Goal: Information Seeking & Learning: Learn about a topic

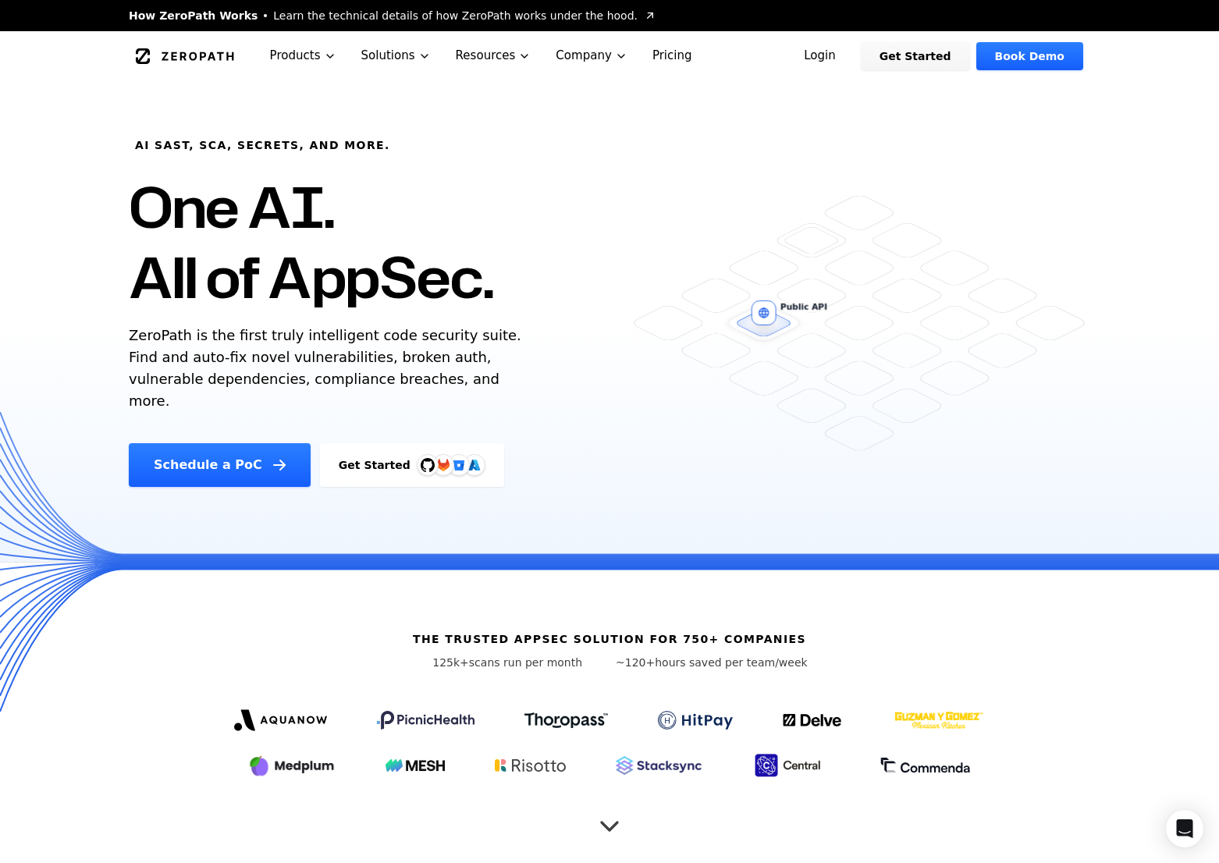
click at [837, 55] on link "Login" at bounding box center [819, 56] width 69 height 28
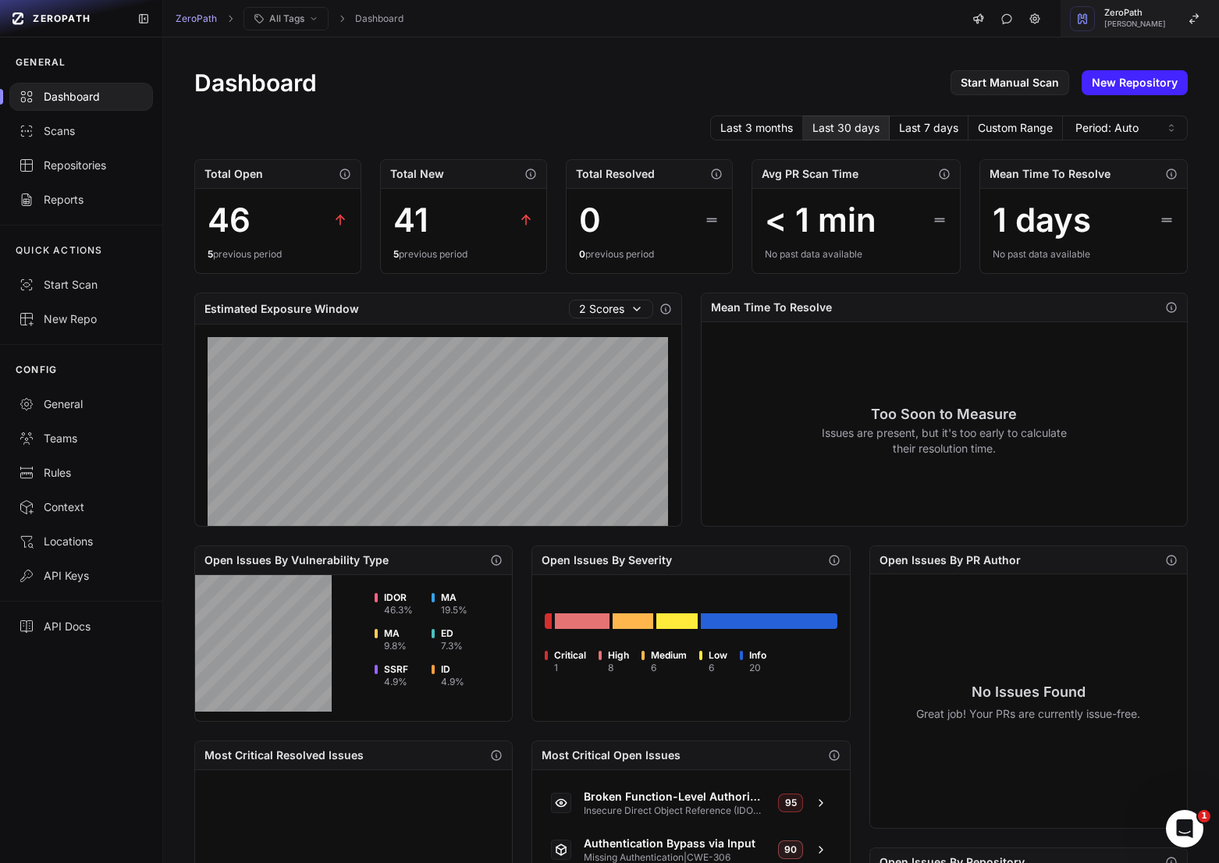
click at [1115, 19] on div "ZeroPath Etienne Lunetta" at bounding box center [1135, 19] width 62 height 20
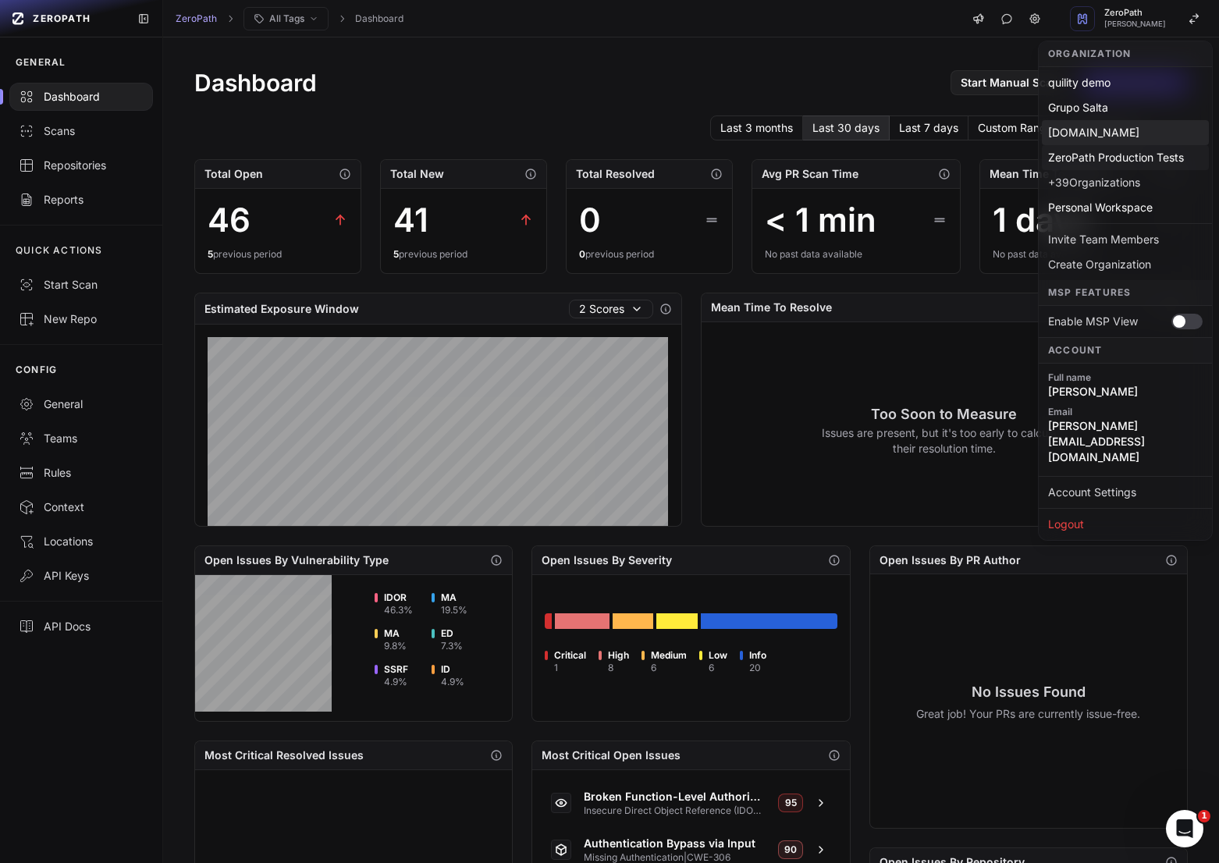
click at [1123, 145] on div "ZeroPath Production Tests" at bounding box center [1125, 157] width 167 height 25
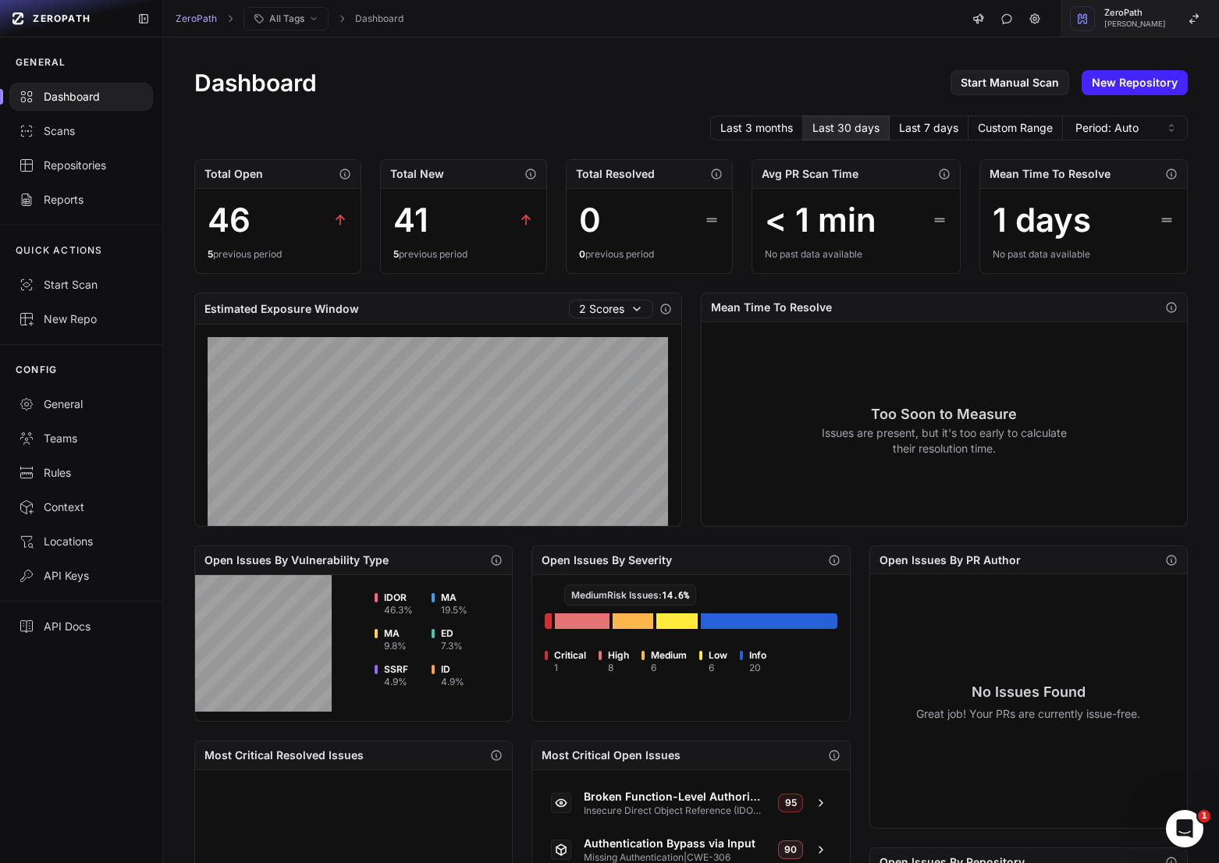
click at [1133, 11] on span "ZeroPath" at bounding box center [1135, 13] width 62 height 9
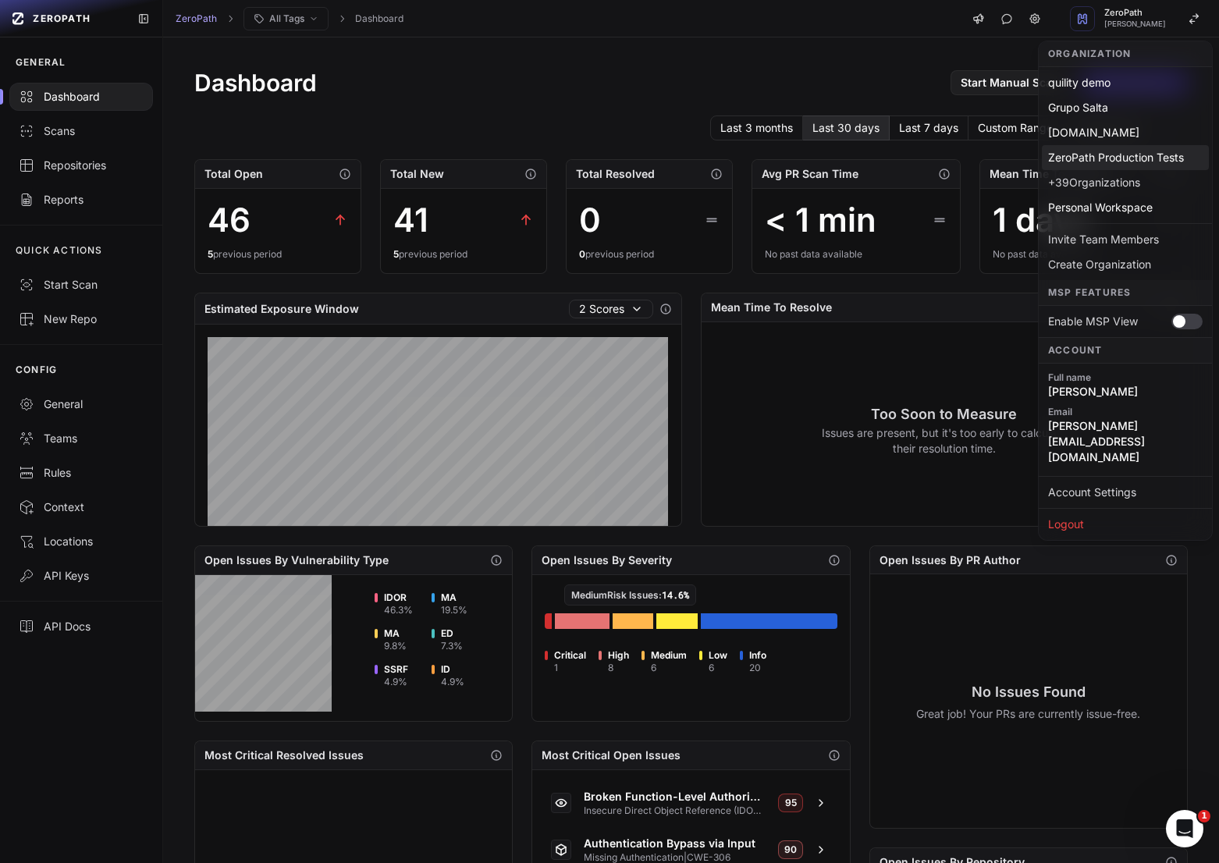
click at [1126, 158] on div "ZeroPath Production Tests" at bounding box center [1125, 157] width 167 height 25
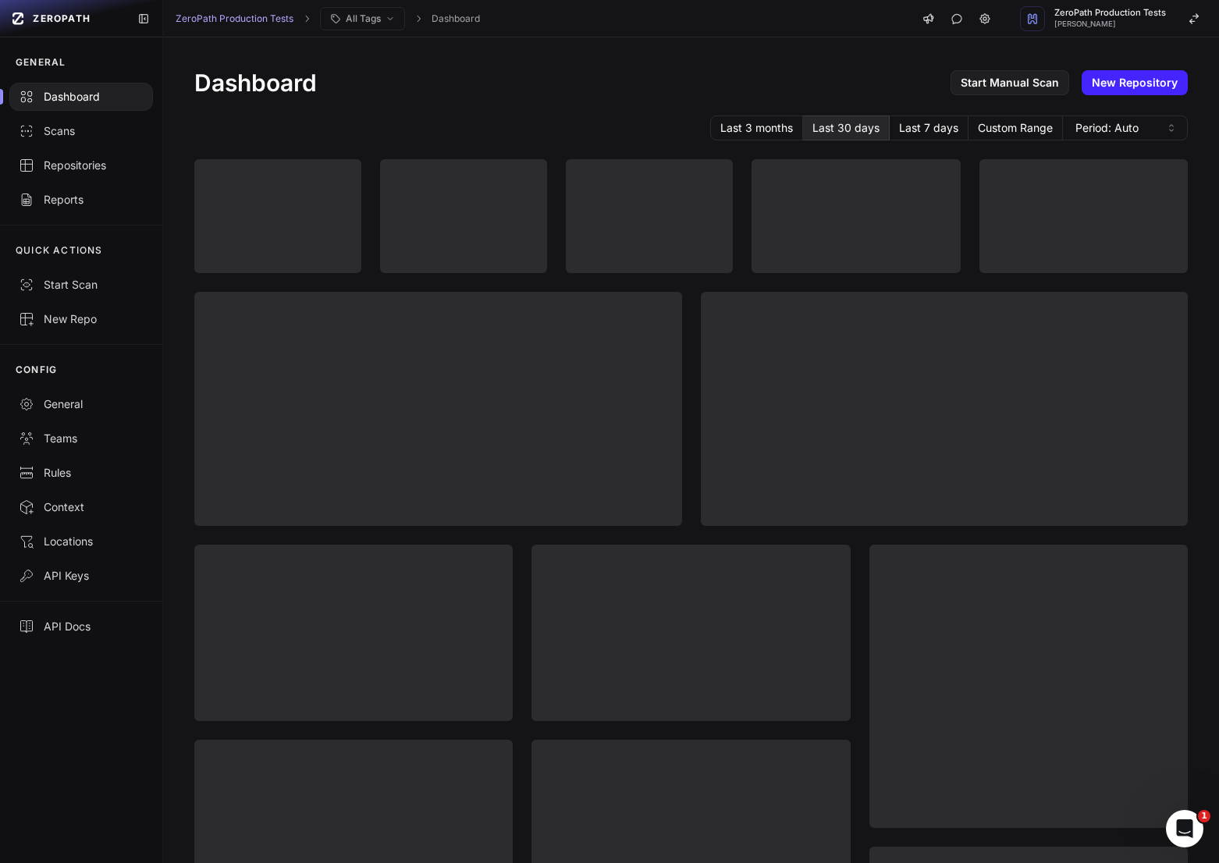
click at [683, 103] on div "Dashboard Start Manual Scan New Repository Last 3 months Last 30 days Last 7 da…" at bounding box center [691, 599] width 1056 height 1124
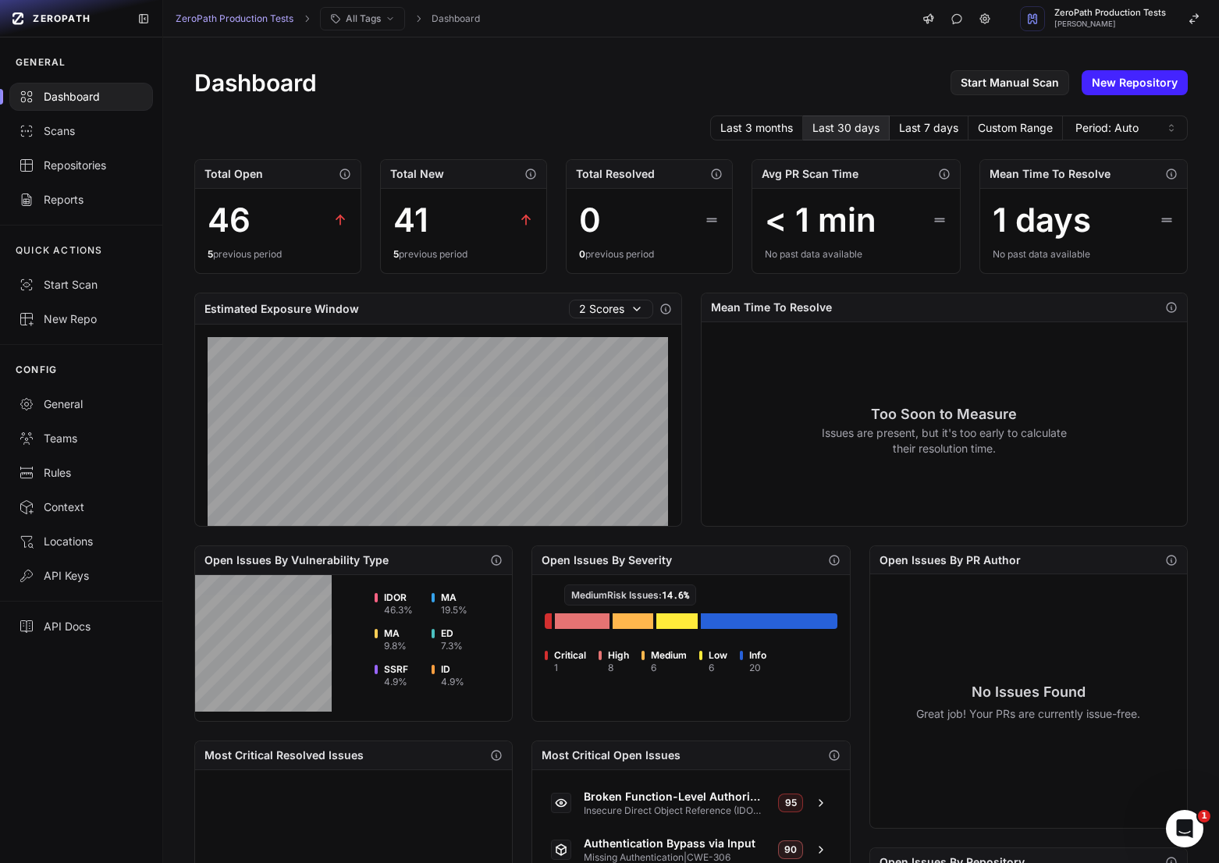
click at [646, 108] on div "Dashboard Start Manual Scan New Repository Last 3 months Last 30 days Last 7 da…" at bounding box center [691, 599] width 1056 height 1125
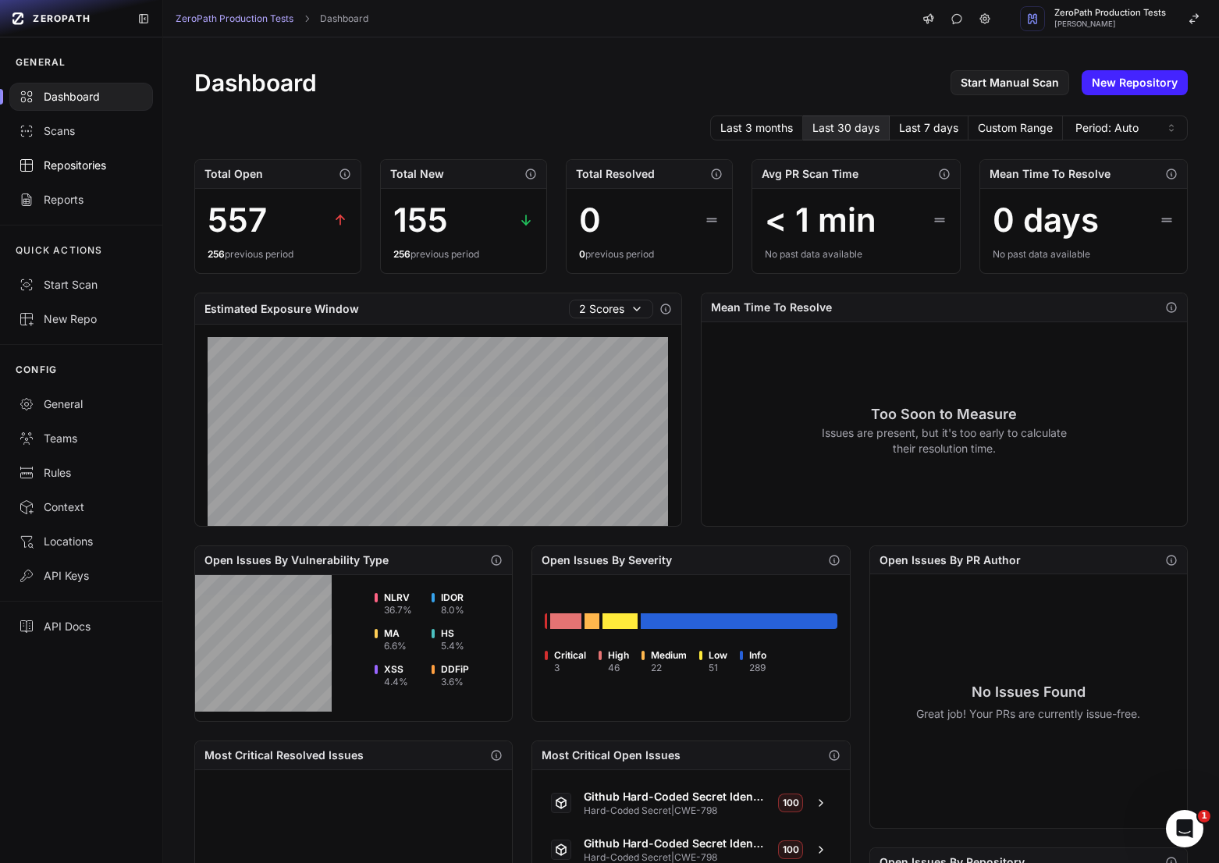
click at [82, 176] on link "Repositories" at bounding box center [81, 165] width 162 height 34
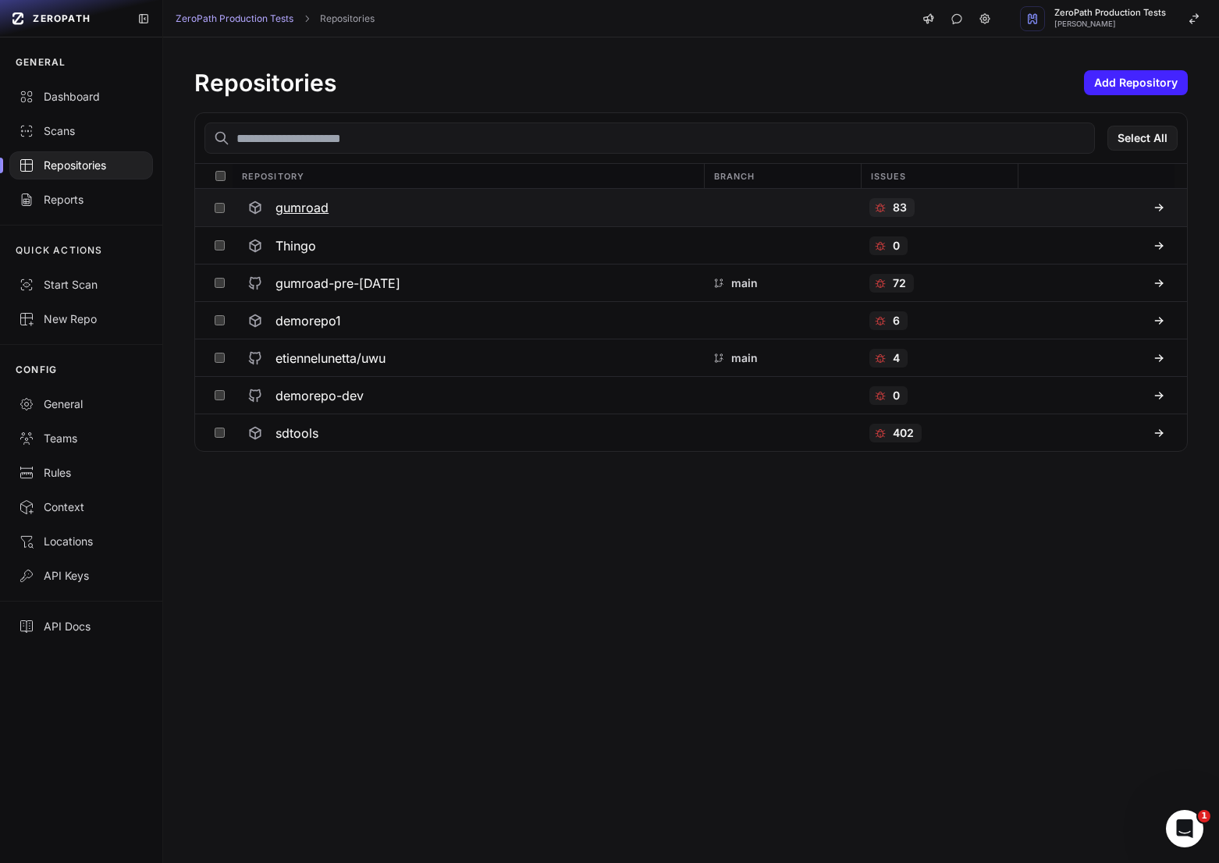
click at [405, 212] on div "gumroad" at bounding box center [467, 208] width 453 height 28
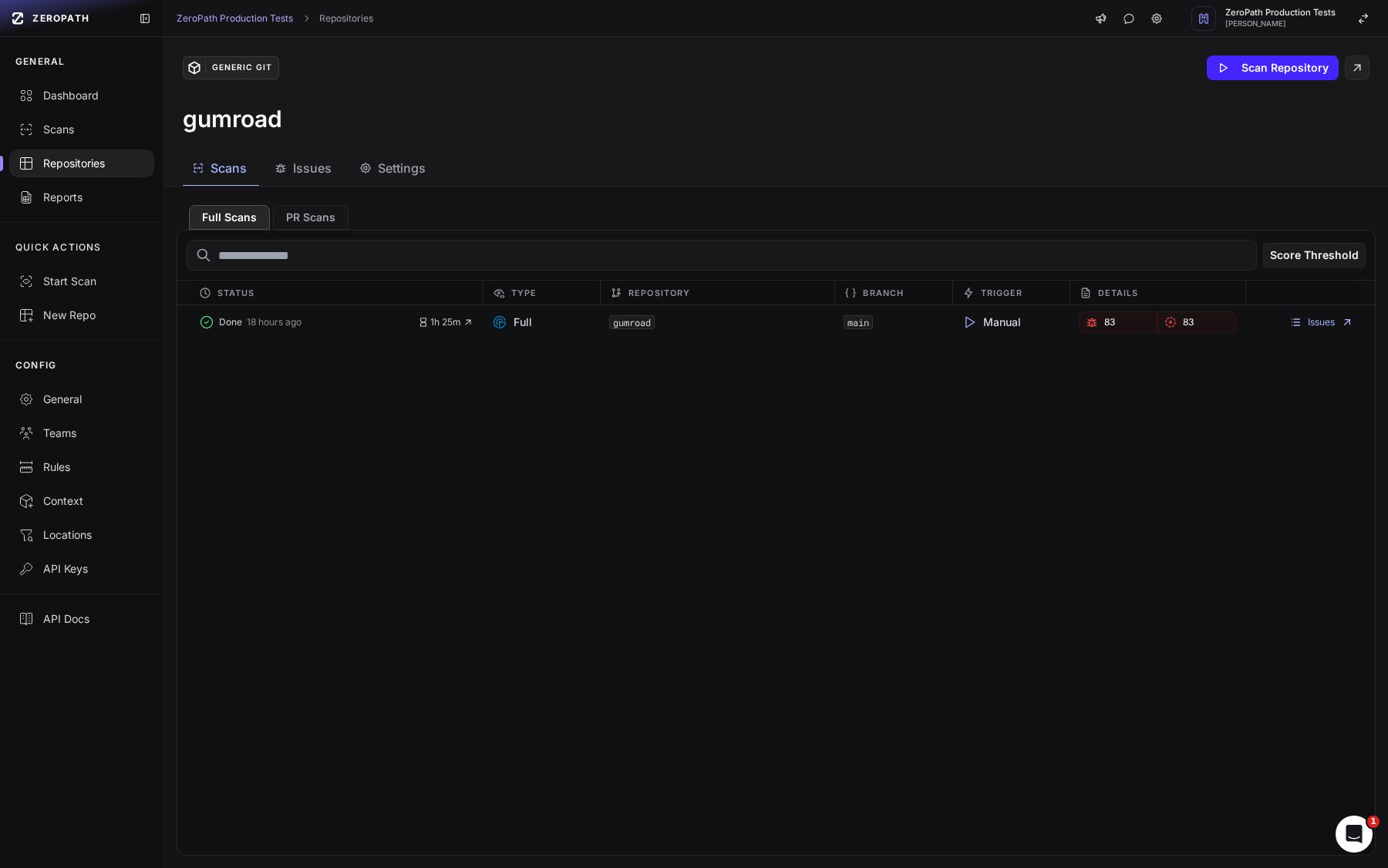
click at [300, 171] on span "Issues" at bounding box center [312, 168] width 39 height 19
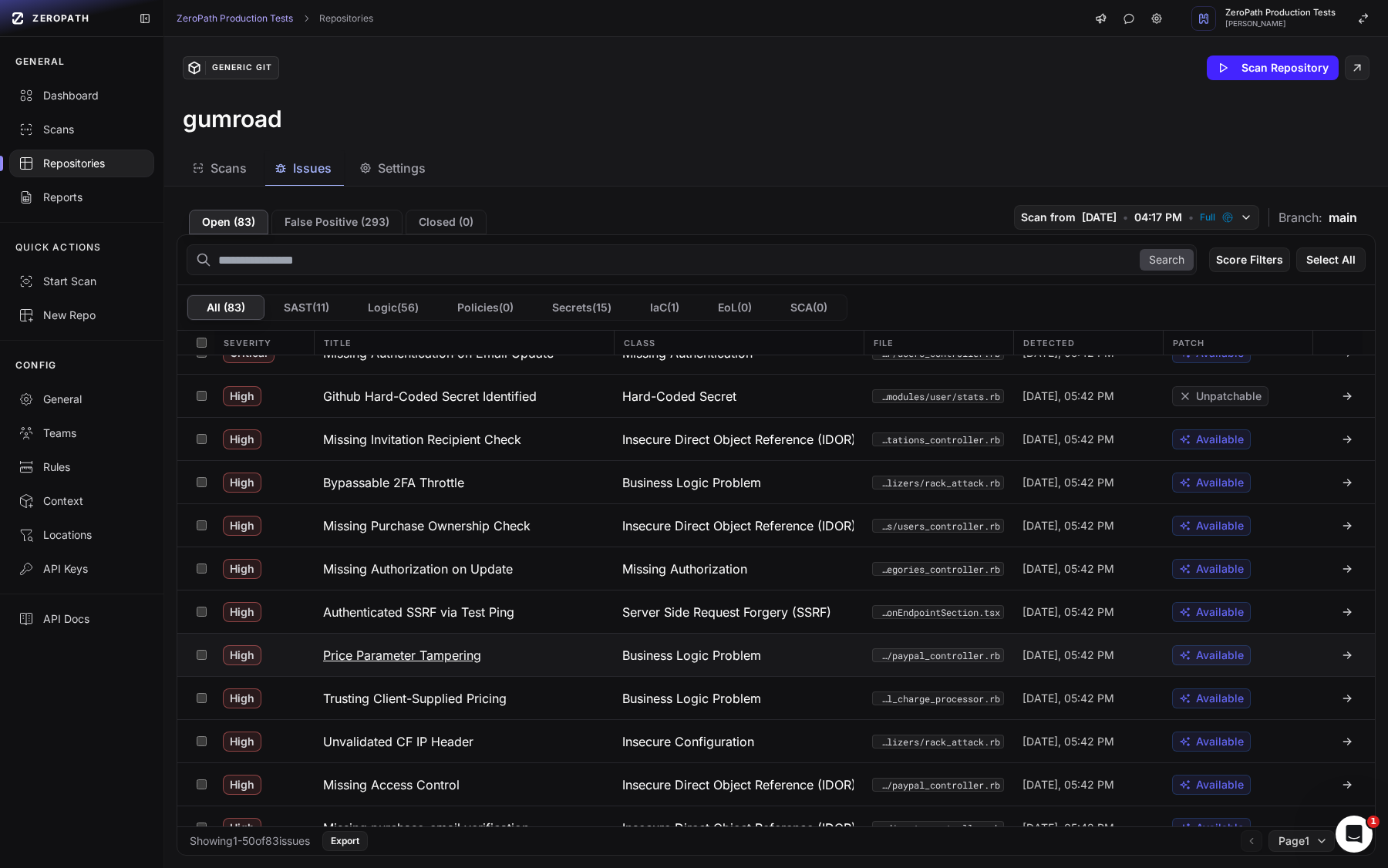
scroll to position [209, 0]
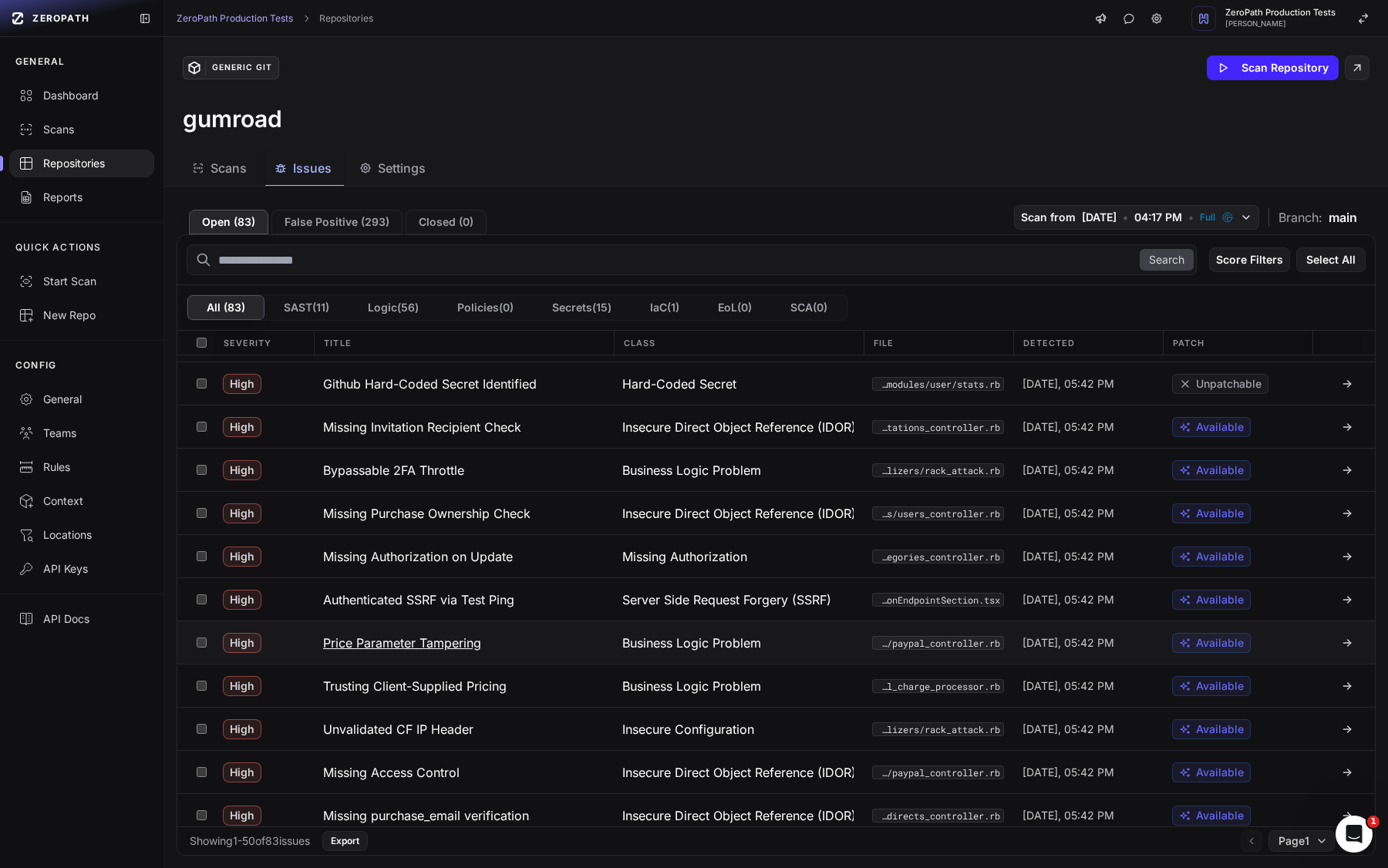
click at [573, 637] on button "Price Parameter Tampering" at bounding box center [464, 642] width 300 height 42
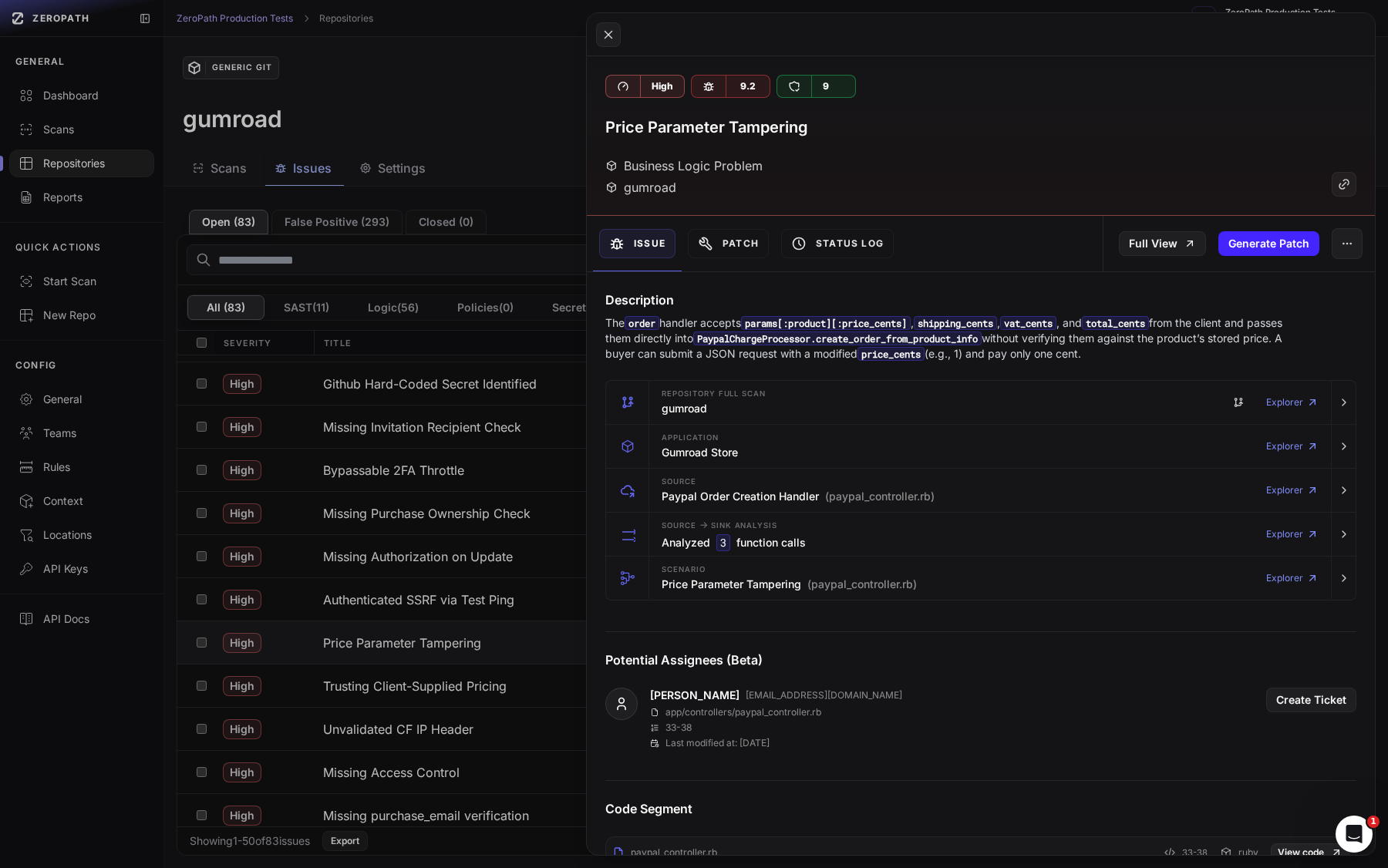
click at [288, 585] on button at bounding box center [694, 434] width 1388 height 868
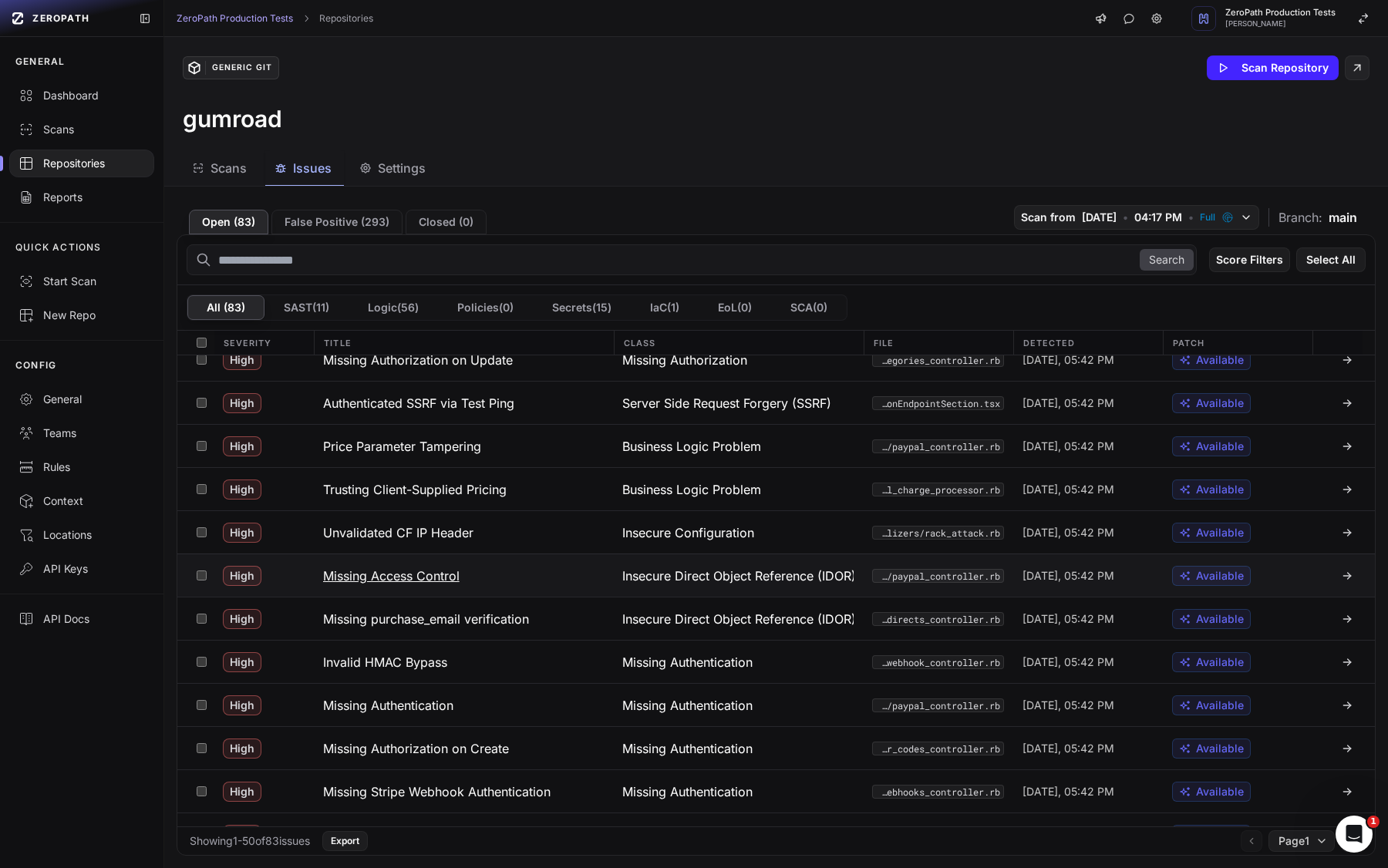
scroll to position [409, 0]
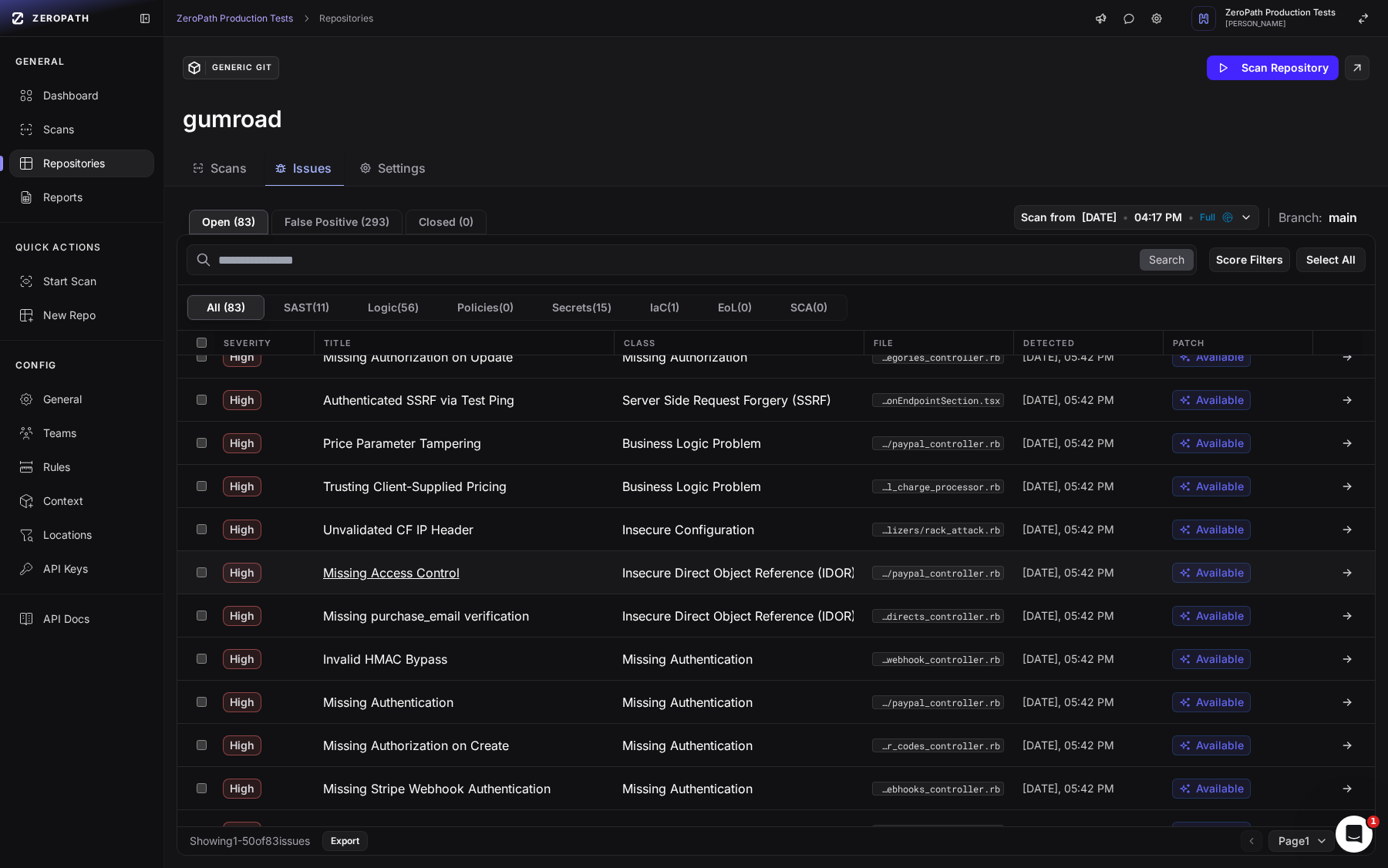
click at [552, 576] on button "Missing Access Control" at bounding box center [464, 572] width 300 height 42
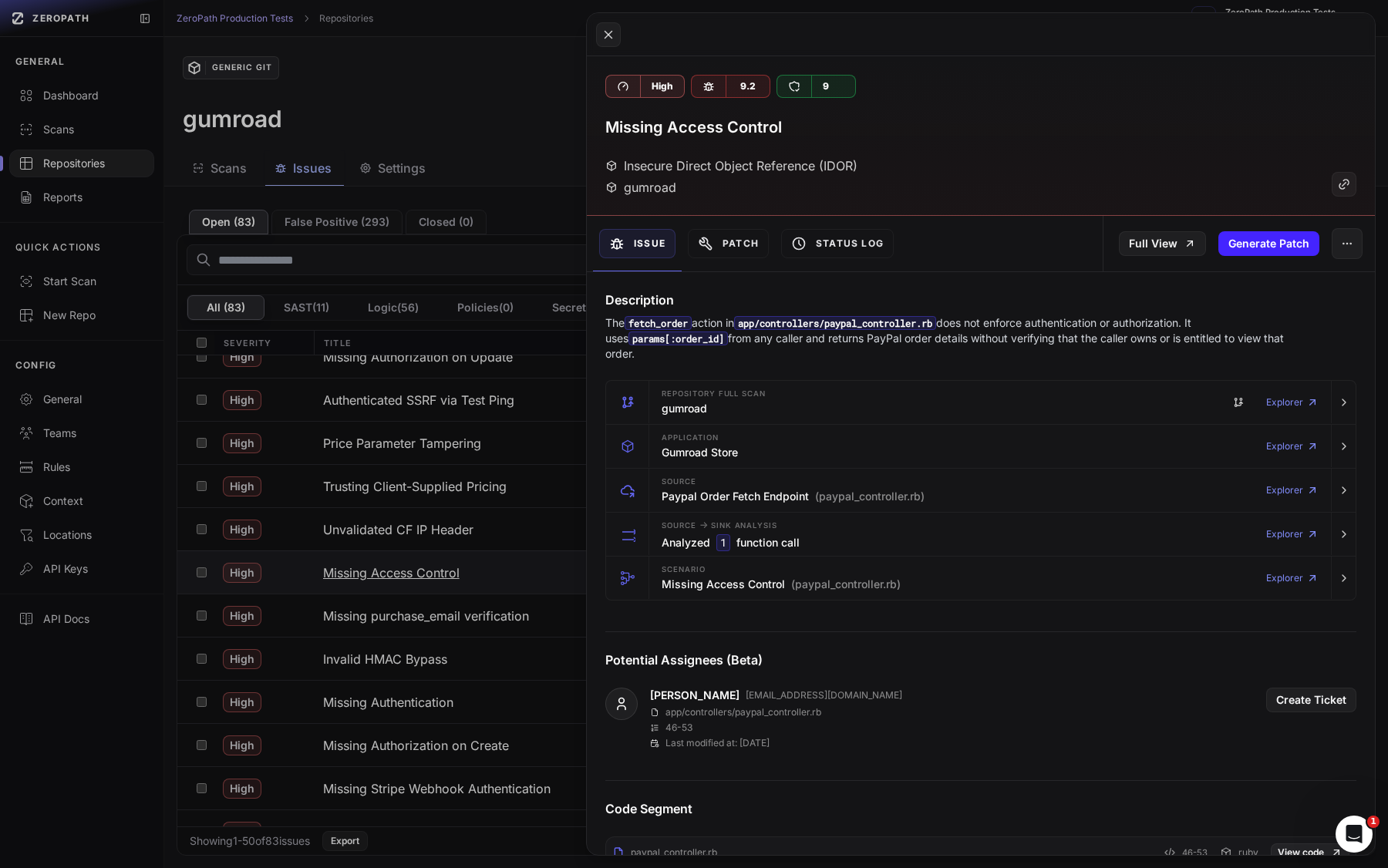
click at [552, 576] on button at bounding box center [694, 434] width 1388 height 868
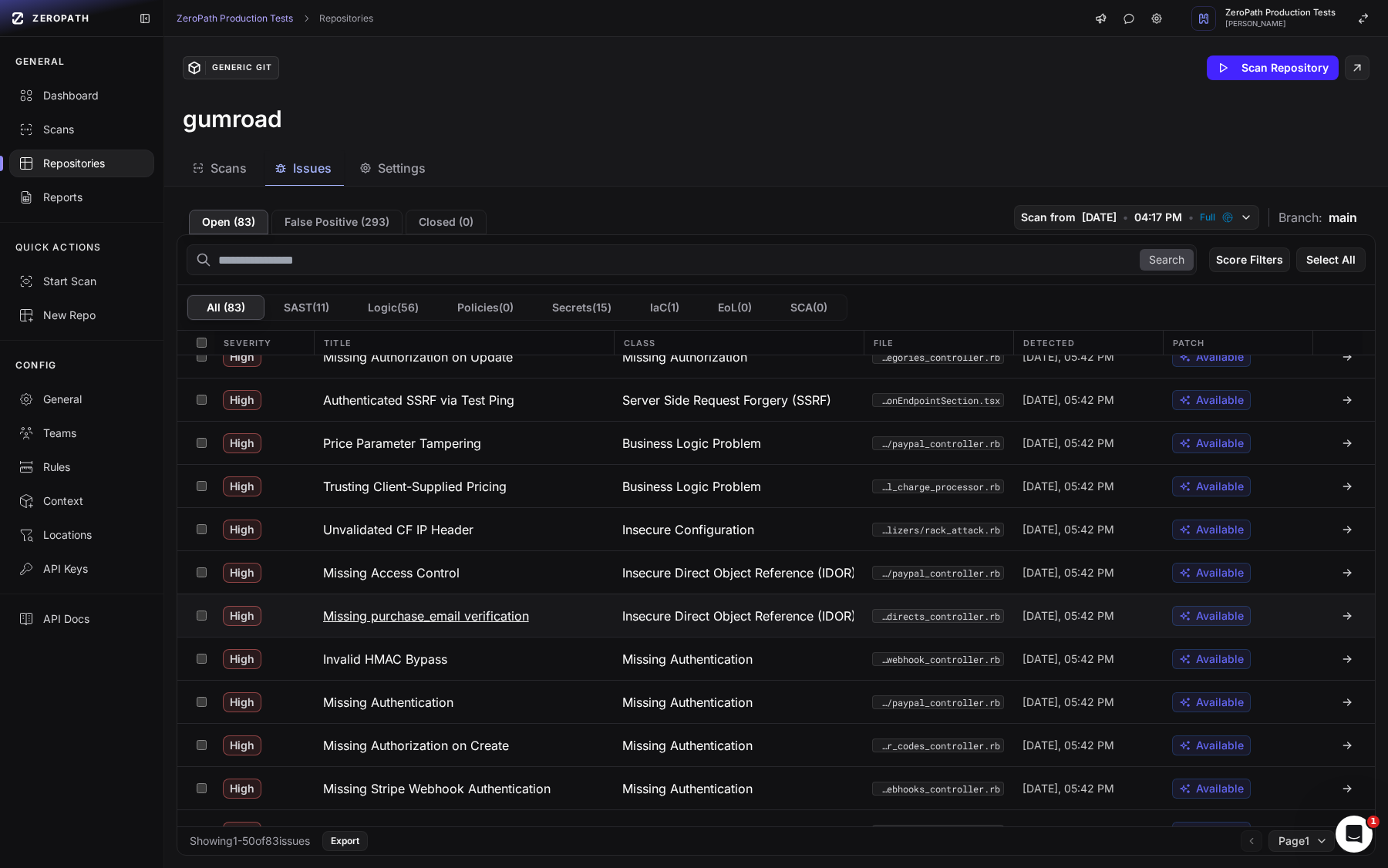
click at [549, 609] on button "Missing purchase_email verification" at bounding box center [464, 615] width 300 height 42
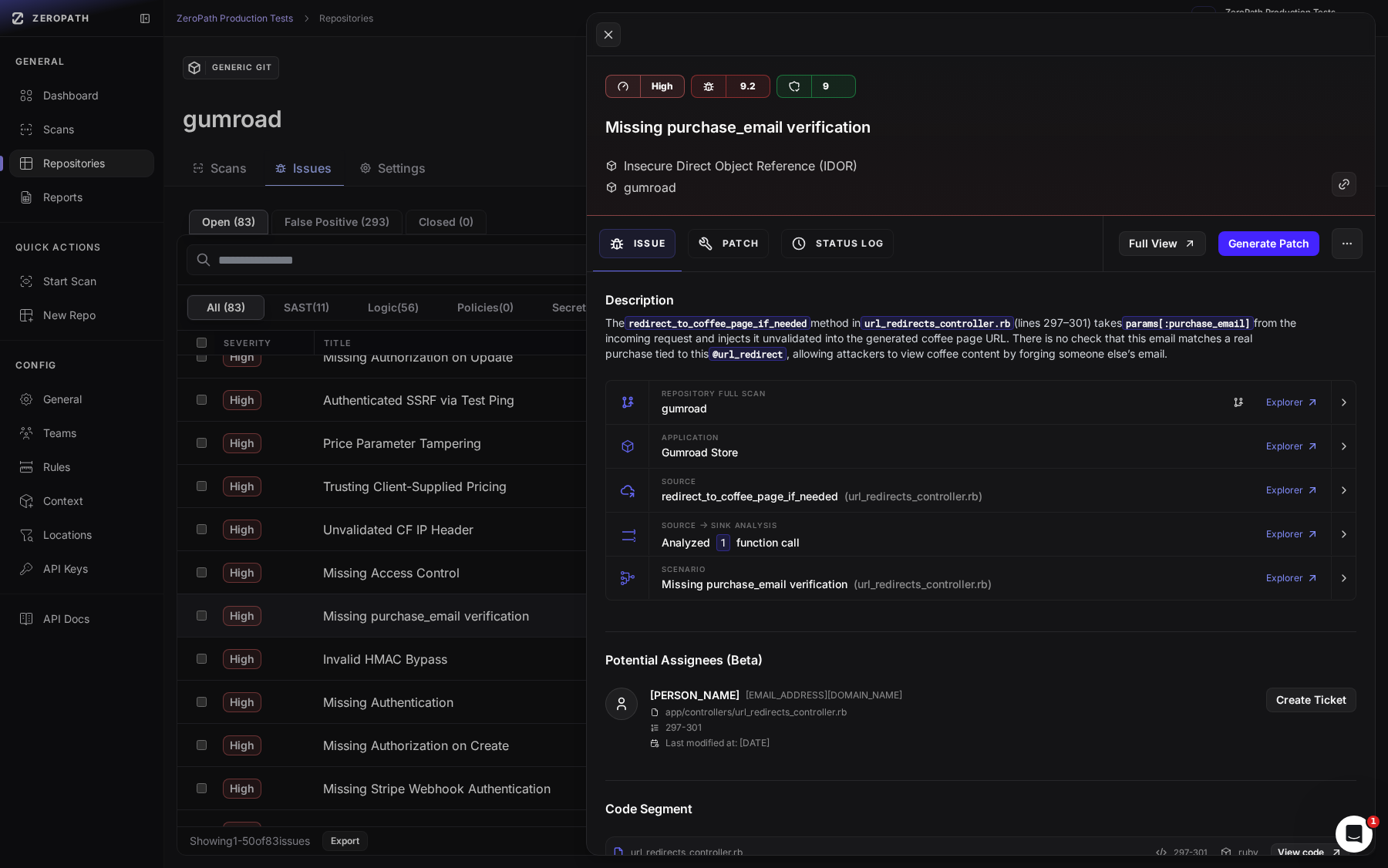
click at [522, 610] on button at bounding box center [694, 434] width 1388 height 868
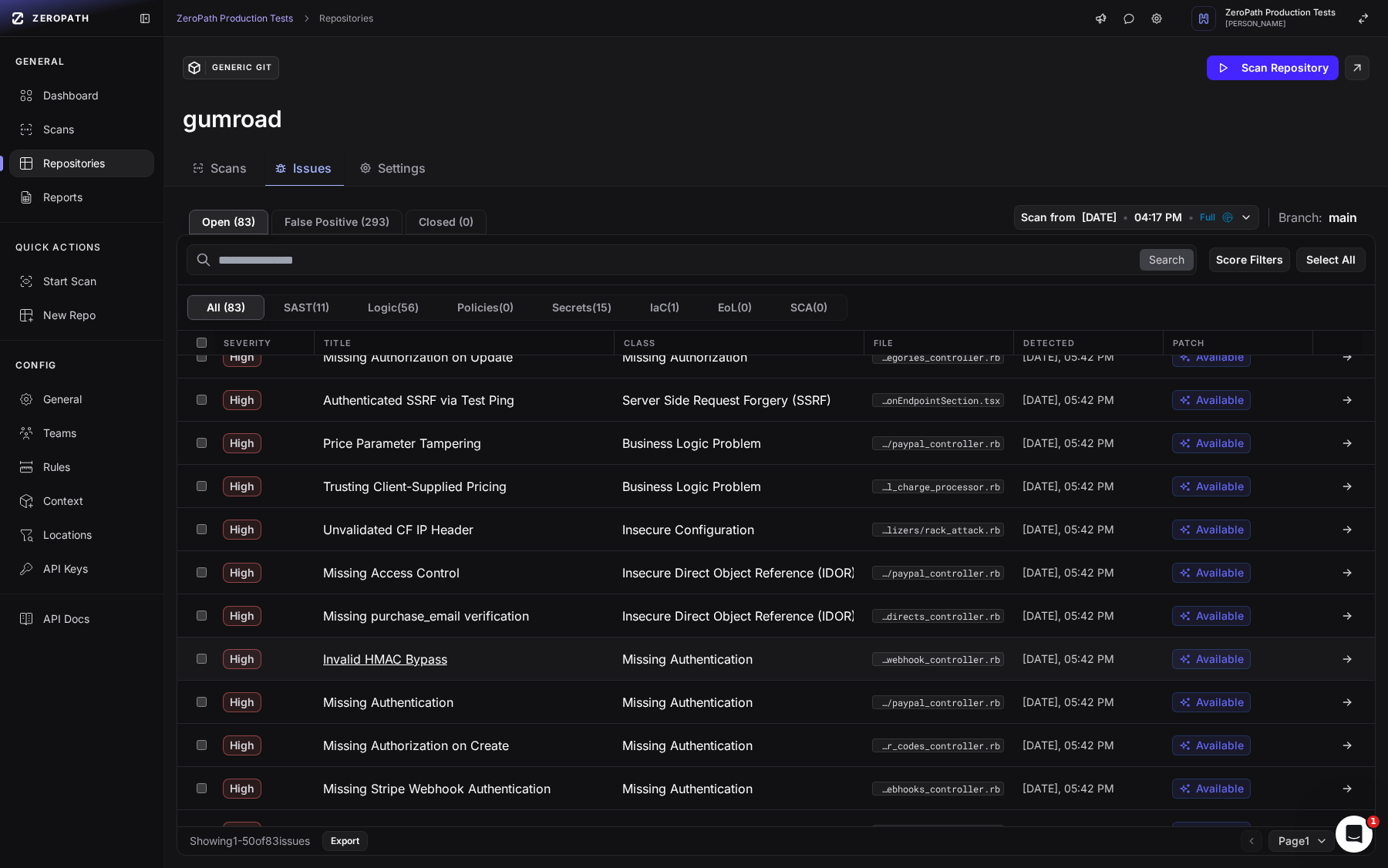
click at [522, 669] on button "Invalid HMAC Bypass" at bounding box center [464, 658] width 300 height 42
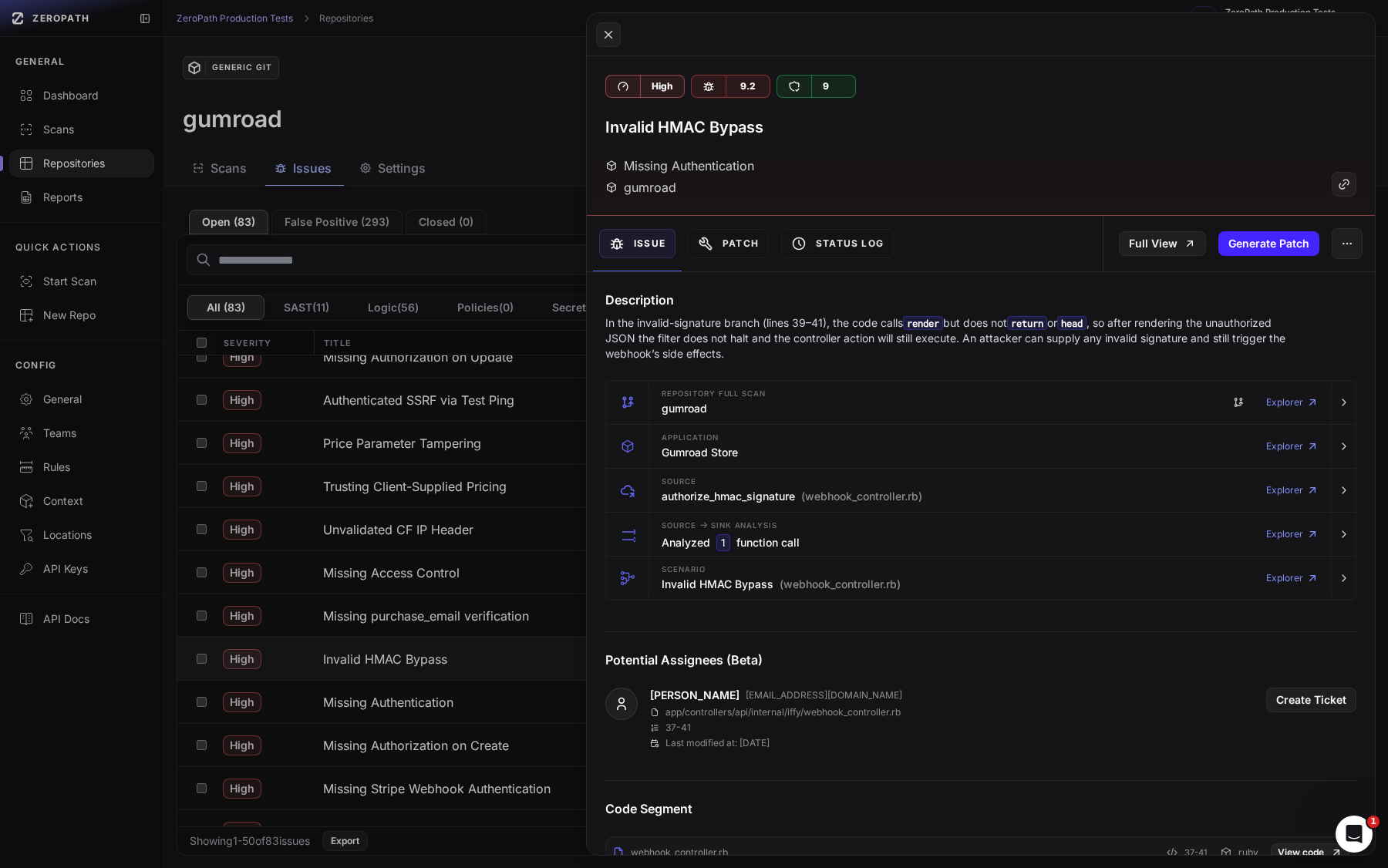
click at [512, 704] on button at bounding box center [694, 434] width 1388 height 868
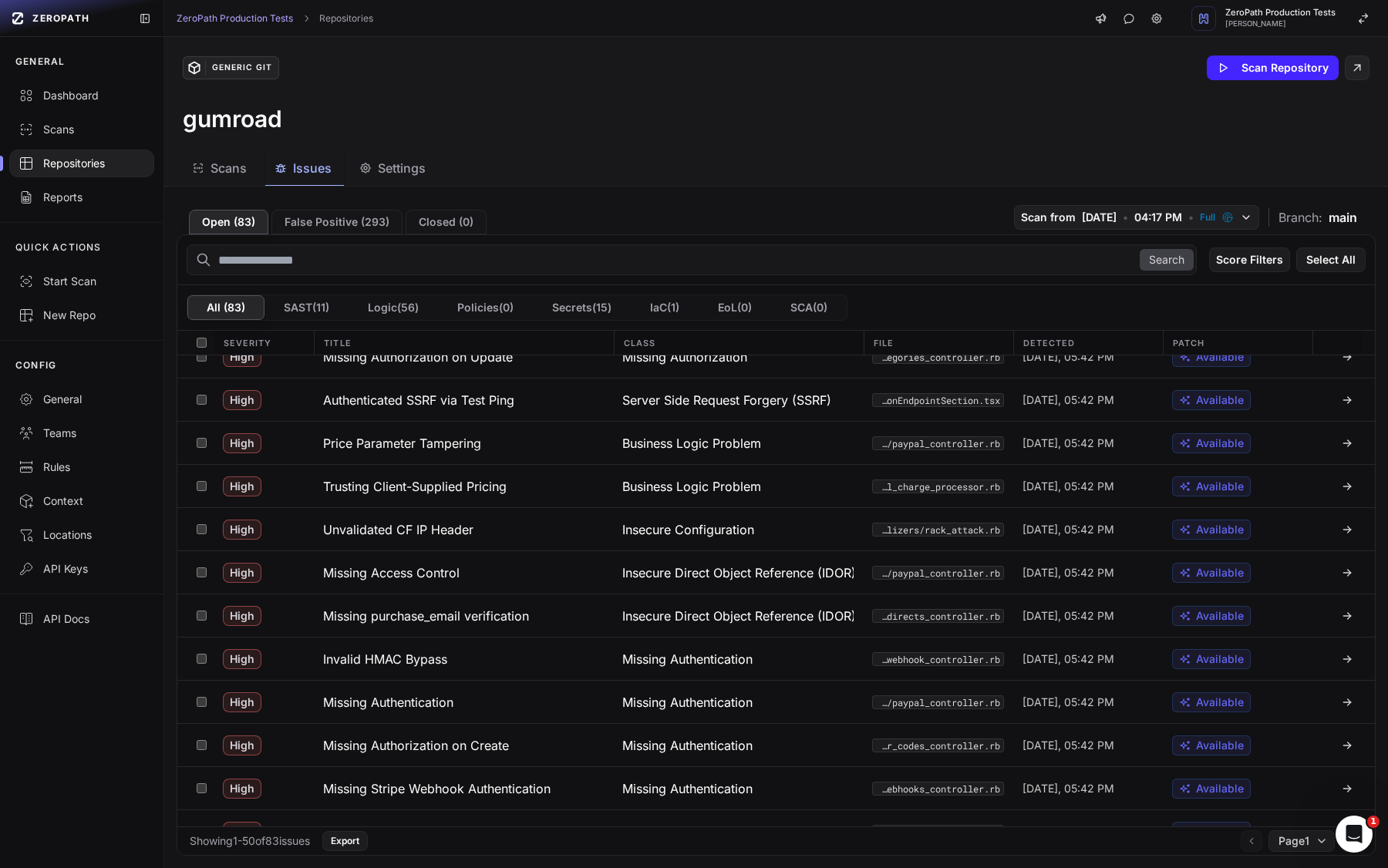
click at [512, 704] on button "Missing Authentication" at bounding box center [464, 701] width 300 height 42
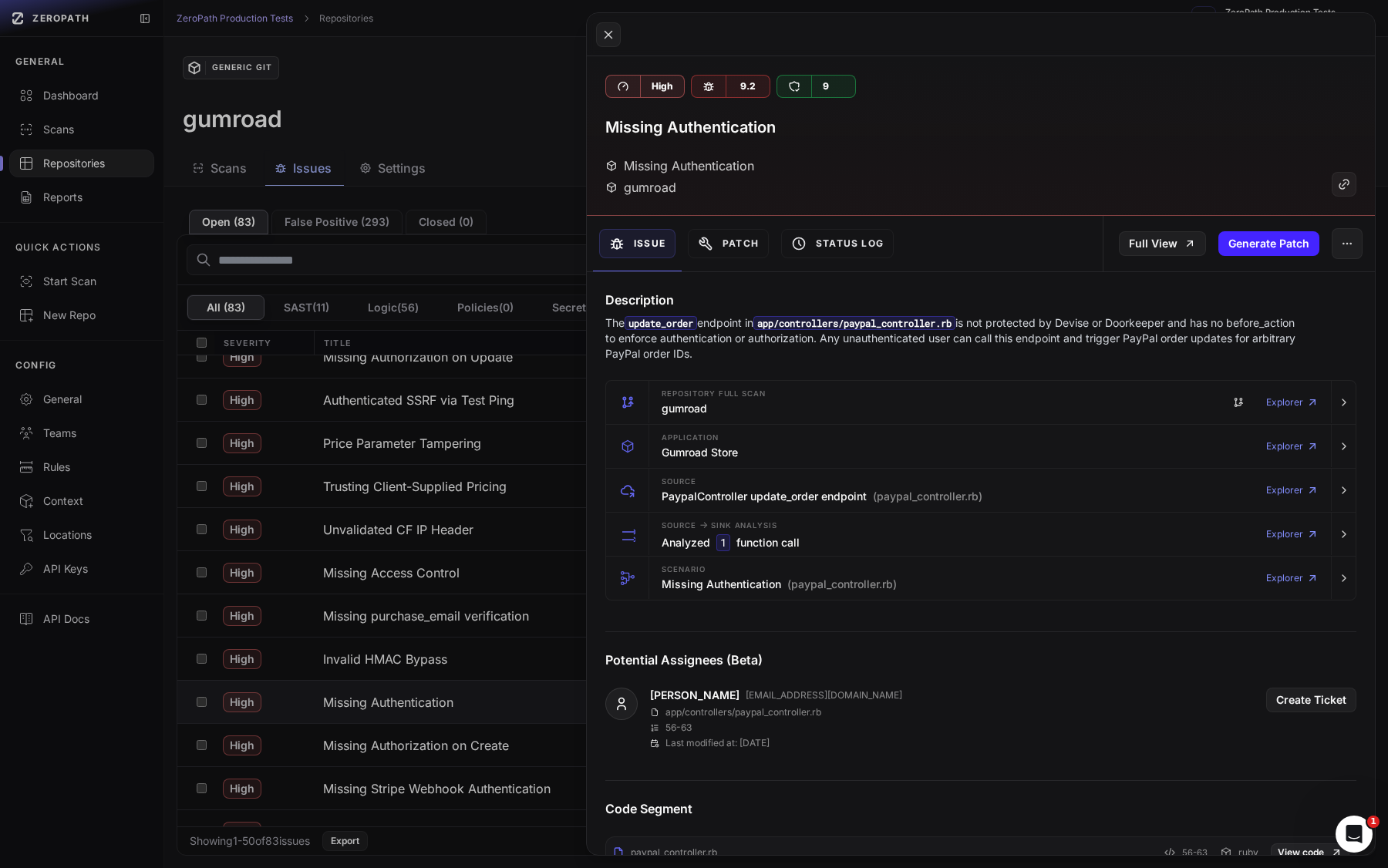
click at [756, 342] on p "The update_order endpoint in app/controllers/paypal_controller.rb is not protec…" at bounding box center [950, 338] width 691 height 46
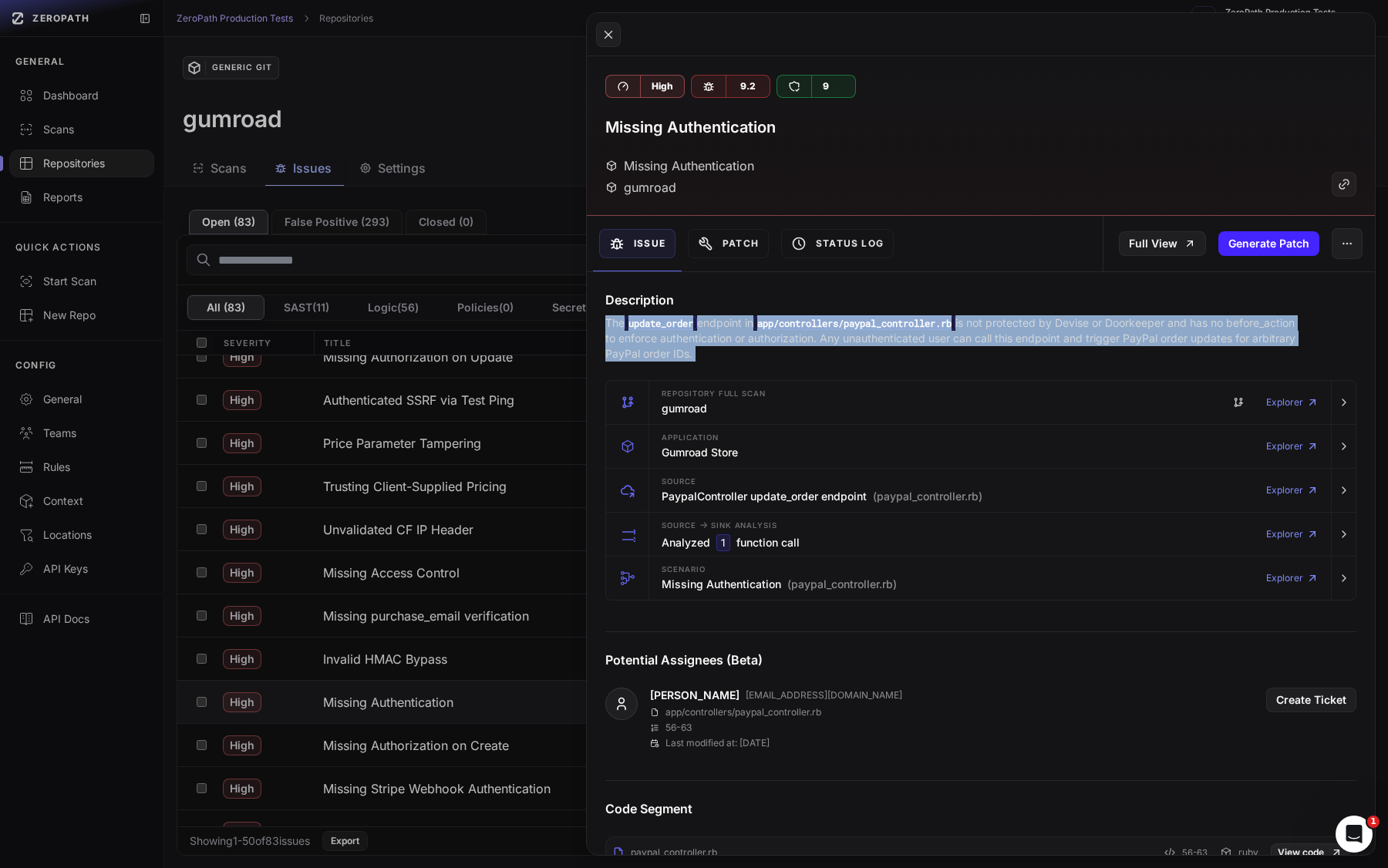
click at [756, 342] on p "The update_order endpoint in app/controllers/paypal_controller.rb is not protec…" at bounding box center [950, 338] width 691 height 46
click at [741, 342] on p "The update_order endpoint in app/controllers/paypal_controller.rb is not protec…" at bounding box center [950, 338] width 691 height 46
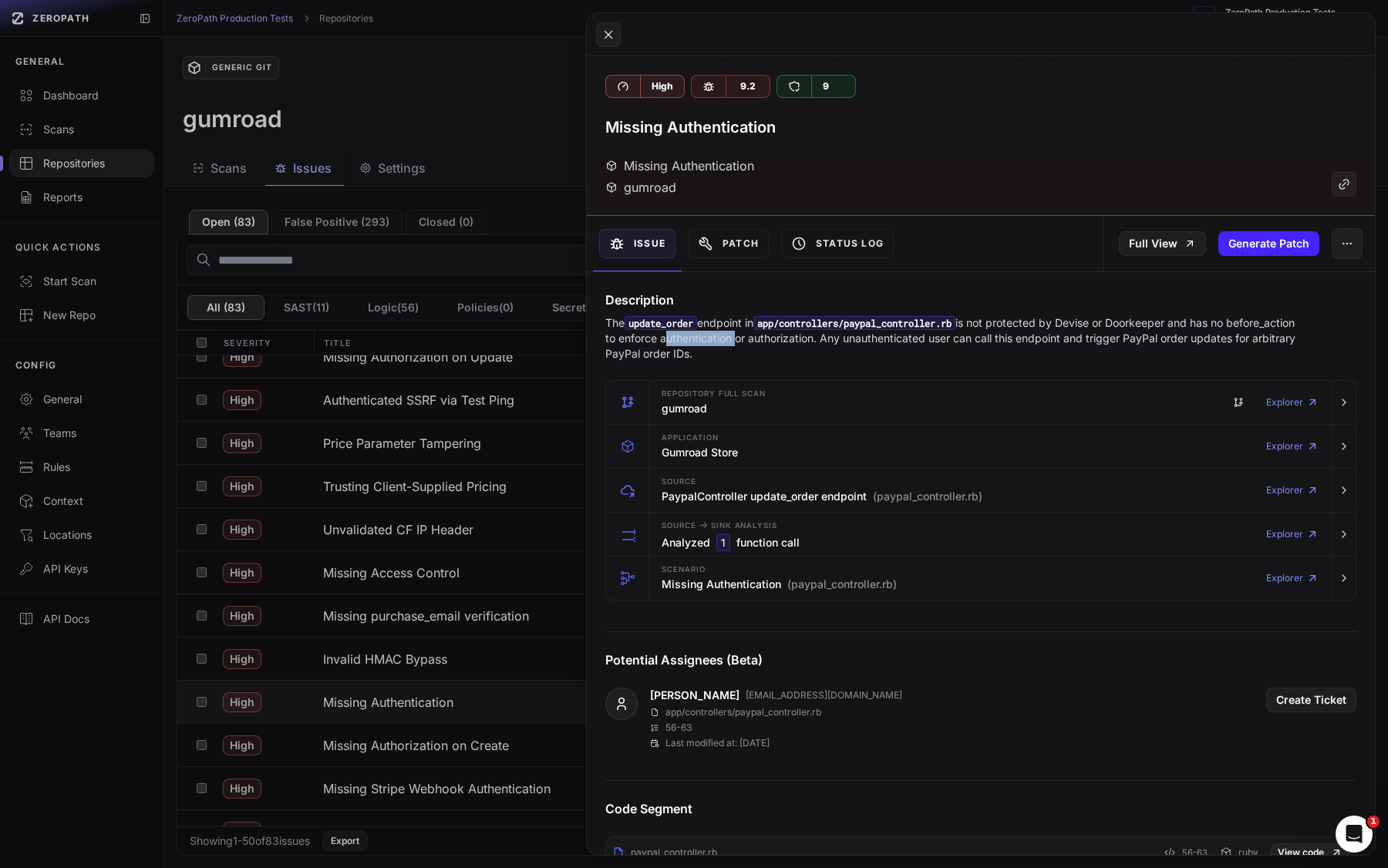
click at [741, 342] on p "The update_order endpoint in app/controllers/paypal_controller.rb is not protec…" at bounding box center [950, 338] width 691 height 46
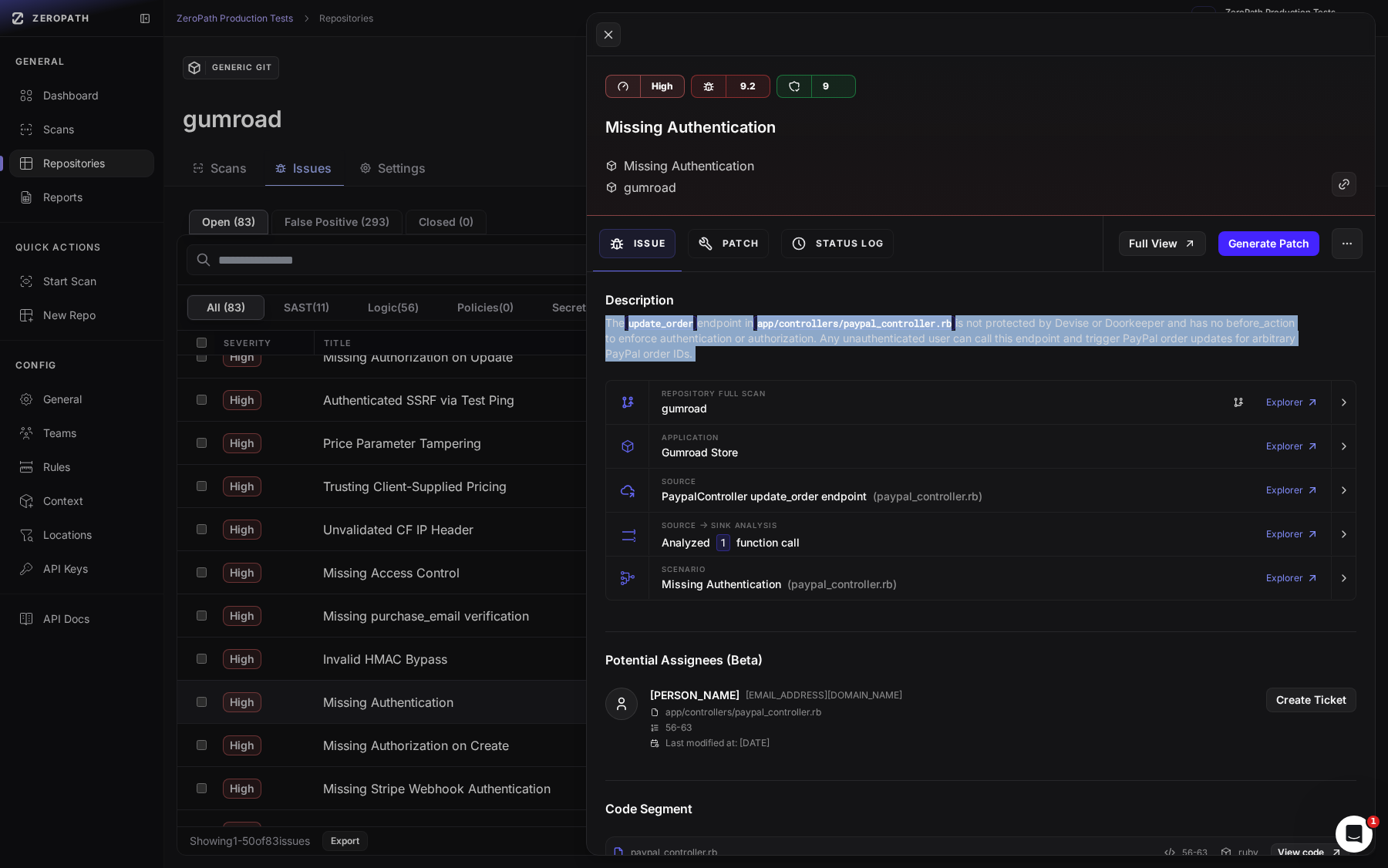
click at [741, 342] on p "The update_order endpoint in app/controllers/paypal_controller.rb is not protec…" at bounding box center [950, 338] width 691 height 46
click at [764, 342] on p "The update_order endpoint in app/controllers/paypal_controller.rb is not protec…" at bounding box center [950, 338] width 691 height 46
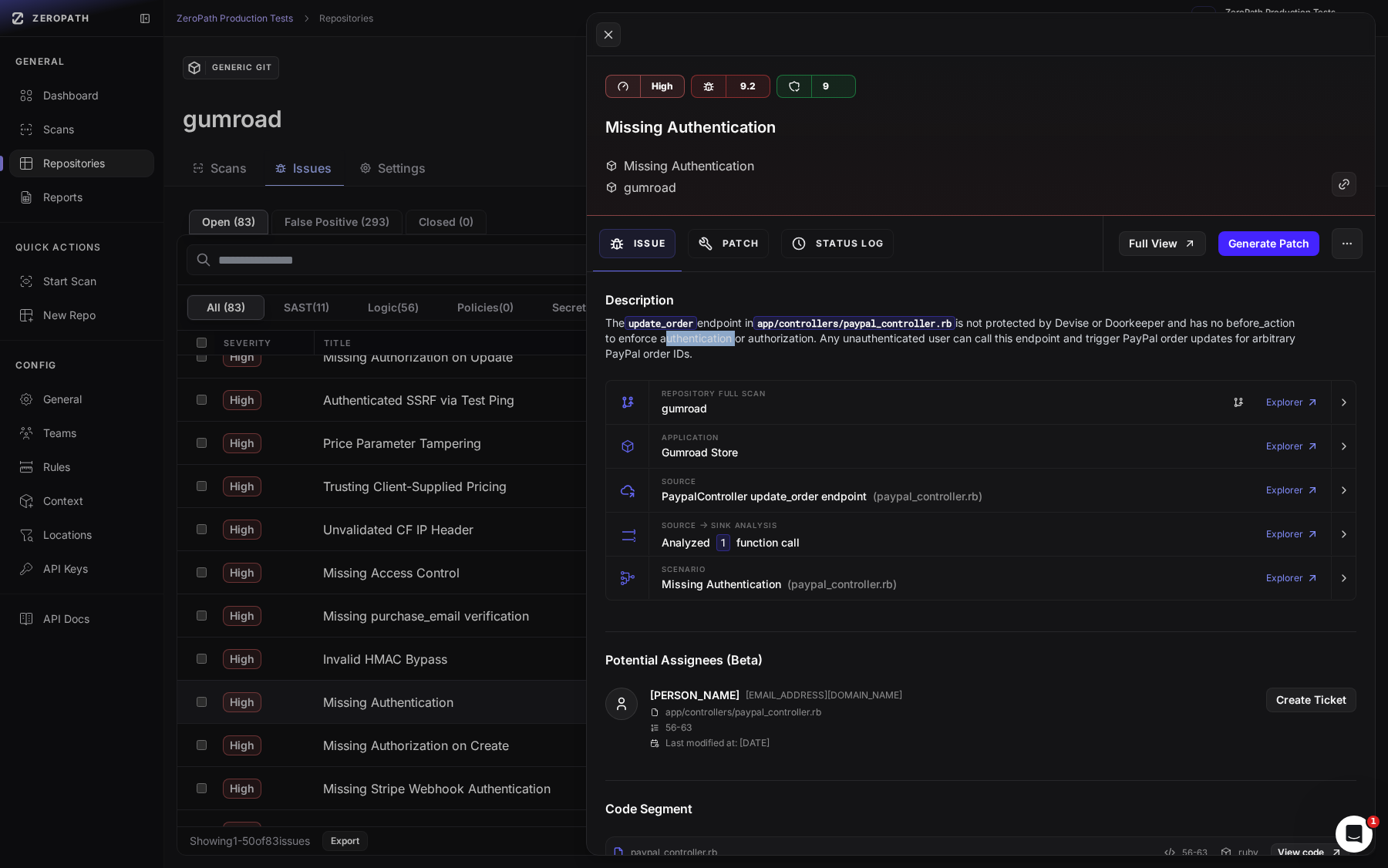
click at [764, 342] on p "The update_order endpoint in app/controllers/paypal_controller.rb is not protec…" at bounding box center [950, 338] width 691 height 46
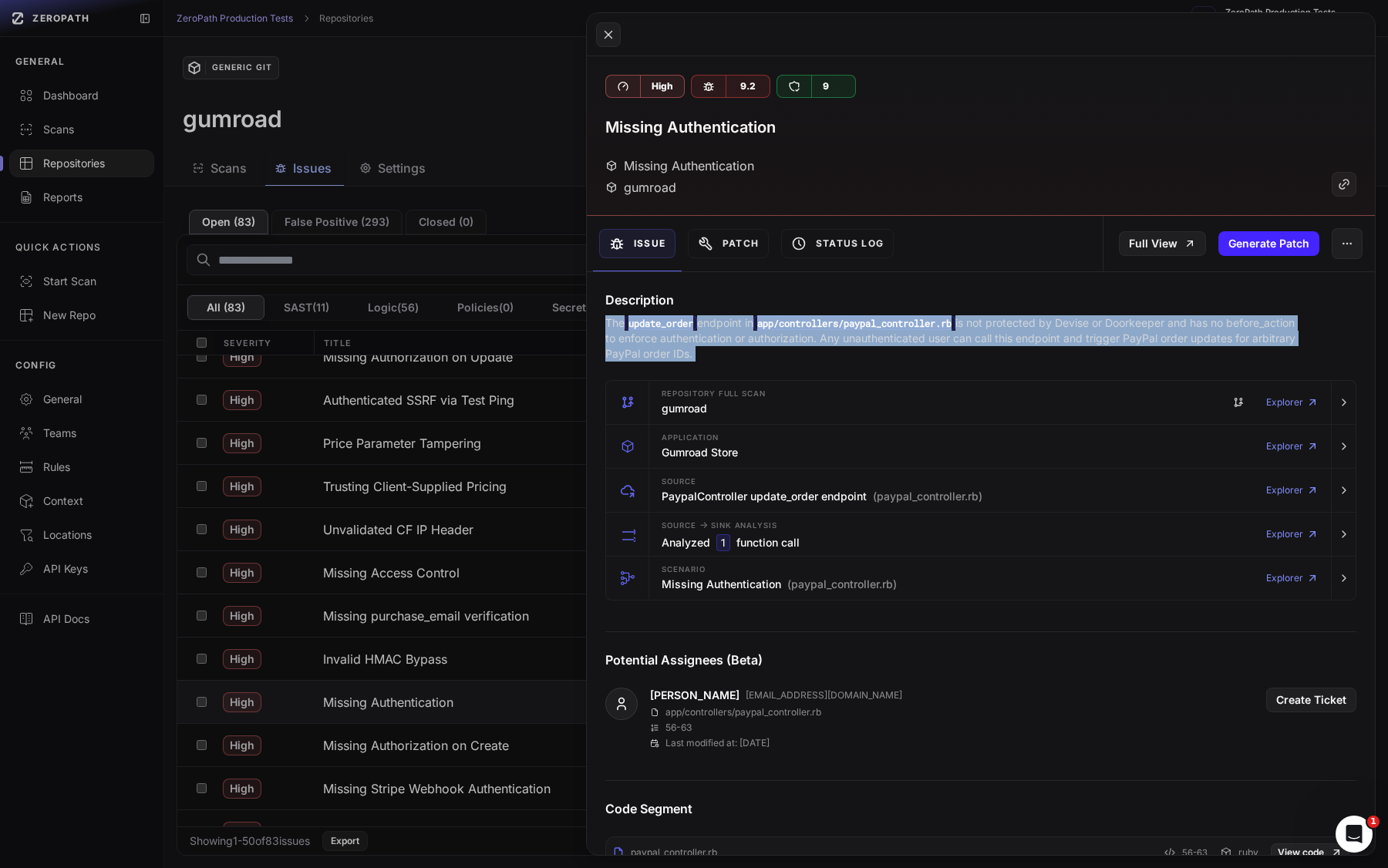
click at [764, 342] on p "The update_order endpoint in app/controllers/paypal_controller.rb is not protec…" at bounding box center [950, 338] width 691 height 46
click at [752, 342] on p "The update_order endpoint in app/controllers/paypal_controller.rb is not protec…" at bounding box center [950, 338] width 691 height 46
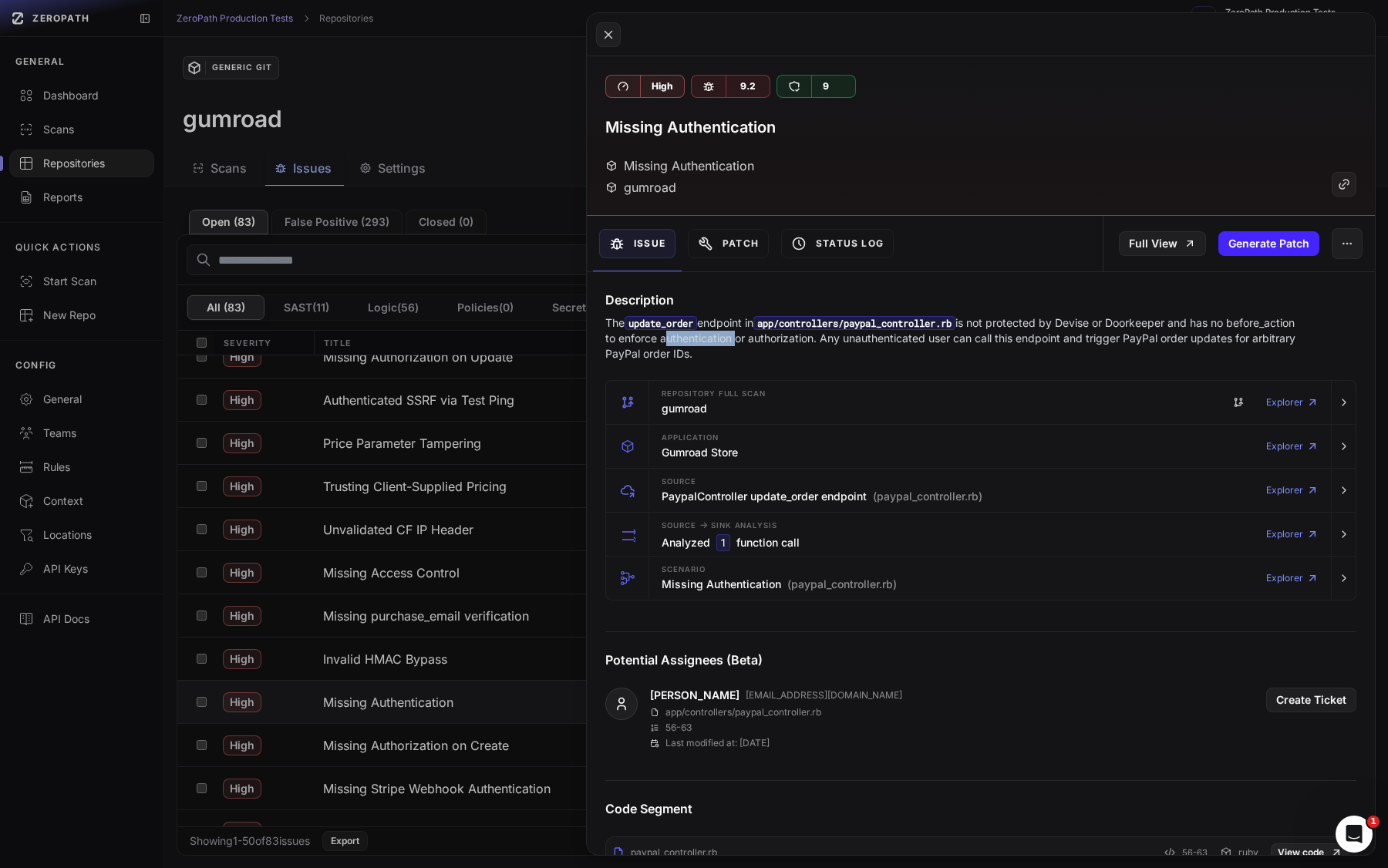
click at [752, 342] on p "The update_order endpoint in app/controllers/paypal_controller.rb is not protec…" at bounding box center [950, 338] width 691 height 46
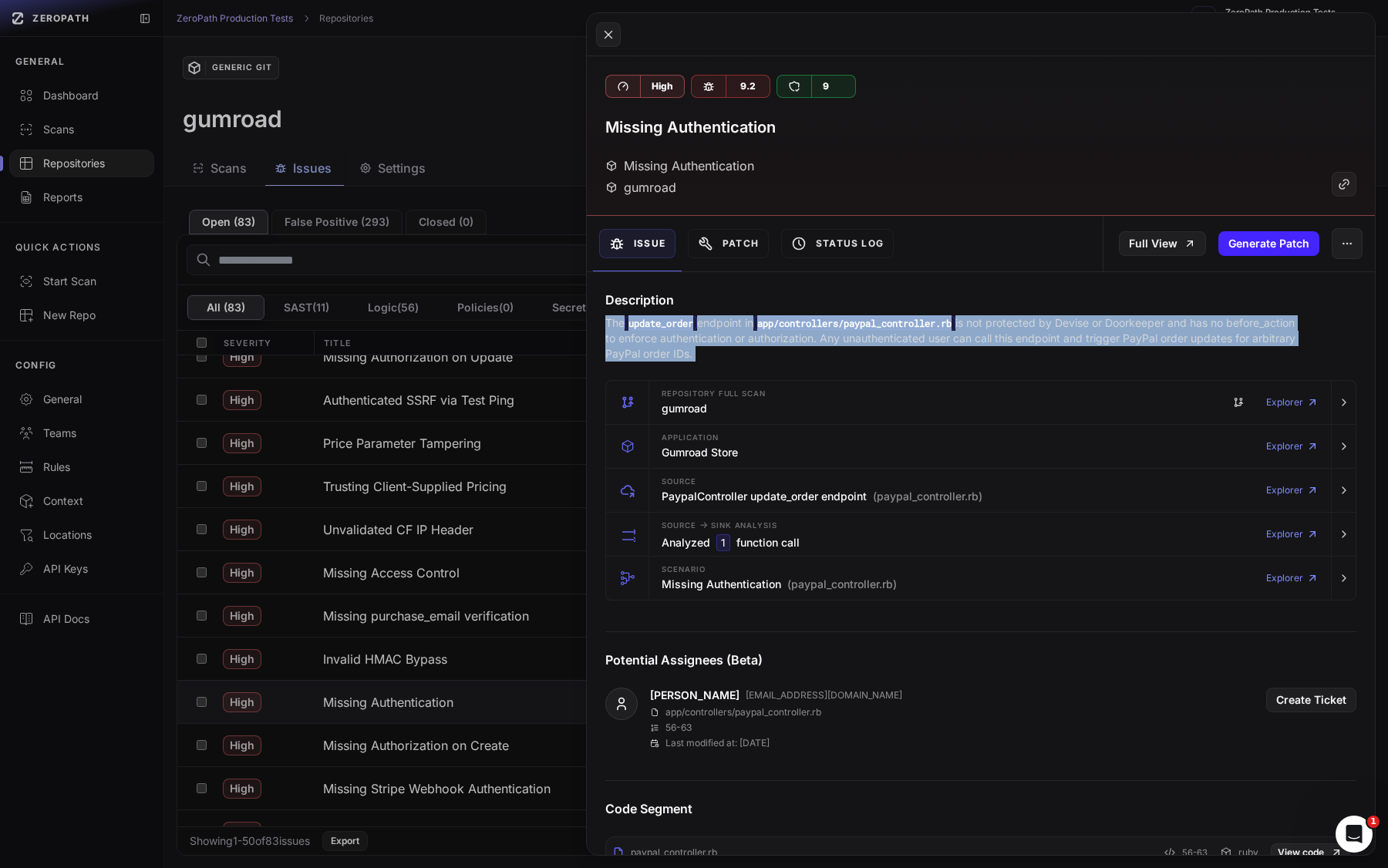
click at [752, 342] on p "The update_order endpoint in app/controllers/paypal_controller.rb is not protec…" at bounding box center [950, 338] width 691 height 46
click at [772, 342] on p "The update_order endpoint in app/controllers/paypal_controller.rb is not protec…" at bounding box center [950, 338] width 691 height 46
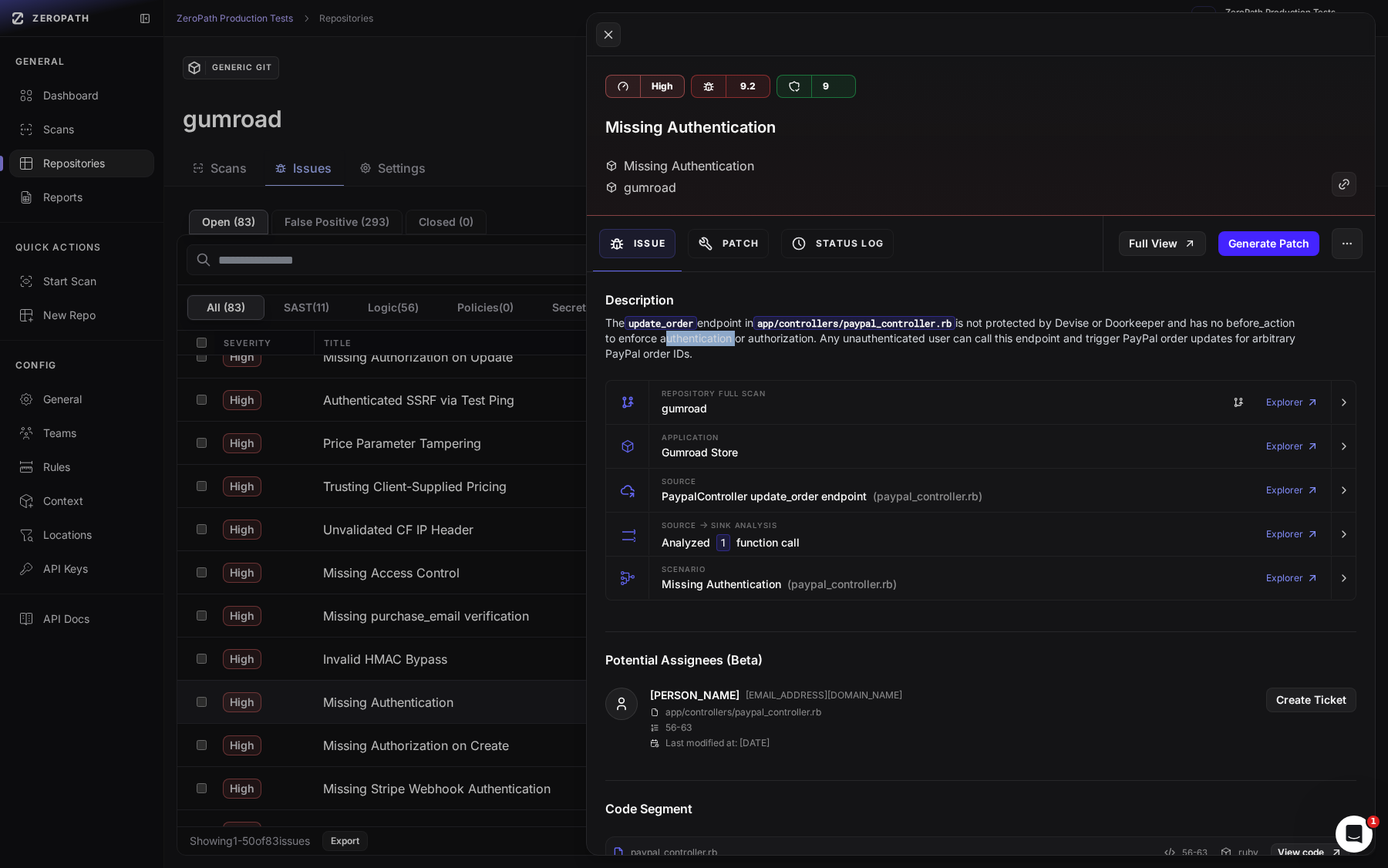
click at [772, 342] on p "The update_order endpoint in app/controllers/paypal_controller.rb is not protec…" at bounding box center [950, 338] width 691 height 46
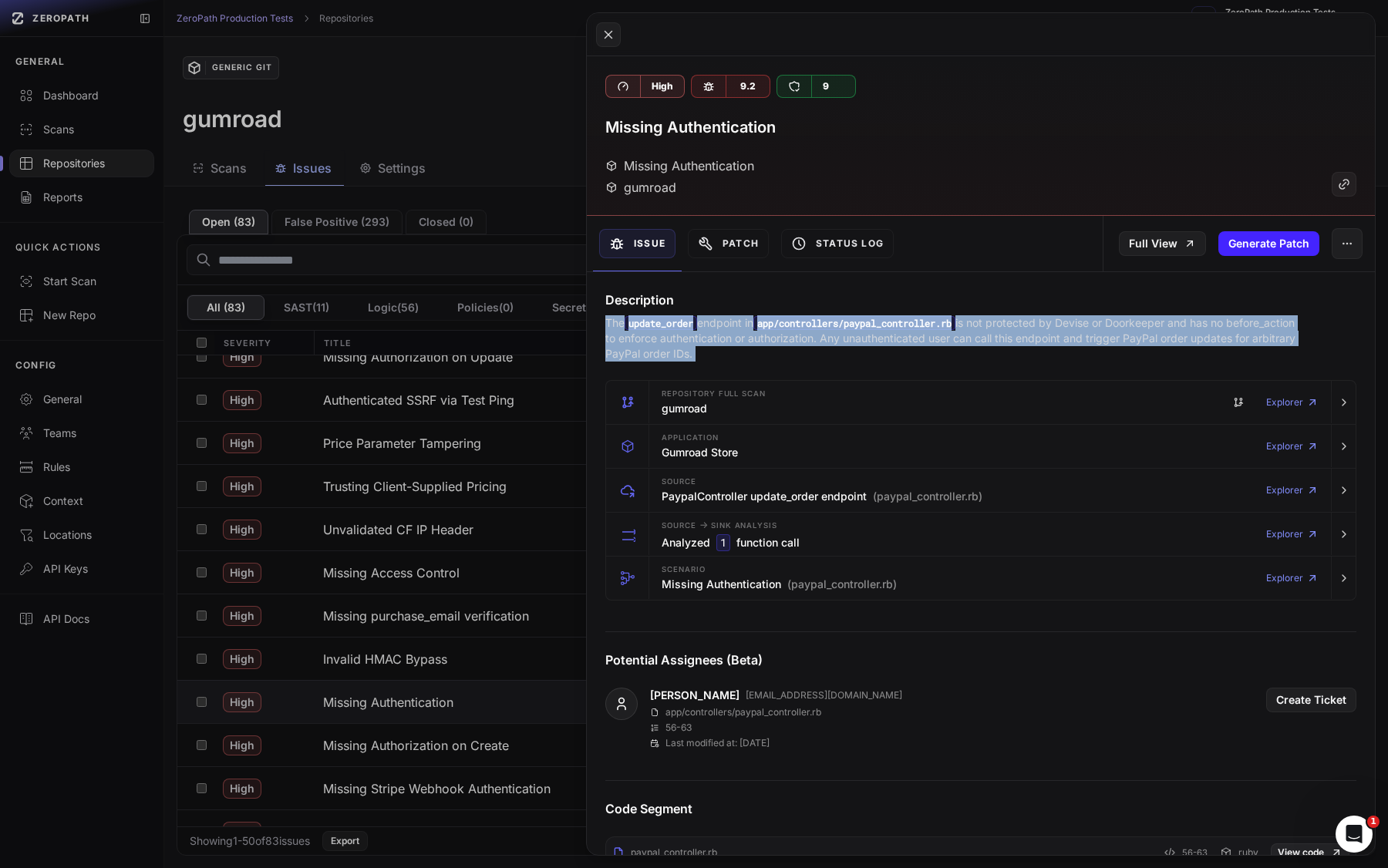
click at [772, 342] on p "The update_order endpoint in app/controllers/paypal_controller.rb is not protec…" at bounding box center [950, 338] width 691 height 46
click at [747, 342] on p "The update_order endpoint in app/controllers/paypal_controller.rb is not protec…" at bounding box center [950, 338] width 691 height 46
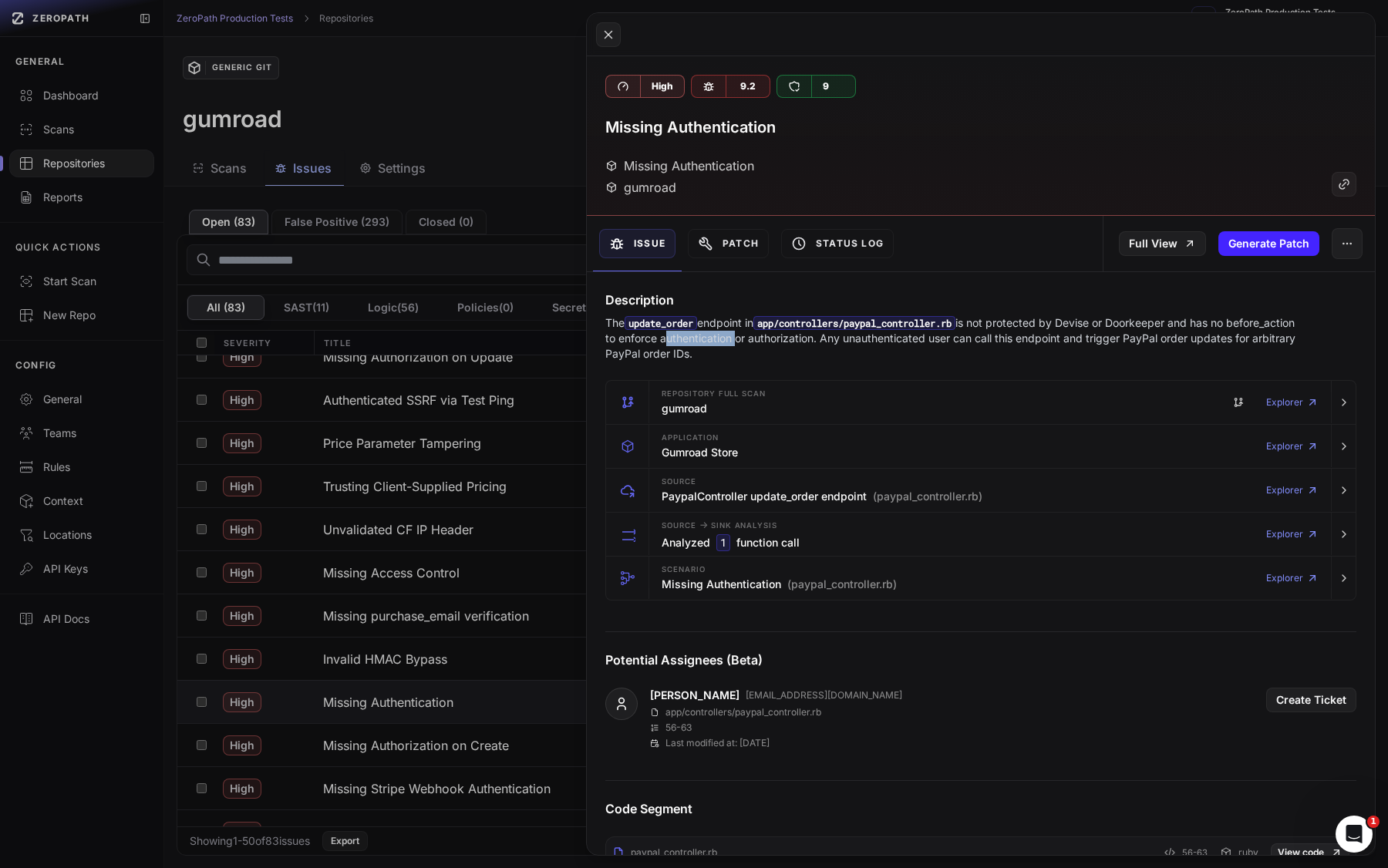
click at [747, 342] on p "The update_order endpoint in app/controllers/paypal_controller.rb is not protec…" at bounding box center [950, 338] width 691 height 46
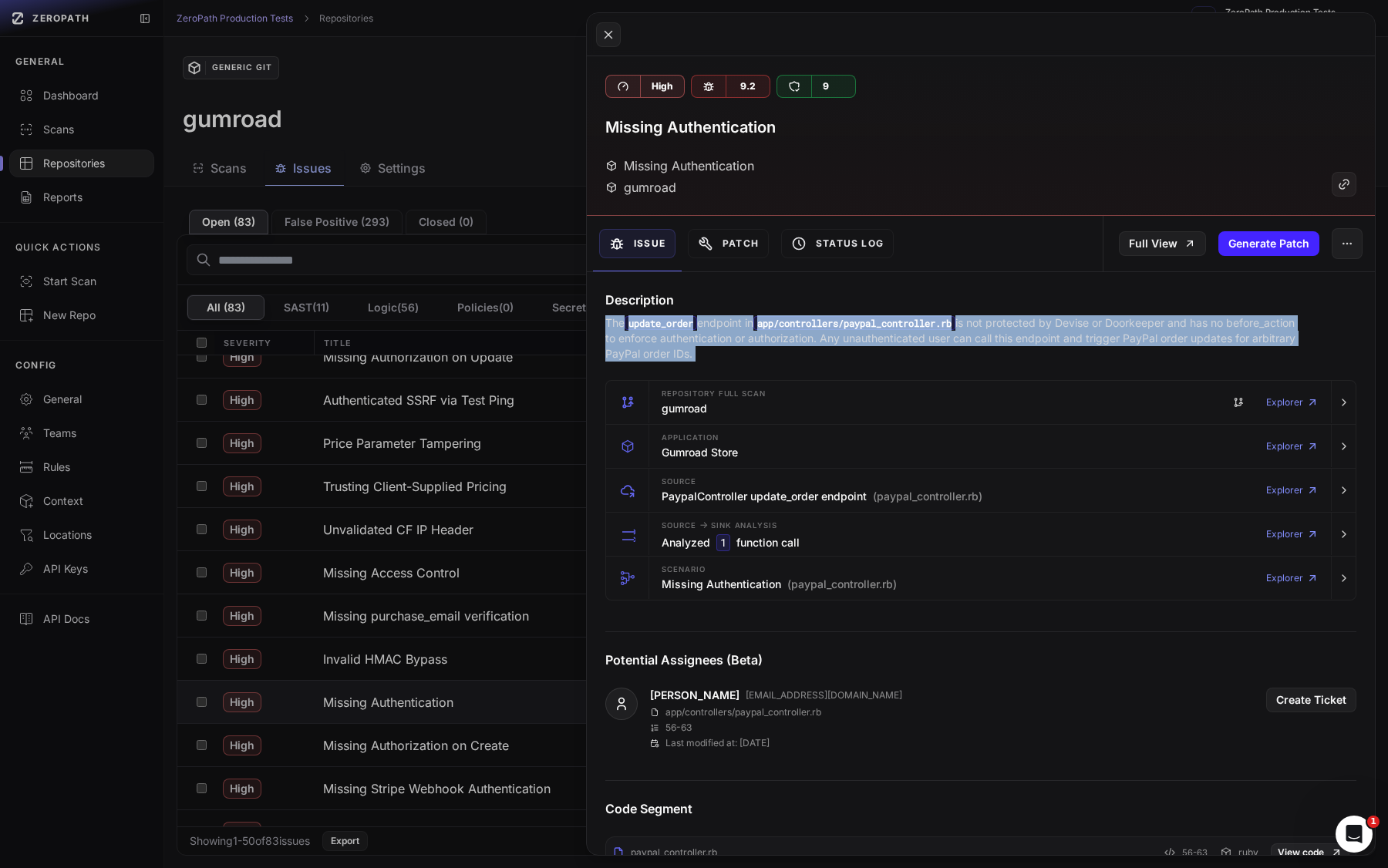
click at [747, 342] on p "The update_order endpoint in app/controllers/paypal_controller.rb is not protec…" at bounding box center [950, 338] width 691 height 46
click at [774, 342] on p "The update_order endpoint in app/controllers/paypal_controller.rb is not protec…" at bounding box center [950, 338] width 691 height 46
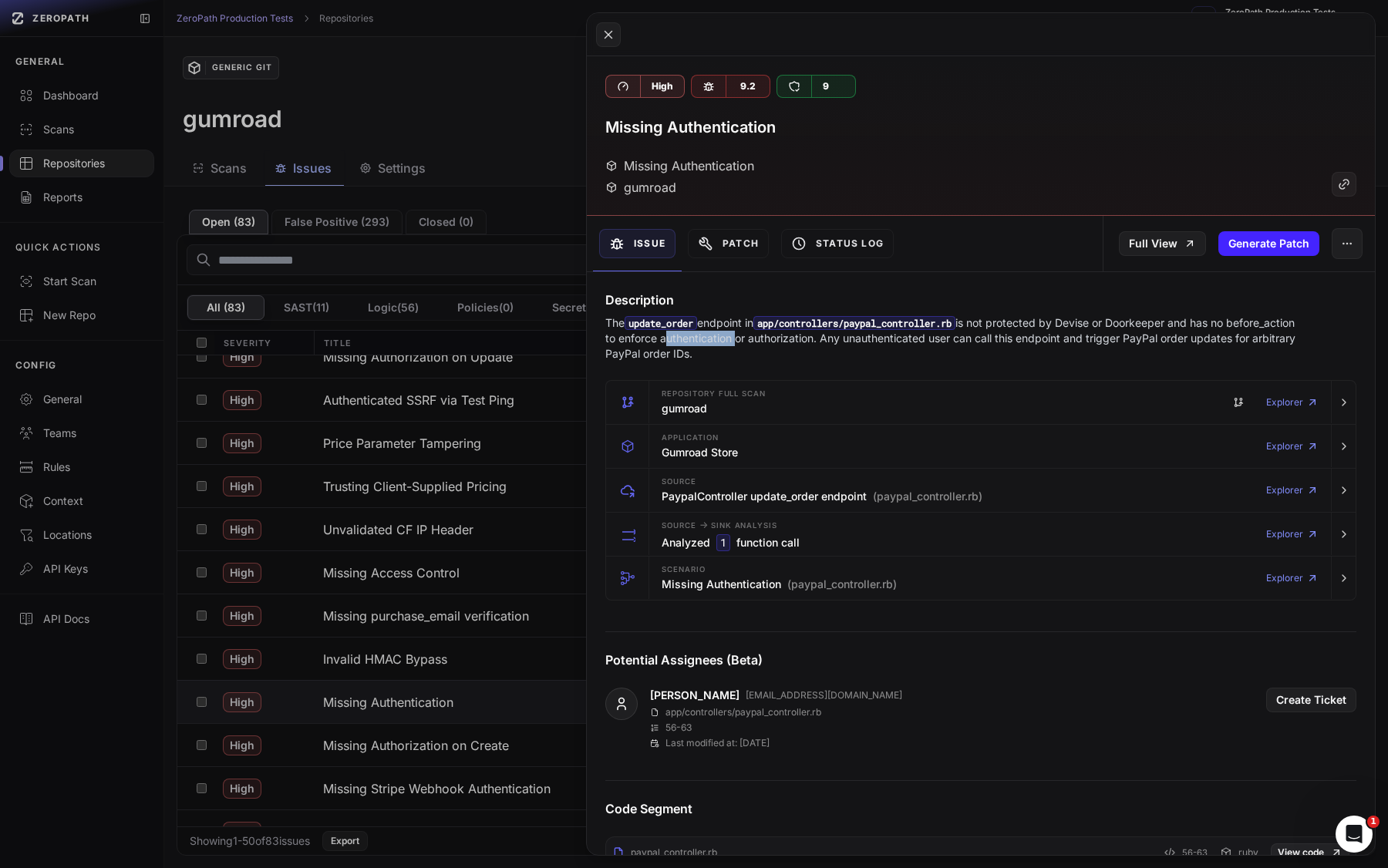
click at [774, 342] on p "The update_order endpoint in app/controllers/paypal_controller.rb is not protec…" at bounding box center [950, 338] width 691 height 46
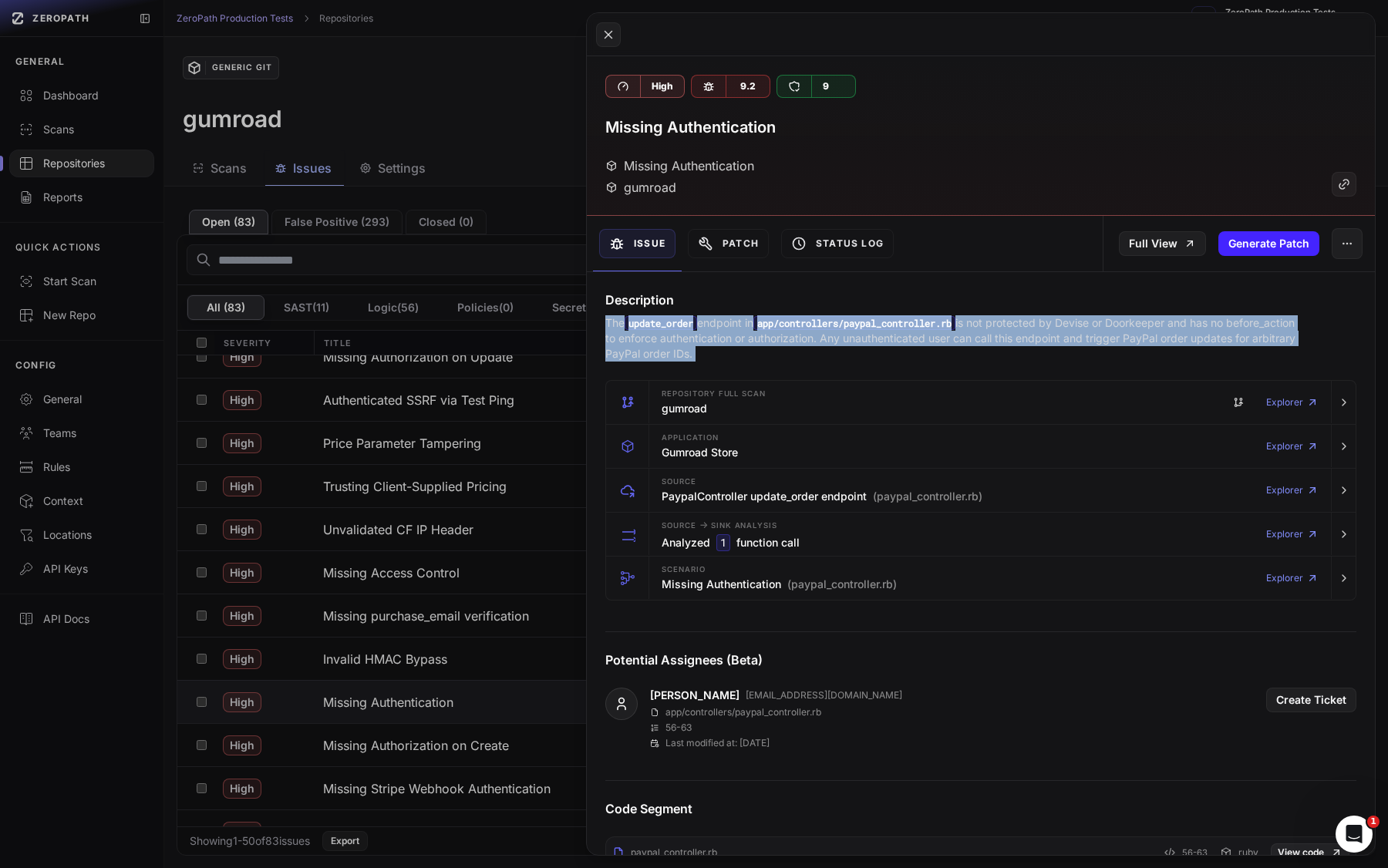
click at [774, 342] on p "The update_order endpoint in app/controllers/paypal_controller.rb is not protec…" at bounding box center [950, 338] width 691 height 46
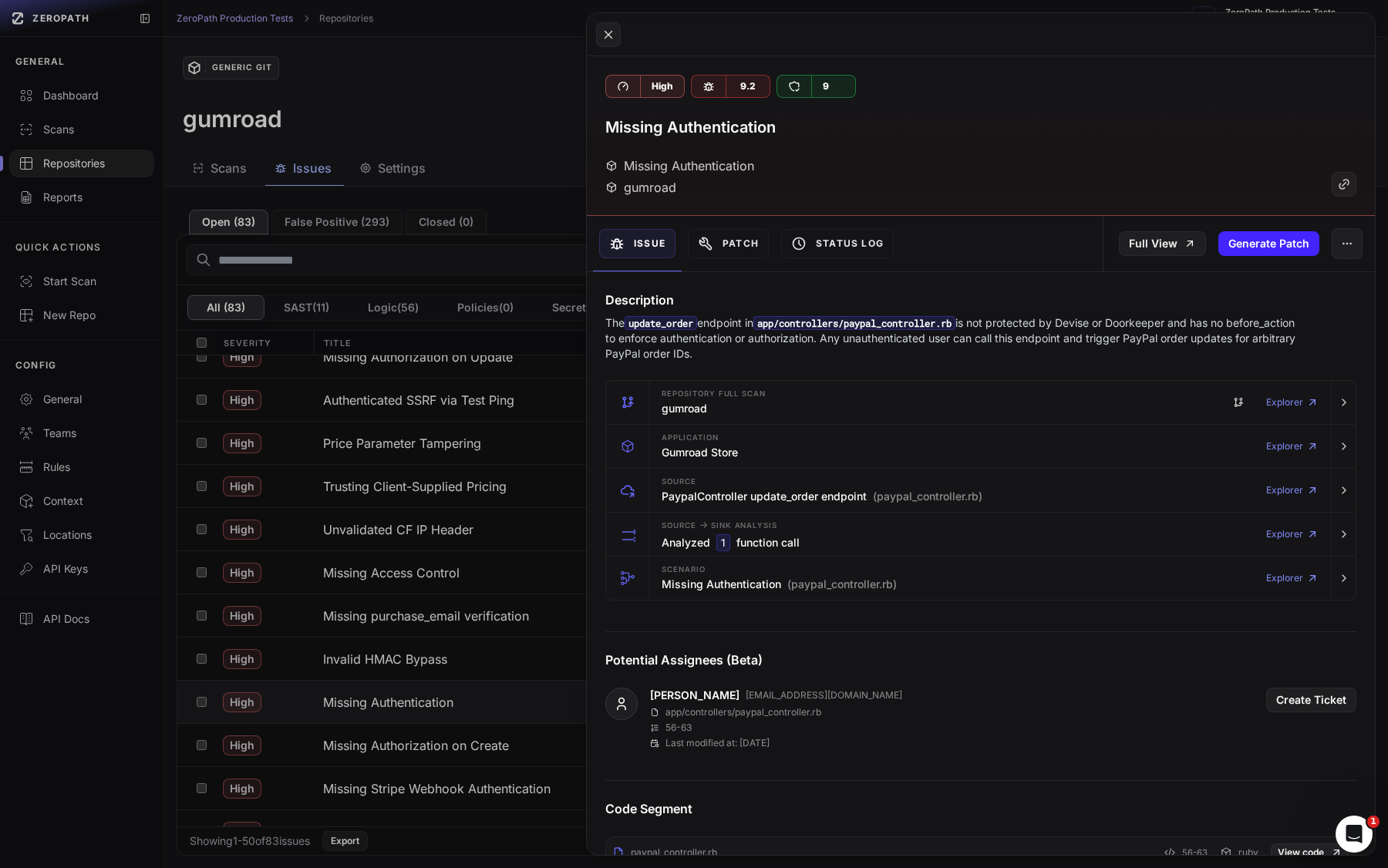
click at [764, 351] on p "The update_order endpoint in app/controllers/paypal_controller.rb is not protec…" at bounding box center [950, 338] width 691 height 46
click at [496, 133] on button at bounding box center [694, 434] width 1388 height 868
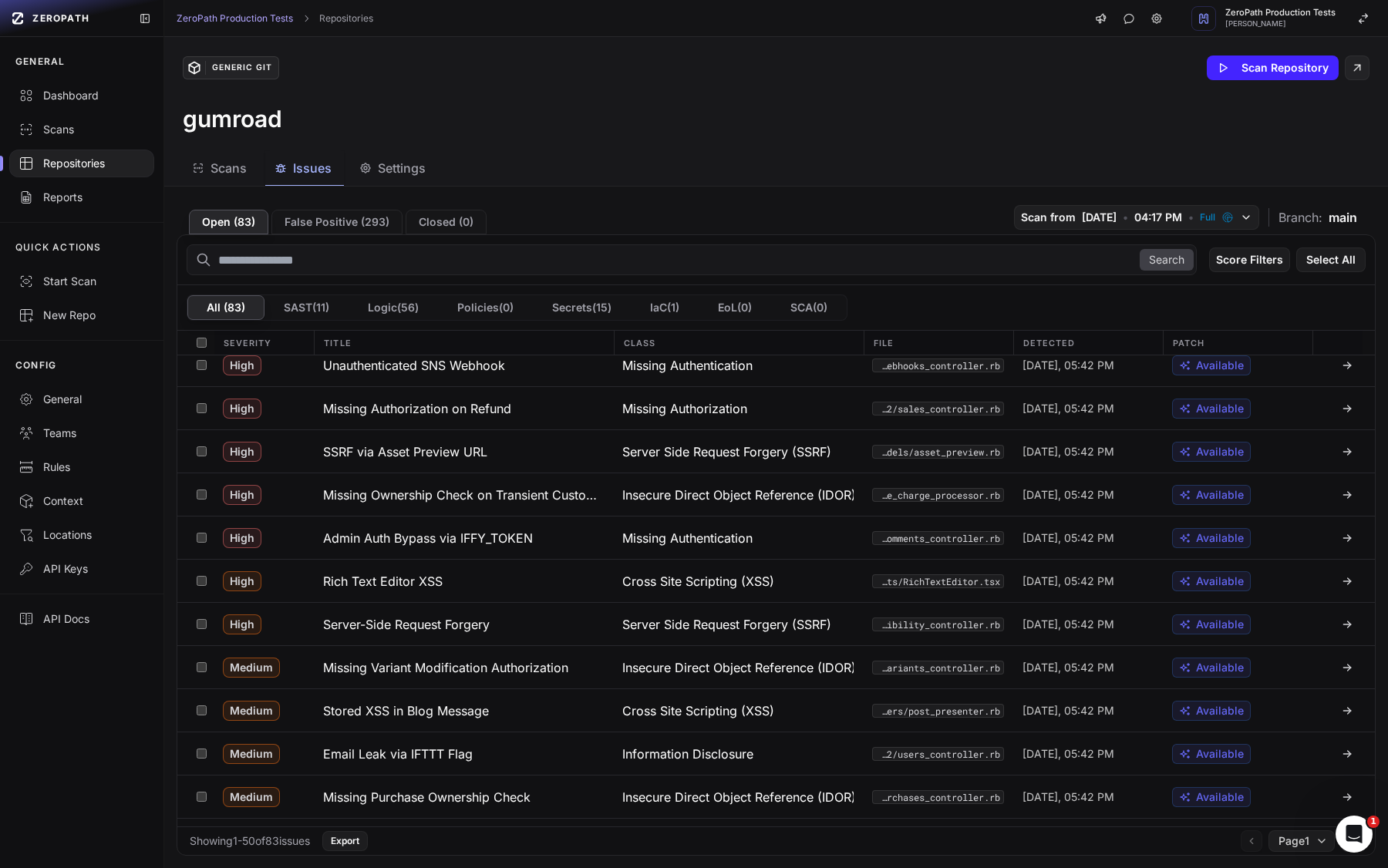
scroll to position [919, 0]
click at [561, 498] on h3 "Missing Ownership Check on Transient Customer Token" at bounding box center [463, 494] width 282 height 19
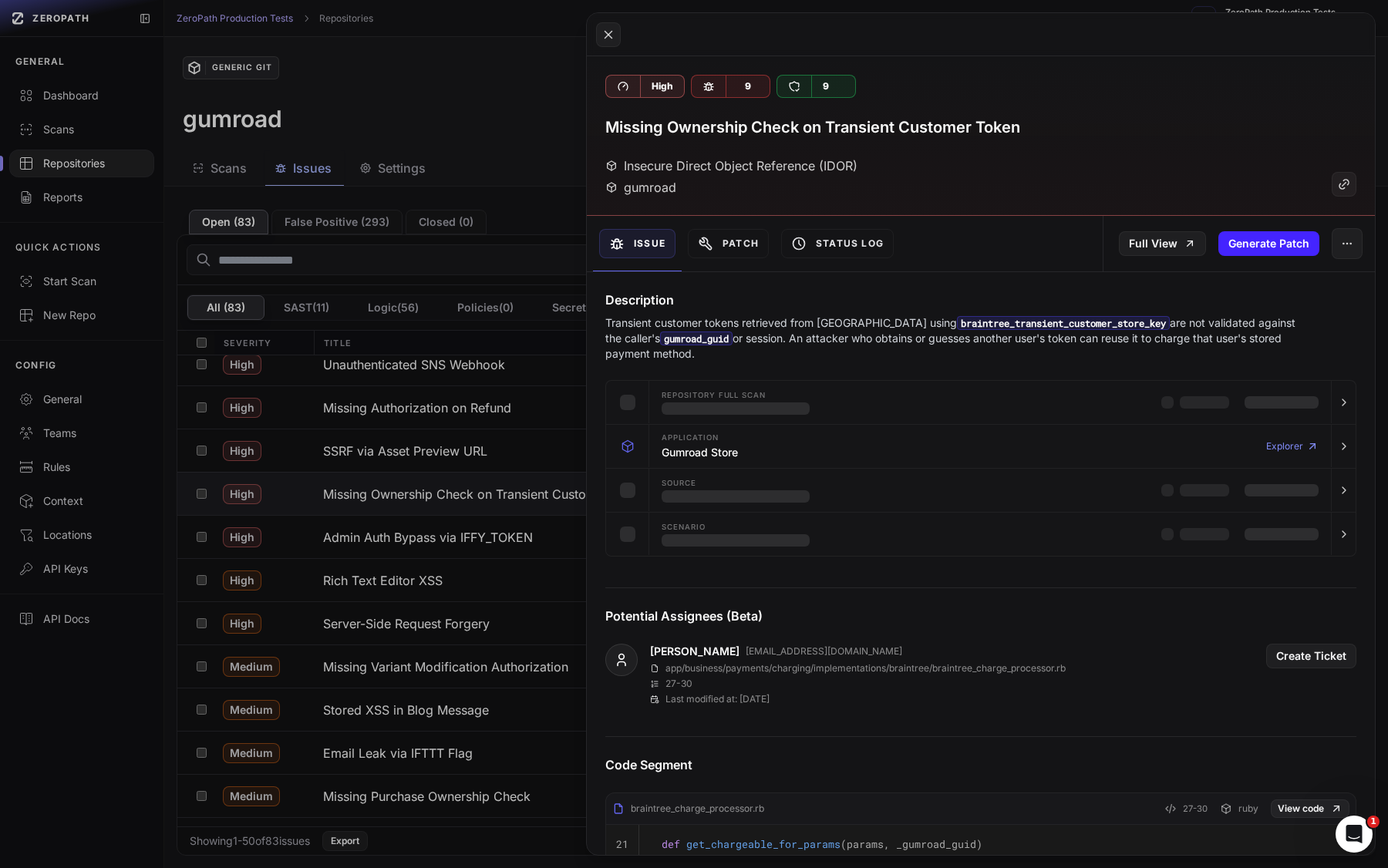
click at [522, 553] on button at bounding box center [694, 434] width 1388 height 868
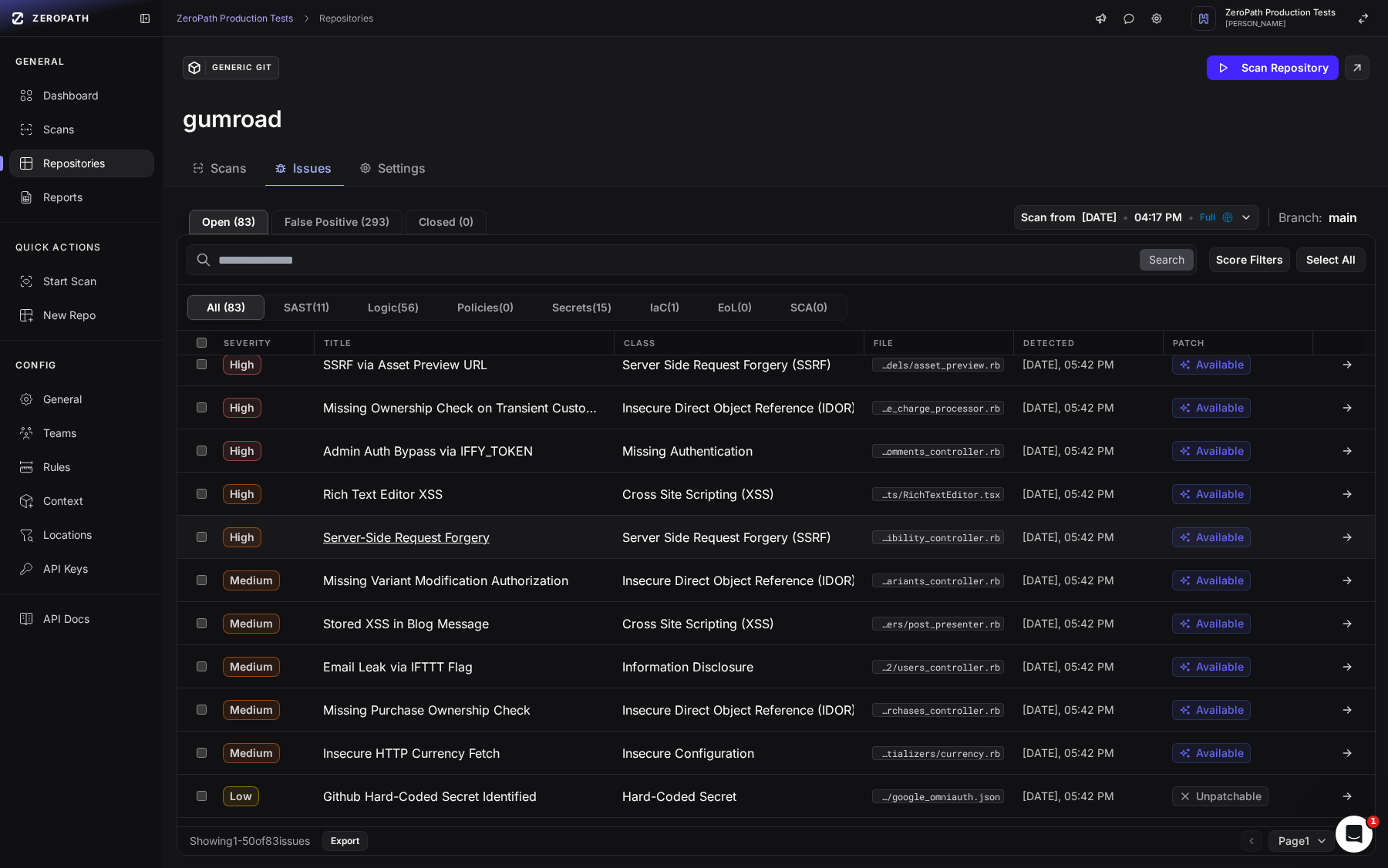
scroll to position [1006, 0]
click at [534, 641] on button "Stored XSS in Blog Message" at bounding box center [464, 622] width 300 height 42
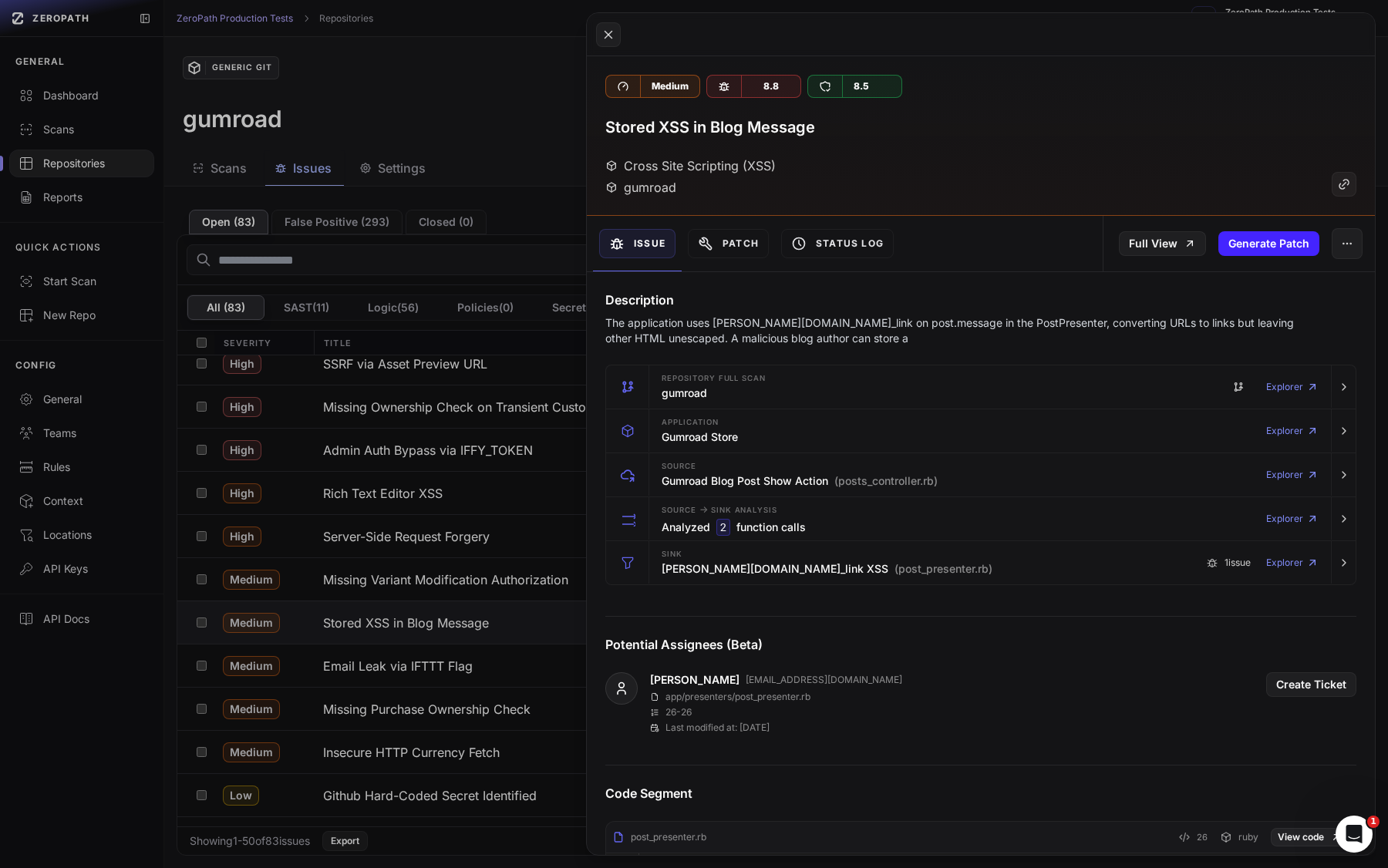
click at [782, 127] on h3 "Stored XSS in Blog Message" at bounding box center [710, 127] width 209 height 22
click at [798, 127] on h3 "Stored XSS in Blog Message" at bounding box center [710, 127] width 209 height 22
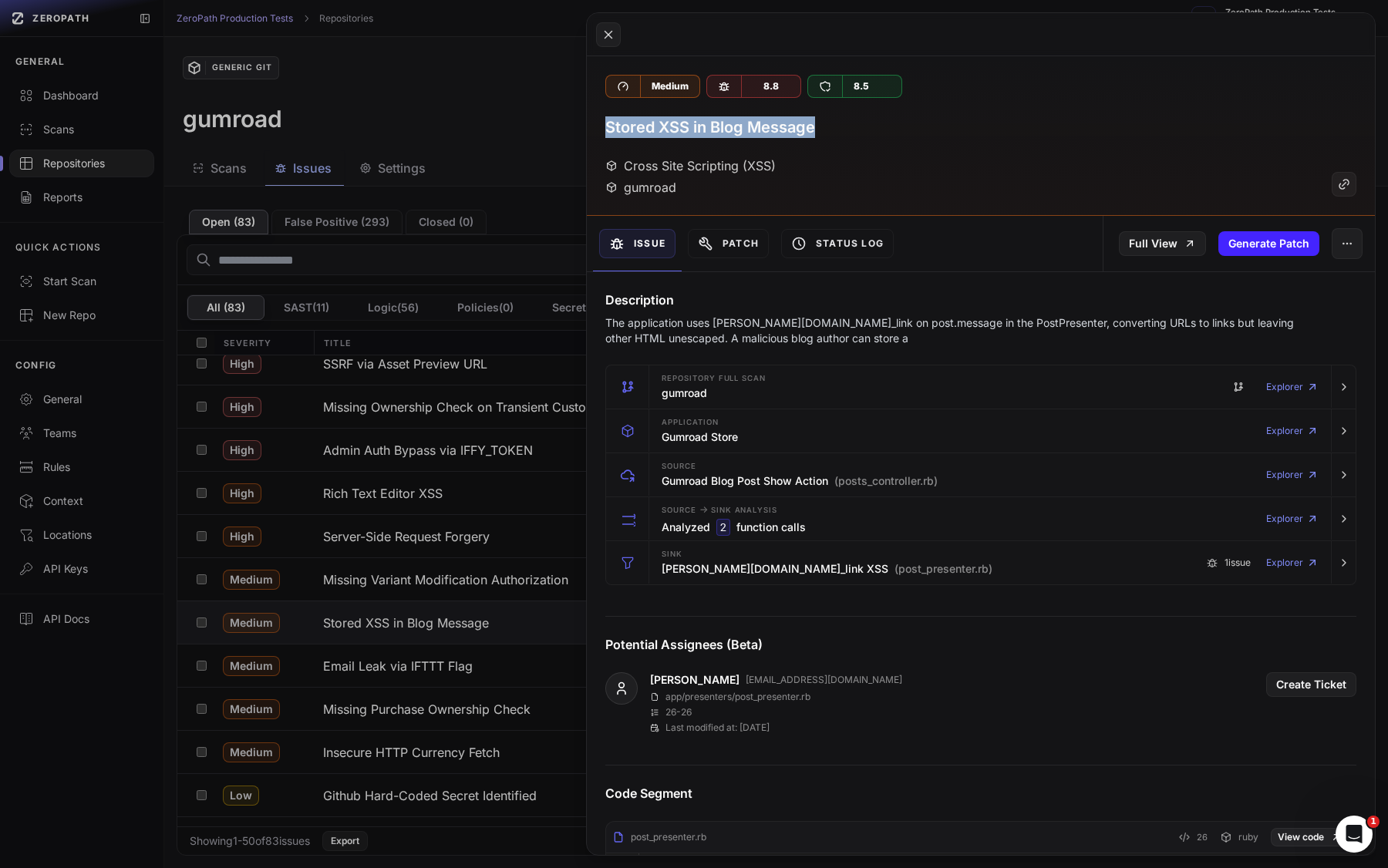
click at [798, 127] on h3 "Stored XSS in Blog Message" at bounding box center [710, 127] width 209 height 22
click at [817, 128] on div "Stored XSS in Blog Message" at bounding box center [981, 127] width 751 height 22
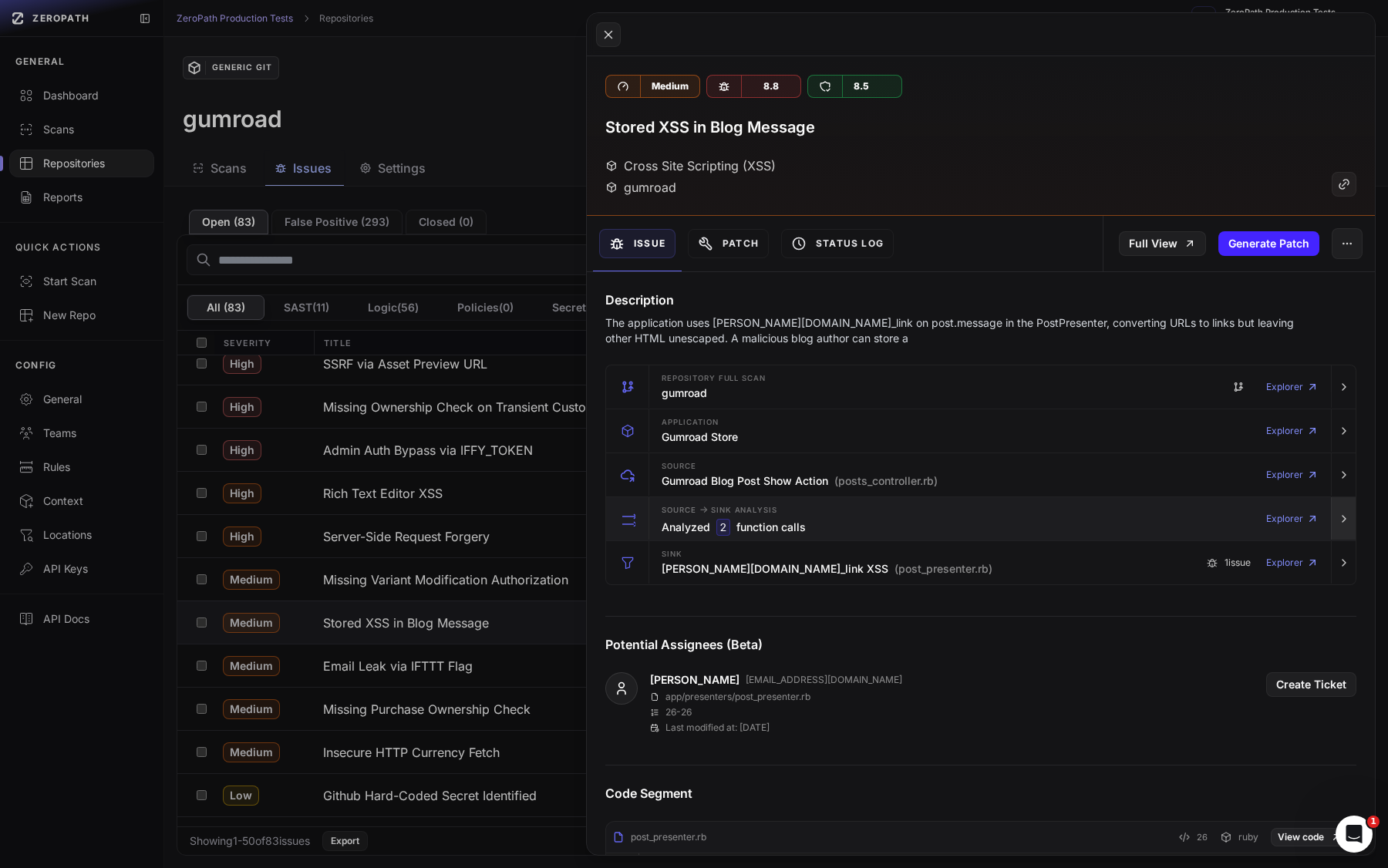
click at [1203, 527] on button "button" at bounding box center [1343, 518] width 25 height 43
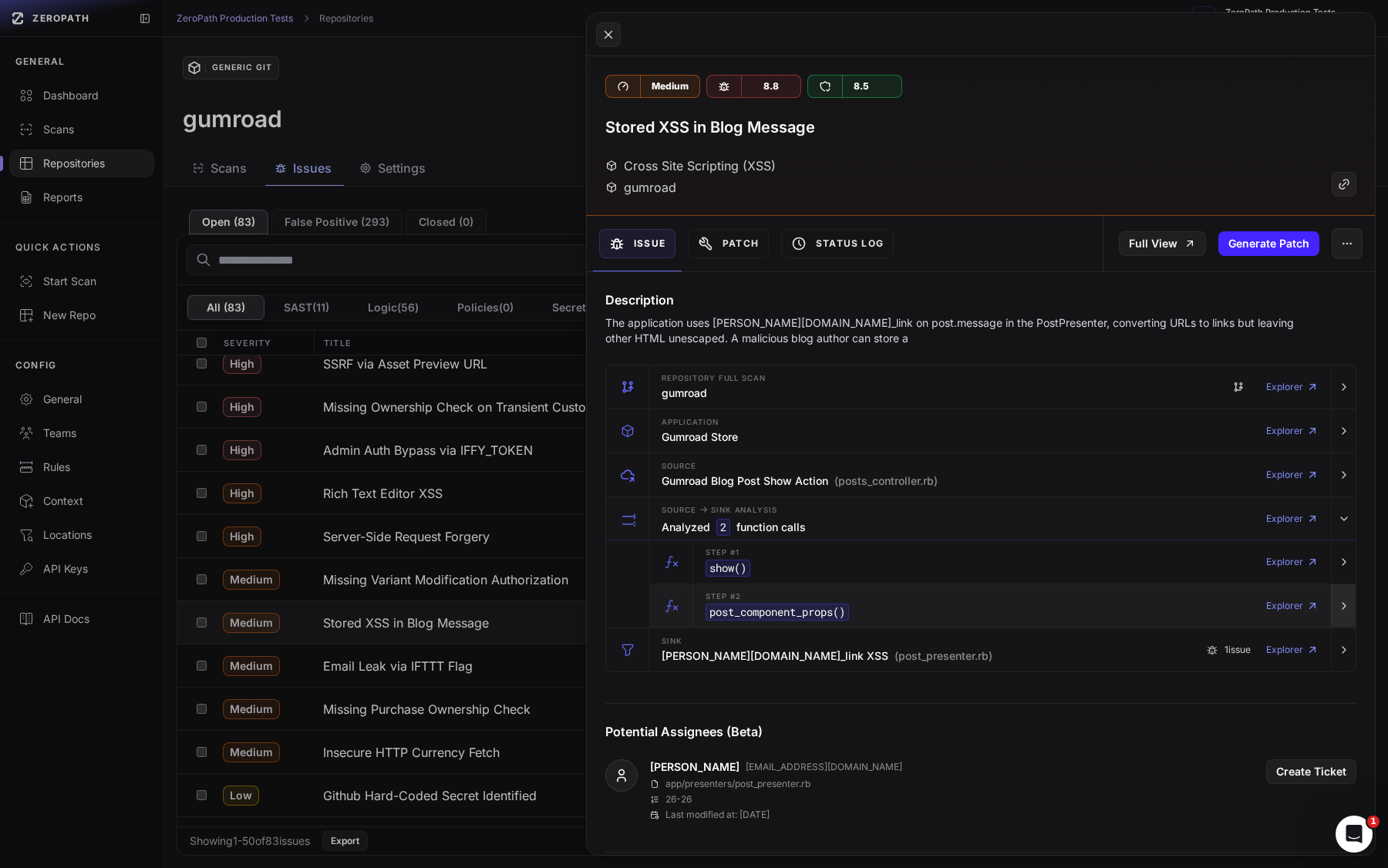
click at [1203, 602] on icon "button" at bounding box center [1344, 605] width 12 height 12
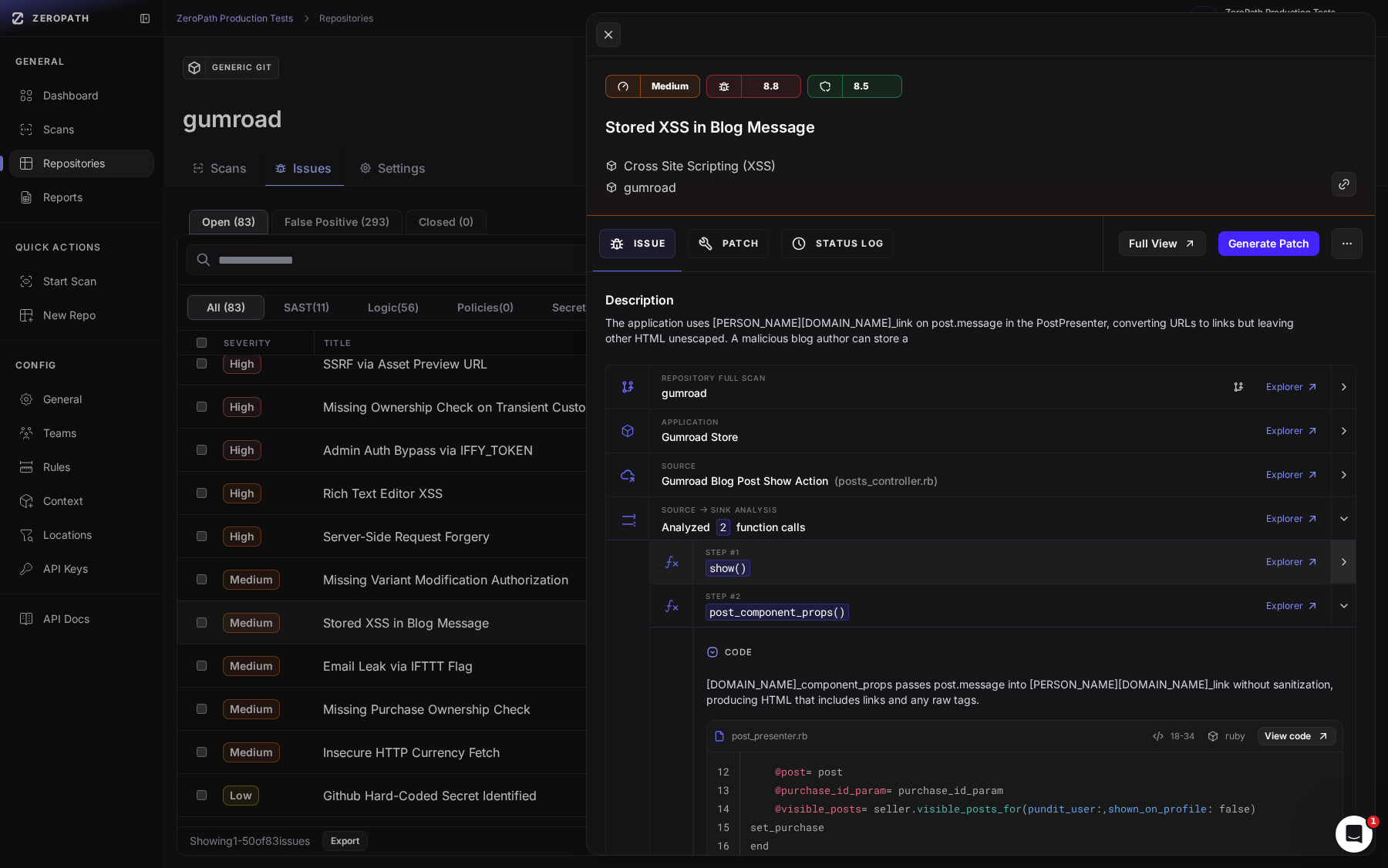
click at [1203, 566] on button "button" at bounding box center [1343, 562] width 25 height 43
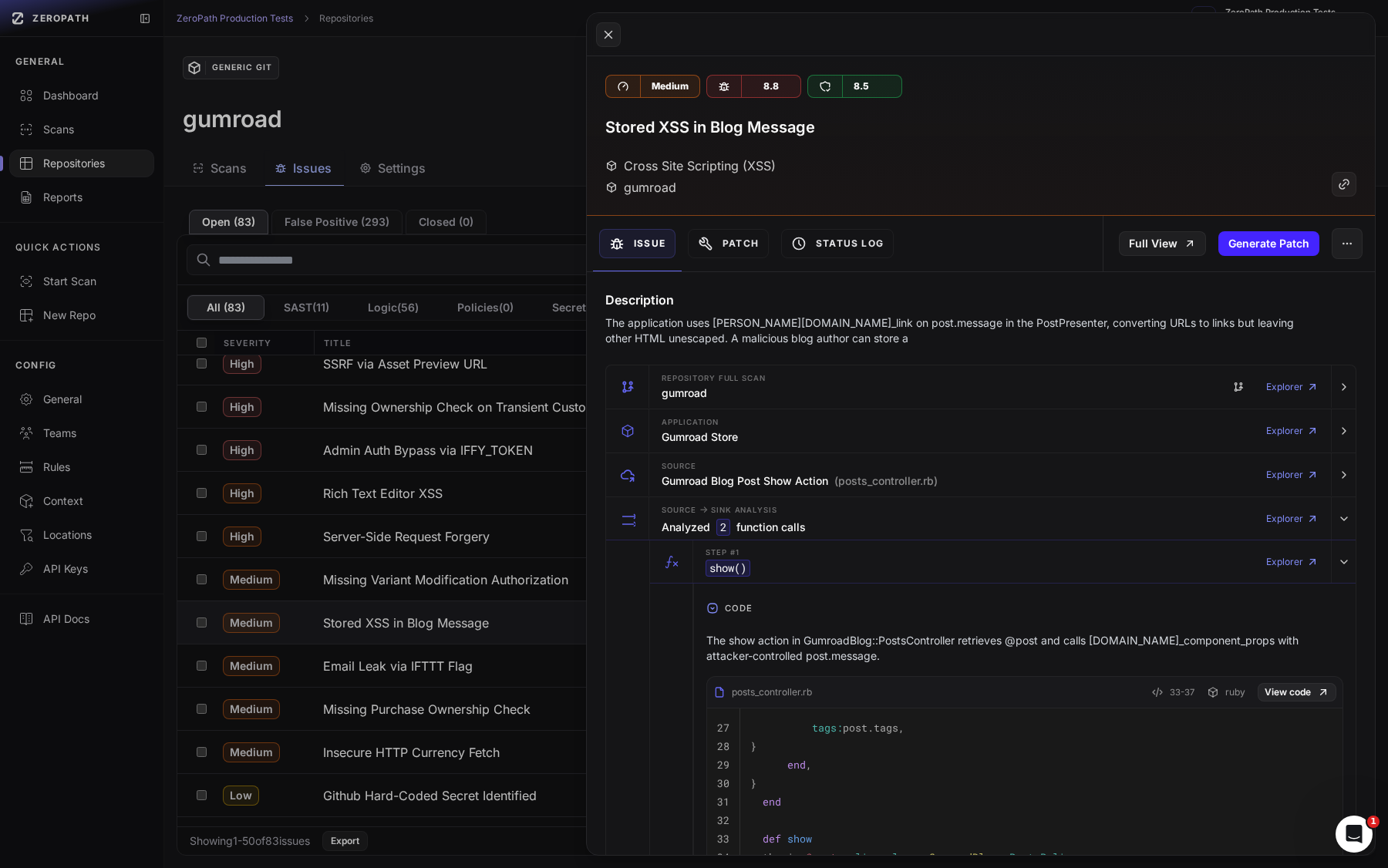
click at [479, 638] on button at bounding box center [694, 434] width 1388 height 868
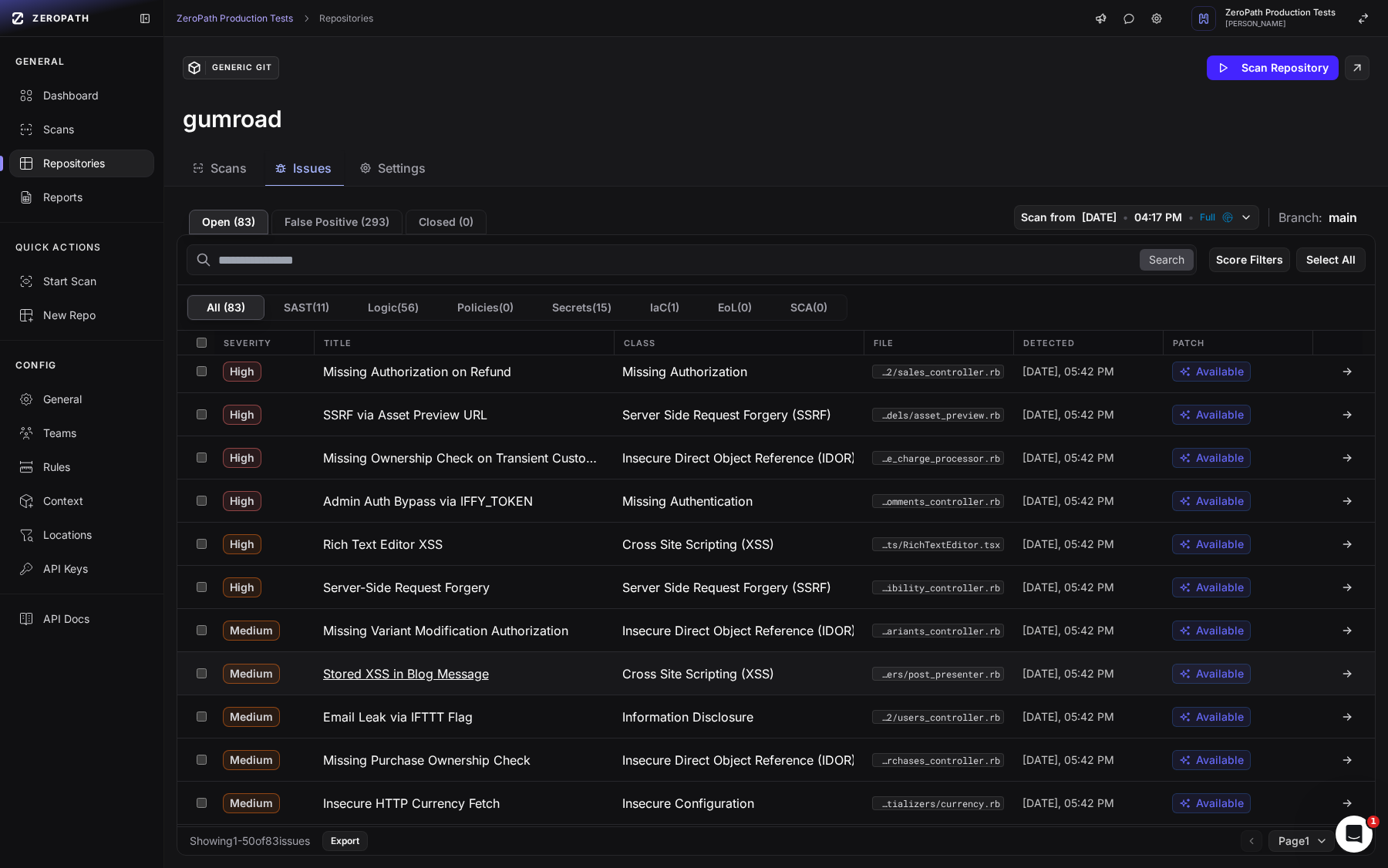
scroll to position [953, 0]
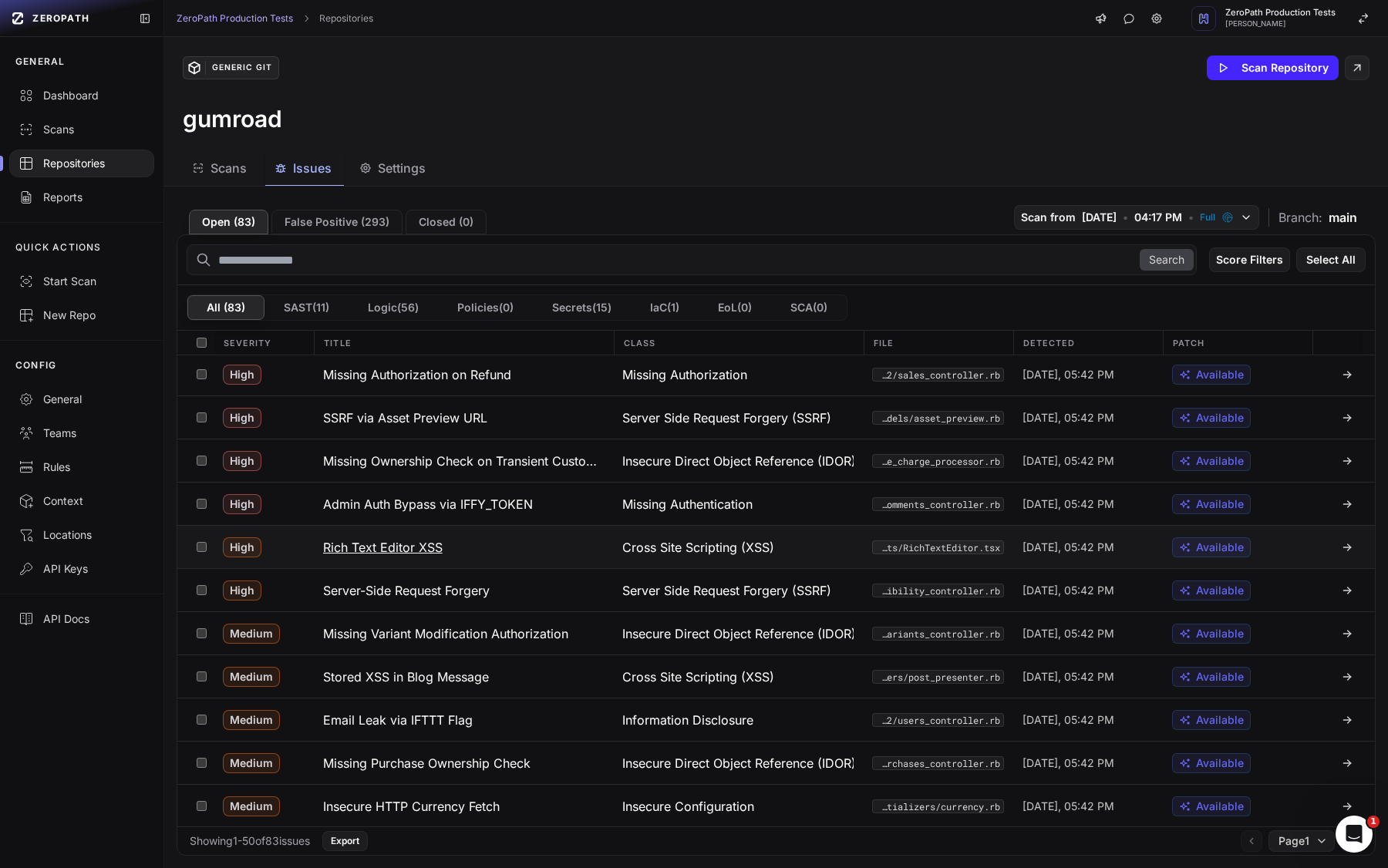
click at [490, 546] on button "Rich Text Editor XSS" at bounding box center [464, 546] width 300 height 42
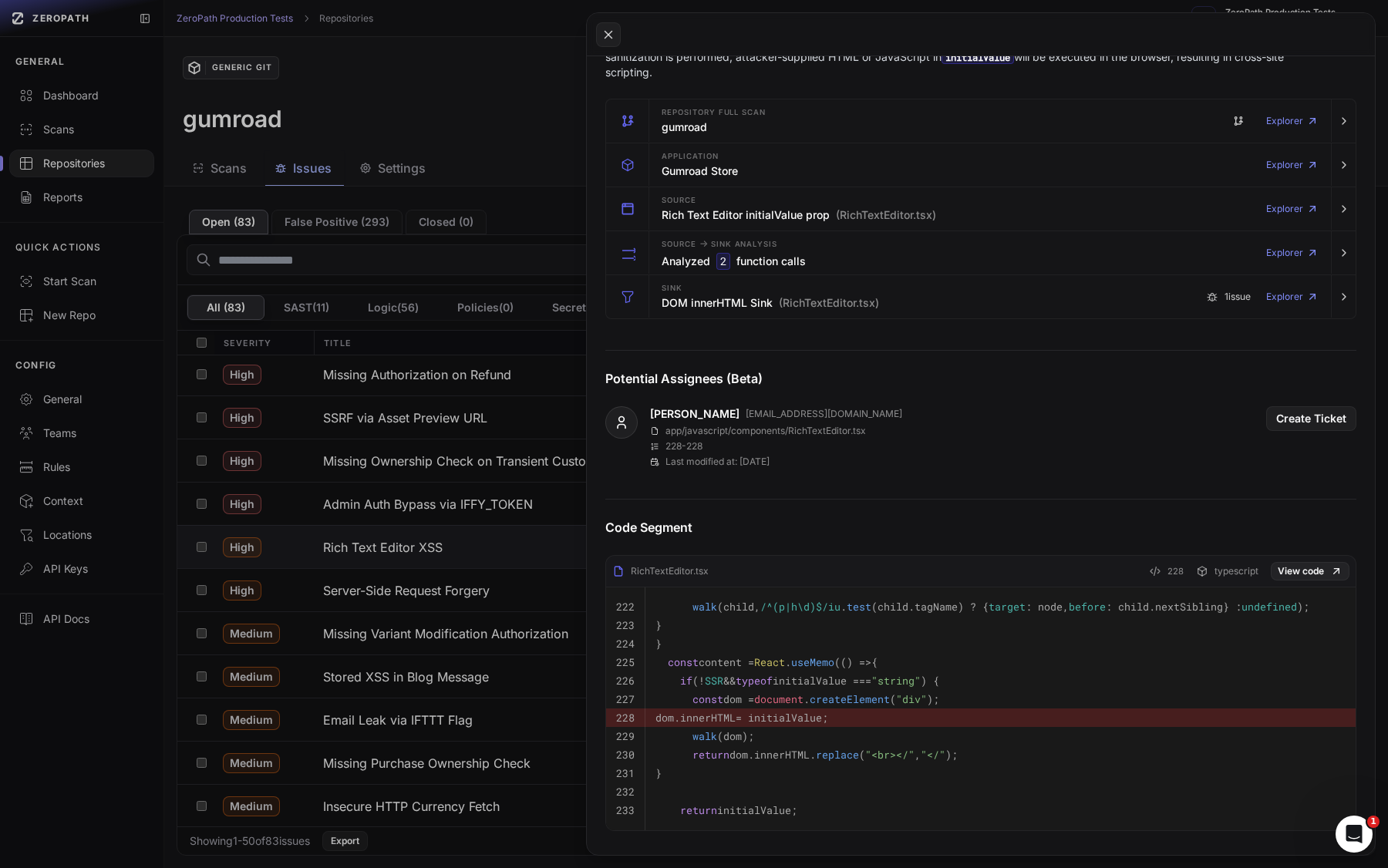
scroll to position [248, 0]
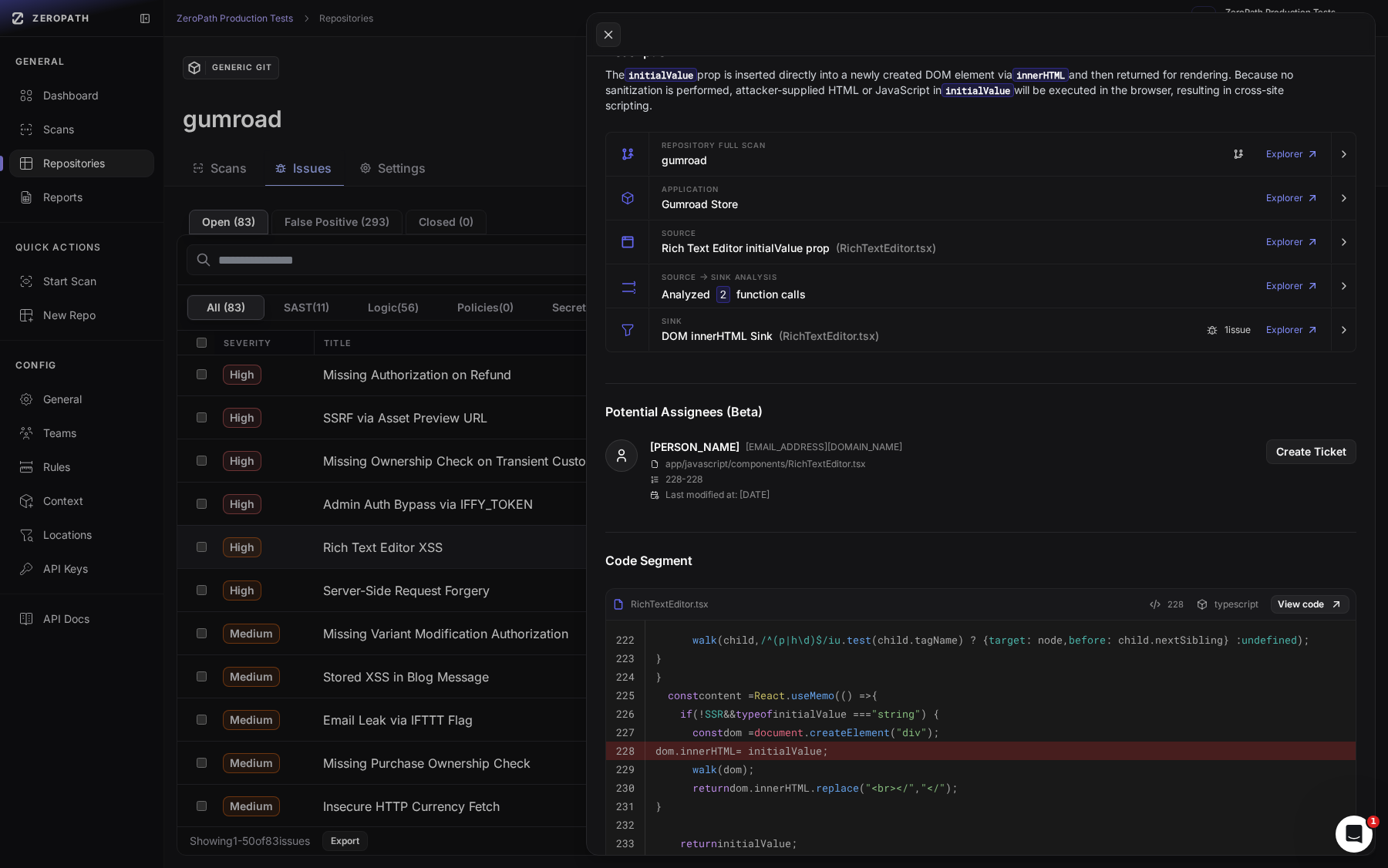
click at [503, 624] on button at bounding box center [694, 434] width 1388 height 868
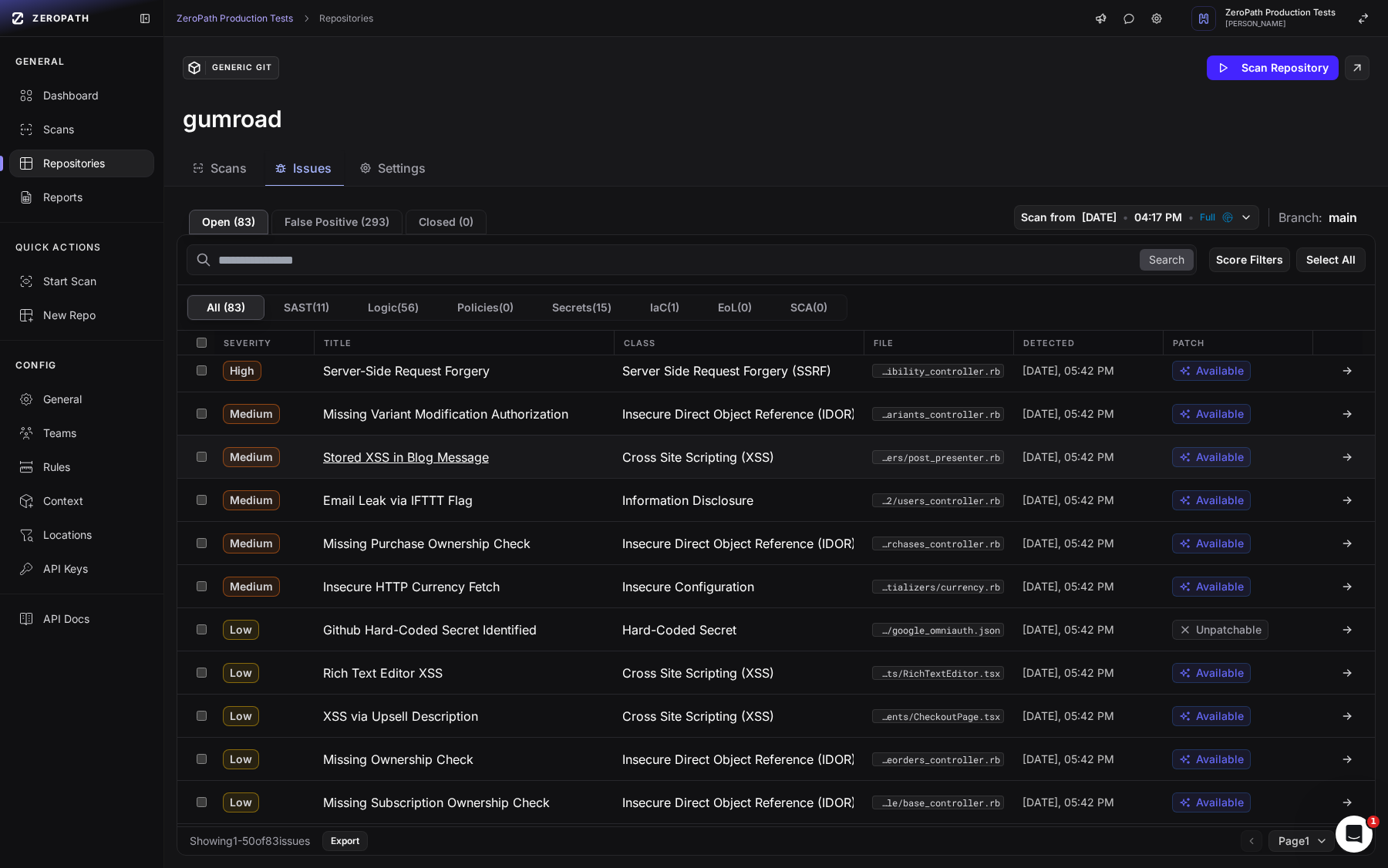
scroll to position [1199, 0]
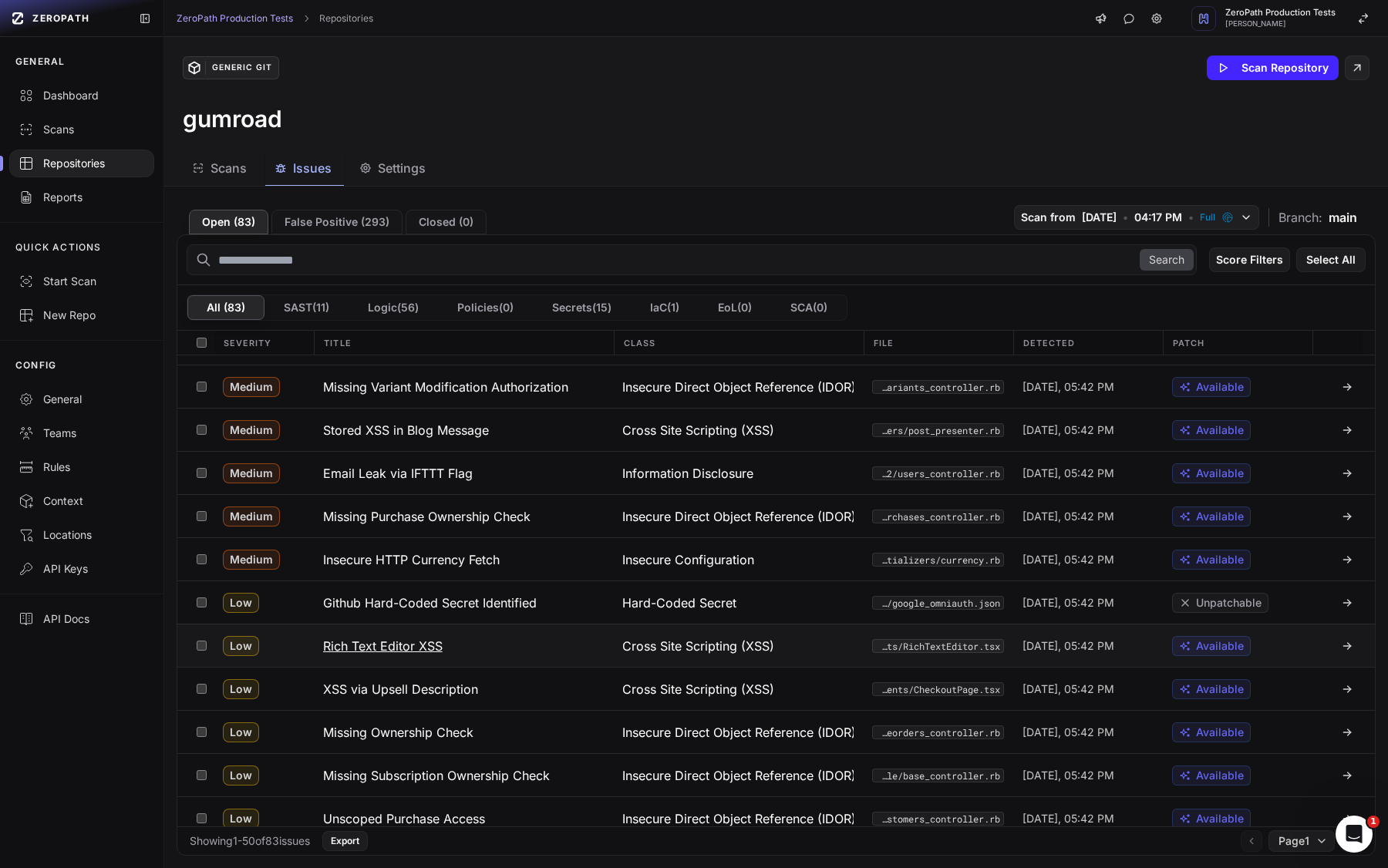
click at [537, 652] on button "Rich Text Editor XSS" at bounding box center [464, 645] width 300 height 42
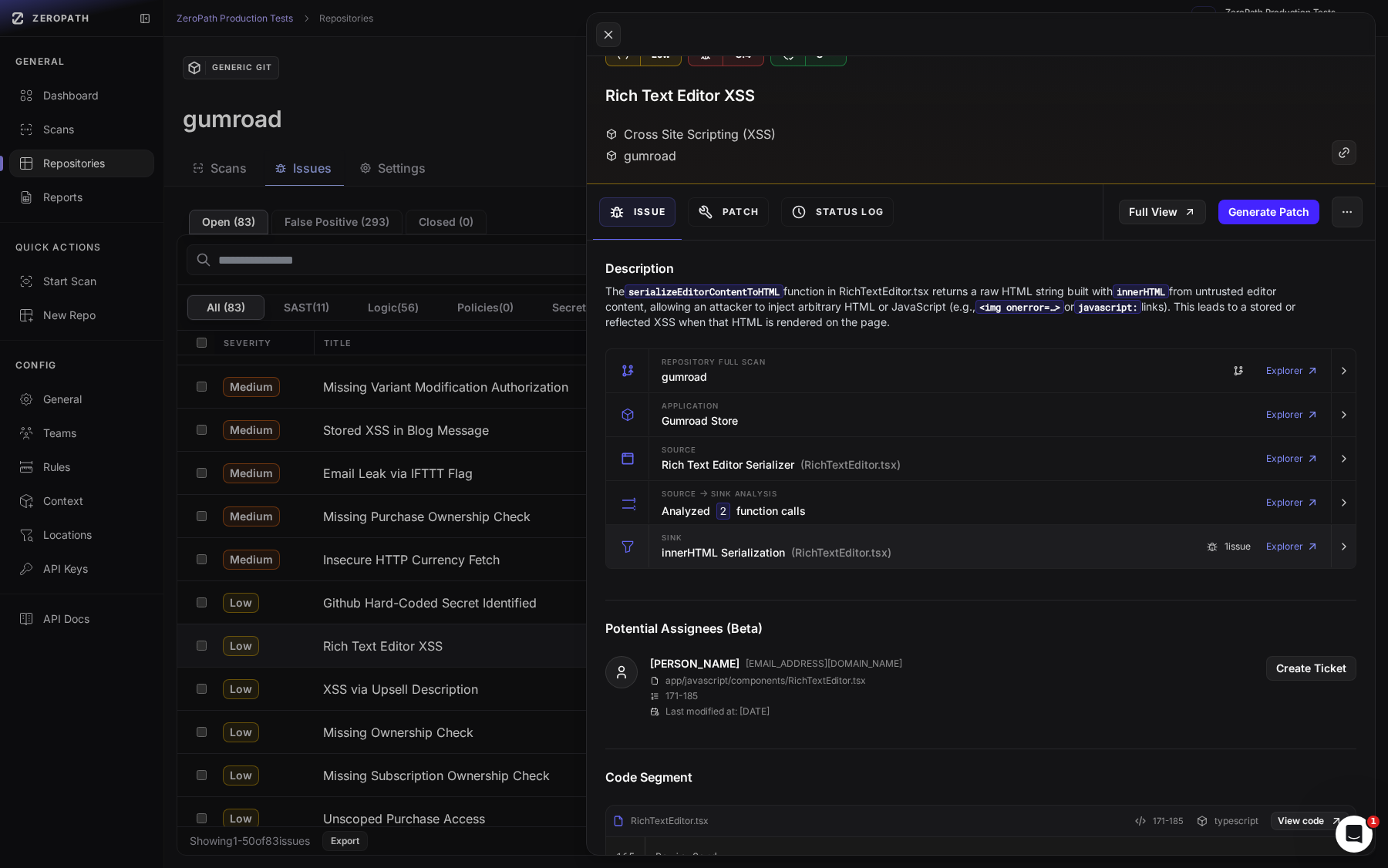
scroll to position [35, 0]
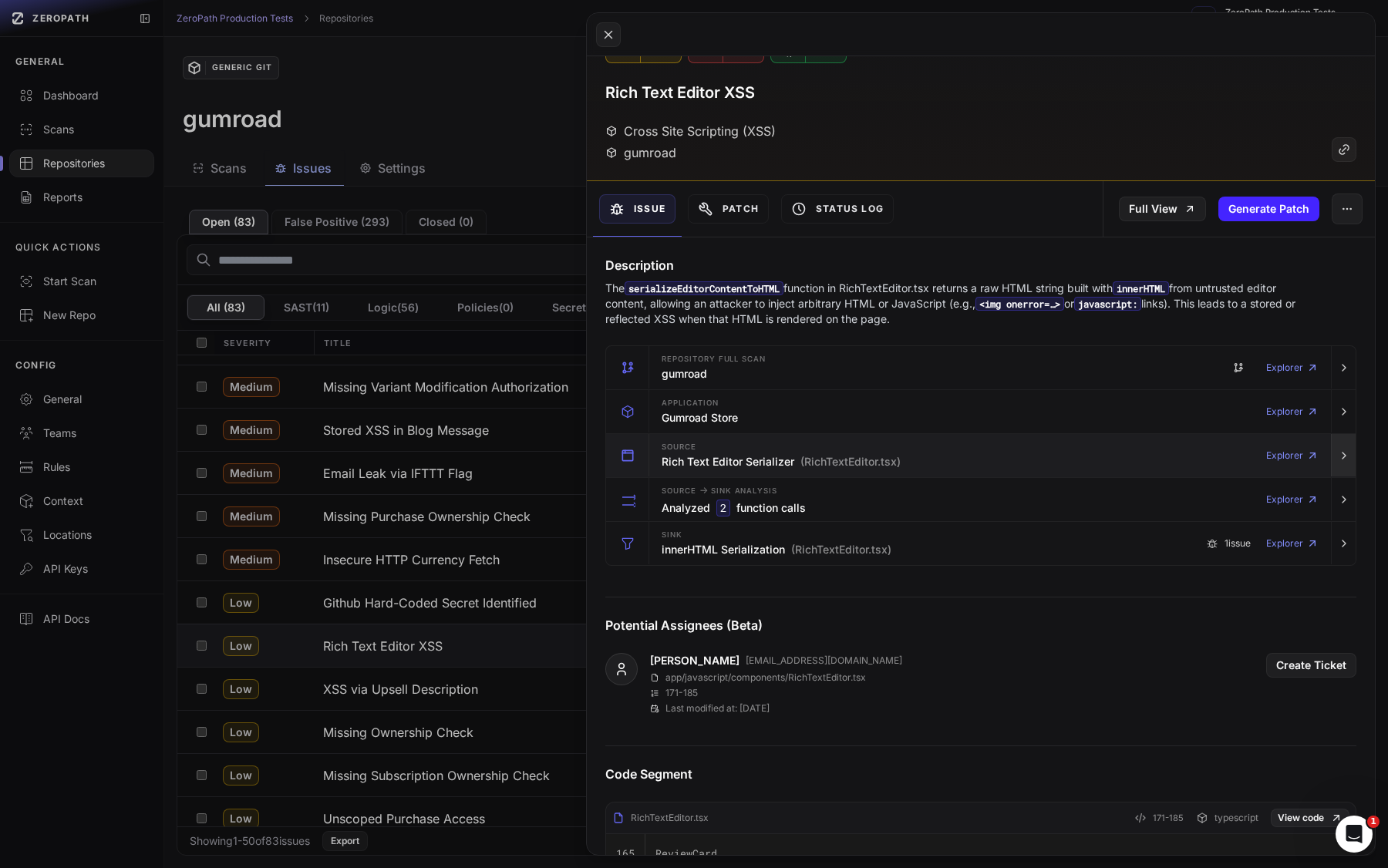
click at [1203, 454] on icon "button" at bounding box center [1344, 455] width 12 height 12
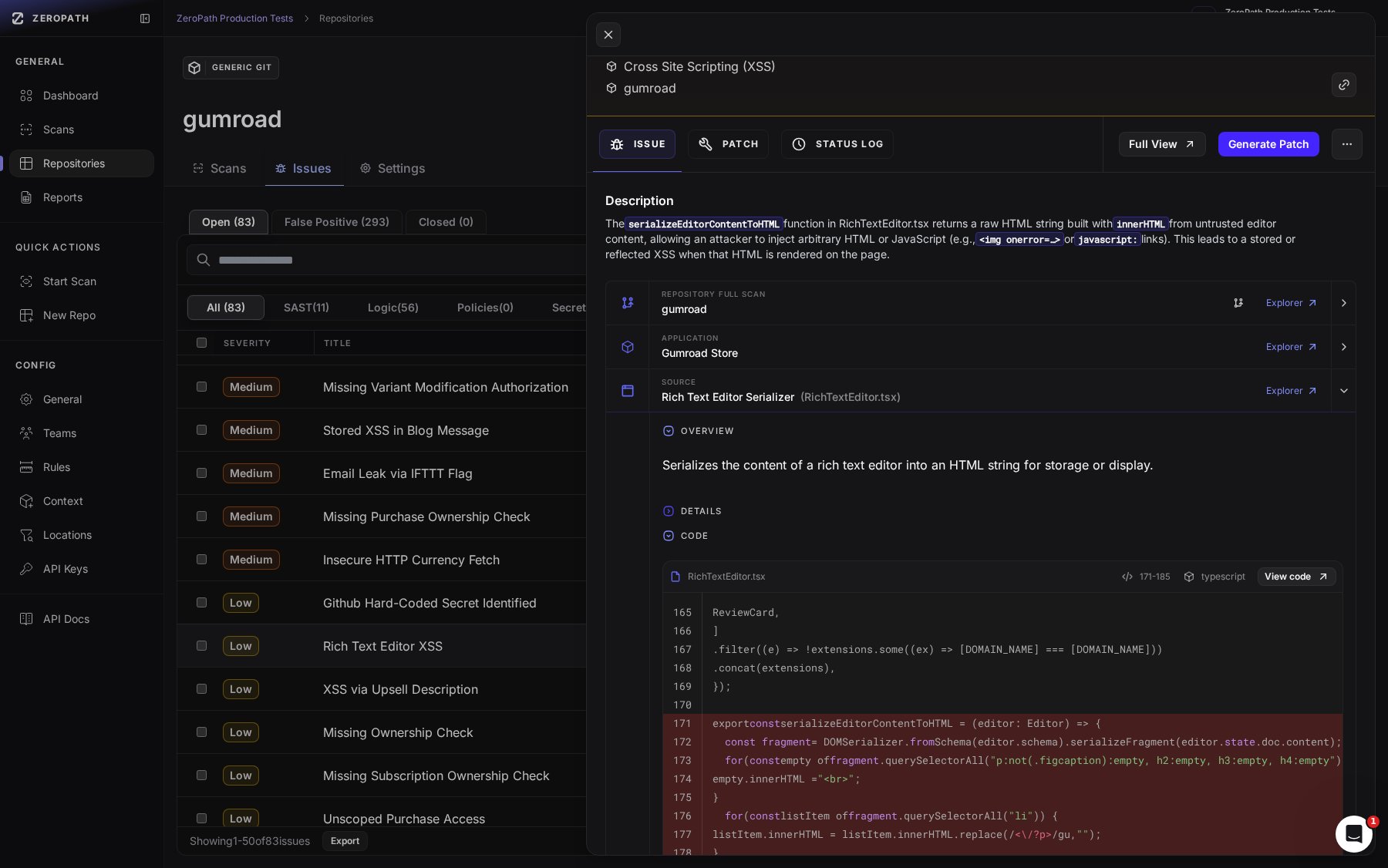
scroll to position [0, 0]
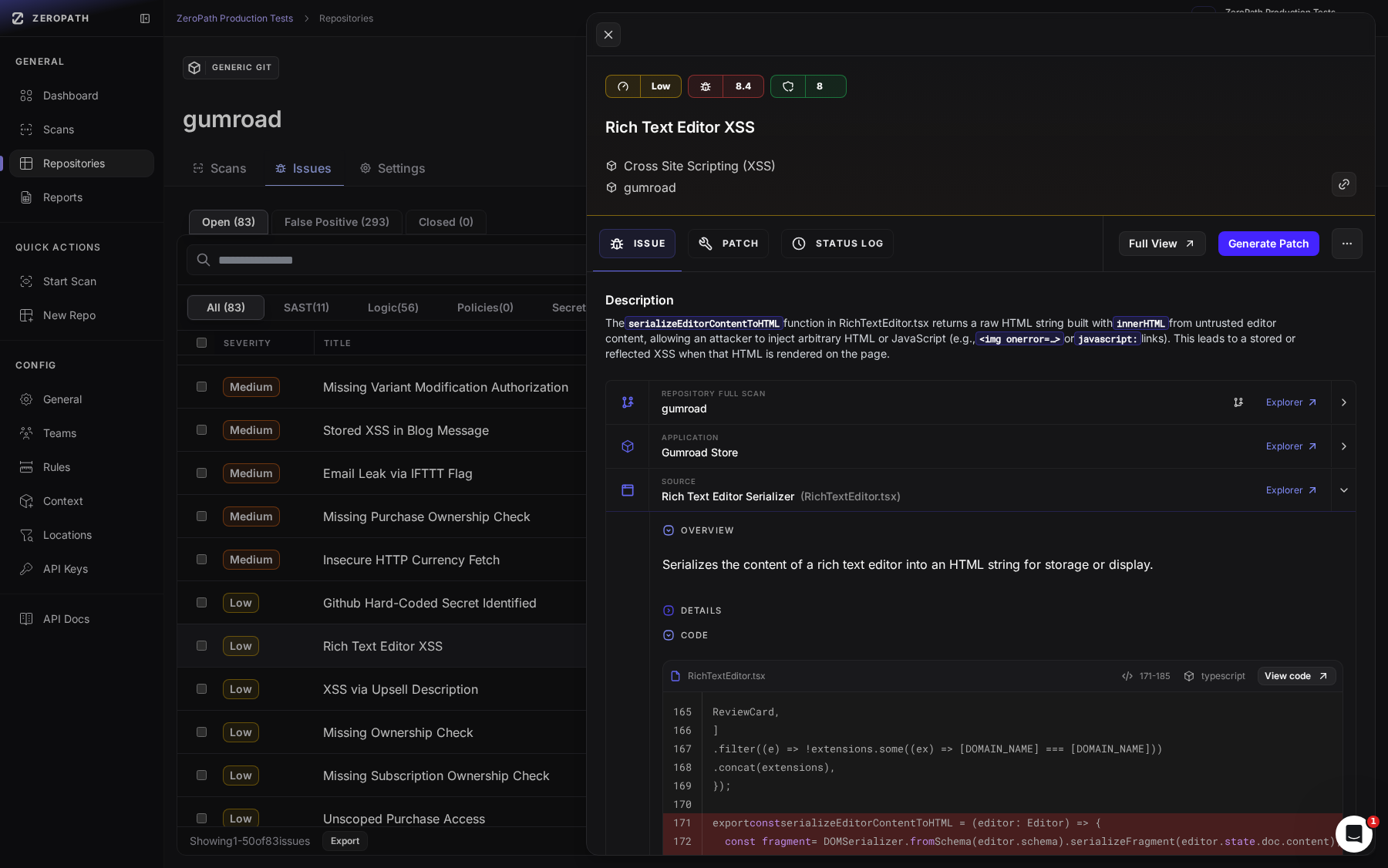
click at [441, 611] on button at bounding box center [694, 434] width 1388 height 868
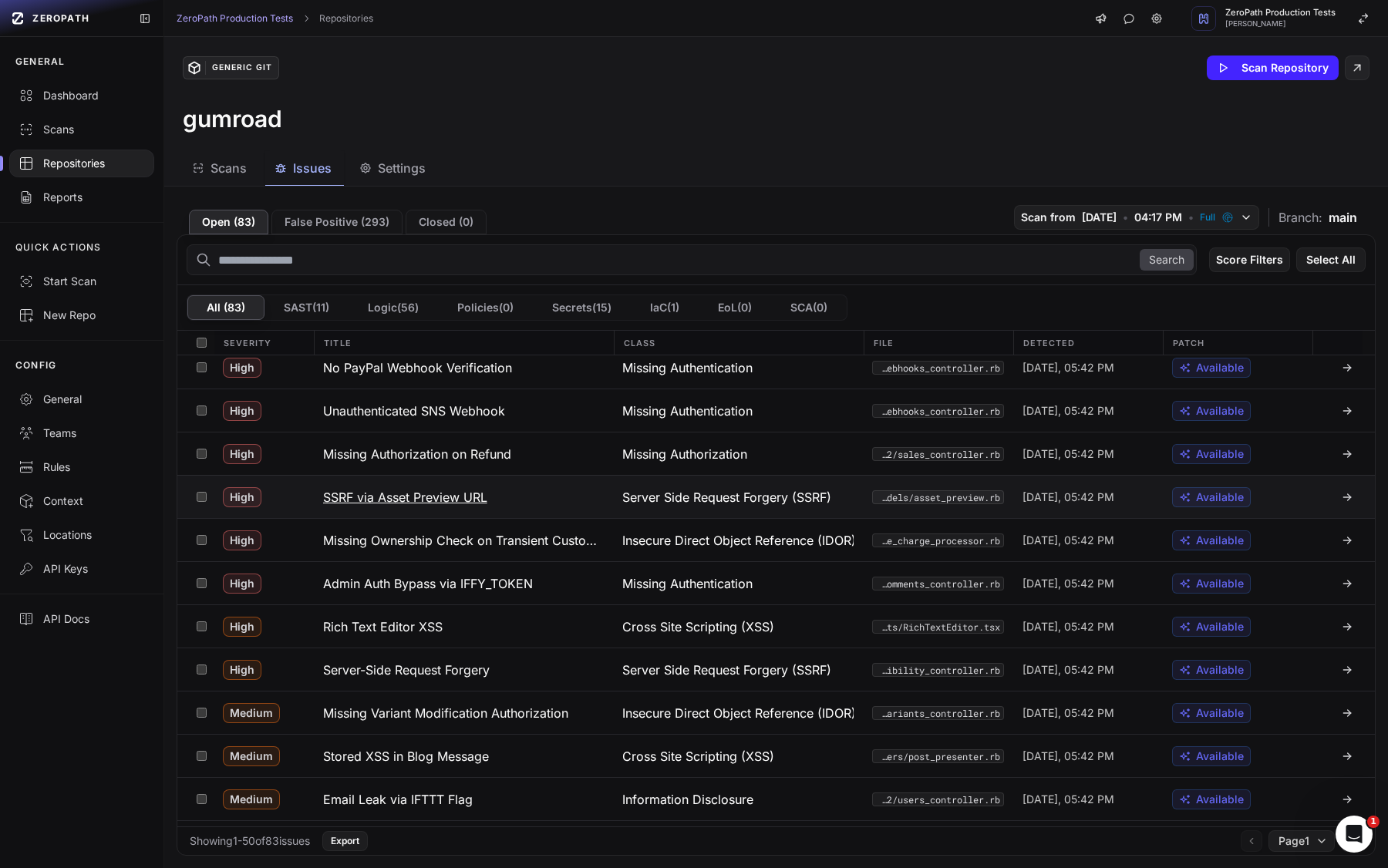
scroll to position [929, 0]
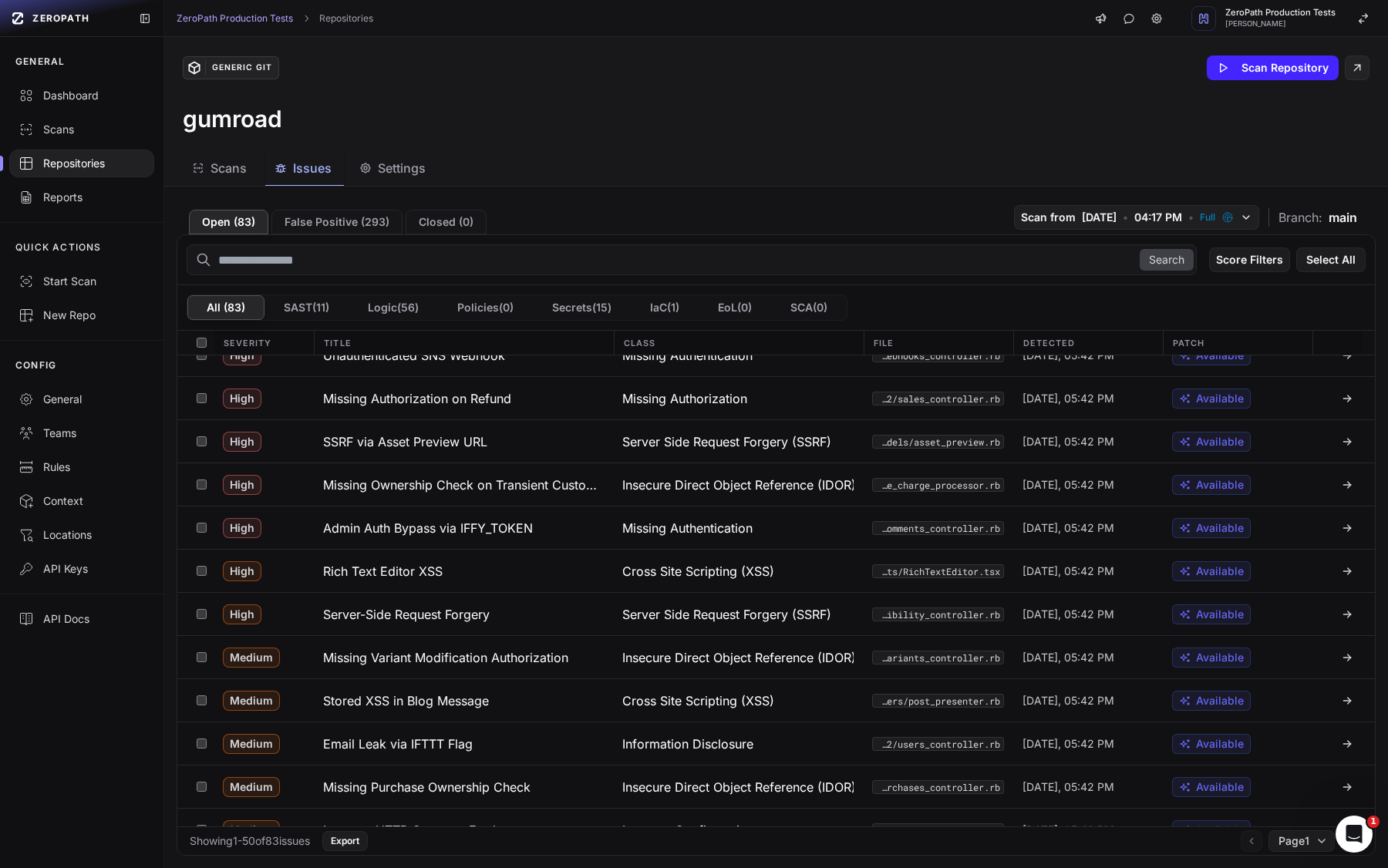
click at [442, 267] on input "text" at bounding box center [692, 259] width 1010 height 31
type input "***"
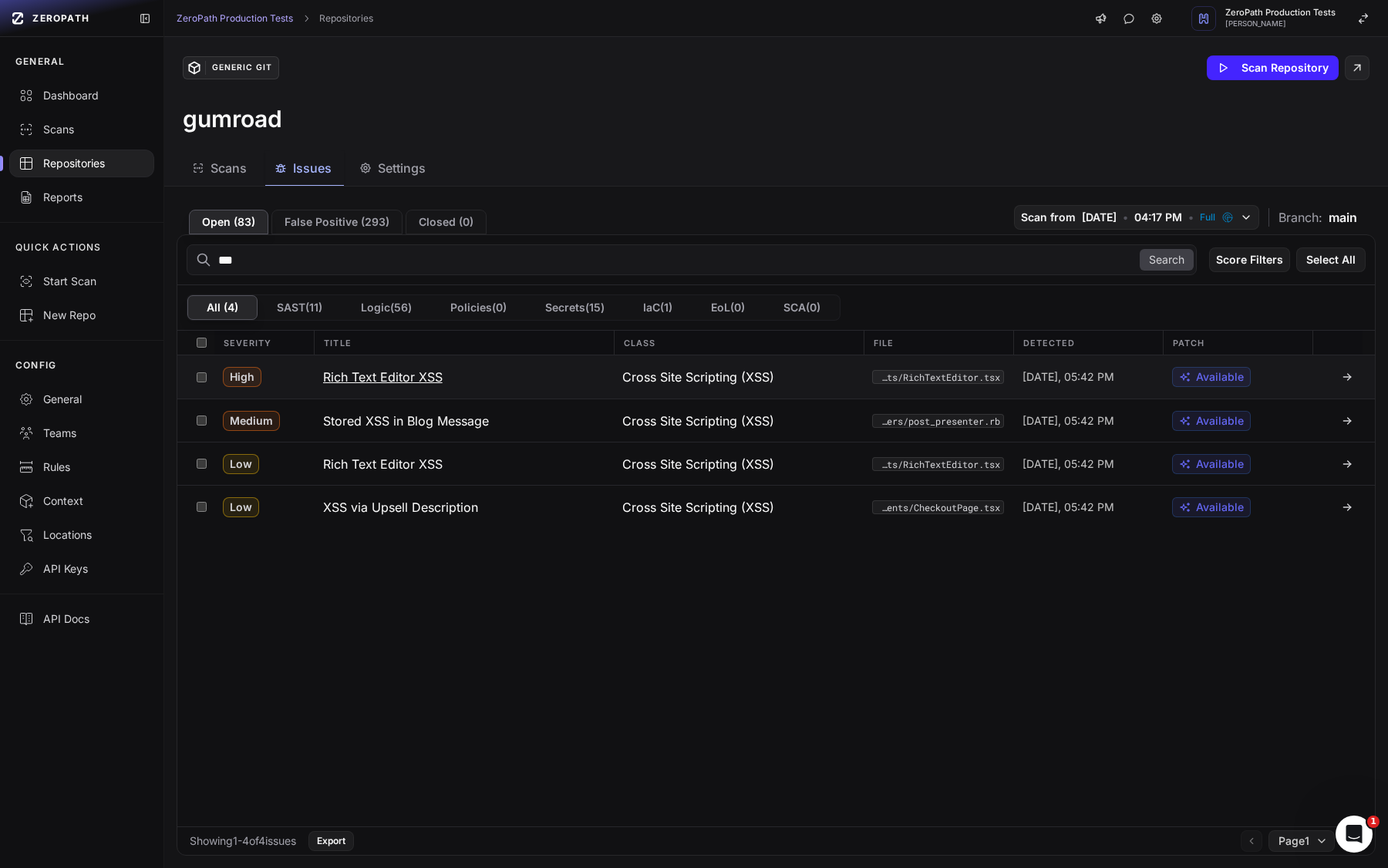
click at [479, 383] on button "Rich Text Editor XSS" at bounding box center [464, 377] width 300 height 43
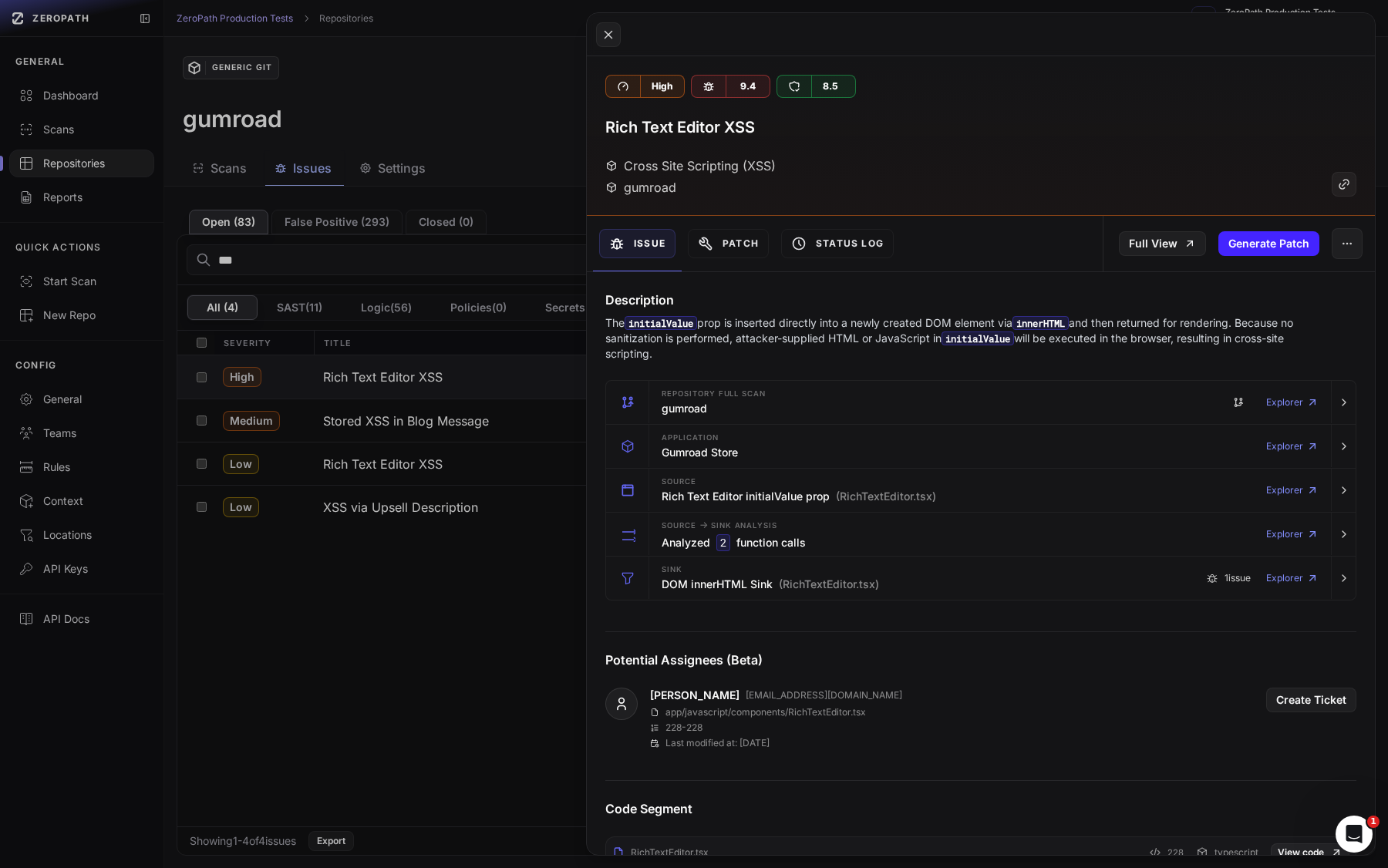
click at [492, 419] on button at bounding box center [694, 434] width 1388 height 868
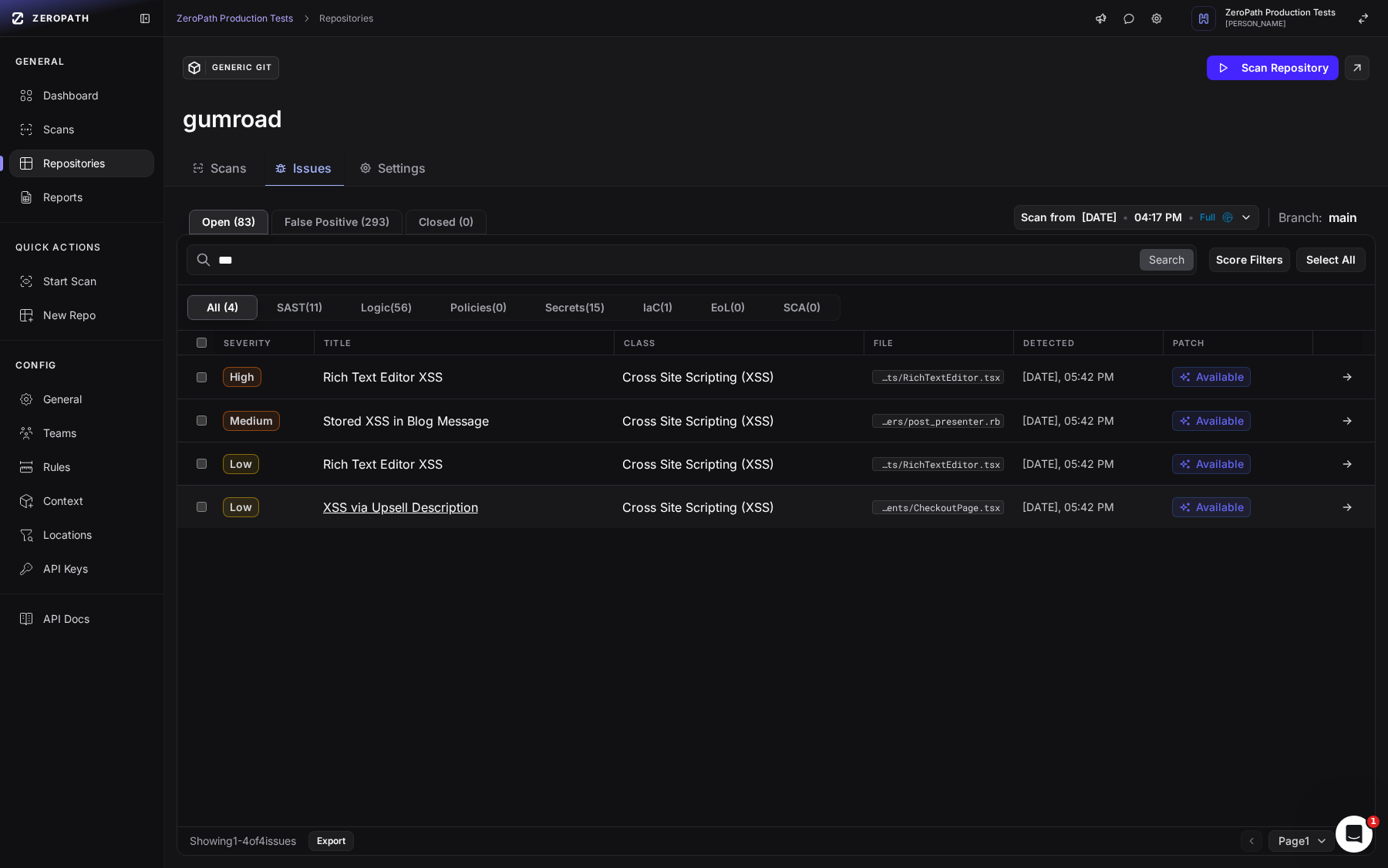
click at [500, 494] on button "XSS via Upsell Description" at bounding box center [464, 507] width 300 height 42
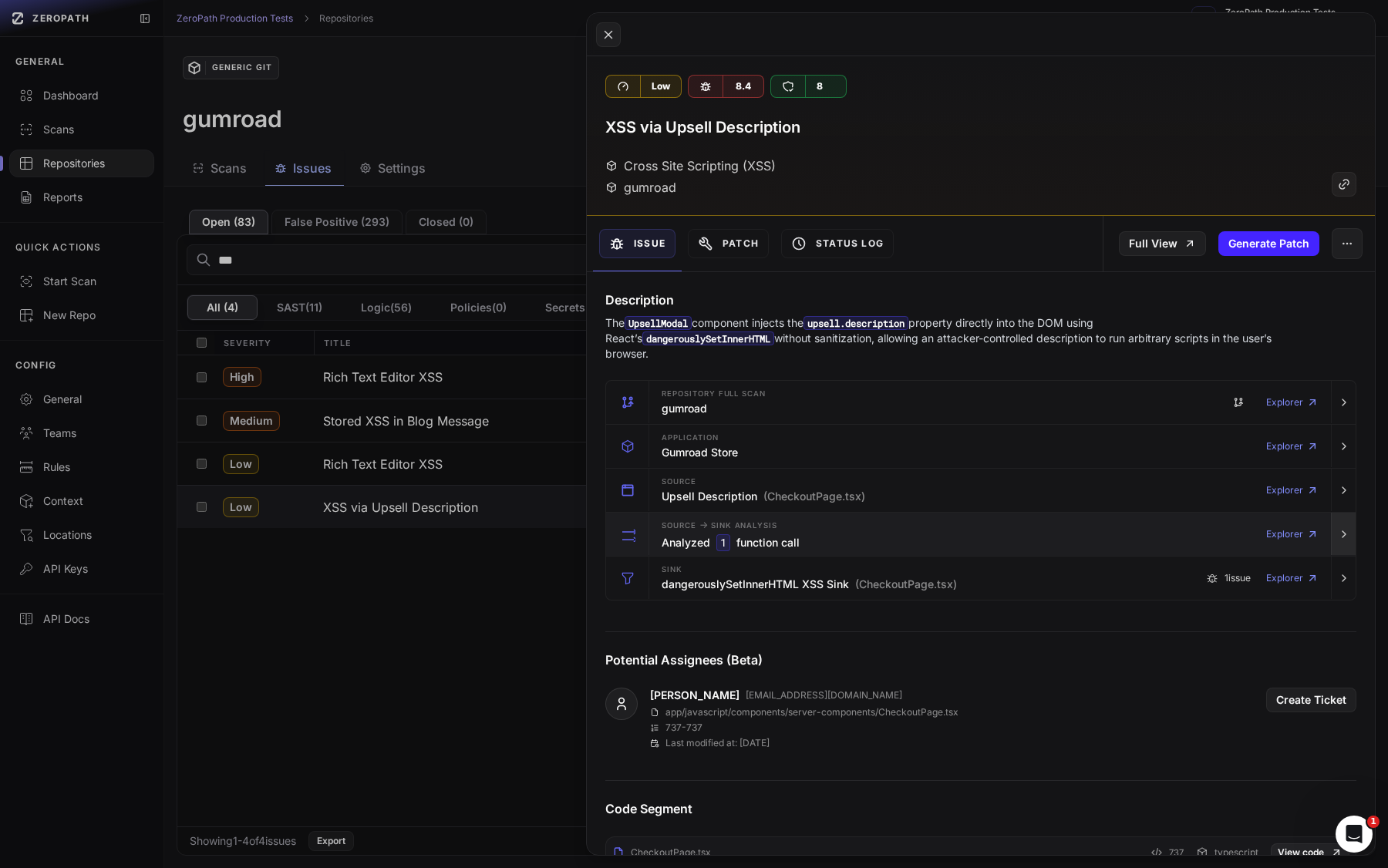
click at [1203, 539] on icon "button" at bounding box center [1344, 534] width 12 height 12
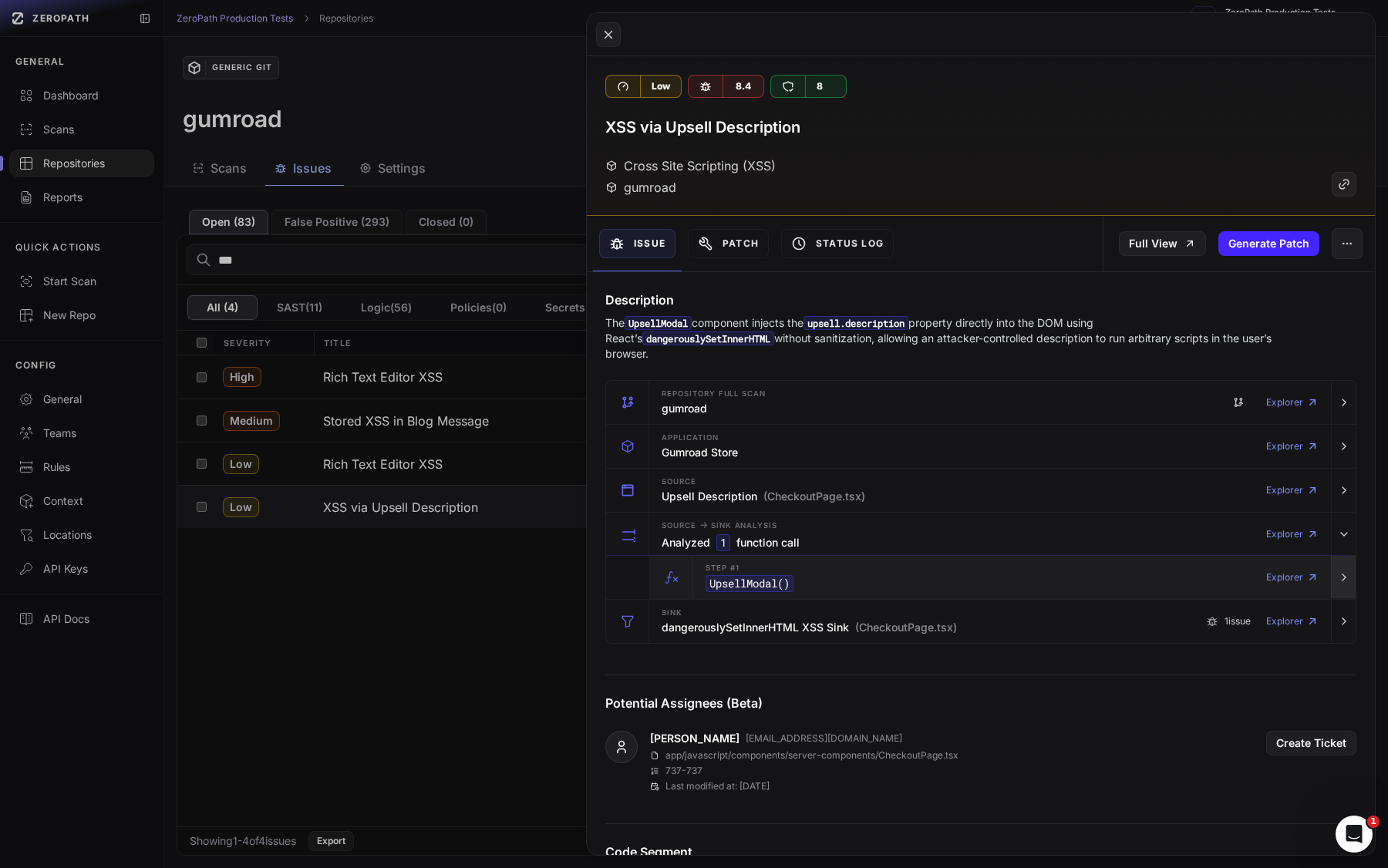
click at [1203, 582] on icon "button" at bounding box center [1344, 577] width 12 height 12
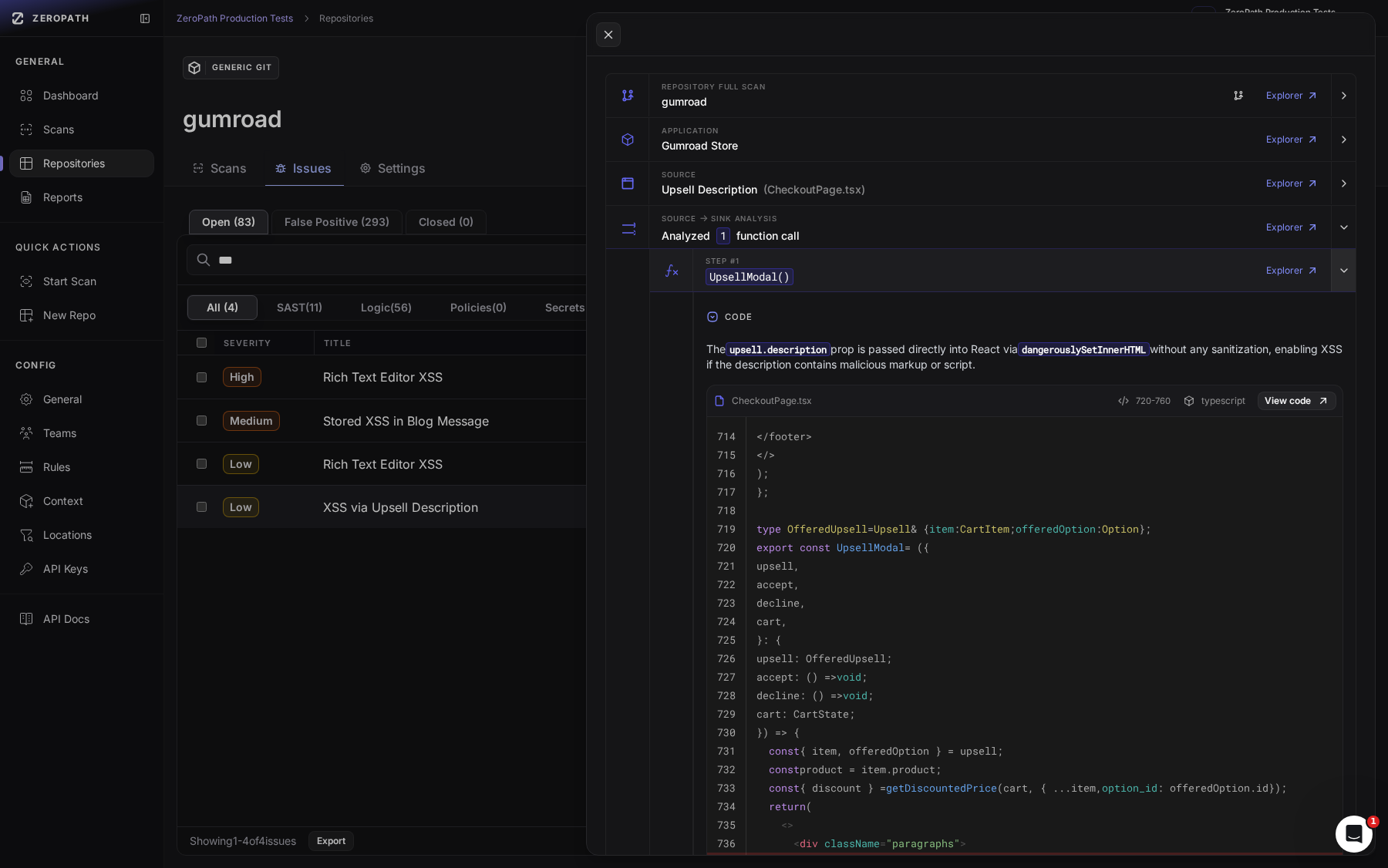
scroll to position [260, 0]
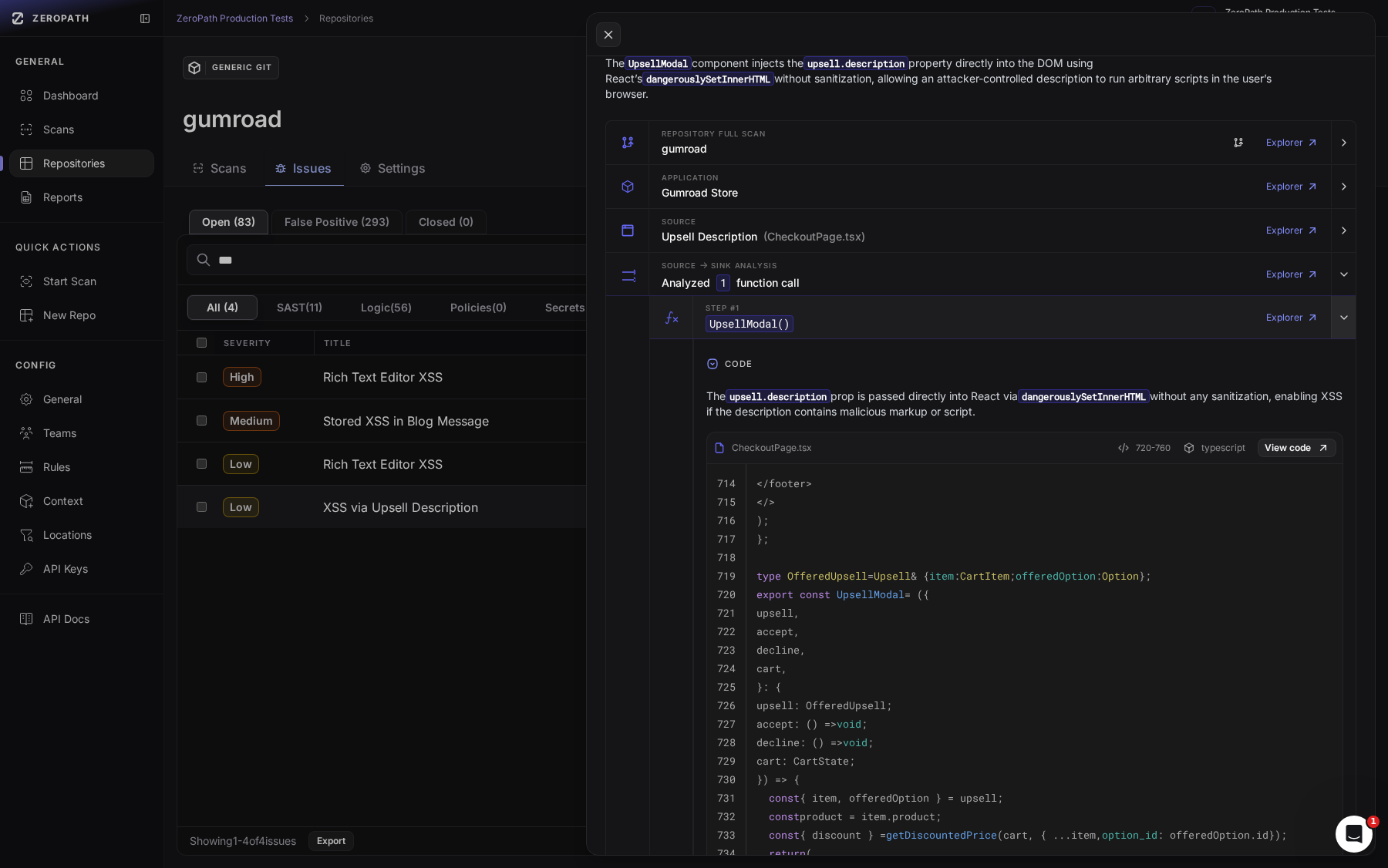
click at [1203, 336] on button "button" at bounding box center [1343, 318] width 25 height 43
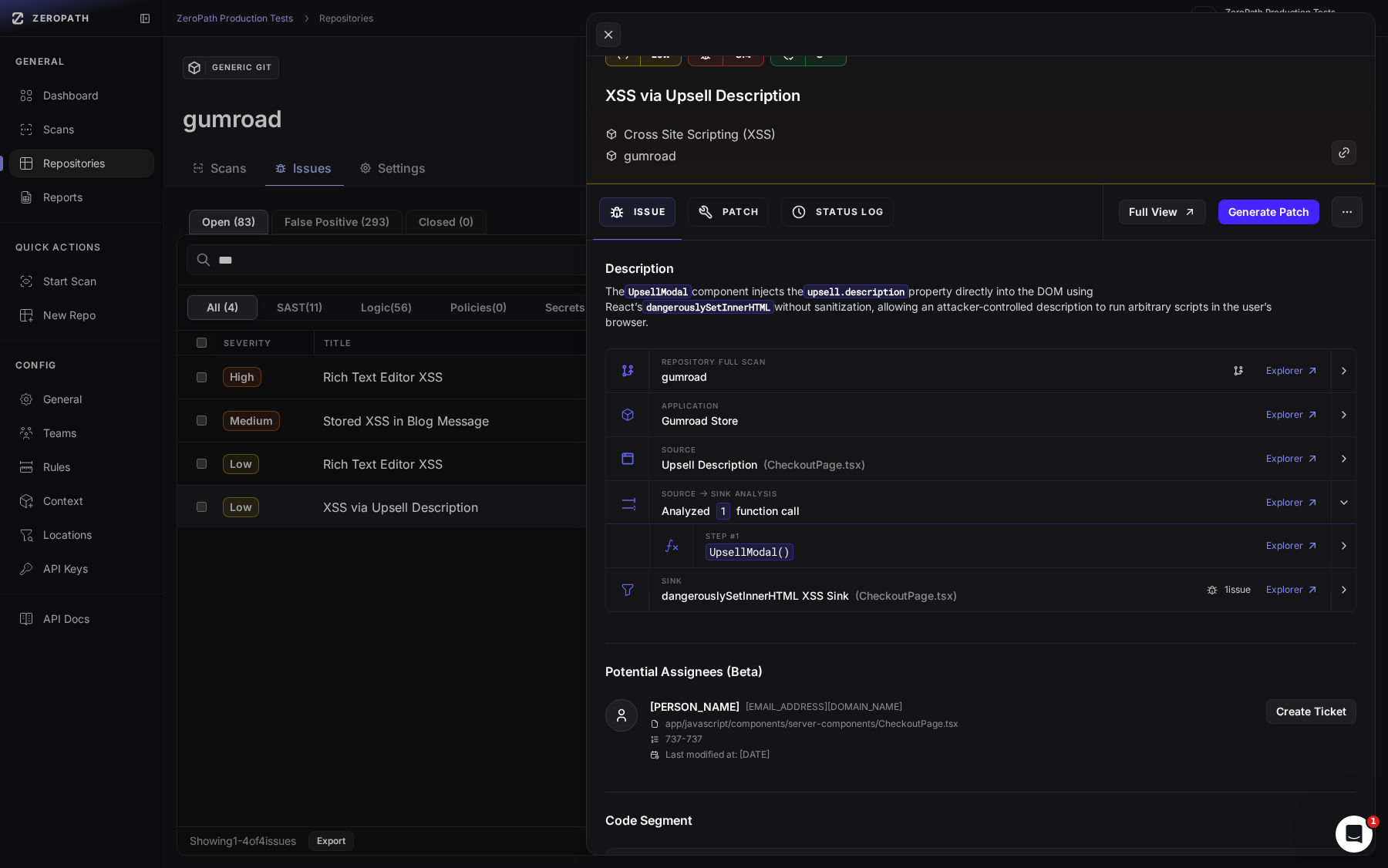
scroll to position [0, 0]
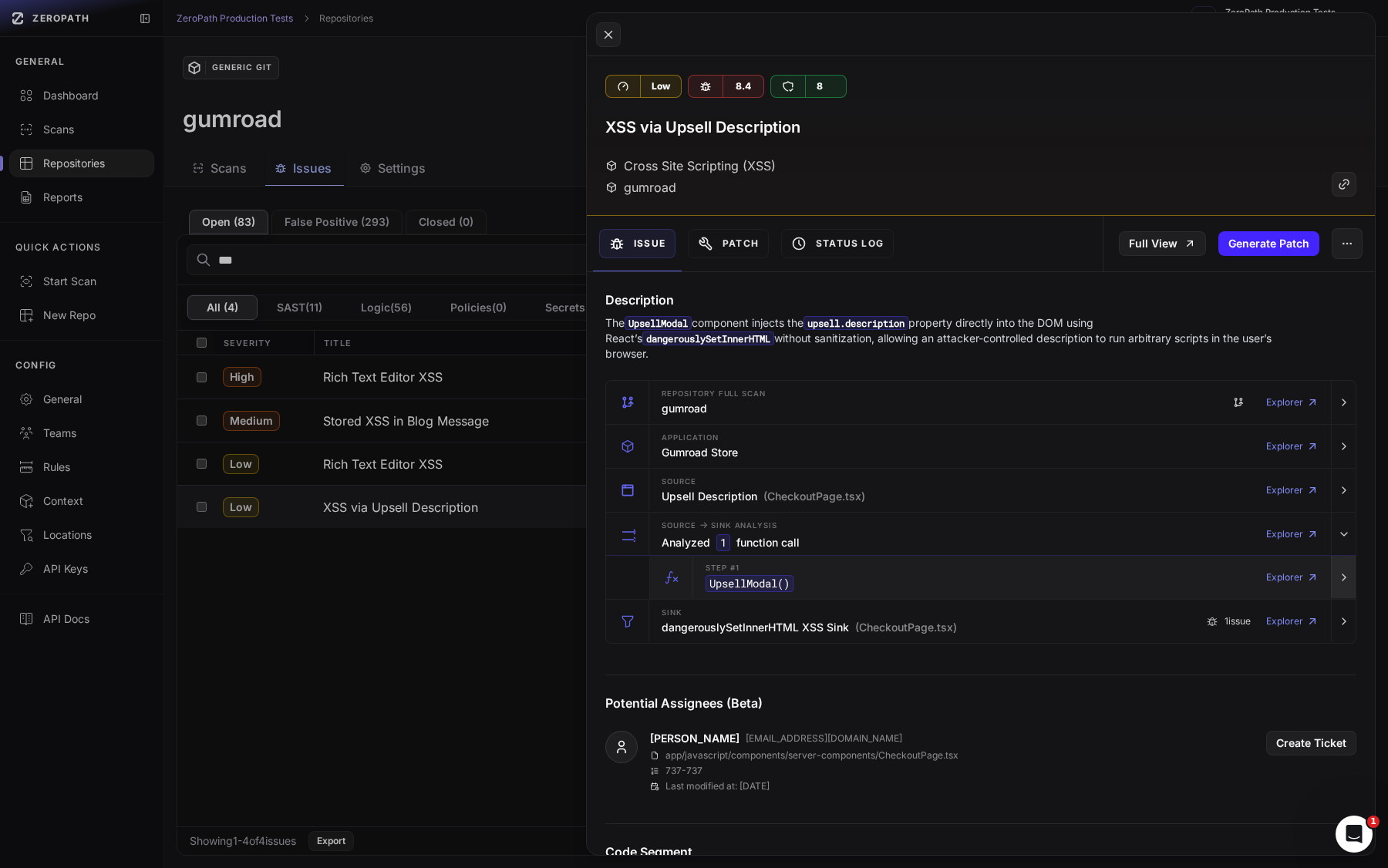
click at [1203, 574] on button "button" at bounding box center [1343, 578] width 25 height 43
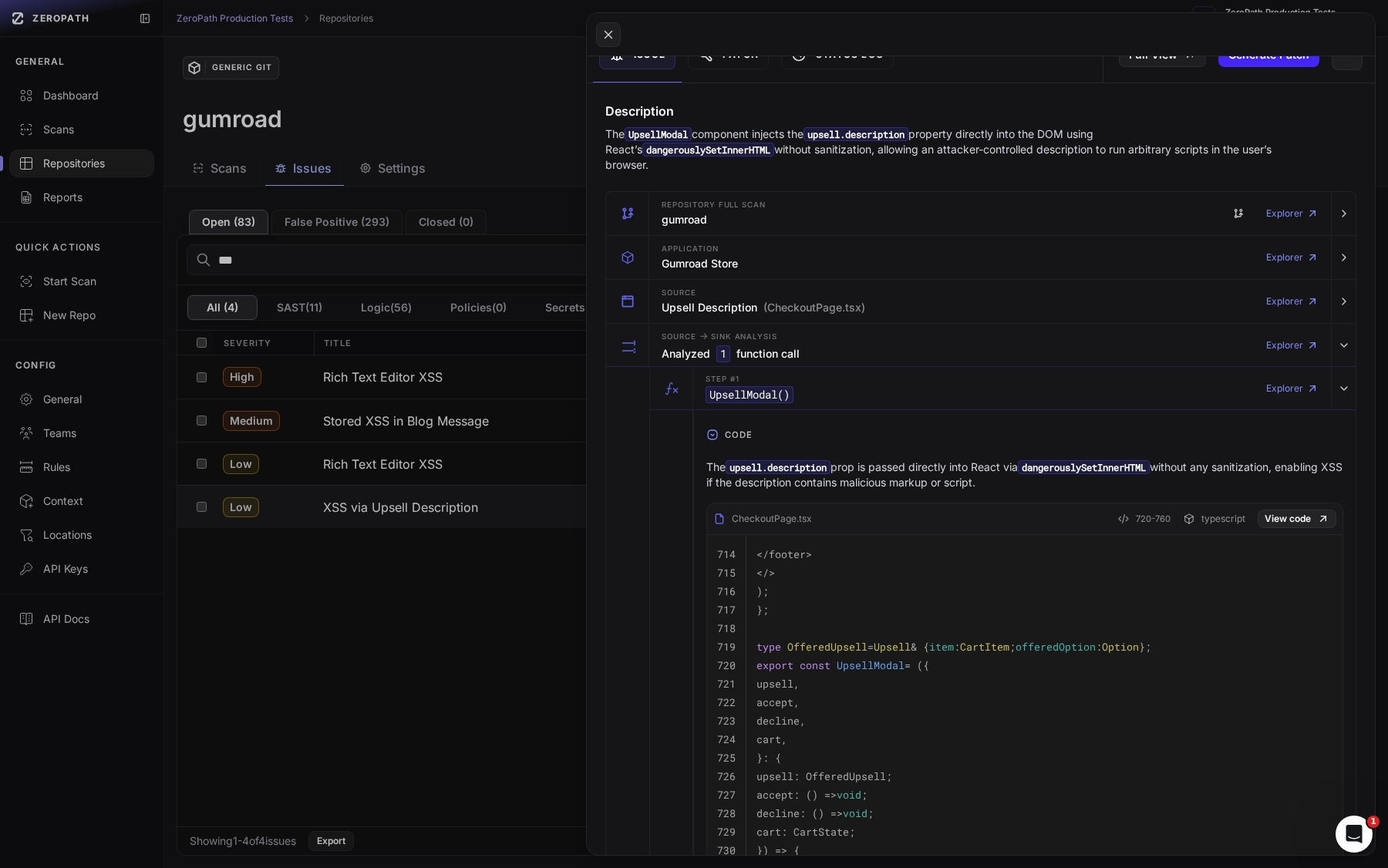
scroll to position [145, 0]
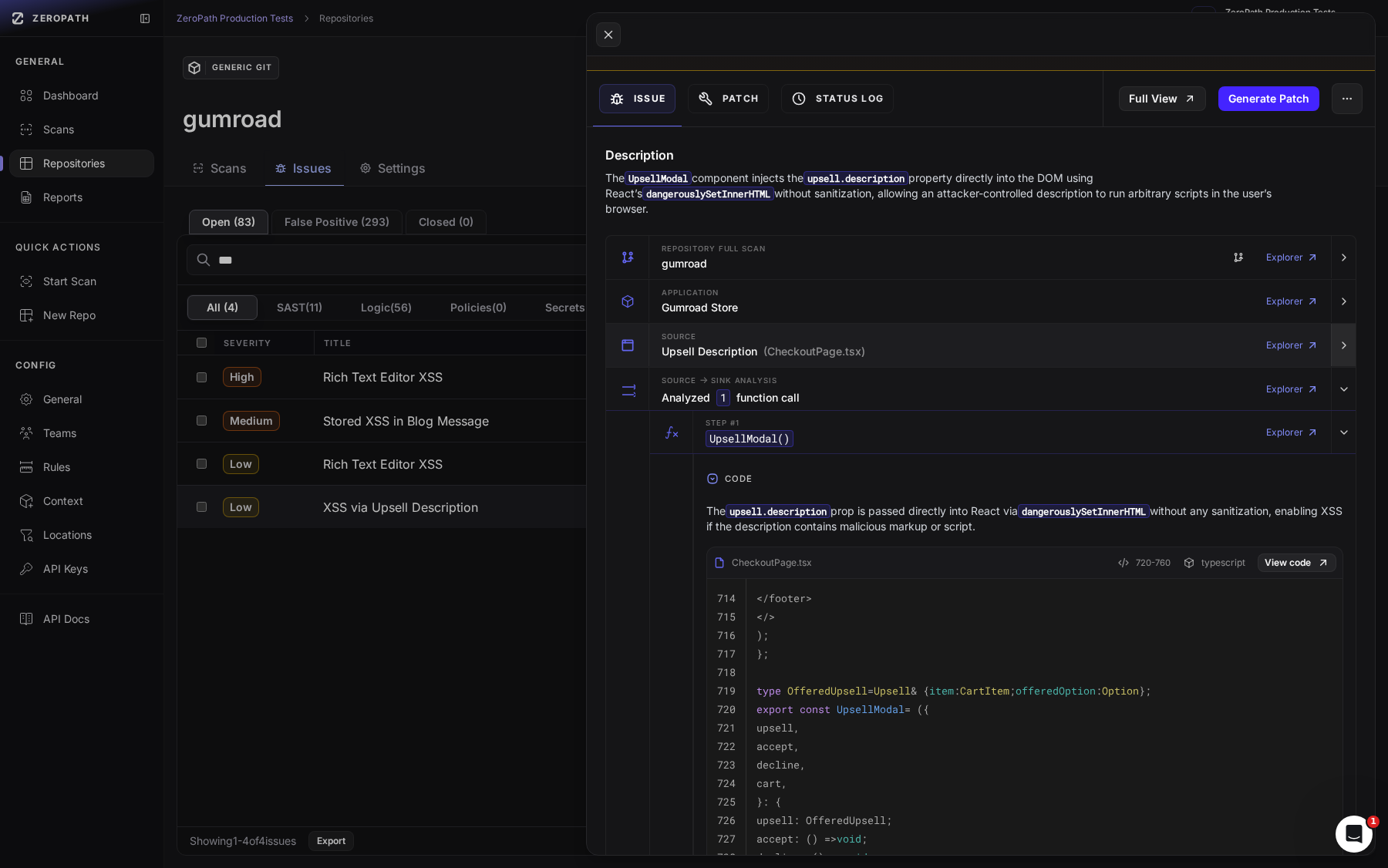
click at [1203, 348] on icon "button" at bounding box center [1344, 345] width 12 height 12
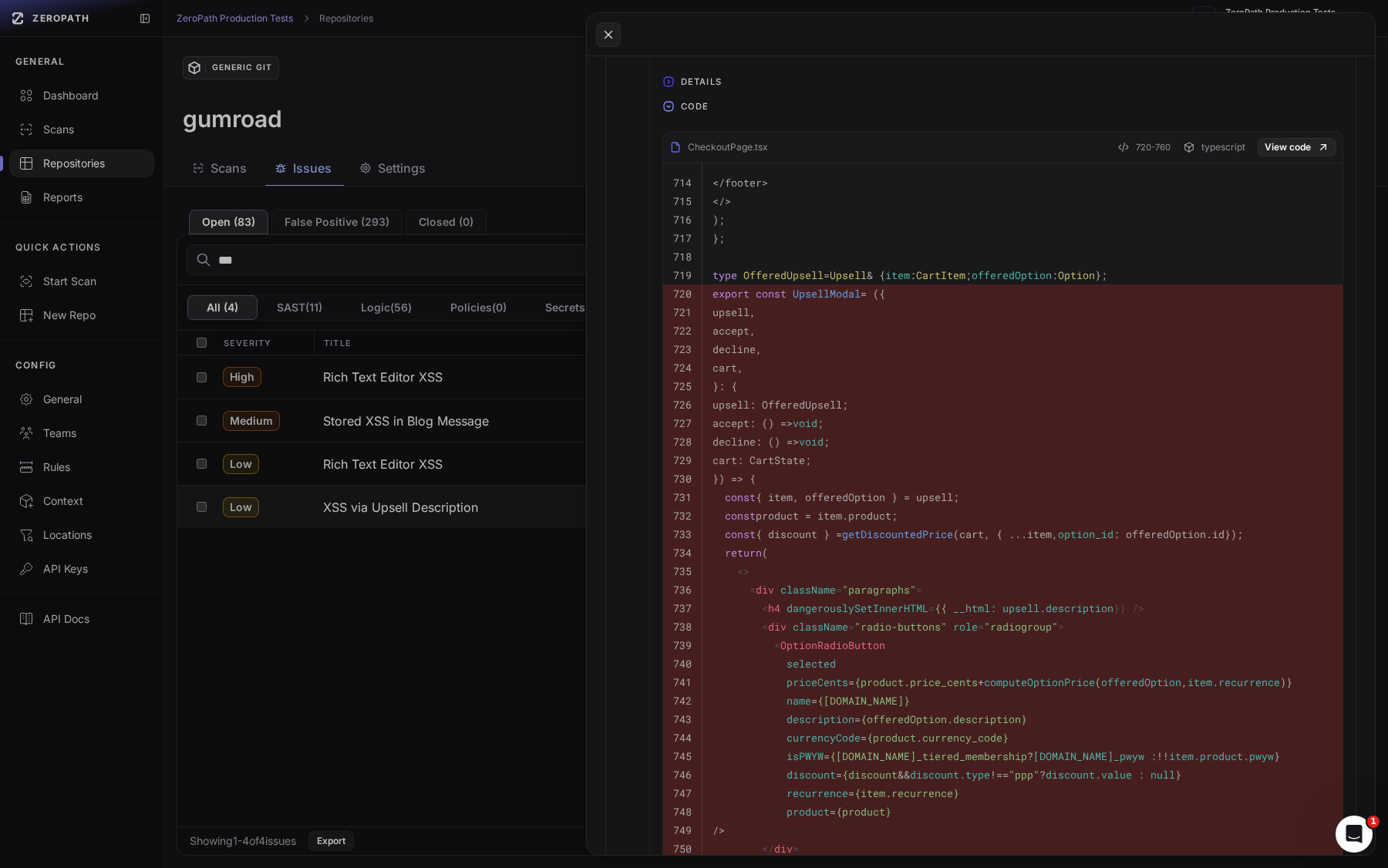
scroll to position [560, 0]
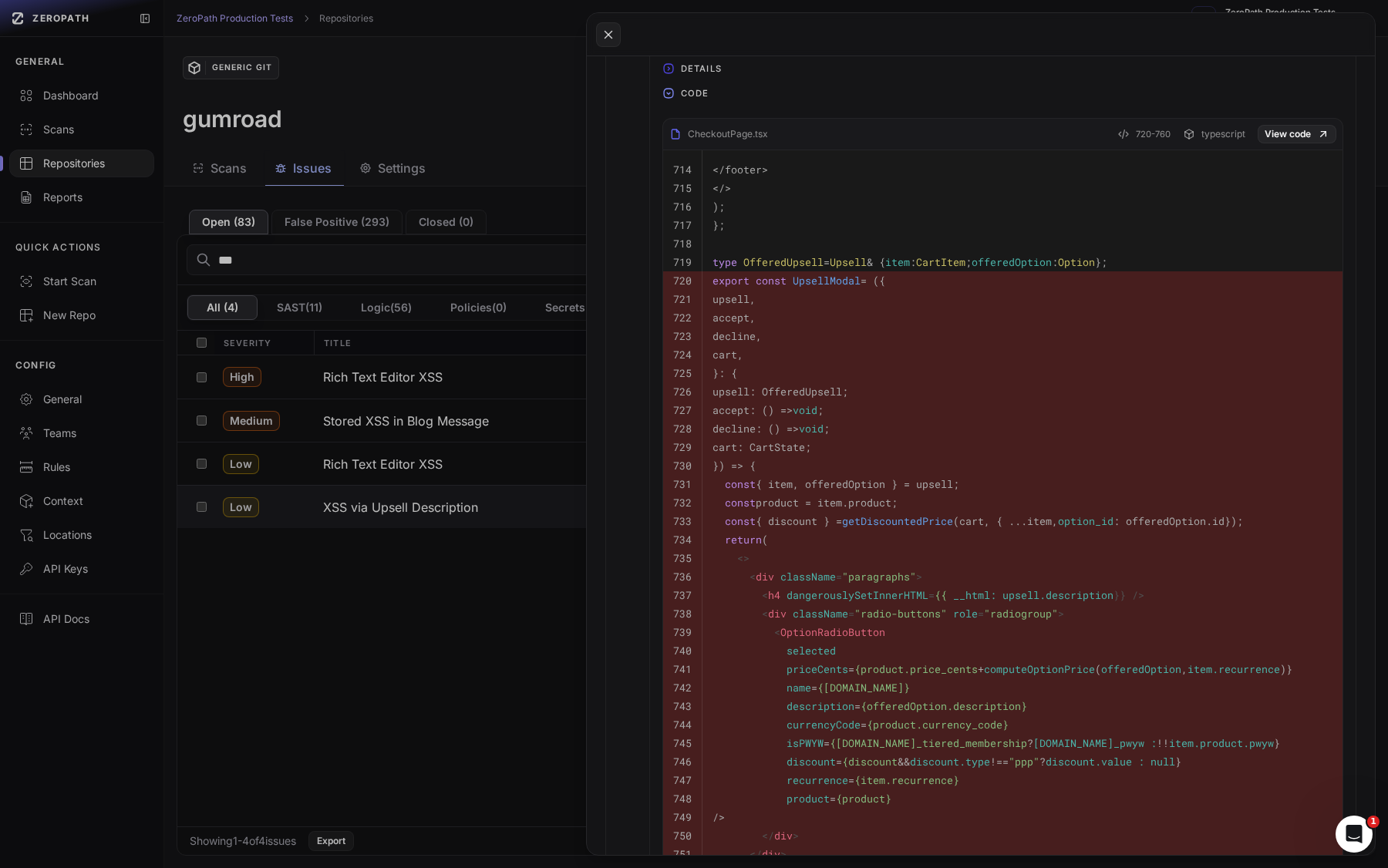
click at [1060, 594] on span "upsell.description" at bounding box center [1058, 595] width 111 height 14
click at [1031, 594] on span "upsell.description" at bounding box center [1058, 595] width 111 height 14
click at [1066, 594] on span "upsell.description" at bounding box center [1058, 595] width 111 height 14
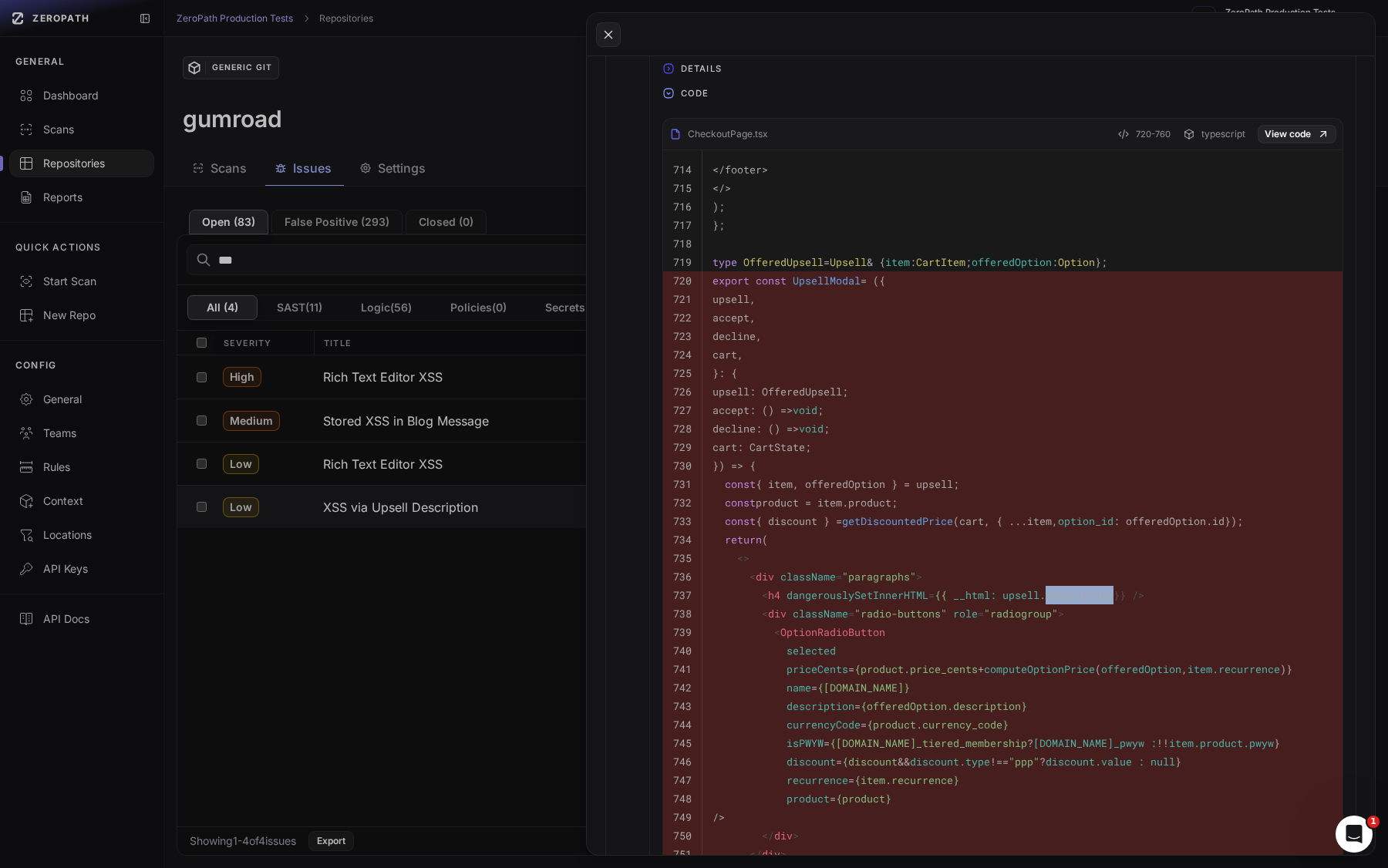
click at [1066, 594] on span "upsell.description" at bounding box center [1058, 595] width 111 height 14
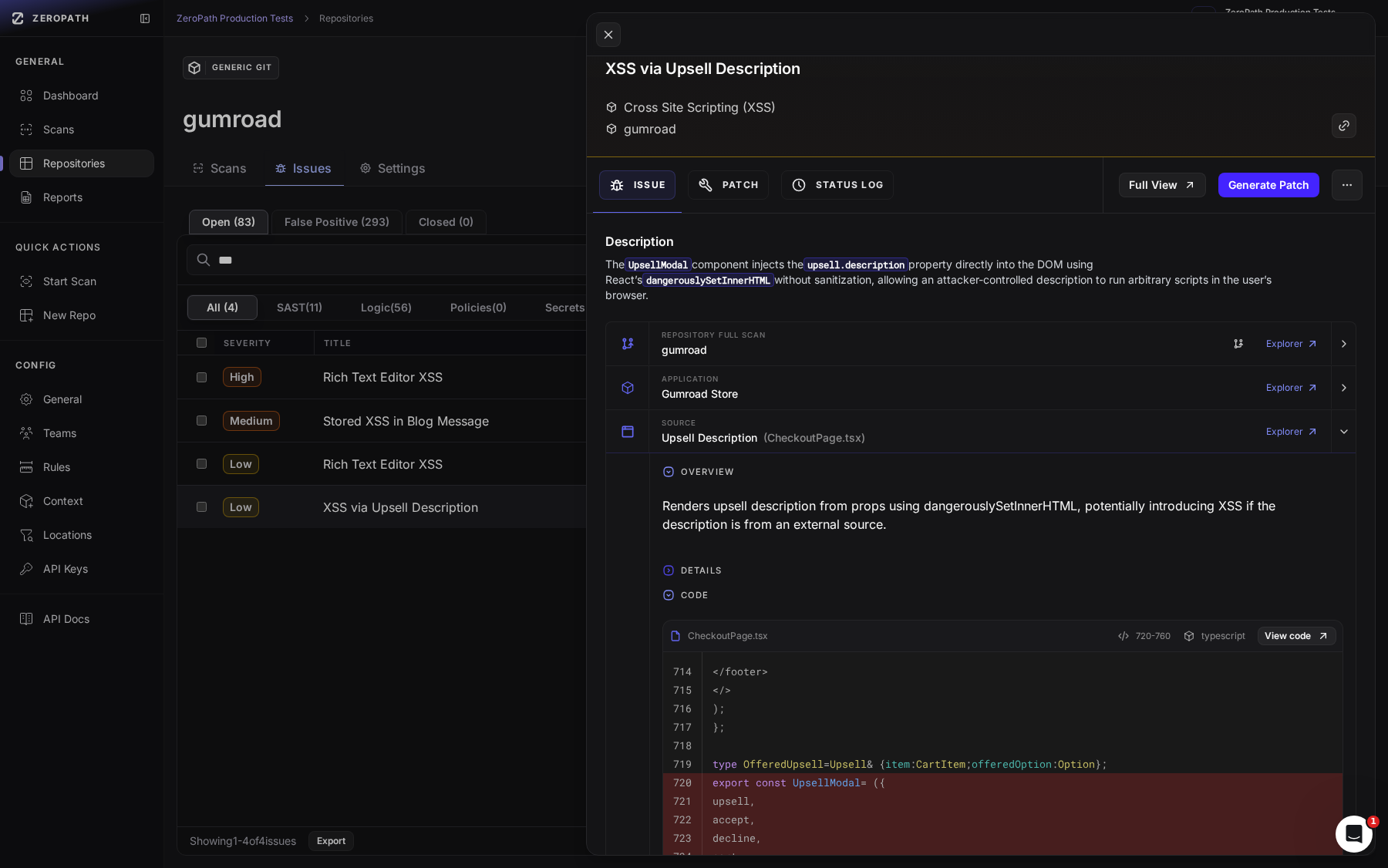
scroll to position [0, 0]
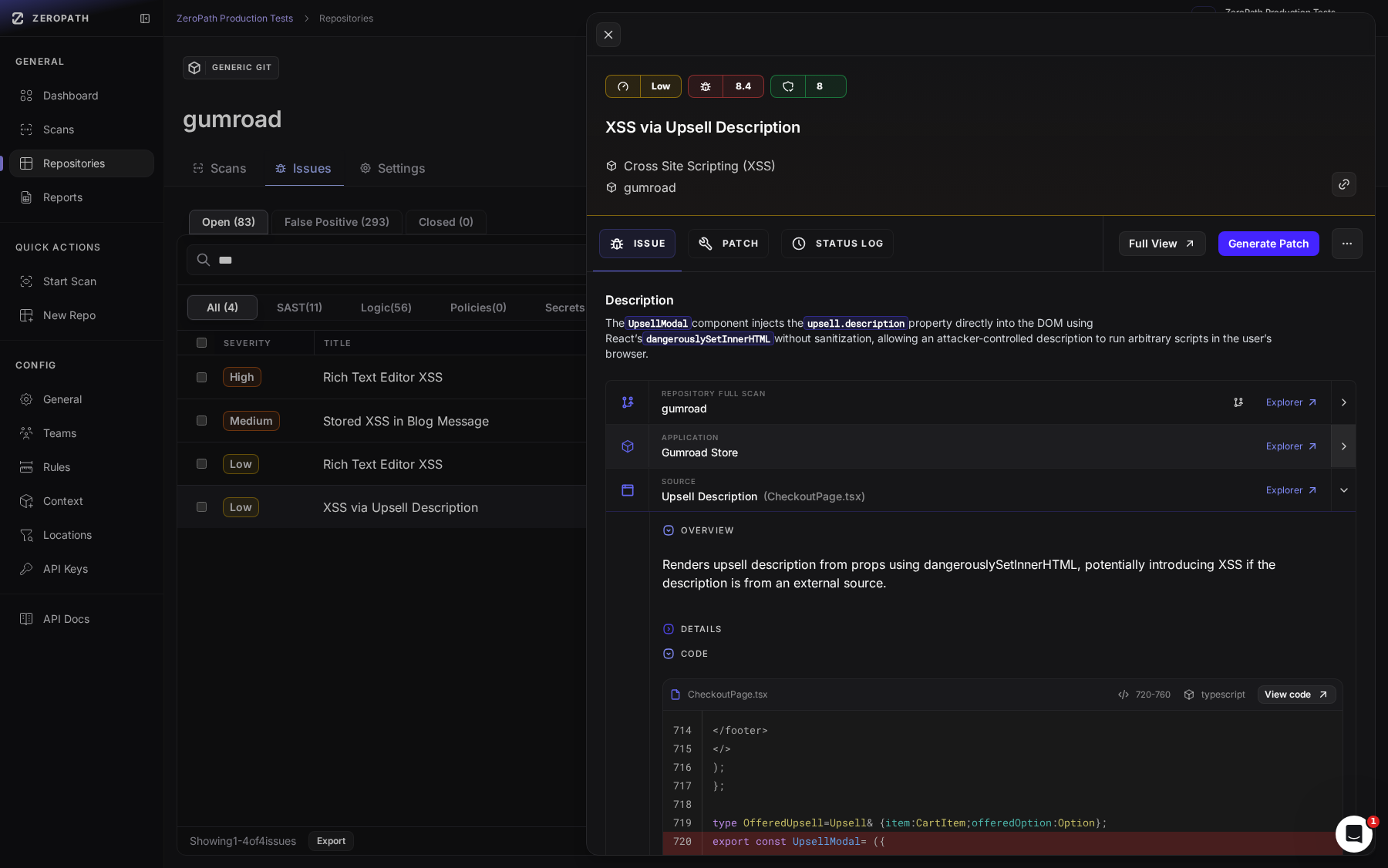
click at [1203, 434] on button "button" at bounding box center [1343, 446] width 25 height 43
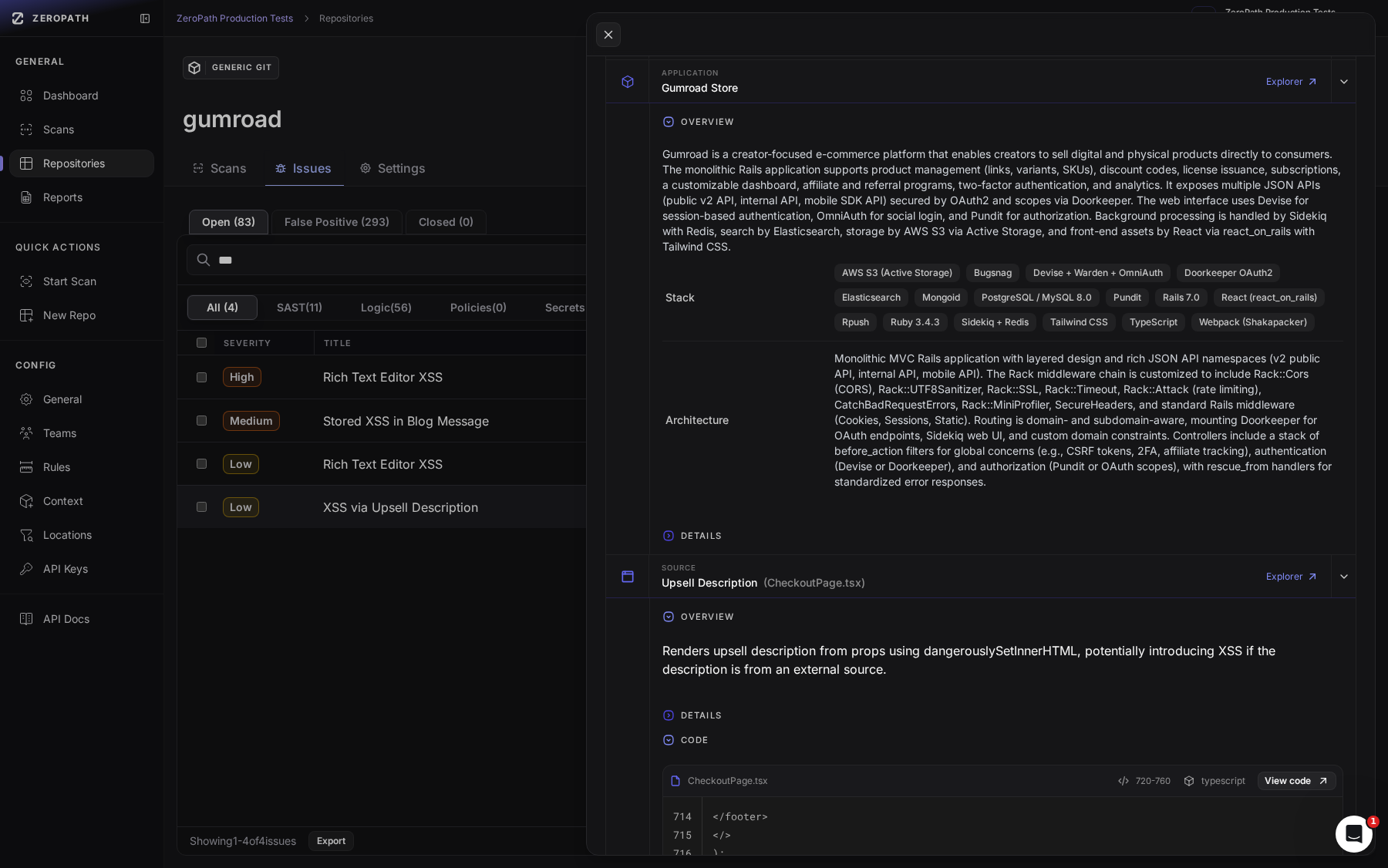
scroll to position [244, 0]
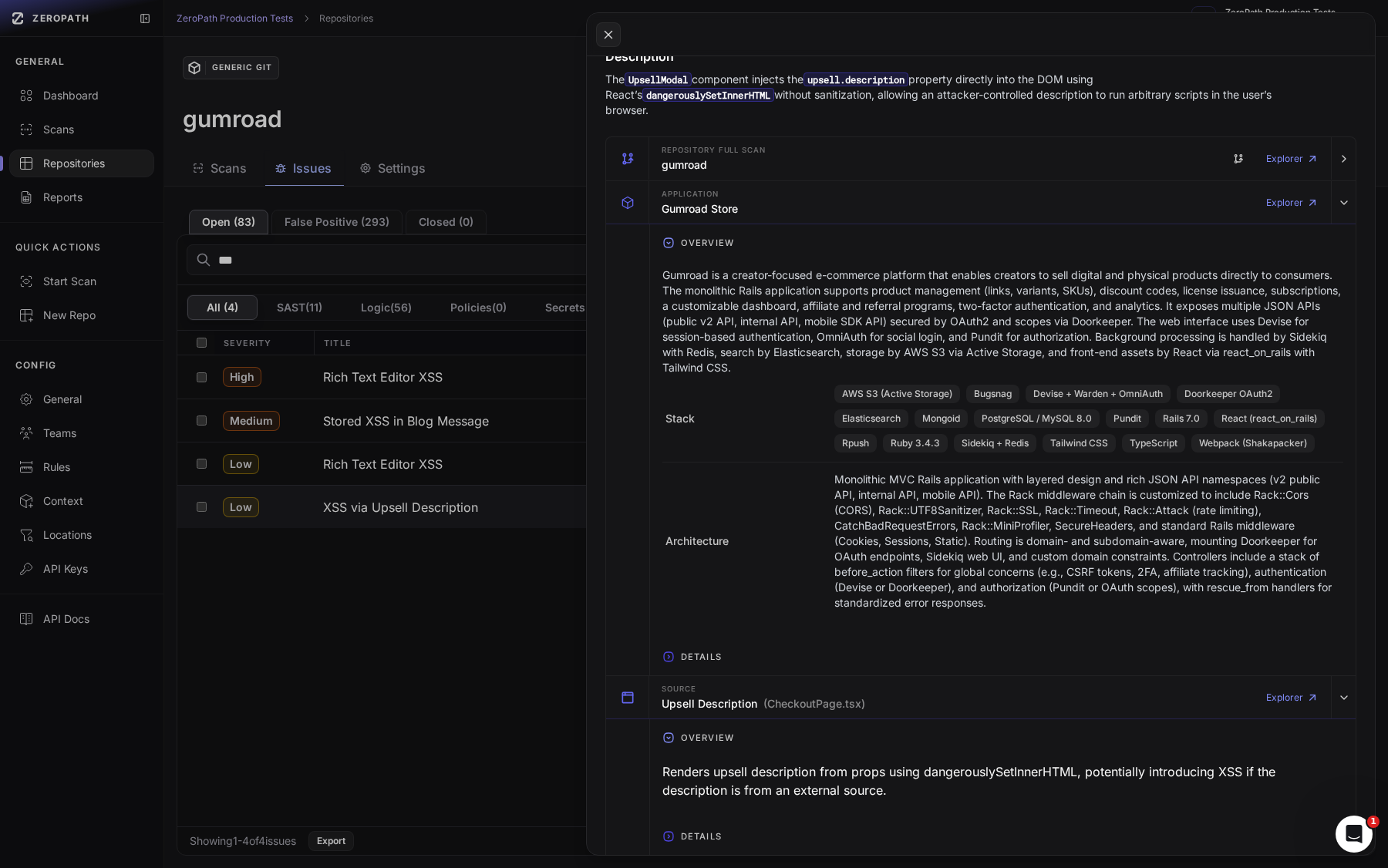
click at [969, 298] on p "Gumroad is a creator-focused e-commerce platform that enables creators to sell …" at bounding box center [1002, 321] width 681 height 108
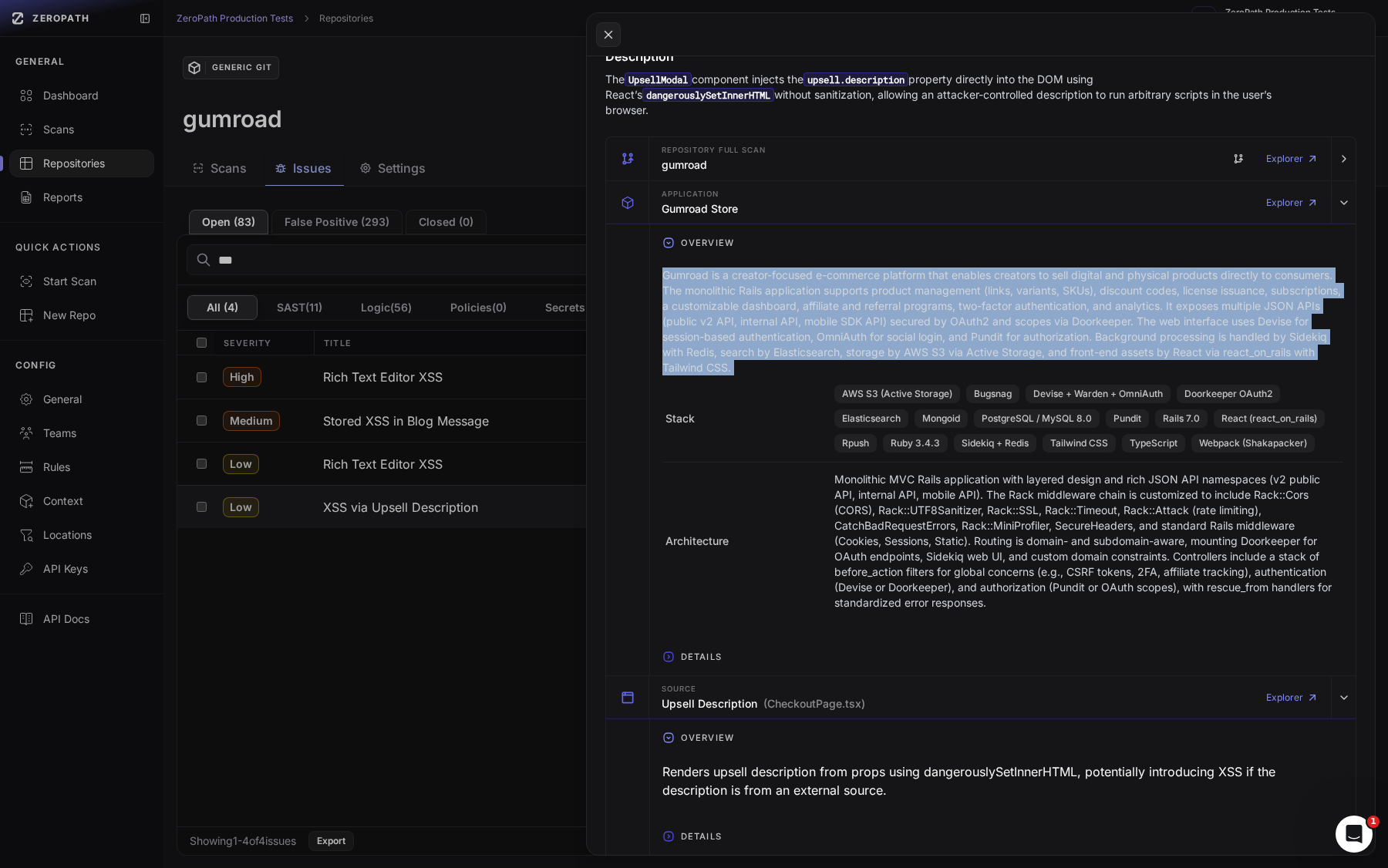
click at [969, 298] on p "Gumroad is a creator-focused e-commerce platform that enables creators to sell …" at bounding box center [1002, 321] width 681 height 108
click at [1017, 298] on p "Gumroad is a creator-focused e-commerce platform that enables creators to sell …" at bounding box center [1002, 321] width 681 height 108
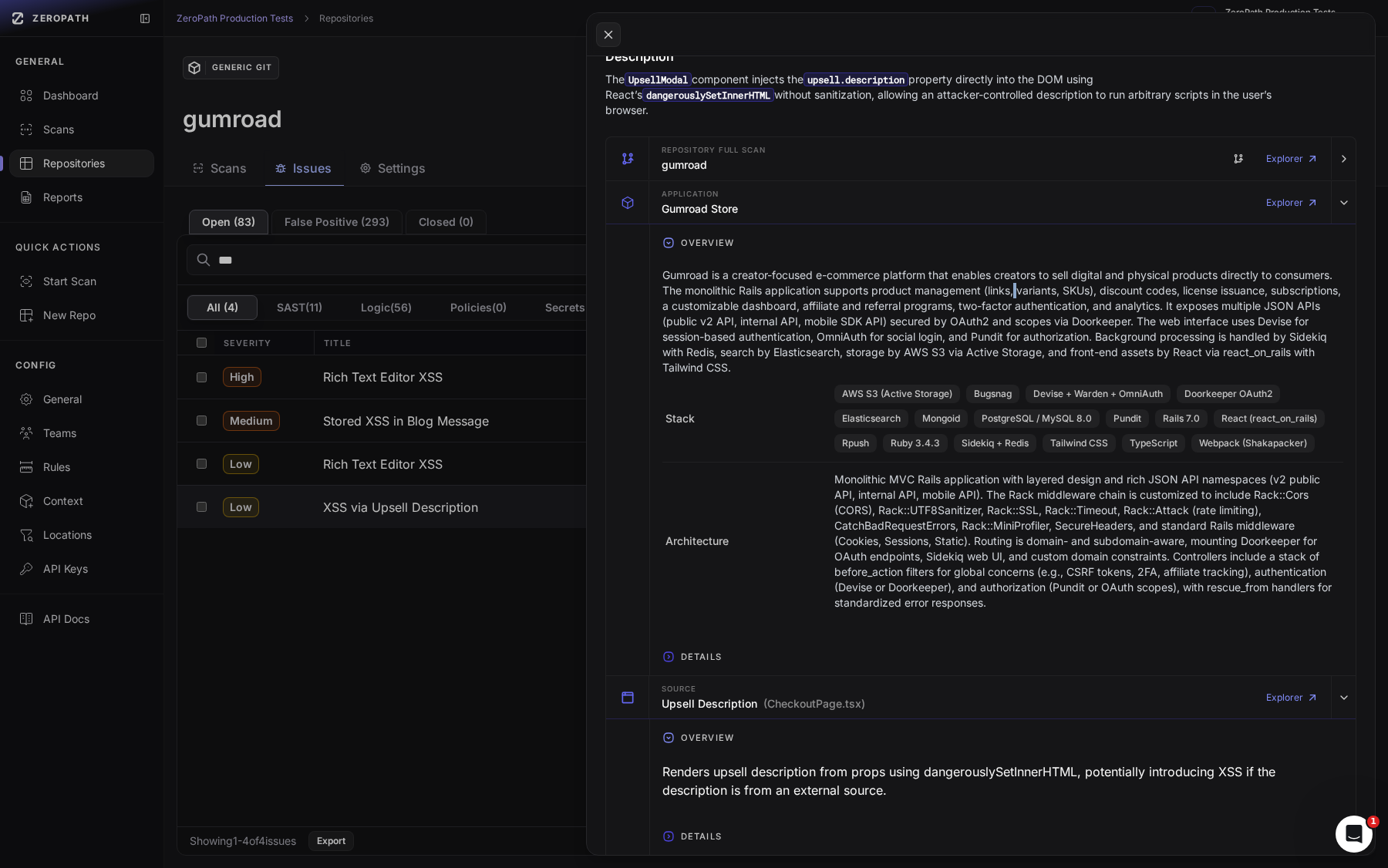
click at [1017, 298] on p "Gumroad is a creator-focused e-commerce platform that enables creators to sell …" at bounding box center [1002, 321] width 681 height 108
click at [1002, 311] on p "Gumroad is a creator-focused e-commerce platform that enables creators to sell …" at bounding box center [1002, 321] width 681 height 108
click at [1005, 313] on p "Gumroad is a creator-focused e-commerce platform that enables creators to sell …" at bounding box center [1002, 321] width 681 height 108
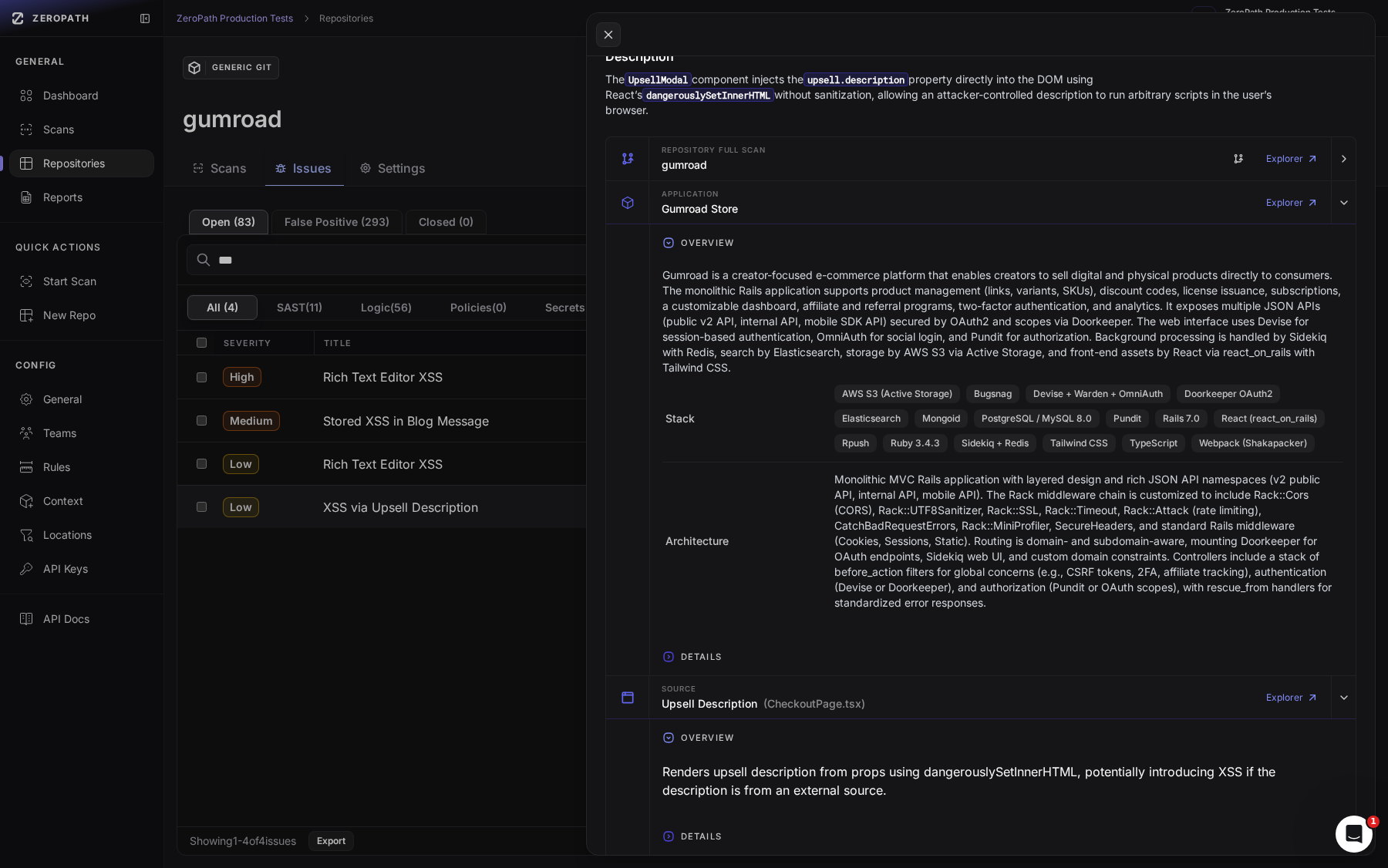
click at [933, 320] on p "Gumroad is a creator-focused e-commerce platform that enables creators to sell …" at bounding box center [1002, 321] width 681 height 108
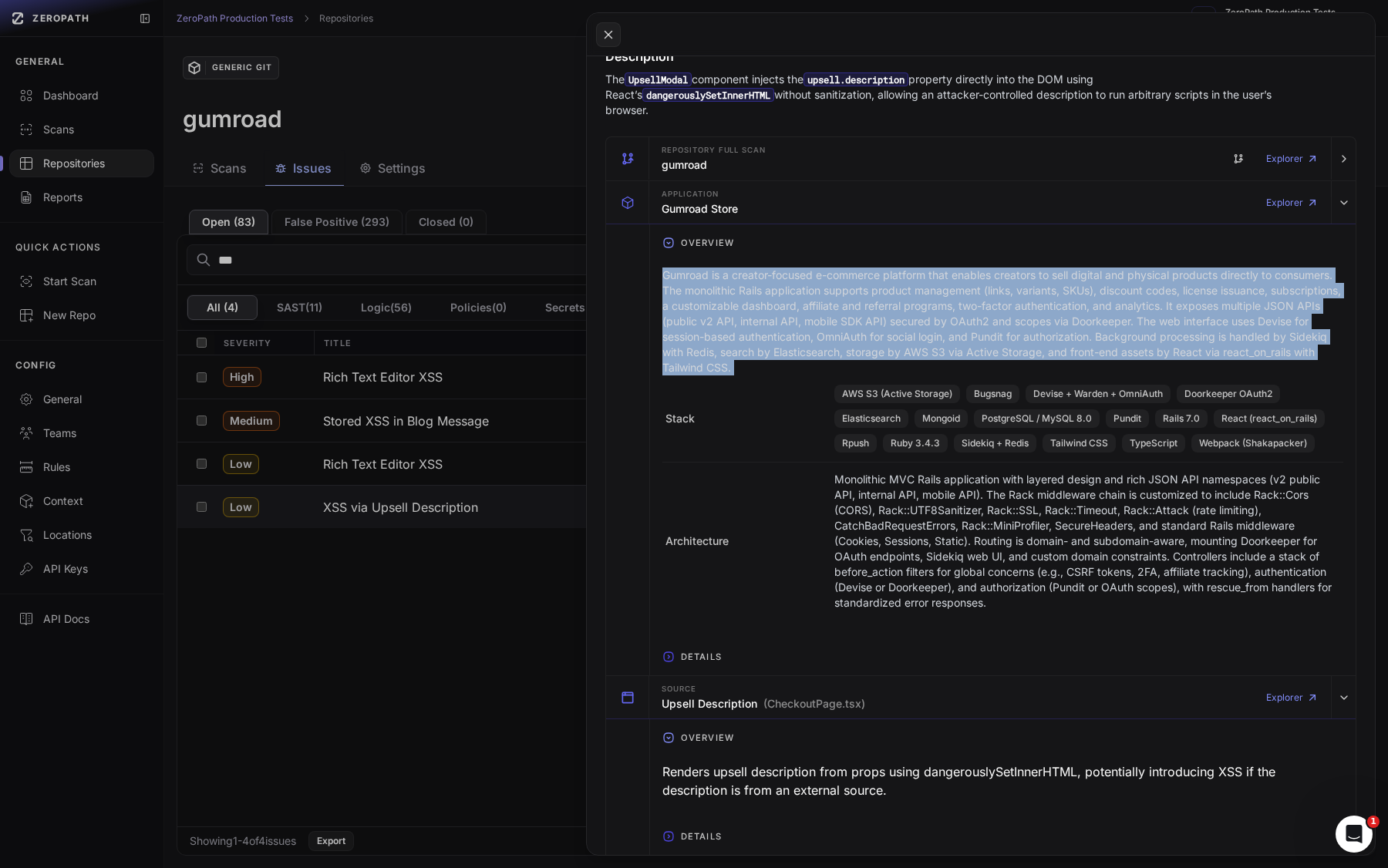
click at [933, 320] on p "Gumroad is a creator-focused e-commerce platform that enables creators to sell …" at bounding box center [1002, 321] width 681 height 108
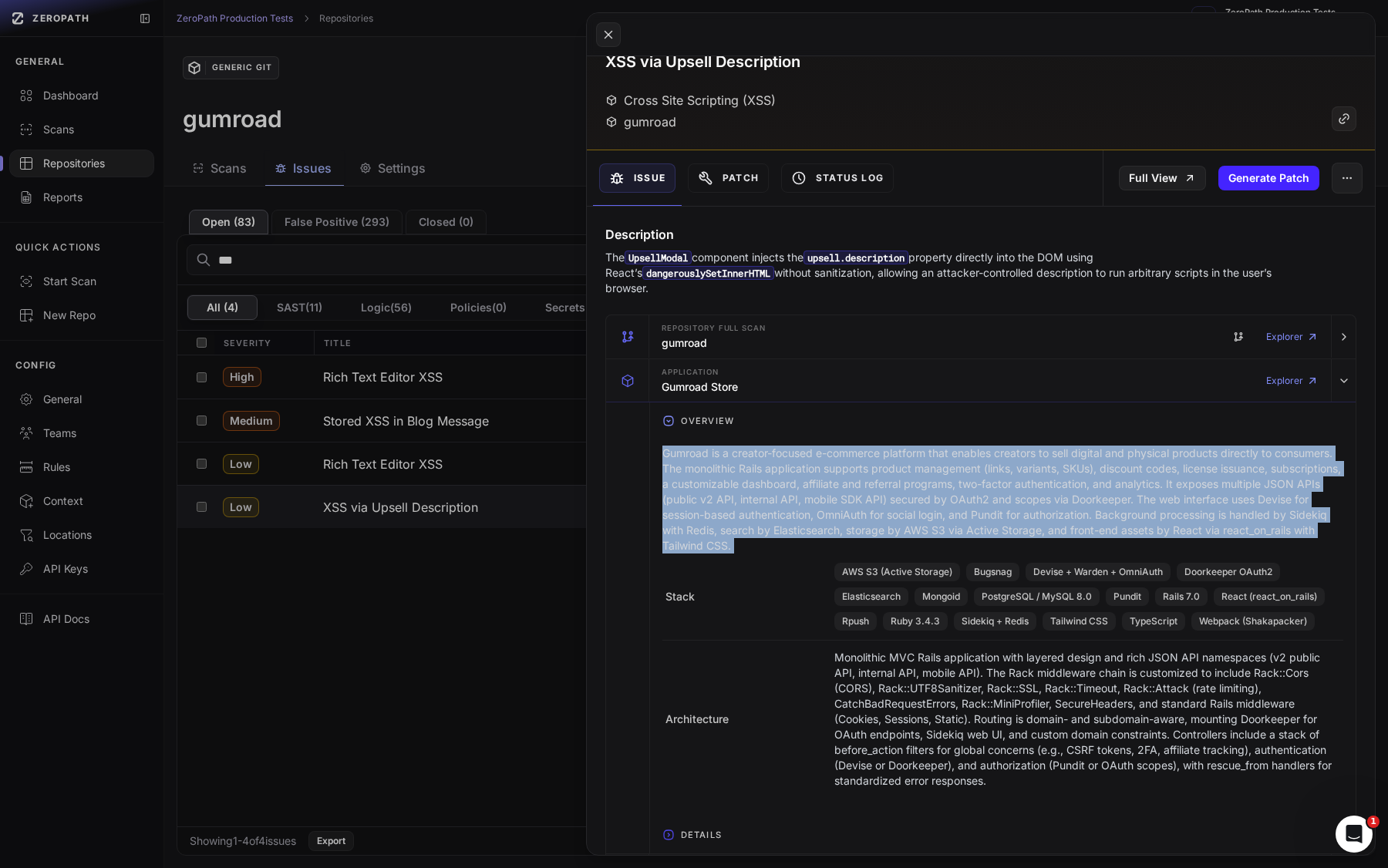
scroll to position [0, 0]
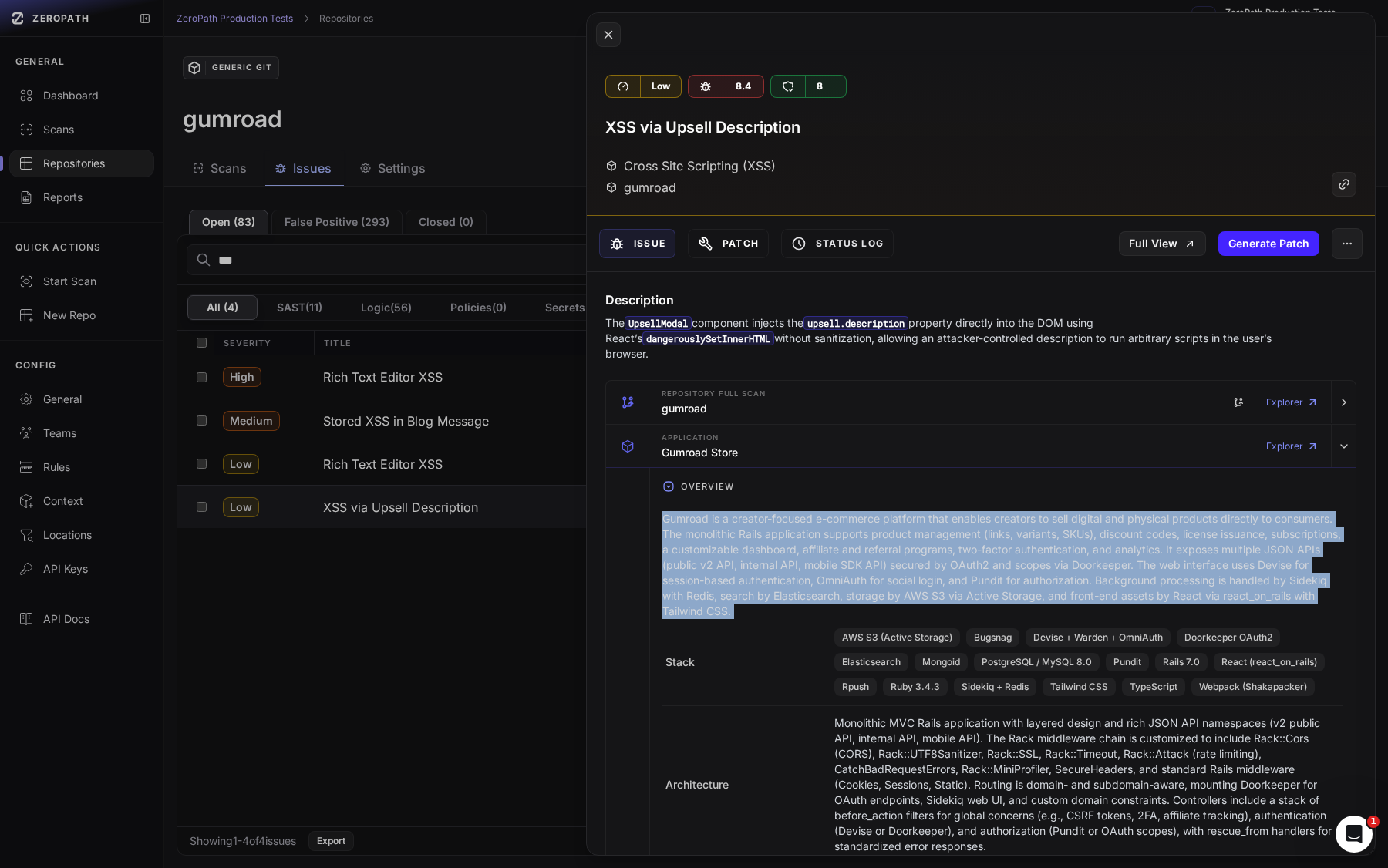
click at [723, 242] on button "Patch" at bounding box center [728, 244] width 81 height 30
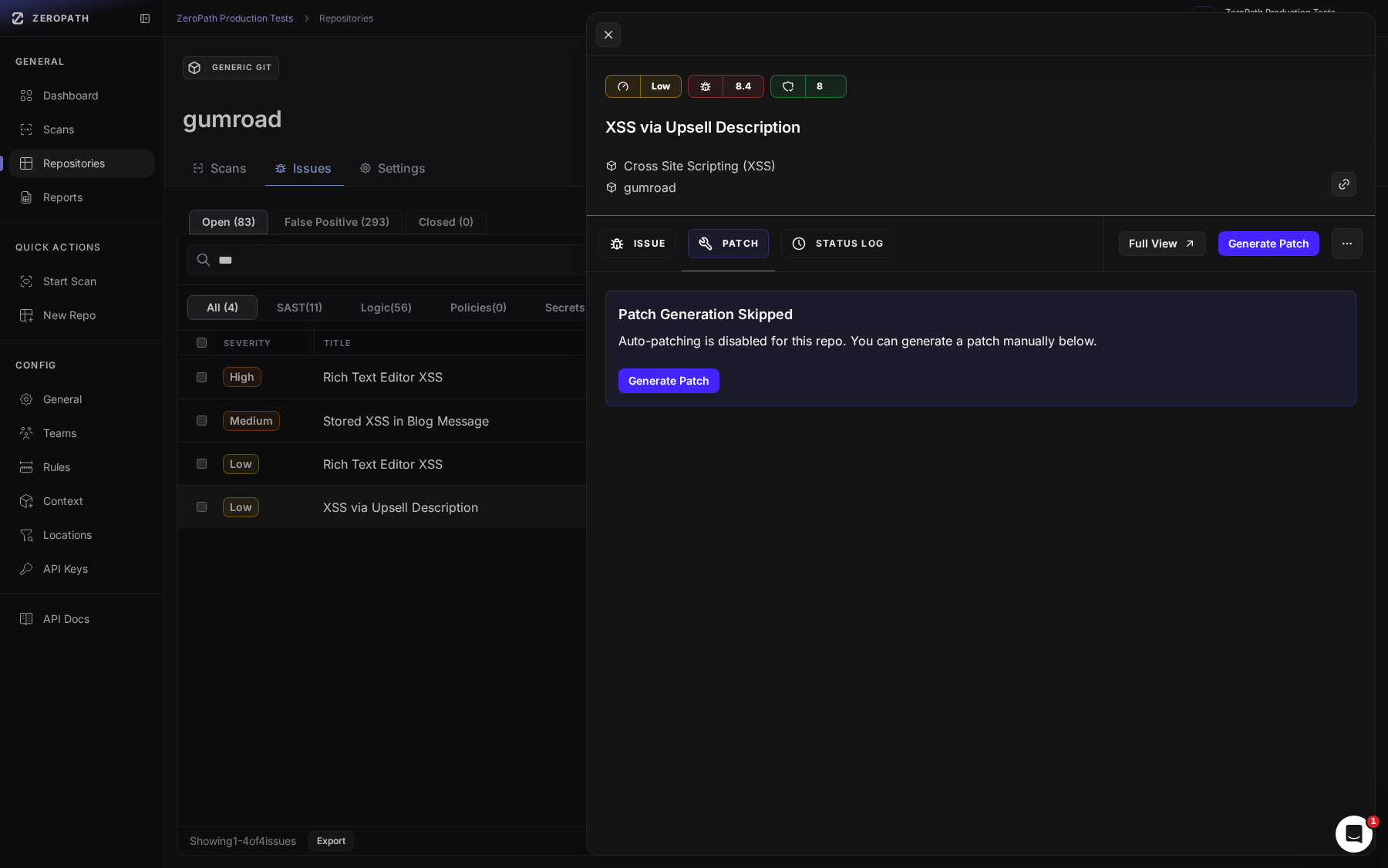
click at [623, 252] on button "Issue" at bounding box center [636, 244] width 76 height 30
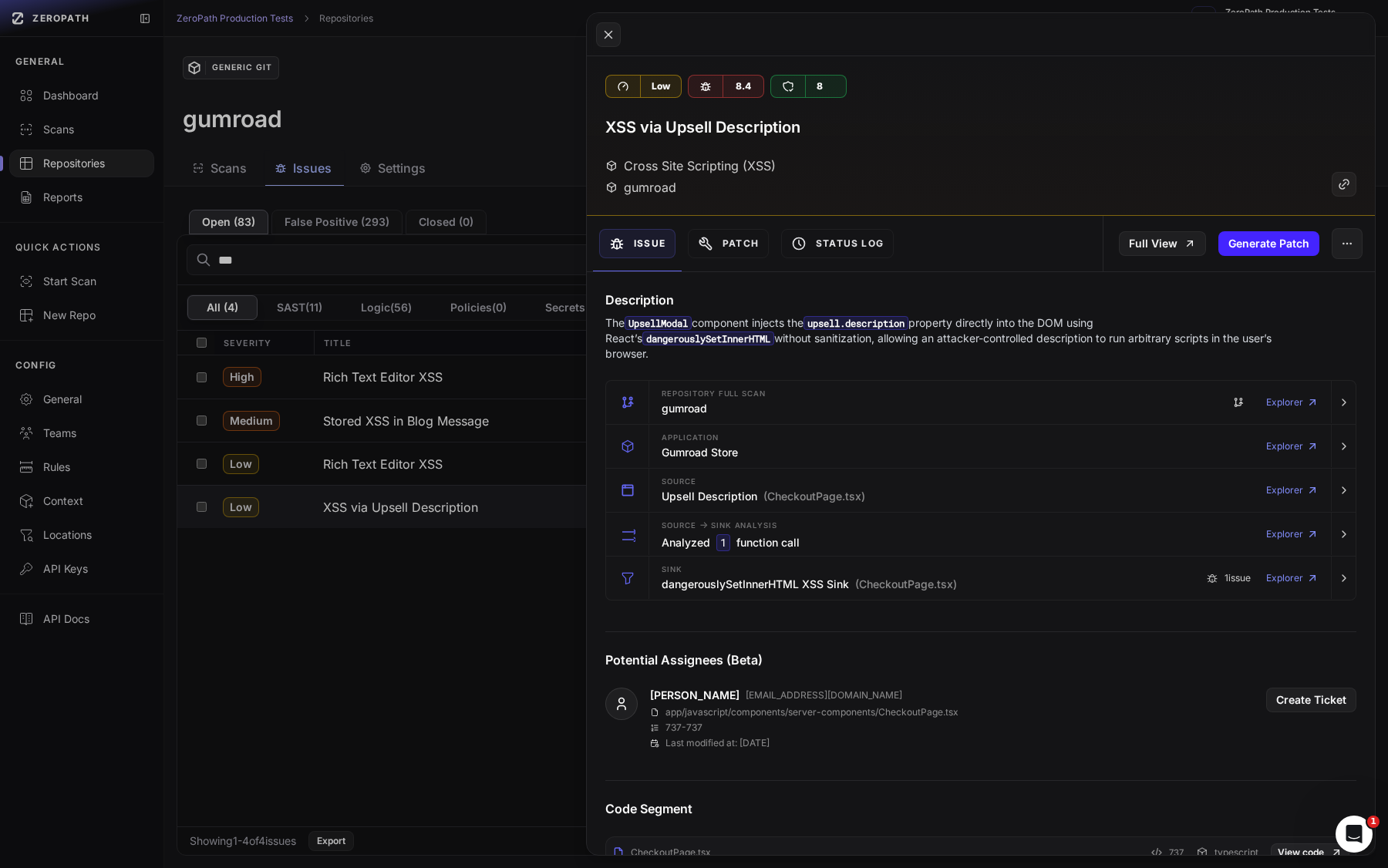
click at [522, 151] on button at bounding box center [694, 434] width 1388 height 868
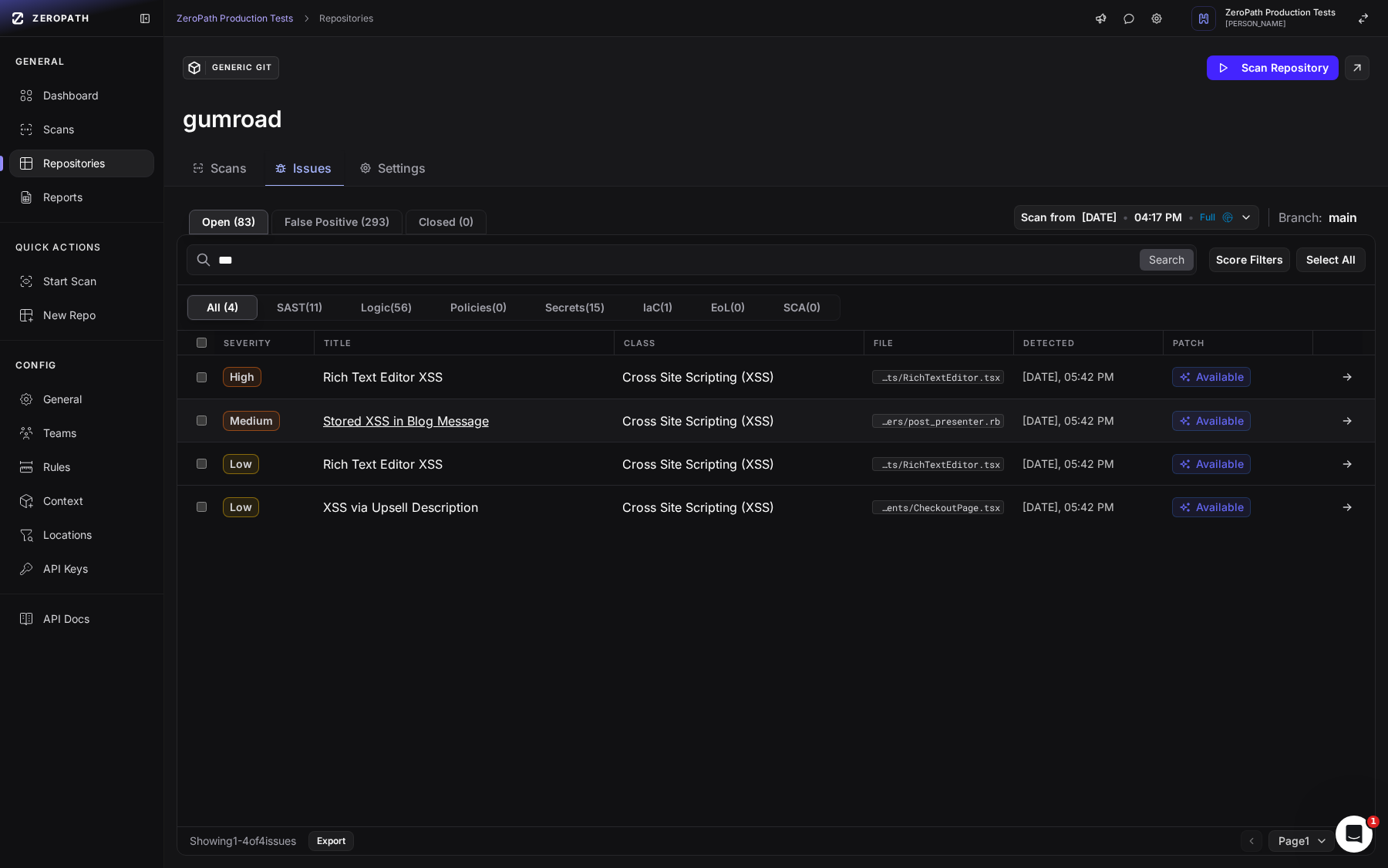
click at [662, 420] on span "Cross Site Scripting (XSS)" at bounding box center [698, 421] width 152 height 19
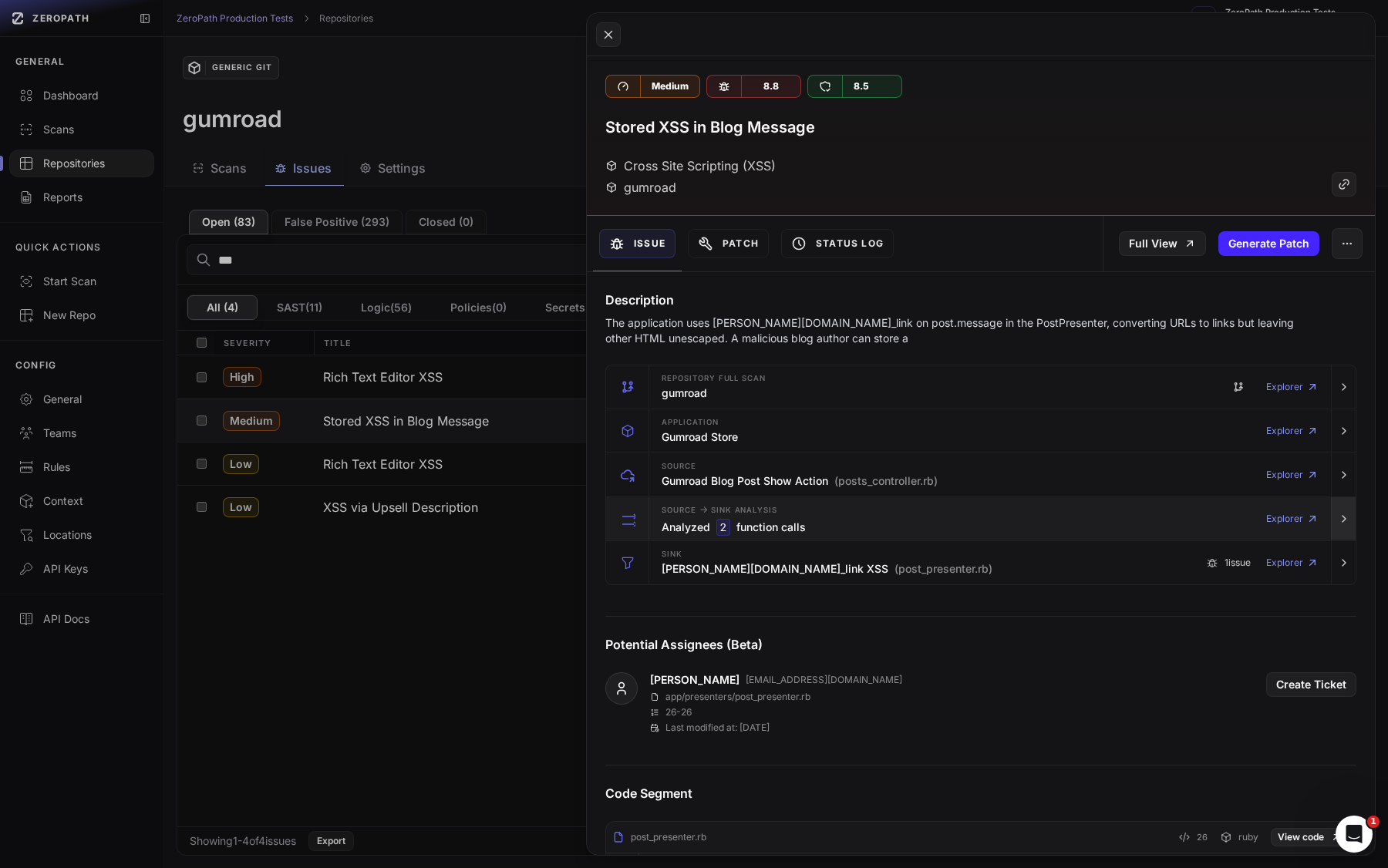
click at [1203, 523] on button "button" at bounding box center [1343, 518] width 25 height 43
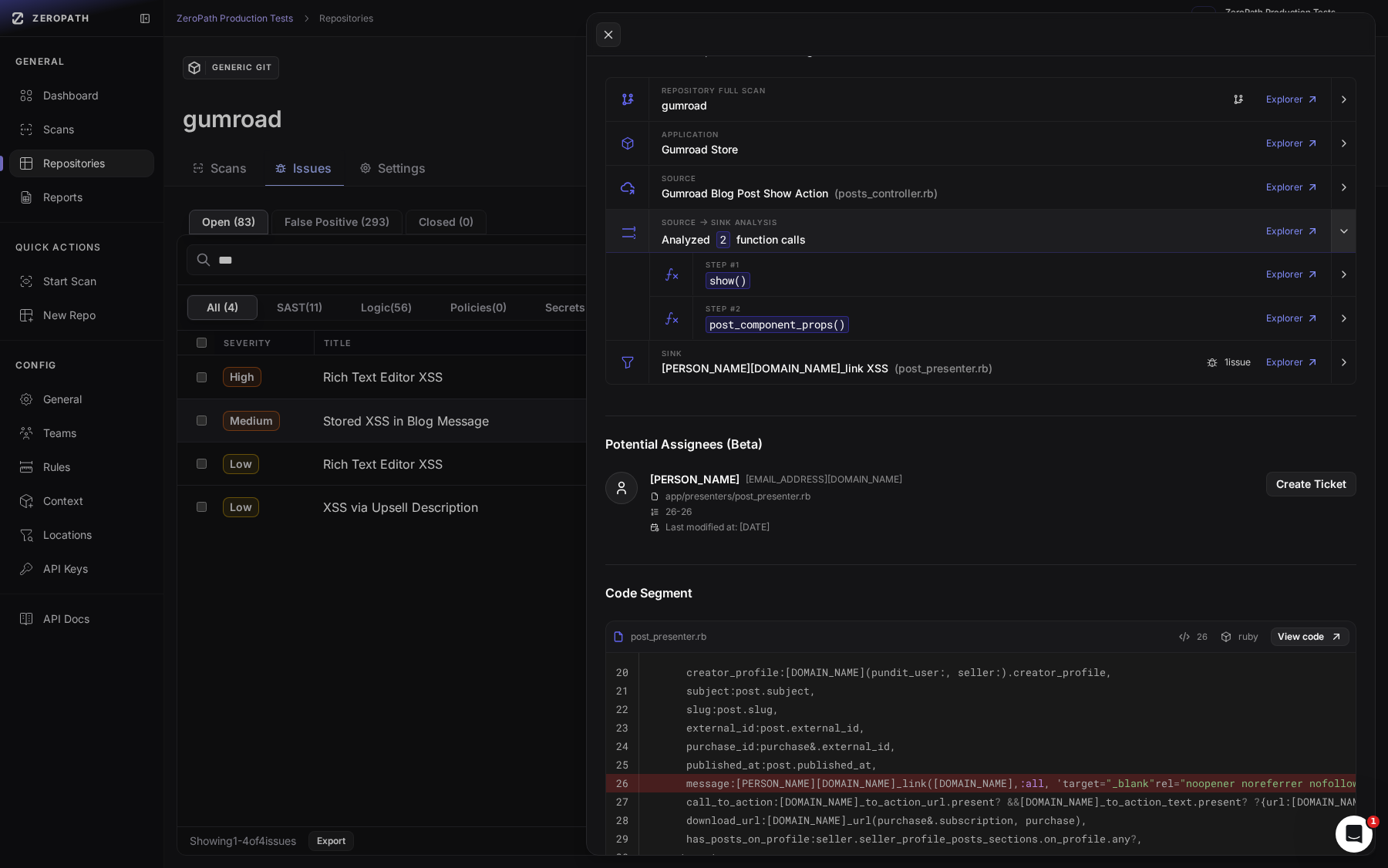
scroll to position [245, 0]
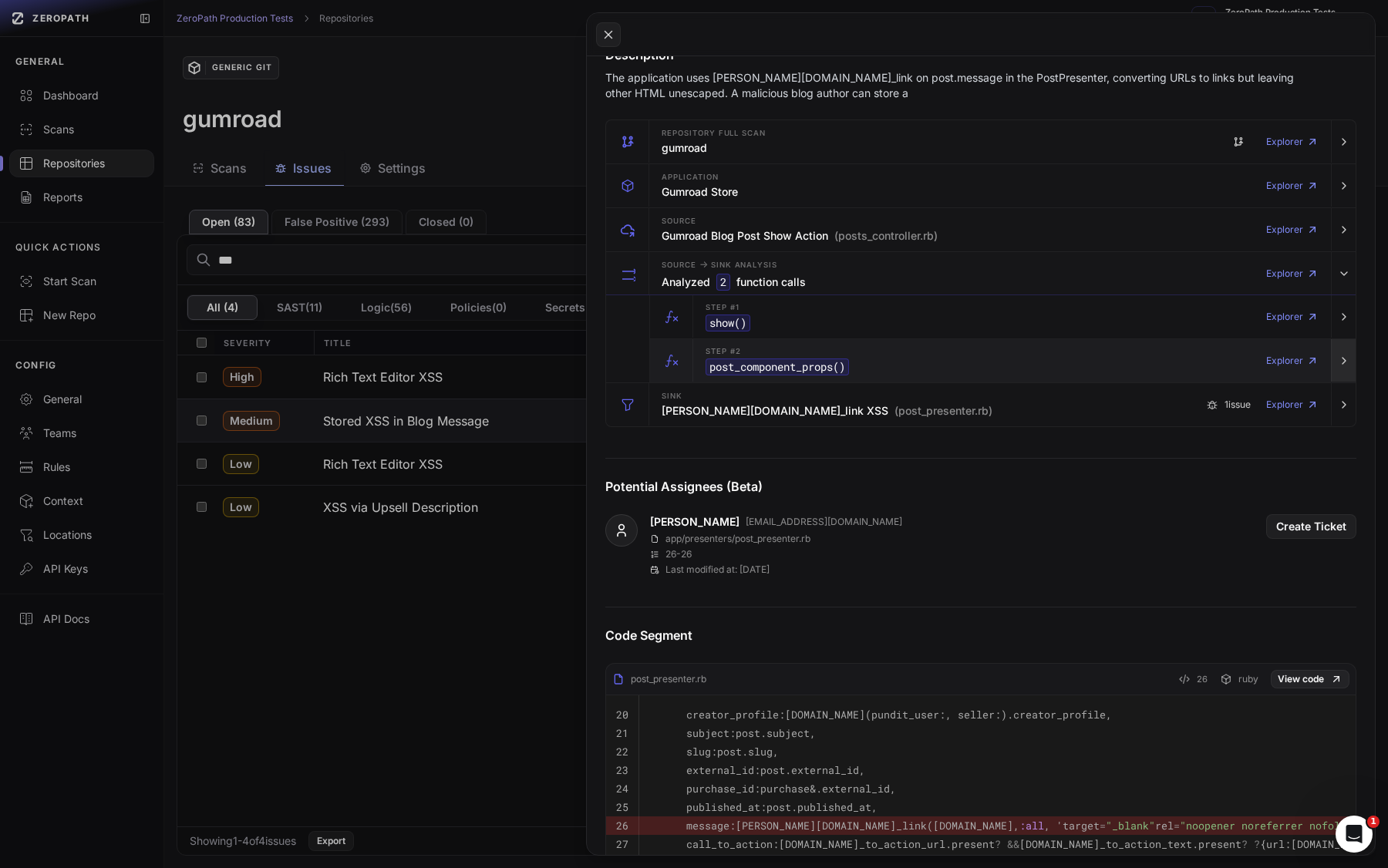
click at [1203, 362] on icon "button" at bounding box center [1344, 360] width 12 height 12
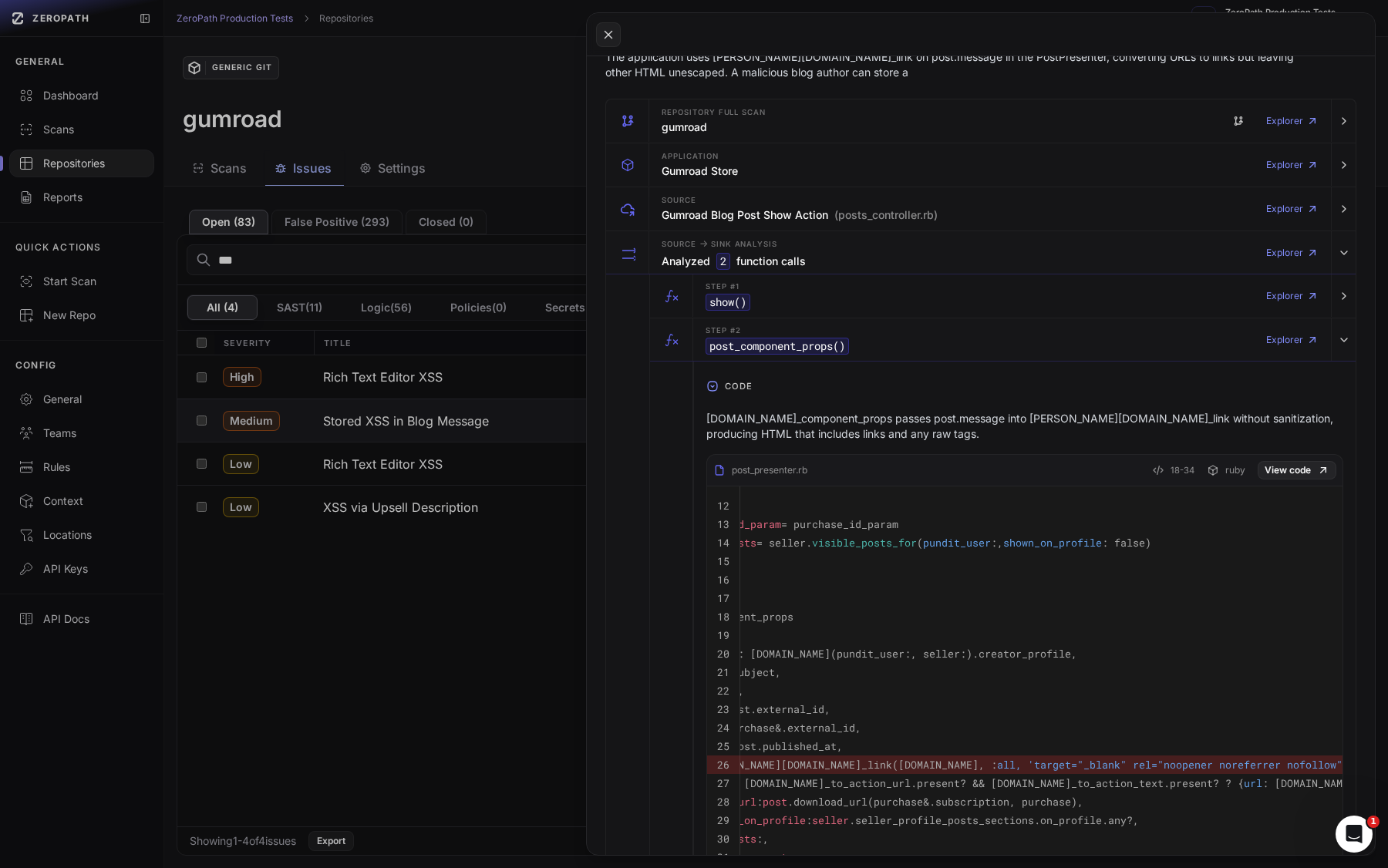
scroll to position [0, 0]
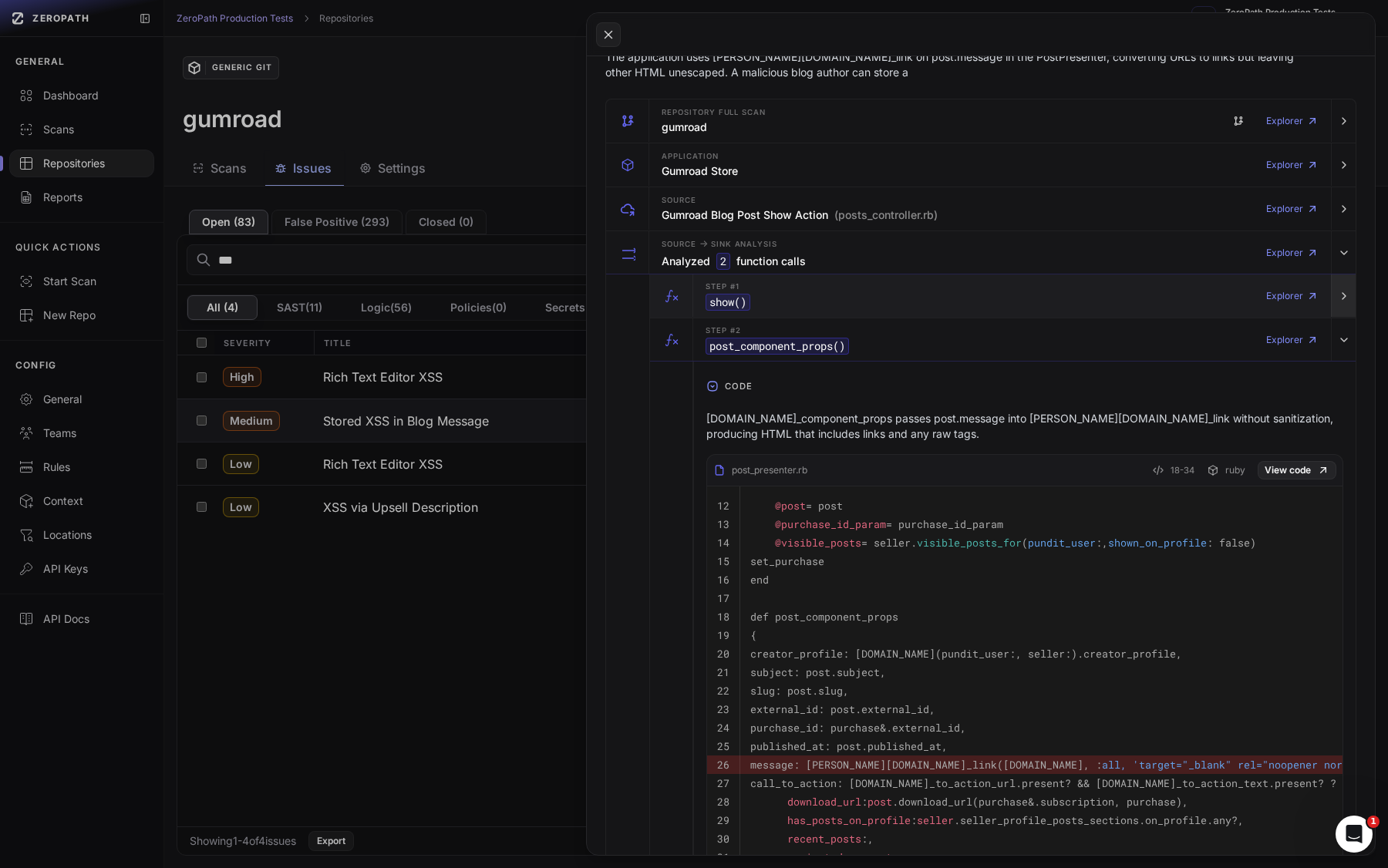
click at [1203, 287] on button "button" at bounding box center [1343, 296] width 25 height 43
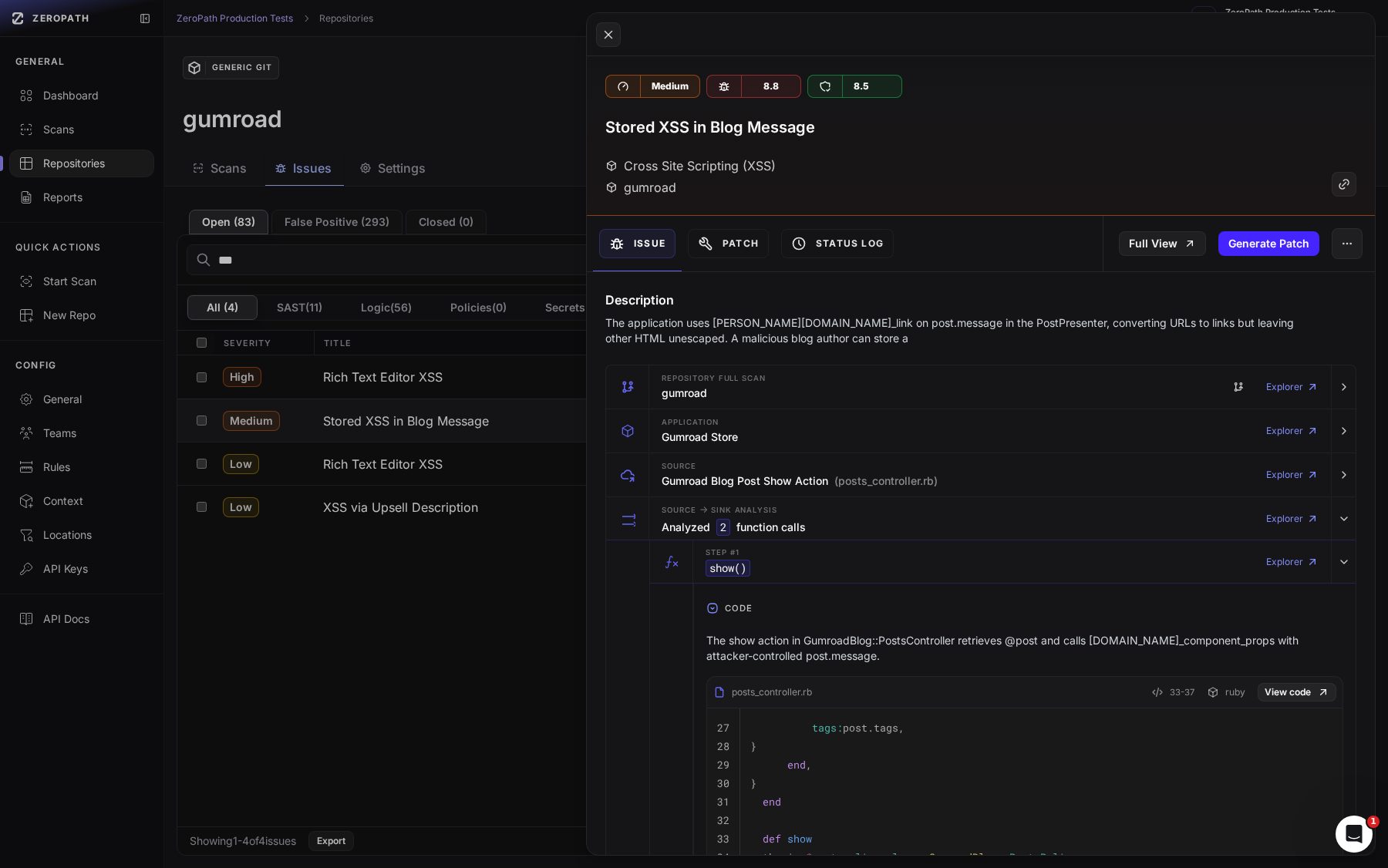
click at [404, 129] on button at bounding box center [694, 434] width 1388 height 868
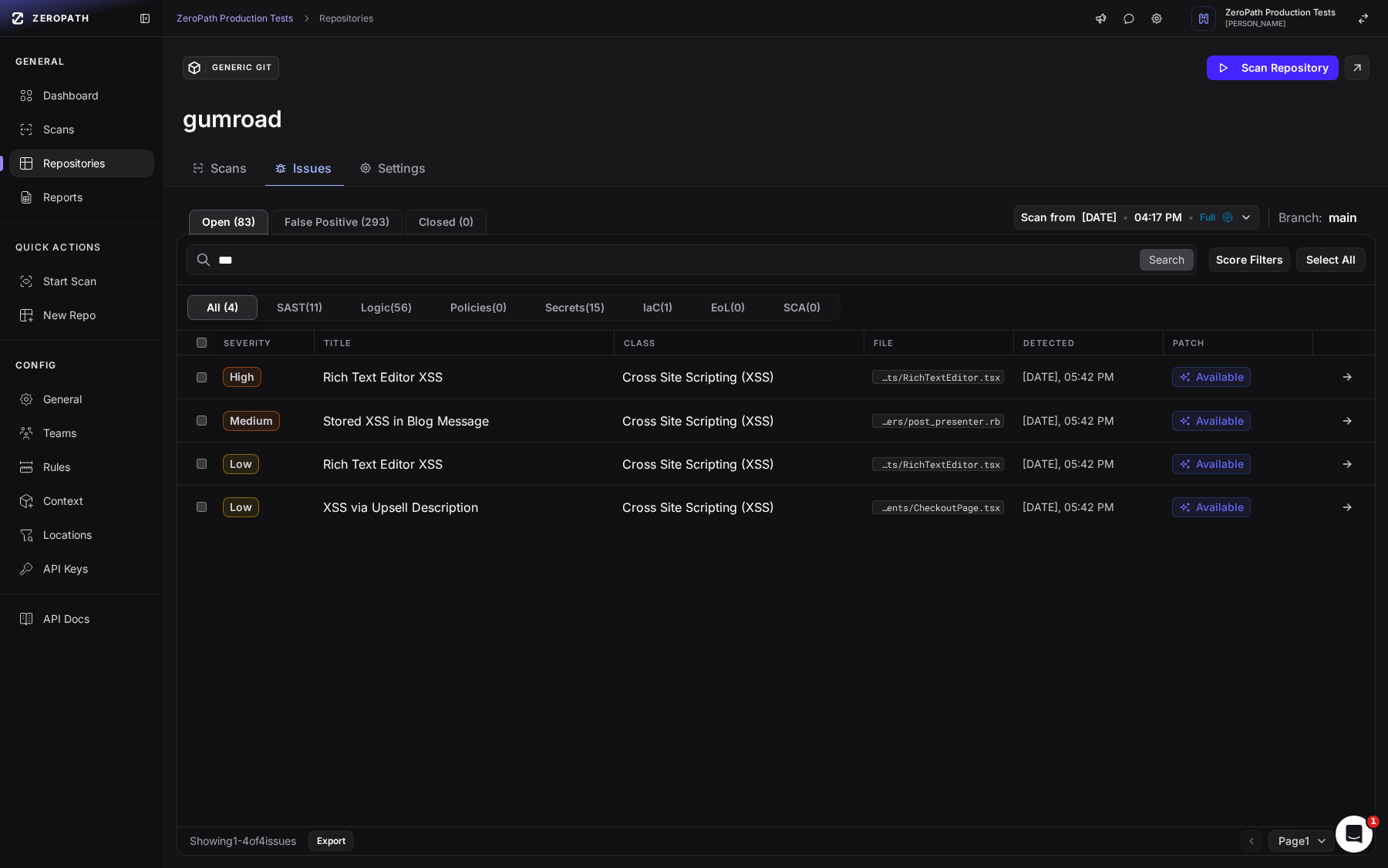
click at [245, 255] on input "***" at bounding box center [692, 259] width 1010 height 31
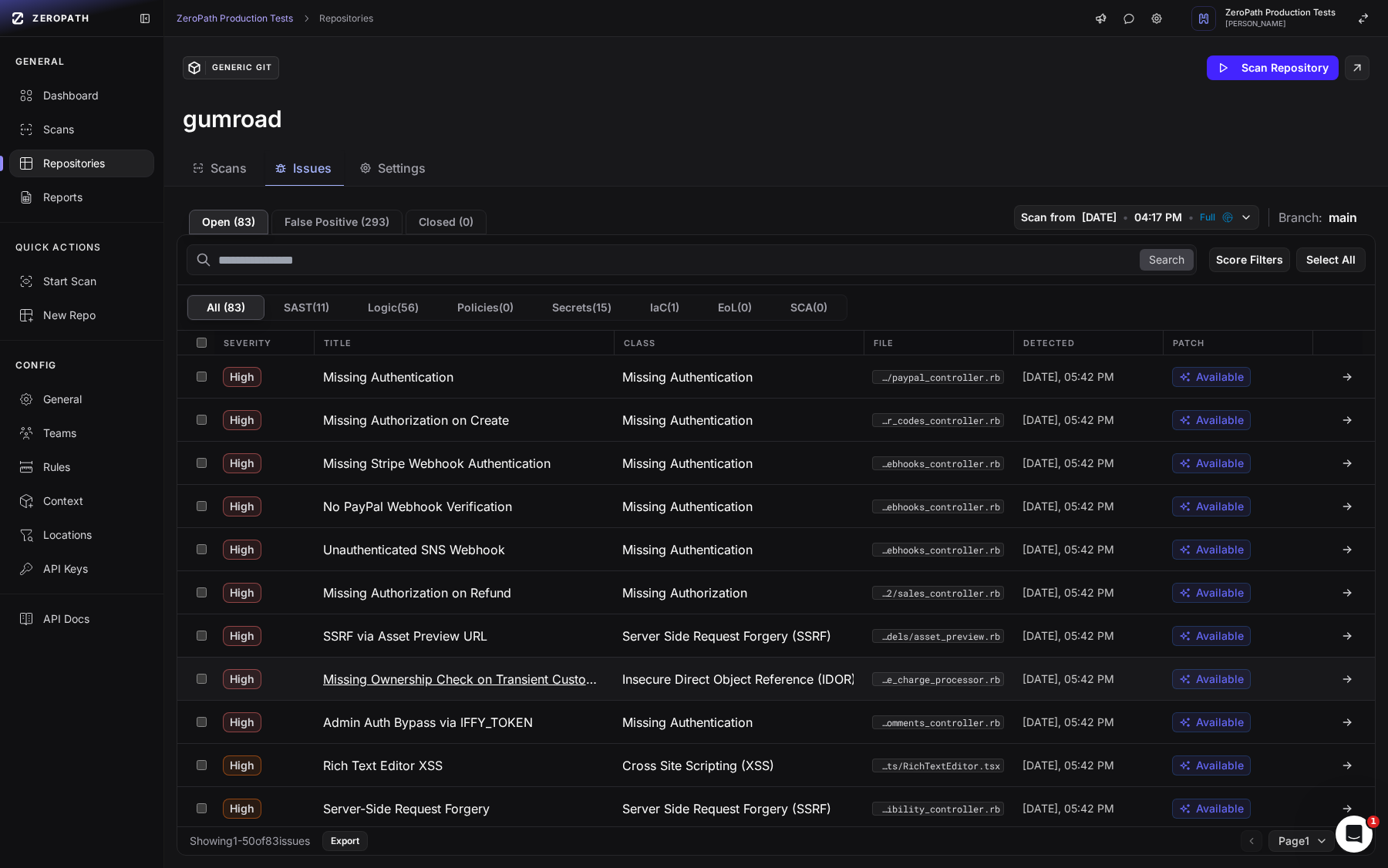
scroll to position [791, 0]
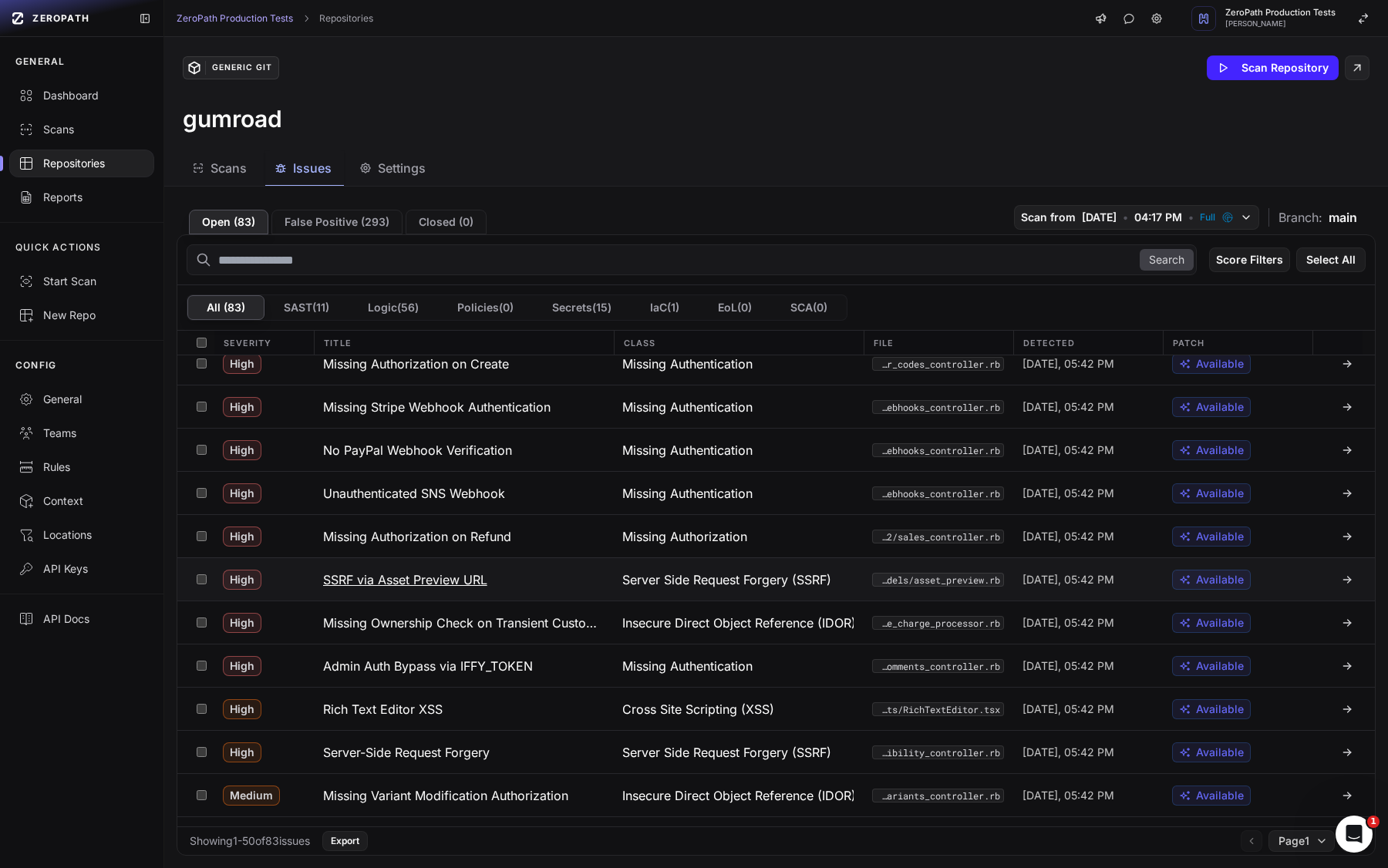
click at [557, 598] on button "SSRF via Asset Preview URL" at bounding box center [464, 579] width 300 height 42
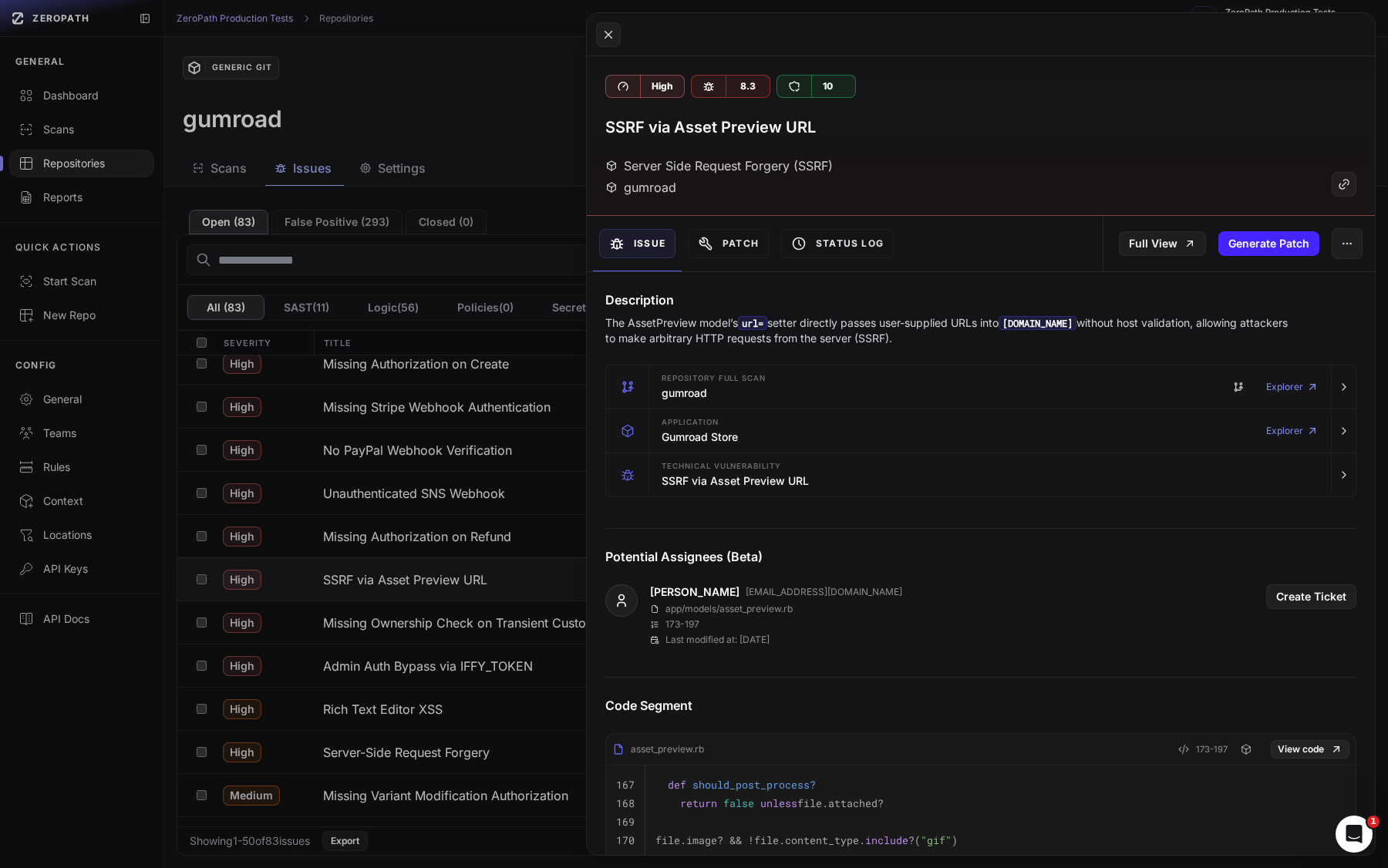
click at [867, 321] on p "The AssetPreview model’s url= setter directly passes user-supplied URLs into [D…" at bounding box center [950, 330] width 691 height 31
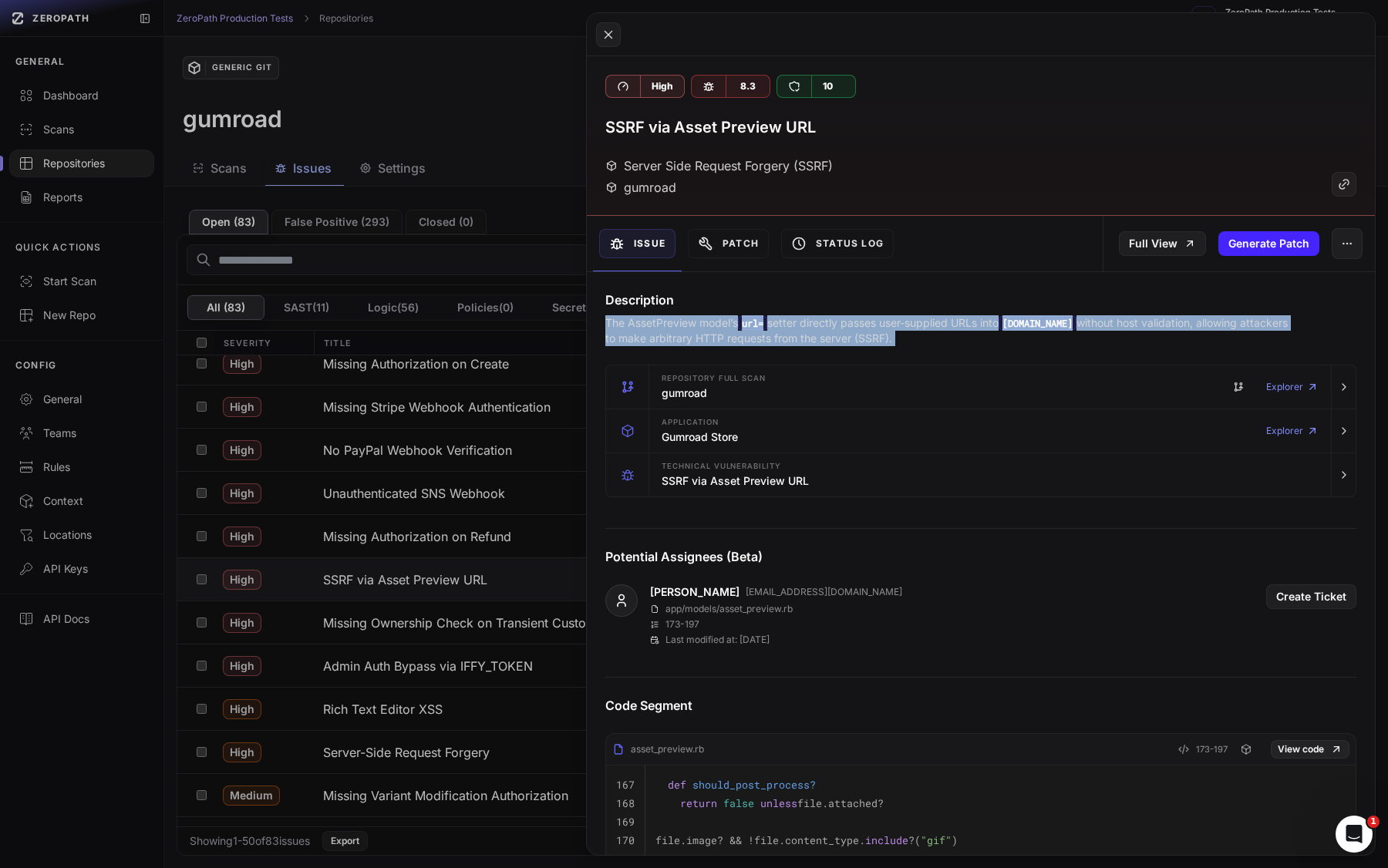
click at [867, 321] on p "The AssetPreview model’s url= setter directly passes user-supplied URLs into [D…" at bounding box center [950, 330] width 691 height 31
click at [846, 325] on p "The AssetPreview model’s url= setter directly passes user-supplied URLs into [D…" at bounding box center [950, 330] width 691 height 31
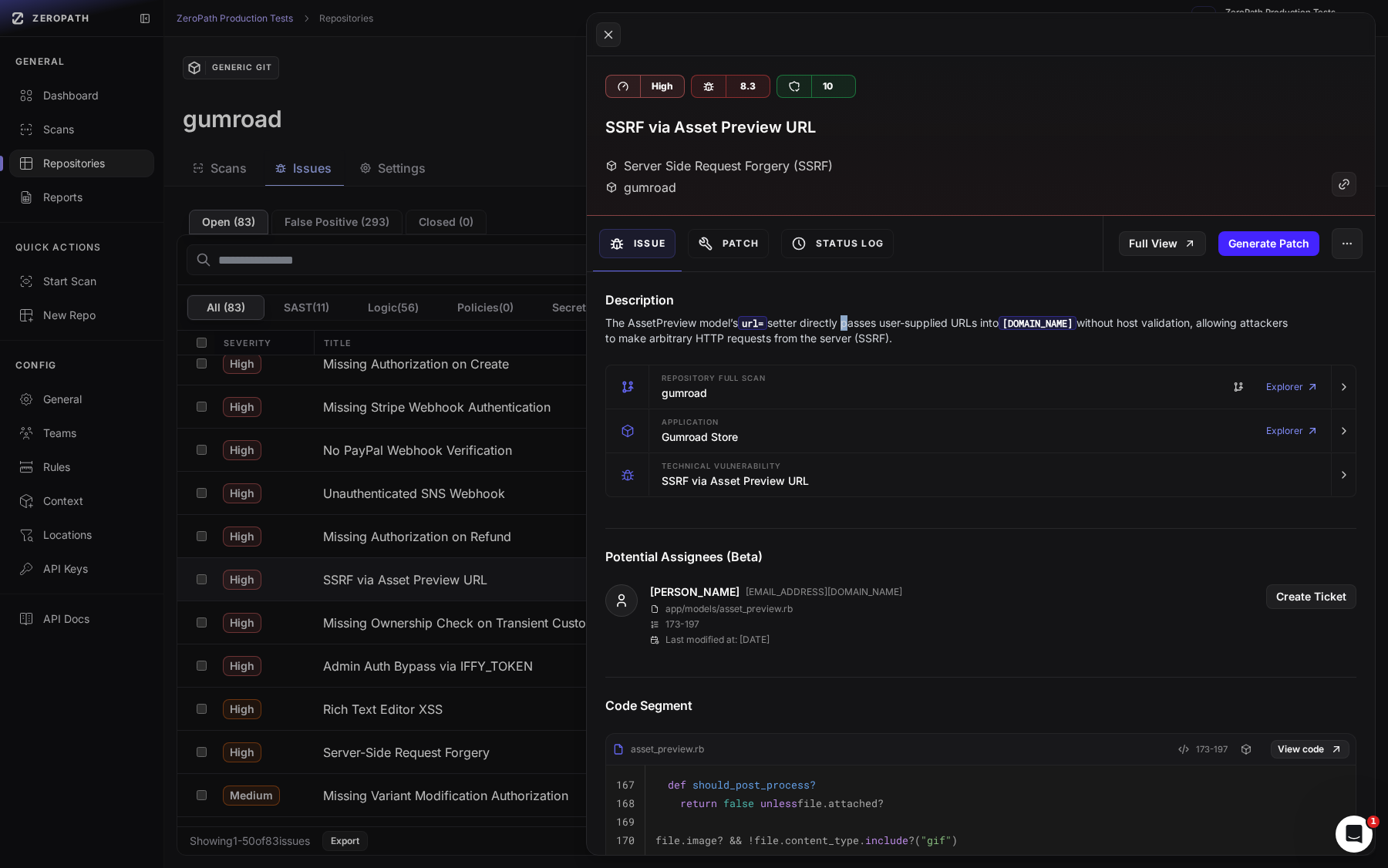
click at [846, 325] on p "The AssetPreview model’s url= setter directly passes user-supplied URLs into [D…" at bounding box center [950, 330] width 691 height 31
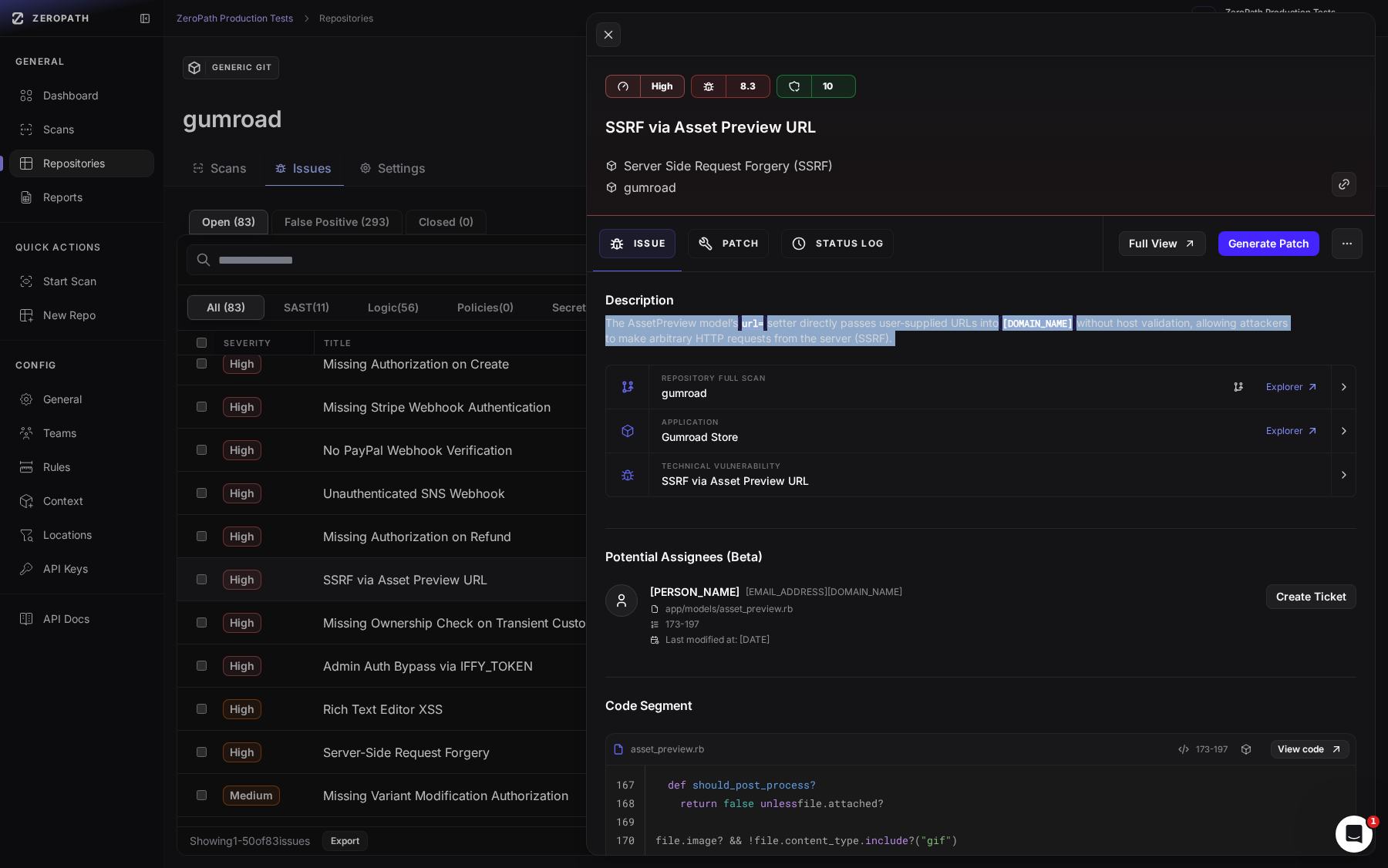
click at [846, 325] on p "The AssetPreview model’s url= setter directly passes user-supplied URLs into [D…" at bounding box center [950, 330] width 691 height 31
click at [856, 325] on p "The AssetPreview model’s url= setter directly passes user-supplied URLs into [D…" at bounding box center [950, 330] width 691 height 31
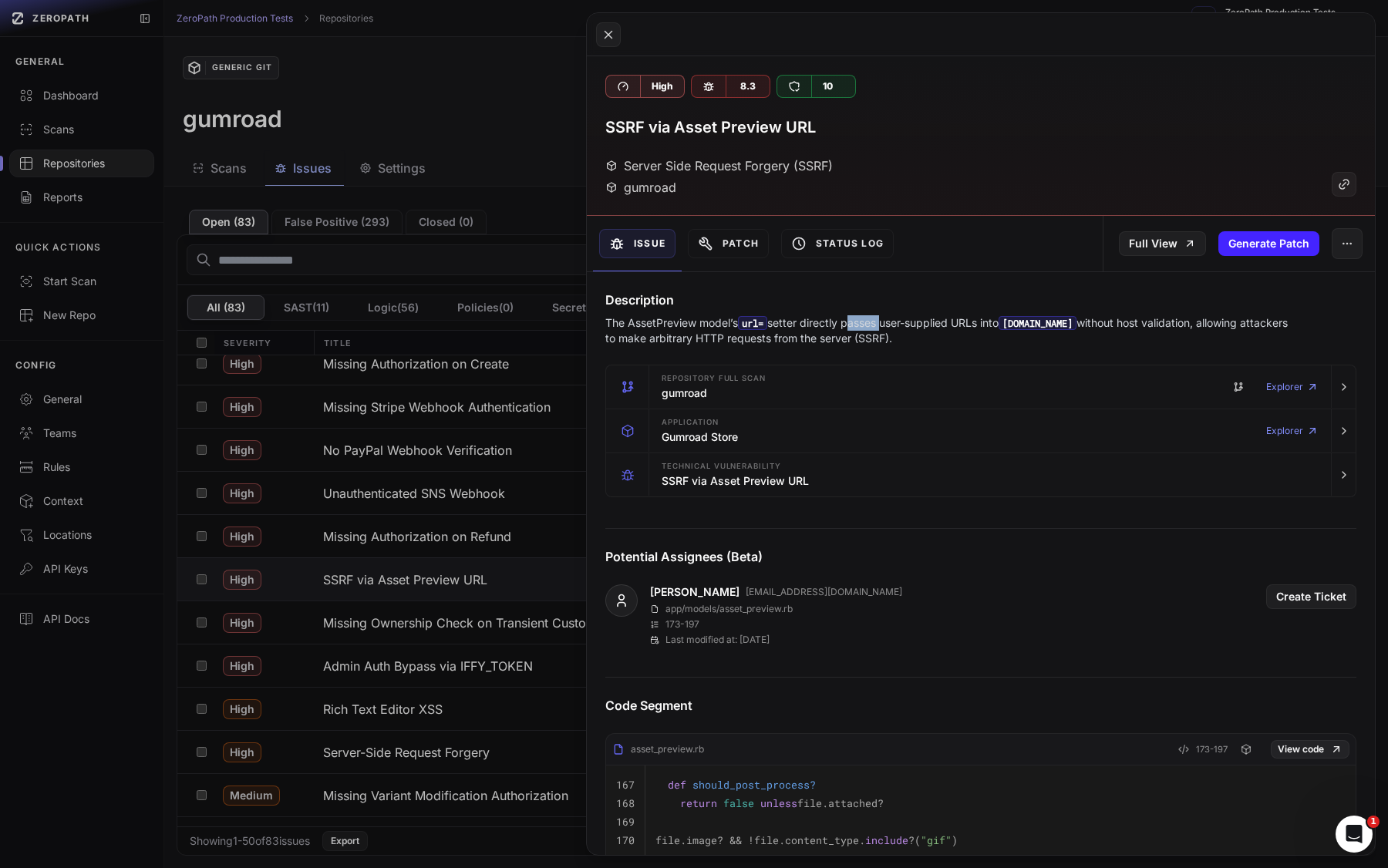
click at [856, 325] on p "The AssetPreview model’s url= setter directly passes user-supplied URLs into [D…" at bounding box center [950, 330] width 691 height 31
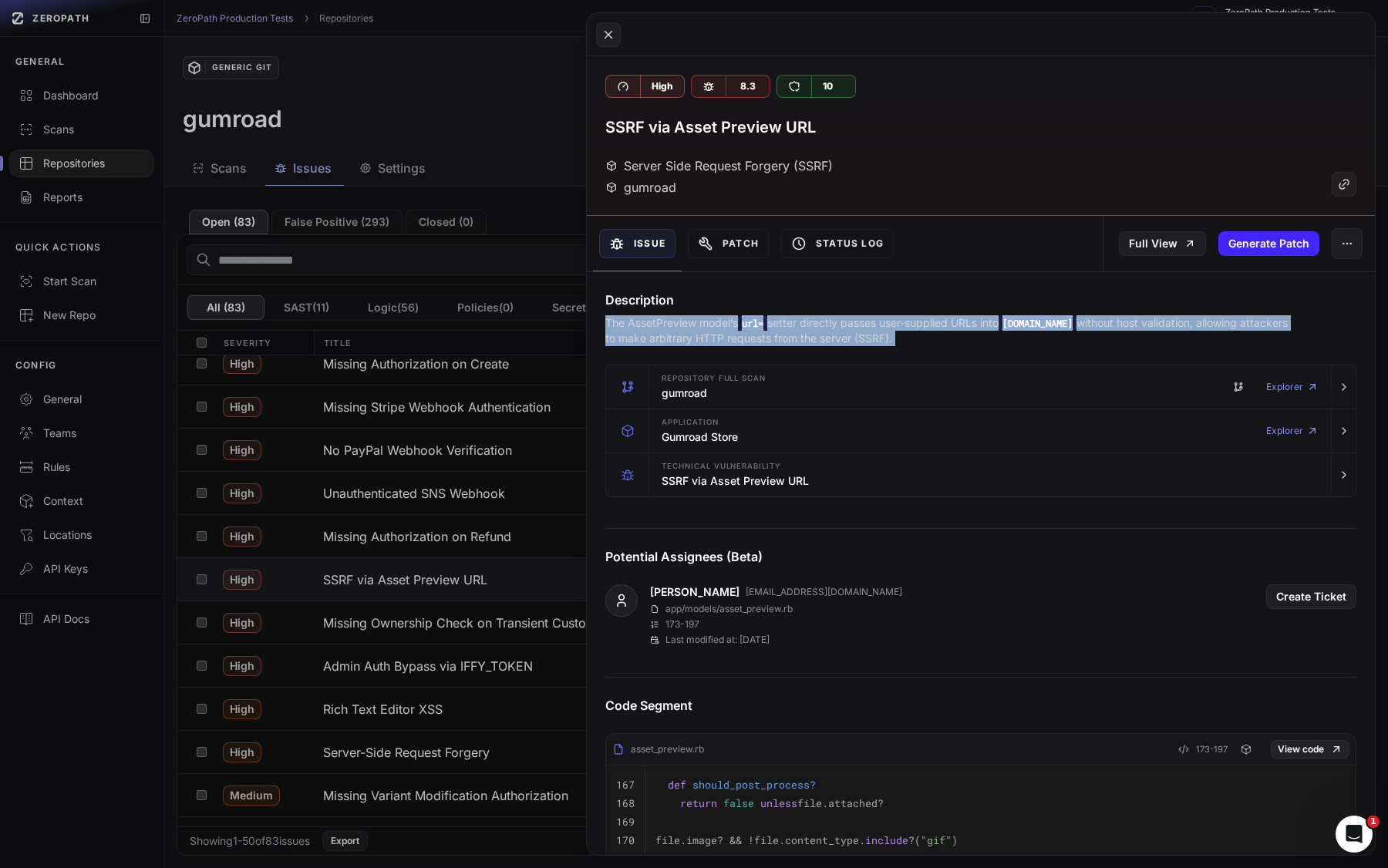
click at [856, 325] on p "The AssetPreview model’s url= setter directly passes user-supplied URLs into [D…" at bounding box center [950, 330] width 691 height 31
click at [842, 327] on p "The AssetPreview model’s url= setter directly passes user-supplied URLs into [D…" at bounding box center [950, 330] width 691 height 31
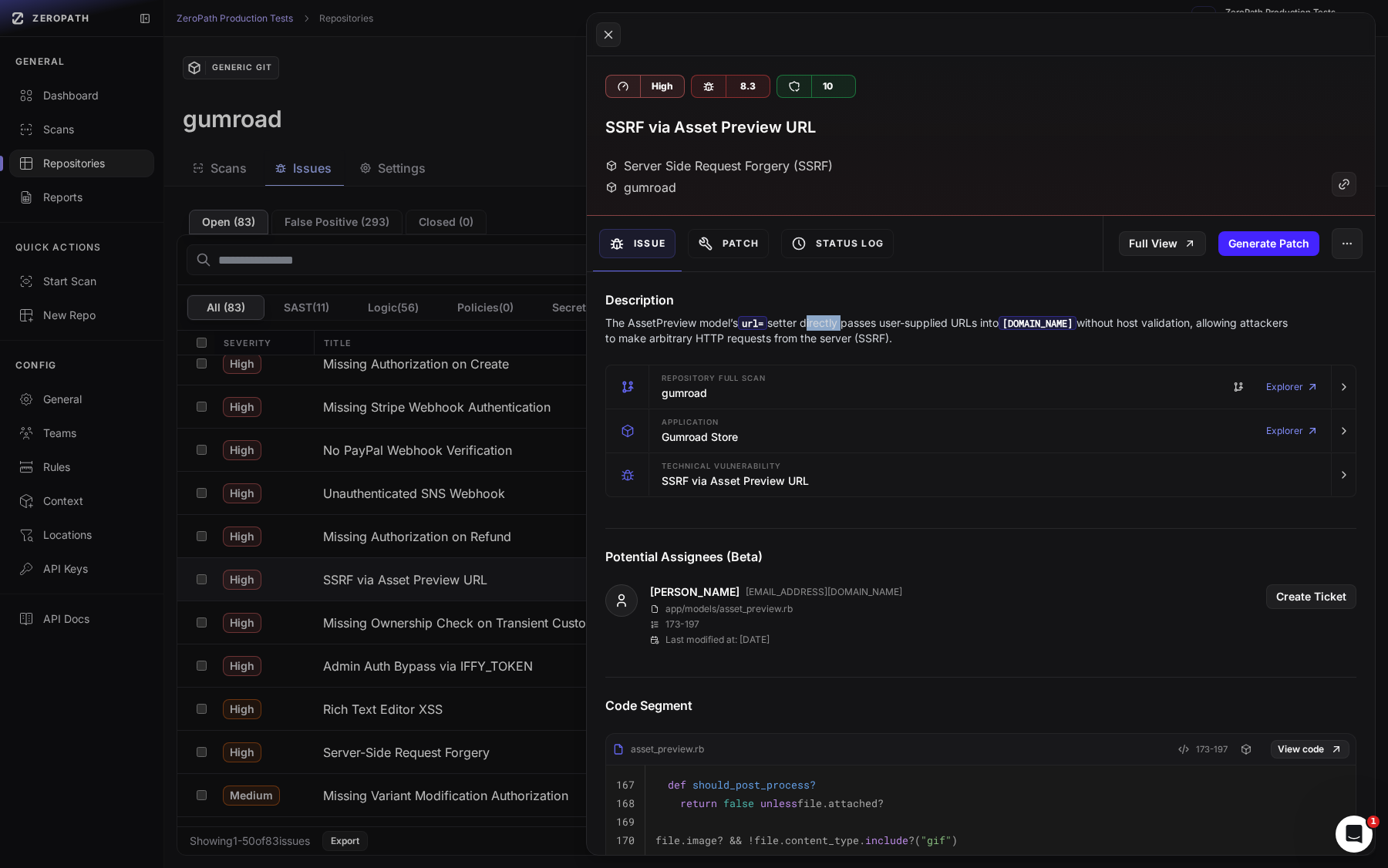
click at [842, 327] on p "The AssetPreview model’s url= setter directly passes user-supplied URLs into [D…" at bounding box center [950, 330] width 691 height 31
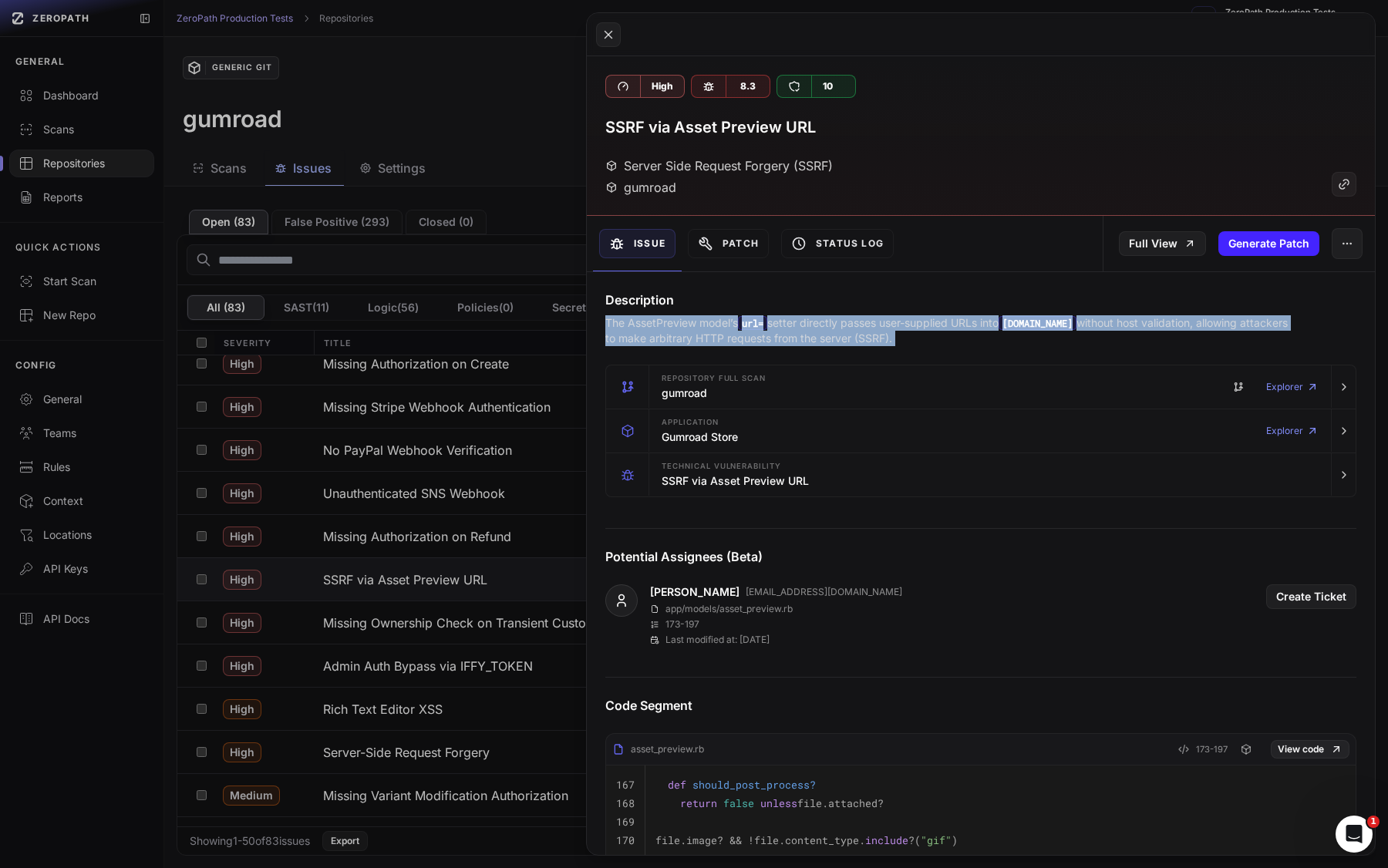
click at [842, 327] on p "The AssetPreview model’s url= setter directly passes user-supplied URLs into [D…" at bounding box center [950, 330] width 691 height 31
click at [857, 327] on p "The AssetPreview model’s url= setter directly passes user-supplied URLs into [D…" at bounding box center [950, 330] width 691 height 31
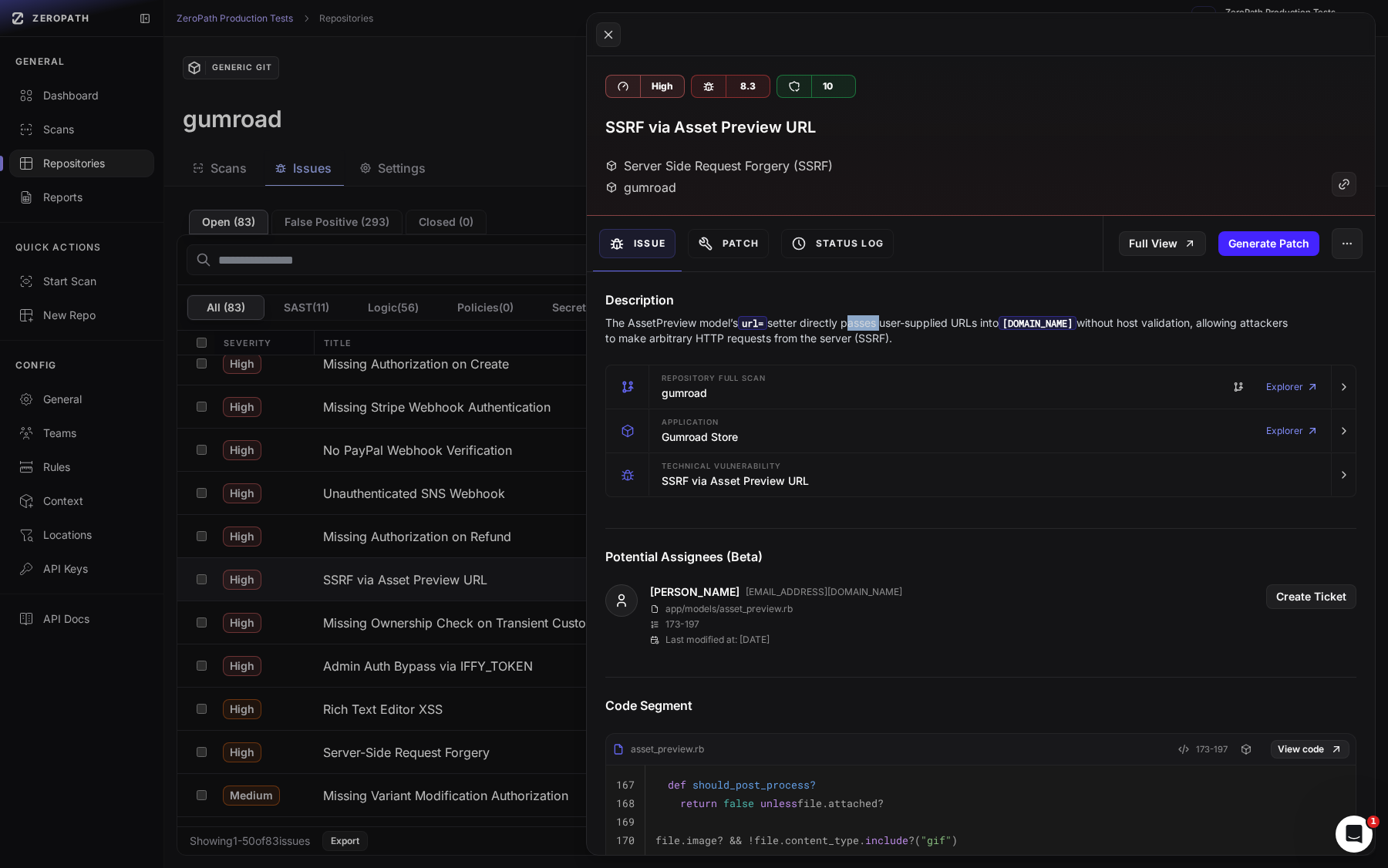
click at [857, 327] on p "The AssetPreview model’s url= setter directly passes user-supplied URLs into [D…" at bounding box center [950, 330] width 691 height 31
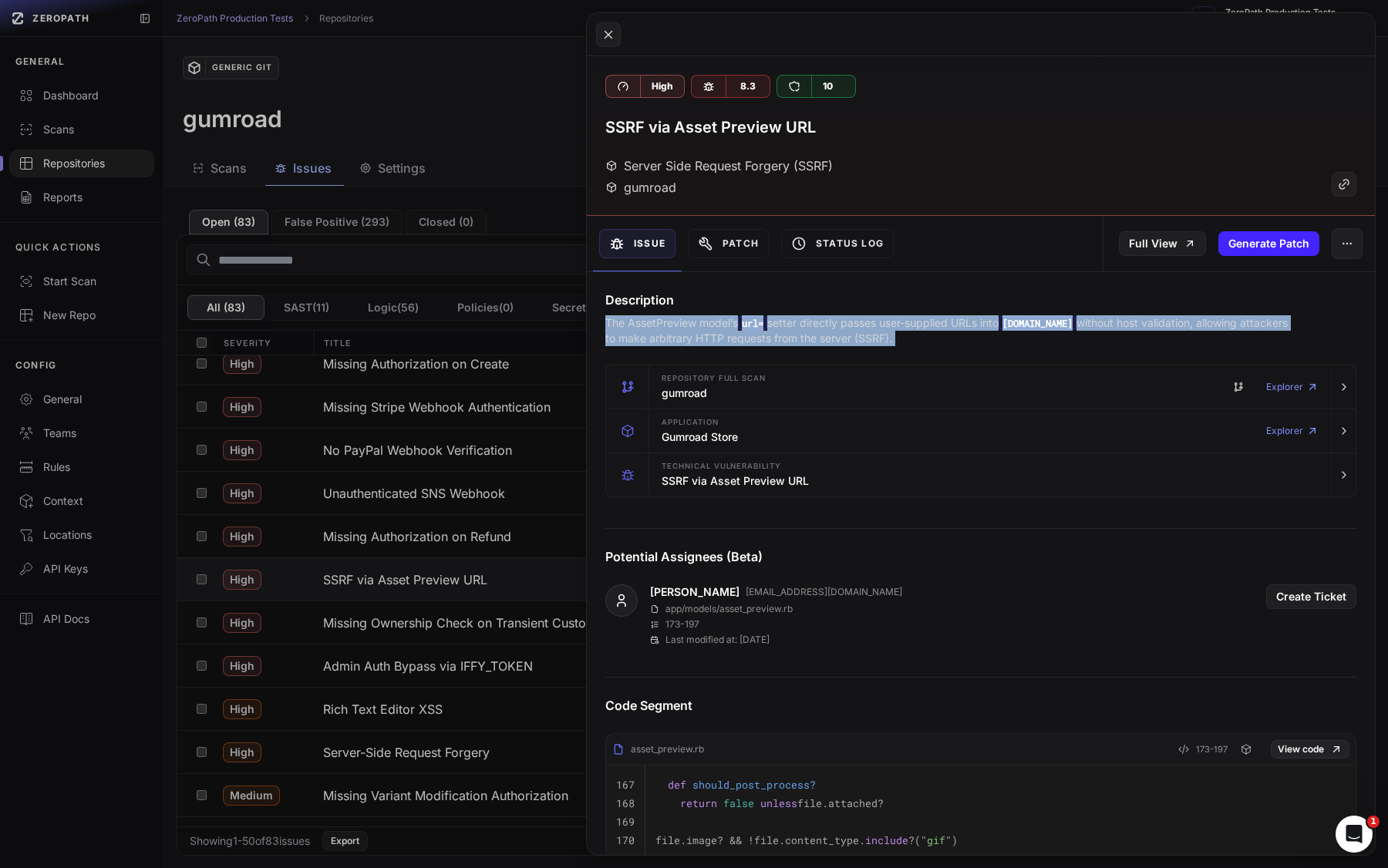
click at [857, 327] on p "The AssetPreview model’s url= setter directly passes user-supplied URLs into [D…" at bounding box center [950, 330] width 691 height 31
click at [842, 327] on p "The AssetPreview model’s url= setter directly passes user-supplied URLs into [D…" at bounding box center [950, 330] width 691 height 31
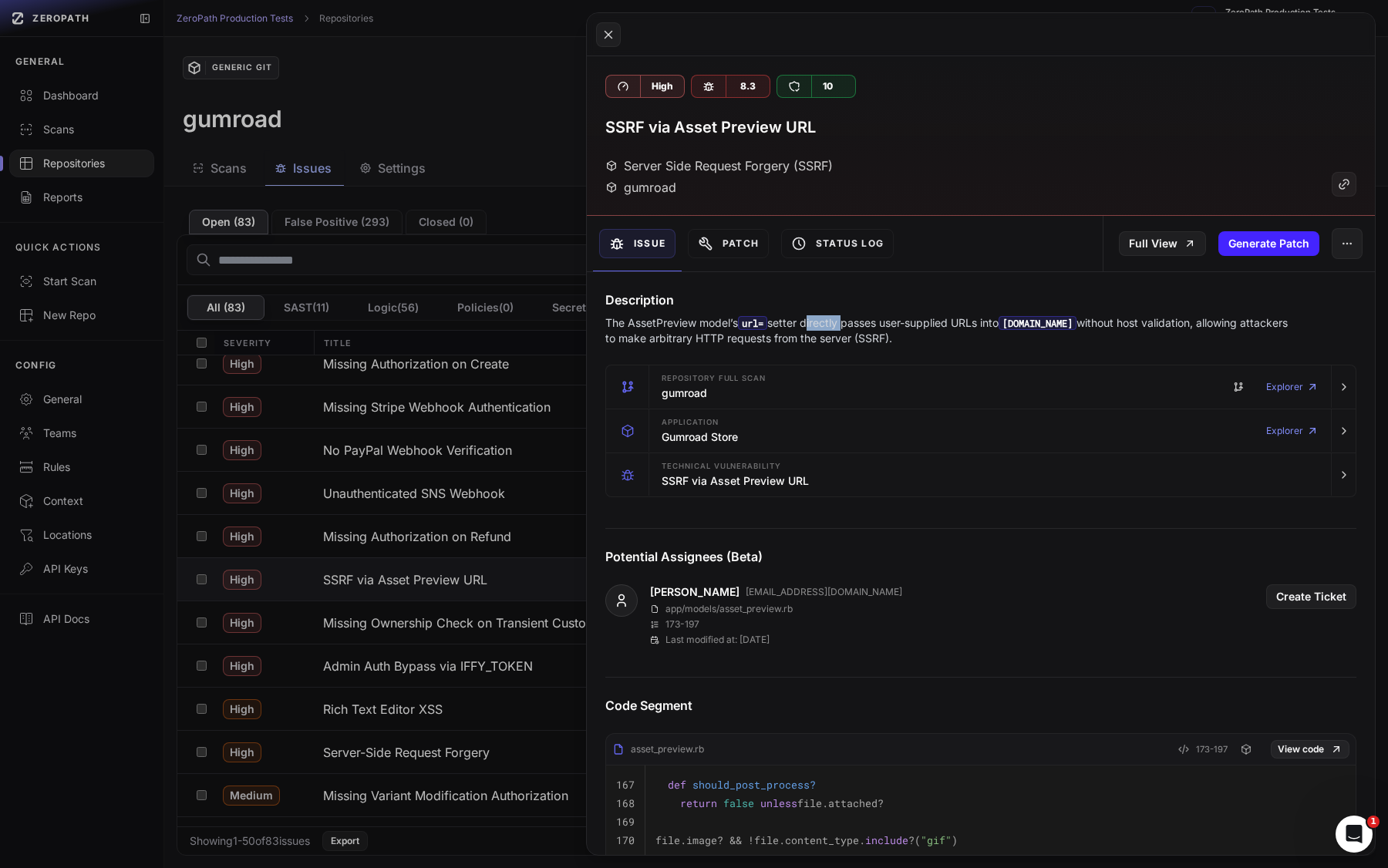
click at [842, 327] on p "The AssetPreview model’s url= setter directly passes user-supplied URLs into [D…" at bounding box center [950, 330] width 691 height 31
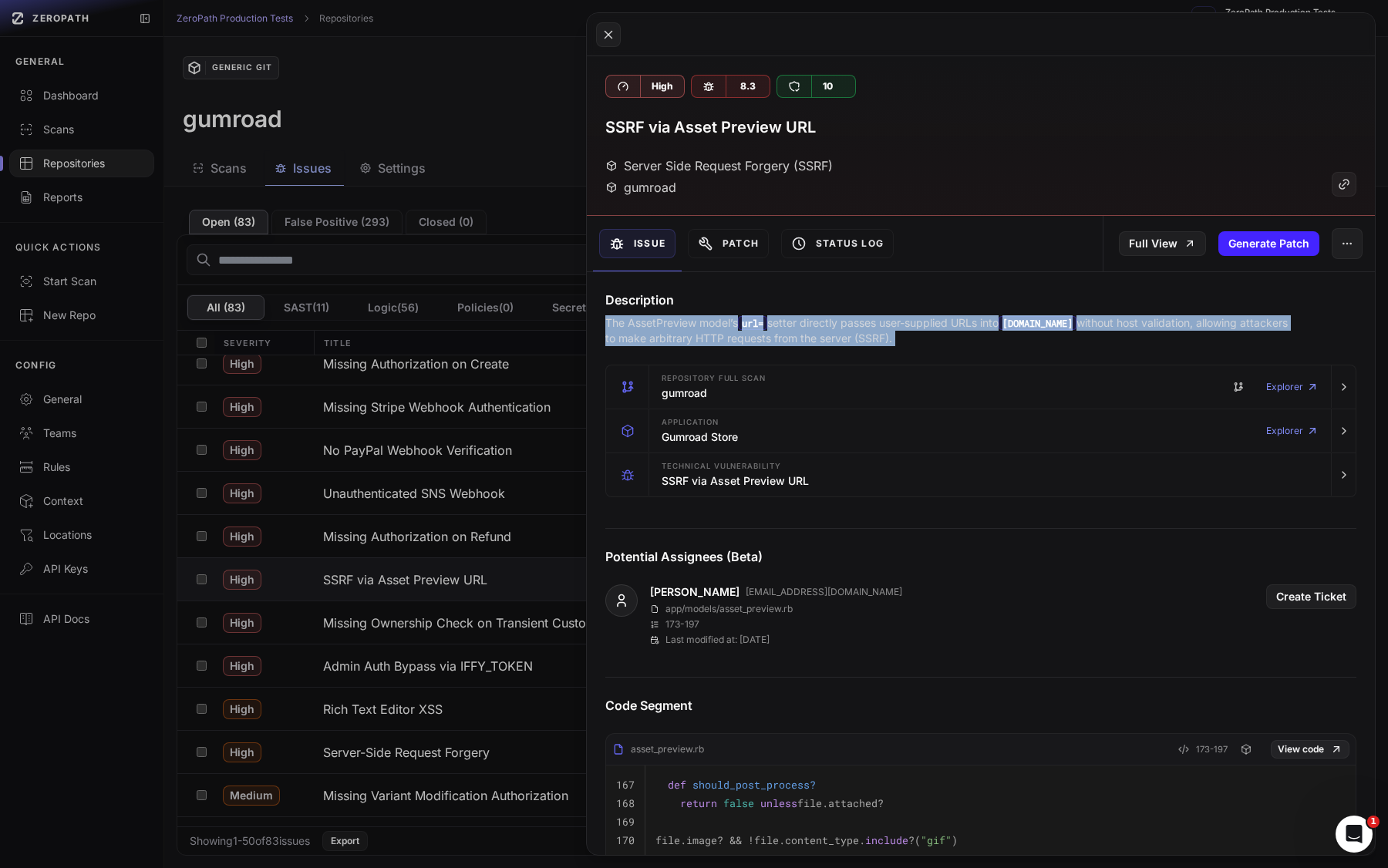
click at [842, 327] on p "The AssetPreview model’s url= setter directly passes user-supplied URLs into [D…" at bounding box center [950, 330] width 691 height 31
click at [876, 327] on p "The AssetPreview model’s url= setter directly passes user-supplied URLs into [D…" at bounding box center [950, 330] width 691 height 31
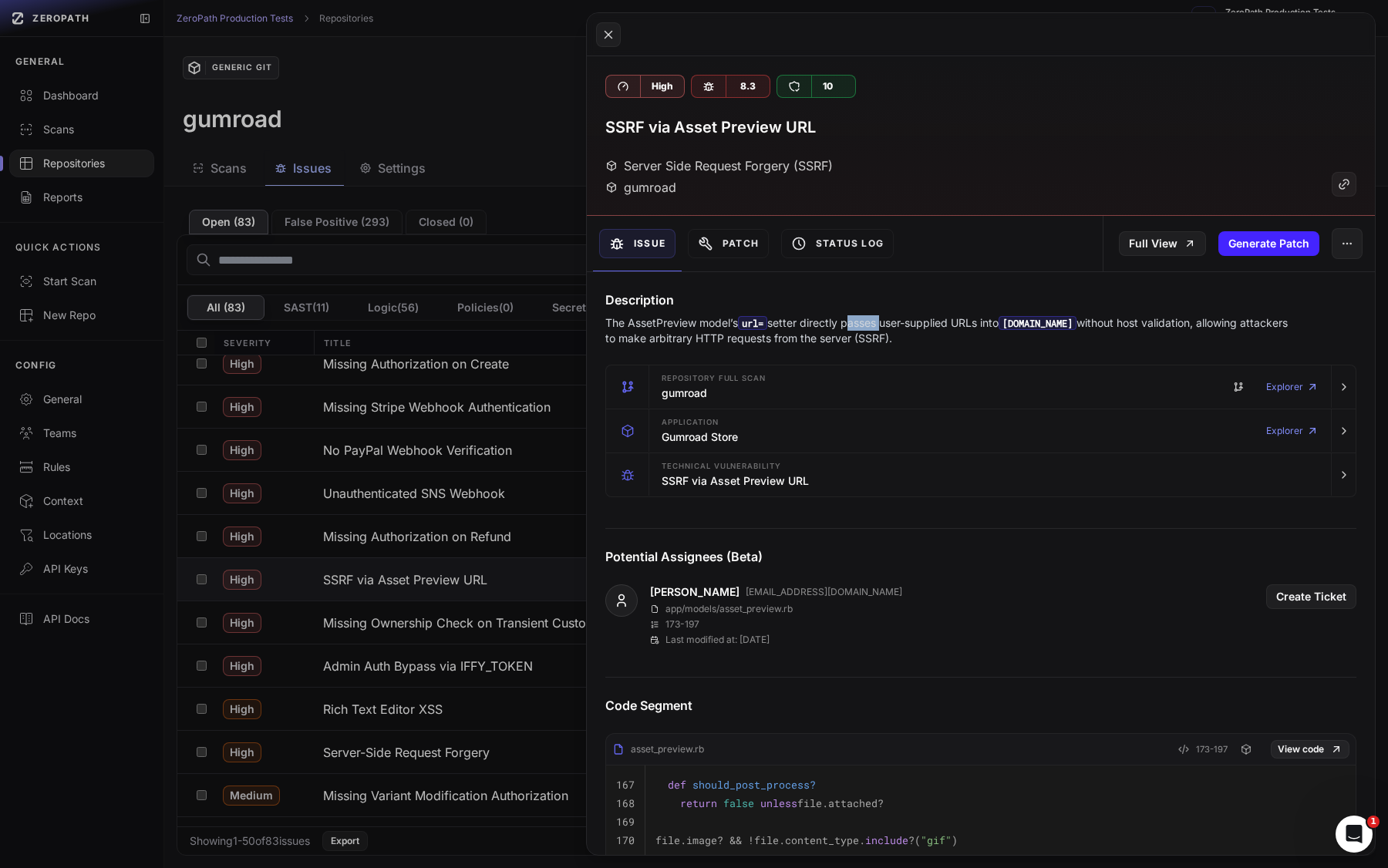
click at [876, 327] on p "The AssetPreview model’s url= setter directly passes user-supplied URLs into [D…" at bounding box center [950, 330] width 691 height 31
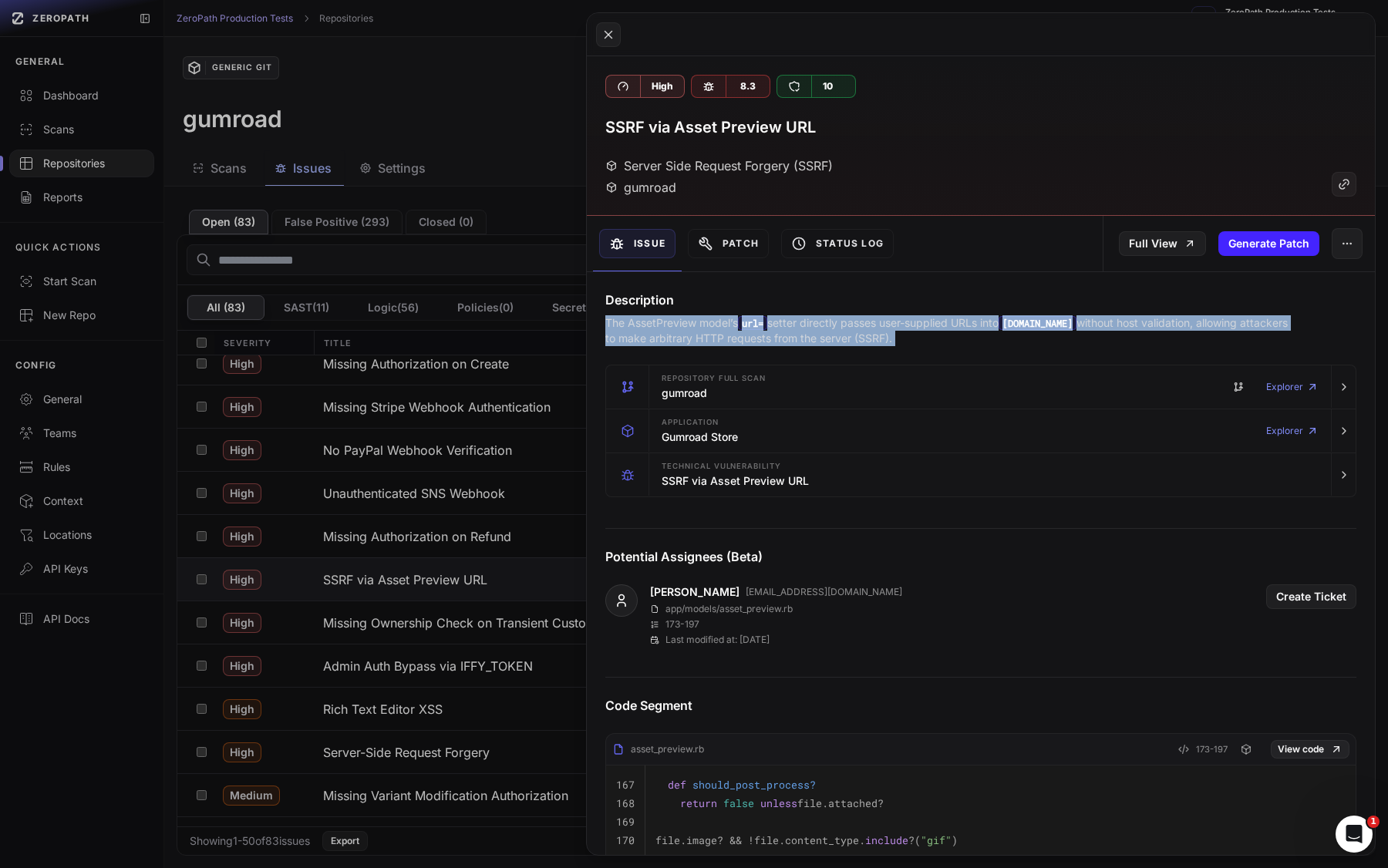
click at [876, 327] on p "The AssetPreview model’s url= setter directly passes user-supplied URLs into [D…" at bounding box center [950, 330] width 691 height 31
click at [852, 327] on p "The AssetPreview model’s url= setter directly passes user-supplied URLs into [D…" at bounding box center [950, 330] width 691 height 31
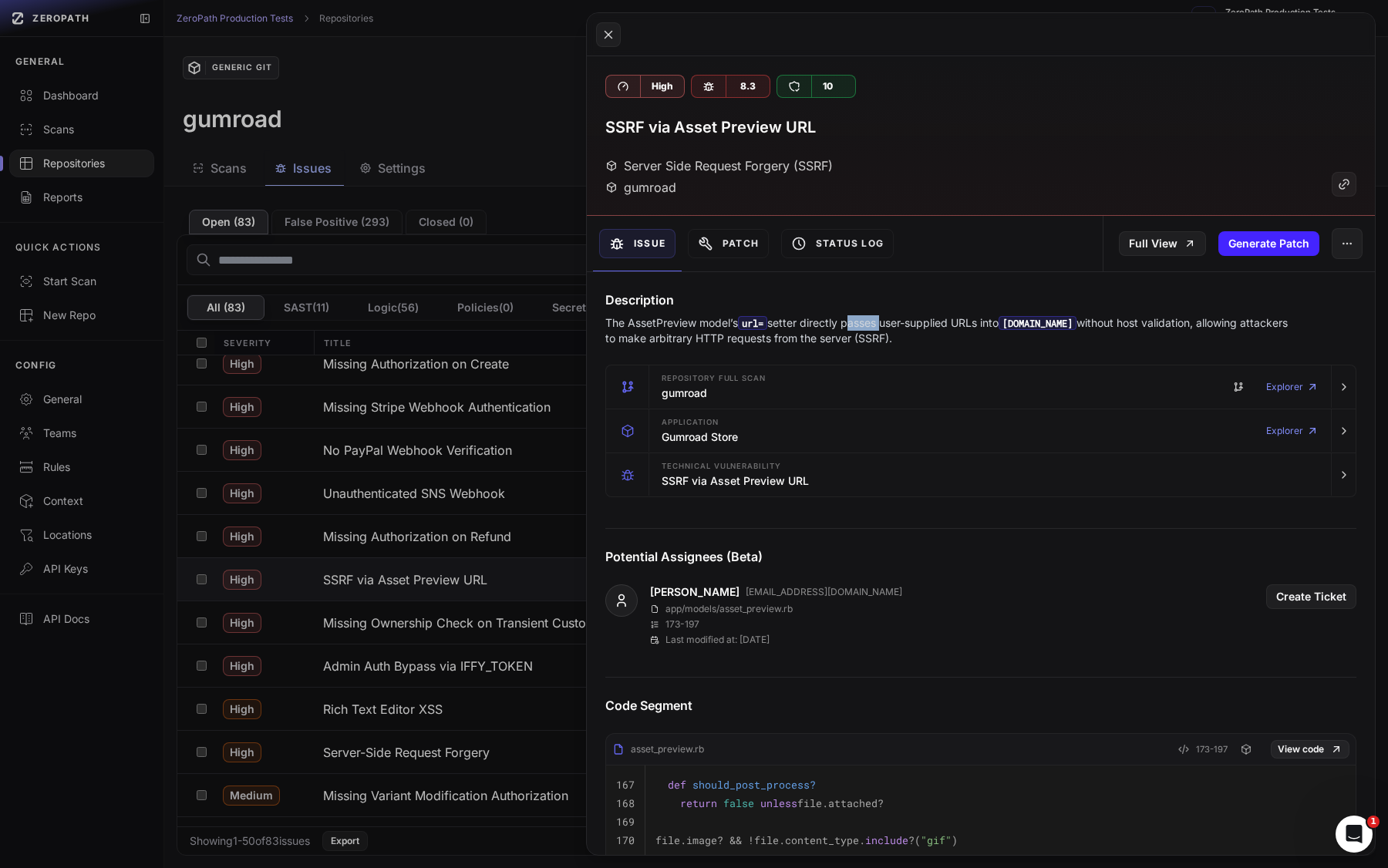
click at [852, 327] on p "The AssetPreview model’s url= setter directly passes user-supplied URLs into [D…" at bounding box center [950, 330] width 691 height 31
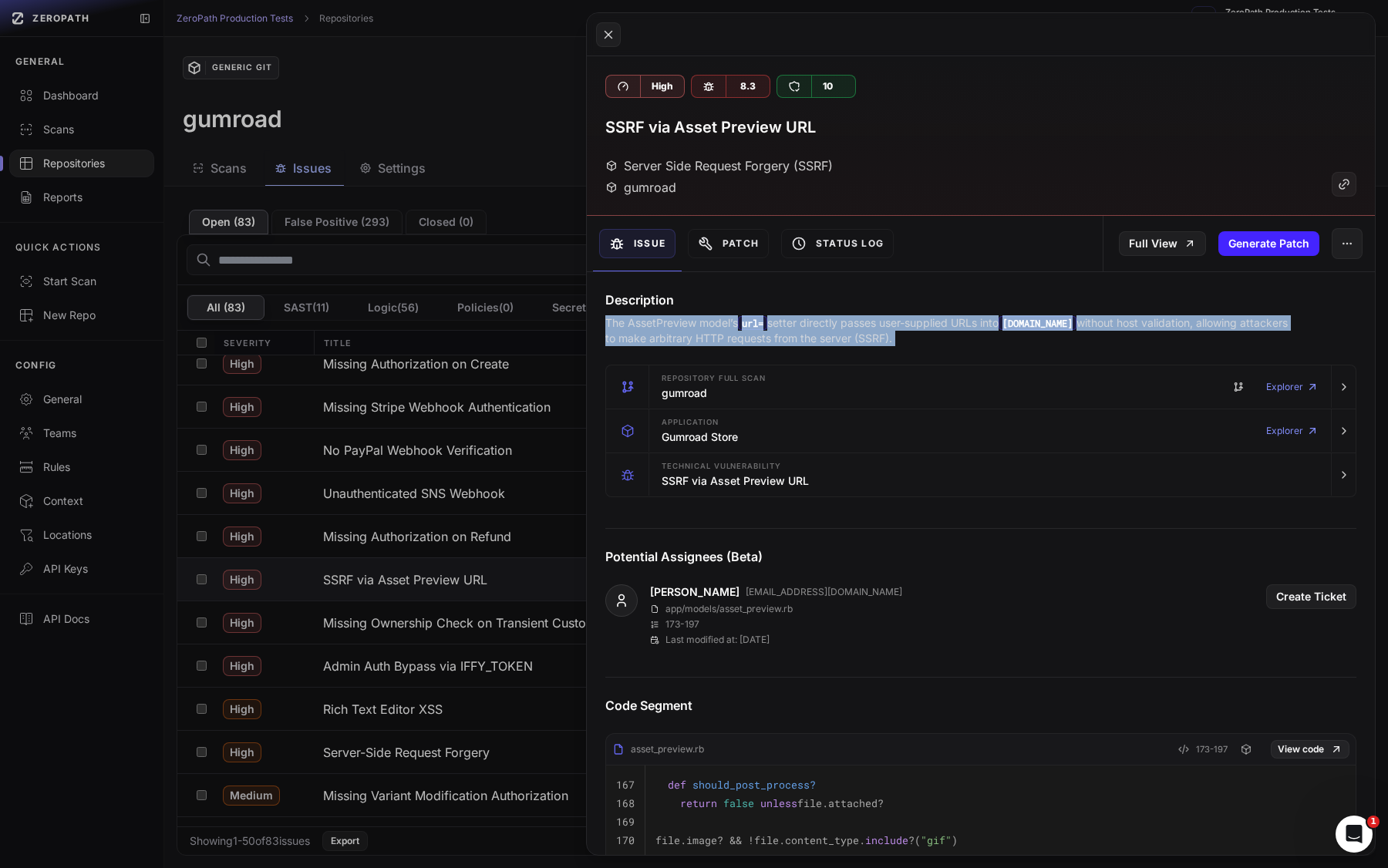
click at [852, 327] on p "The AssetPreview model’s url= setter directly passes user-supplied URLs into [D…" at bounding box center [950, 330] width 691 height 31
click at [866, 327] on p "The AssetPreview model’s url= setter directly passes user-supplied URLs into [D…" at bounding box center [950, 330] width 691 height 31
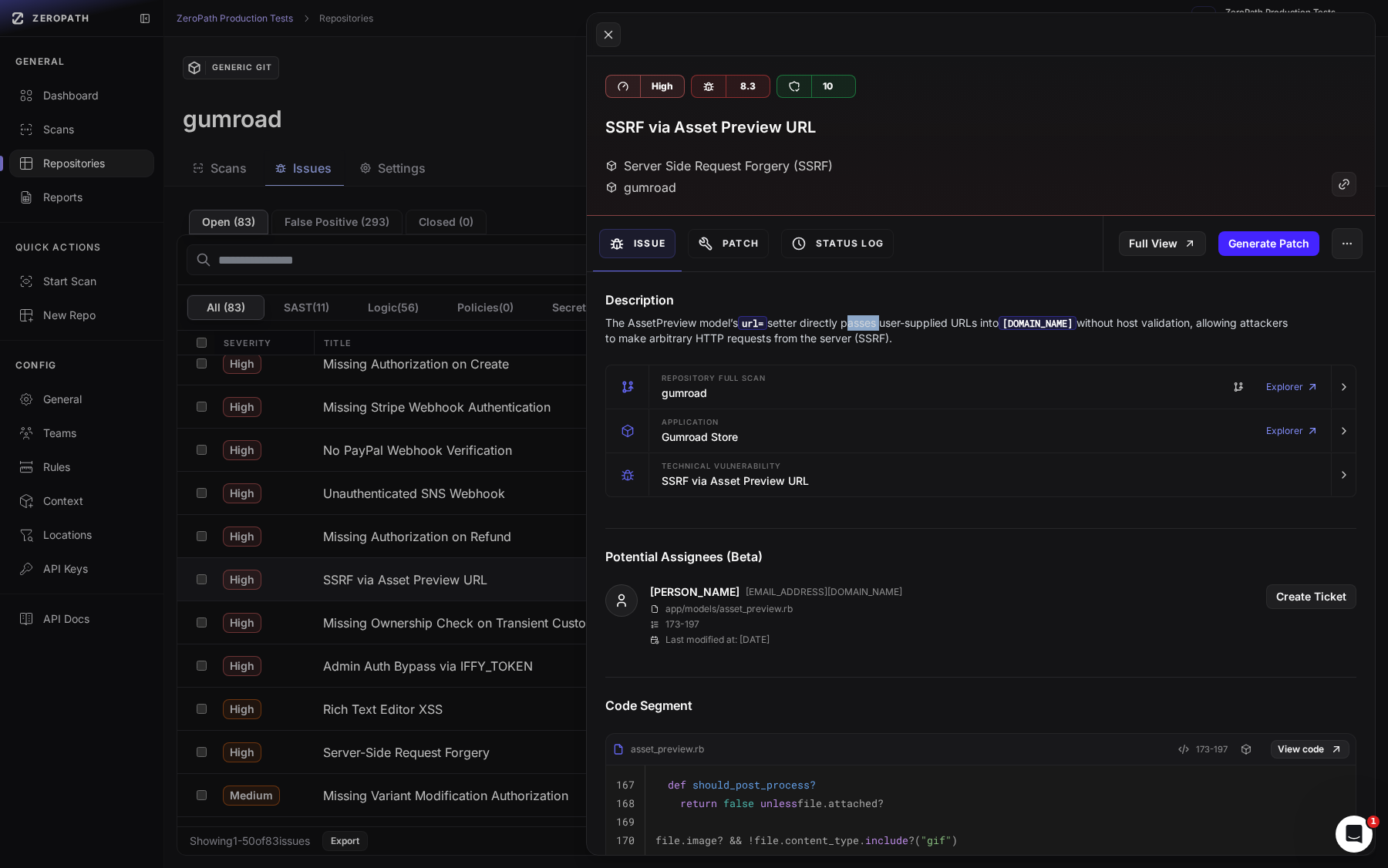
click at [866, 327] on p "The AssetPreview model’s url= setter directly passes user-supplied URLs into [D…" at bounding box center [950, 330] width 691 height 31
click at [849, 327] on p "The AssetPreview model’s url= setter directly passes user-supplied URLs into [D…" at bounding box center [950, 330] width 691 height 31
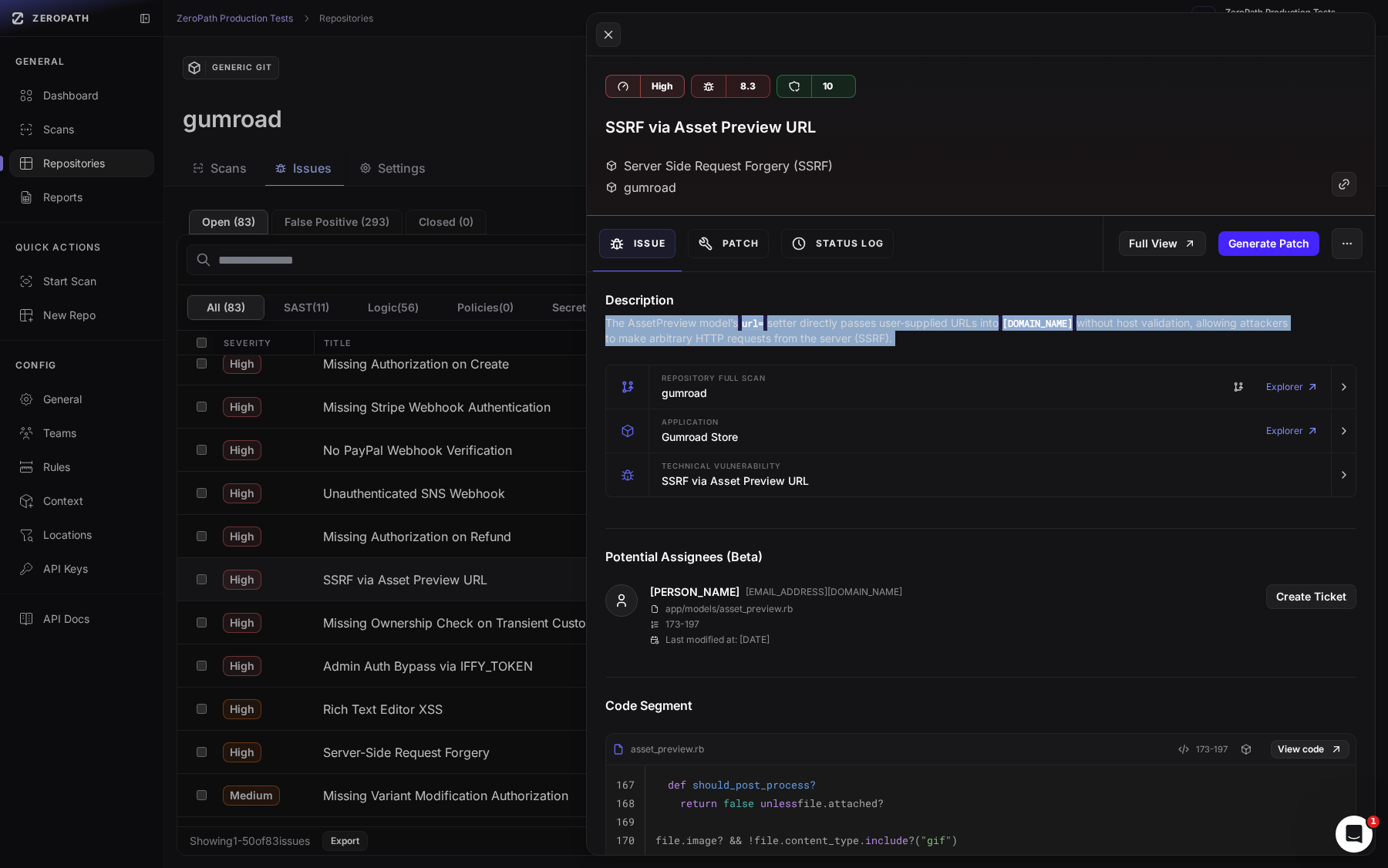
click at [849, 327] on p "The AssetPreview model’s url= setter directly passes user-supplied URLs into [D…" at bounding box center [950, 330] width 691 height 31
click at [872, 327] on p "The AssetPreview model’s url= setter directly passes user-supplied URLs into [D…" at bounding box center [950, 330] width 691 height 31
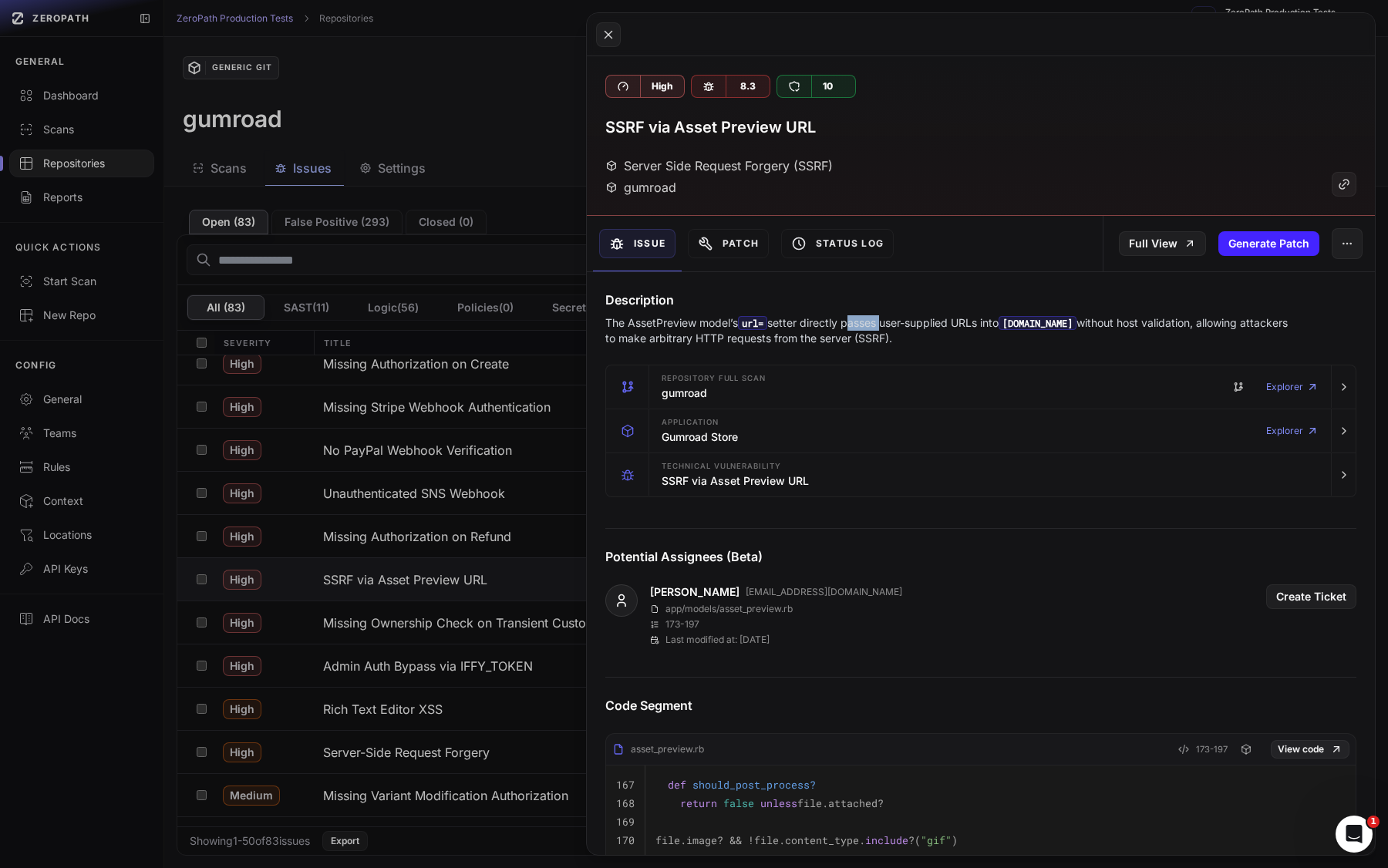
click at [872, 327] on p "The AssetPreview model’s url= setter directly passes user-supplied URLs into [D…" at bounding box center [950, 330] width 691 height 31
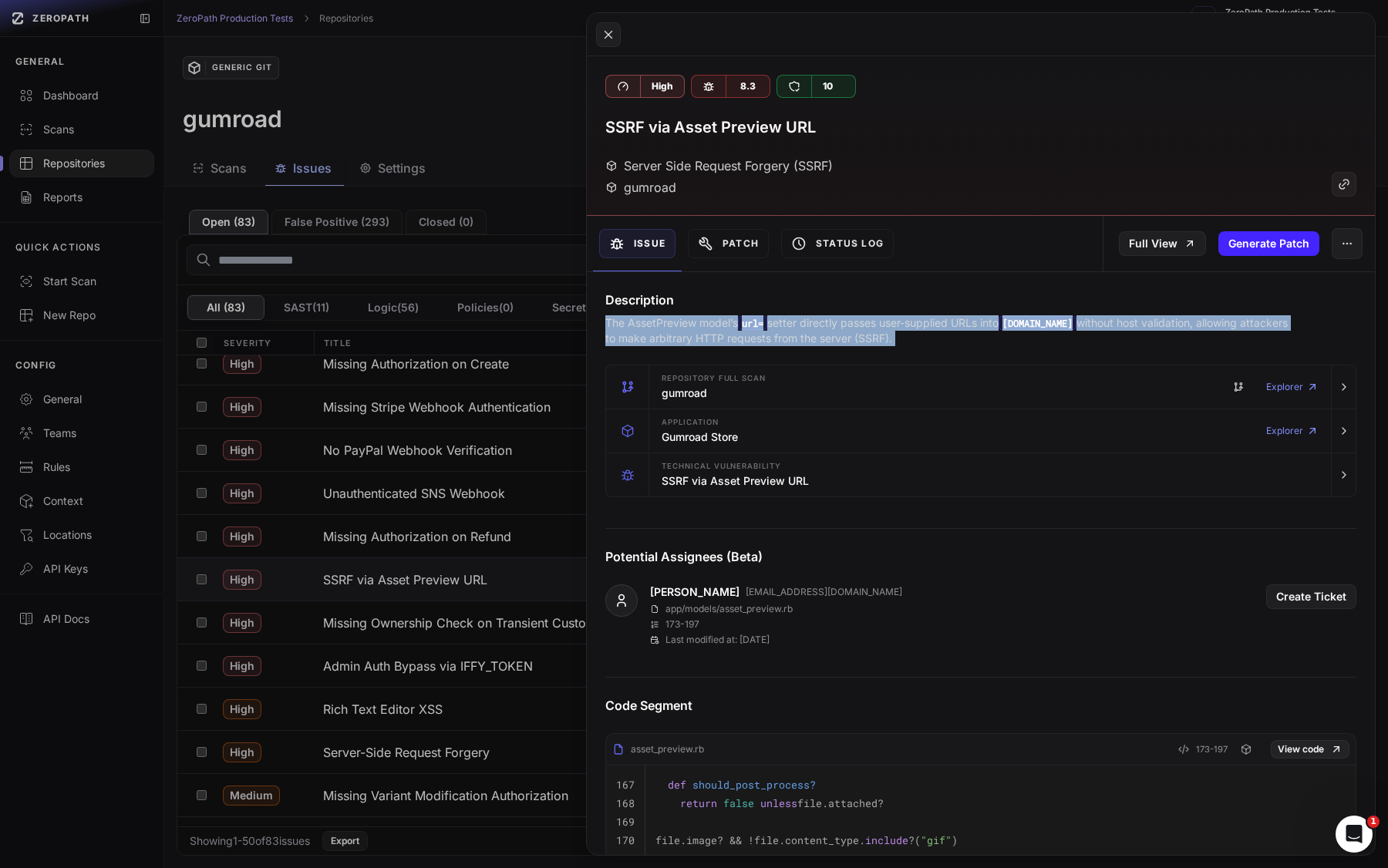
click at [872, 327] on p "The AssetPreview model’s url= setter directly passes user-supplied URLs into [D…" at bounding box center [950, 330] width 691 height 31
click at [854, 336] on p "The AssetPreview model’s url= setter directly passes user-supplied URLs into [D…" at bounding box center [950, 330] width 691 height 31
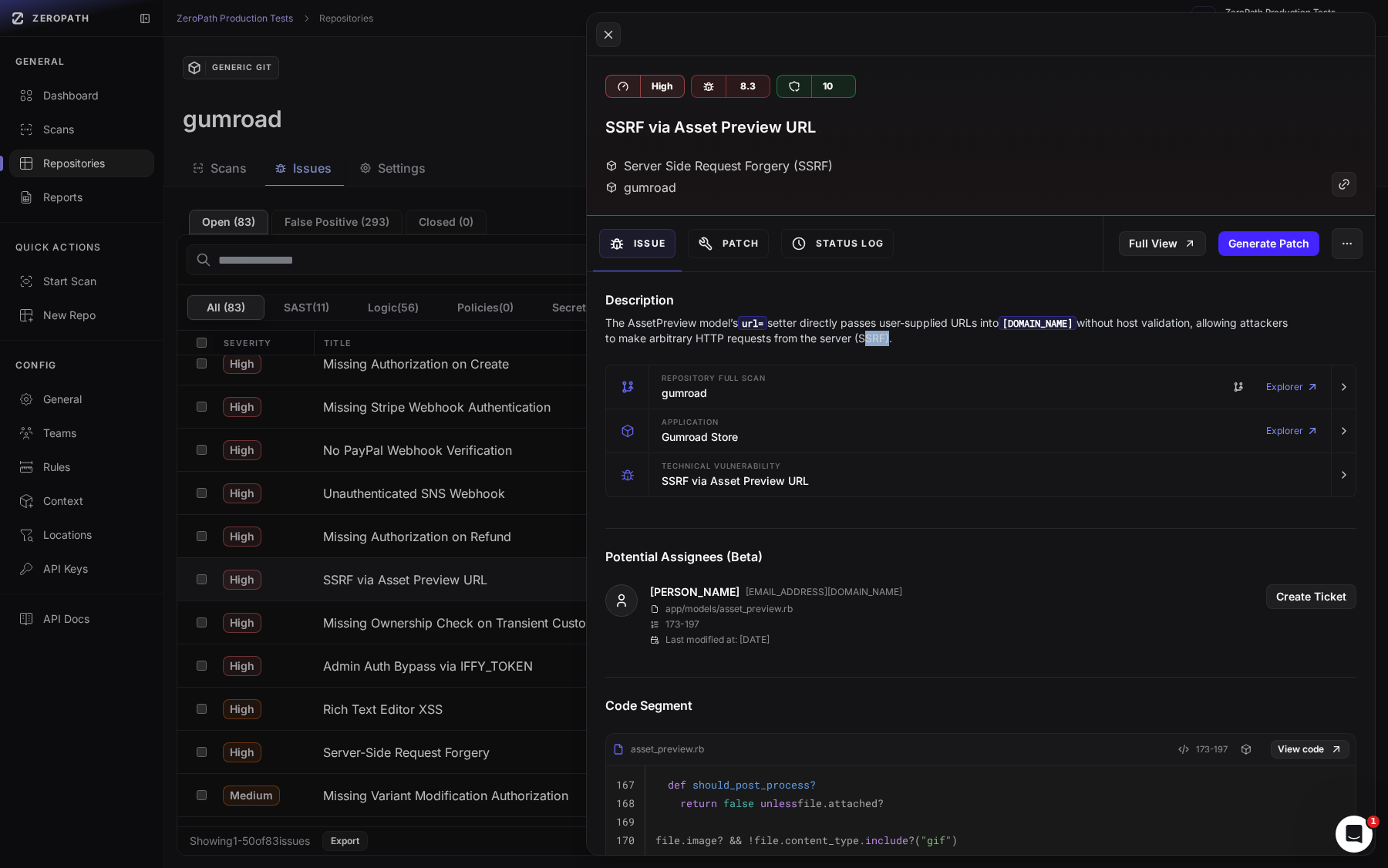
click at [854, 336] on p "The AssetPreview model’s url= setter directly passes user-supplied URLs into [D…" at bounding box center [950, 330] width 691 height 31
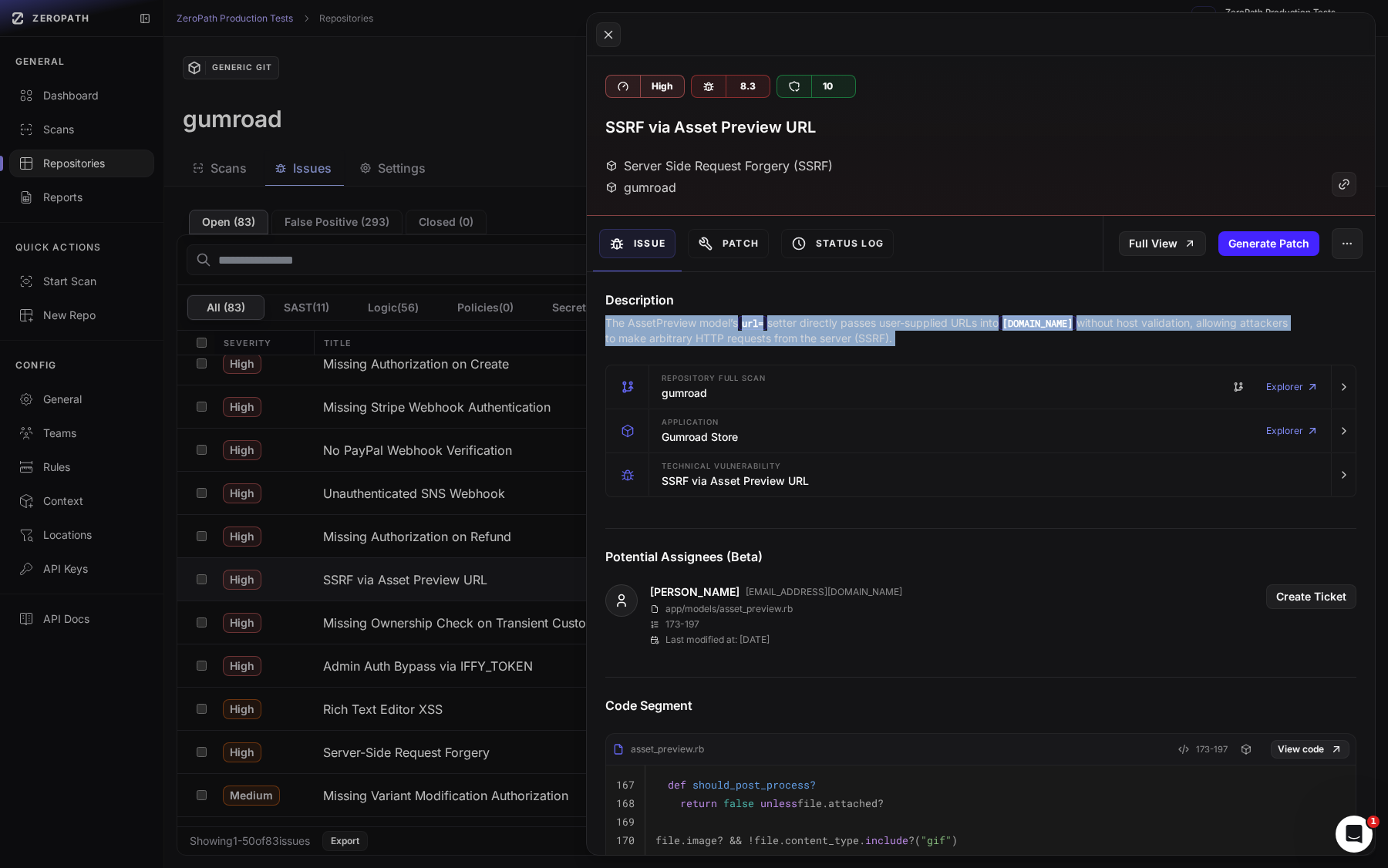
click at [854, 336] on p "The AssetPreview model’s url= setter directly passes user-supplied URLs into [D…" at bounding box center [950, 330] width 691 height 31
click at [865, 336] on p "The AssetPreview model’s url= setter directly passes user-supplied URLs into [D…" at bounding box center [950, 330] width 691 height 31
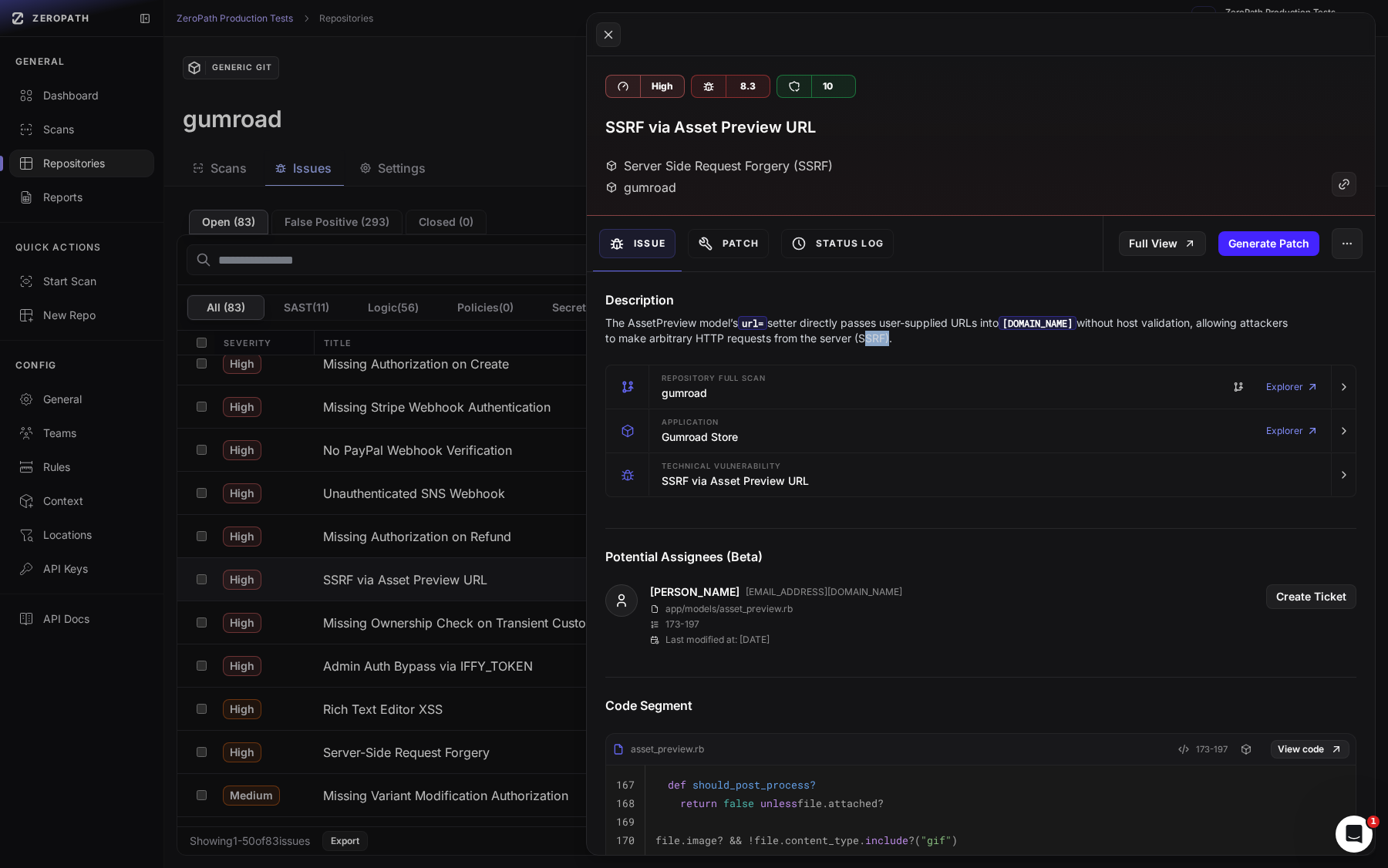
click at [865, 336] on p "The AssetPreview model’s url= setter directly passes user-supplied URLs into [D…" at bounding box center [950, 330] width 691 height 31
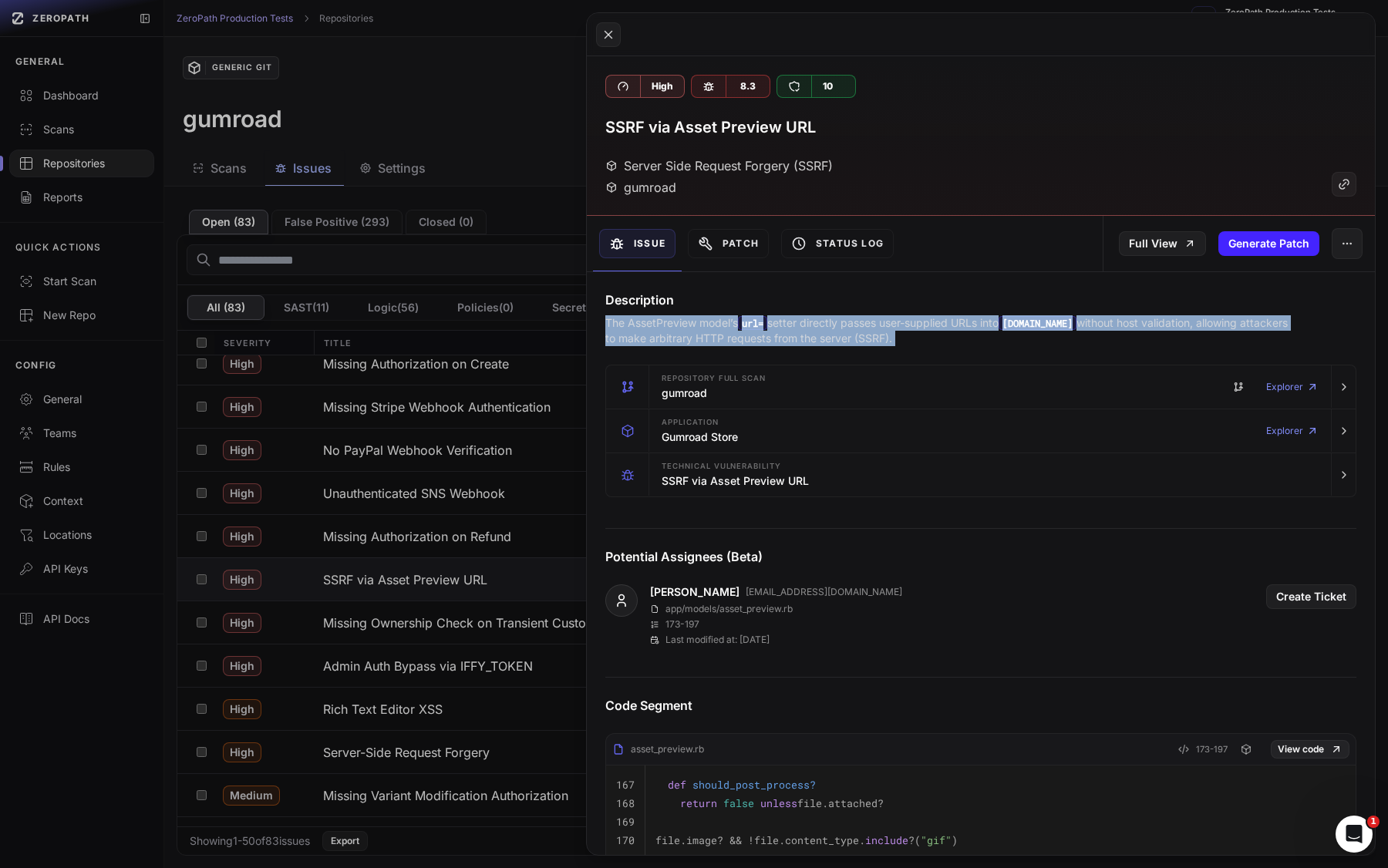
click at [865, 336] on p "The AssetPreview model’s url= setter directly passes user-supplied URLs into [D…" at bounding box center [950, 330] width 691 height 31
click at [873, 337] on p "The AssetPreview model’s url= setter directly passes user-supplied URLs into [D…" at bounding box center [950, 330] width 691 height 31
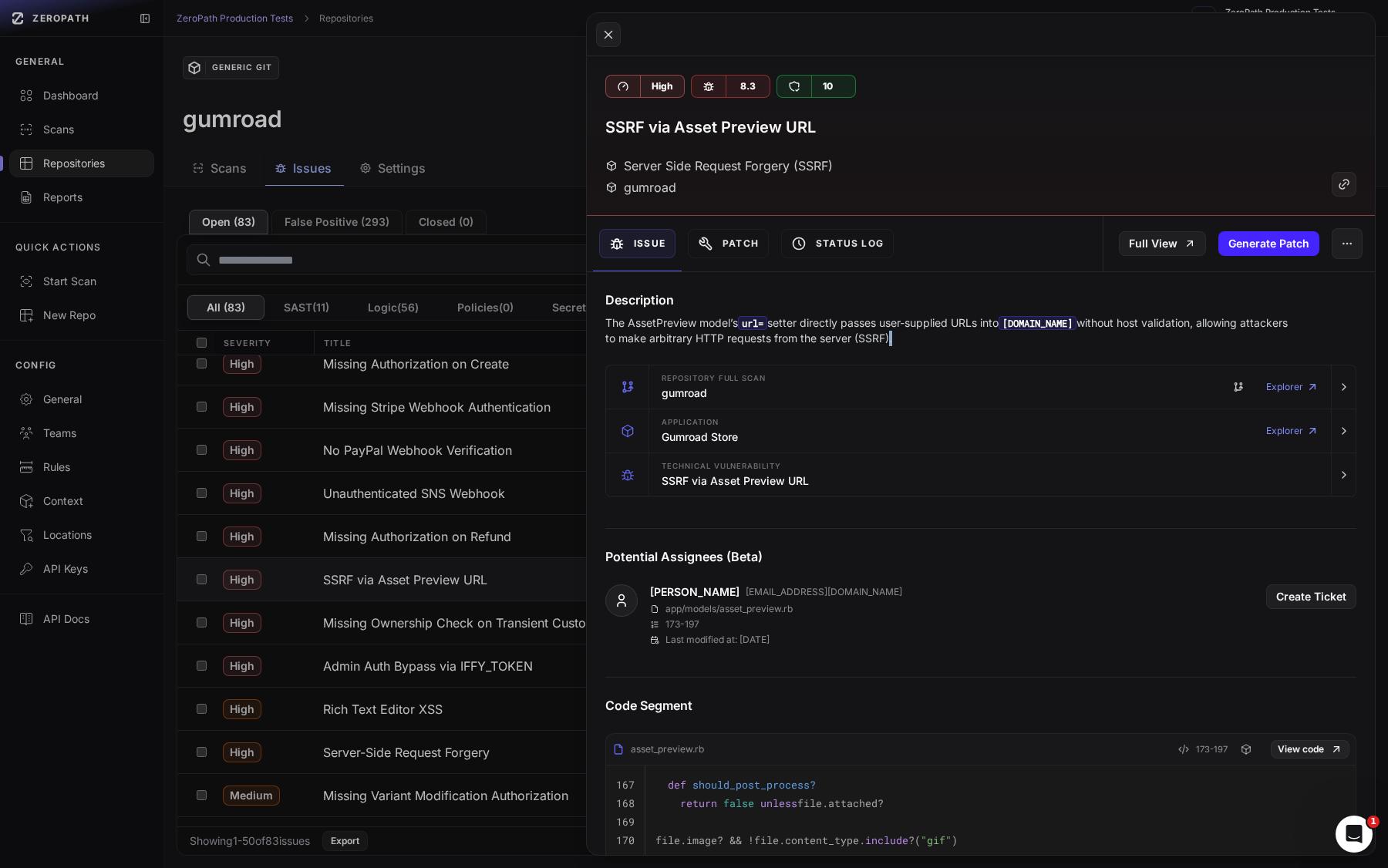
click at [873, 337] on p "The AssetPreview model’s url= setter directly passes user-supplied URLs into [D…" at bounding box center [950, 330] width 691 height 31
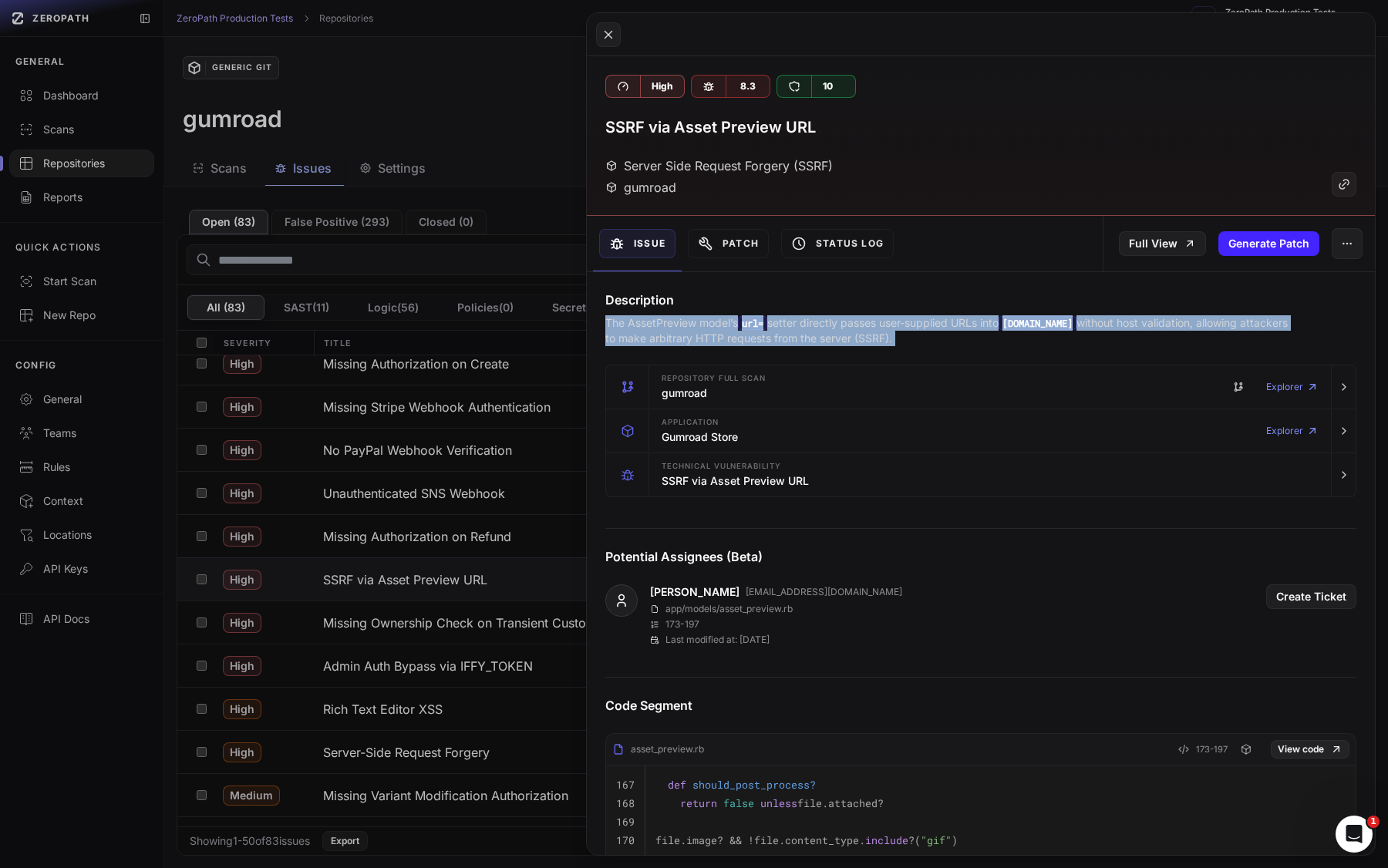
click at [873, 337] on p "The AssetPreview model’s url= setter directly passes user-supplied URLs into [D…" at bounding box center [950, 330] width 691 height 31
click at [846, 330] on p "The AssetPreview model’s url= setter directly passes user-supplied URLs into [D…" at bounding box center [950, 330] width 691 height 31
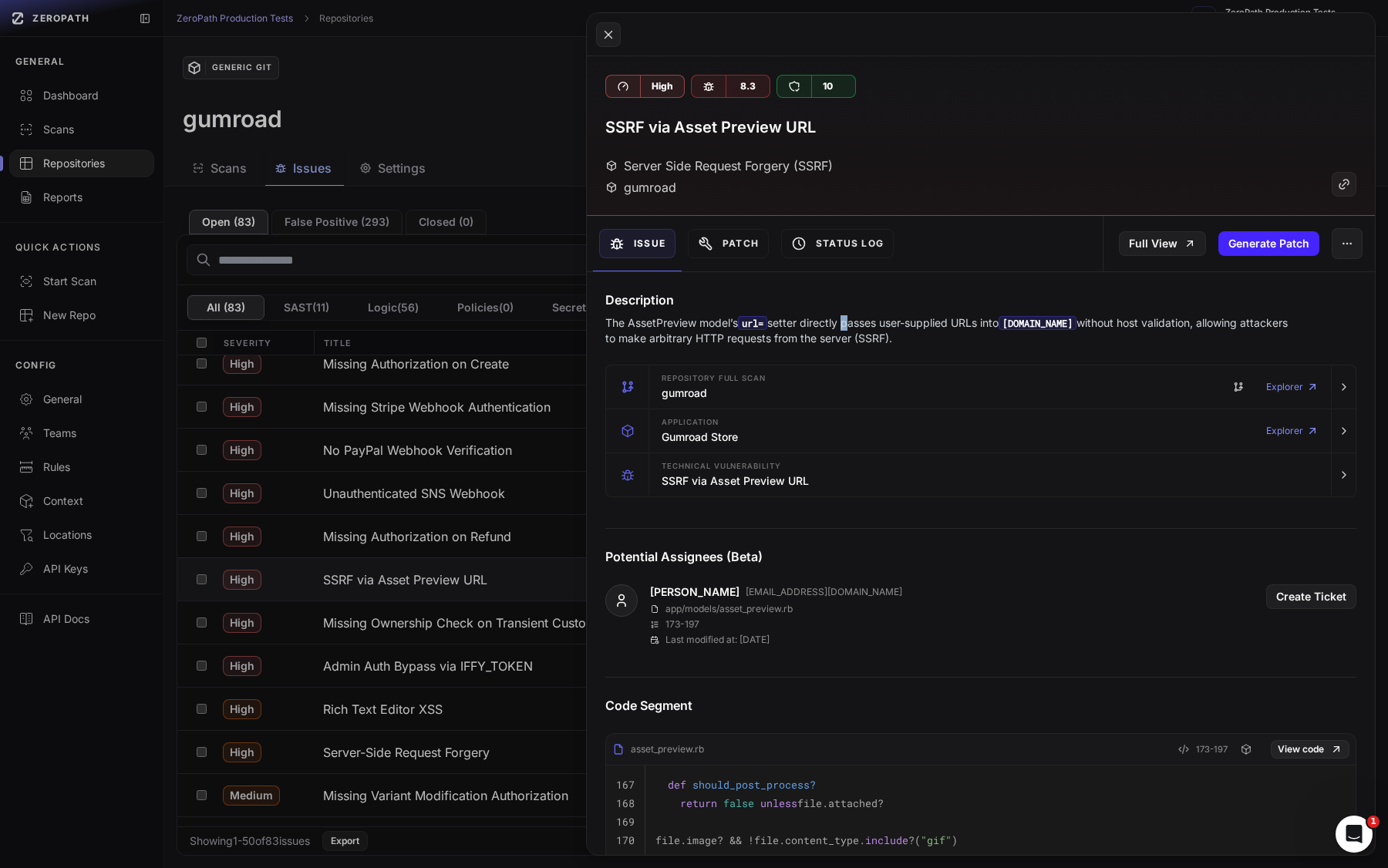
click at [846, 330] on p "The AssetPreview model’s url= setter directly passes user-supplied URLs into [D…" at bounding box center [950, 330] width 691 height 31
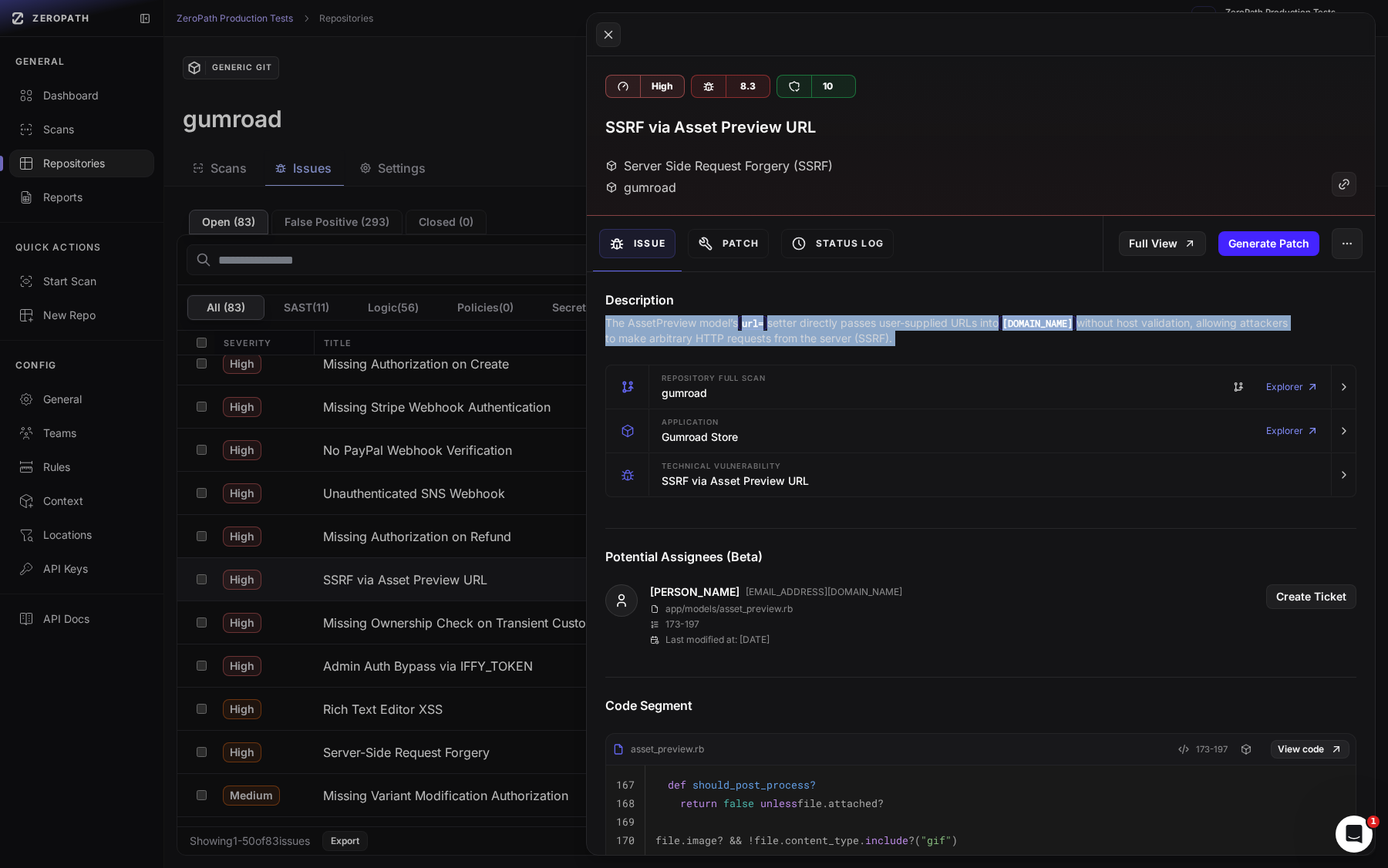
click at [846, 330] on p "The AssetPreview model’s url= setter directly passes user-supplied URLs into [D…" at bounding box center [950, 330] width 691 height 31
click at [863, 330] on p "The AssetPreview model’s url= setter directly passes user-supplied URLs into [D…" at bounding box center [950, 330] width 691 height 31
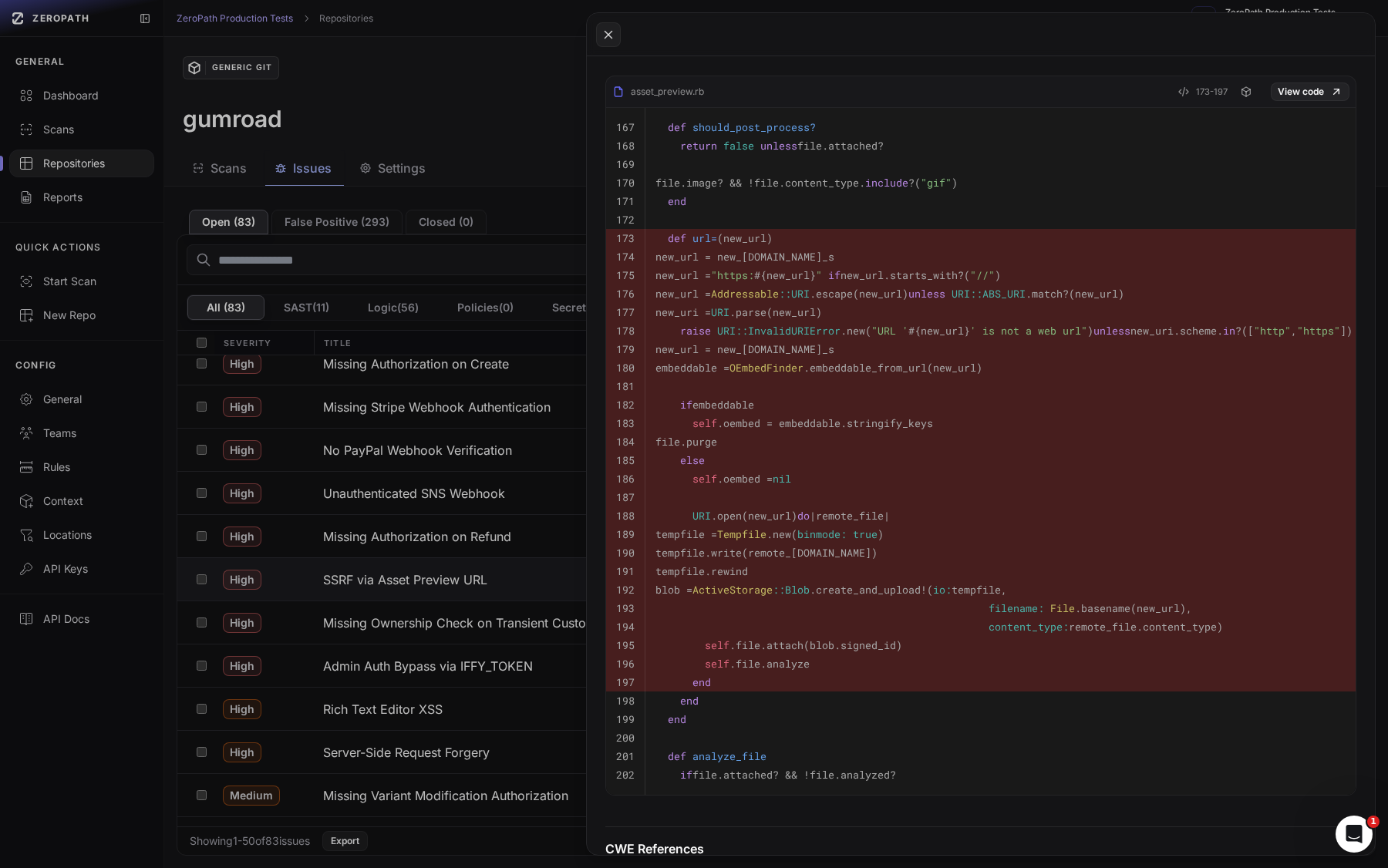
scroll to position [669, 0]
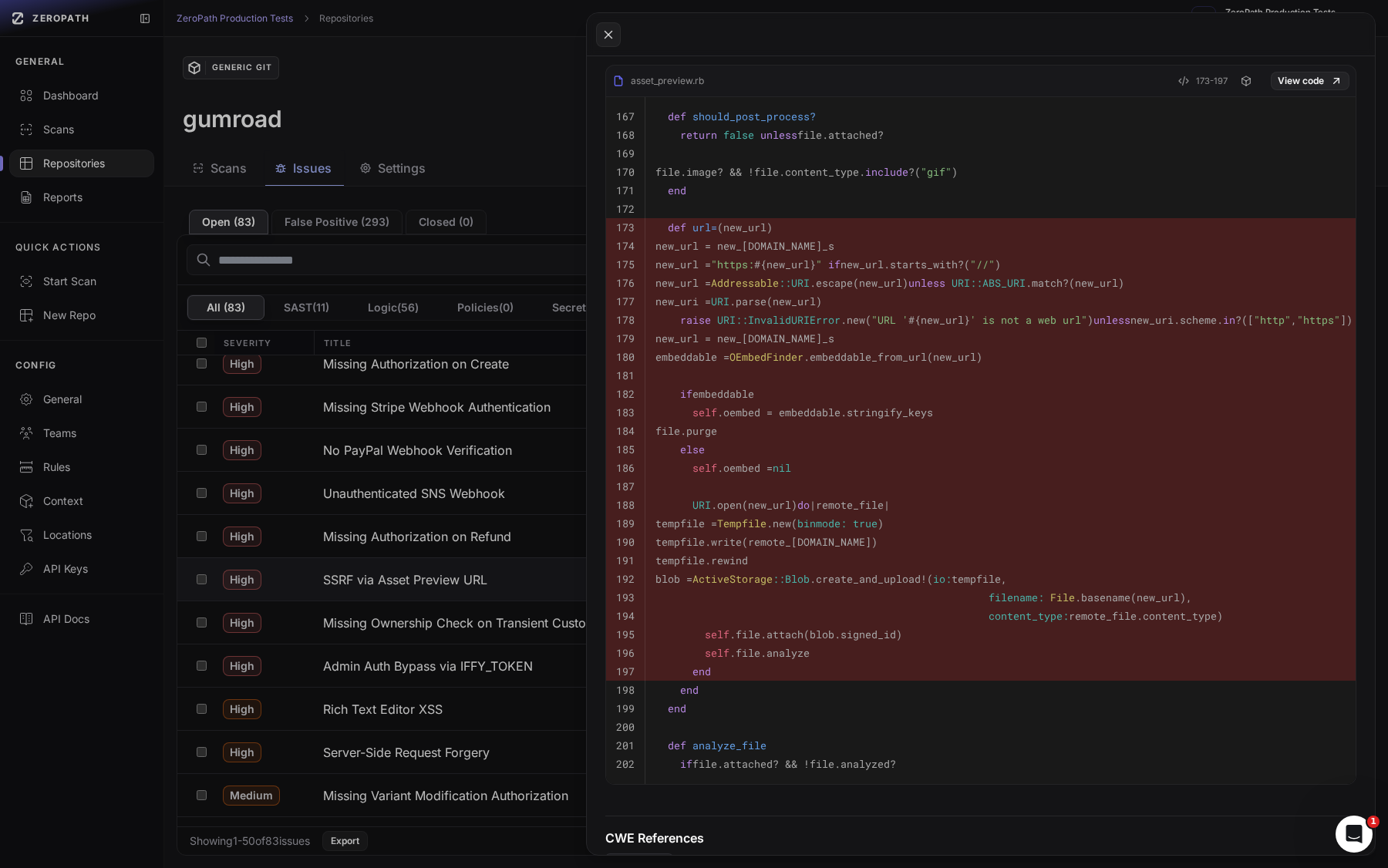
drag, startPoint x: 715, startPoint y: 268, endPoint x: 1013, endPoint y: 400, distance: 325.9
click at [1014, 400] on tbody "167 def should_post_process? 168 return false unless file.attached? 169 170 fil…" at bounding box center [984, 439] width 757 height 686
click at [1013, 400] on pre "if embeddable" at bounding box center [1004, 393] width 697 height 19
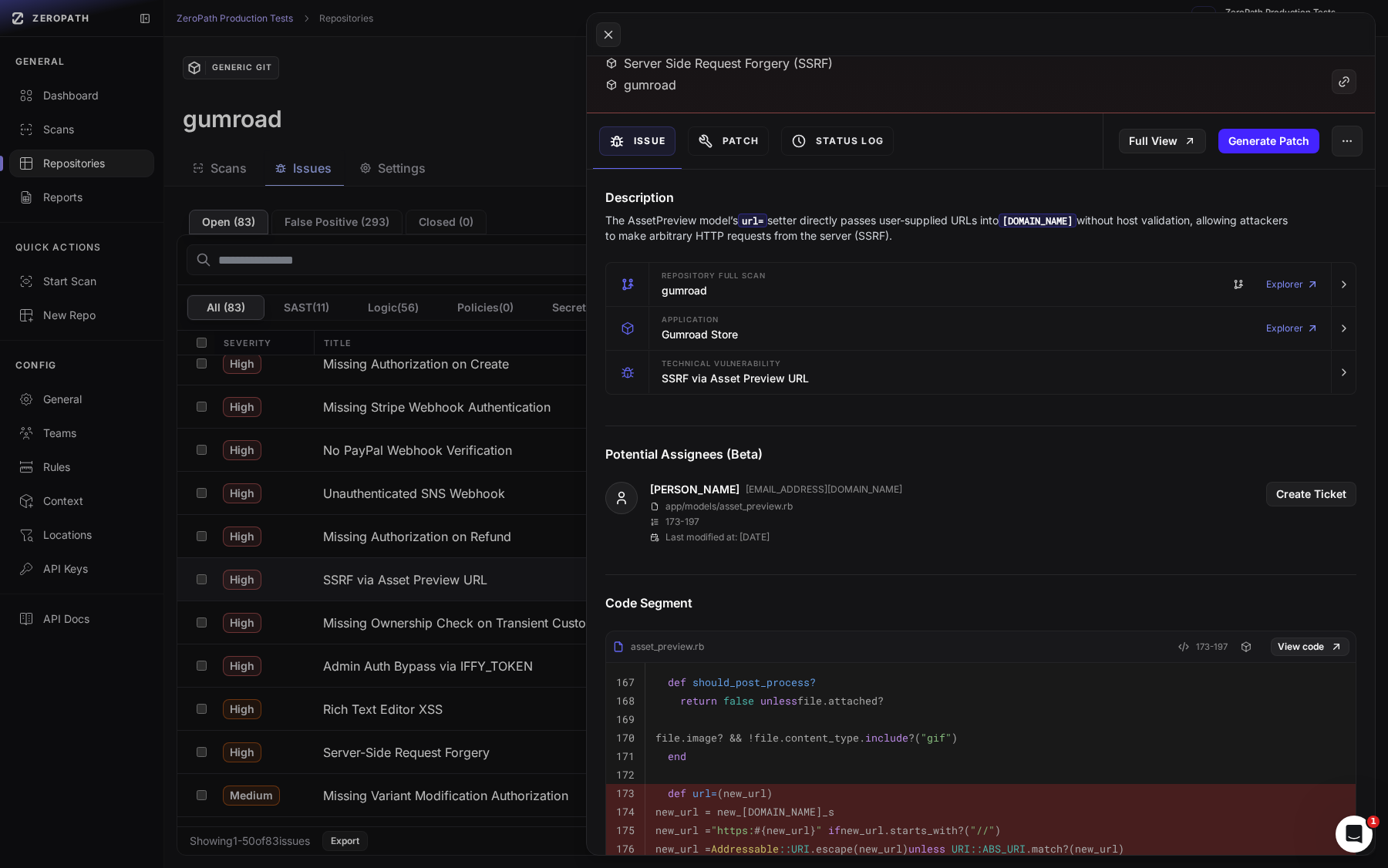
scroll to position [0, 0]
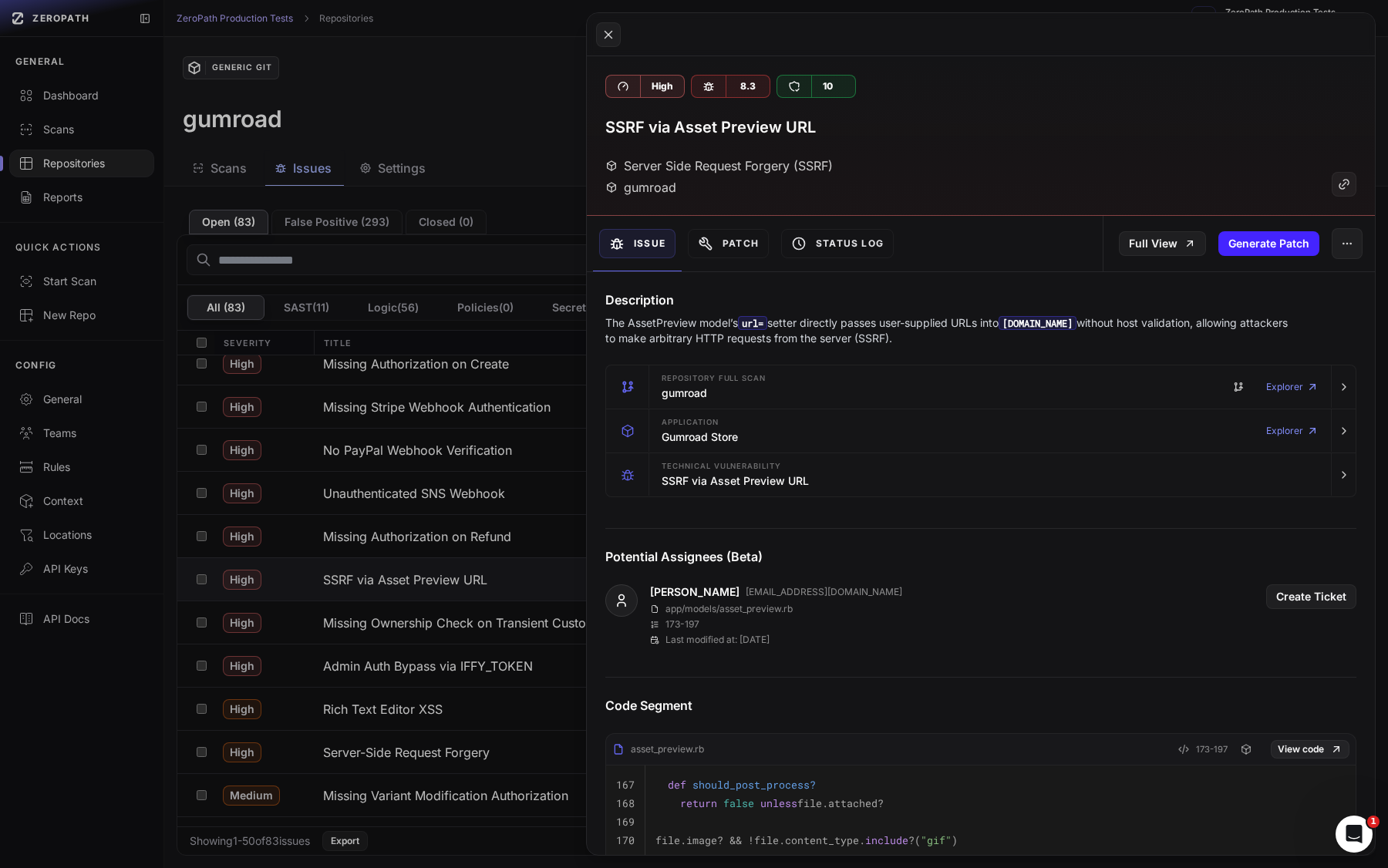
click at [469, 599] on button at bounding box center [694, 434] width 1388 height 868
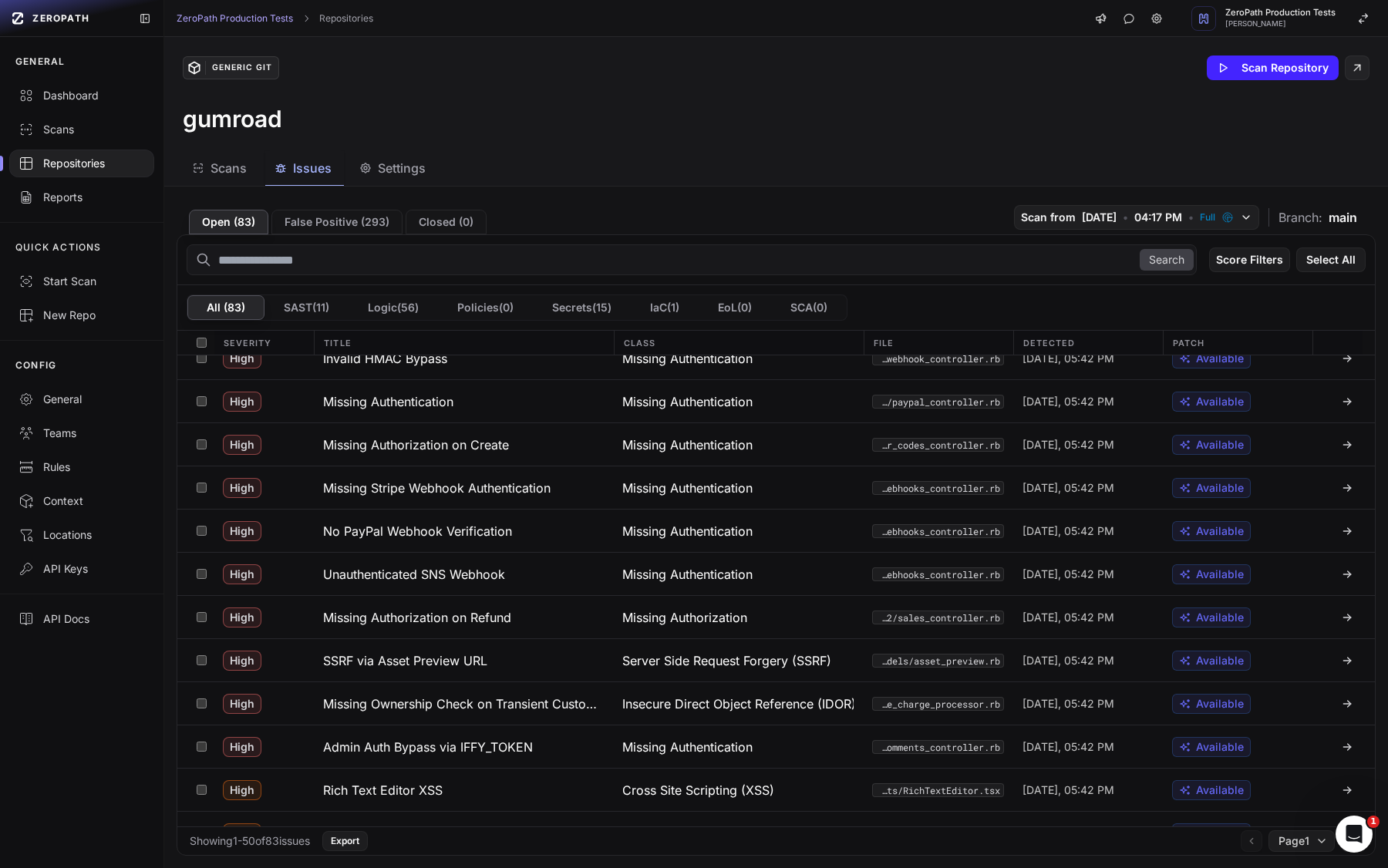
scroll to position [711, 0]
click at [475, 656] on h3 "SSRF via Asset Preview URL" at bounding box center [405, 659] width 164 height 19
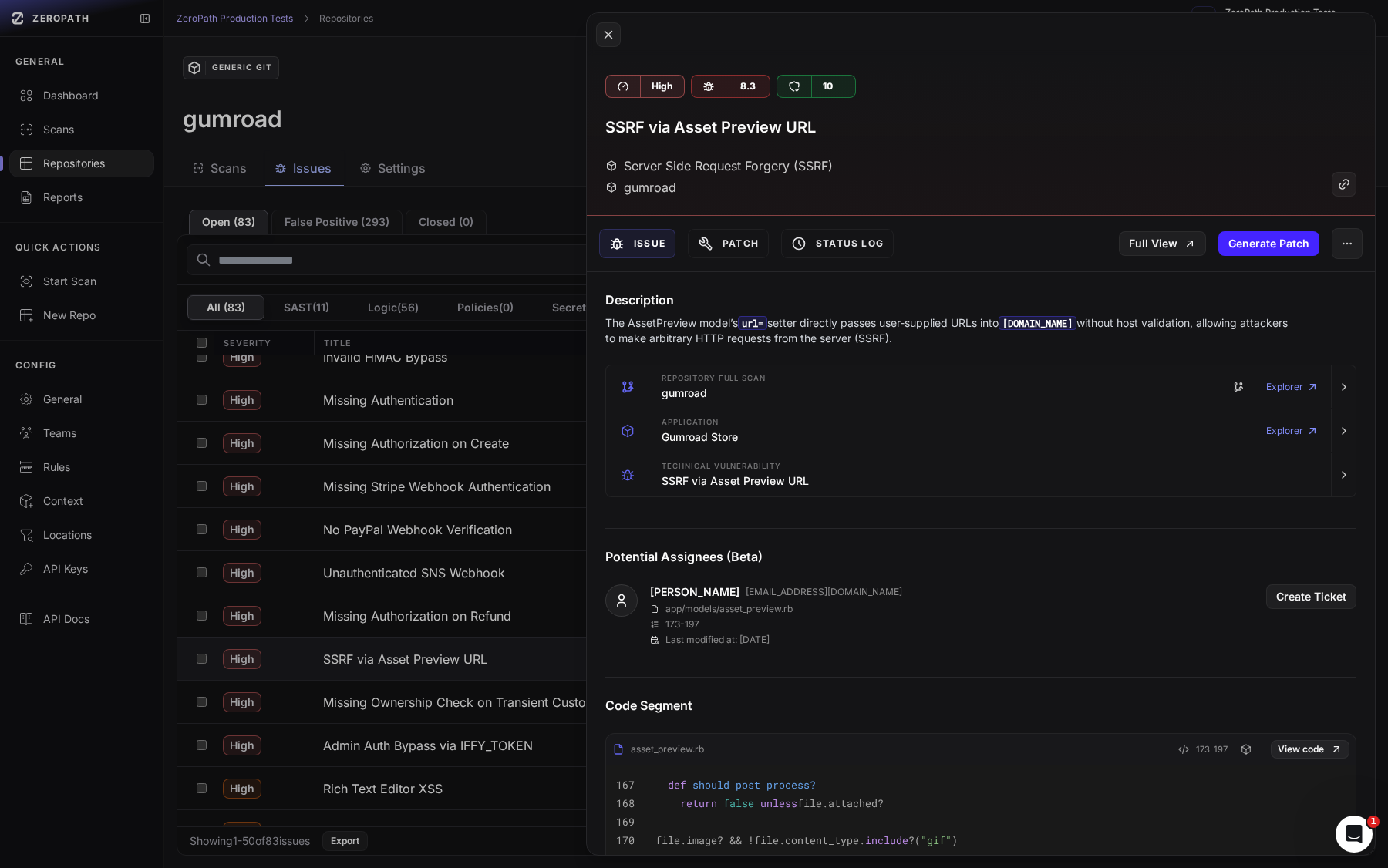
click at [880, 324] on p "The AssetPreview model’s url= setter directly passes user-supplied URLs into [D…" at bounding box center [950, 330] width 691 height 31
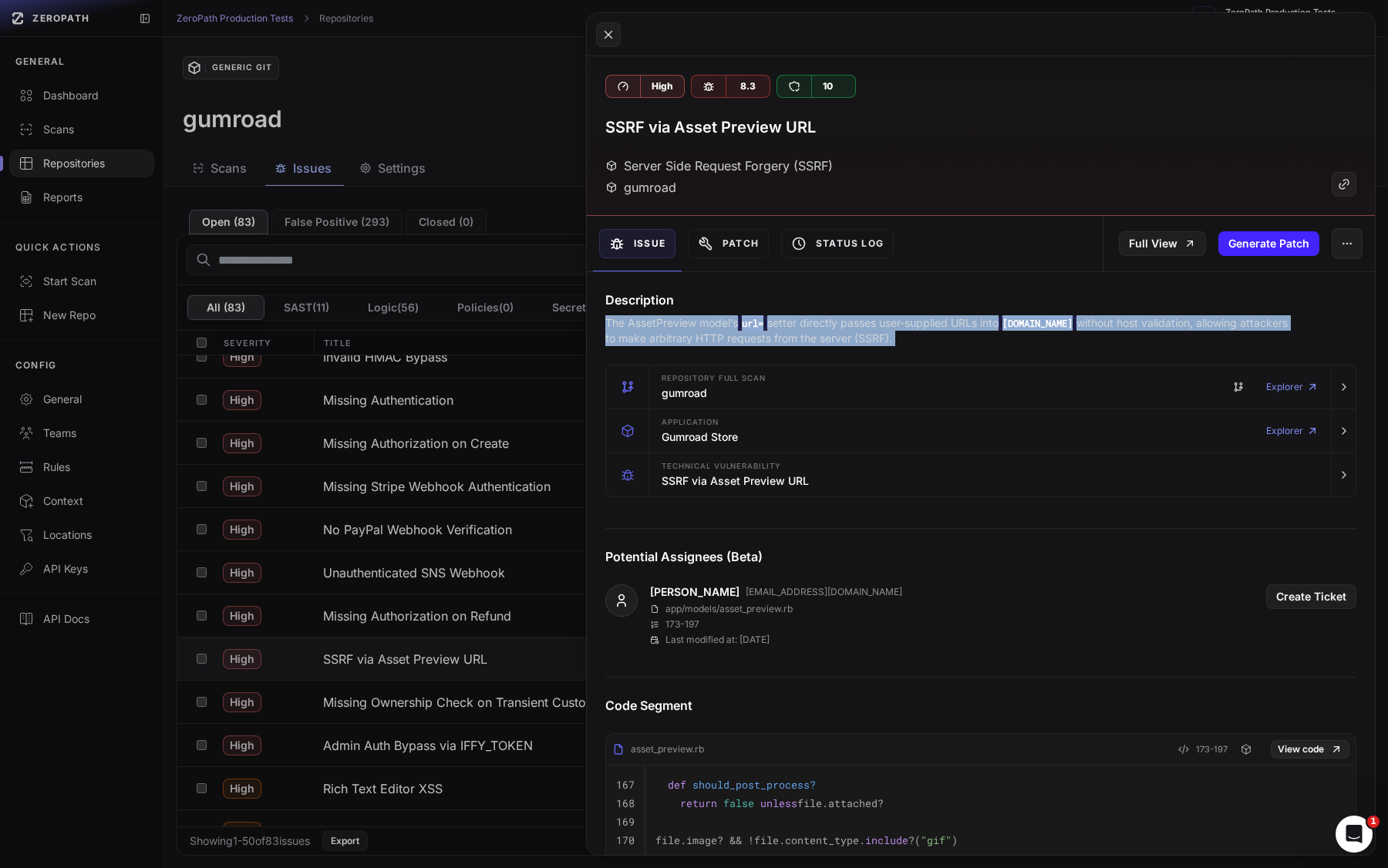
click at [880, 324] on p "The AssetPreview model’s url= setter directly passes user-supplied URLs into [D…" at bounding box center [950, 330] width 691 height 31
click at [867, 327] on p "The AssetPreview model’s url= setter directly passes user-supplied URLs into [D…" at bounding box center [950, 330] width 691 height 31
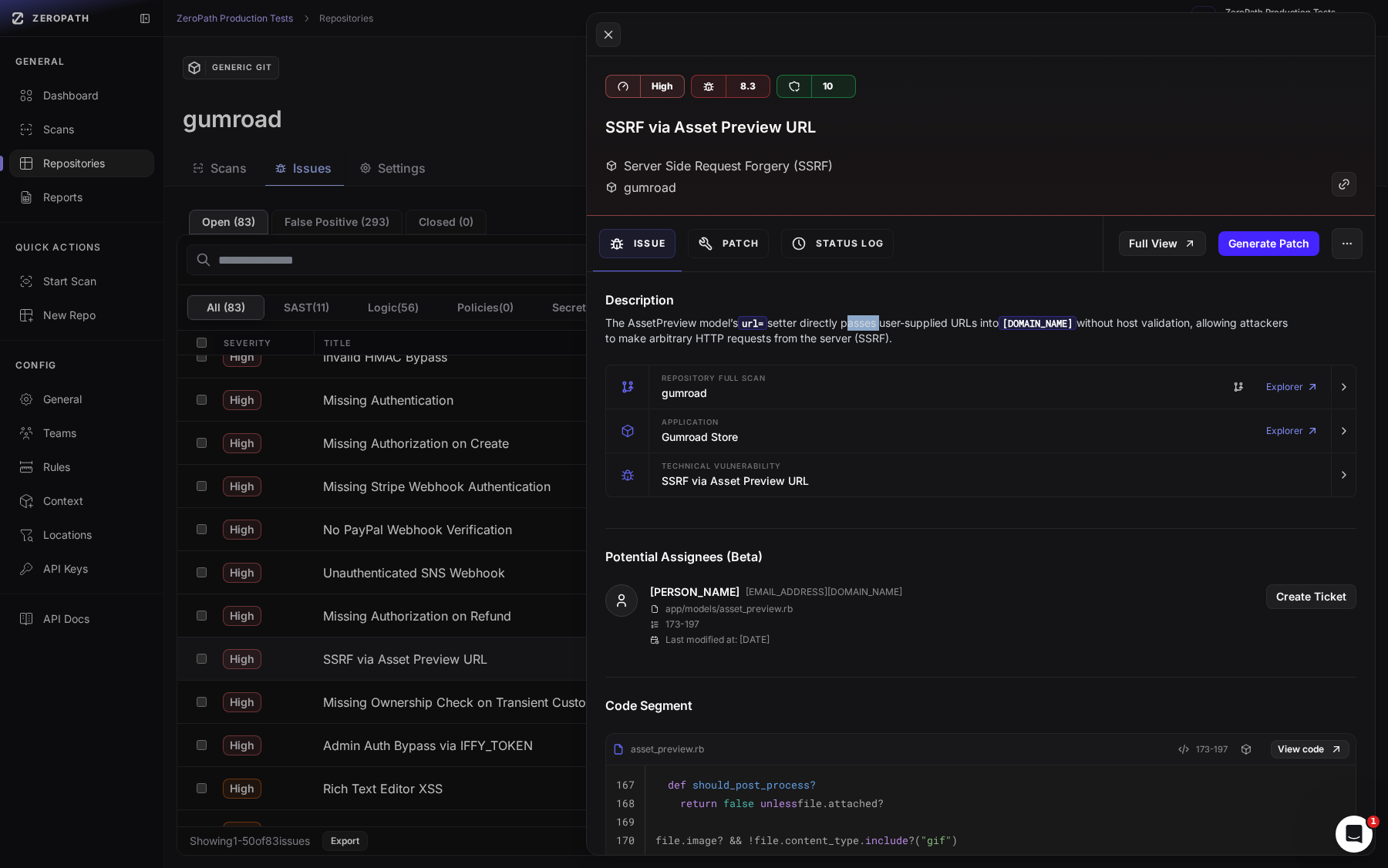
click at [867, 327] on p "The AssetPreview model’s url= setter directly passes user-supplied URLs into [D…" at bounding box center [950, 330] width 691 height 31
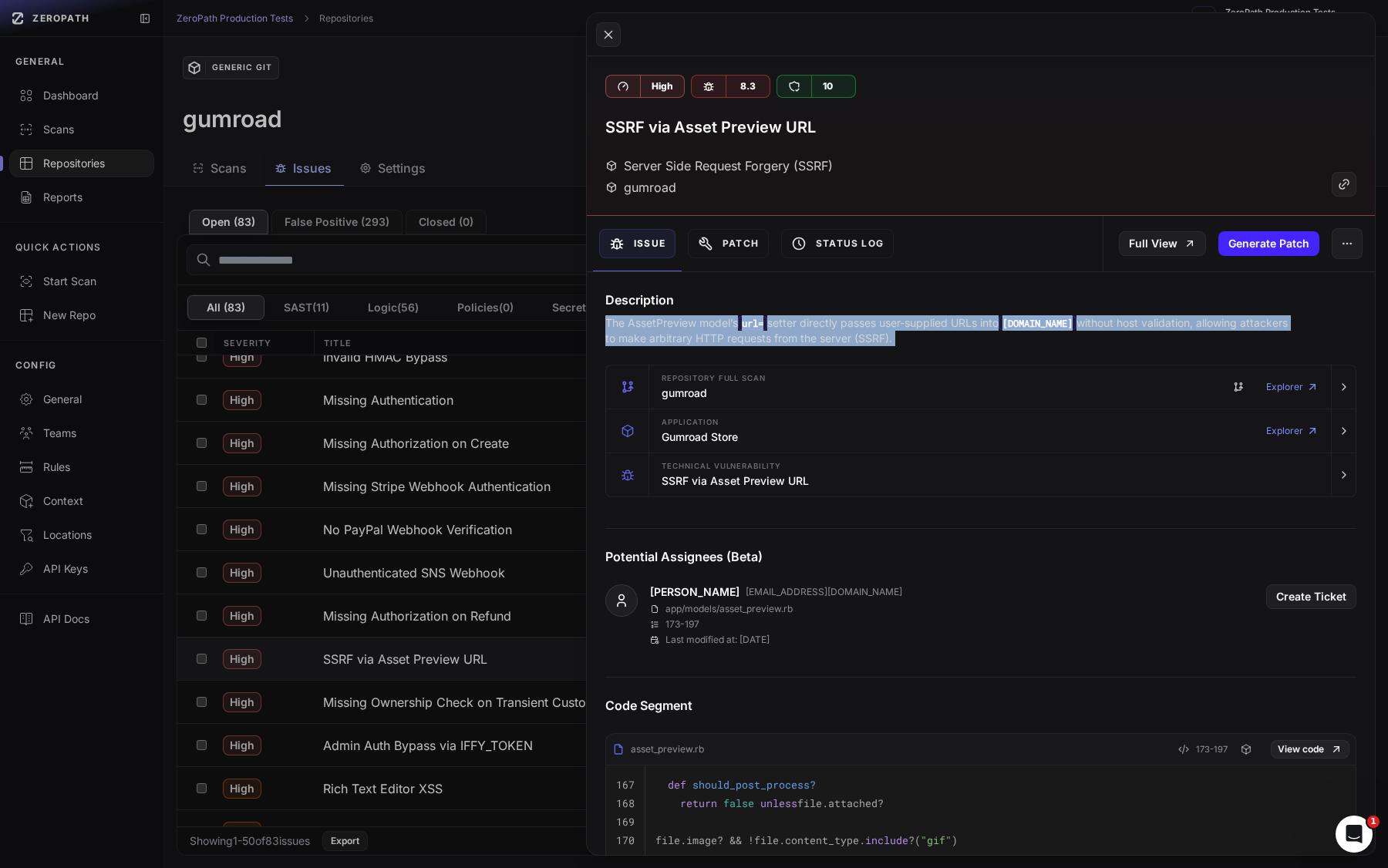
click at [867, 327] on p "The AssetPreview model’s url= setter directly passes user-supplied URLs into [D…" at bounding box center [950, 330] width 691 height 31
click at [892, 327] on p "The AssetPreview model’s url= setter directly passes user-supplied URLs into [D…" at bounding box center [950, 330] width 691 height 31
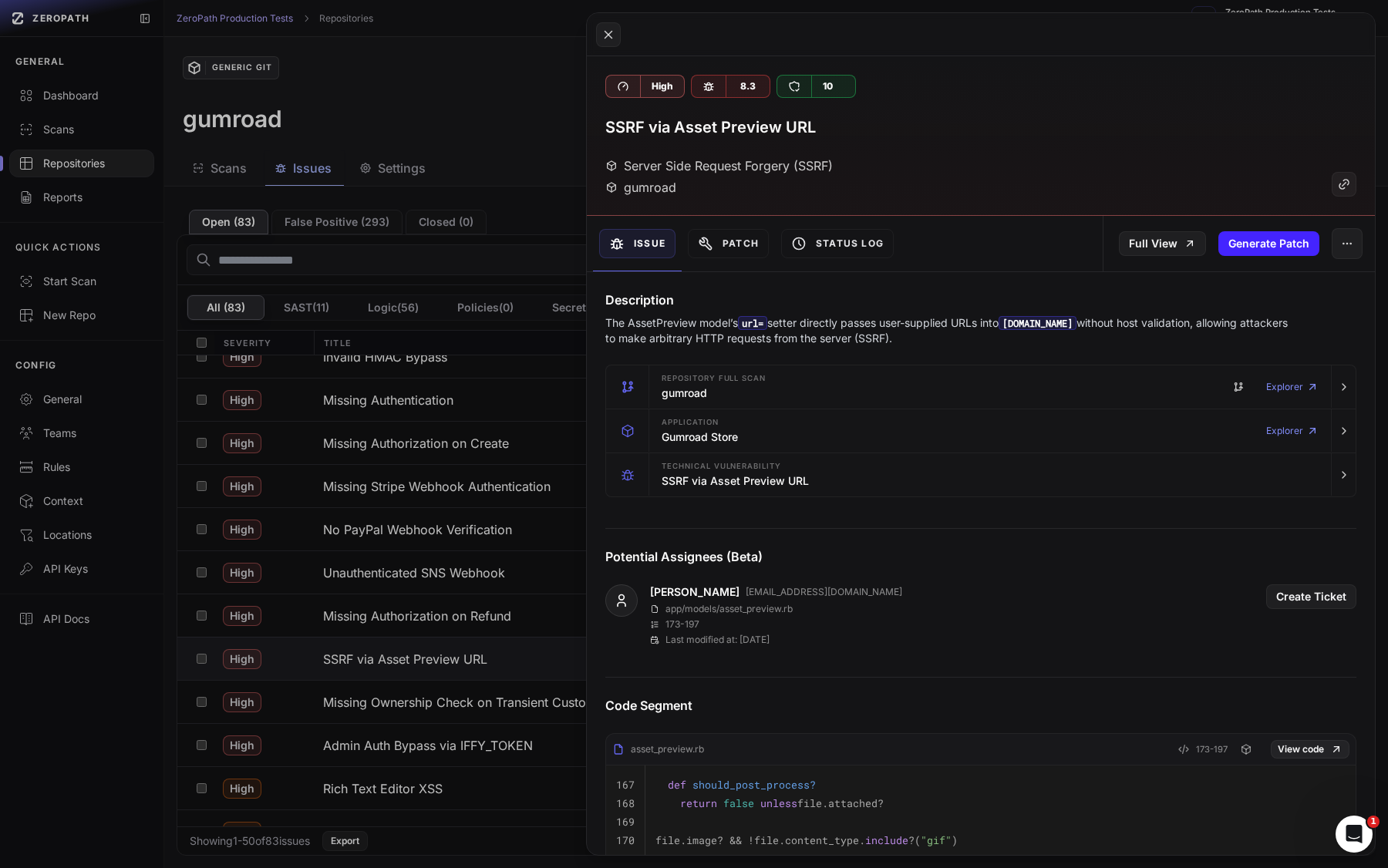
click at [465, 602] on button at bounding box center [694, 434] width 1388 height 868
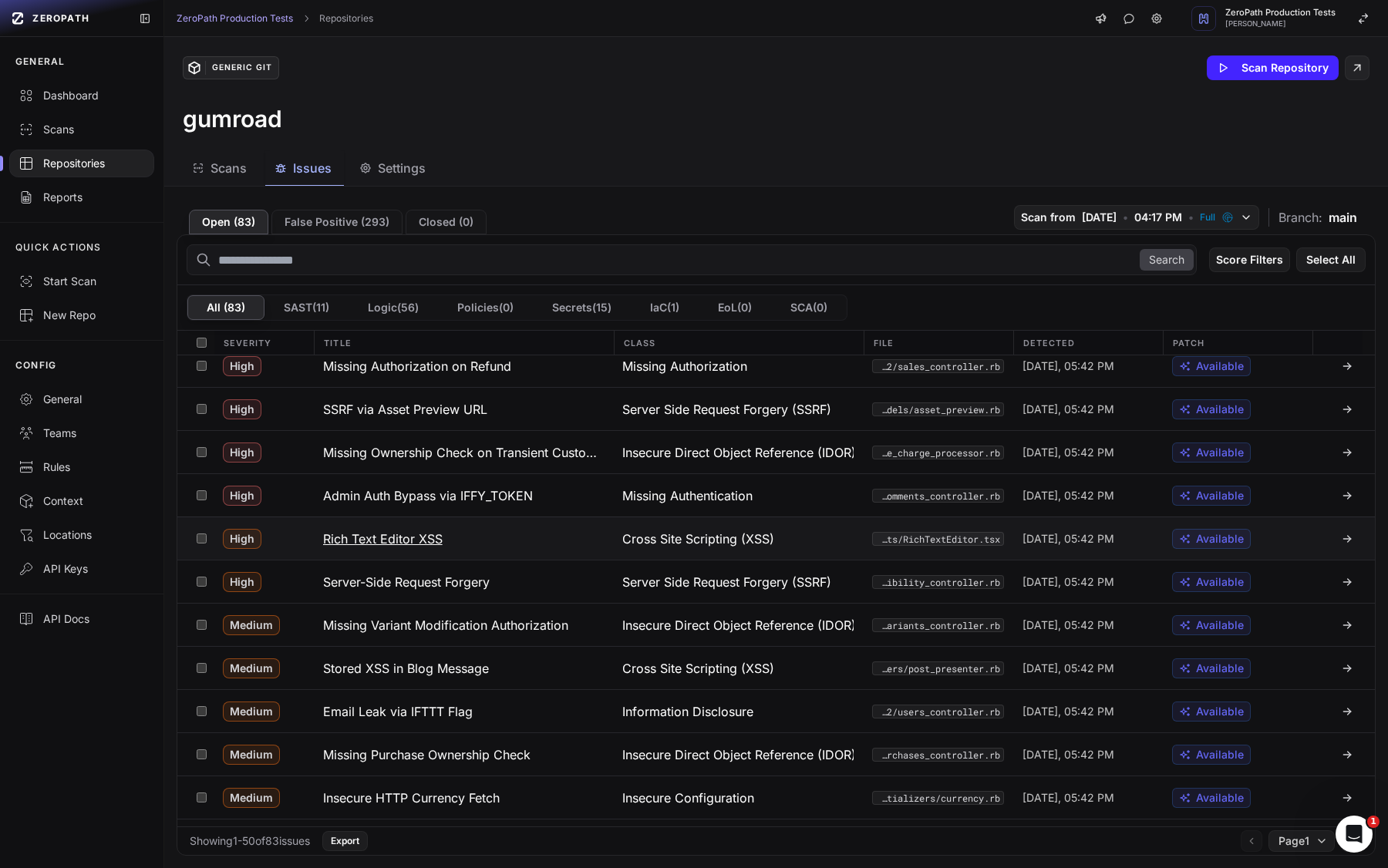
scroll to position [964, 0]
click at [511, 550] on button "Rich Text Editor XSS" at bounding box center [464, 535] width 300 height 42
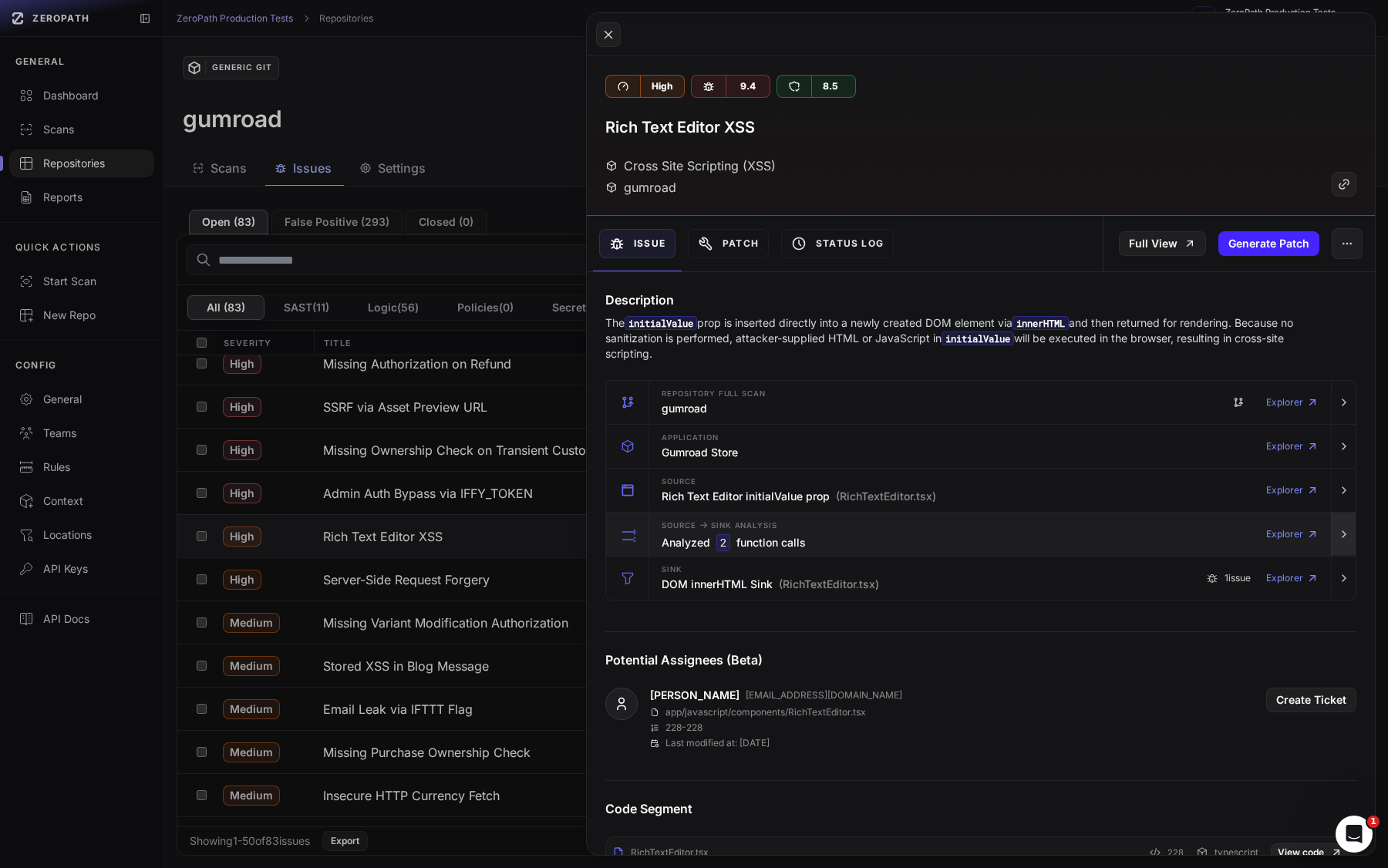
click at [1203, 535] on icon "button" at bounding box center [1344, 534] width 12 height 12
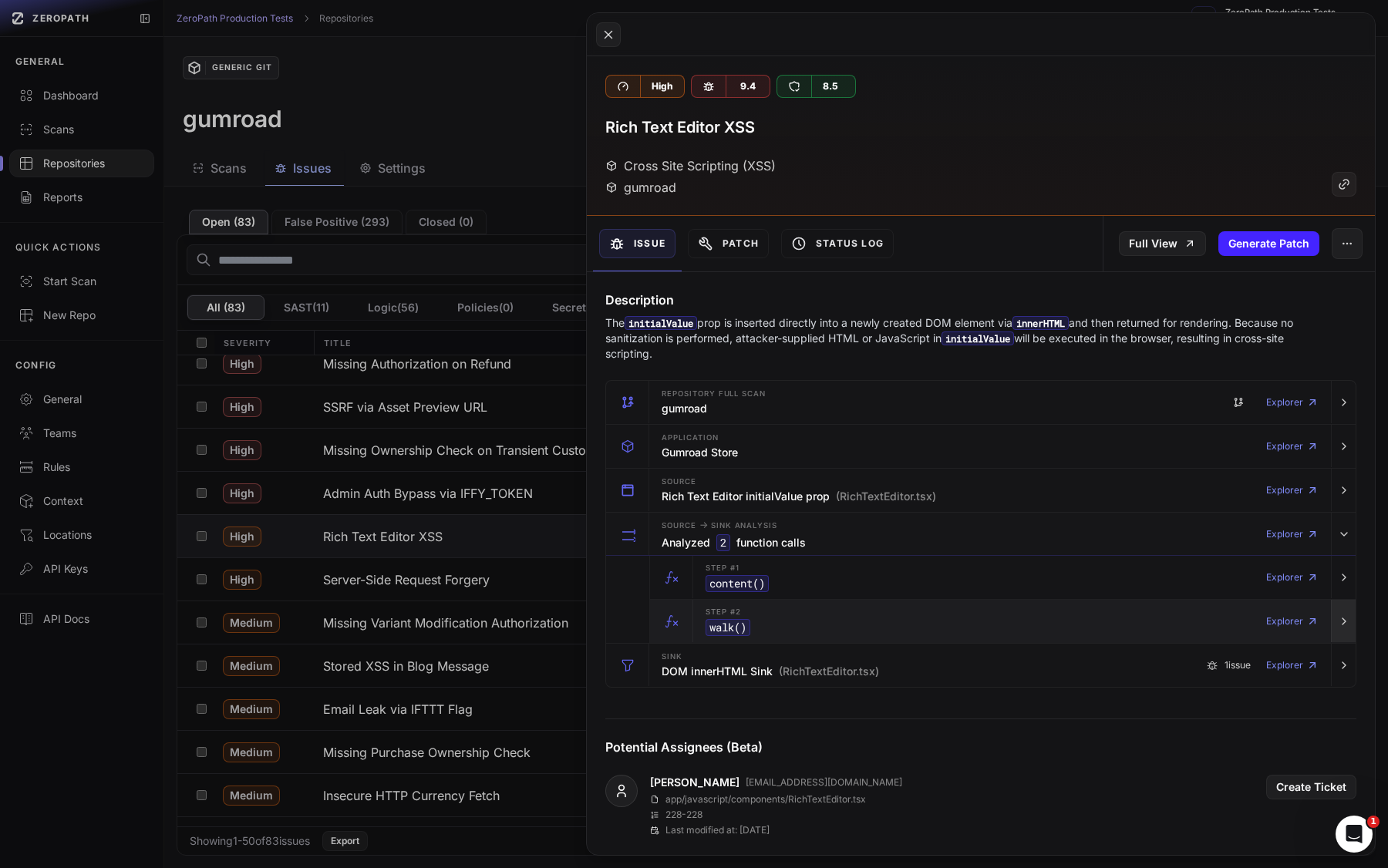
click at [1203, 614] on button "button" at bounding box center [1343, 621] width 25 height 43
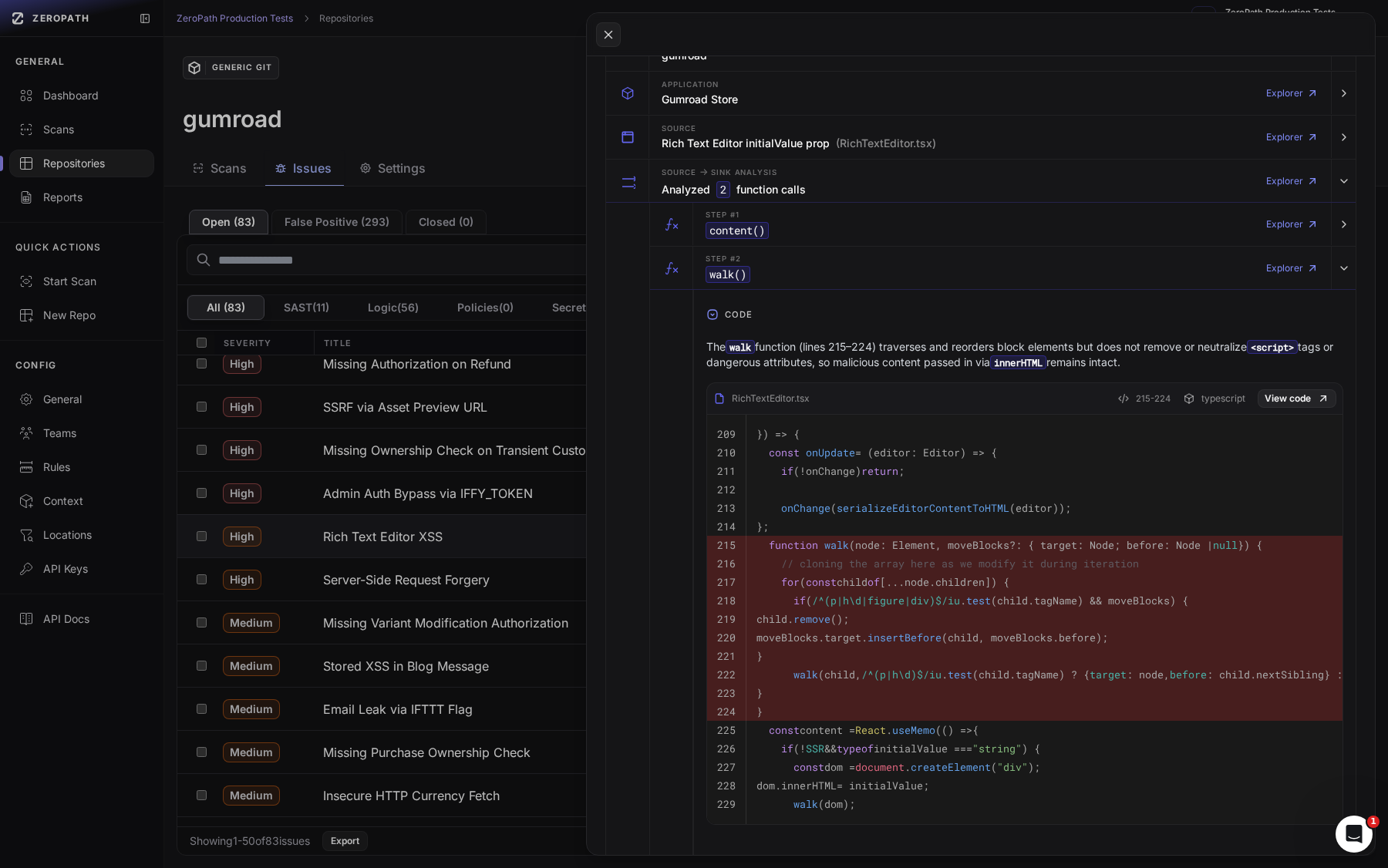
scroll to position [354, 0]
click at [1203, 399] on link "View code" at bounding box center [1297, 397] width 79 height 19
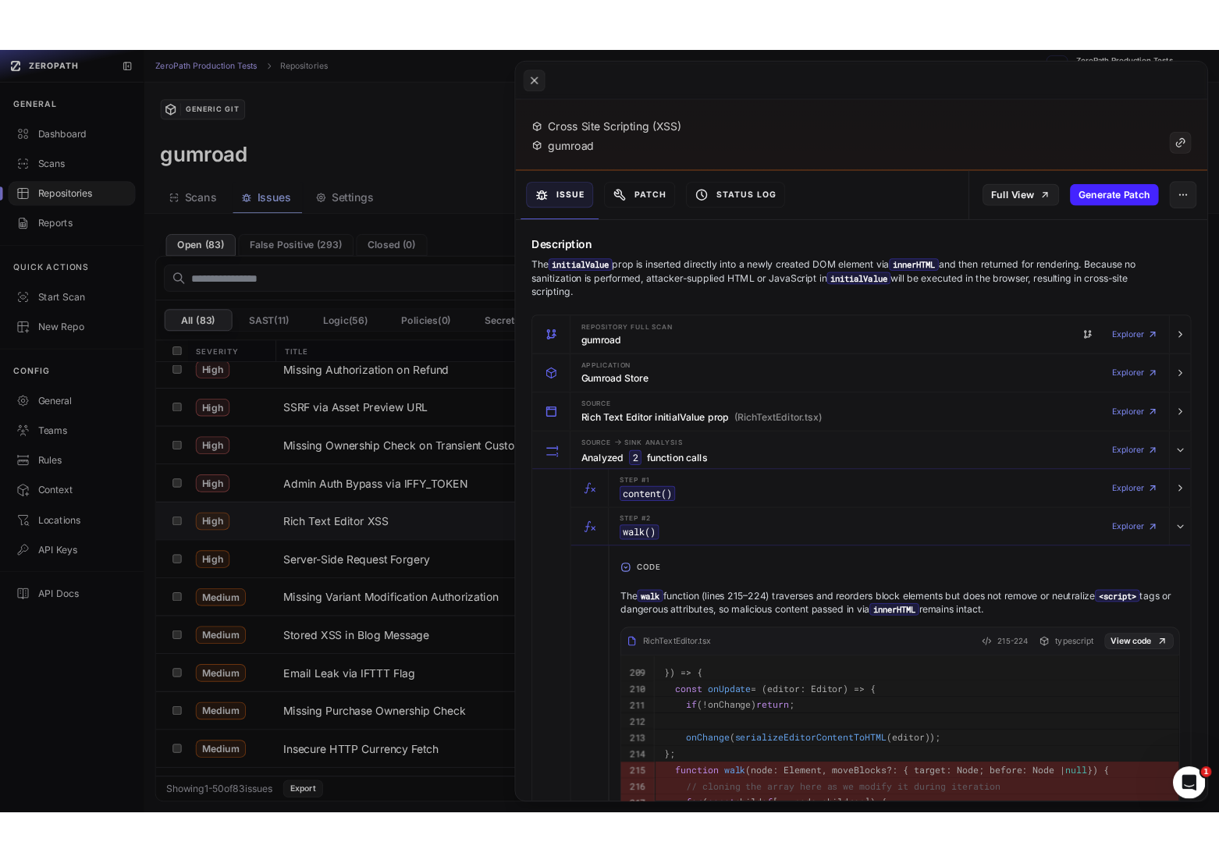
scroll to position [0, 0]
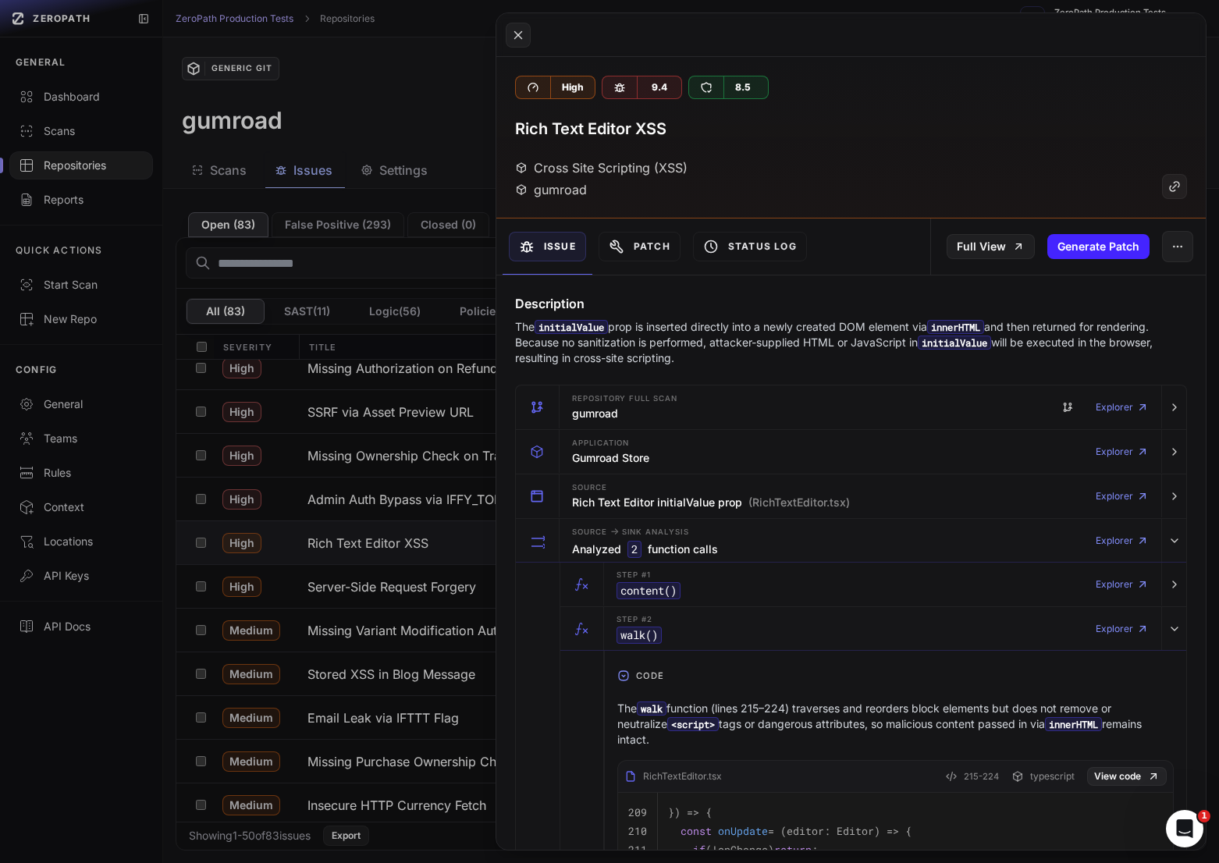
click at [872, 327] on p "The initialValue prop is inserted directly into a newly created DOM element via…" at bounding box center [851, 342] width 672 height 47
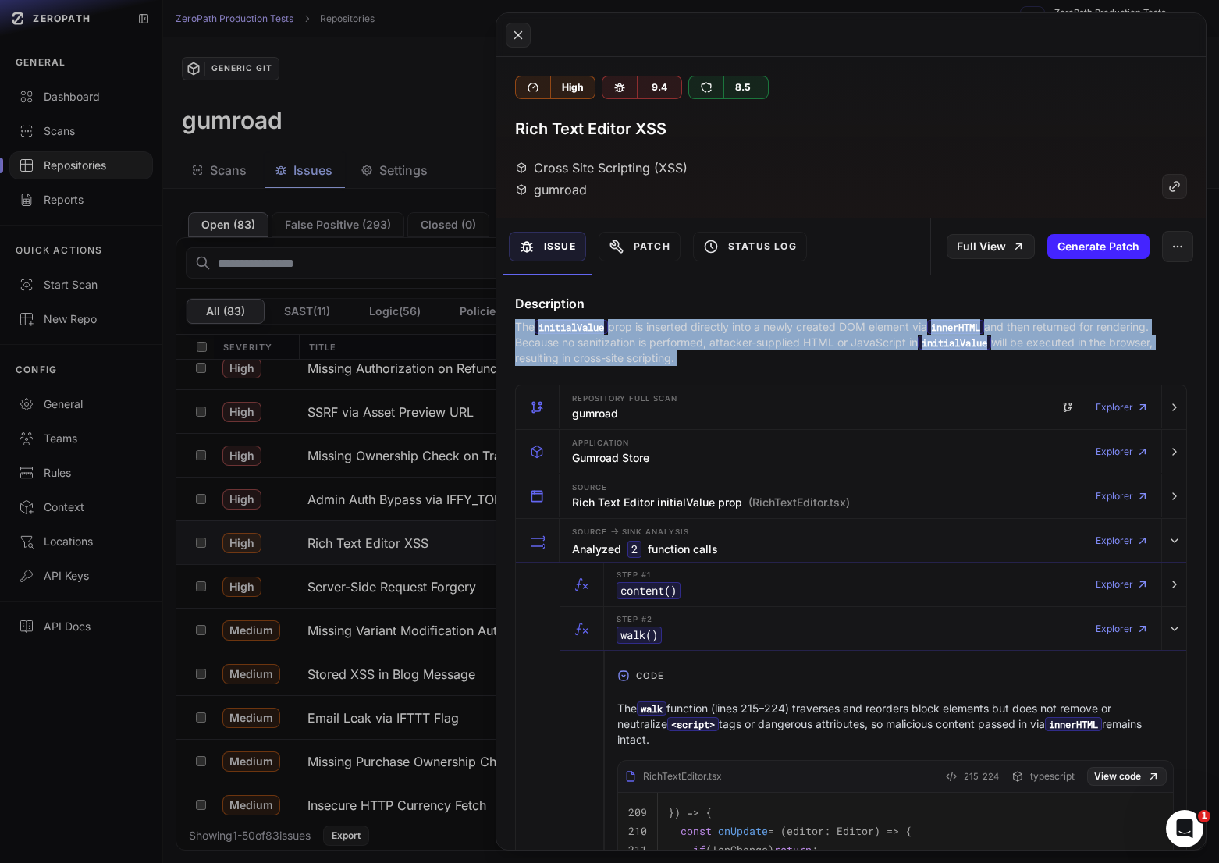
click at [872, 327] on p "The initialValue prop is inserted directly into a newly created DOM element via…" at bounding box center [851, 342] width 672 height 47
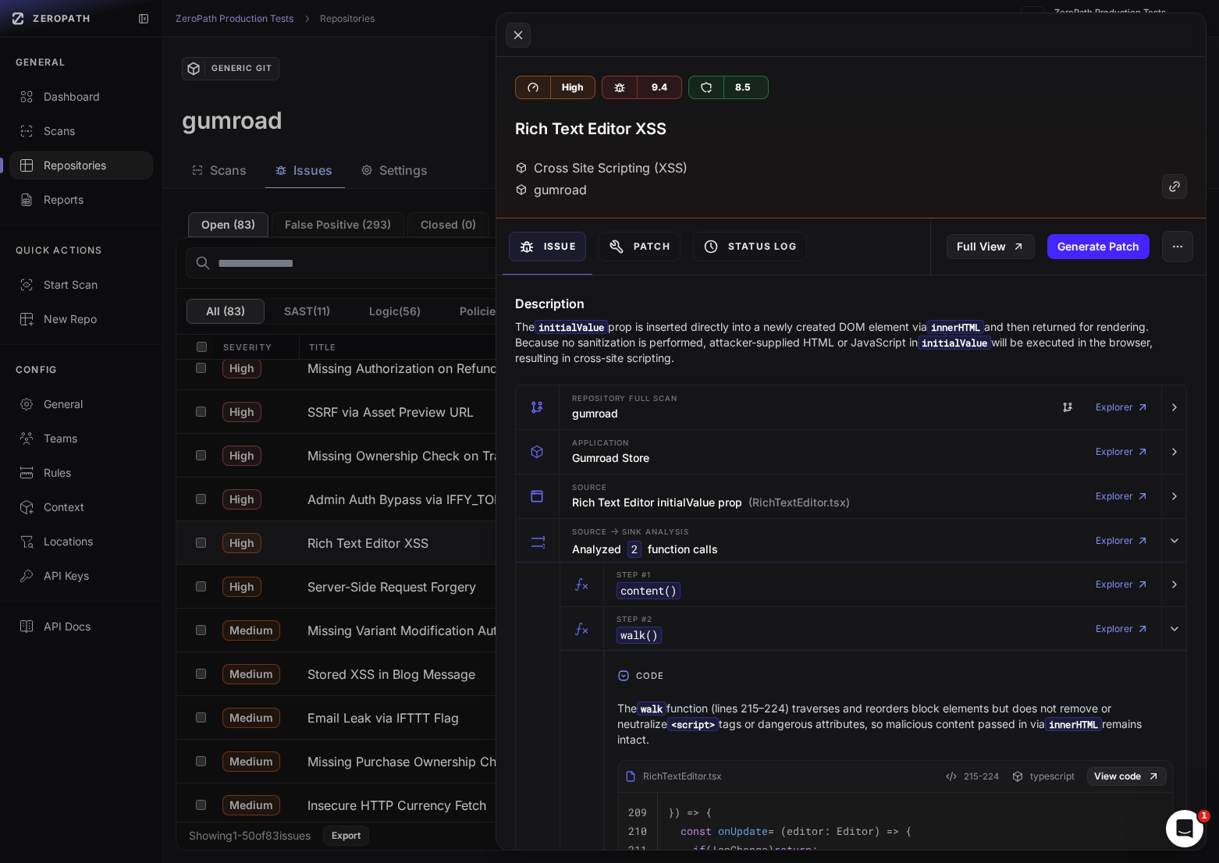
click at [845, 331] on p "The initialValue prop is inserted directly into a newly created DOM element via…" at bounding box center [851, 342] width 672 height 47
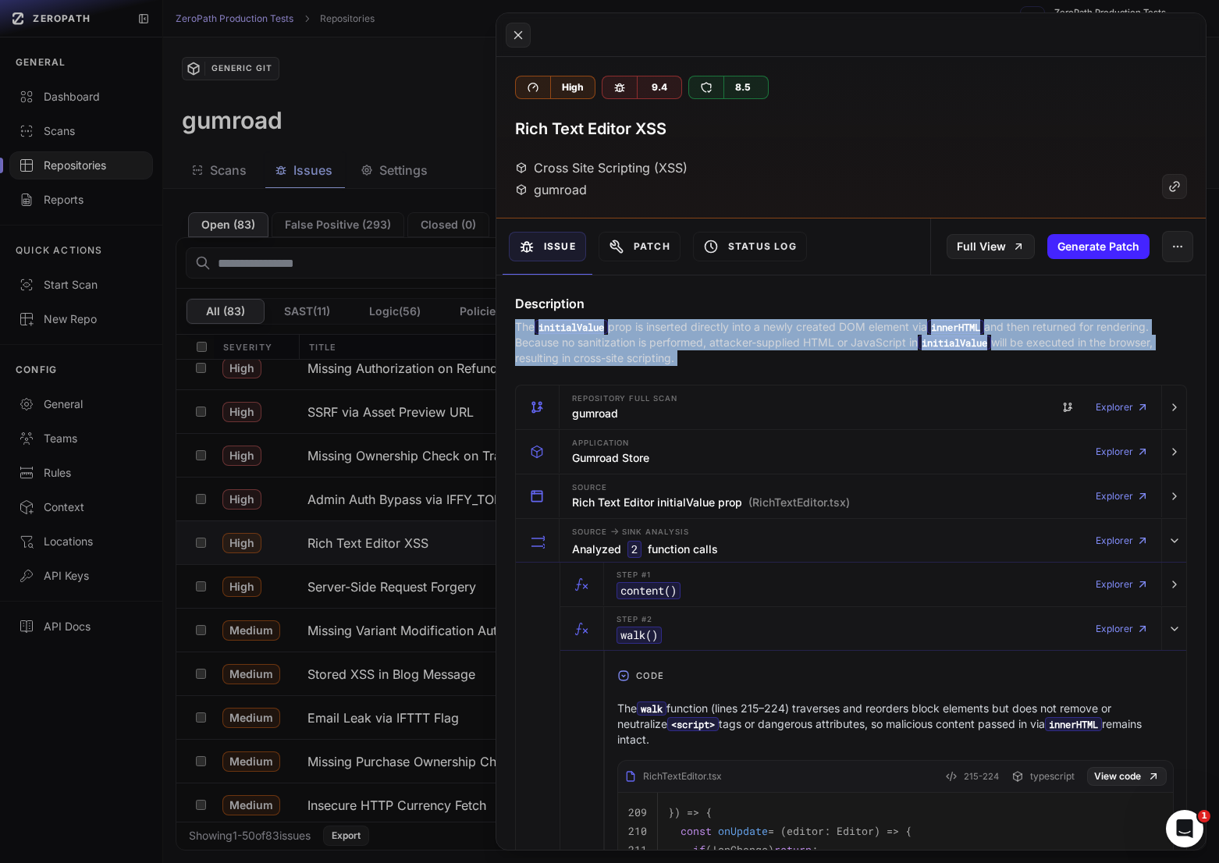
click at [845, 331] on p "The initialValue prop is inserted directly into a newly created DOM element via…" at bounding box center [851, 342] width 672 height 47
click at [870, 331] on p "The initialValue prop is inserted directly into a newly created DOM element via…" at bounding box center [851, 342] width 672 height 47
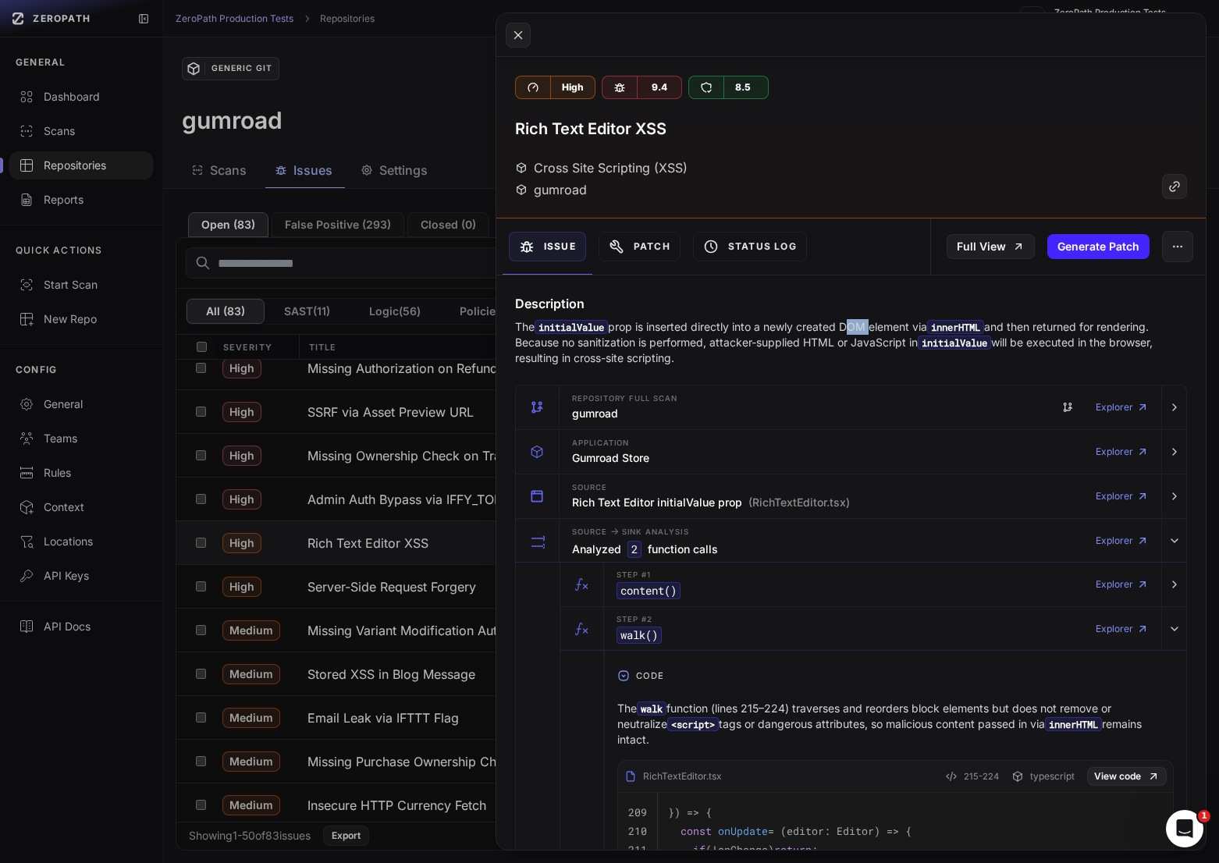
click at [870, 331] on p "The initialValue prop is inserted directly into a newly created DOM element via…" at bounding box center [851, 342] width 672 height 47
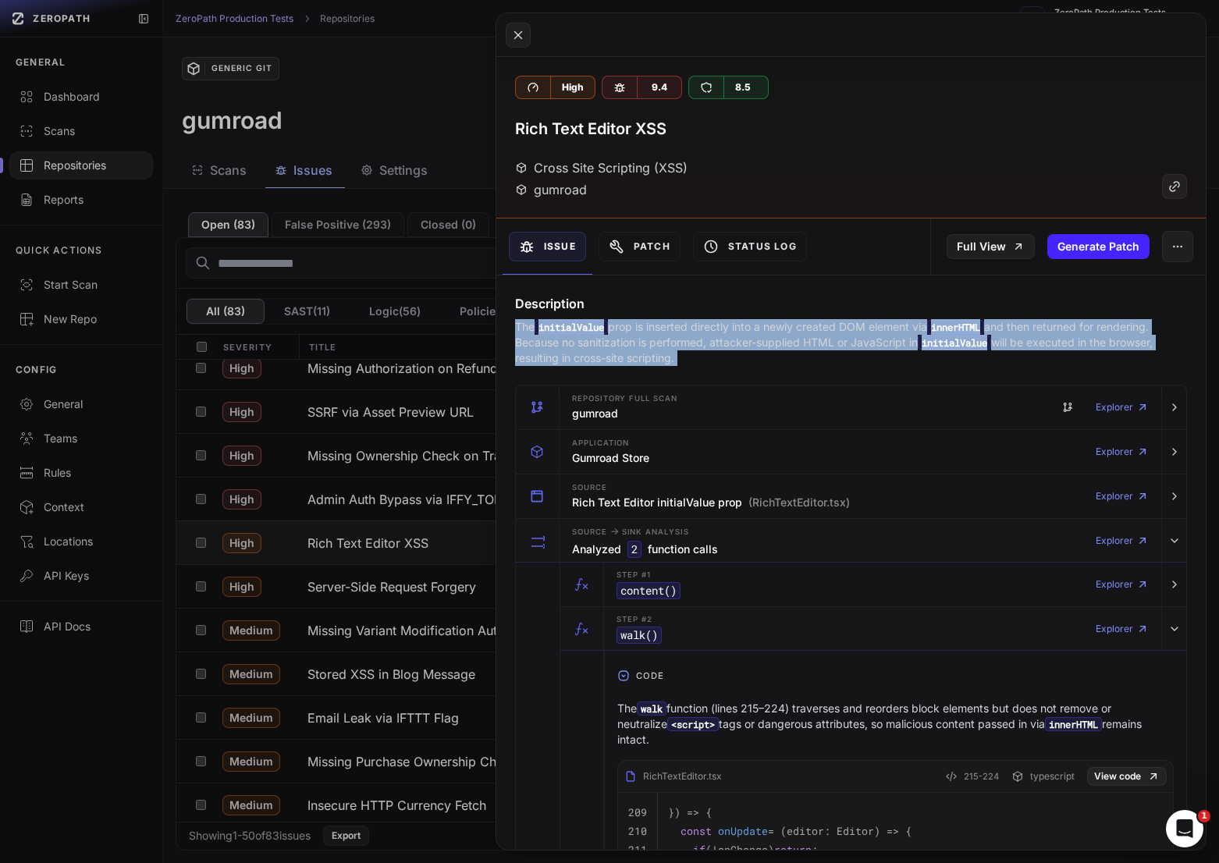
click at [870, 331] on p "The initialValue prop is inserted directly into a newly created DOM element via…" at bounding box center [851, 342] width 672 height 47
click at [877, 331] on p "The initialValue prop is inserted directly into a newly created DOM element via…" at bounding box center [851, 342] width 672 height 47
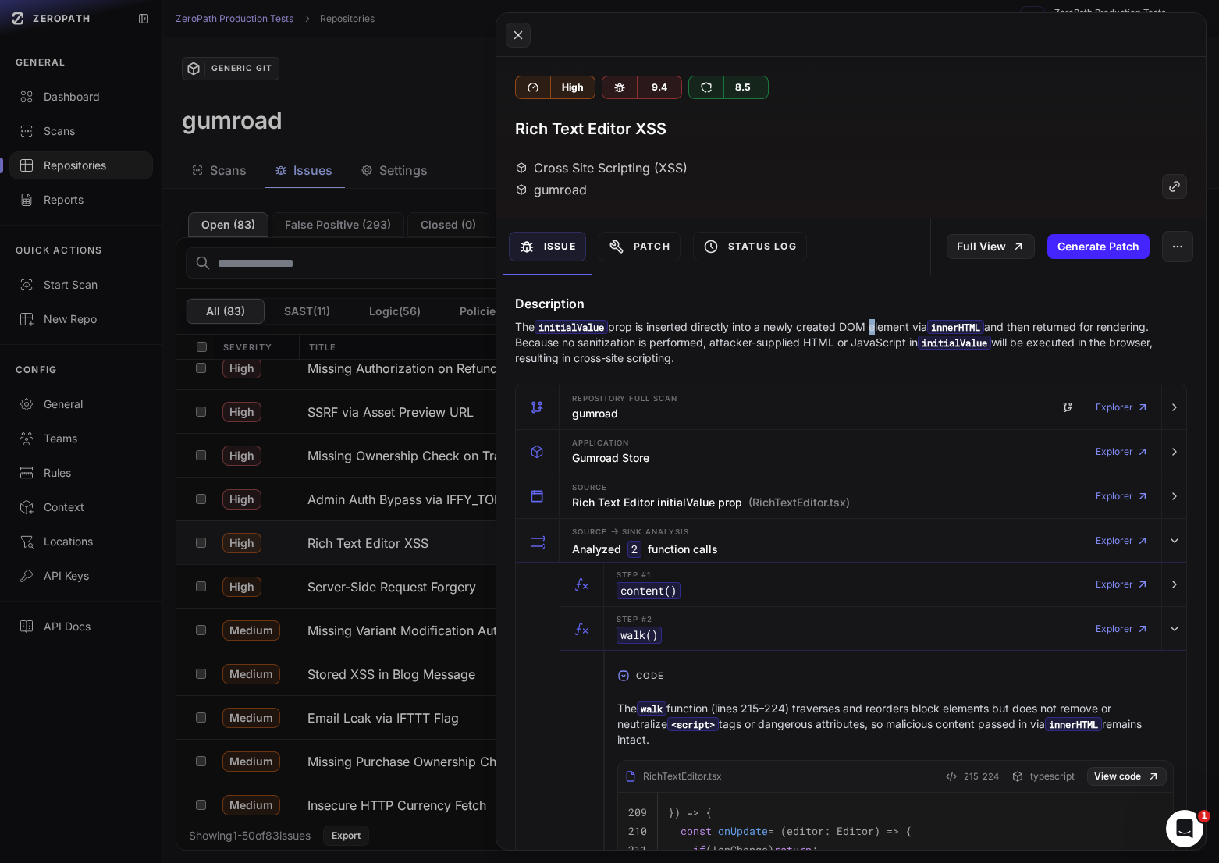
click at [877, 331] on p "The initialValue prop is inserted directly into a newly created DOM element via…" at bounding box center [851, 342] width 672 height 47
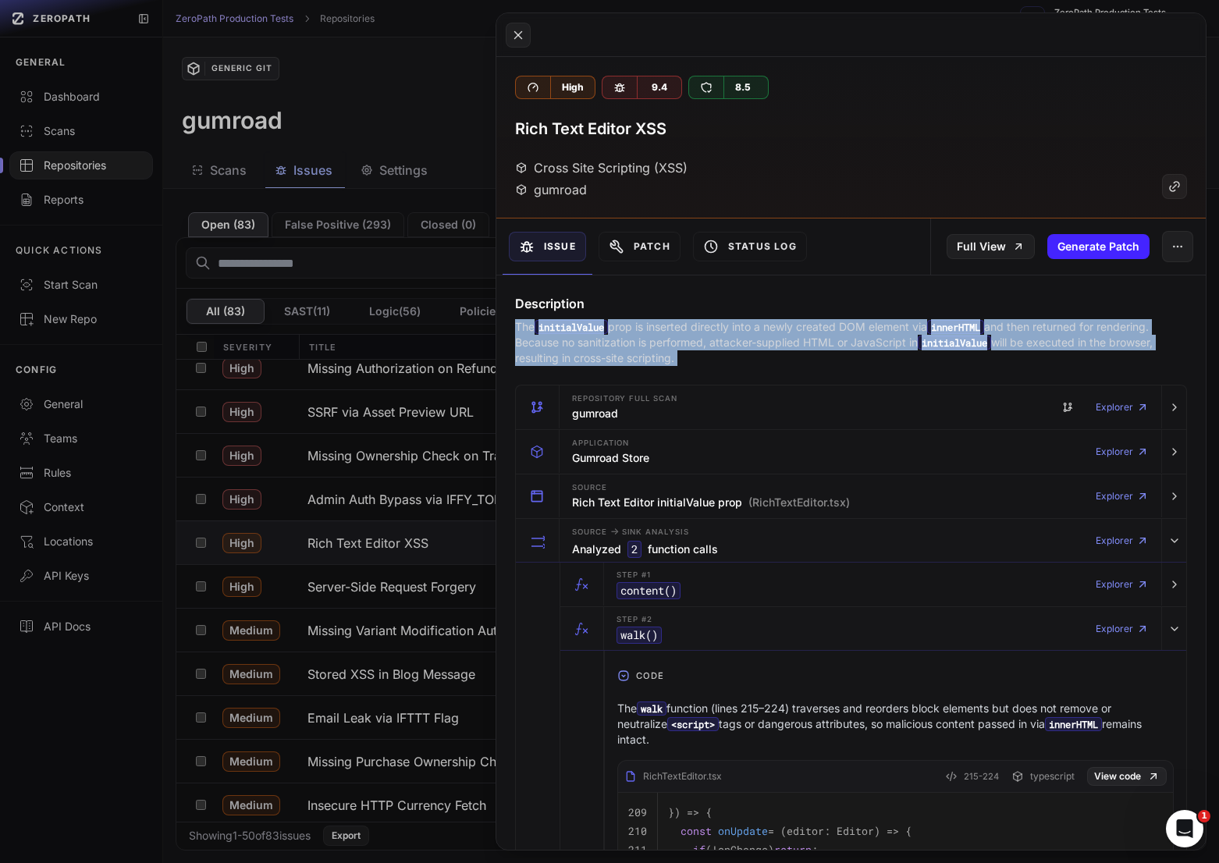
click at [877, 331] on p "The initialValue prop is inserted directly into a newly created DOM element via…" at bounding box center [851, 342] width 672 height 47
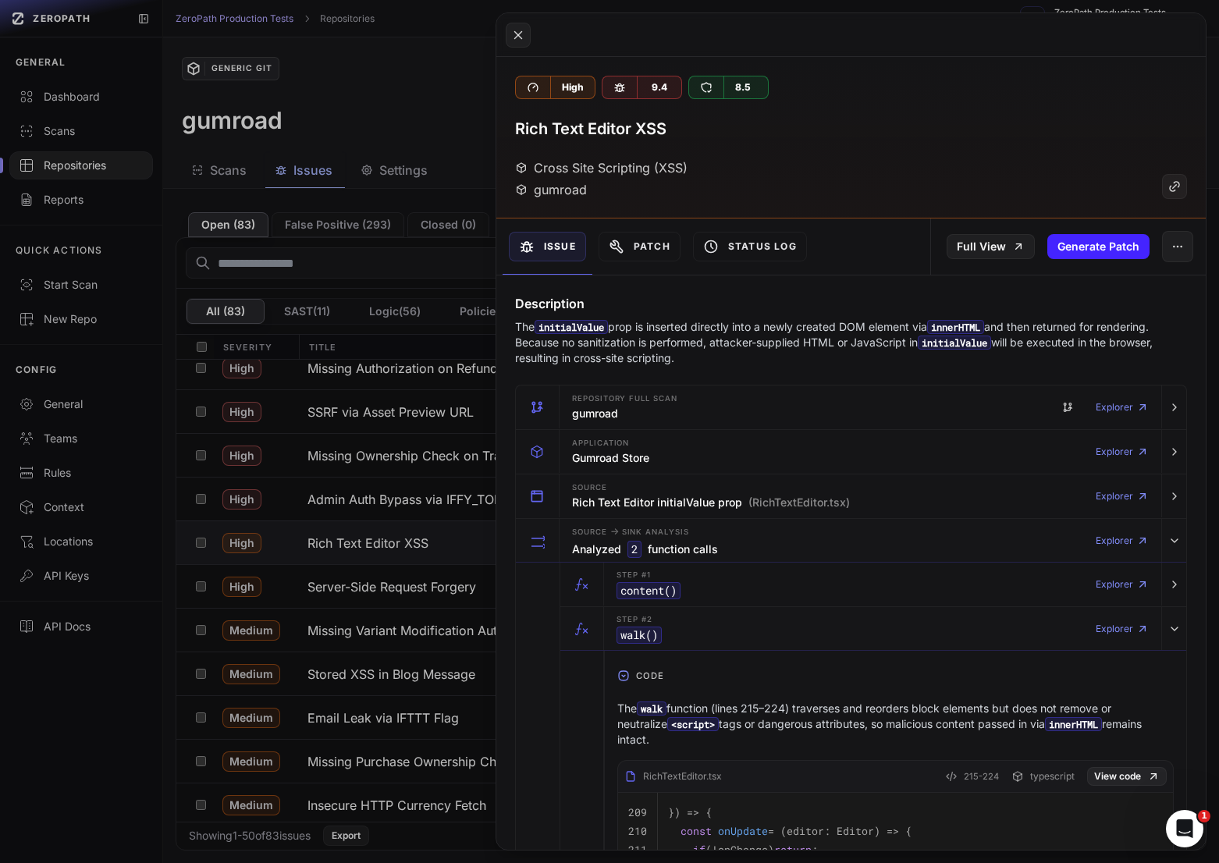
click at [885, 331] on p "The initialValue prop is inserted directly into a newly created DOM element via…" at bounding box center [851, 342] width 672 height 47
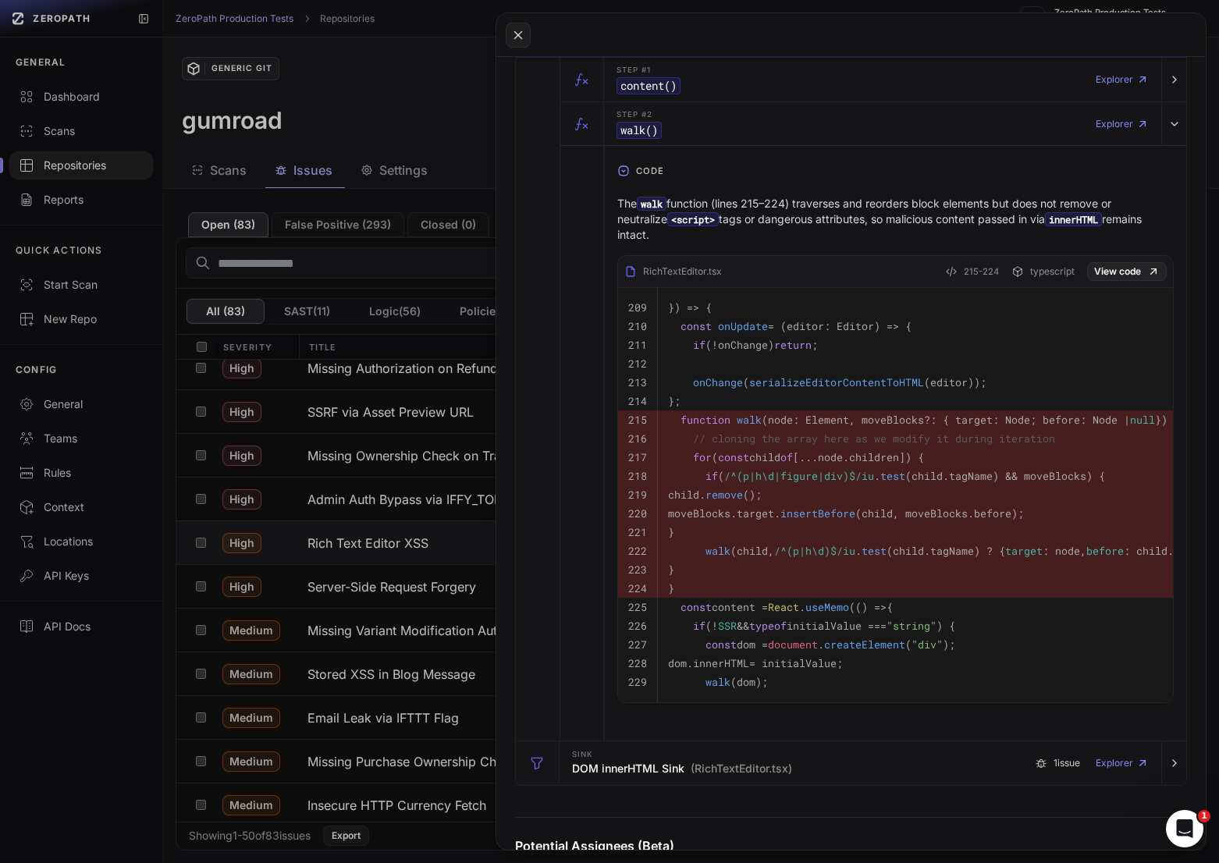
scroll to position [510, 0]
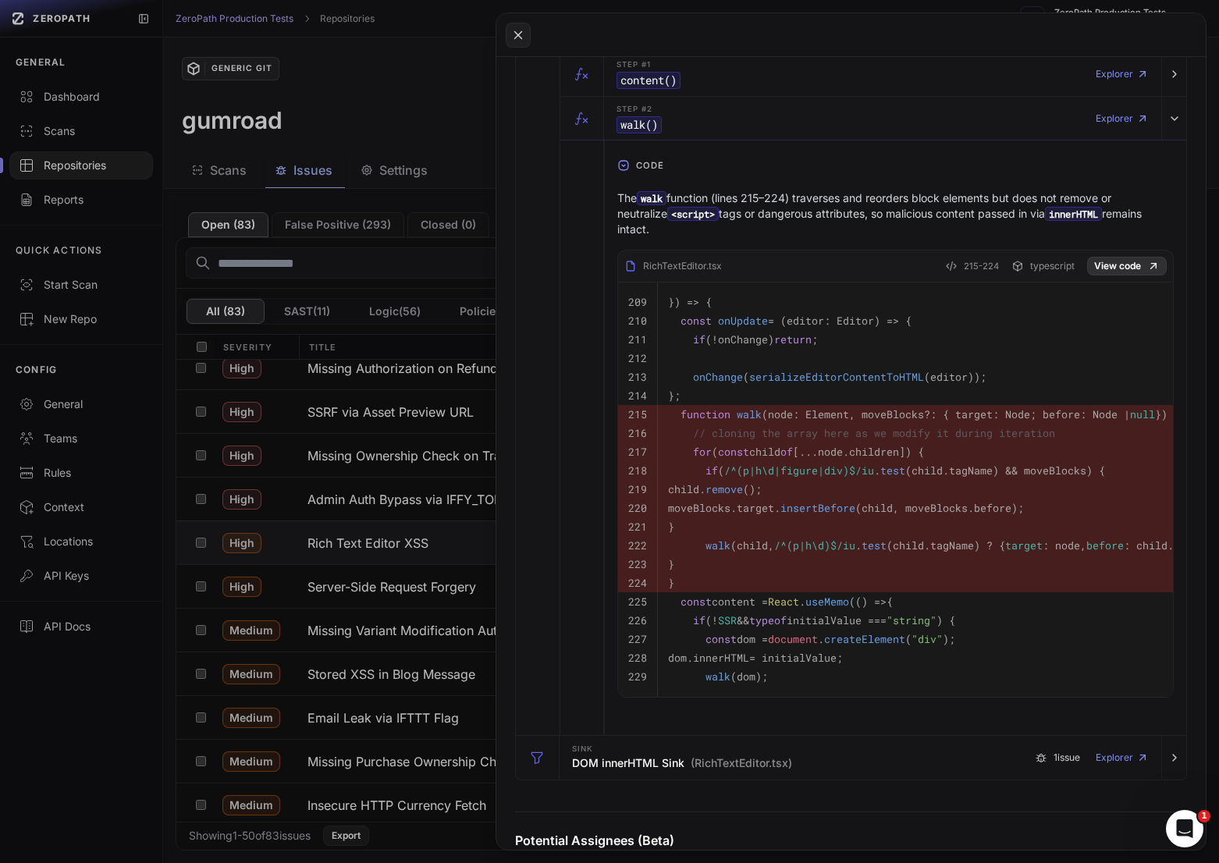
click at [1129, 275] on link "View code" at bounding box center [1127, 266] width 80 height 19
click at [416, 522] on button at bounding box center [609, 431] width 1219 height 863
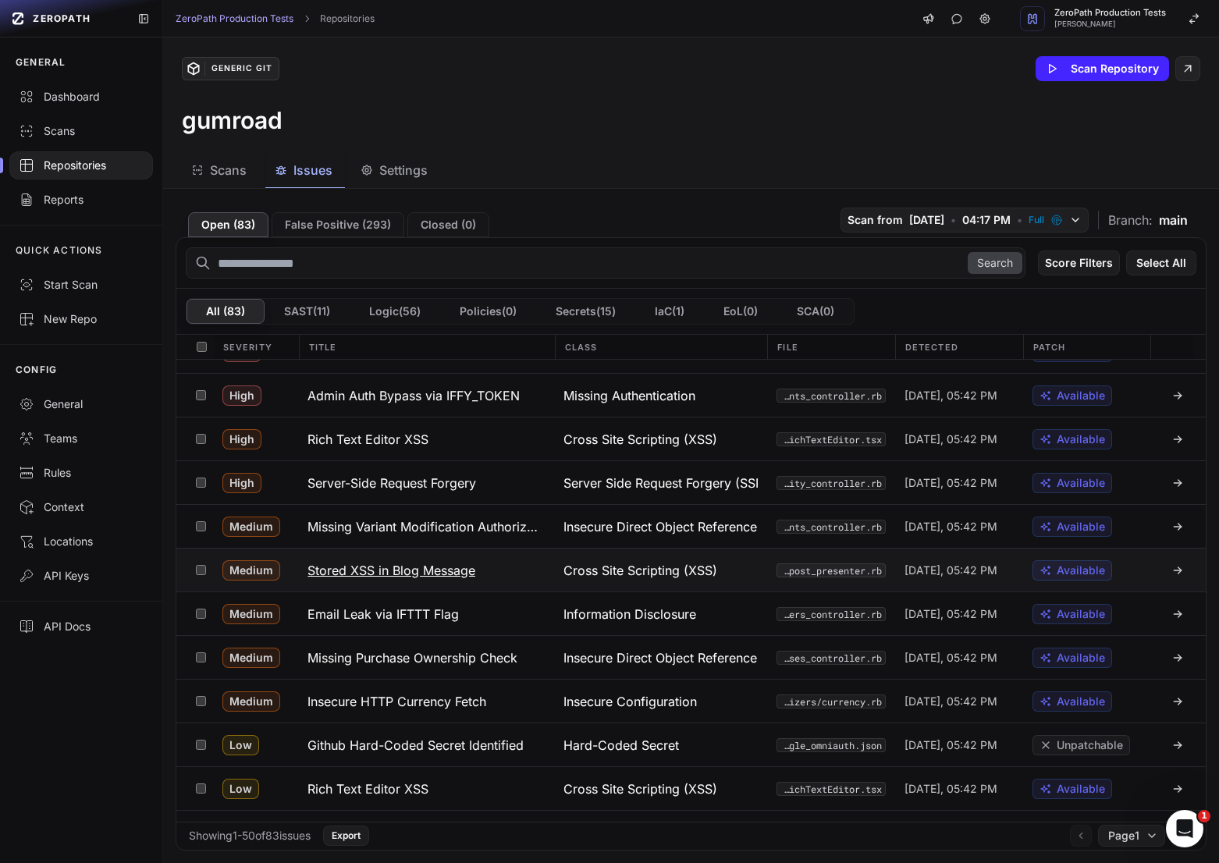
scroll to position [1083, 0]
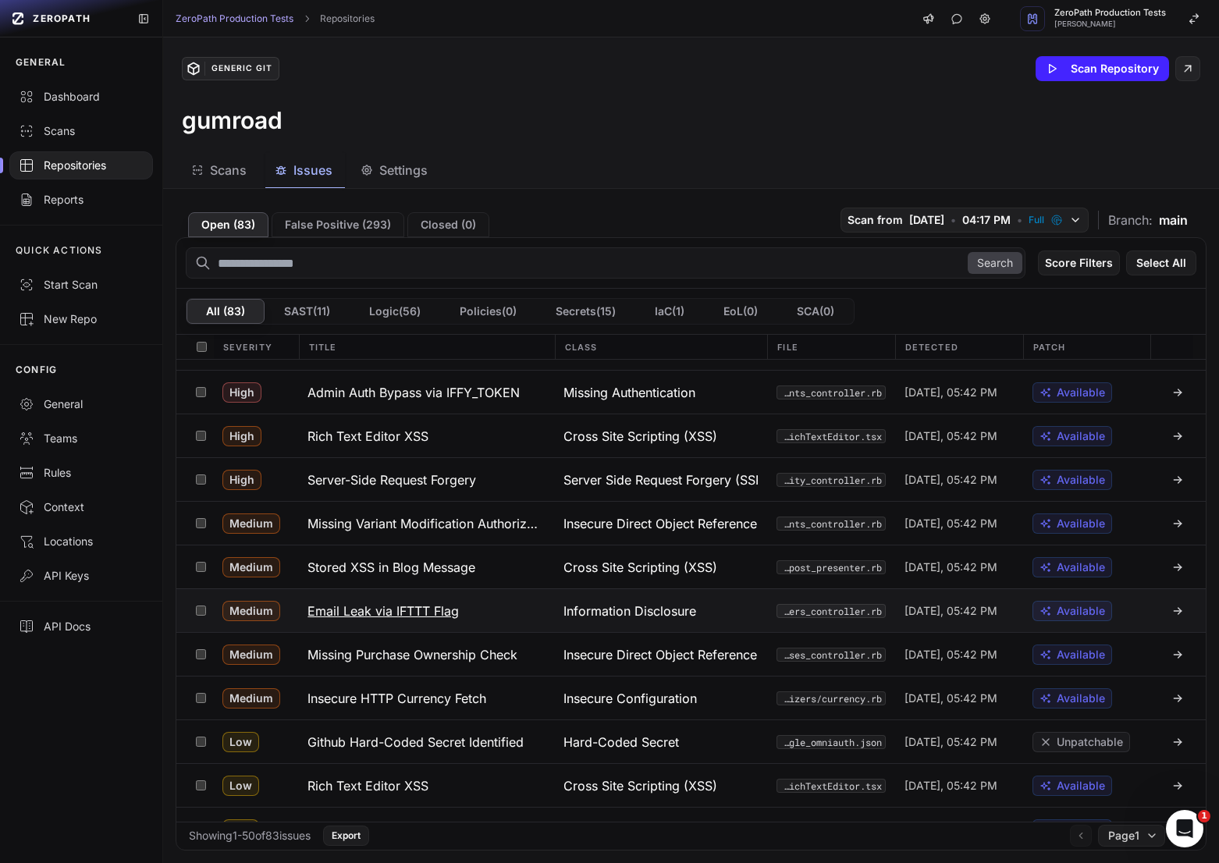
click at [457, 613] on h3 "Email Leak via IFTTT Flag" at bounding box center [383, 611] width 151 height 19
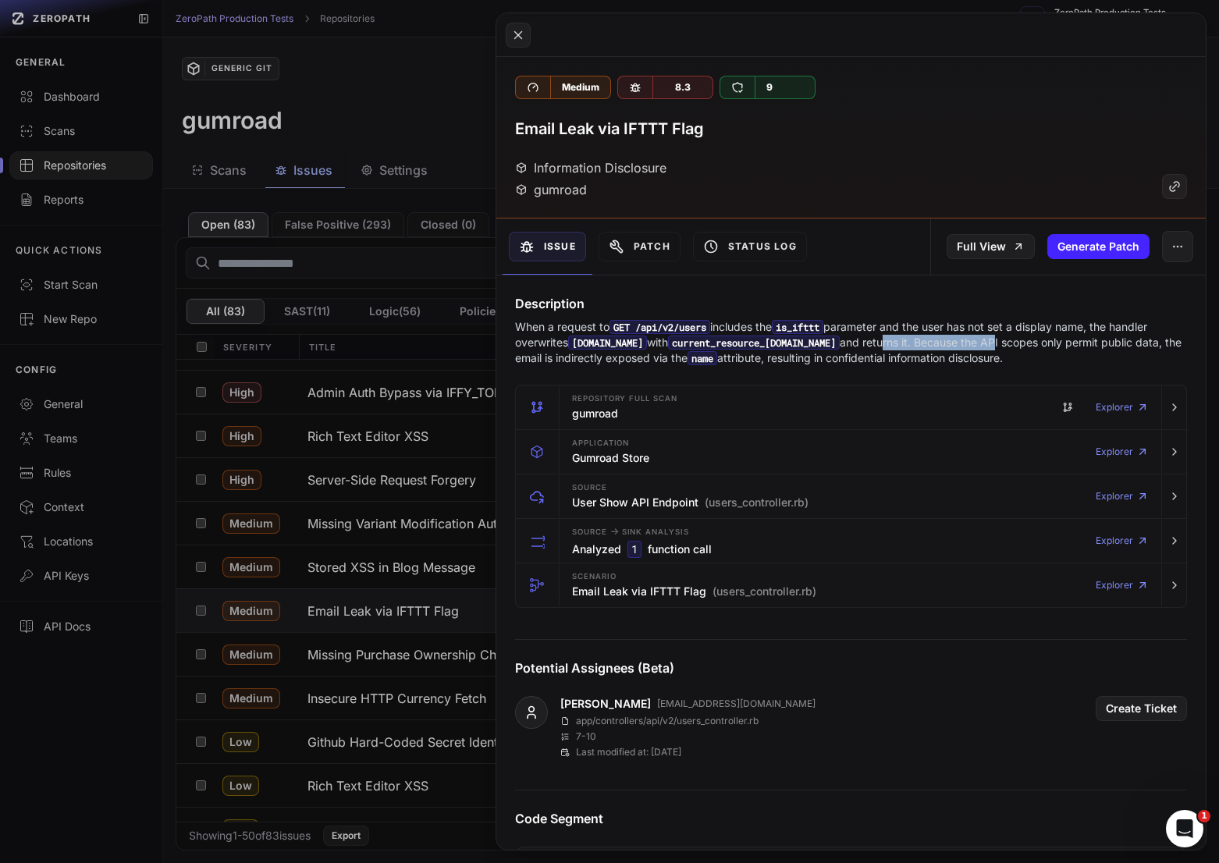
drag, startPoint x: 866, startPoint y: 338, endPoint x: 983, endPoint y: 338, distance: 116.3
click at [983, 338] on p "When a request to GET /api/v2/users includes the is_ifttt parameter and the use…" at bounding box center [851, 342] width 672 height 47
click at [1077, 339] on p "When a request to GET /api/v2/users includes the is_ifttt parameter and the use…" at bounding box center [851, 342] width 672 height 47
click at [992, 351] on p "When a request to GET /api/v2/users includes the is_ifttt parameter and the use…" at bounding box center [851, 342] width 672 height 47
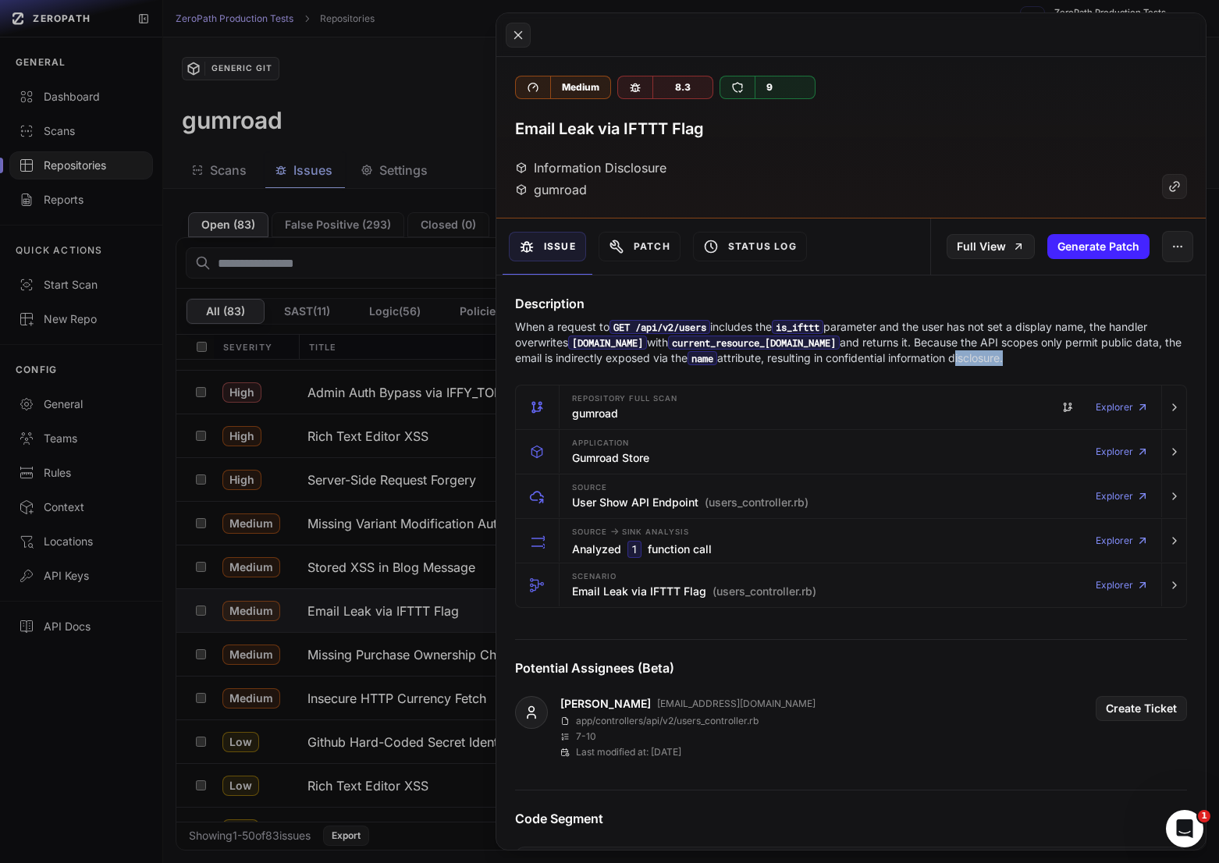
click at [992, 351] on p "When a request to GET /api/v2/users includes the is_ifttt parameter and the use…" at bounding box center [851, 342] width 672 height 47
click at [934, 365] on p "When a request to GET /api/v2/users includes the is_ifttt parameter and the use…" at bounding box center [851, 342] width 672 height 47
click at [886, 365] on p "When a request to GET /api/v2/users includes the is_ifttt parameter and the use…" at bounding box center [851, 342] width 672 height 47
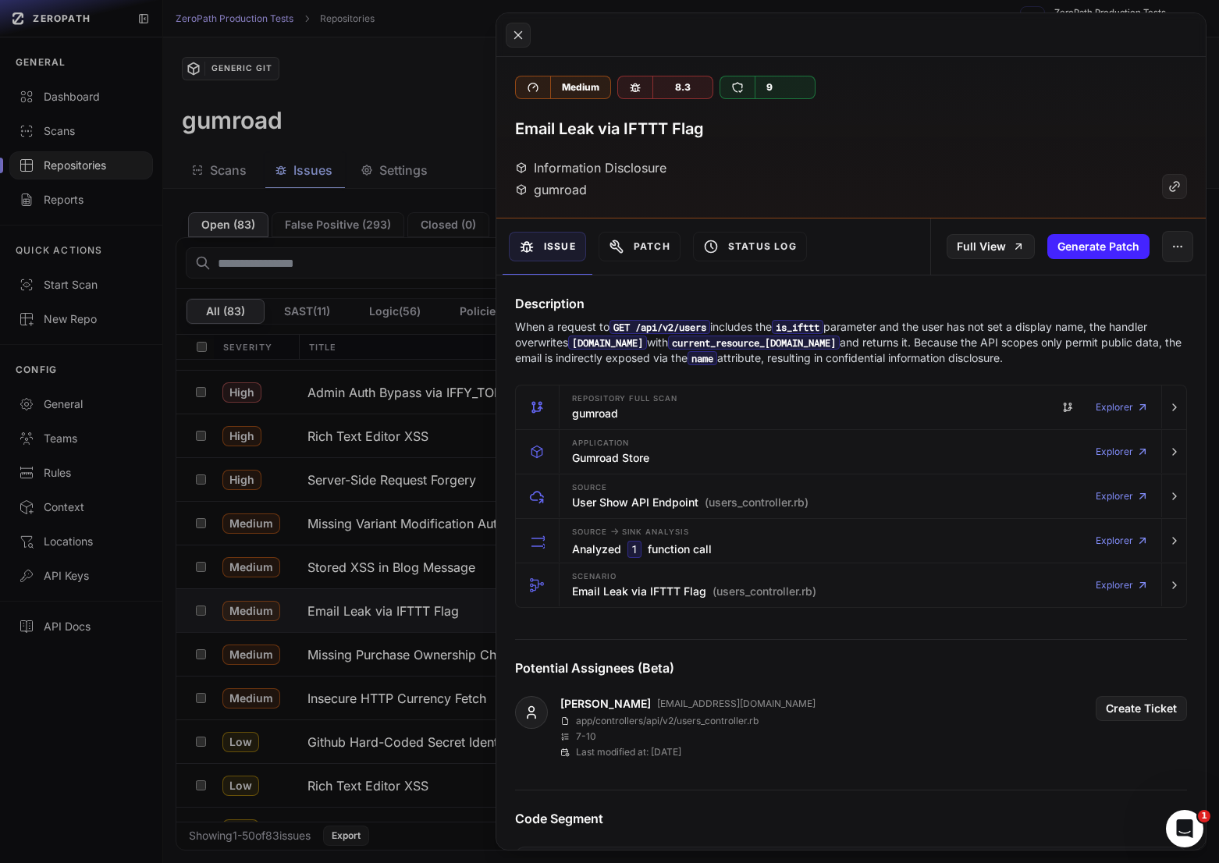
click at [1011, 361] on p "When a request to GET /api/v2/users includes the is_ifttt parameter and the use…" at bounding box center [851, 342] width 672 height 47
click at [380, 651] on button at bounding box center [609, 431] width 1219 height 863
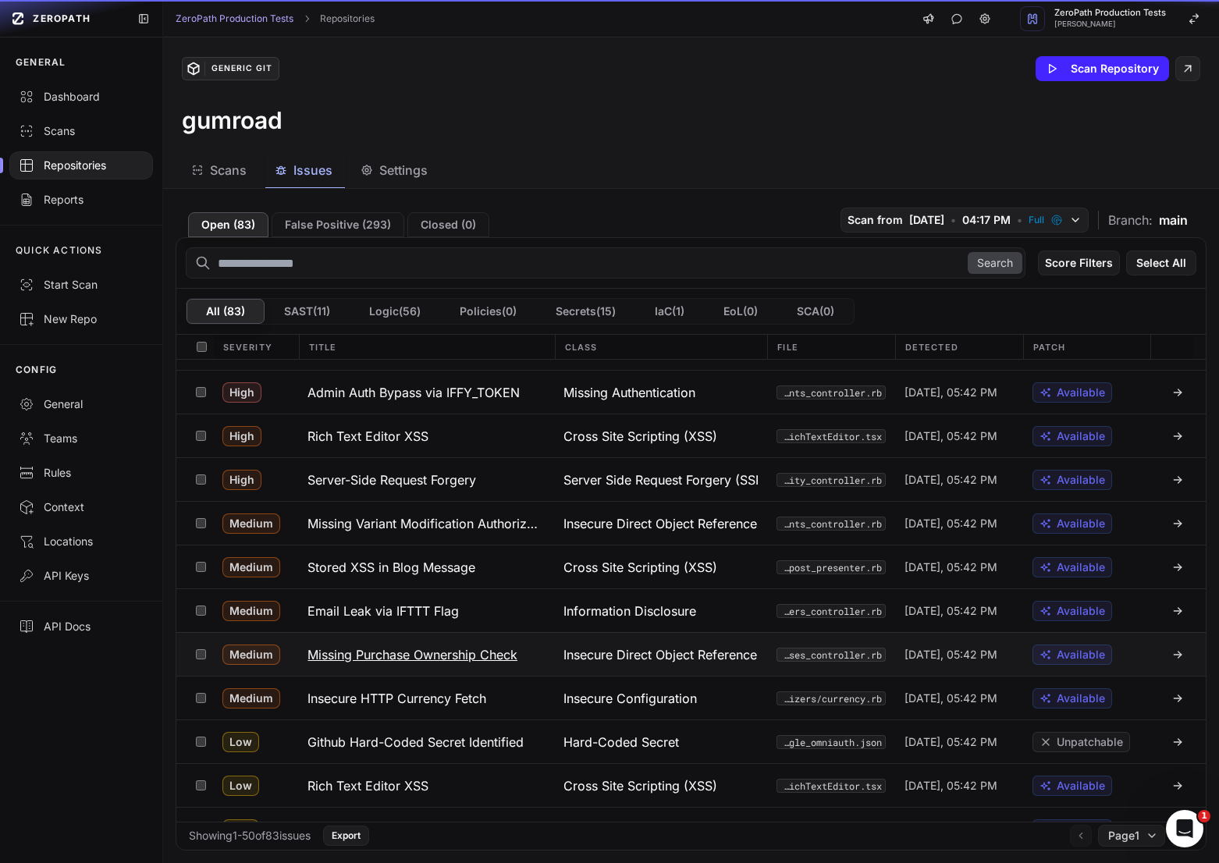
click at [406, 656] on h3 "Missing Purchase Ownership Check" at bounding box center [413, 654] width 210 height 19
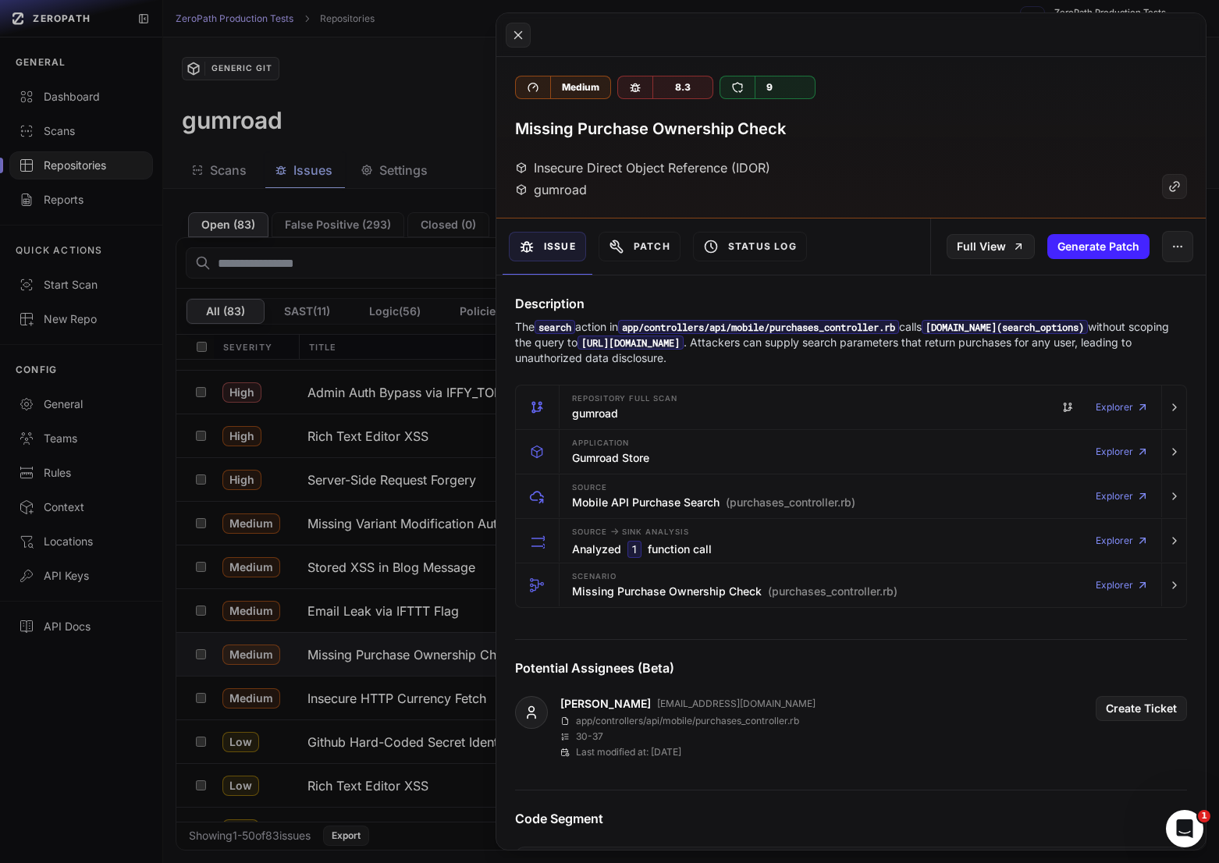
click at [408, 628] on button at bounding box center [609, 431] width 1219 height 863
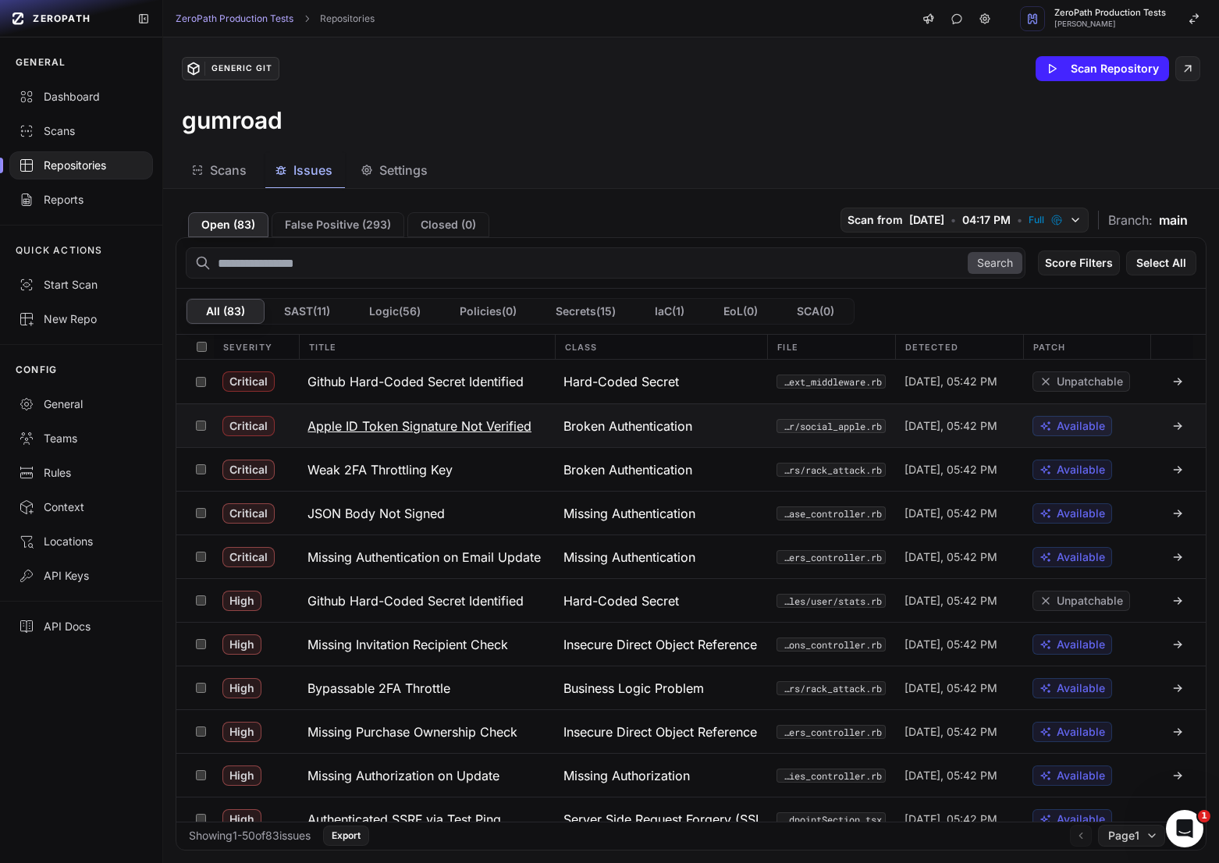
click at [503, 436] on button "Apple ID Token Signature Not Verified" at bounding box center [426, 425] width 256 height 43
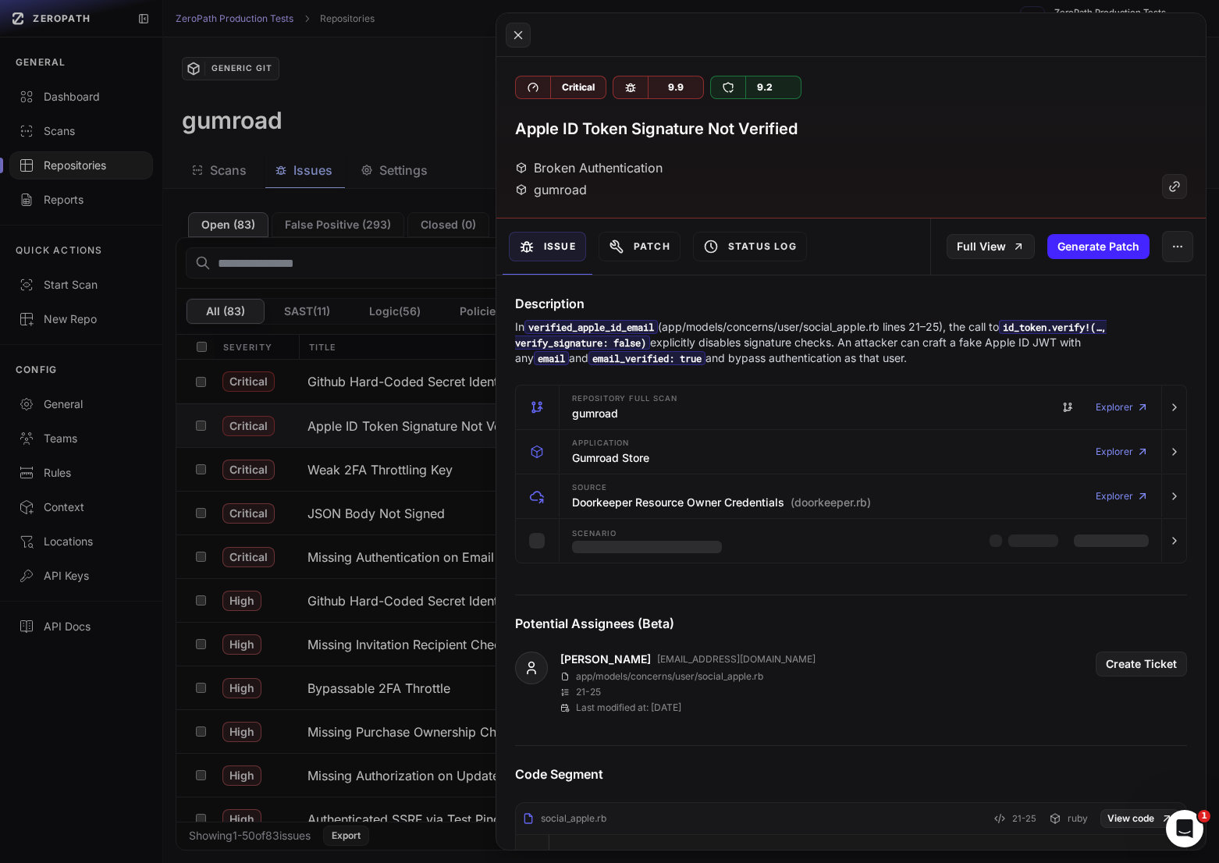
click at [847, 352] on p "In verified_apple_id_email (app/models/concerns/user/social_apple.rb lines 21–2…" at bounding box center [851, 342] width 672 height 47
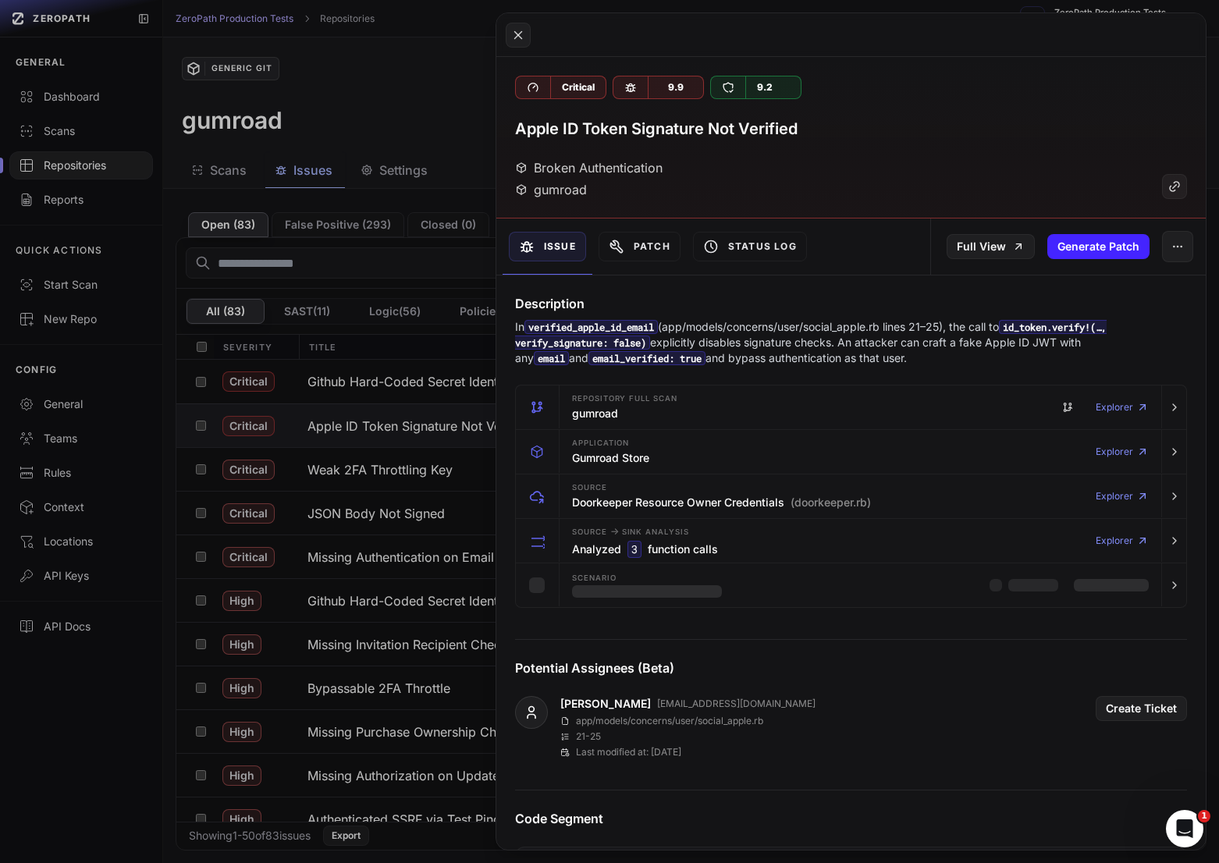
click at [847, 352] on p "In verified_apple_id_email (app/models/concerns/user/social_apple.rb lines 21–2…" at bounding box center [851, 342] width 672 height 47
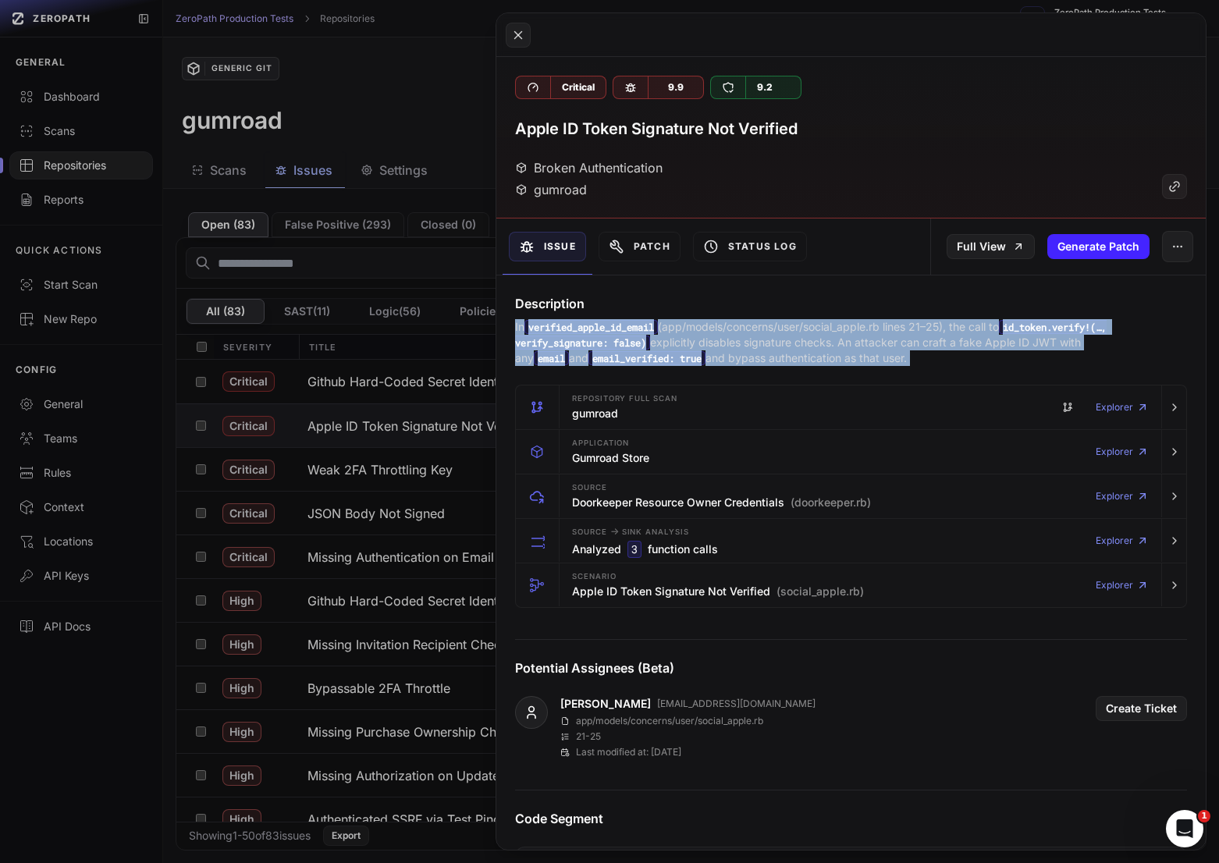
click at [847, 352] on p "In verified_apple_id_email (app/models/concerns/user/social_apple.rb lines 21–2…" at bounding box center [851, 342] width 672 height 47
click at [878, 338] on p "In verified_apple_id_email (app/models/concerns/user/social_apple.rb lines 21–2…" at bounding box center [851, 342] width 672 height 47
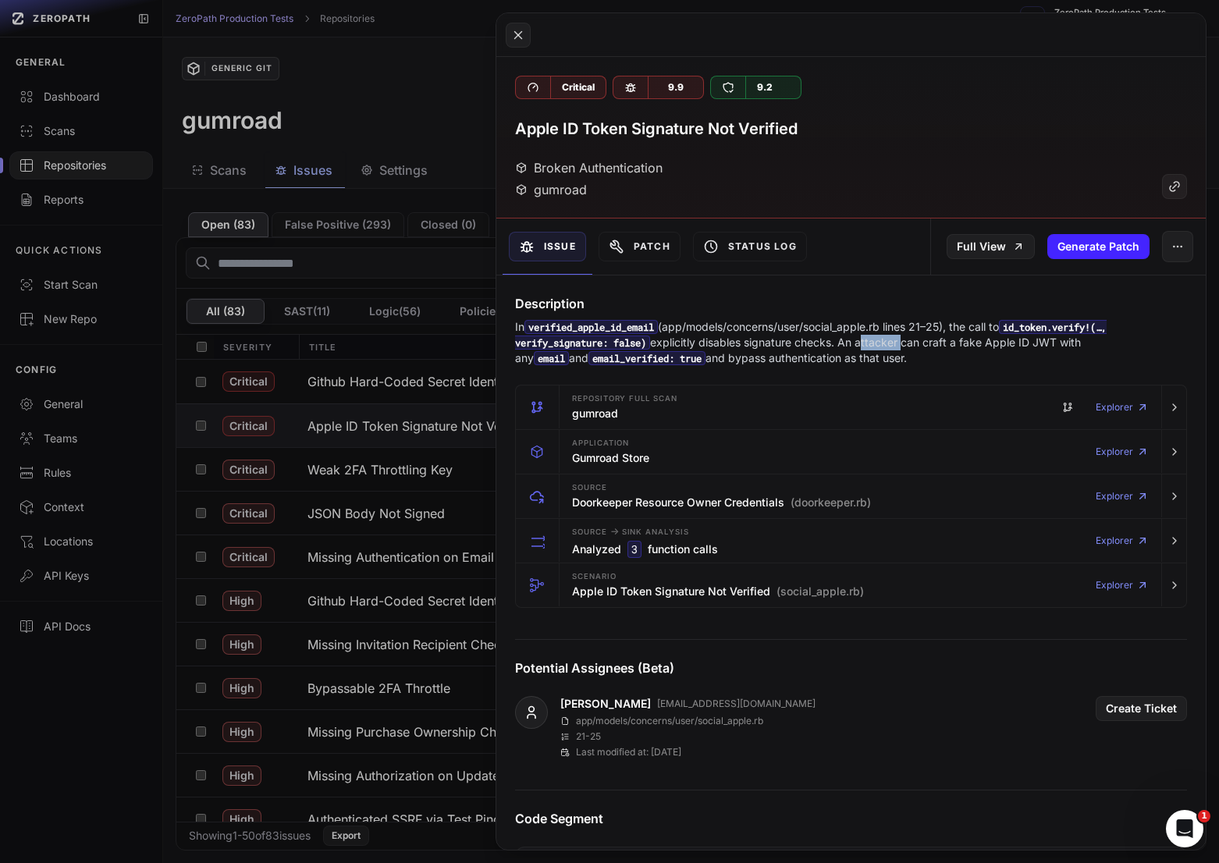
click at [878, 338] on p "In verified_apple_id_email (app/models/concerns/user/social_apple.rb lines 21–2…" at bounding box center [851, 342] width 672 height 47
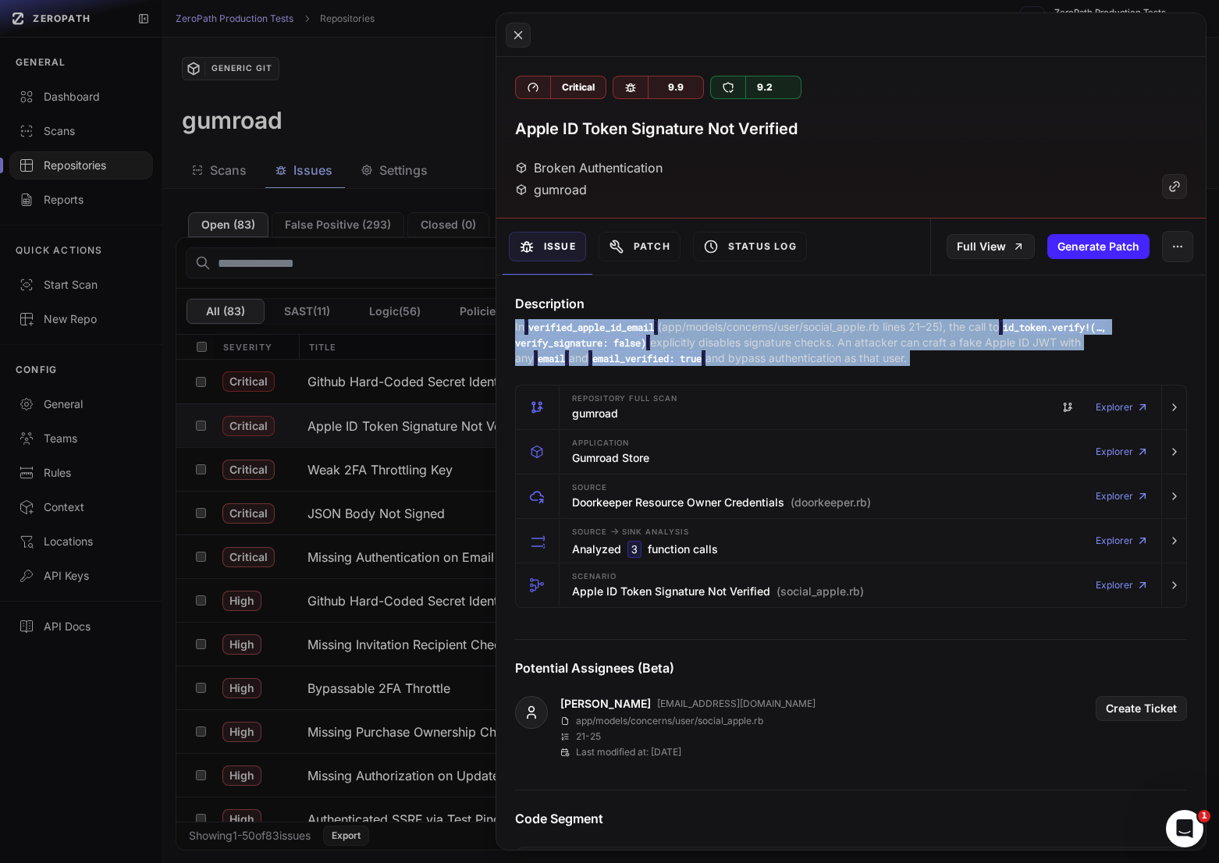
click at [878, 338] on p "In verified_apple_id_email (app/models/concerns/user/social_apple.rb lines 21–2…" at bounding box center [851, 342] width 672 height 47
click at [803, 346] on p "In verified_apple_id_email (app/models/concerns/user/social_apple.rb lines 21–2…" at bounding box center [851, 342] width 672 height 47
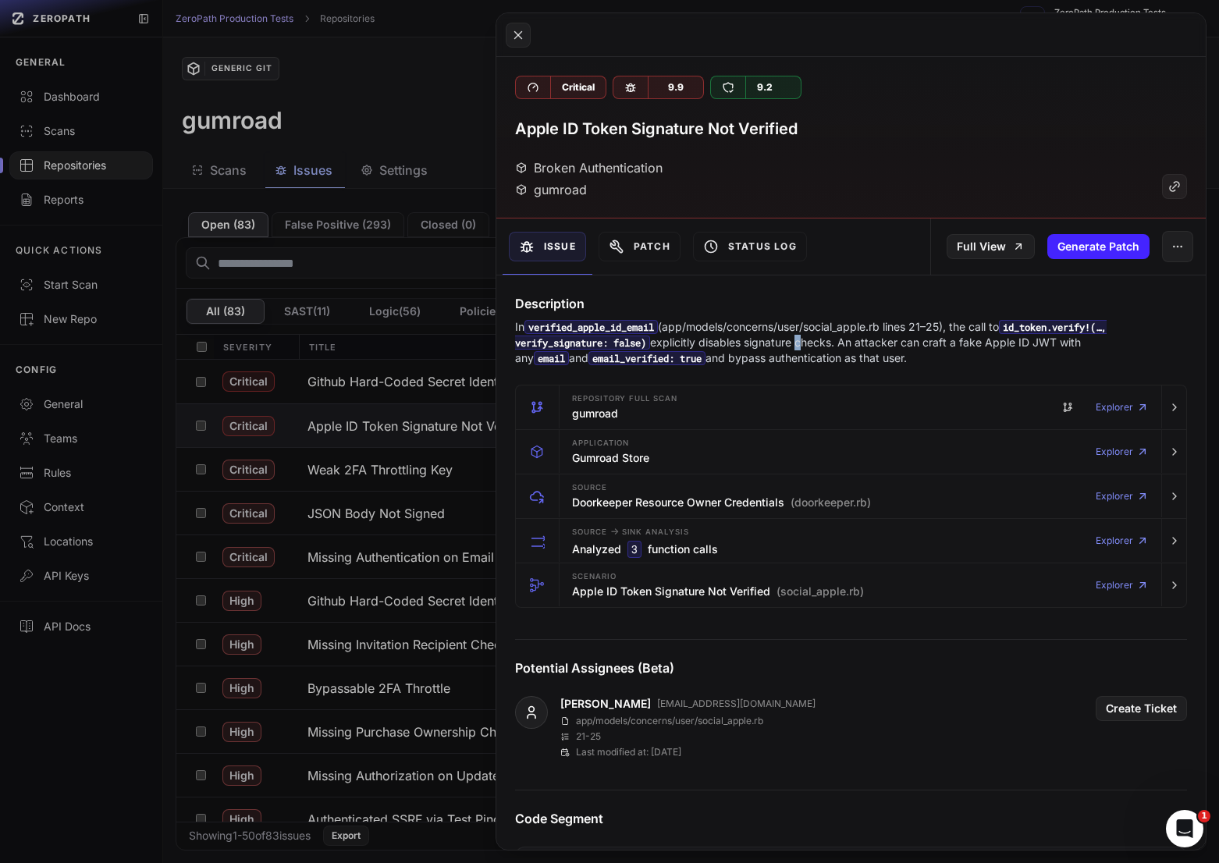
click at [803, 346] on p "In verified_apple_id_email (app/models/concerns/user/social_apple.rb lines 21–2…" at bounding box center [851, 342] width 672 height 47
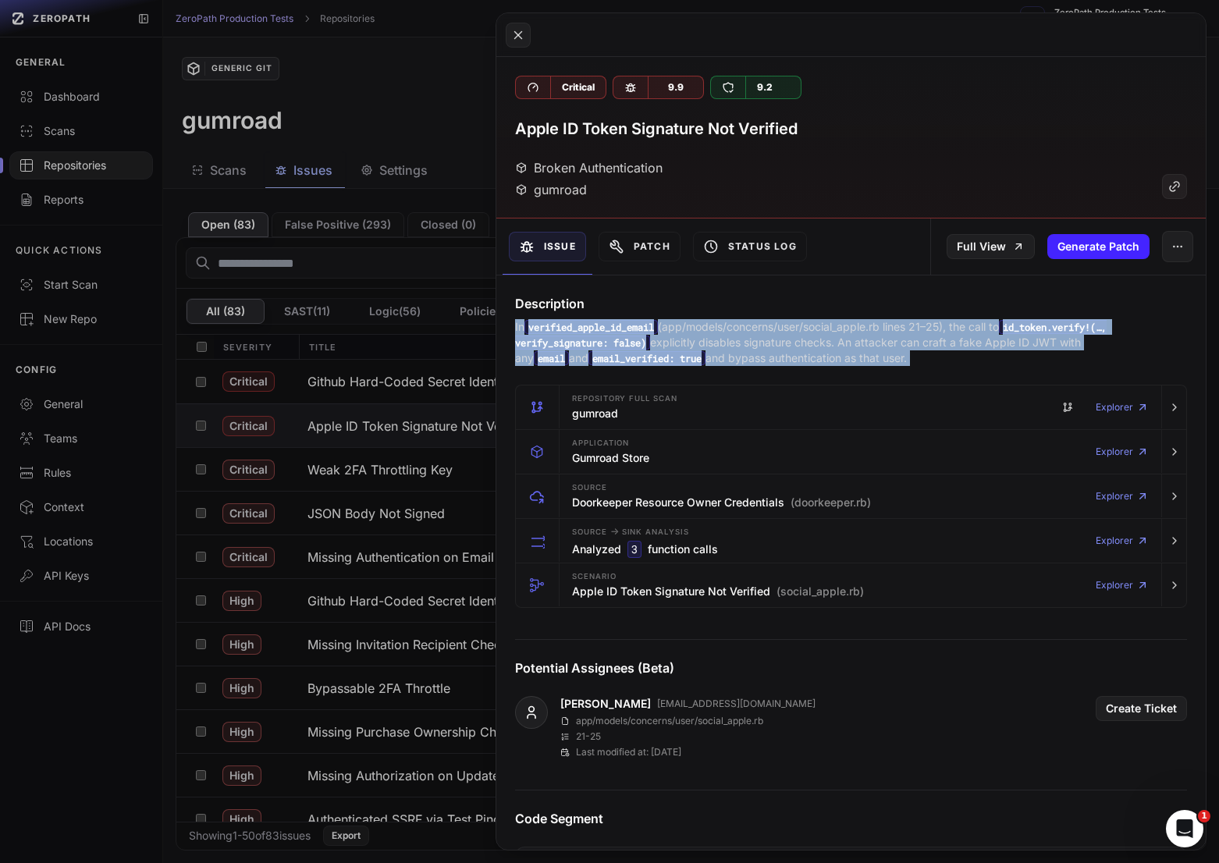
click at [803, 346] on p "In verified_apple_id_email (app/models/concerns/user/social_apple.rb lines 21–2…" at bounding box center [851, 342] width 672 height 47
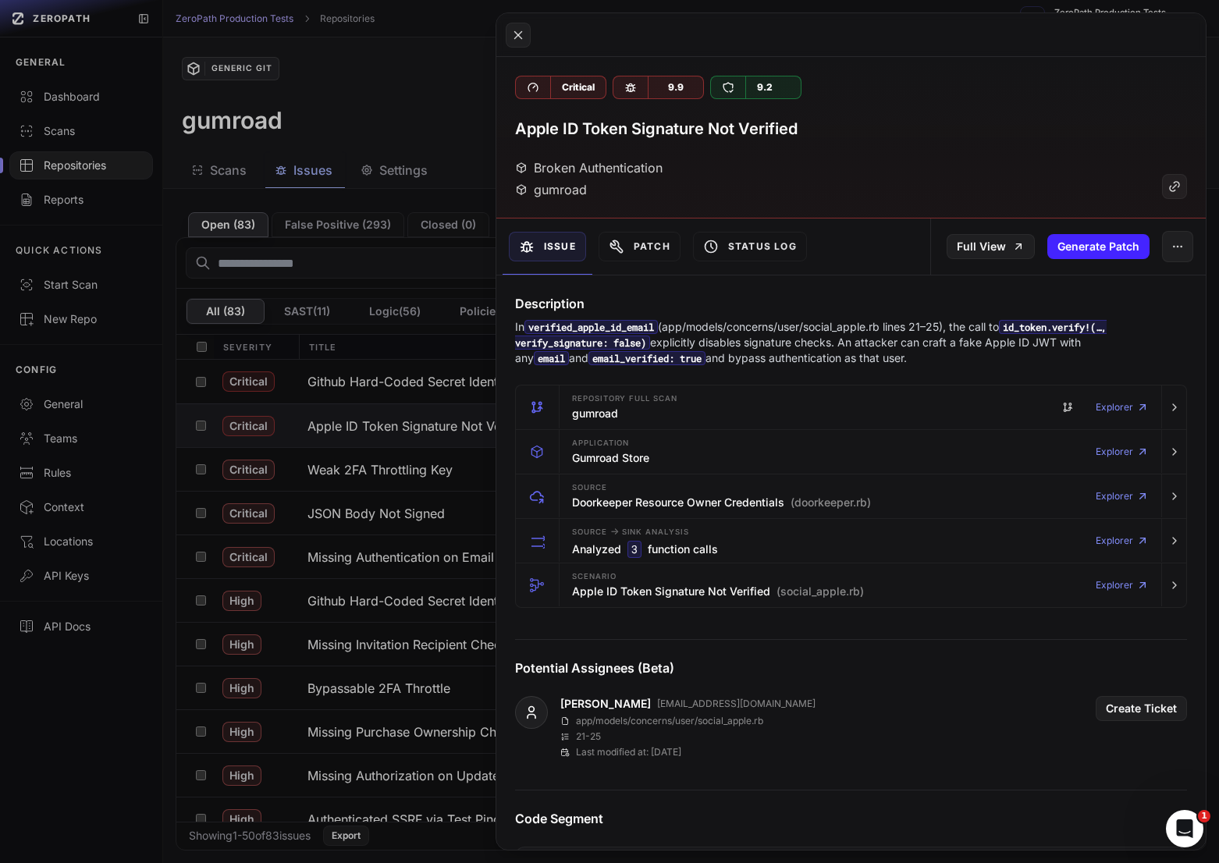
click at [752, 346] on p "In verified_apple_id_email (app/models/concerns/user/social_apple.rb lines 21–2…" at bounding box center [851, 342] width 672 height 47
click at [393, 584] on button at bounding box center [609, 431] width 1219 height 863
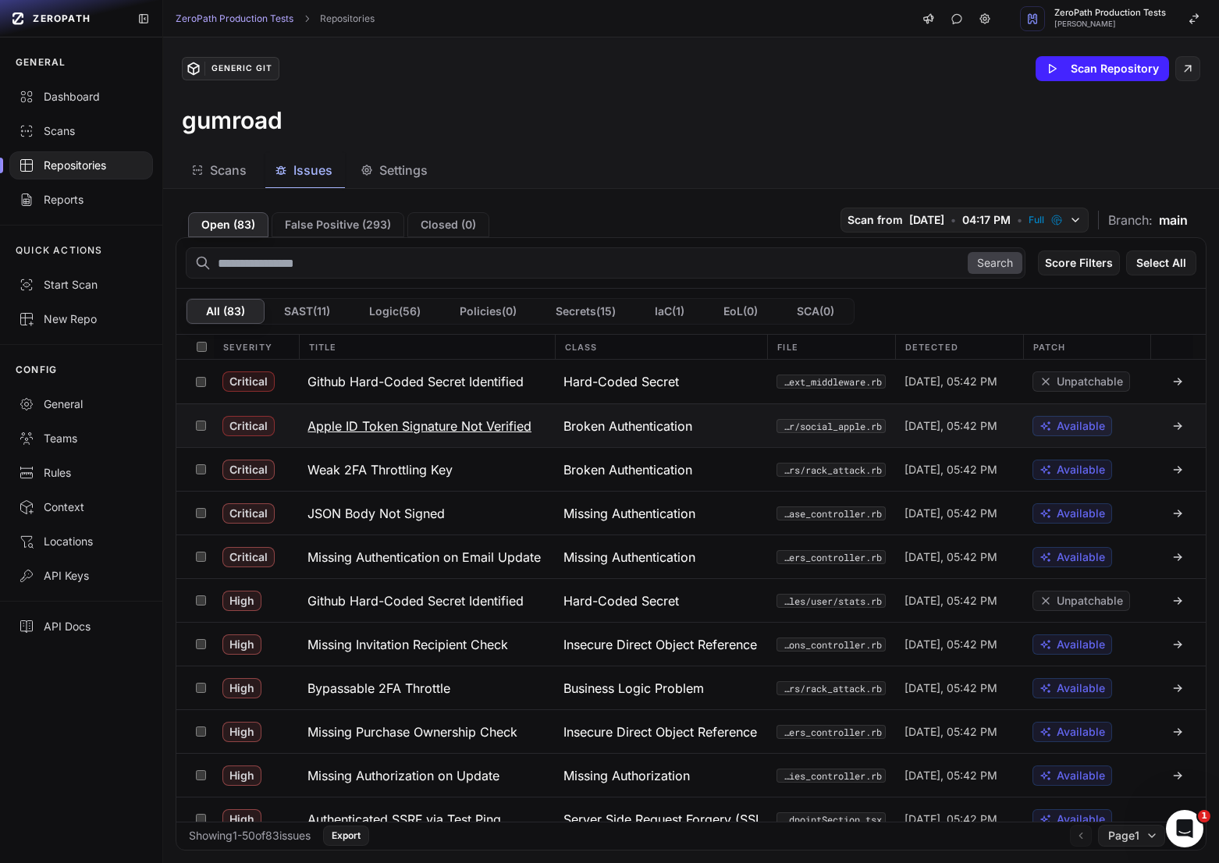
click at [513, 405] on button "Apple ID Token Signature Not Verified" at bounding box center [426, 425] width 256 height 43
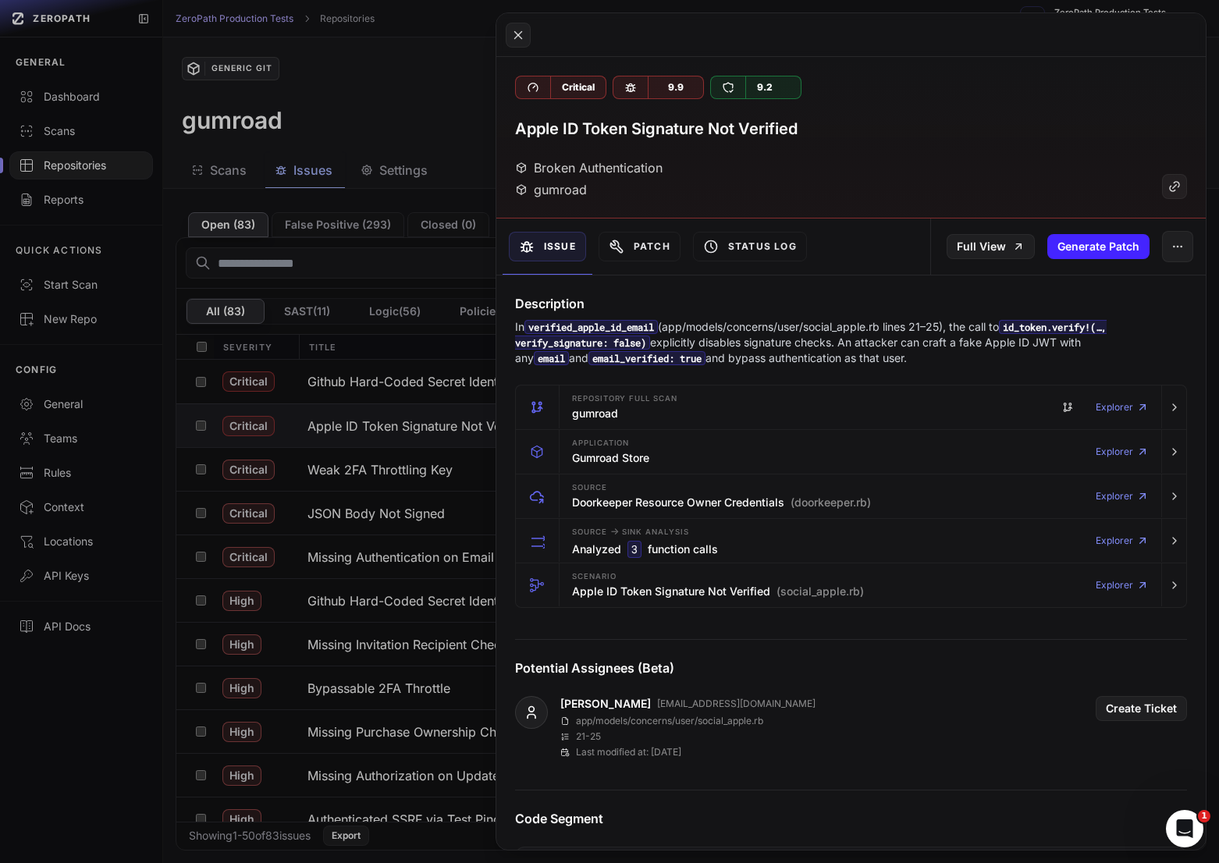
click at [318, 727] on button at bounding box center [609, 431] width 1219 height 863
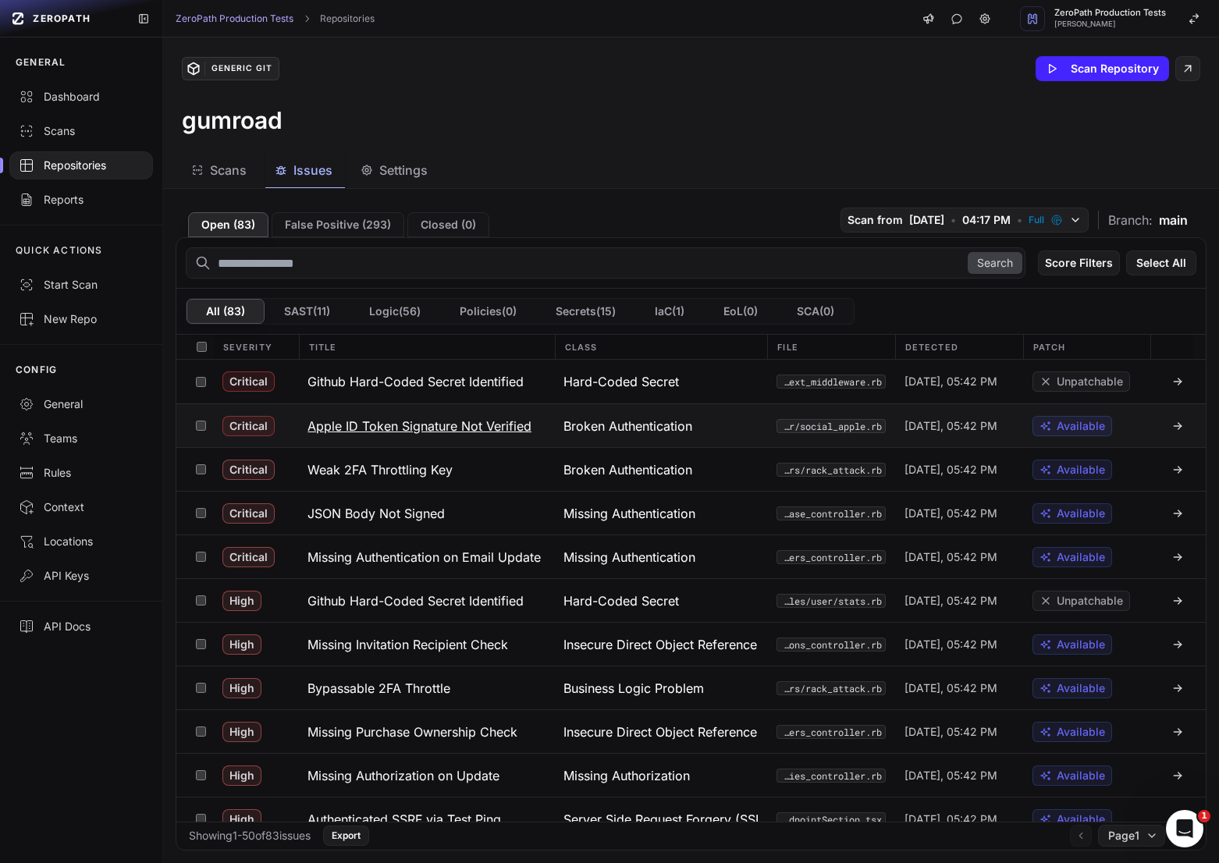
click at [402, 436] on button "Apple ID Token Signature Not Verified" at bounding box center [426, 425] width 256 height 43
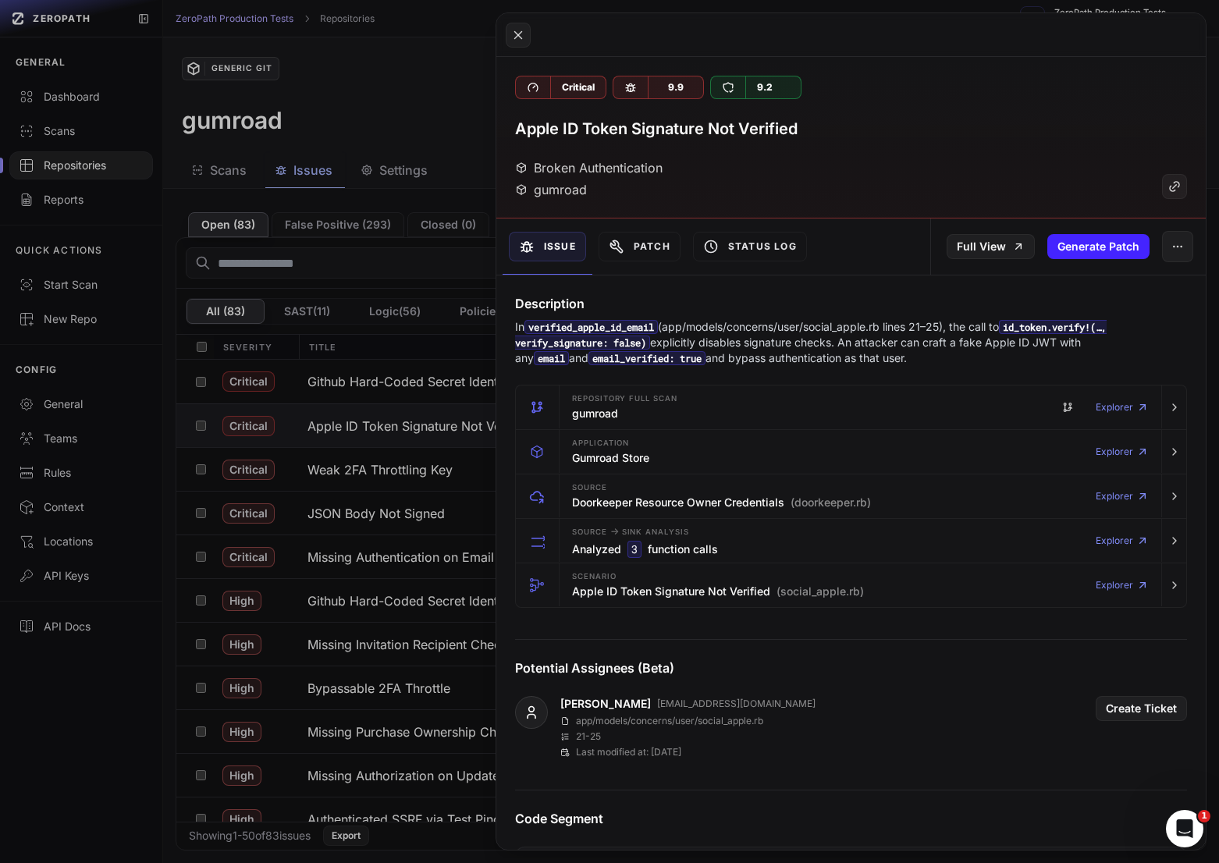
click at [415, 510] on button at bounding box center [609, 431] width 1219 height 863
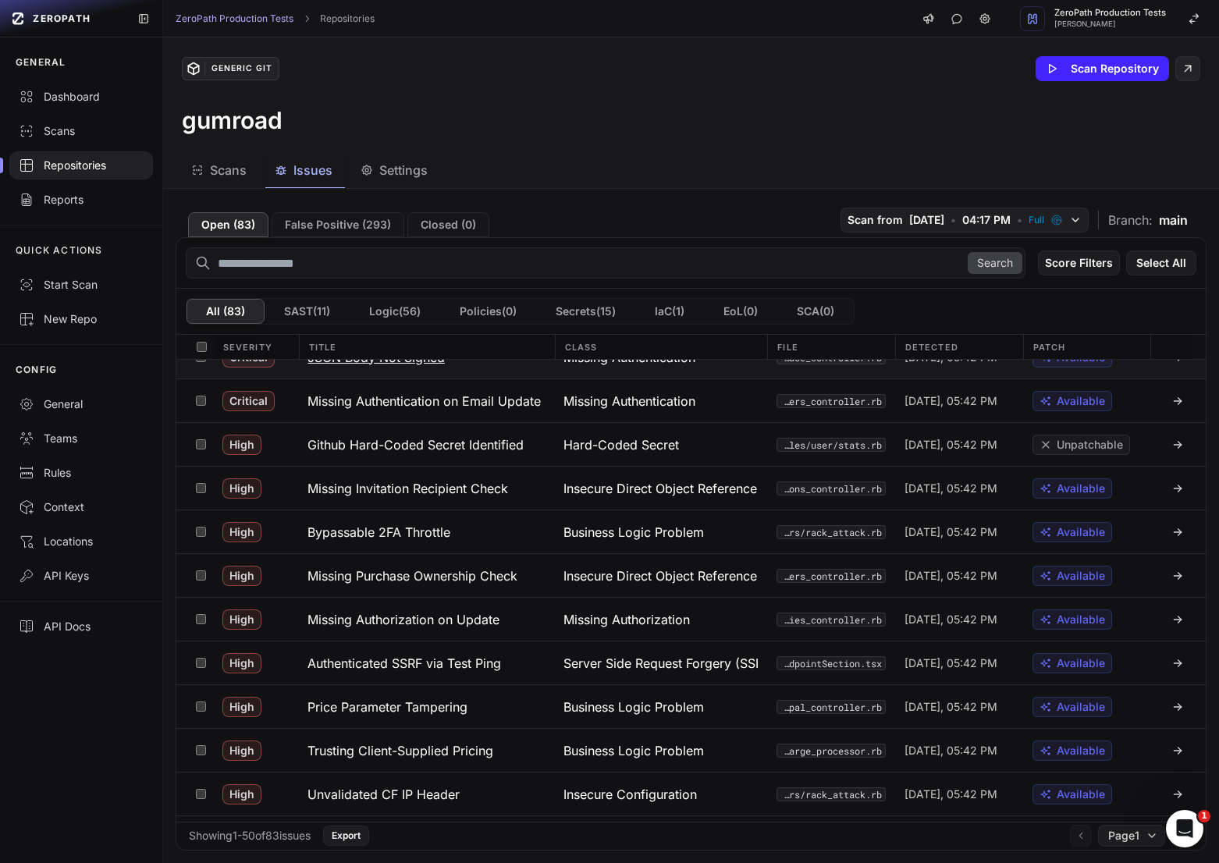
scroll to position [135, 0]
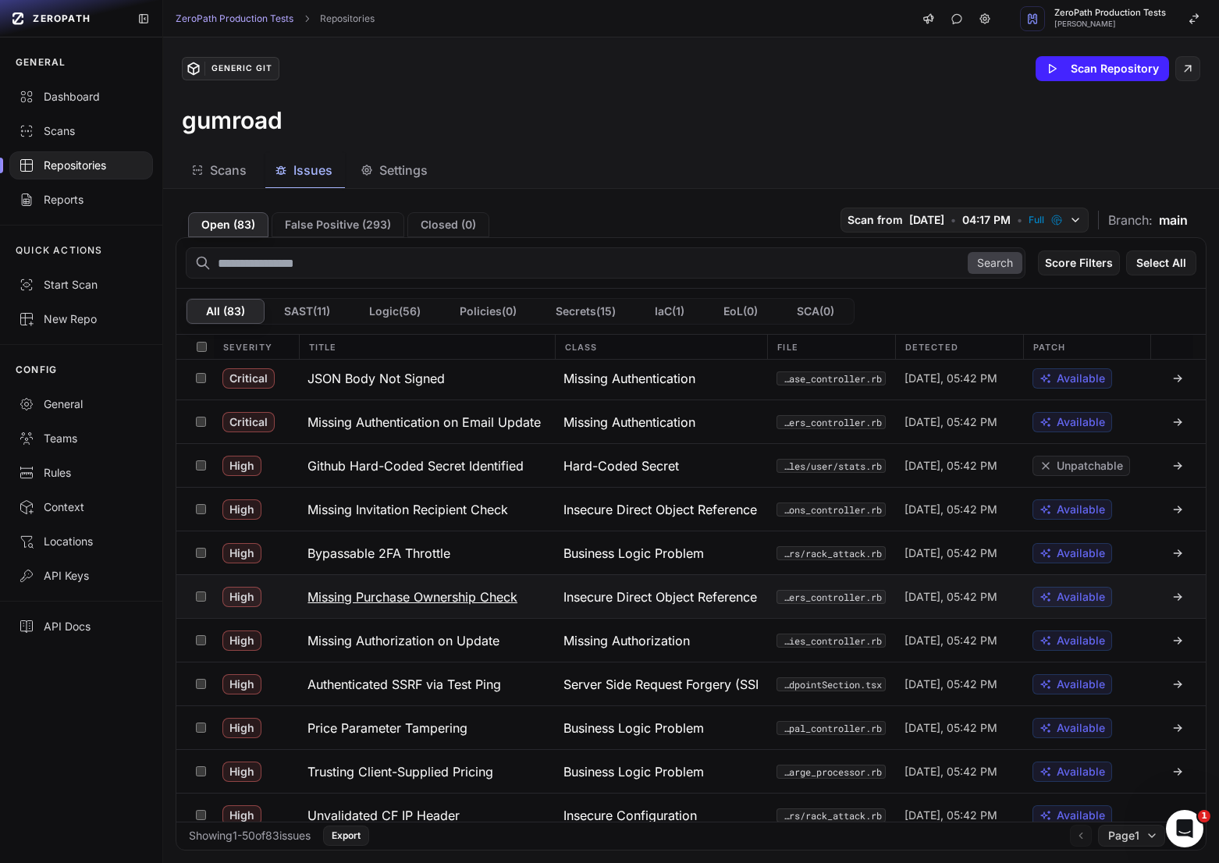
click at [508, 594] on h3 "Missing Purchase Ownership Check" at bounding box center [413, 597] width 210 height 19
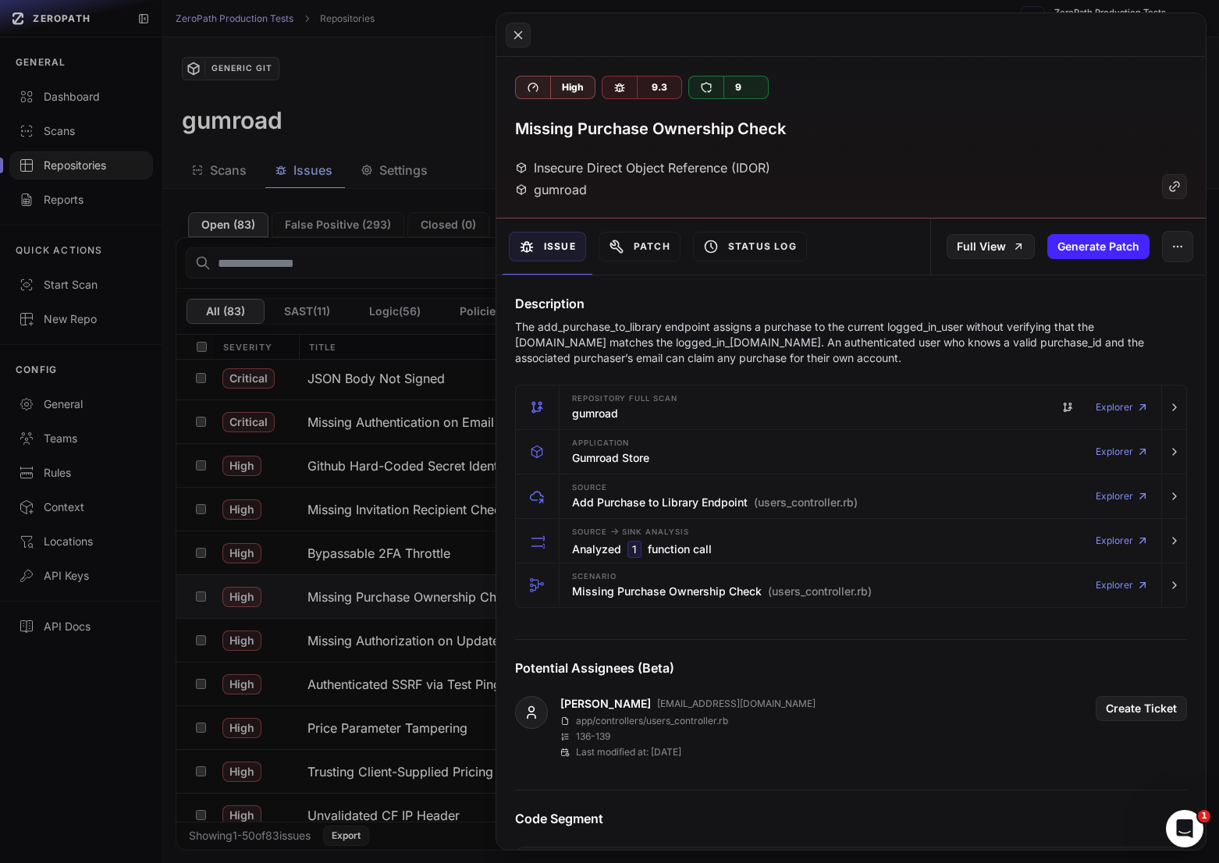
click at [457, 655] on button at bounding box center [609, 431] width 1219 height 863
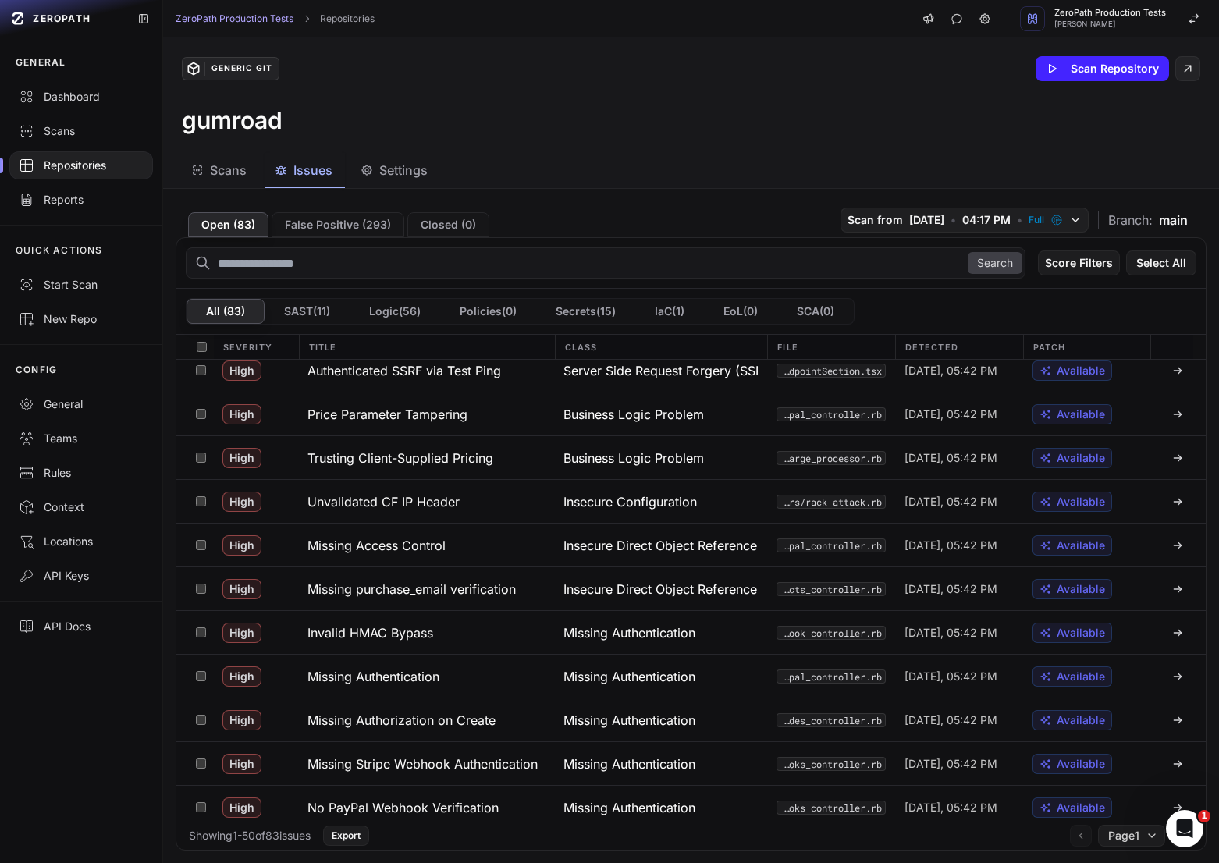
scroll to position [461, 0]
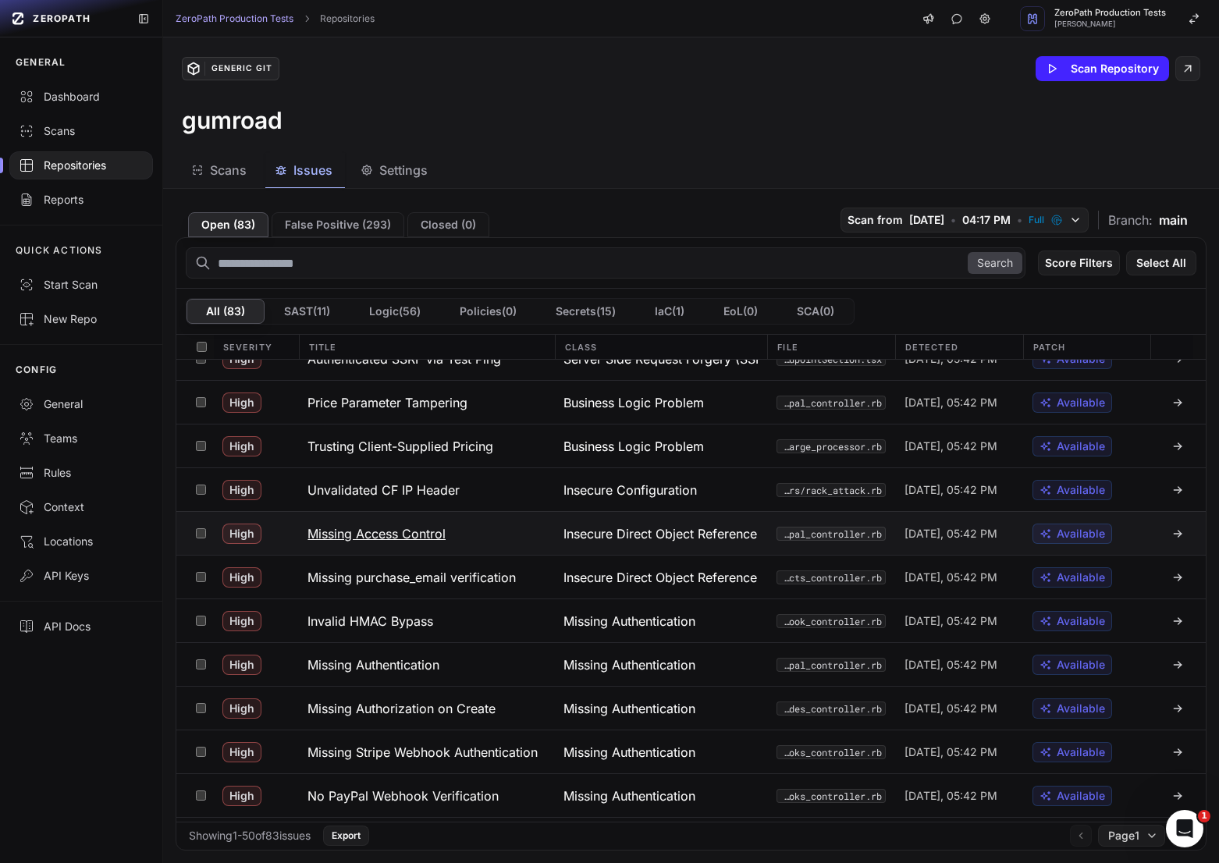
click at [445, 539] on h3 "Missing Access Control" at bounding box center [377, 534] width 138 height 19
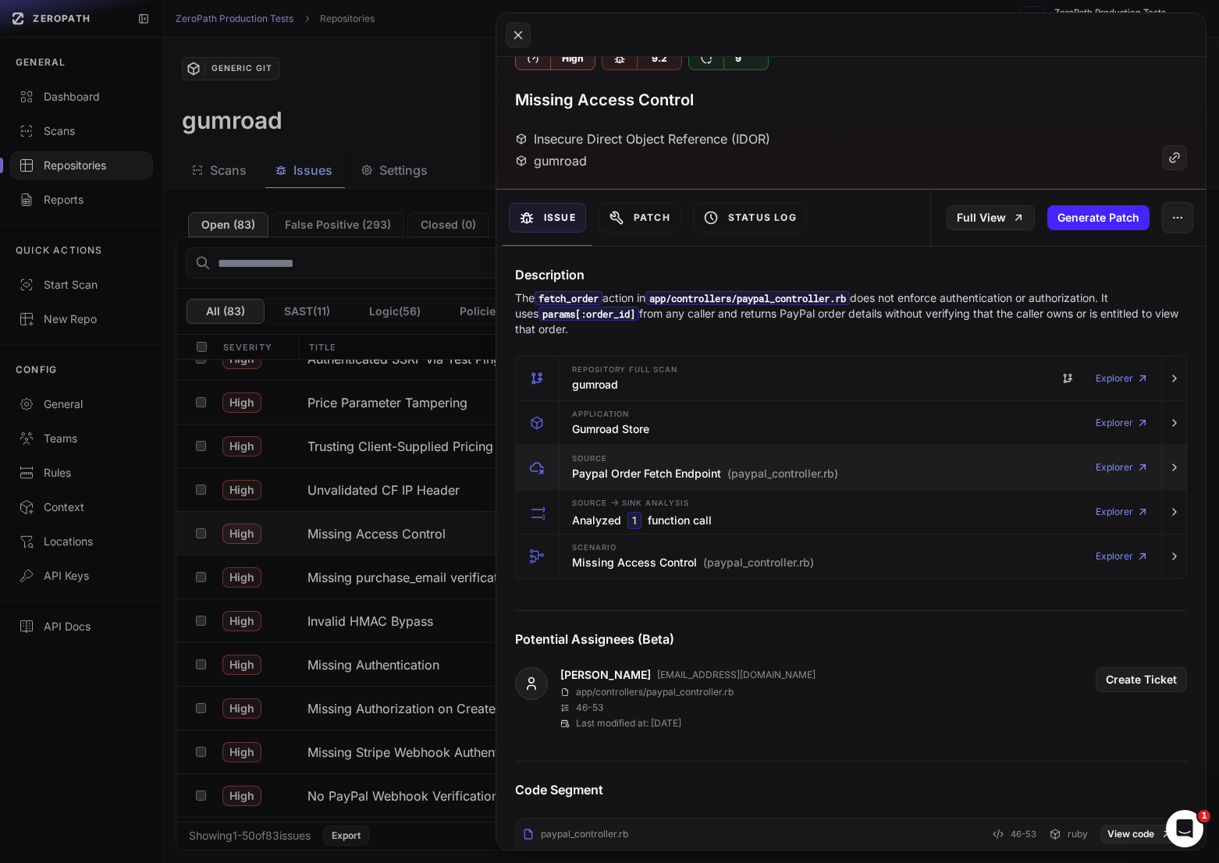
scroll to position [41, 0]
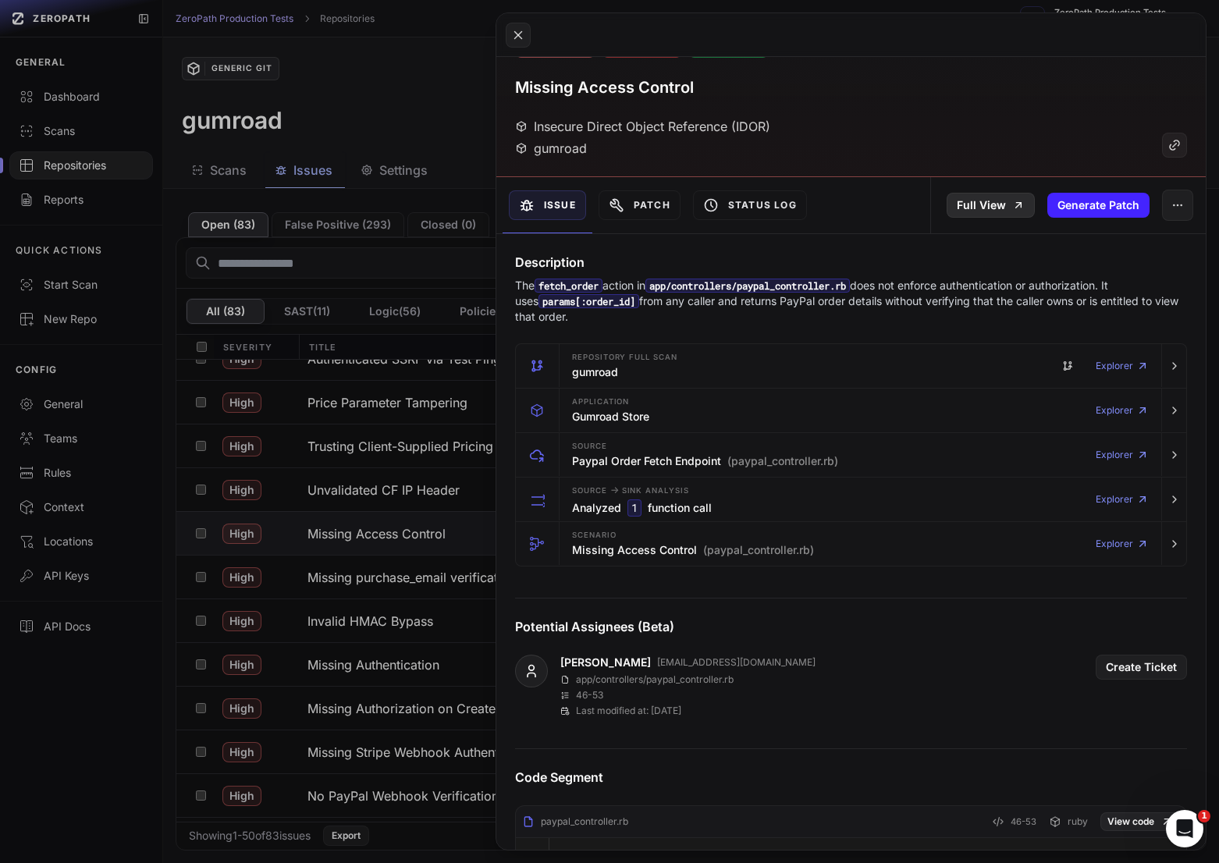
click at [992, 193] on link "Full View" at bounding box center [991, 205] width 88 height 25
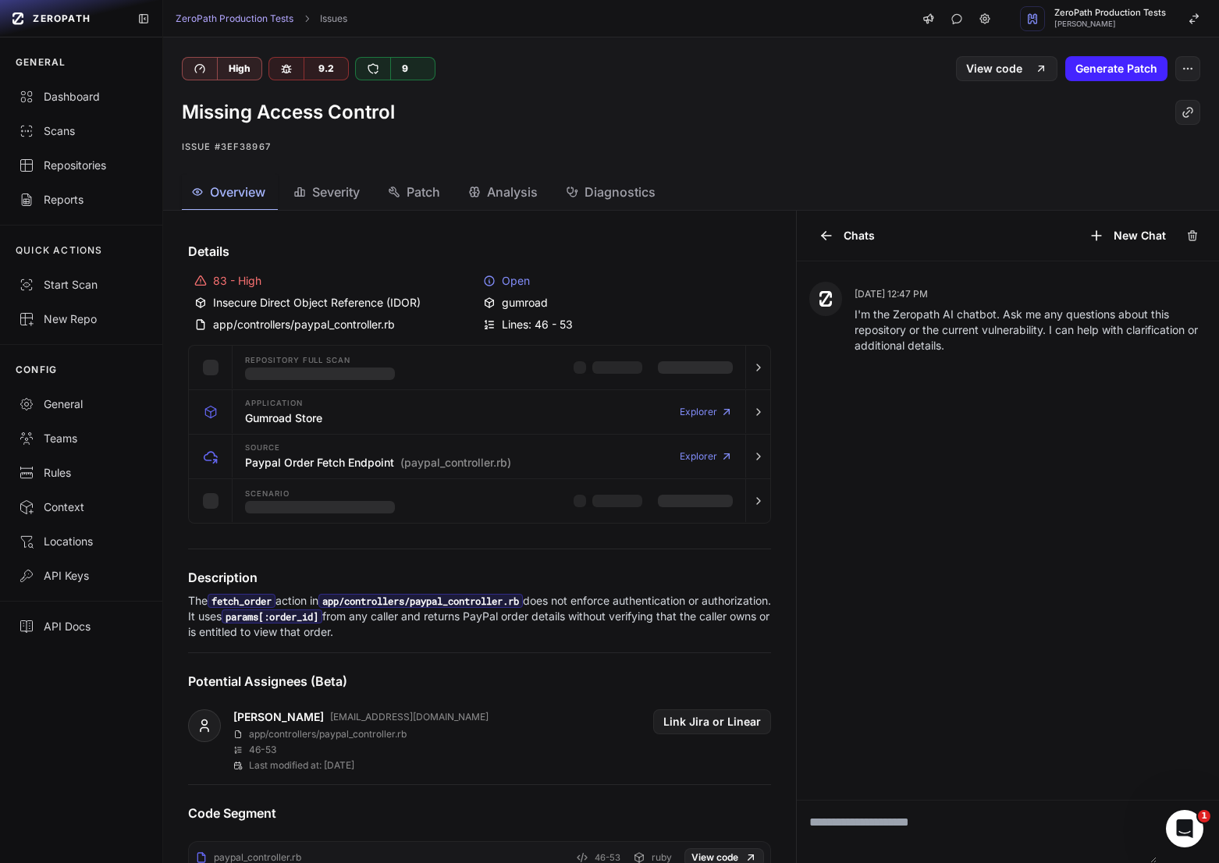
click at [327, 196] on span "Severity" at bounding box center [336, 192] width 48 height 19
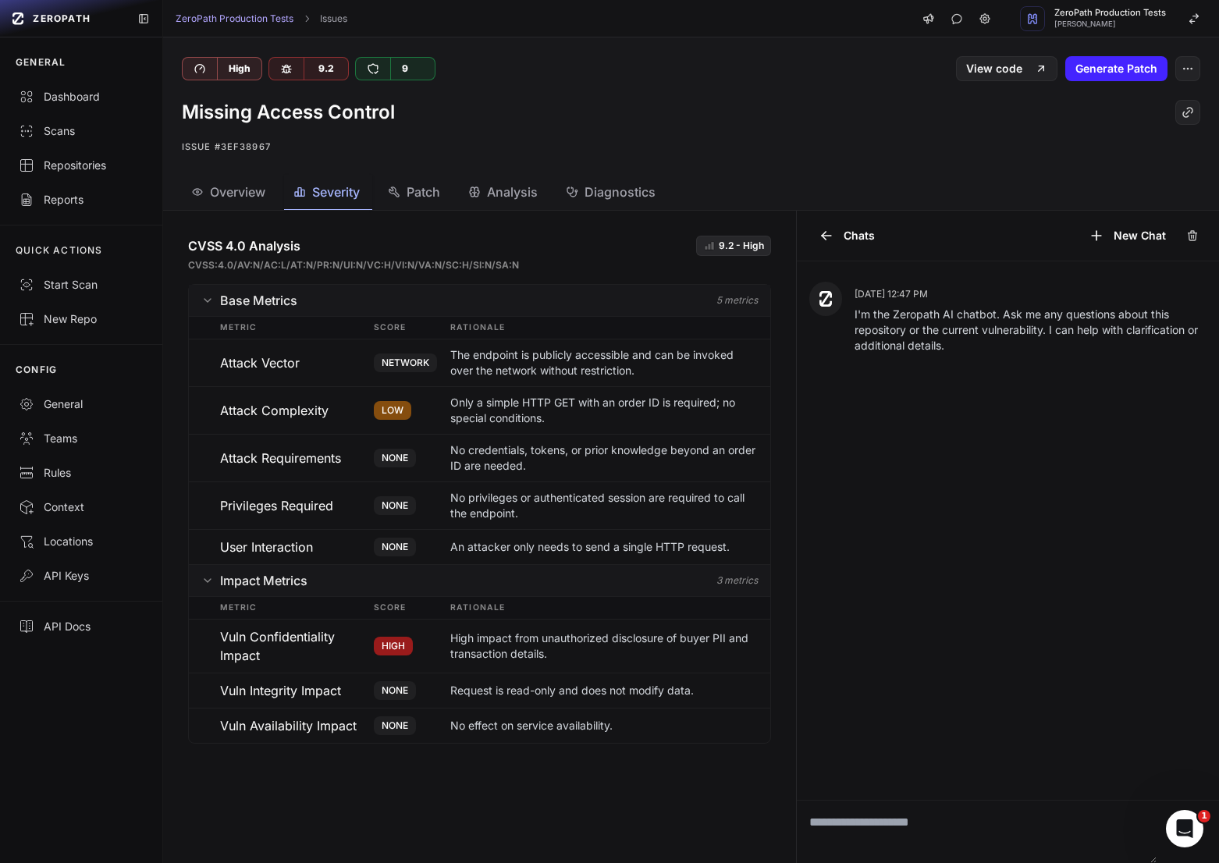
click at [618, 371] on p "The endpoint is publicly accessible and can be invoked over the network without…" at bounding box center [604, 362] width 308 height 31
click at [599, 379] on p "Only a simple HTTP GET with an order ID is required; no special conditions." at bounding box center [604, 362] width 308 height 31
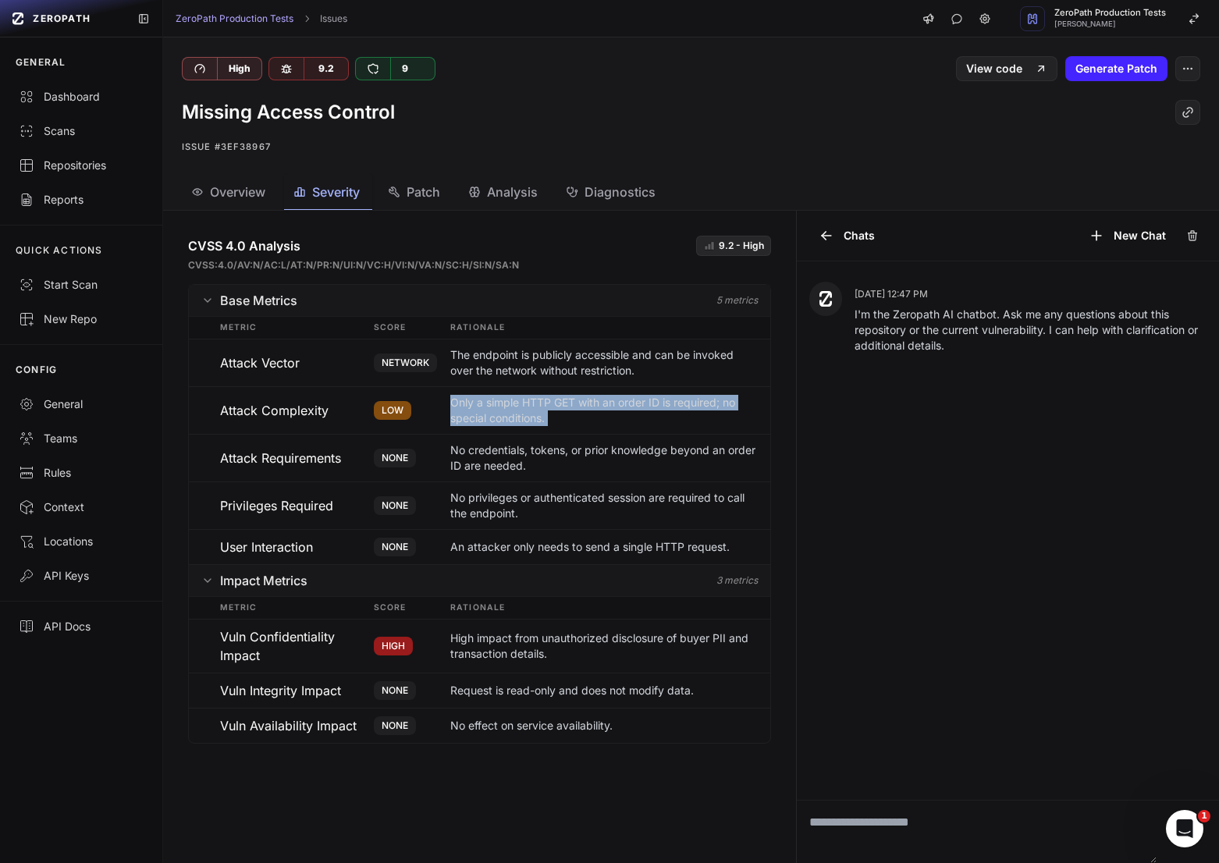
click at [599, 379] on p "Only a simple HTTP GET with an order ID is required; no special conditions." at bounding box center [604, 362] width 308 height 31
click at [580, 379] on p "No credentials, tokens, or prior knowledge beyond an order ID are needed." at bounding box center [604, 362] width 308 height 31
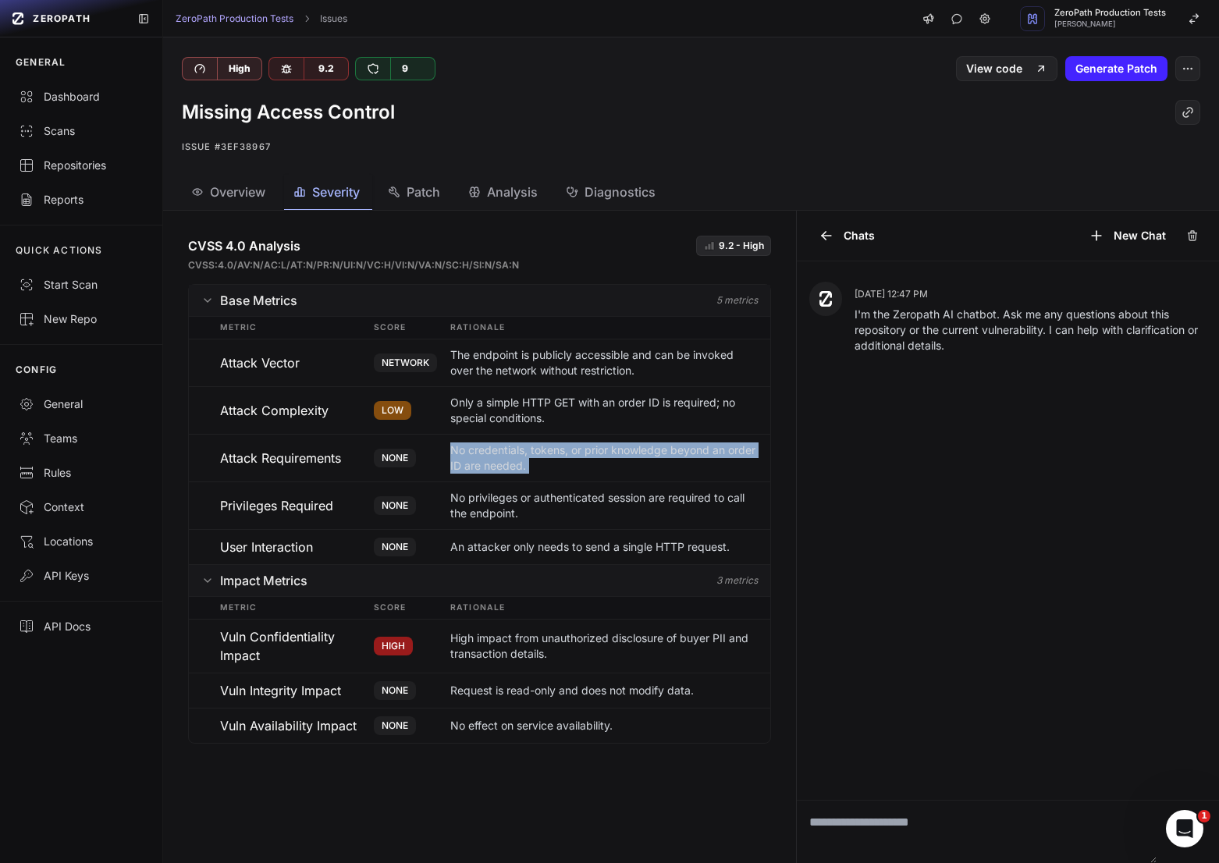
click at [580, 379] on p "No credentials, tokens, or prior knowledge beyond an order ID are needed." at bounding box center [604, 362] width 308 height 31
click at [577, 379] on p "No privileges or authenticated session are required to call the endpoint." at bounding box center [604, 362] width 308 height 31
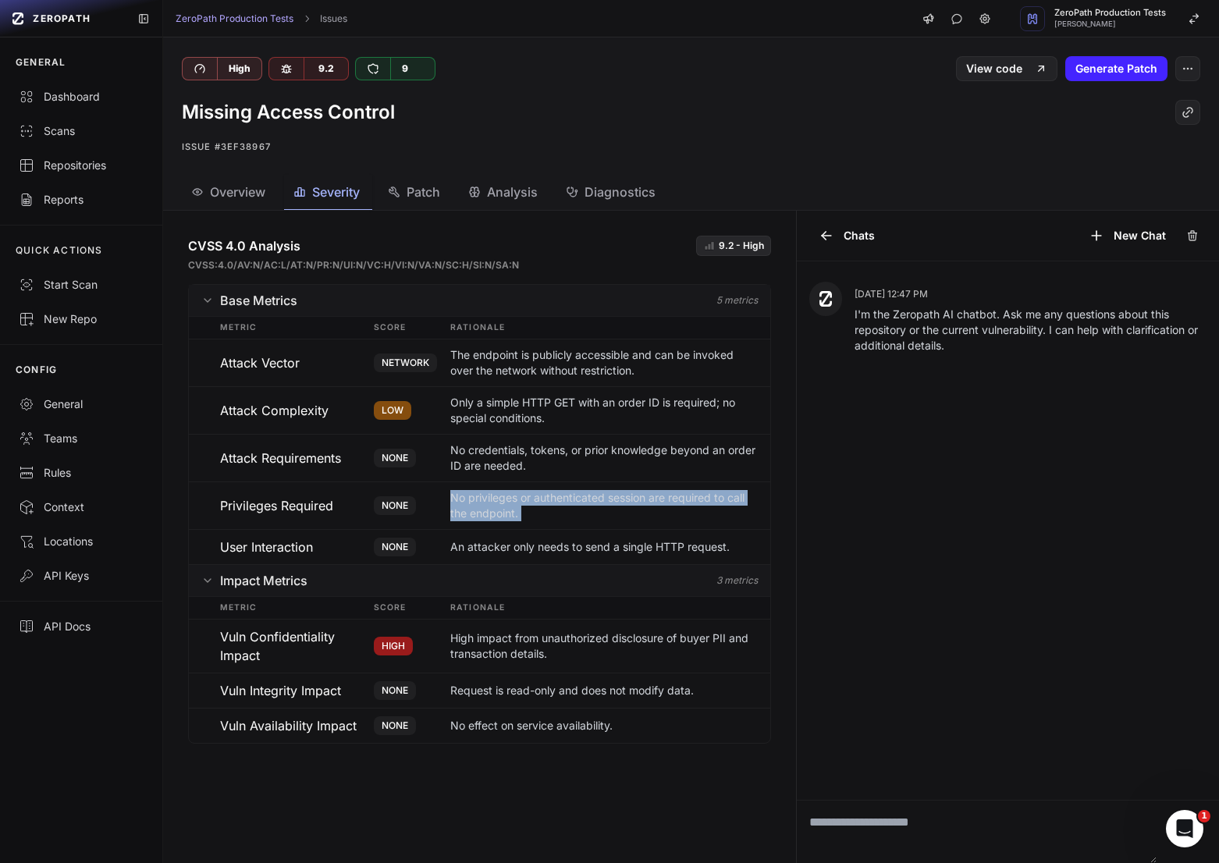
click at [577, 379] on p "No privileges or authenticated session are required to call the endpoint." at bounding box center [604, 362] width 308 height 31
click at [443, 415] on div "LOW" at bounding box center [412, 410] width 76 height 31
click at [80, 166] on div "Repositories" at bounding box center [81, 166] width 125 height 16
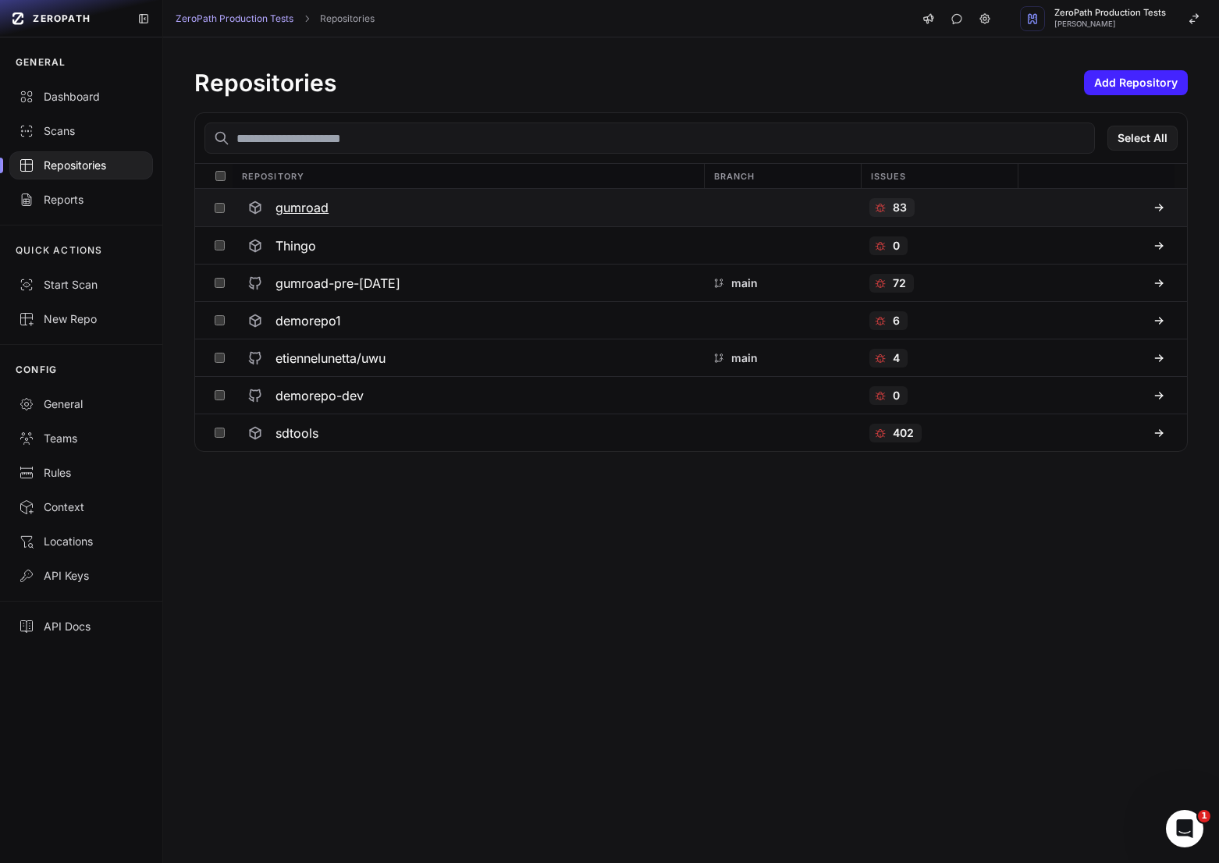
click at [333, 212] on div "gumroad" at bounding box center [467, 208] width 453 height 28
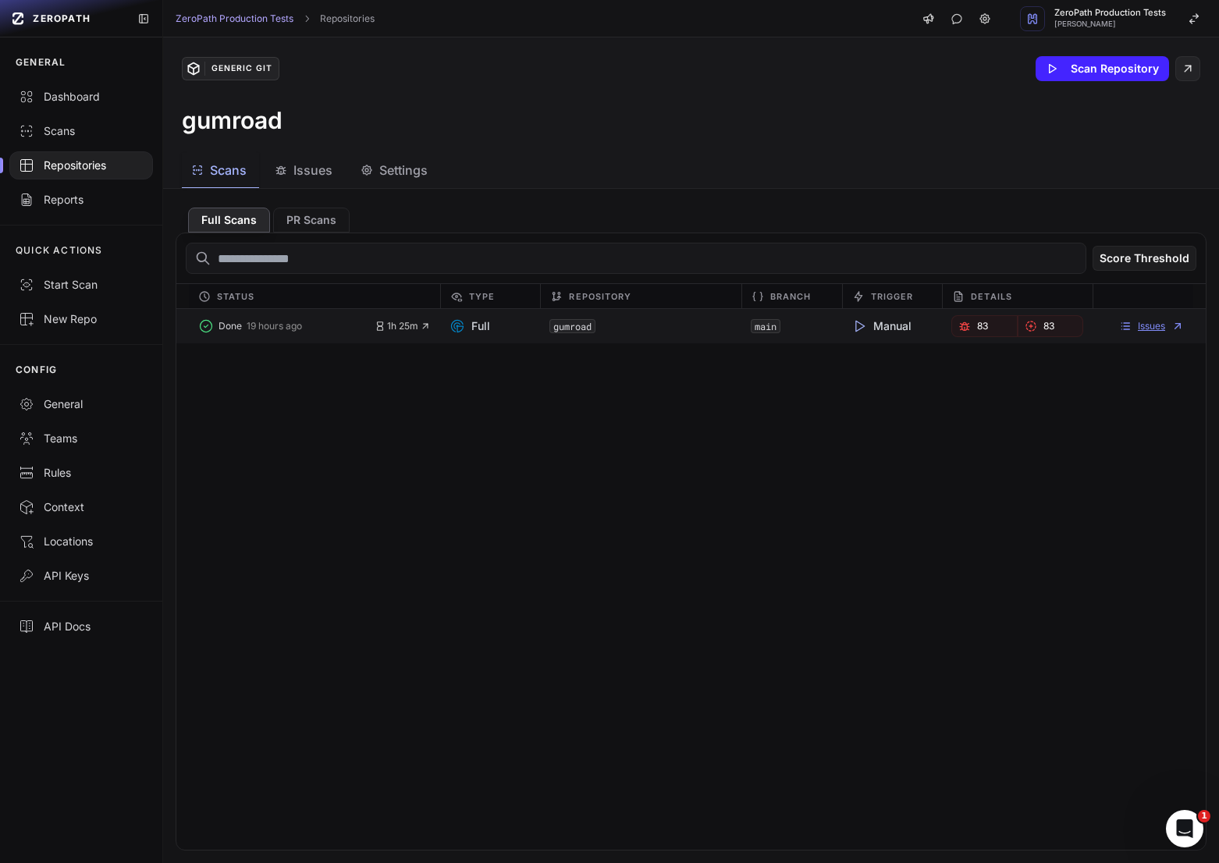
click at [1157, 326] on link "Issues" at bounding box center [1151, 326] width 65 height 12
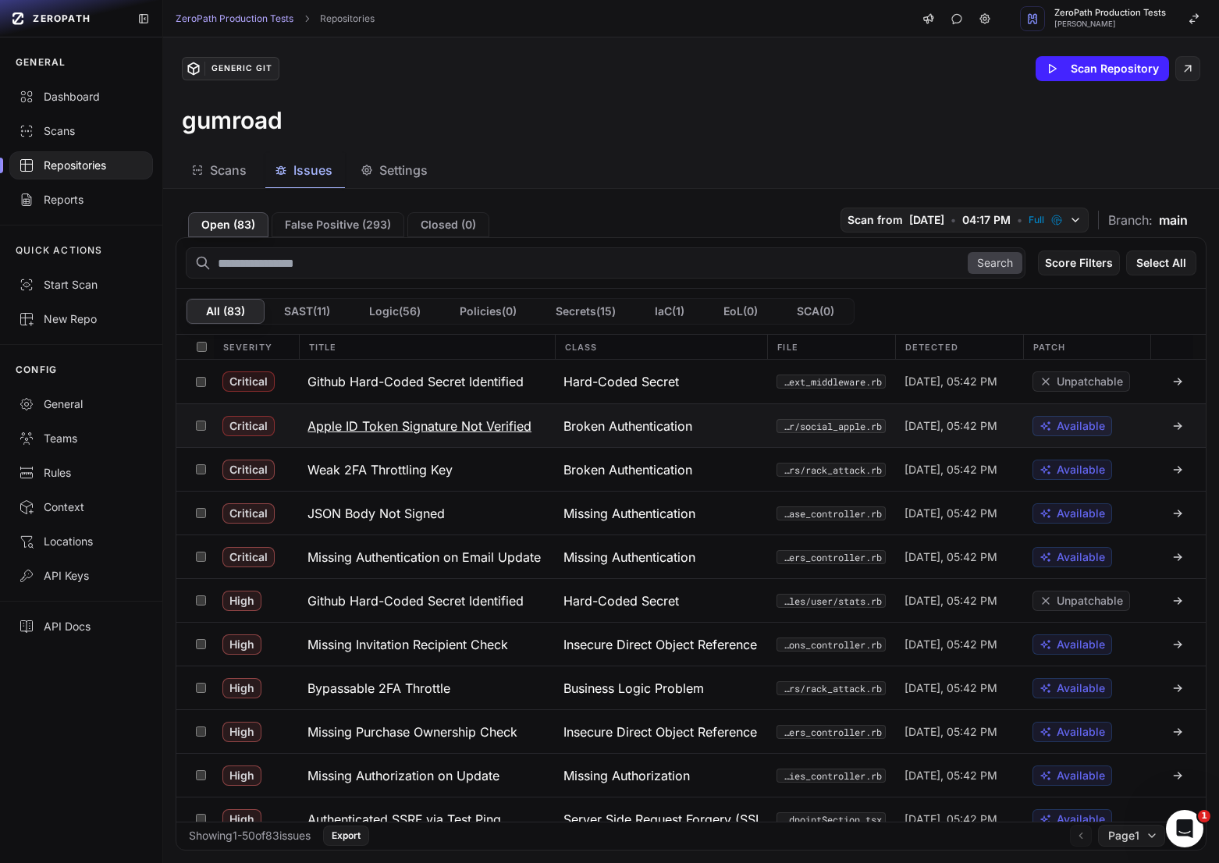
click at [898, 428] on div "[DATE], 05:42 PM" at bounding box center [959, 425] width 128 height 43
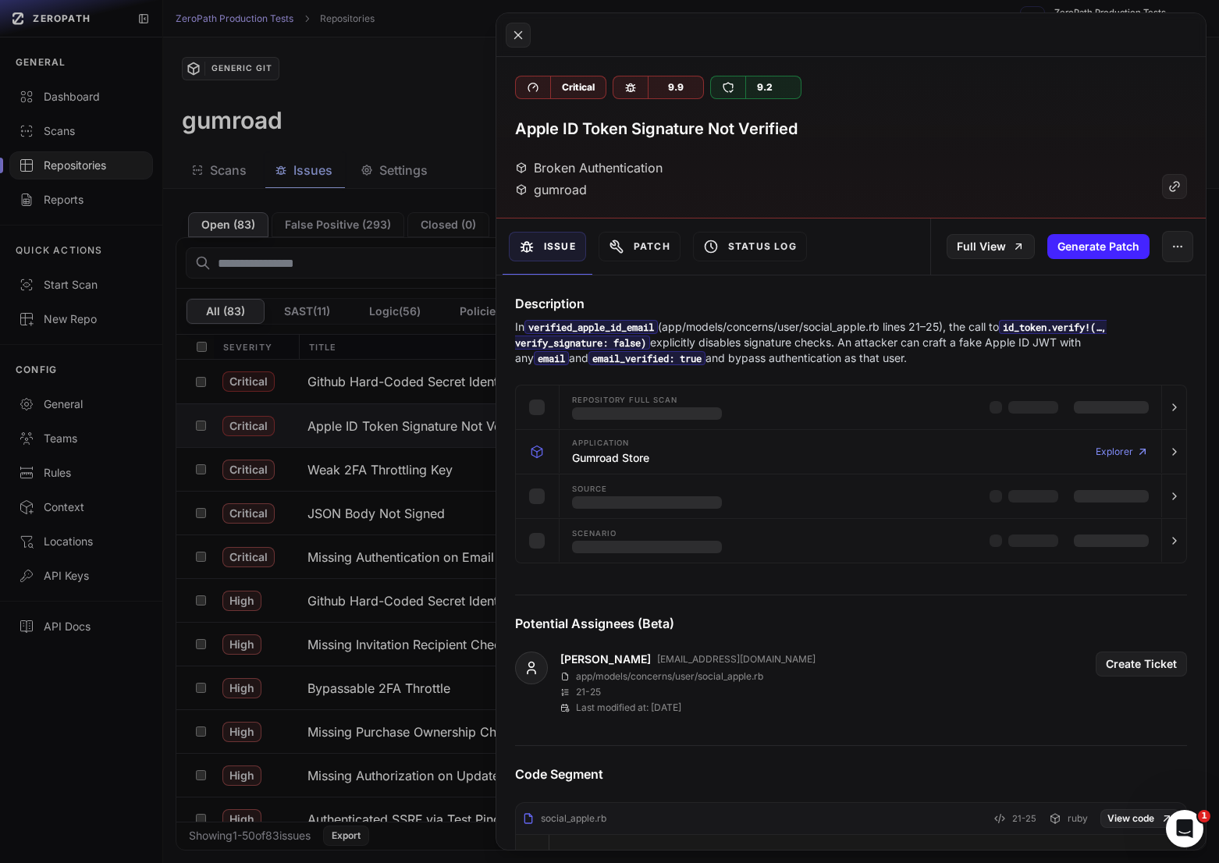
click at [396, 570] on button at bounding box center [609, 431] width 1219 height 863
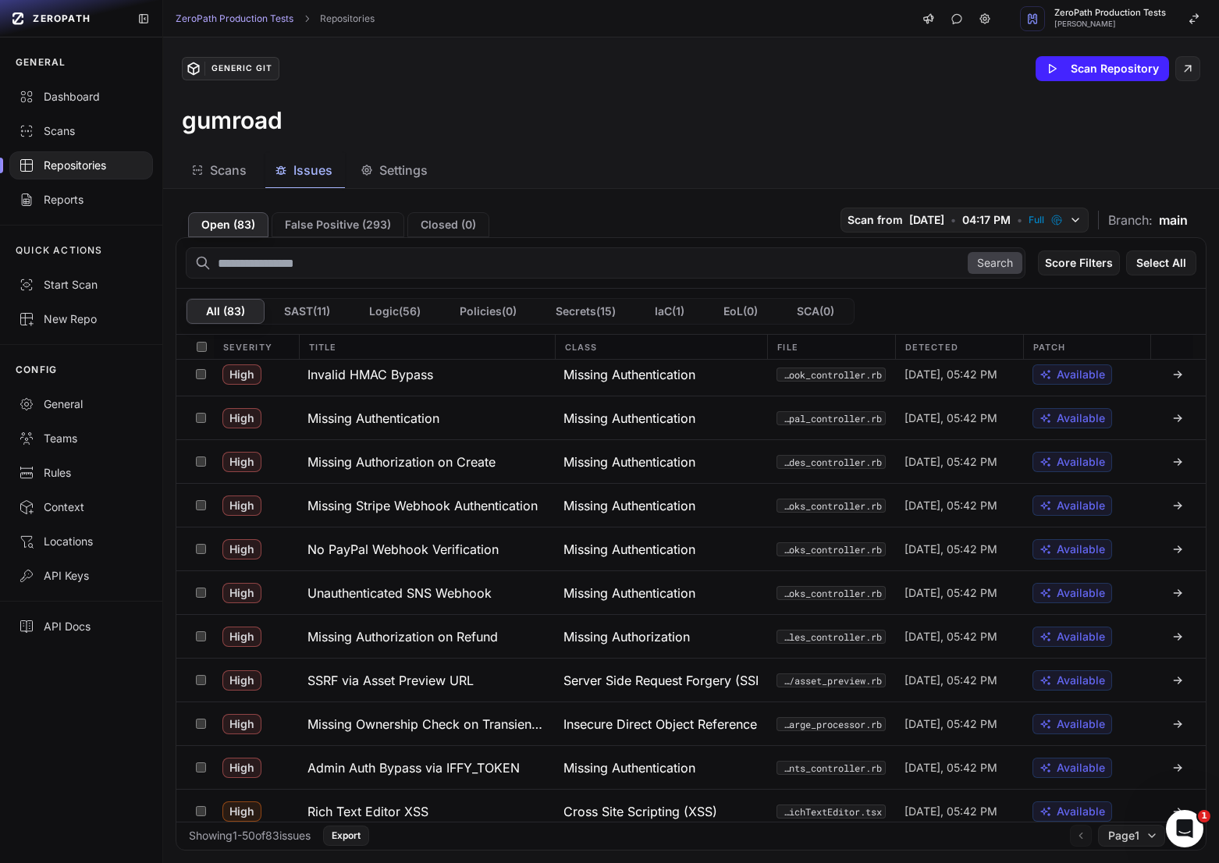
scroll to position [709, 0]
click at [530, 556] on button "No PayPal Webhook Verification" at bounding box center [426, 547] width 256 height 43
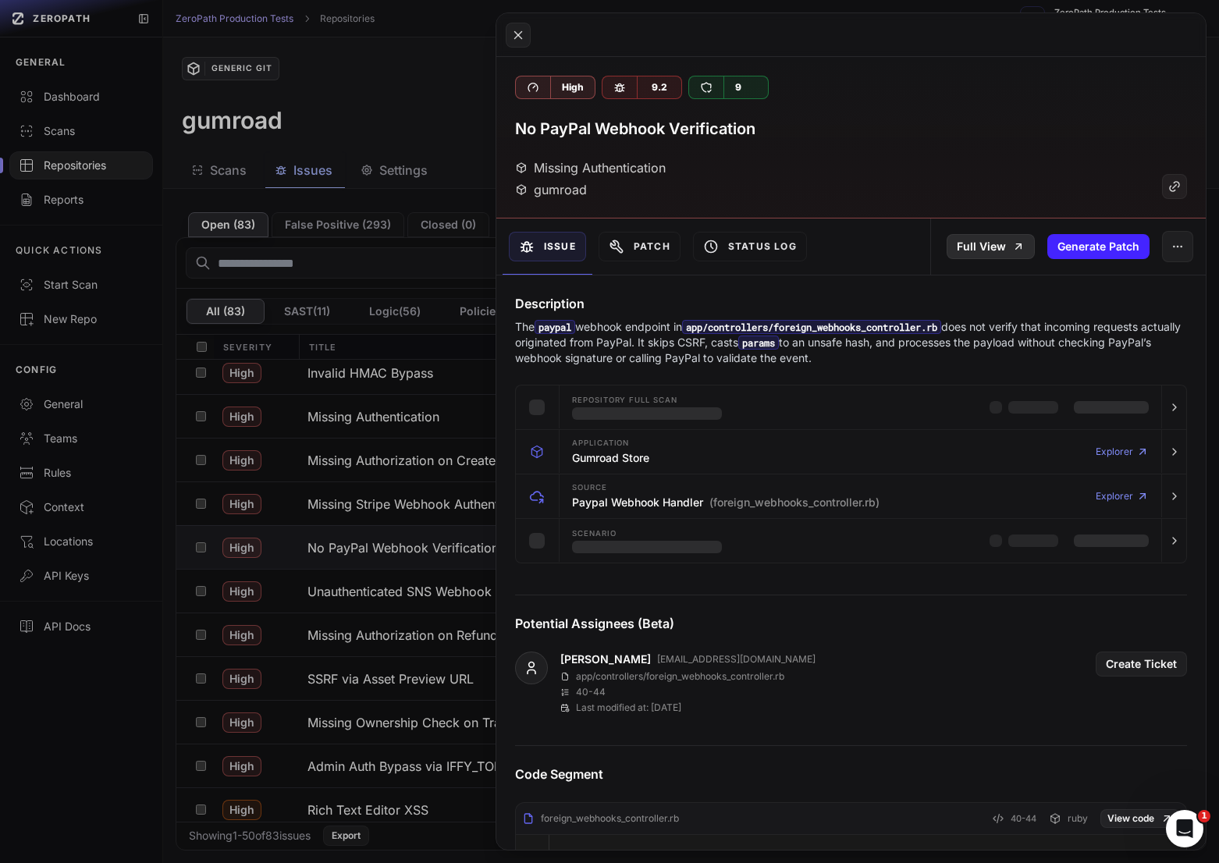
click at [980, 251] on link "Full View" at bounding box center [991, 246] width 88 height 25
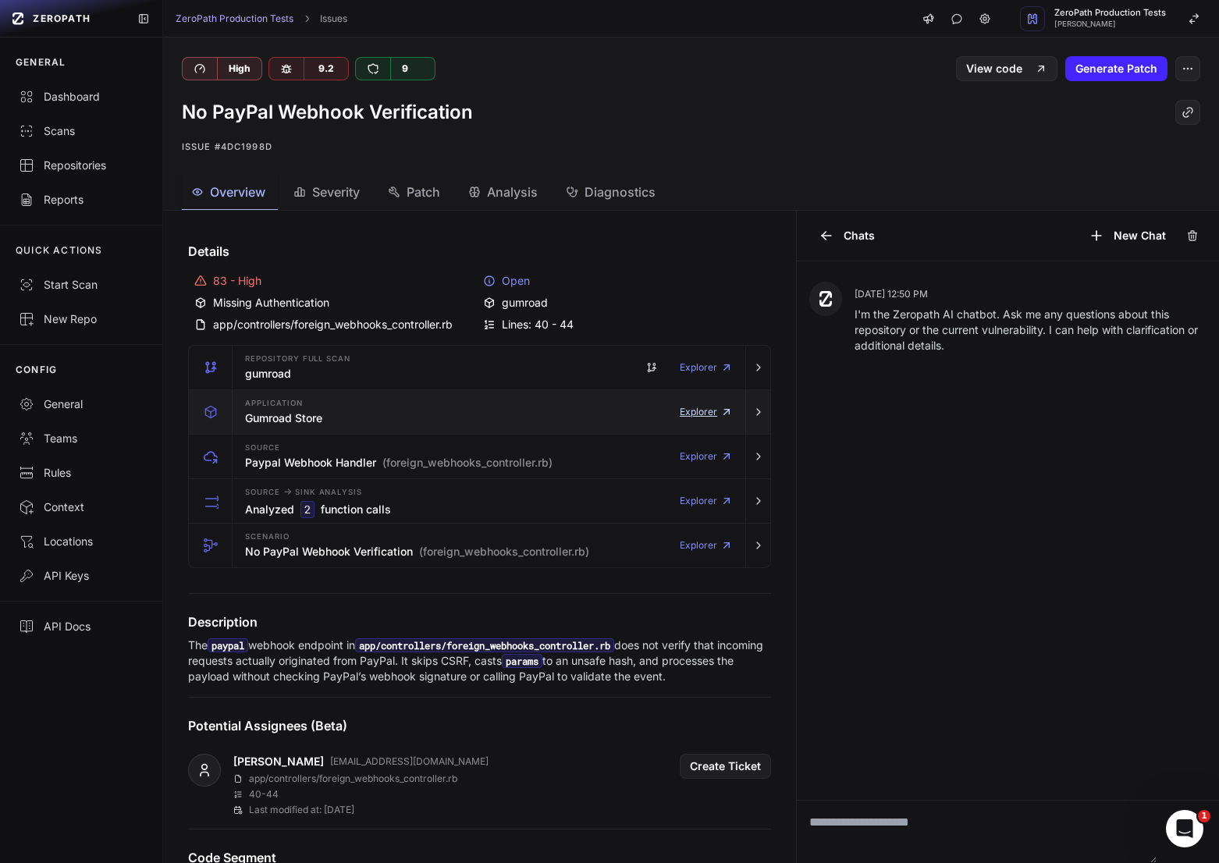
click at [695, 415] on link "Explorer" at bounding box center [706, 411] width 53 height 31
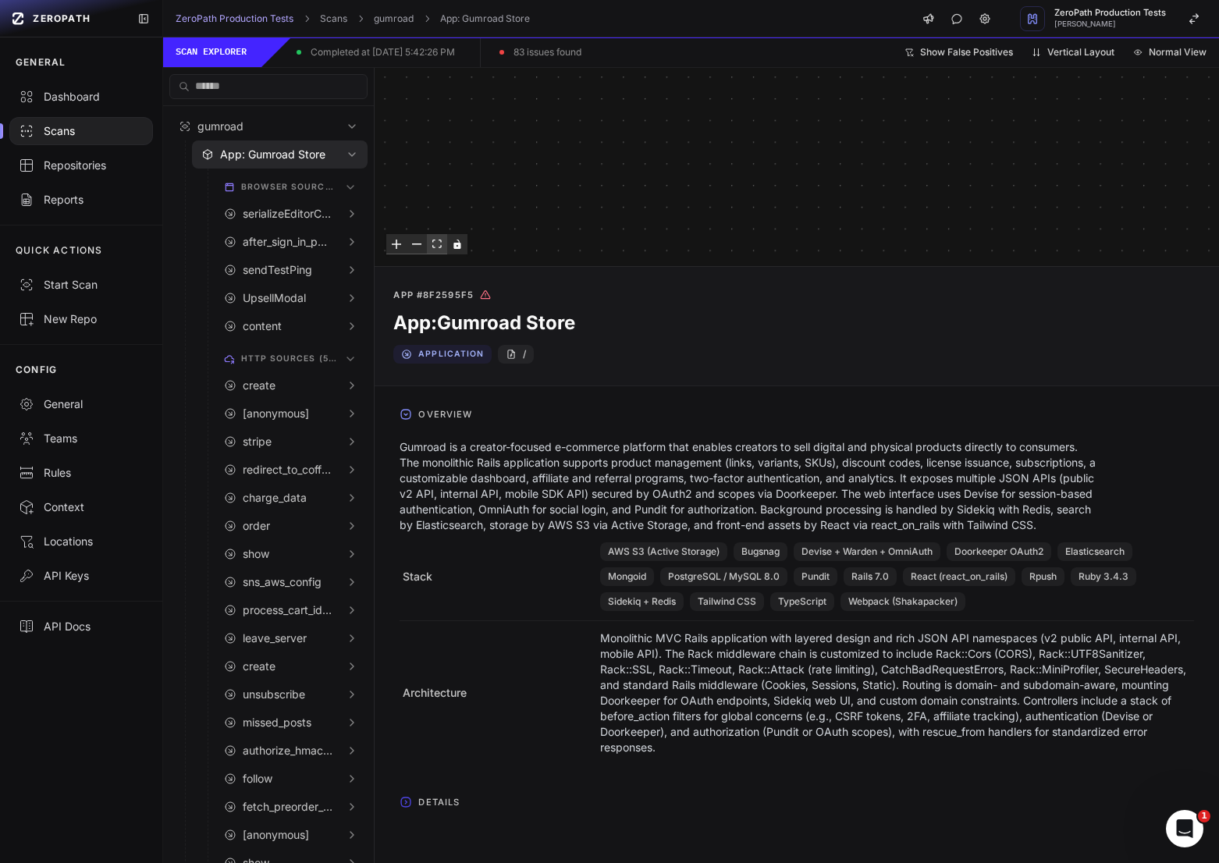
click at [432, 246] on icon "fit view" at bounding box center [436, 244] width 9 height 9
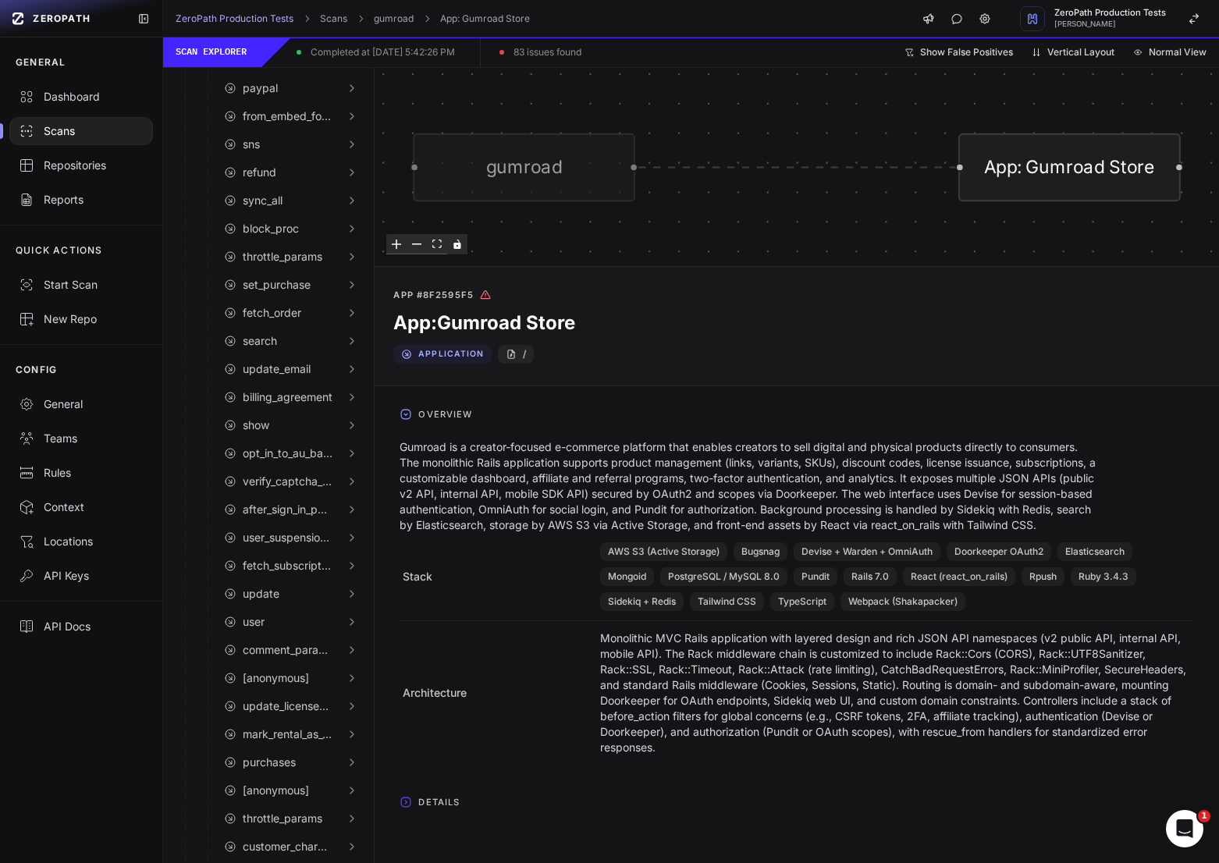
scroll to position [1002, 0]
click at [297, 300] on button "fetch_order" at bounding box center [291, 311] width 153 height 28
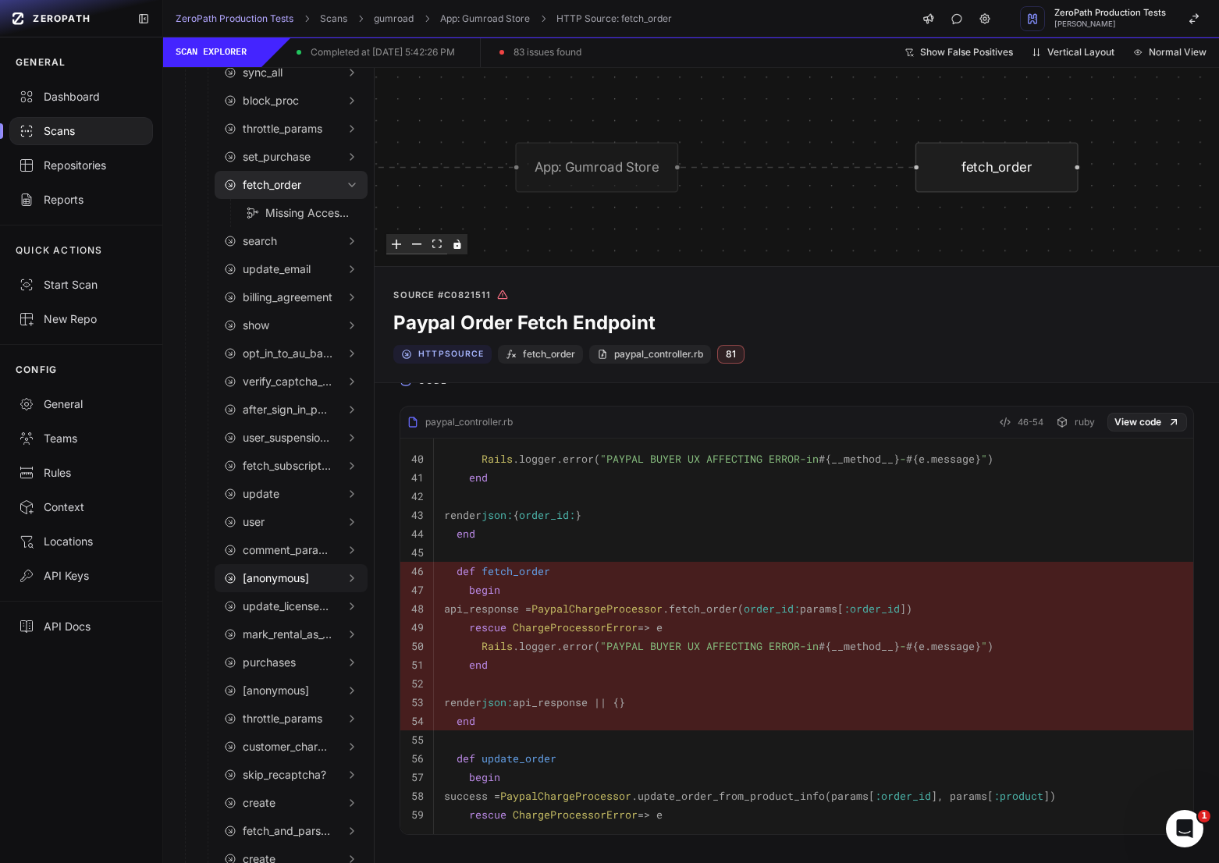
scroll to position [1120, 0]
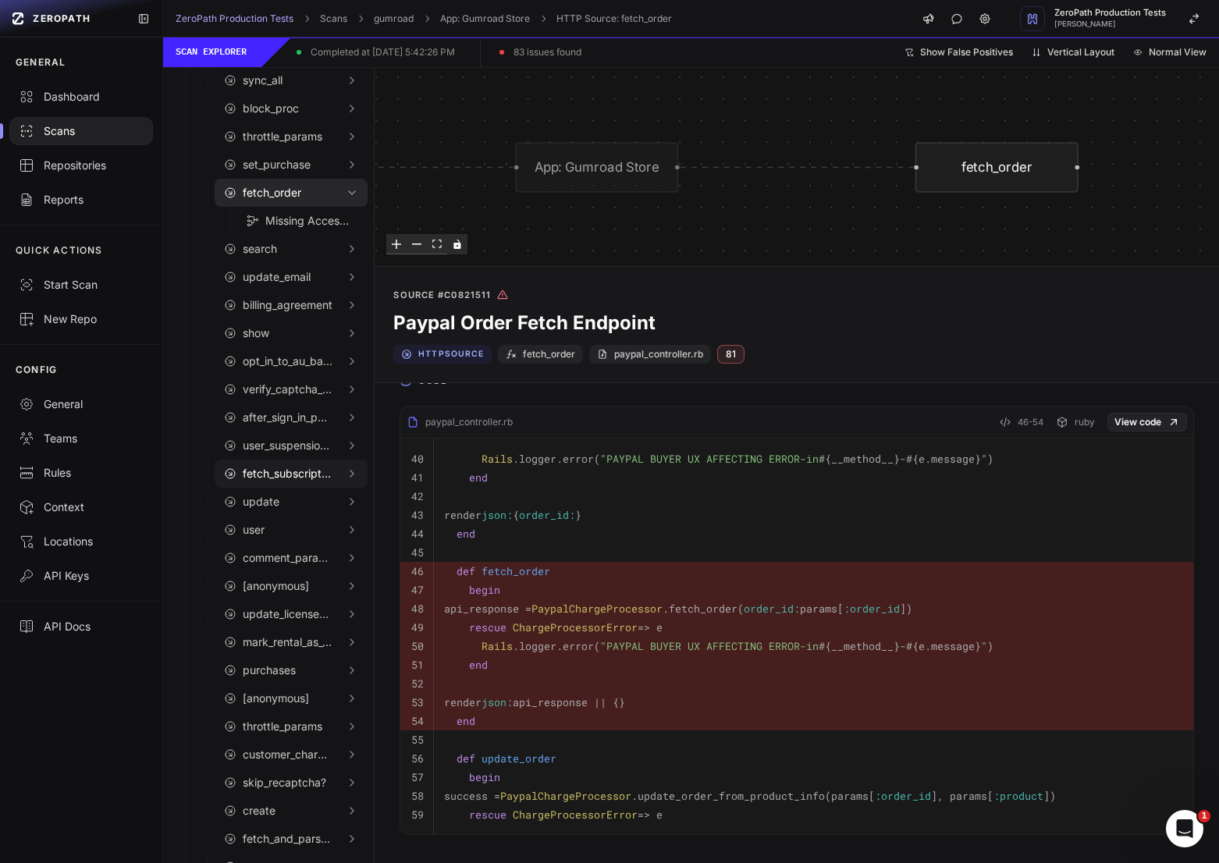
click at [304, 478] on span "fetch_subscription_by_external_id" at bounding box center [288, 474] width 90 height 16
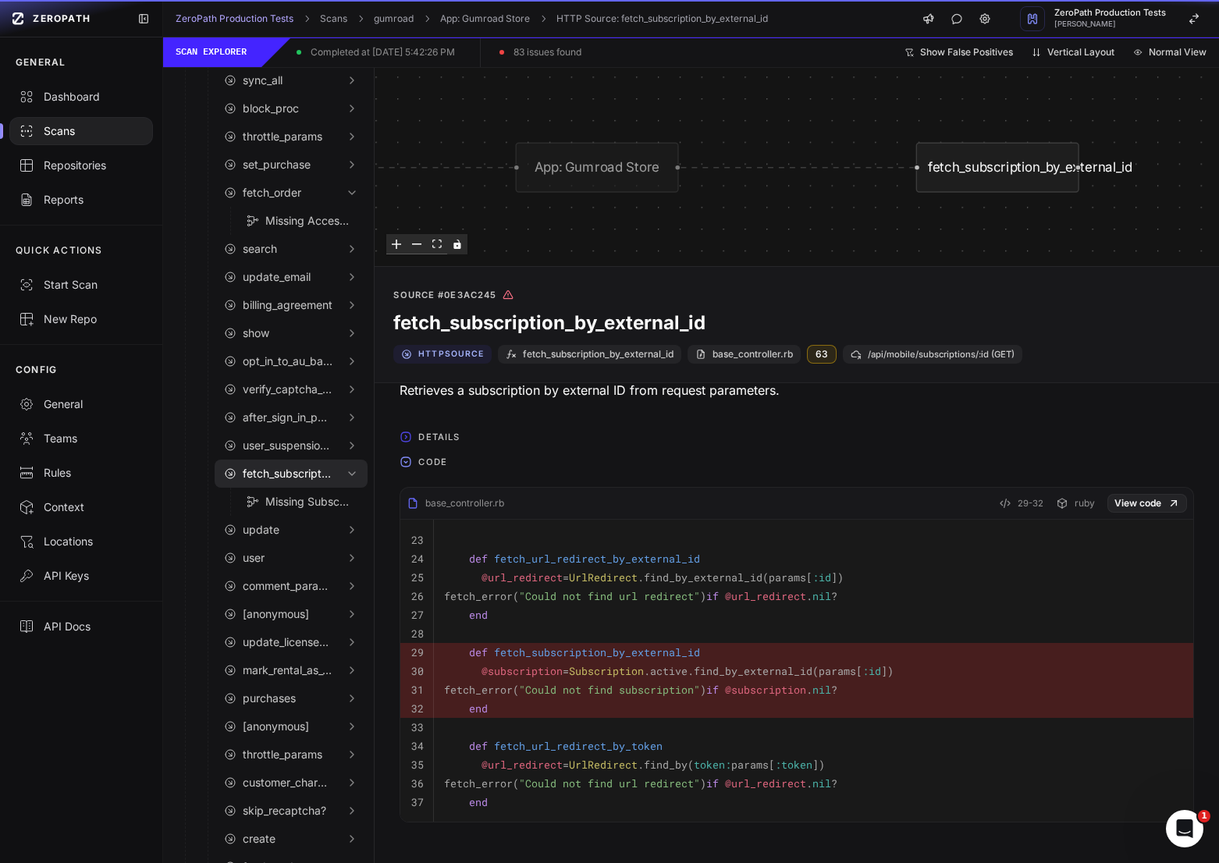
scroll to position [55, 0]
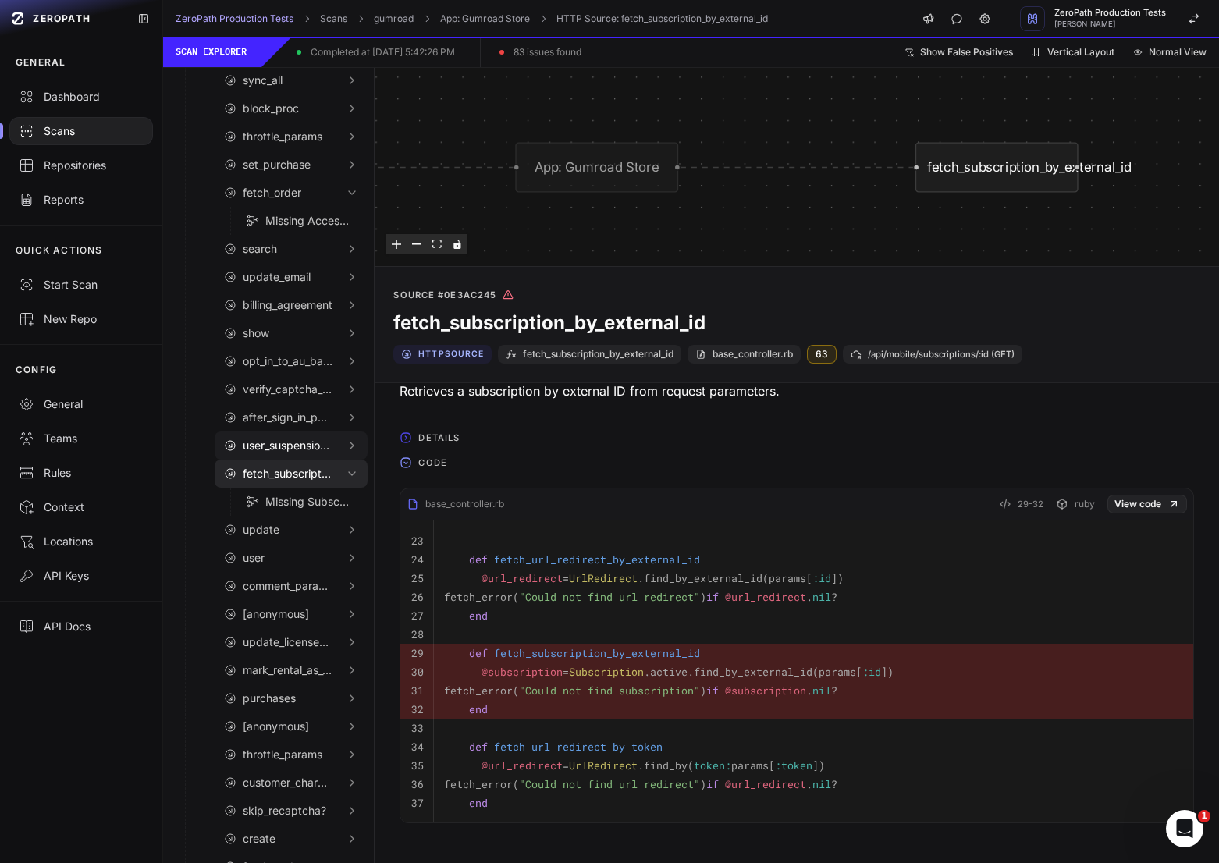
click at [299, 448] on span "user_suspension_info" at bounding box center [288, 446] width 90 height 16
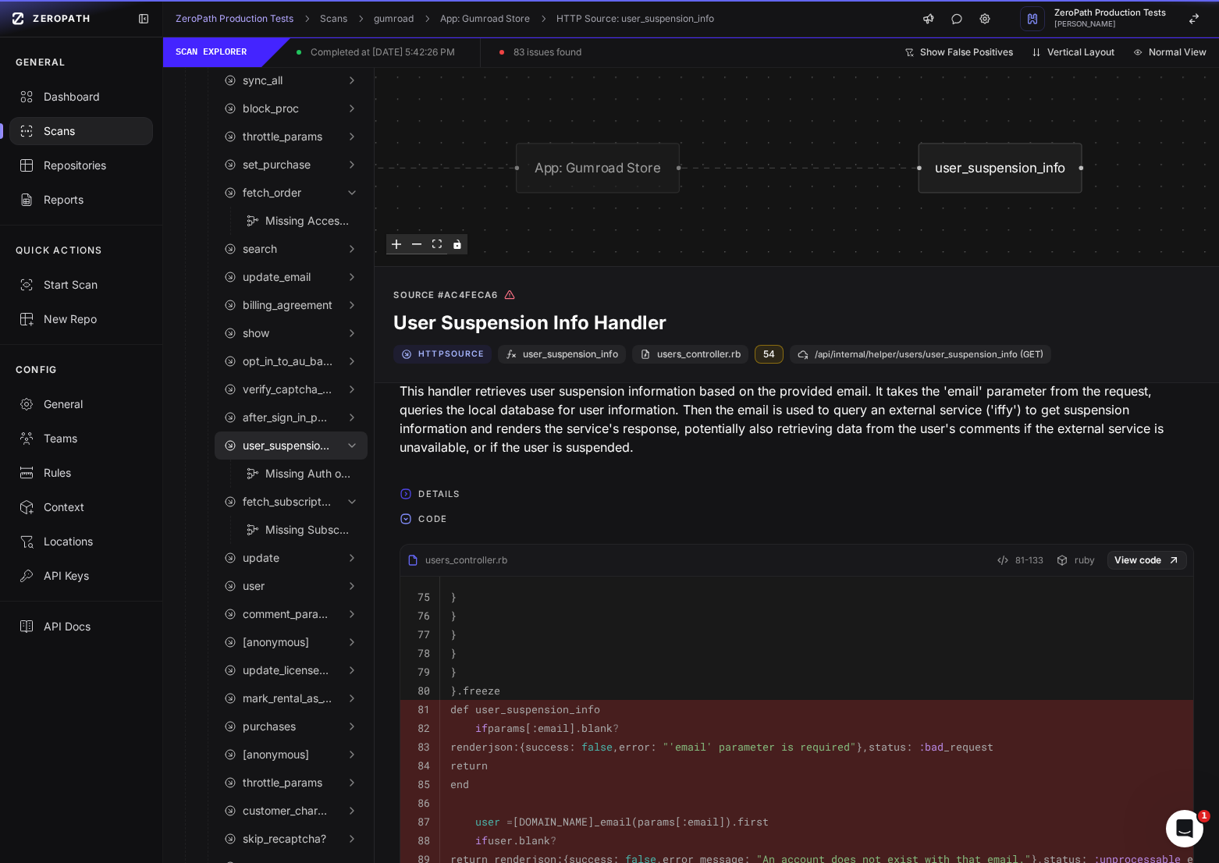
scroll to position [137, 0]
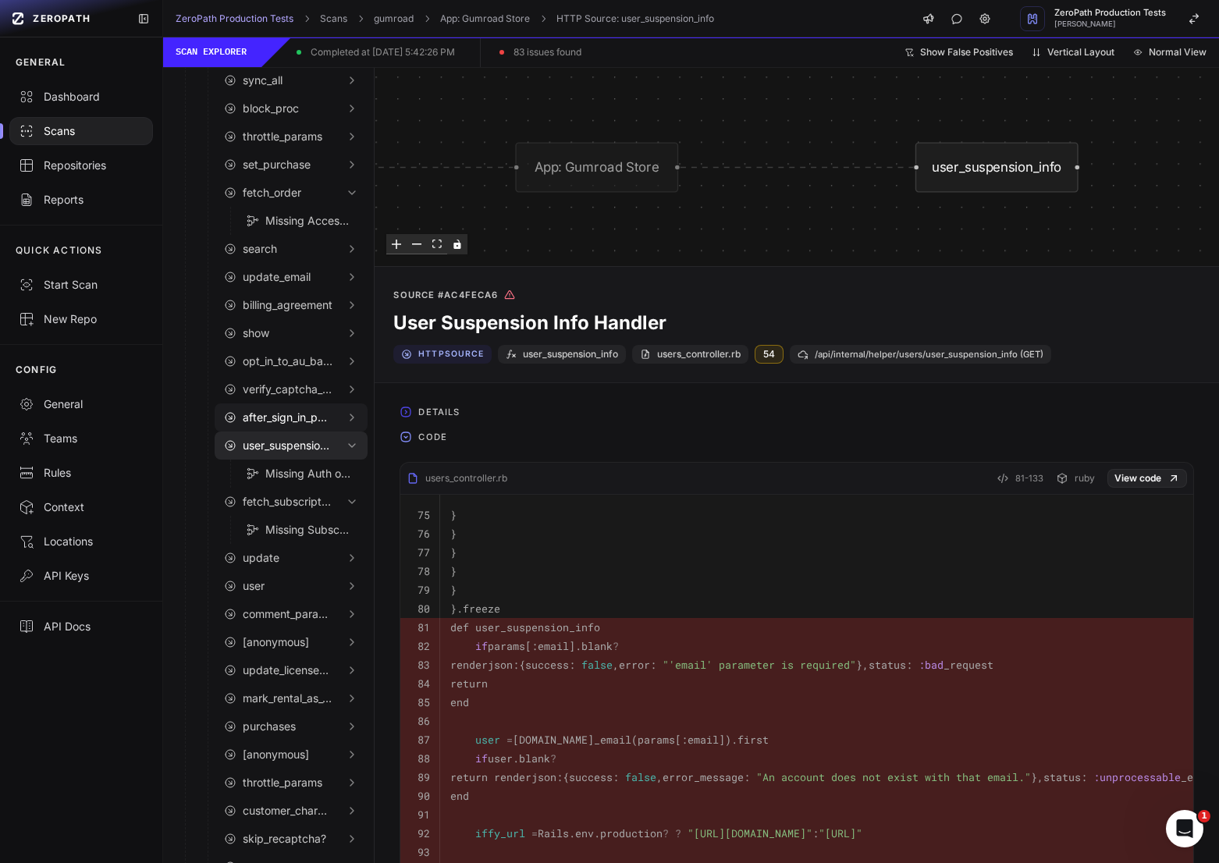
click at [296, 423] on span "after_sign_in_path_for" at bounding box center [288, 418] width 90 height 16
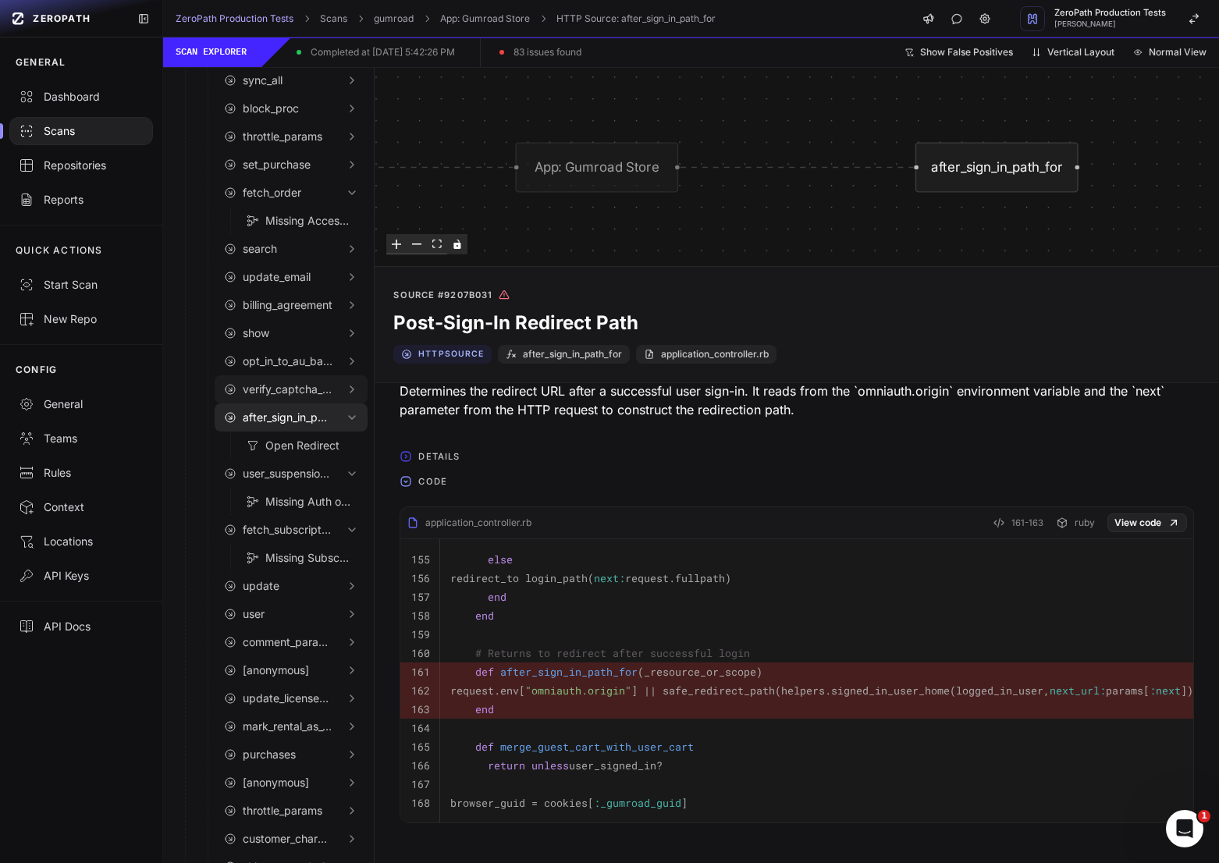
click at [288, 396] on button "verify_captcha_and_handle_existing_users" at bounding box center [291, 389] width 153 height 28
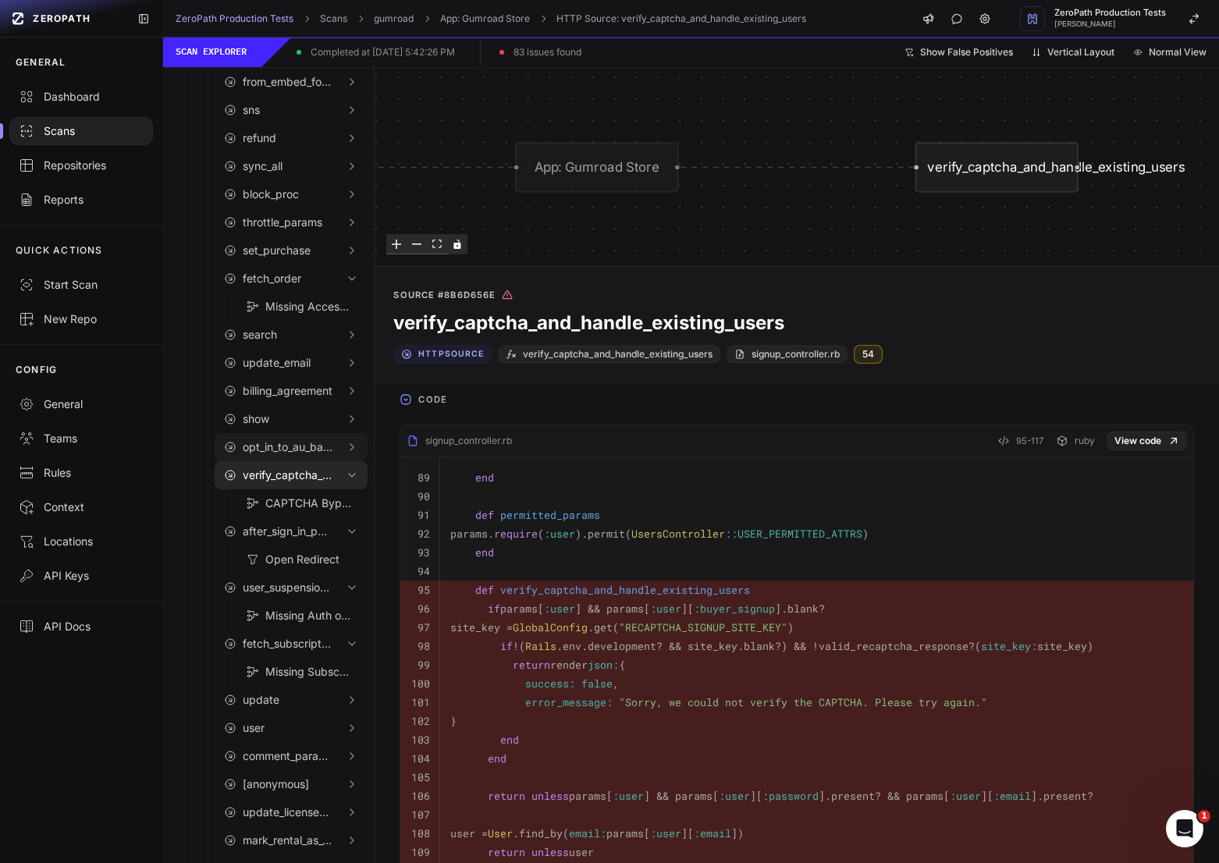
scroll to position [1031, 0]
click at [283, 397] on span "billing_agreement" at bounding box center [288, 394] width 90 height 16
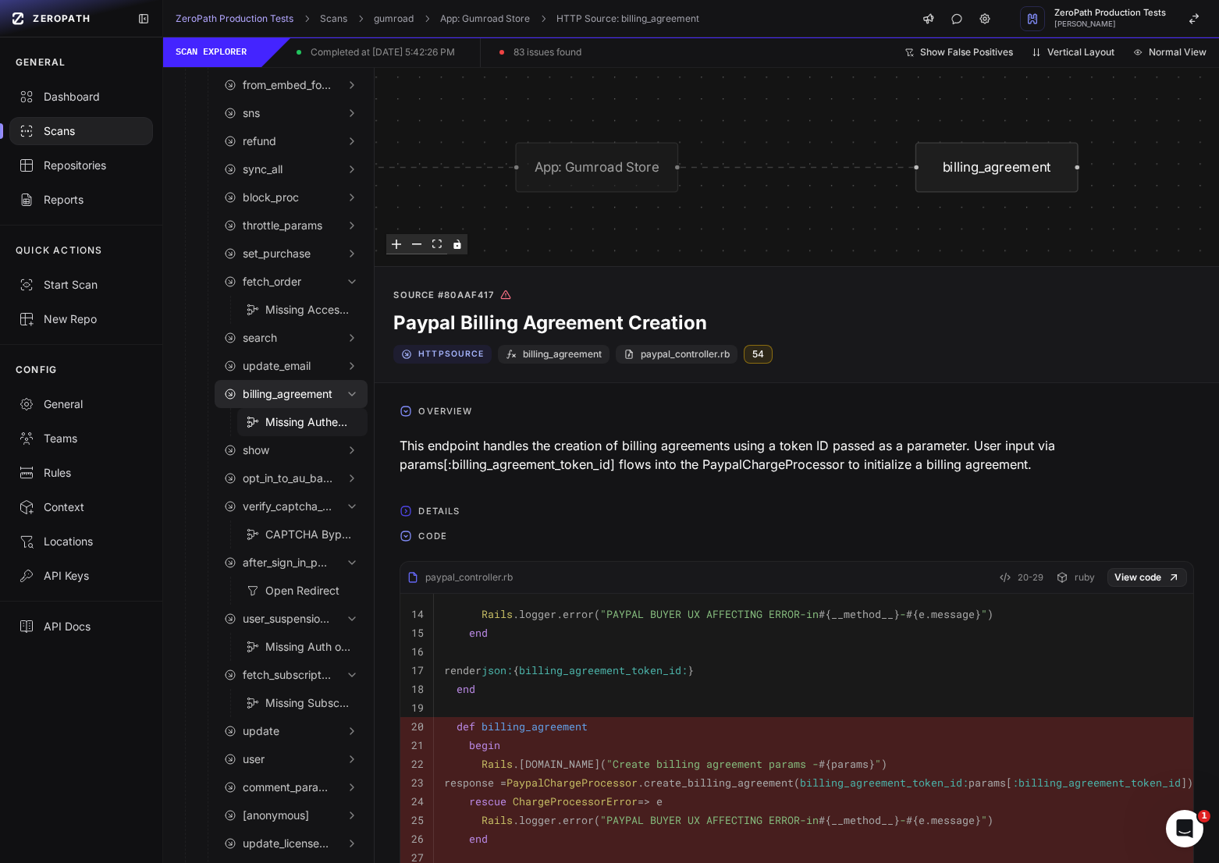
click at [323, 426] on span "Missing Authentication on Billing Agreement" at bounding box center [308, 422] width 87 height 16
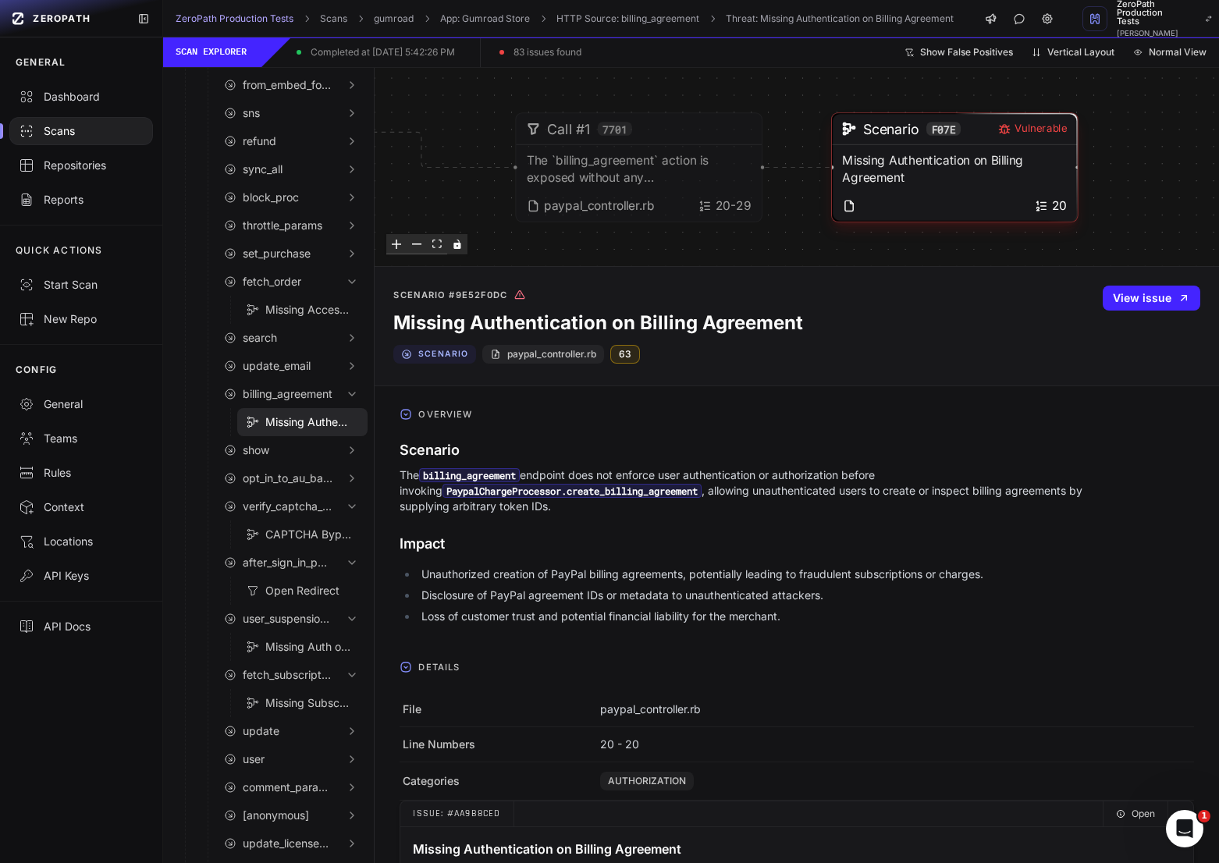
scroll to position [131, 0]
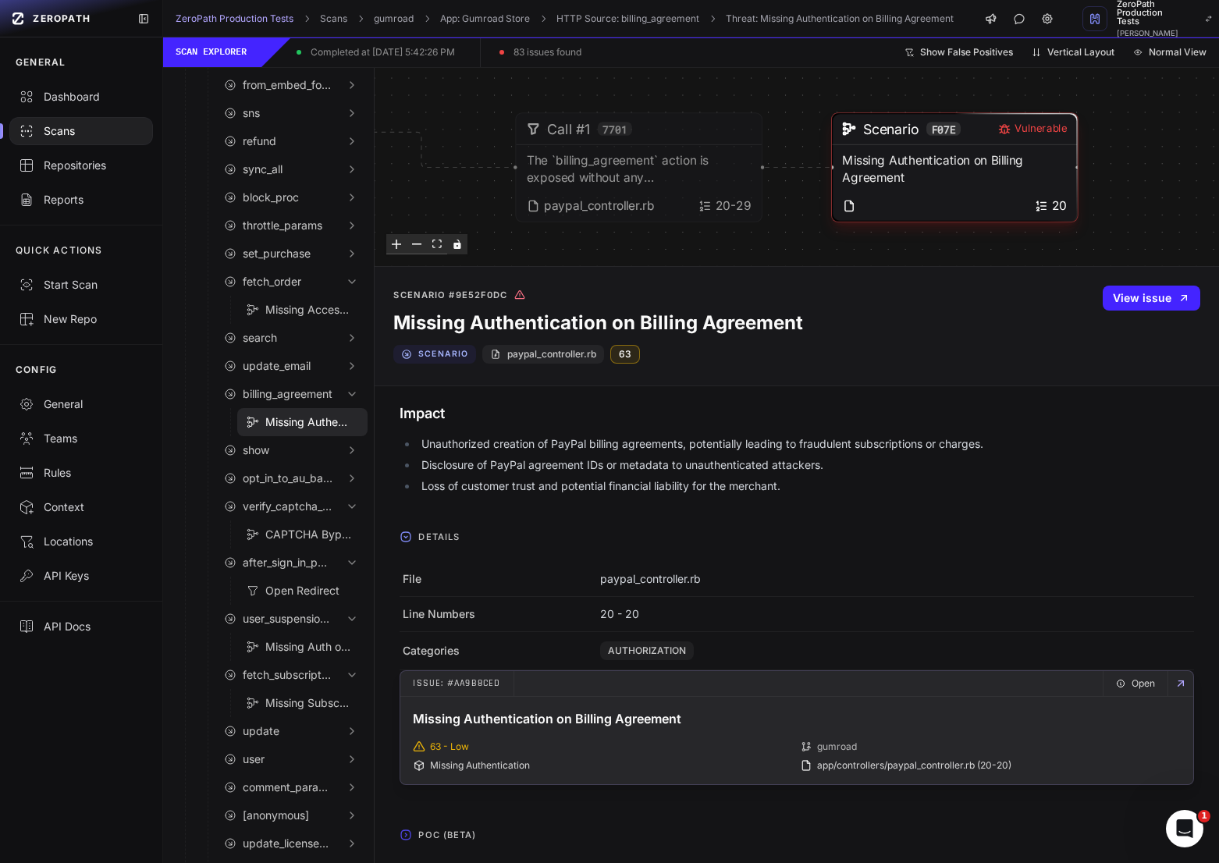
click at [702, 713] on h3 "Missing Authentication on Billing Agreement" at bounding box center [797, 718] width 768 height 19
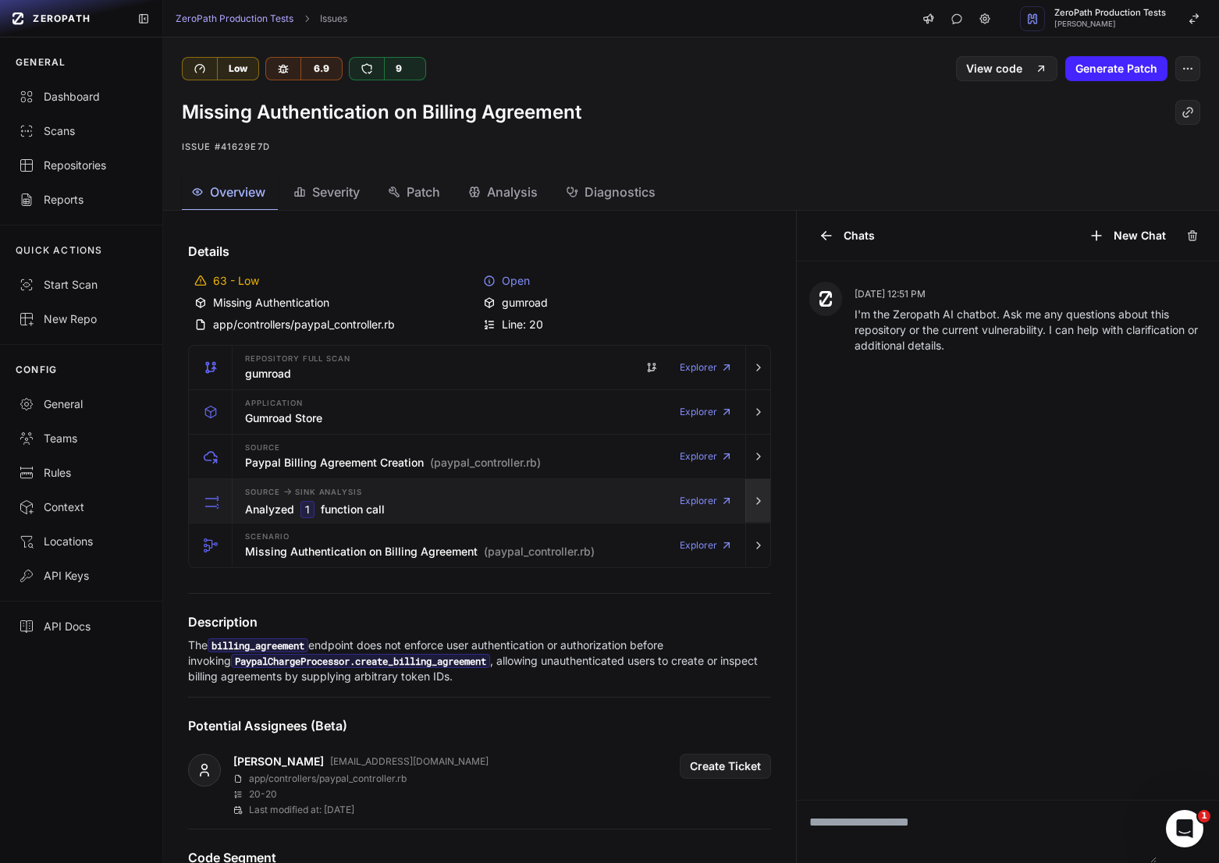
click at [754, 500] on icon "button" at bounding box center [758, 501] width 12 height 12
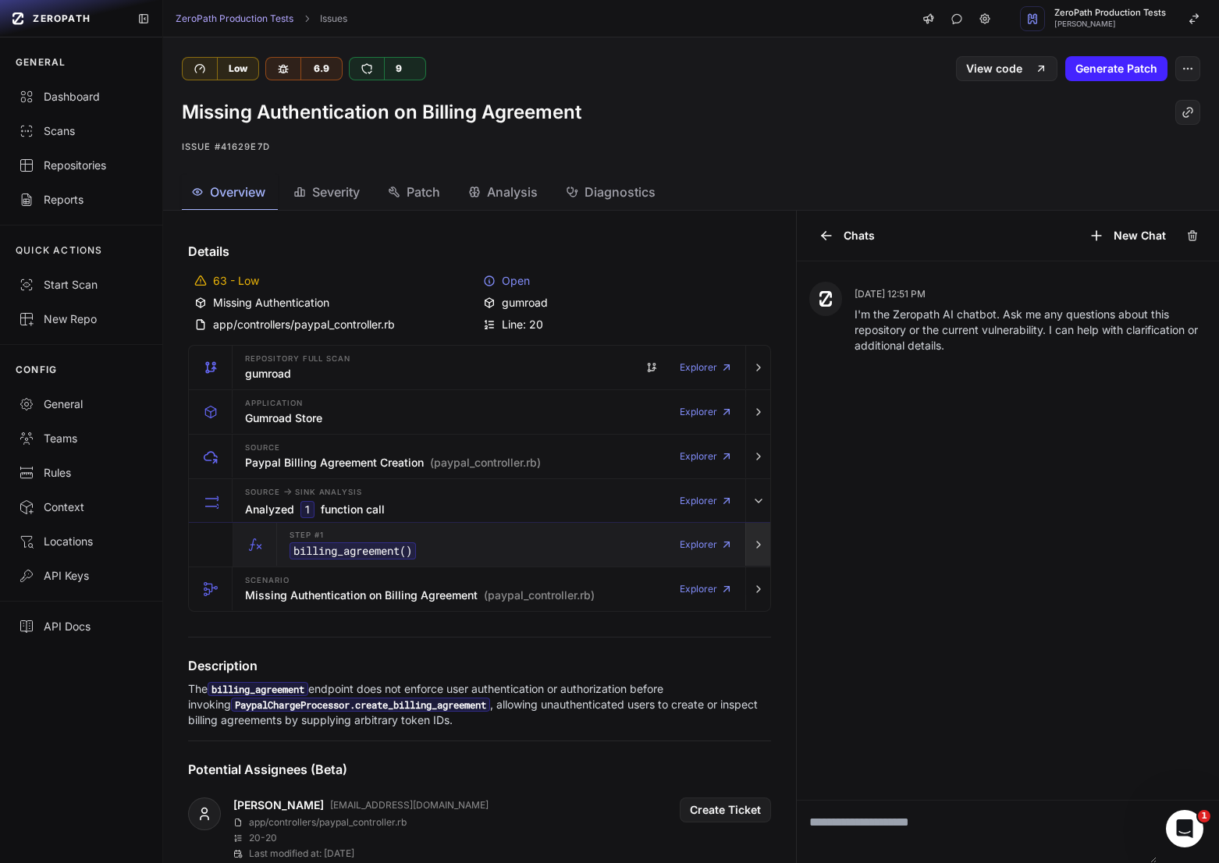
click at [757, 552] on button "button" at bounding box center [757, 545] width 25 height 44
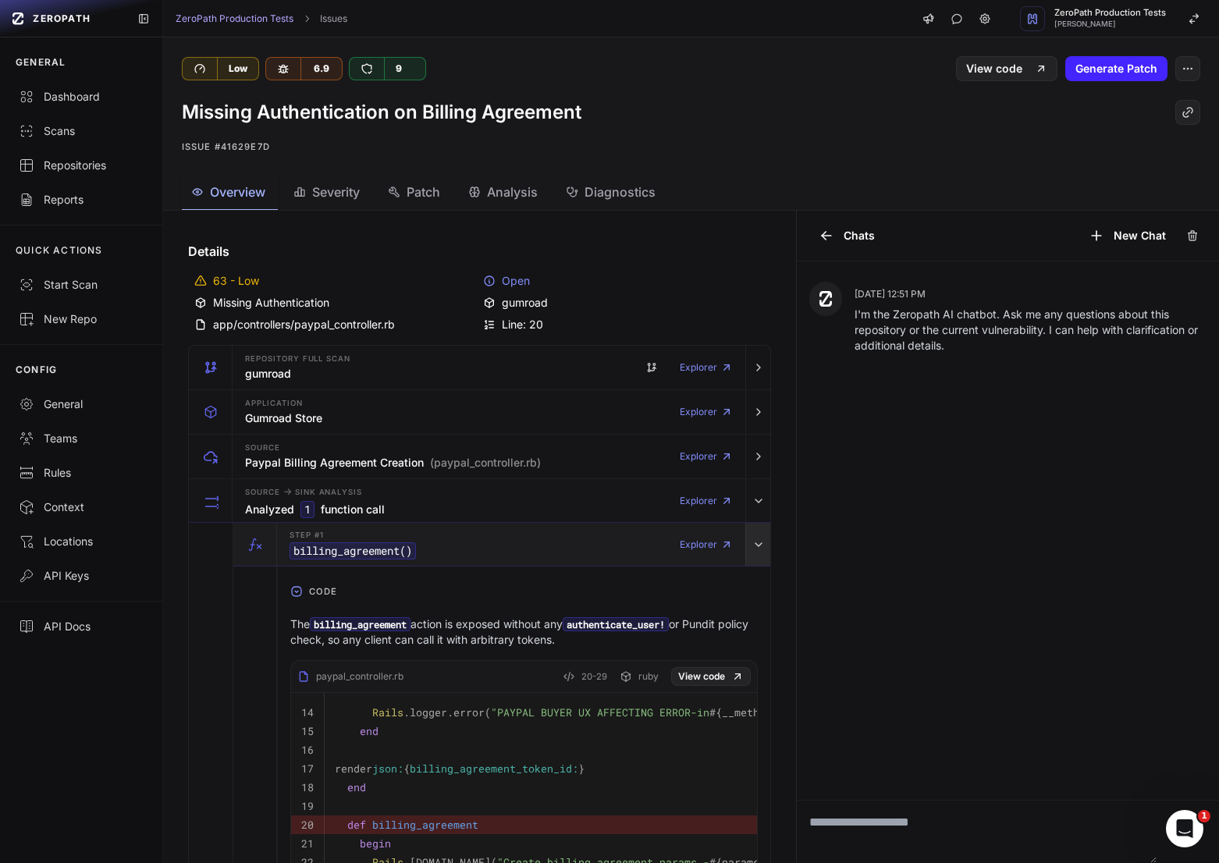
click at [757, 554] on button "button" at bounding box center [757, 545] width 25 height 44
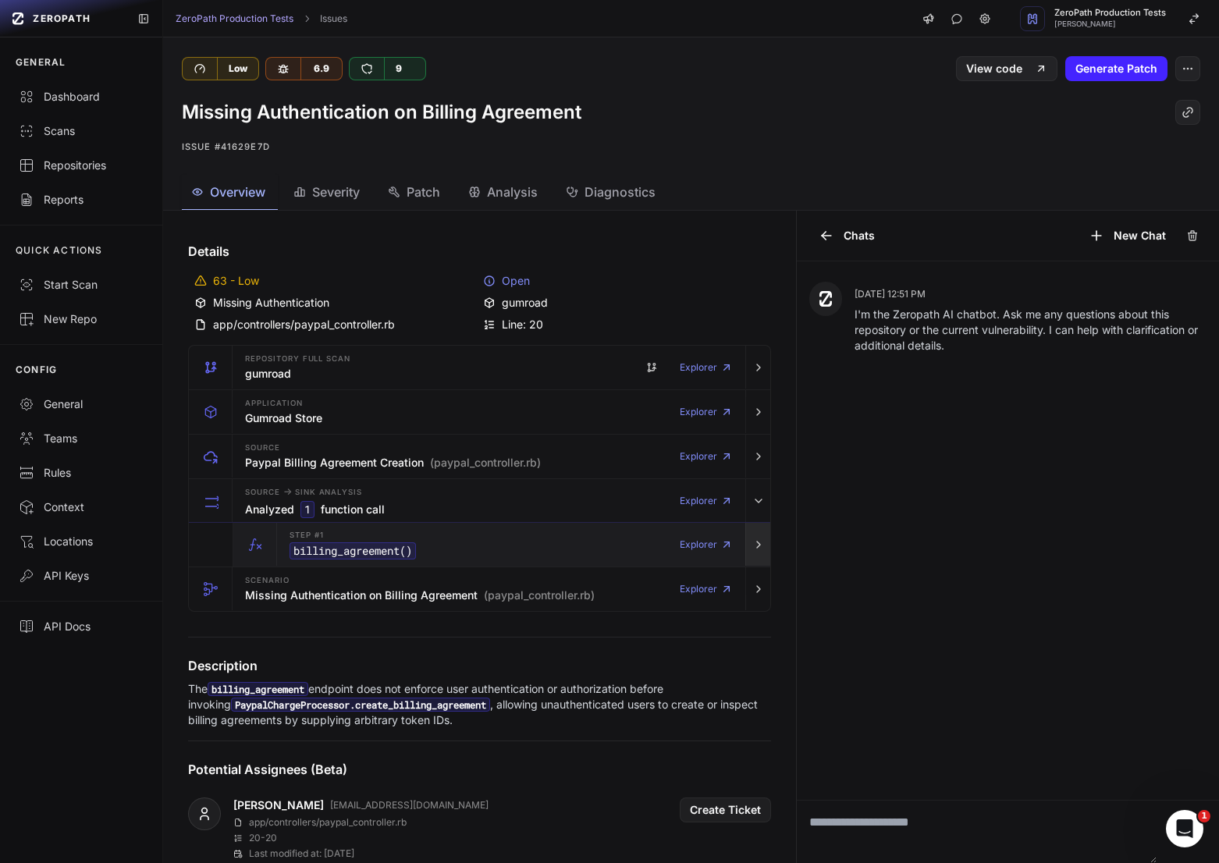
click at [756, 542] on icon "button" at bounding box center [758, 545] width 12 height 12
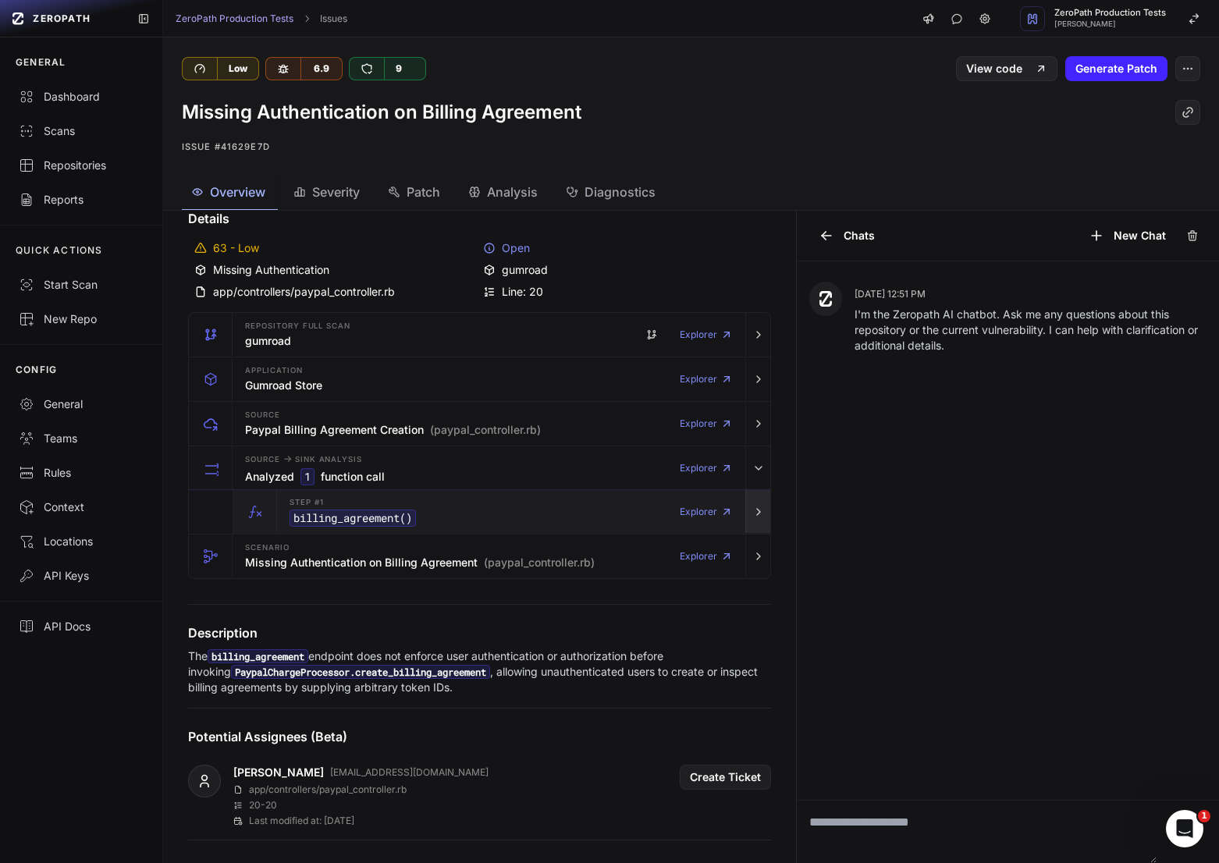
click at [749, 521] on button "button" at bounding box center [757, 512] width 25 height 44
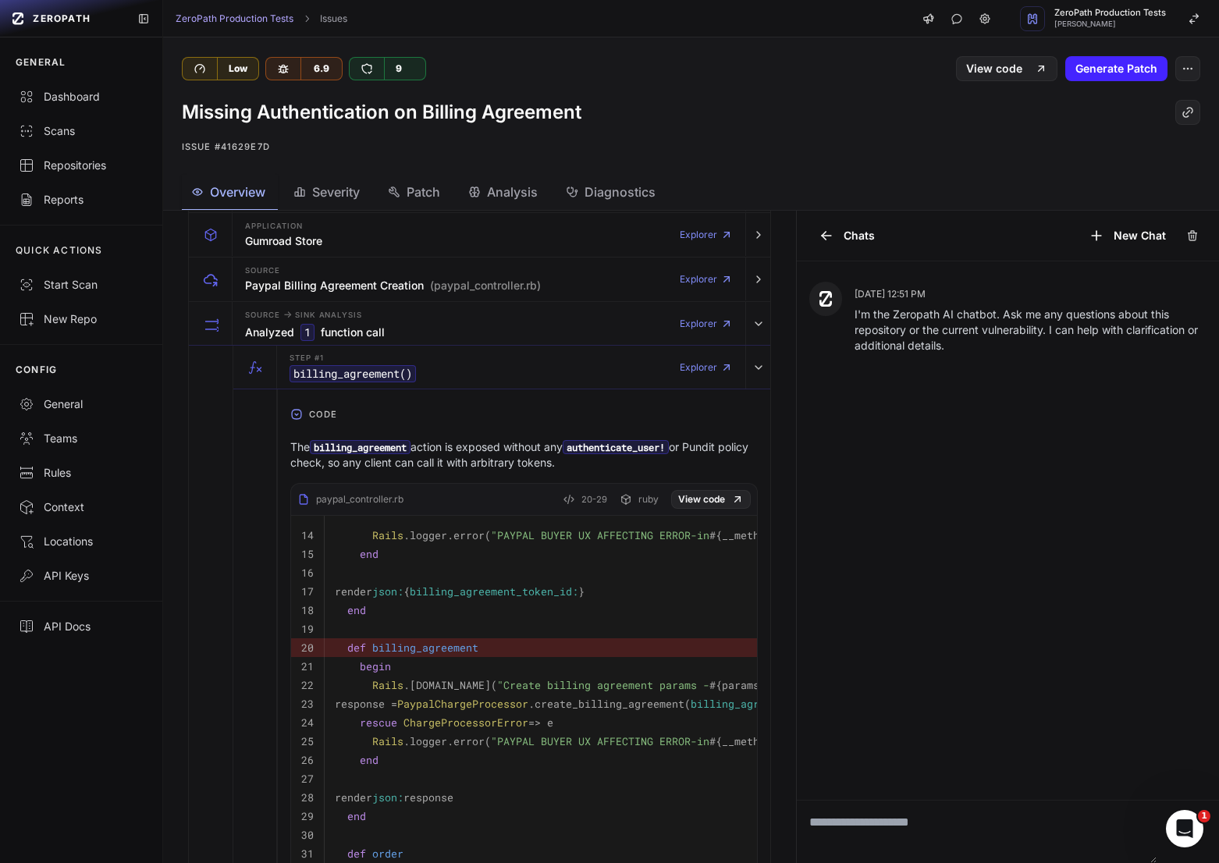
scroll to position [162, 0]
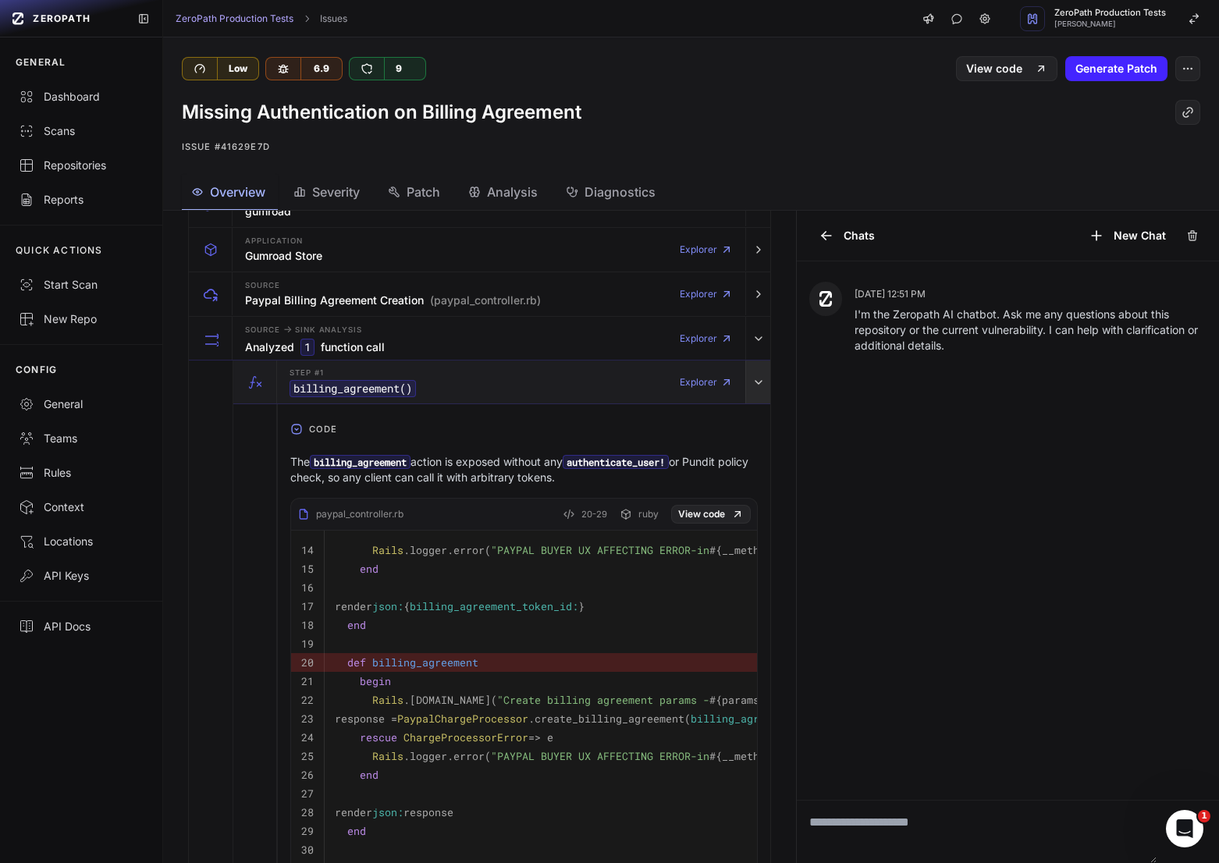
click at [759, 376] on icon "button" at bounding box center [758, 382] width 12 height 12
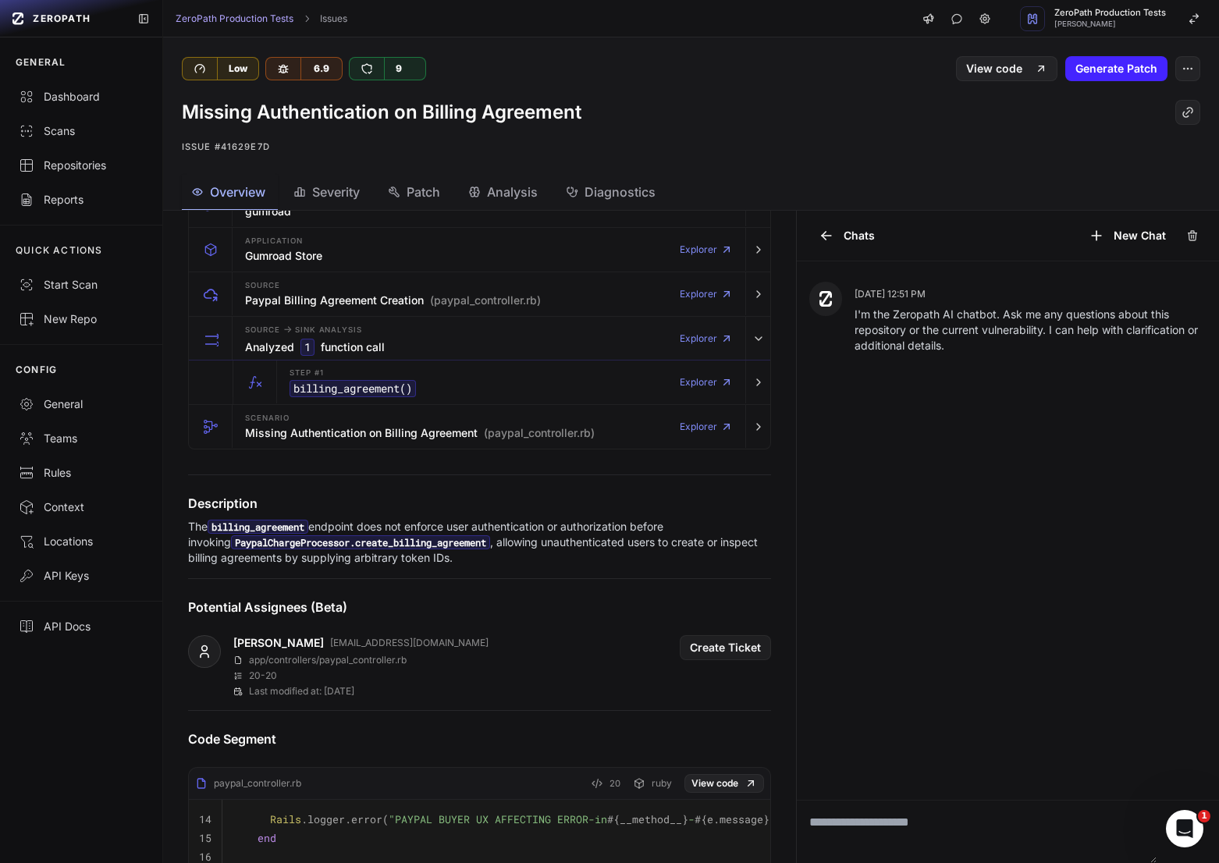
click at [916, 331] on p "I'm the Zeropath AI chatbot. Ask me any questions about this repository or the …" at bounding box center [1031, 330] width 352 height 47
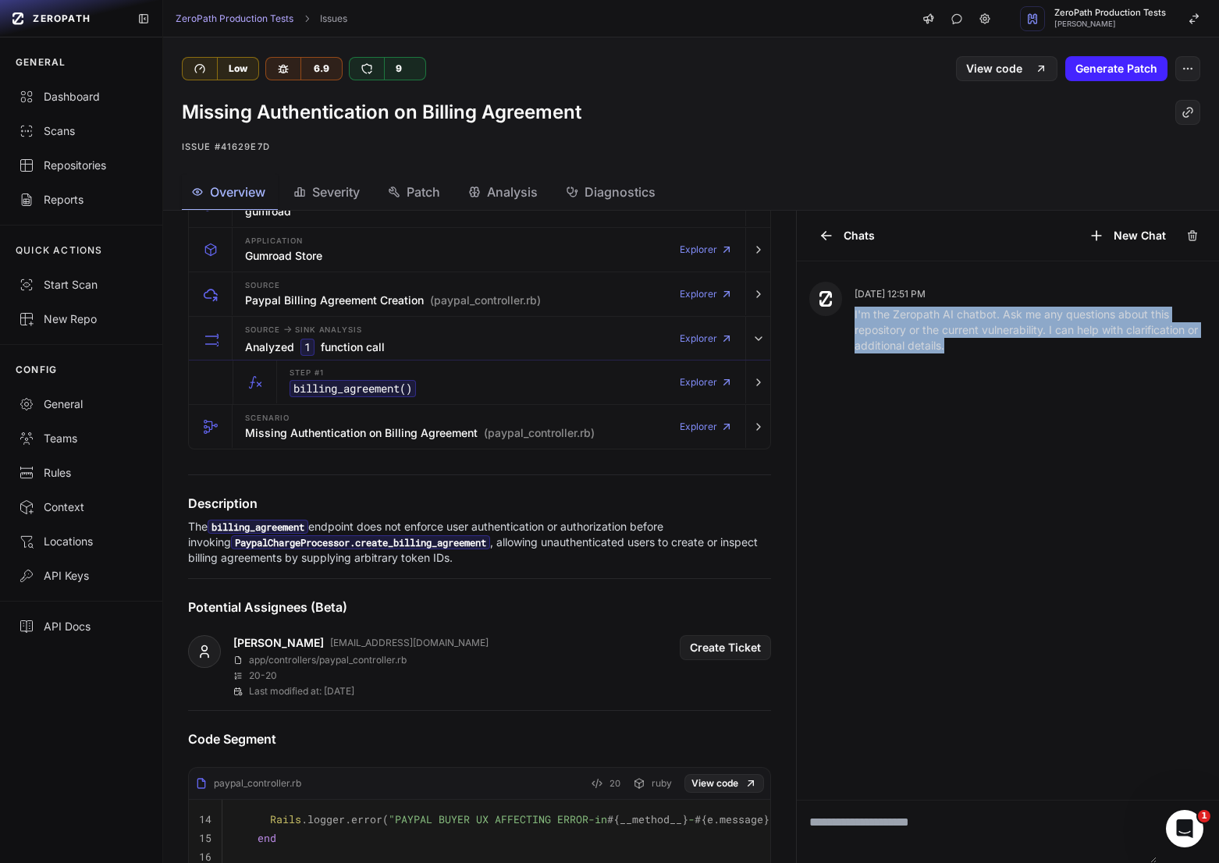
click at [916, 331] on p "I'm the Zeropath AI chatbot. Ask me any questions about this repository or the …" at bounding box center [1031, 330] width 352 height 47
click at [939, 331] on p "I'm the Zeropath AI chatbot. Ask me any questions about this repository or the …" at bounding box center [1031, 330] width 352 height 47
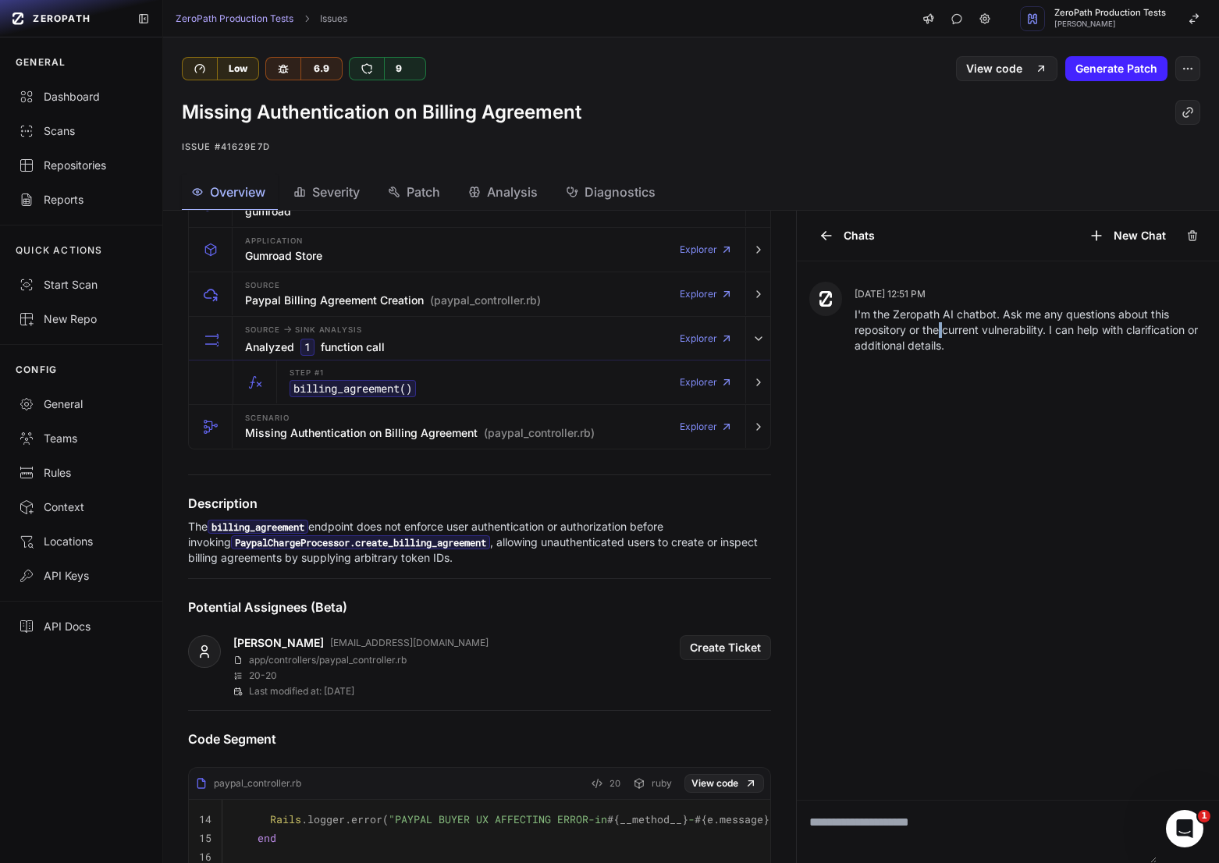
click at [939, 331] on p "I'm the Zeropath AI chatbot. Ask me any questions about this repository or the …" at bounding box center [1031, 330] width 352 height 47
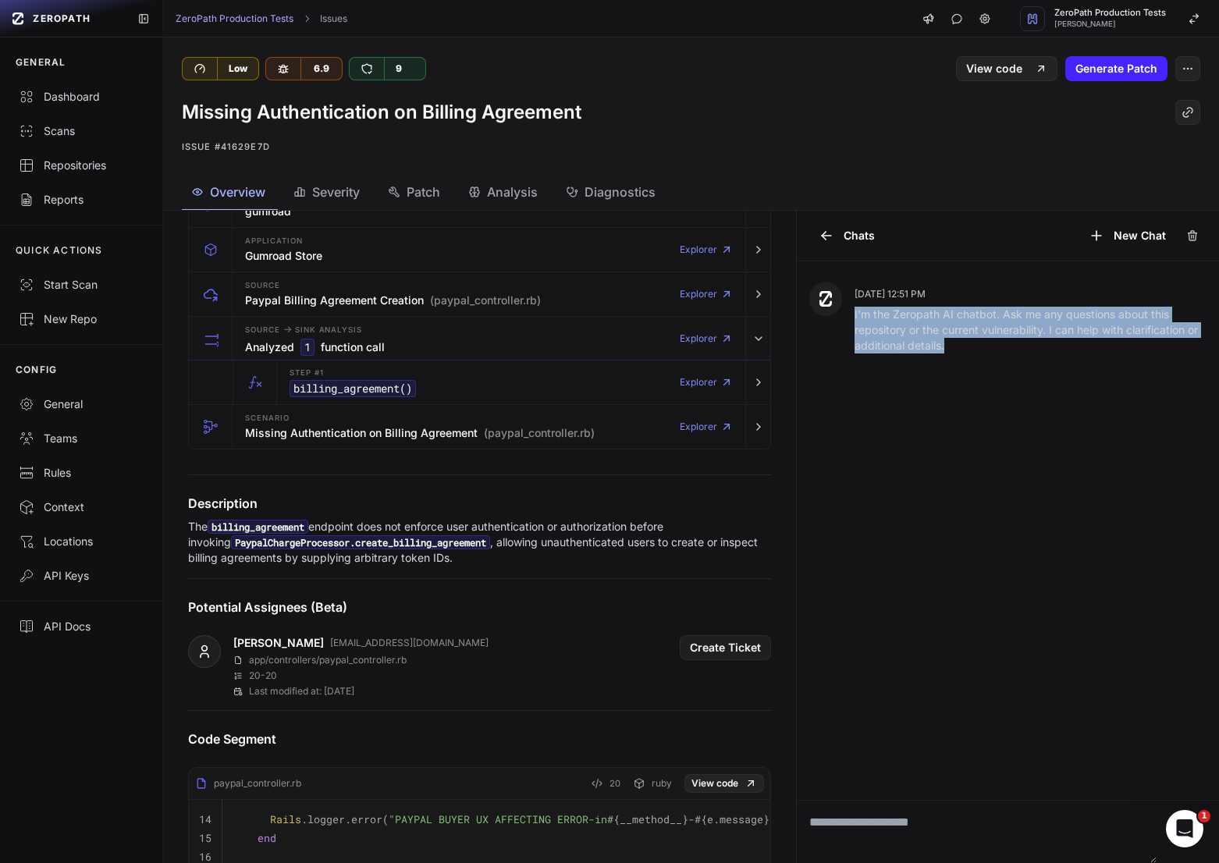
click at [939, 331] on p "I'm the Zeropath AI chatbot. Ask me any questions about this repository or the …" at bounding box center [1031, 330] width 352 height 47
click at [955, 329] on p "I'm the Zeropath AI chatbot. Ask me any questions about this repository or the …" at bounding box center [1031, 330] width 352 height 47
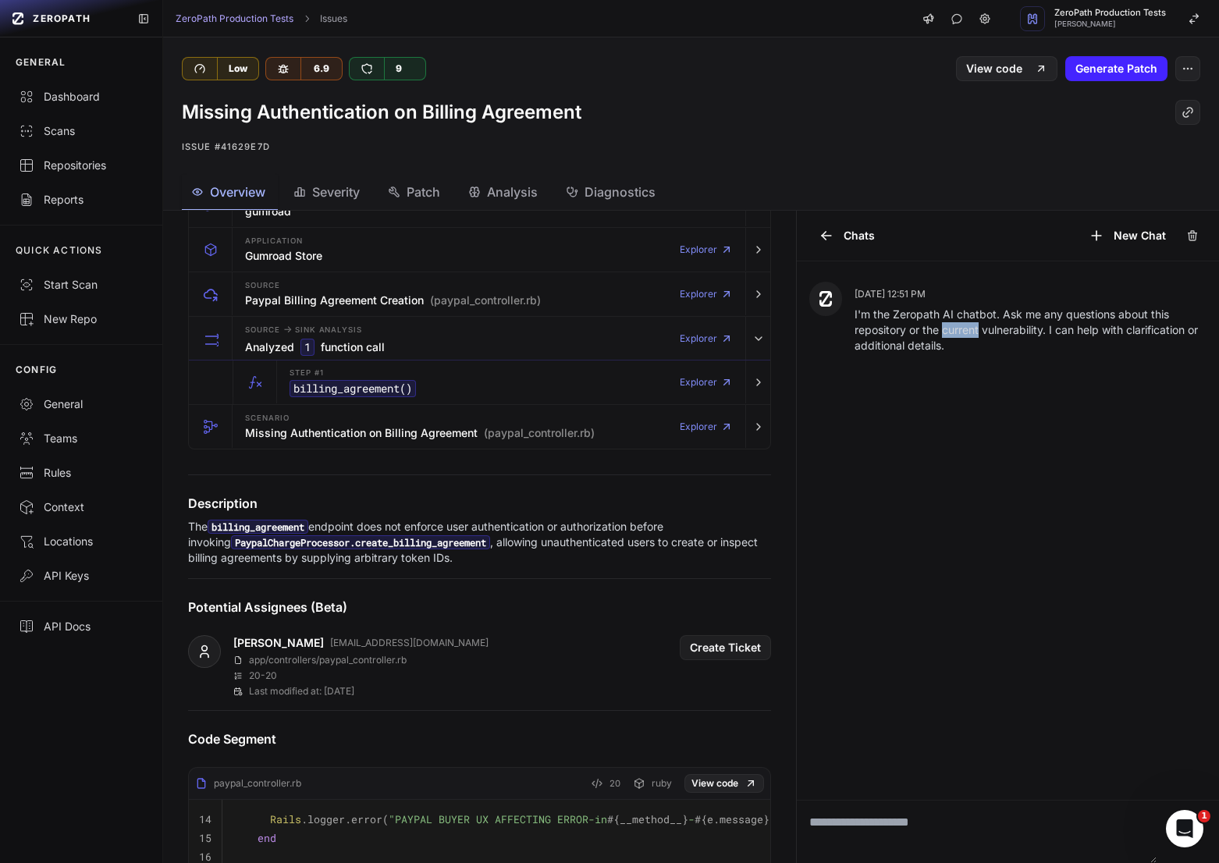
click at [955, 329] on p "I'm the Zeropath AI chatbot. Ask me any questions about this repository or the …" at bounding box center [1031, 330] width 352 height 47
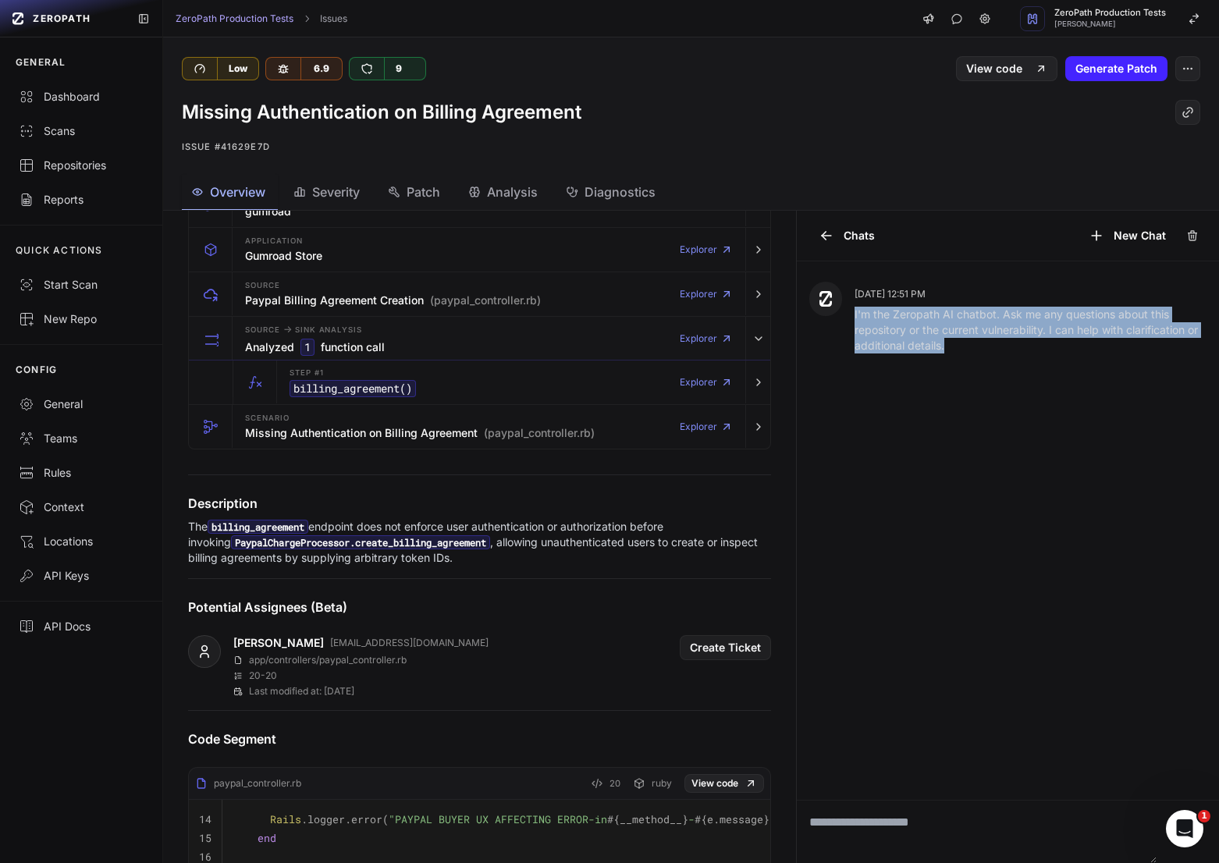
click at [955, 329] on p "I'm the Zeropath AI chatbot. Ask me any questions about this repository or the …" at bounding box center [1031, 330] width 352 height 47
click at [934, 332] on p "I'm the Zeropath AI chatbot. Ask me any questions about this repository or the …" at bounding box center [1031, 330] width 352 height 47
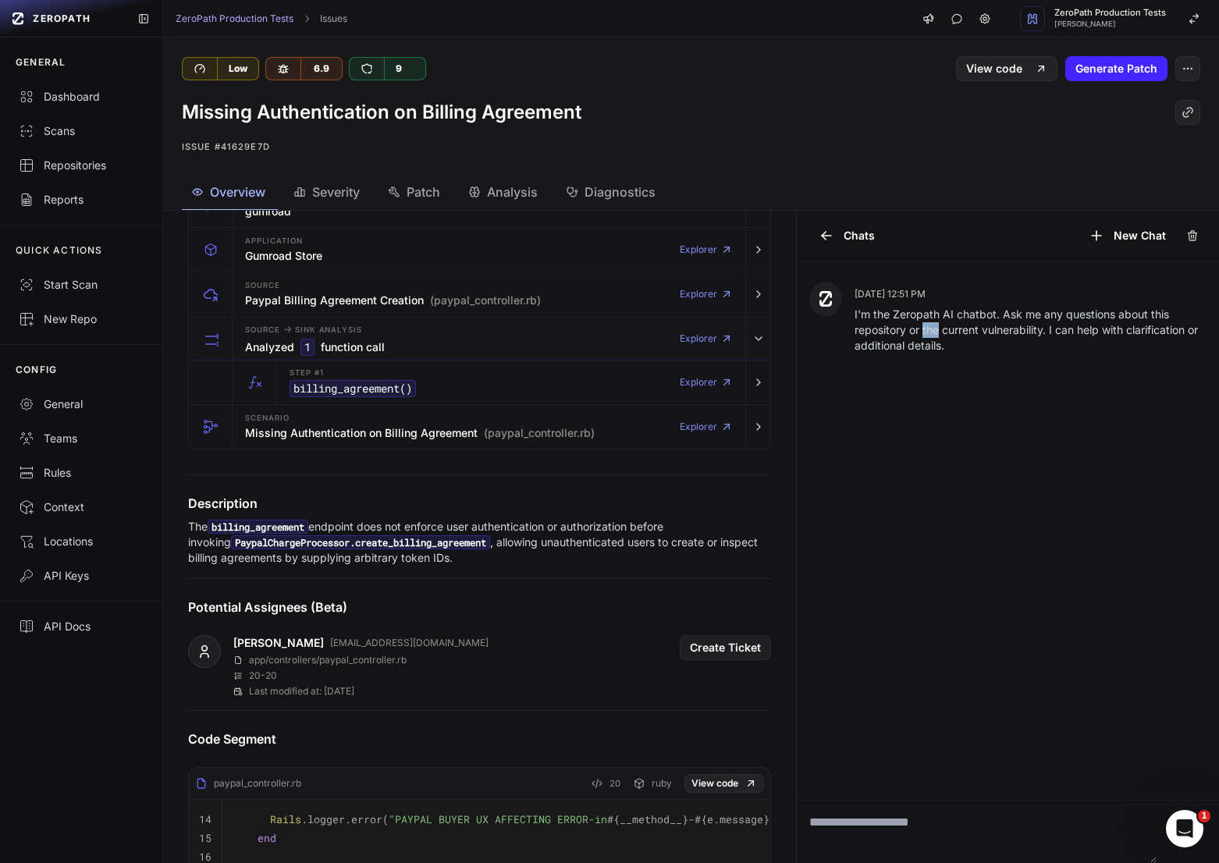
click at [934, 332] on p "I'm the Zeropath AI chatbot. Ask me any questions about this repository or the …" at bounding box center [1031, 330] width 352 height 47
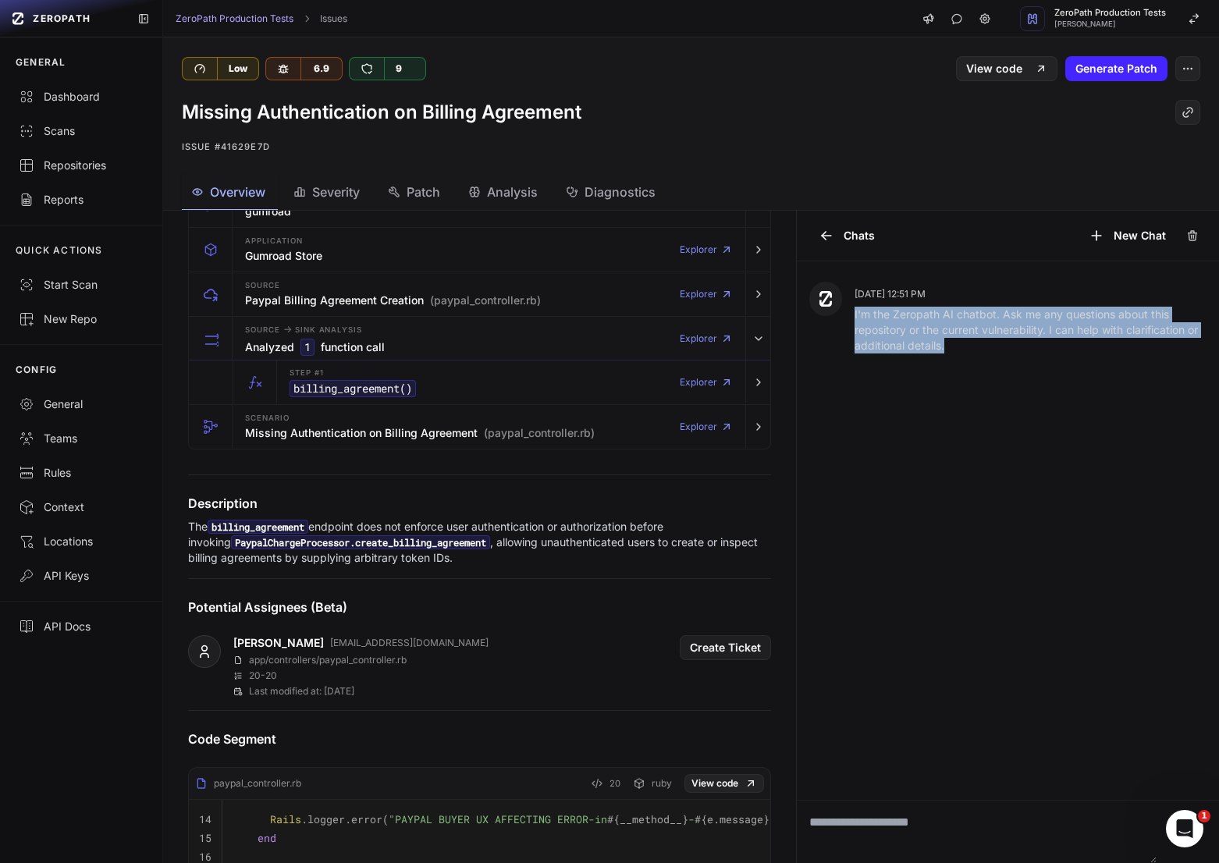
click at [934, 332] on p "I'm the Zeropath AI chatbot. Ask me any questions about this repository or the …" at bounding box center [1031, 330] width 352 height 47
click at [949, 332] on p "I'm the Zeropath AI chatbot. Ask me any questions about this repository or the …" at bounding box center [1031, 330] width 352 height 47
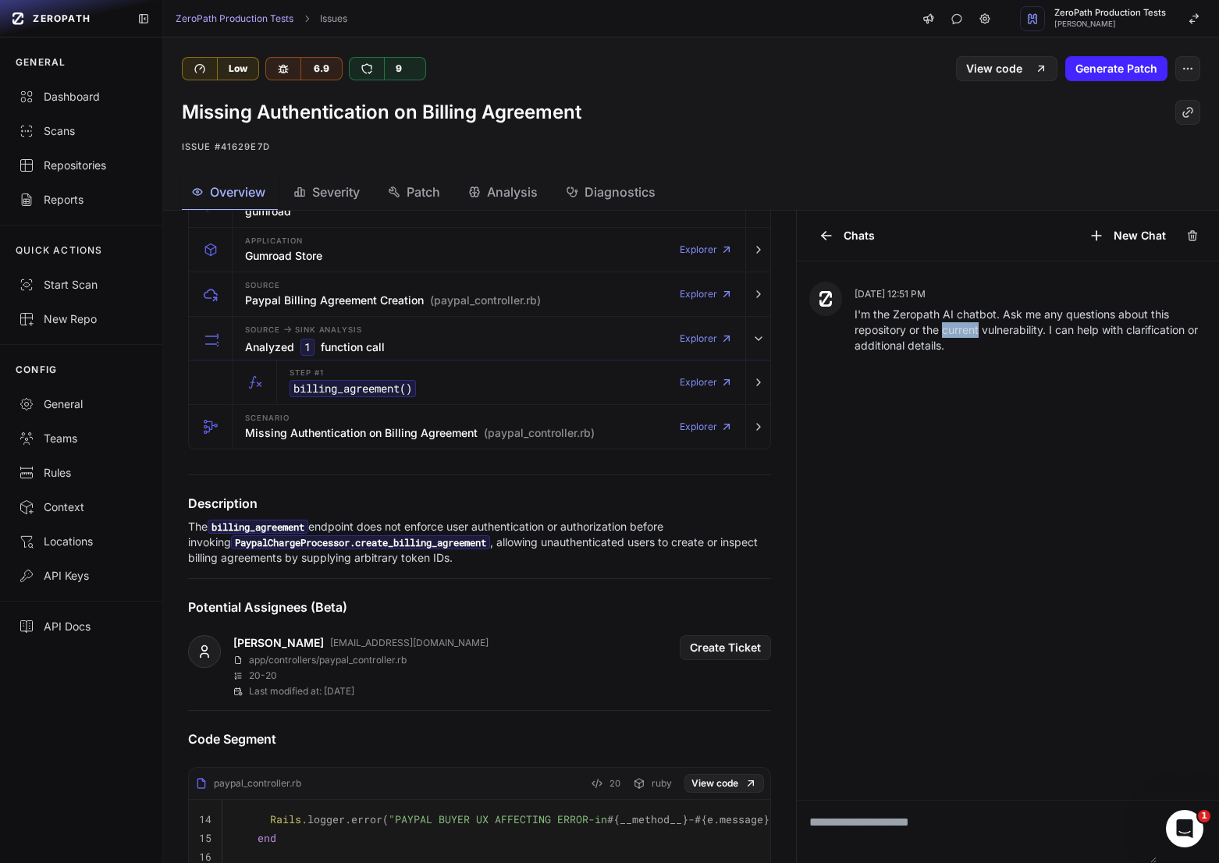
click at [949, 332] on p "I'm the Zeropath AI chatbot. Ask me any questions about this repository or the …" at bounding box center [1031, 330] width 352 height 47
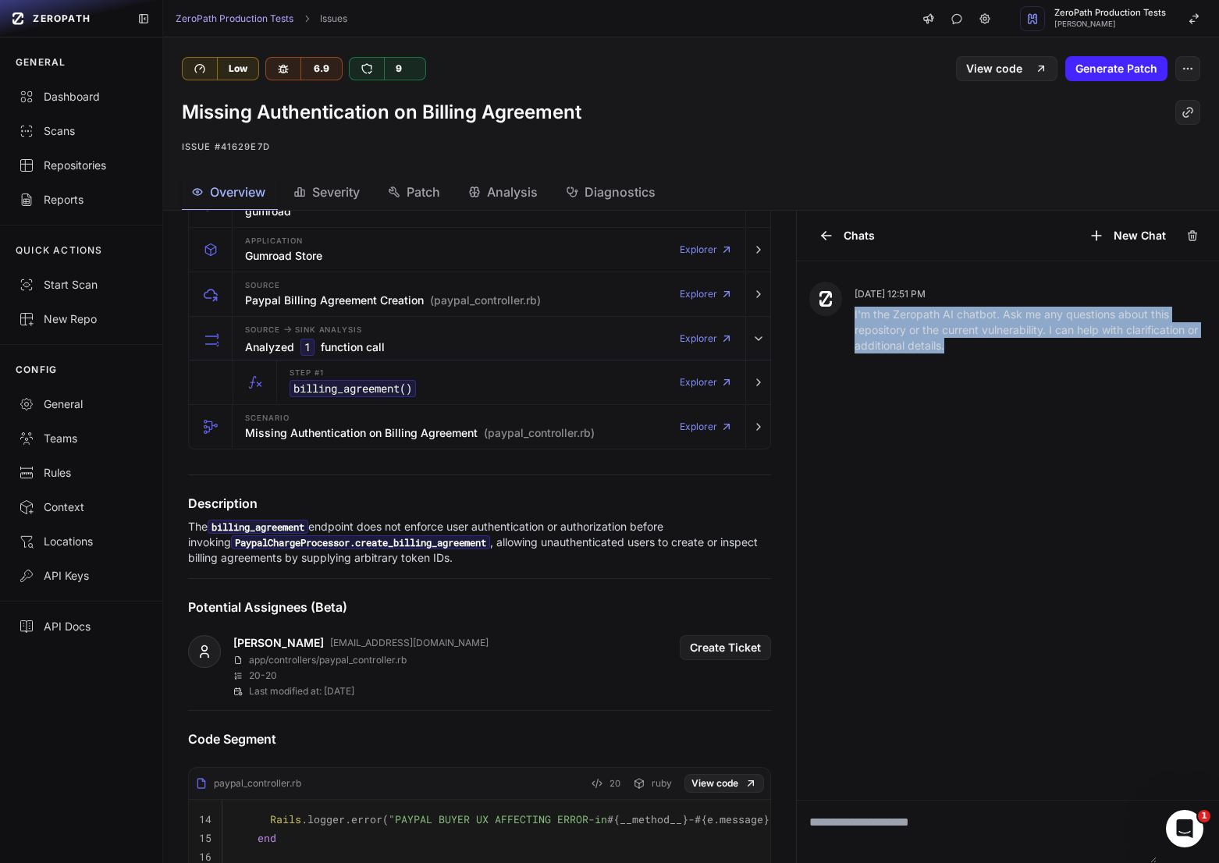
click at [949, 332] on p "I'm the Zeropath AI chatbot. Ask me any questions about this repository or the …" at bounding box center [1031, 330] width 352 height 47
click at [919, 332] on p "I'm the Zeropath AI chatbot. Ask me any questions about this repository or the …" at bounding box center [1031, 330] width 352 height 47
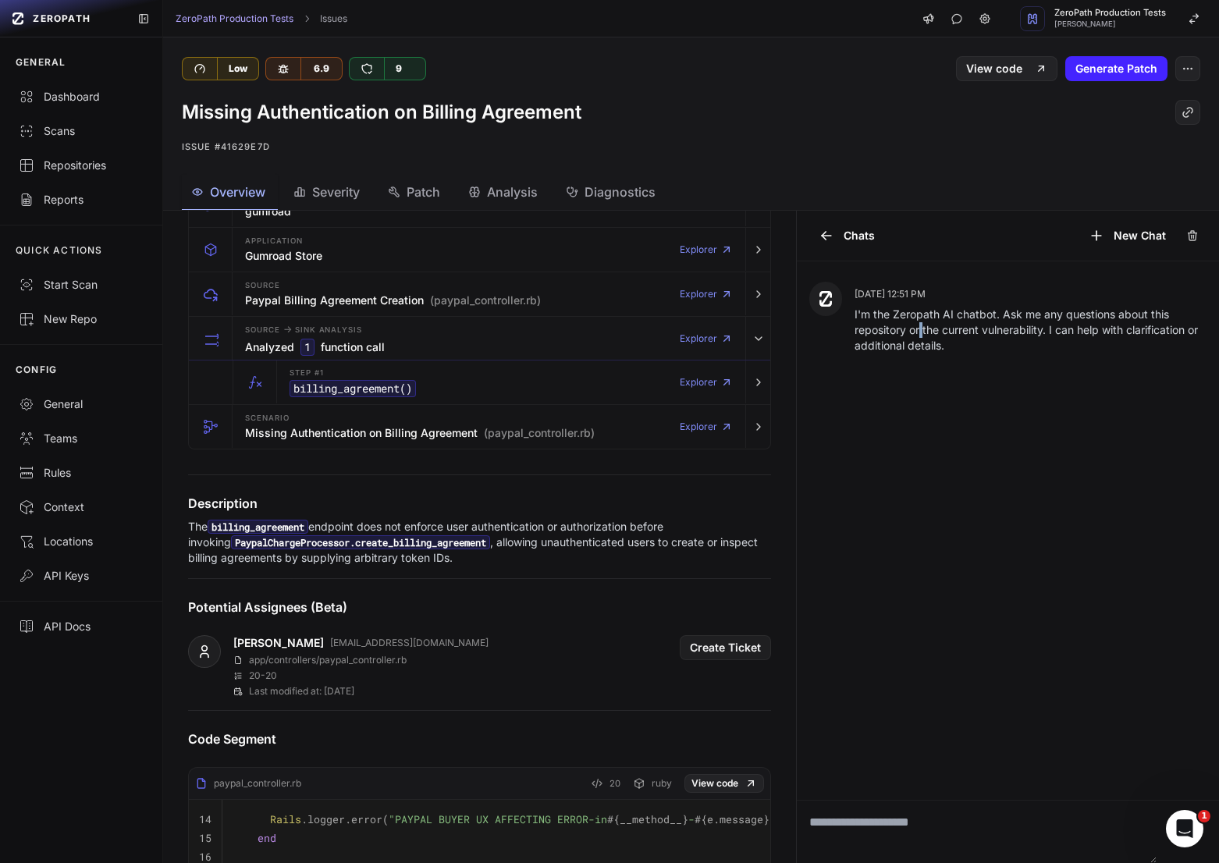
click at [919, 332] on p "I'm the Zeropath AI chatbot. Ask me any questions about this repository or the …" at bounding box center [1031, 330] width 352 height 47
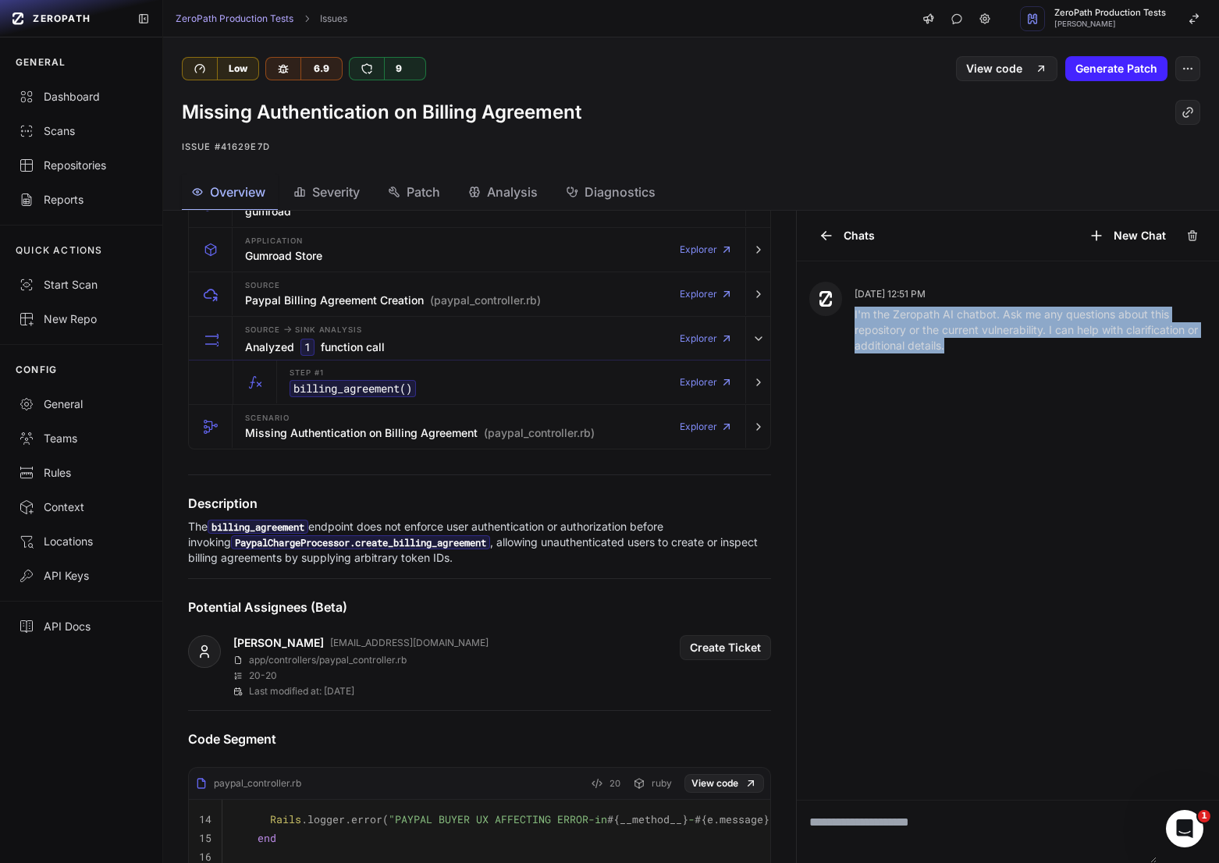
click at [919, 332] on p "I'm the Zeropath AI chatbot. Ask me any questions about this repository or the …" at bounding box center [1031, 330] width 352 height 47
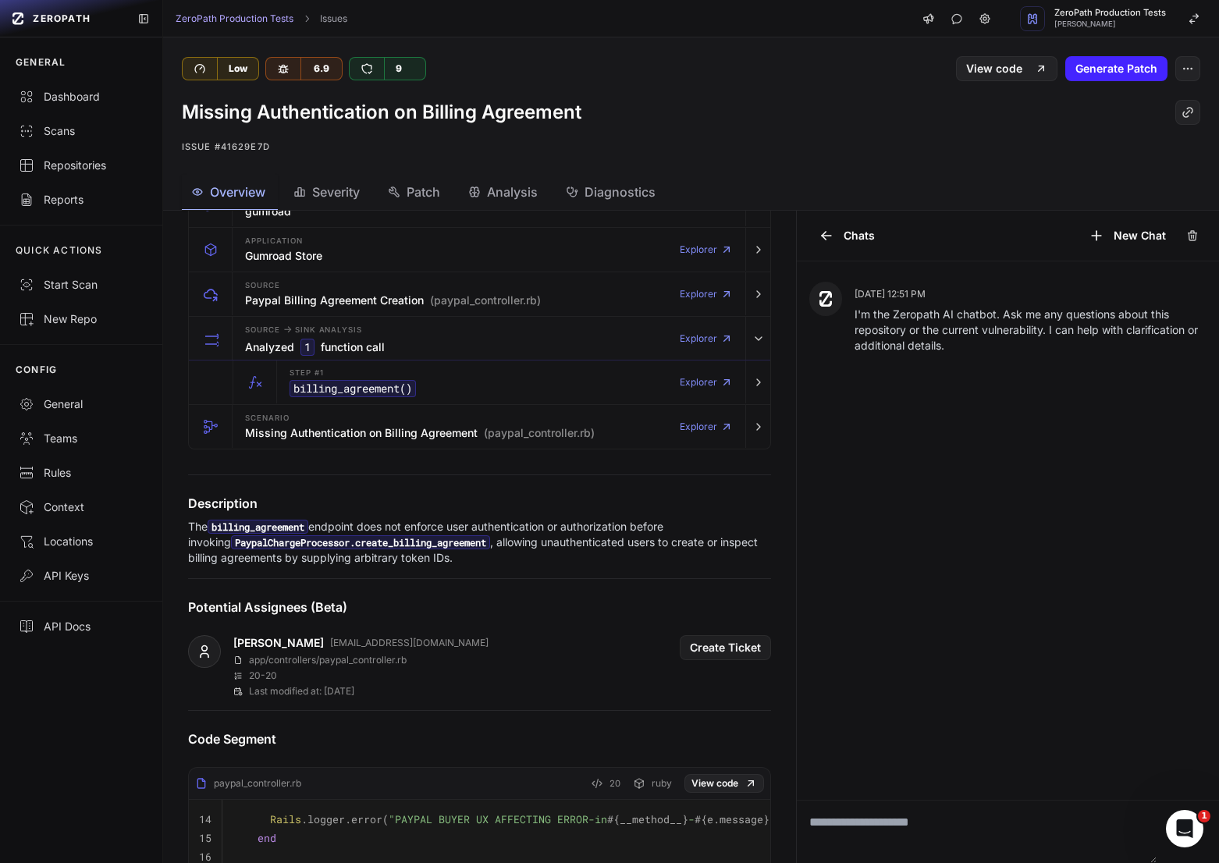
click at [919, 335] on p "I'm the Zeropath AI chatbot. Ask me any questions about this repository or the …" at bounding box center [1031, 330] width 352 height 47
click at [912, 334] on p "I'm the Zeropath AI chatbot. Ask me any questions about this repository or the …" at bounding box center [1031, 330] width 352 height 47
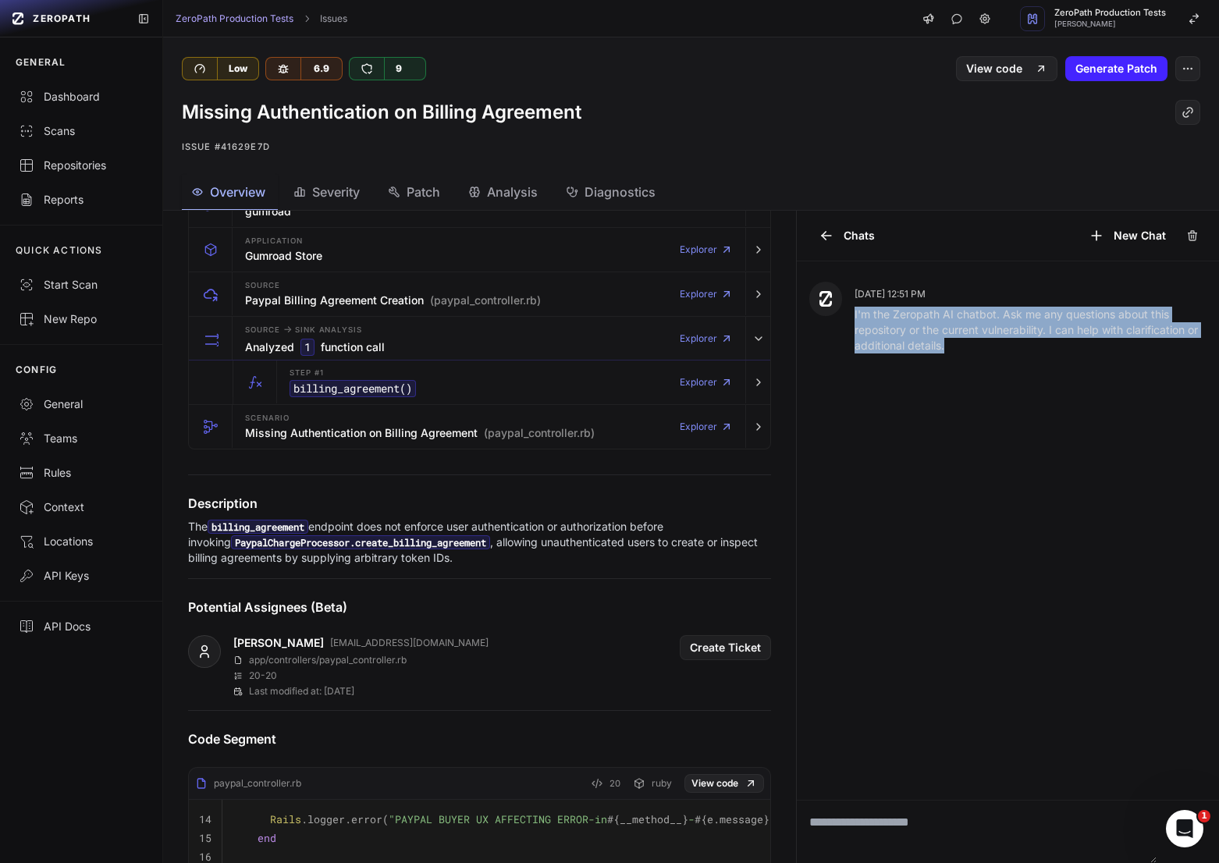
click at [912, 334] on p "I'm the Zeropath AI chatbot. Ask me any questions about this repository or the …" at bounding box center [1031, 330] width 352 height 47
click at [895, 334] on p "I'm the Zeropath AI chatbot. Ask me any questions about this repository or the …" at bounding box center [1031, 330] width 352 height 47
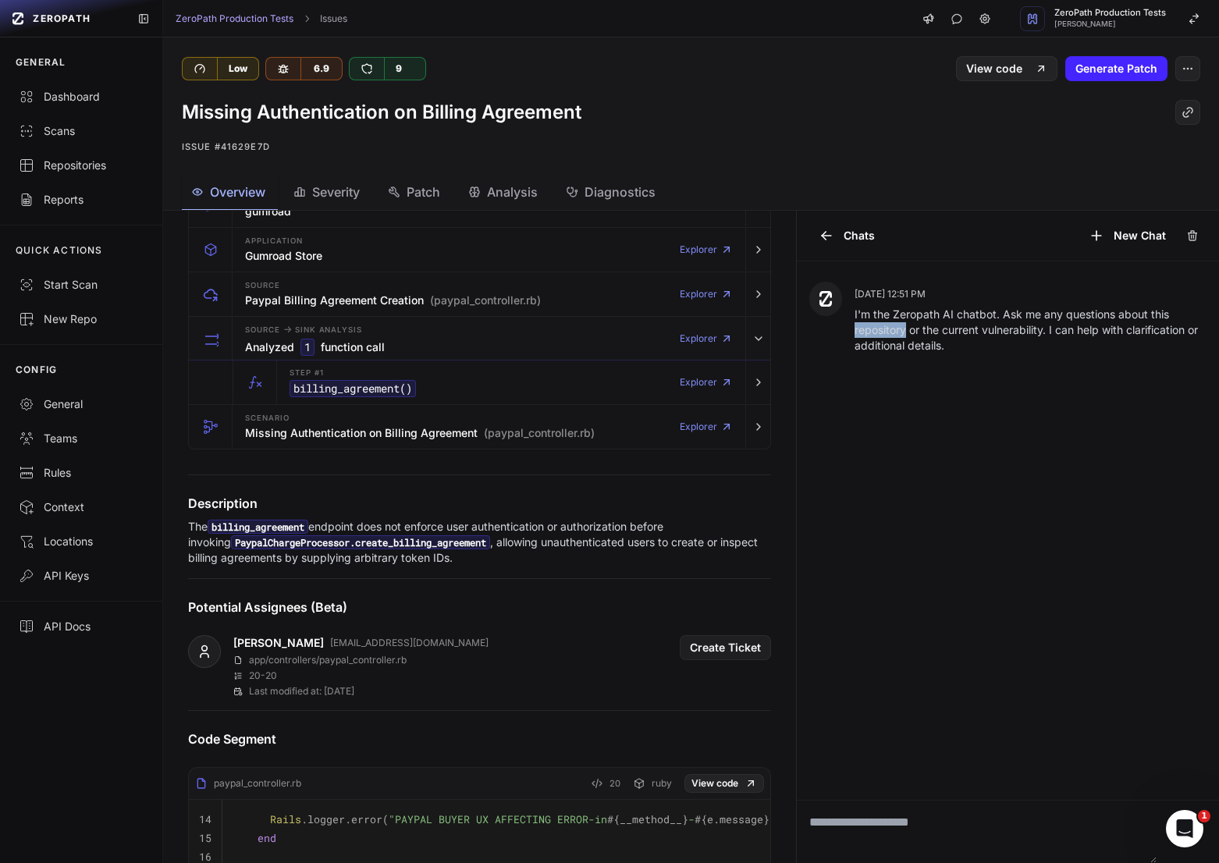
click at [895, 334] on p "I'm the Zeropath AI chatbot. Ask me any questions about this repository or the …" at bounding box center [1031, 330] width 352 height 47
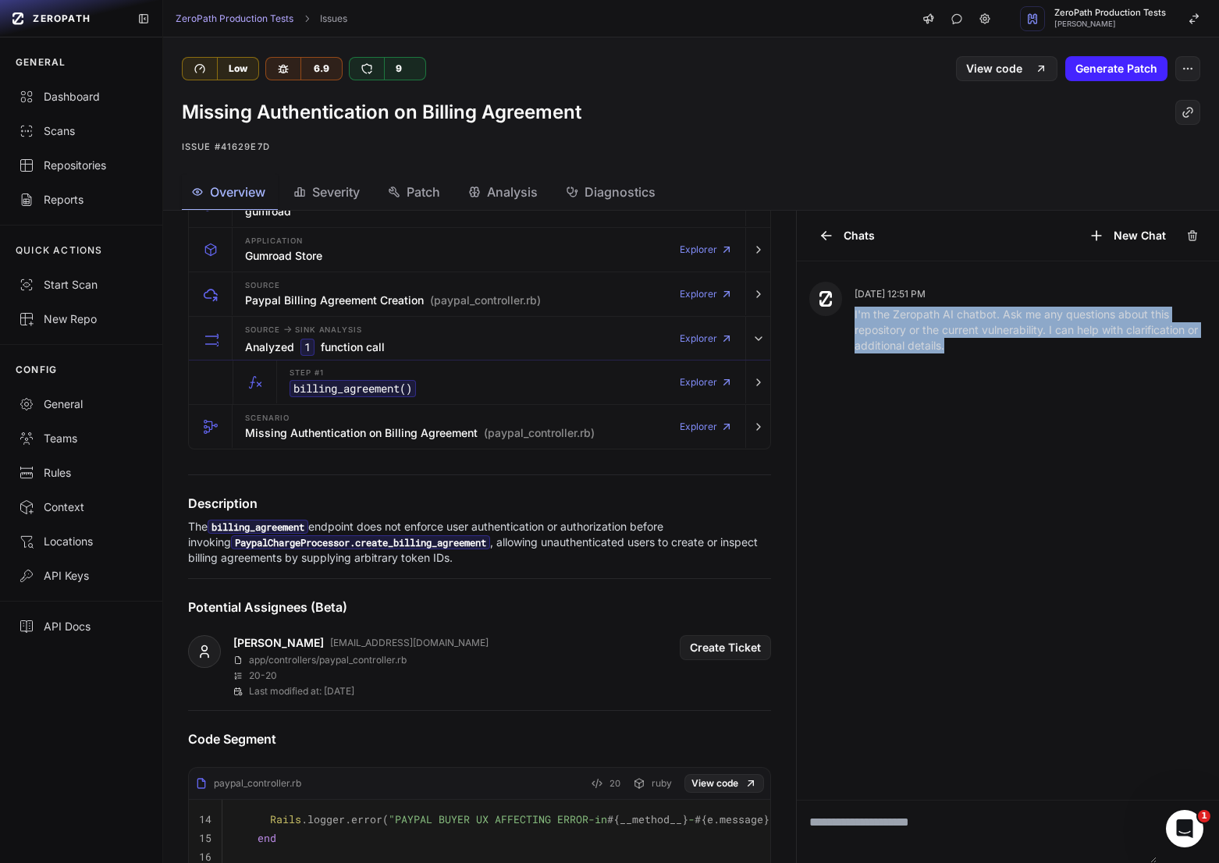
click at [895, 334] on p "I'm the Zeropath AI chatbot. Ask me any questions about this repository or the …" at bounding box center [1031, 330] width 352 height 47
click at [932, 334] on p "I'm the Zeropath AI chatbot. Ask me any questions about this repository or the …" at bounding box center [1031, 330] width 352 height 47
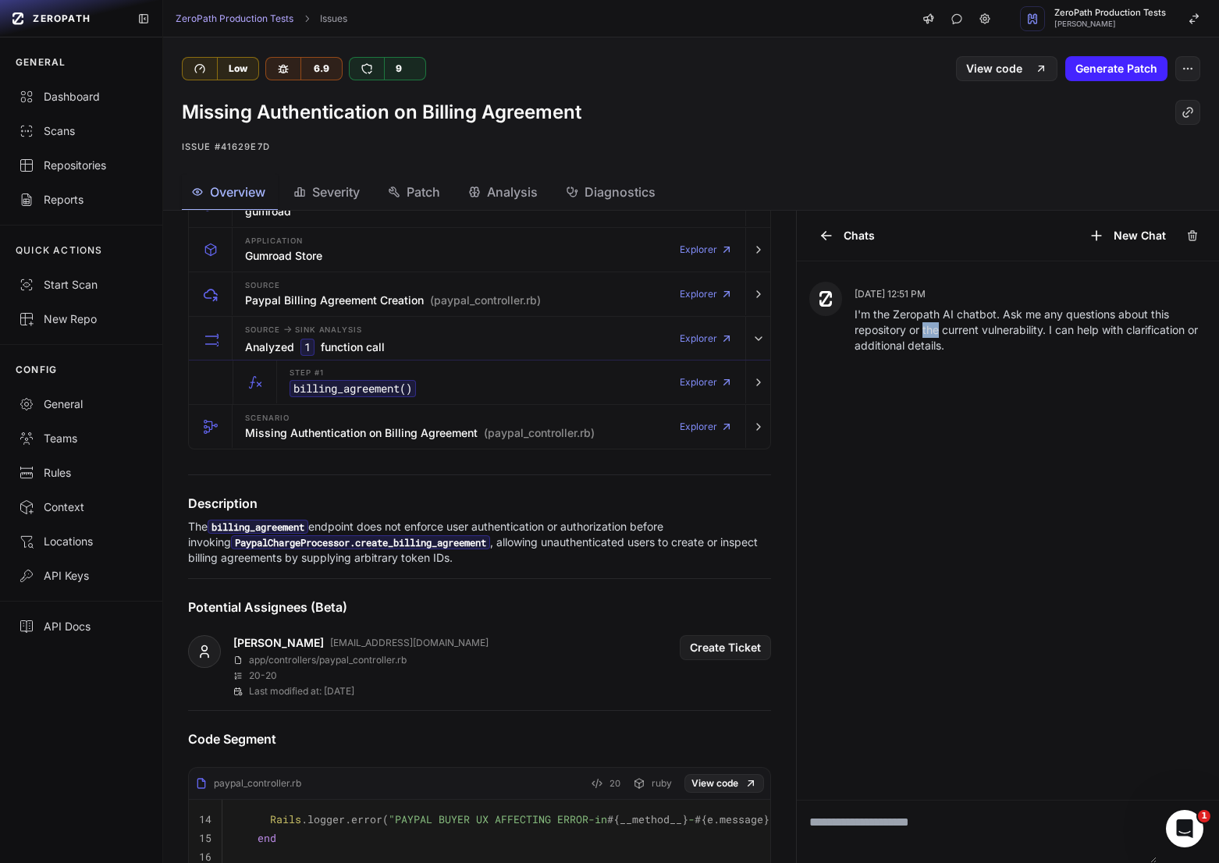
click at [932, 334] on p "I'm the Zeropath AI chatbot. Ask me any questions about this repository or the …" at bounding box center [1031, 330] width 352 height 47
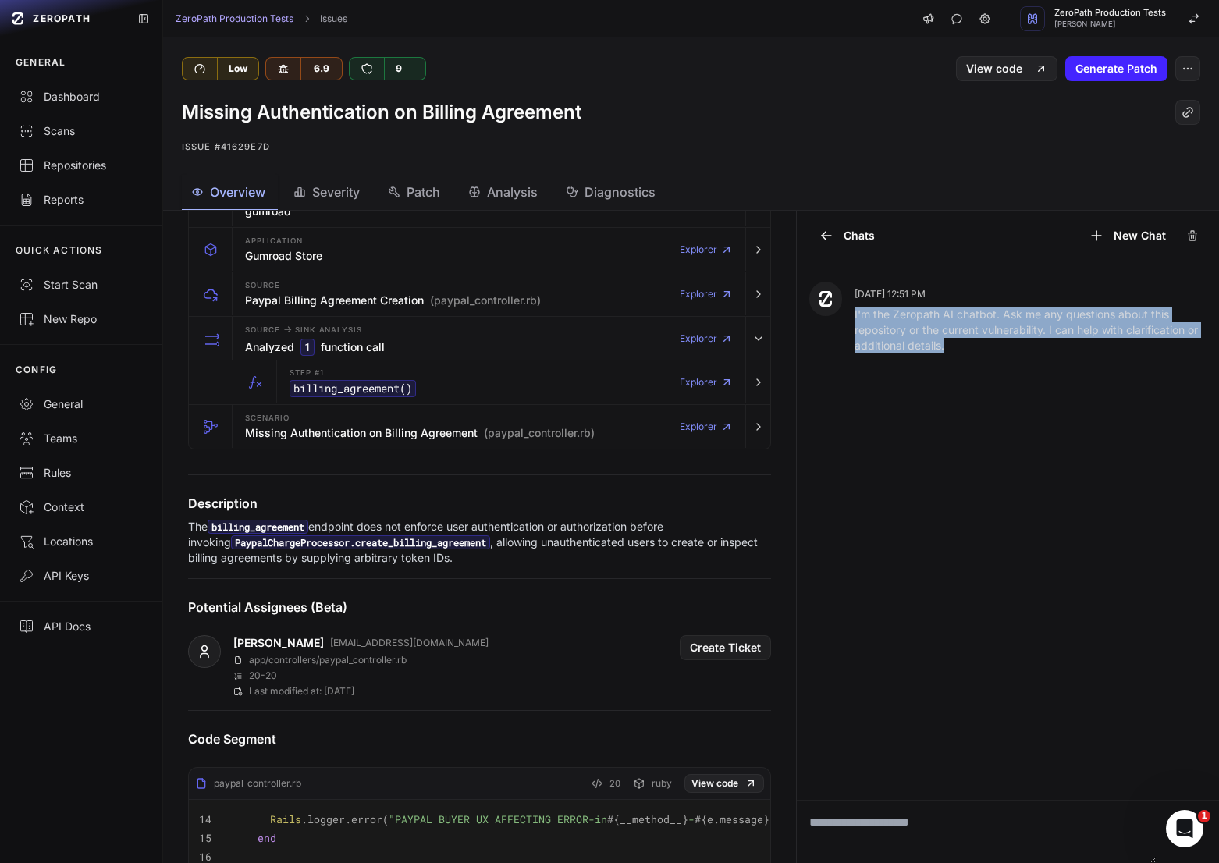
click at [932, 334] on p "I'm the Zeropath AI chatbot. Ask me any questions about this repository or the …" at bounding box center [1031, 330] width 352 height 47
click at [906, 334] on p "I'm the Zeropath AI chatbot. Ask me any questions about this repository or the …" at bounding box center [1031, 330] width 352 height 47
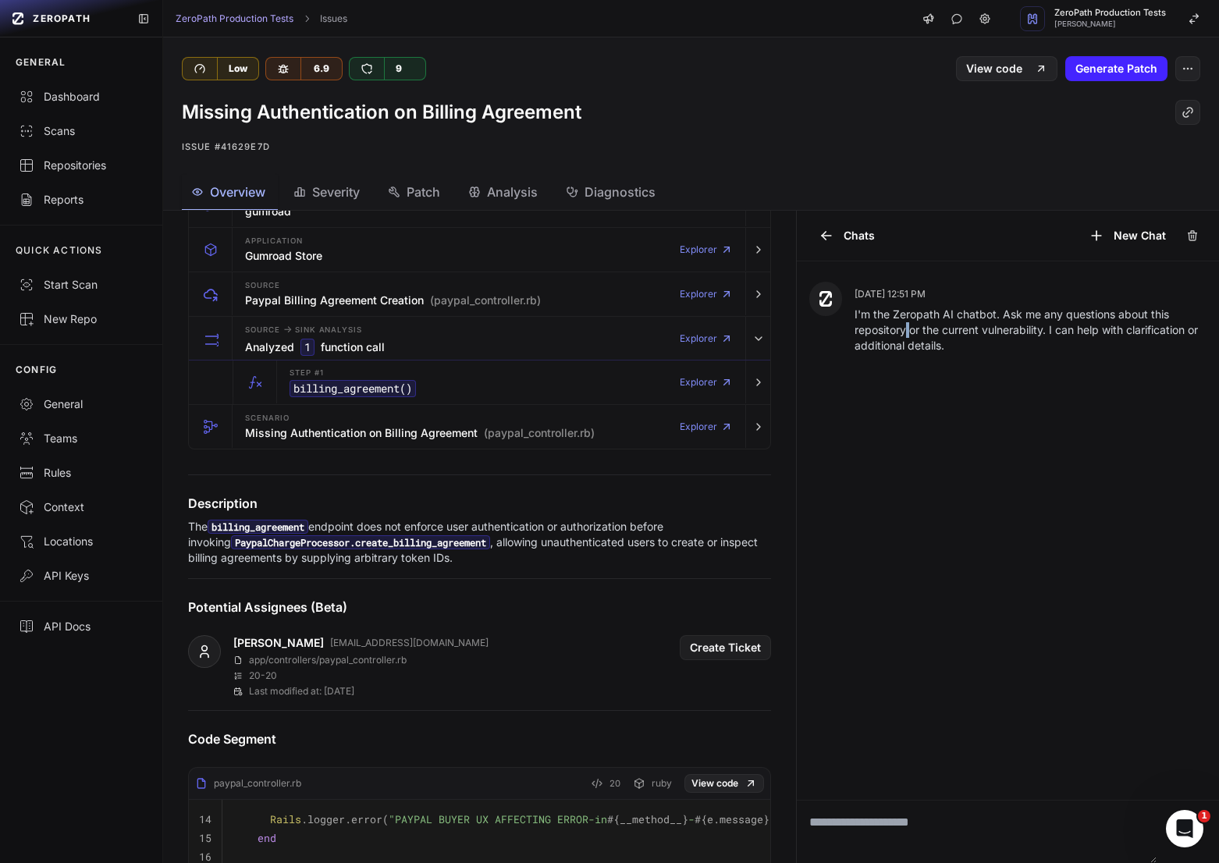
click at [906, 334] on p "I'm the Zeropath AI chatbot. Ask me any questions about this repository or the …" at bounding box center [1031, 330] width 352 height 47
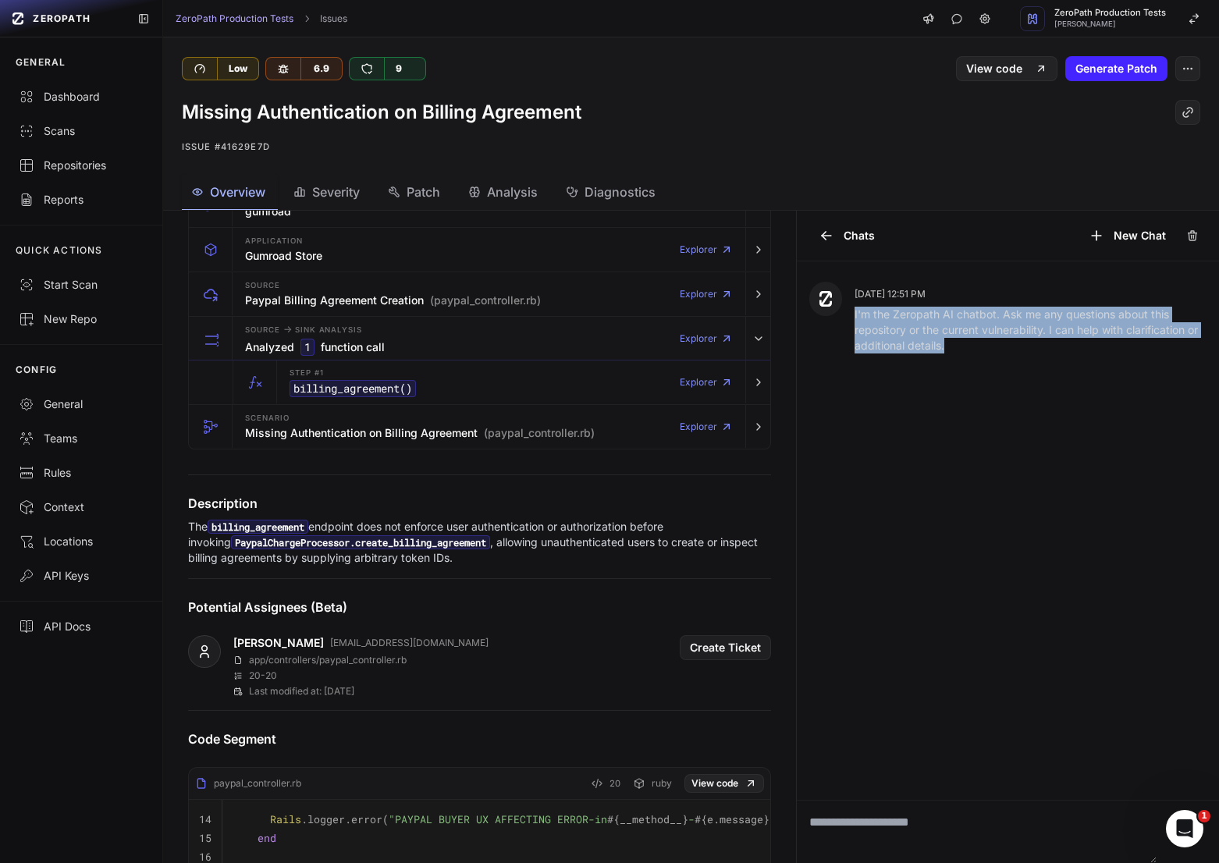
click at [906, 334] on p "I'm the Zeropath AI chatbot. Ask me any questions about this repository or the …" at bounding box center [1031, 330] width 352 height 47
click at [894, 334] on p "I'm the Zeropath AI chatbot. Ask me any questions about this repository or the …" at bounding box center [1031, 330] width 352 height 47
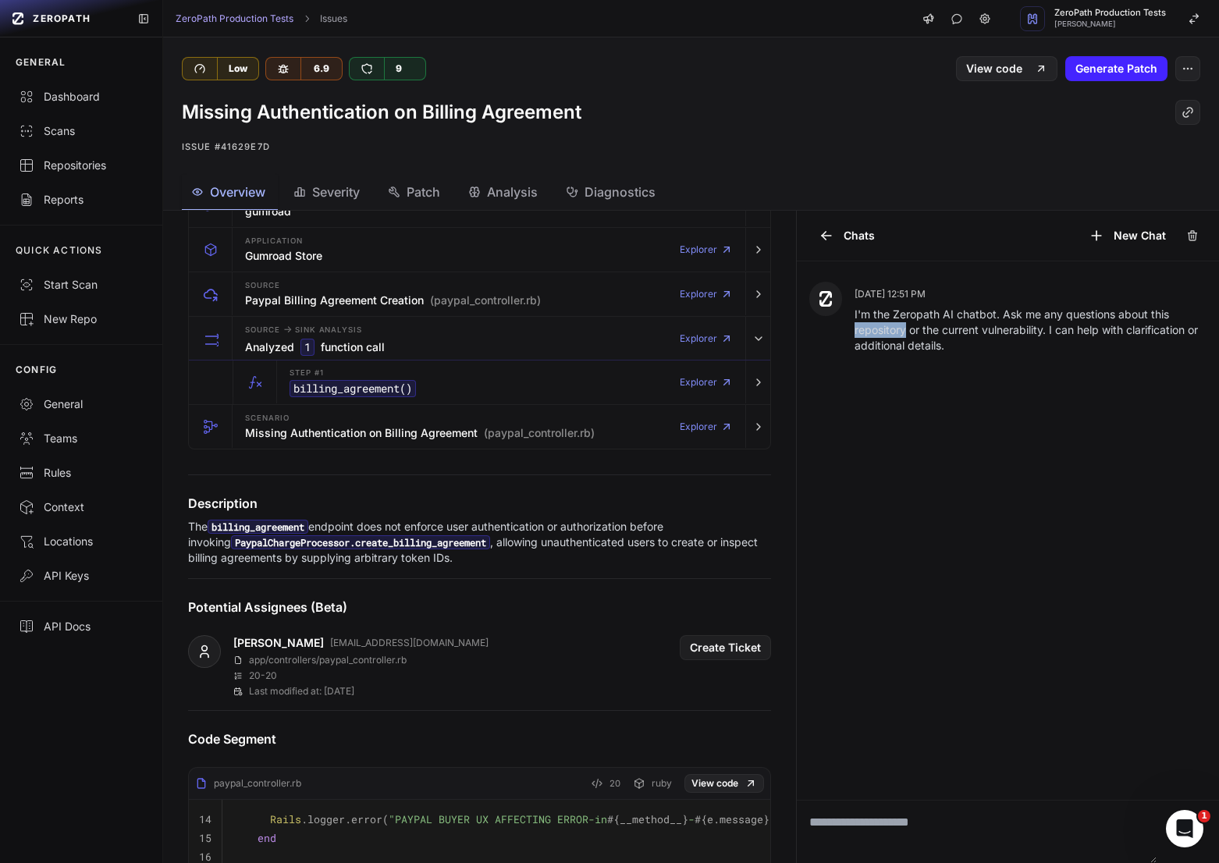
click at [894, 334] on p "I'm the Zeropath AI chatbot. Ask me any questions about this repository or the …" at bounding box center [1031, 330] width 352 height 47
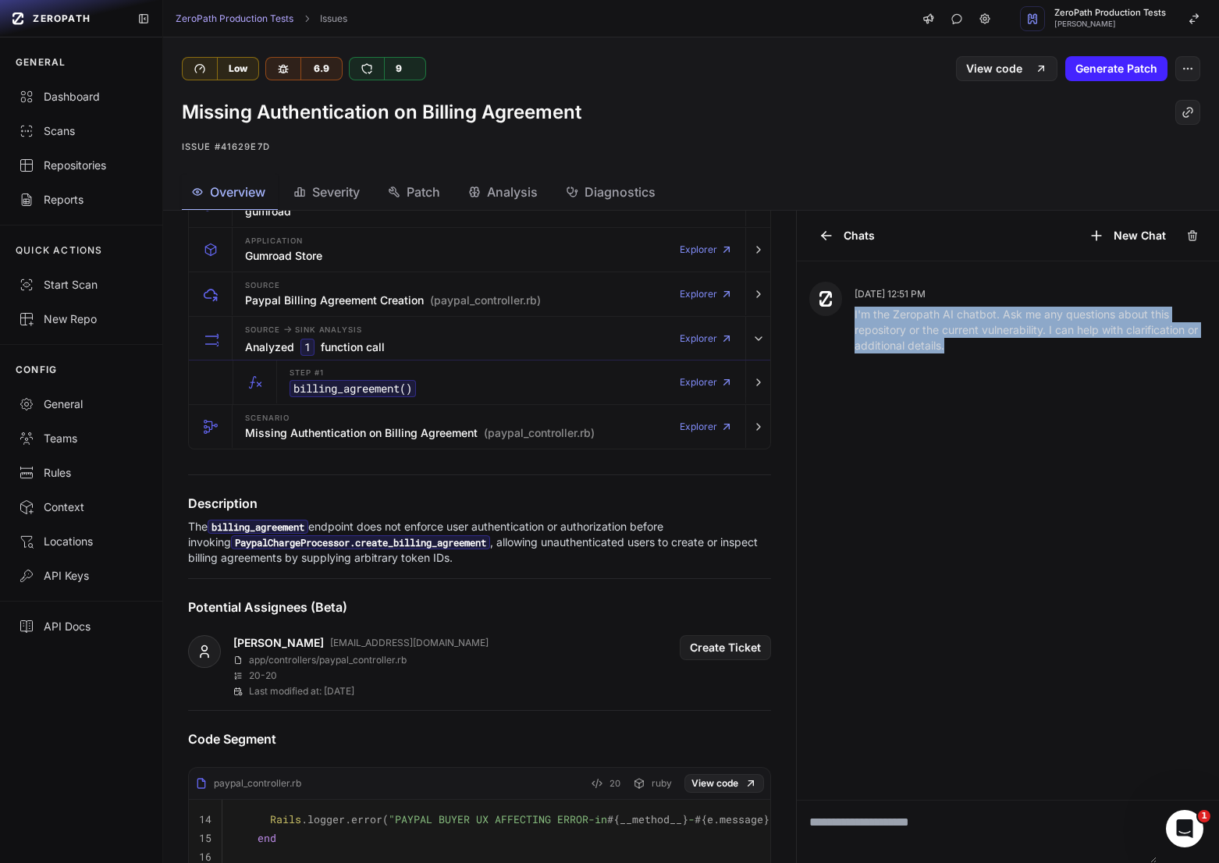
click at [894, 334] on p "I'm the Zeropath AI chatbot. Ask me any questions about this repository or the …" at bounding box center [1031, 330] width 352 height 47
click at [916, 334] on p "I'm the Zeropath AI chatbot. Ask me any questions about this repository or the …" at bounding box center [1031, 330] width 352 height 47
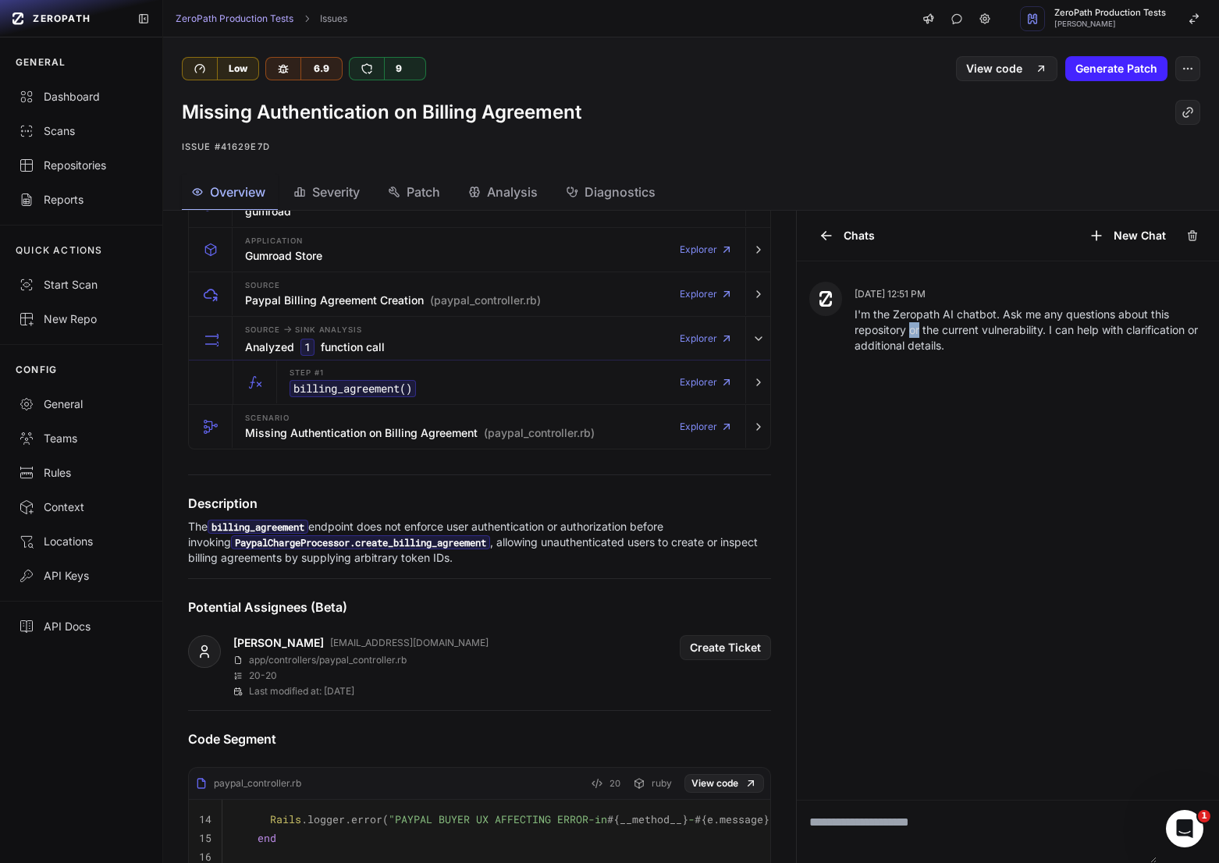
click at [916, 334] on p "I'm the Zeropath AI chatbot. Ask me any questions about this repository or the …" at bounding box center [1031, 330] width 352 height 47
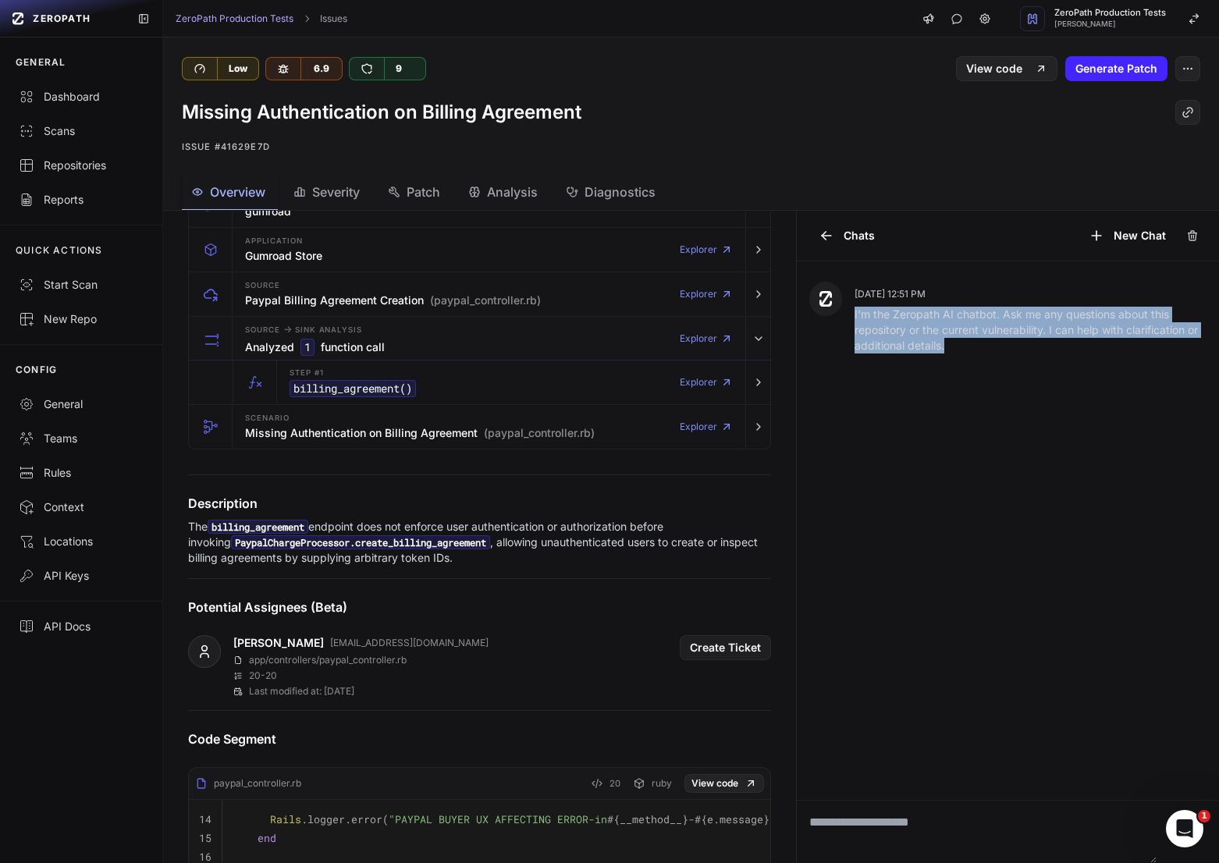
click at [916, 334] on p "I'm the Zeropath AI chatbot. Ask me any questions about this repository or the …" at bounding box center [1031, 330] width 352 height 47
click at [912, 334] on p "I'm the Zeropath AI chatbot. Ask me any questions about this repository or the …" at bounding box center [1031, 330] width 352 height 47
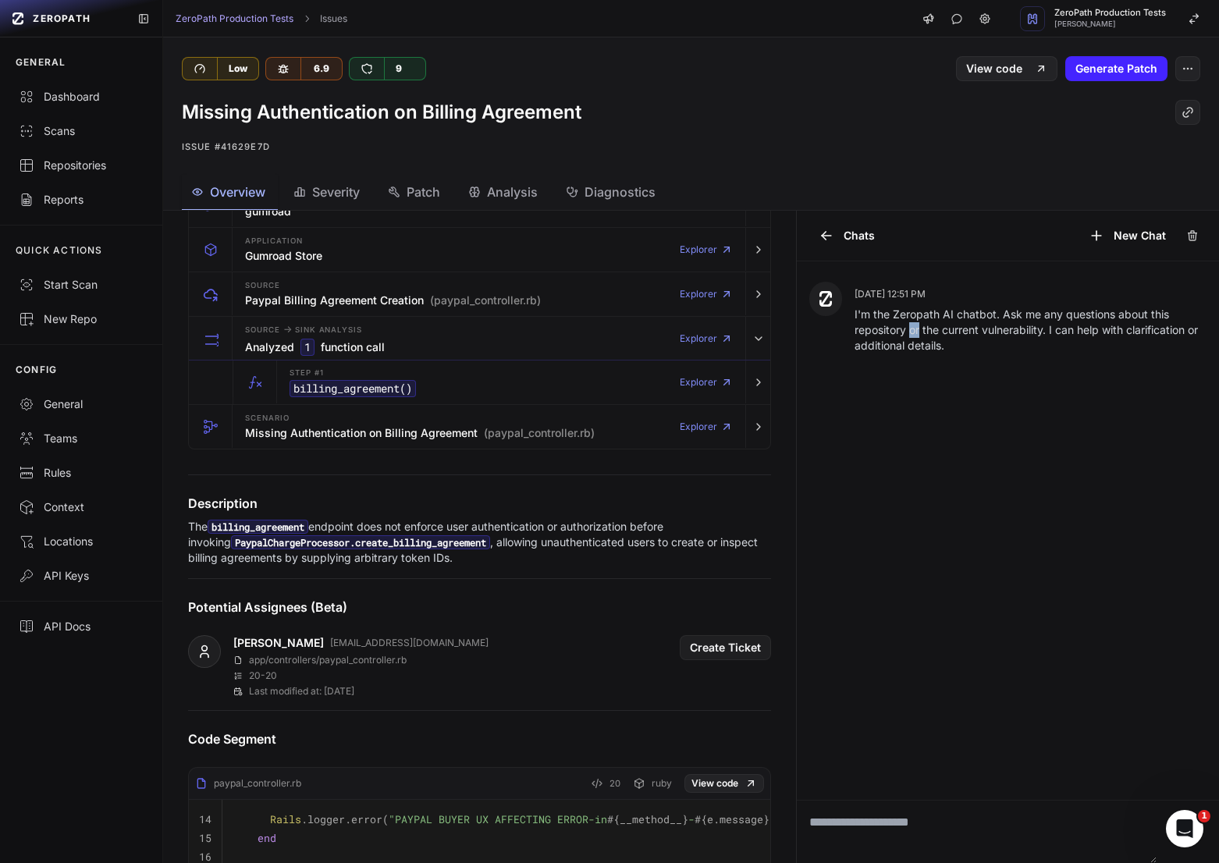
click at [912, 334] on p "I'm the Zeropath AI chatbot. Ask me any questions about this repository or the …" at bounding box center [1031, 330] width 352 height 47
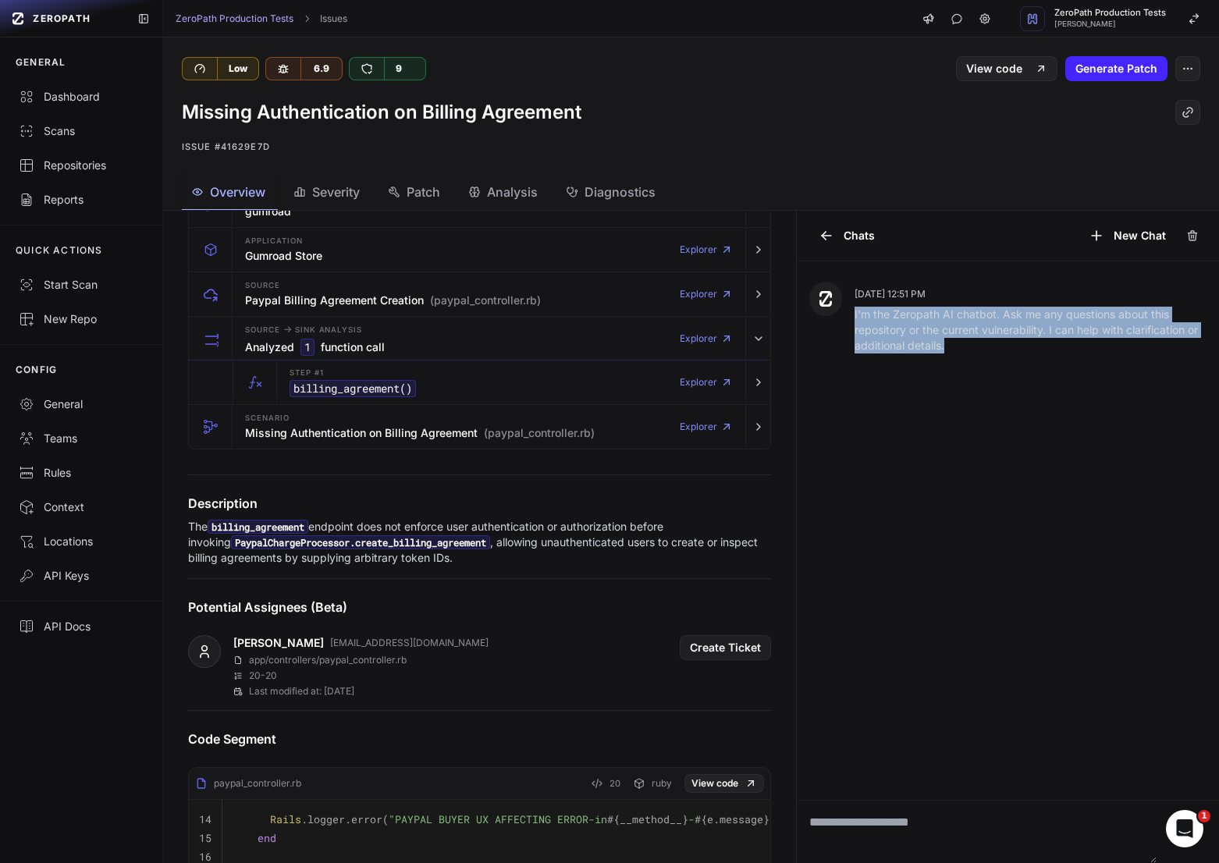
click at [912, 334] on p "I'm the Zeropath AI chatbot. Ask me any questions about this repository or the …" at bounding box center [1031, 330] width 352 height 47
click at [923, 334] on p "I'm the Zeropath AI chatbot. Ask me any questions about this repository or the …" at bounding box center [1031, 330] width 352 height 47
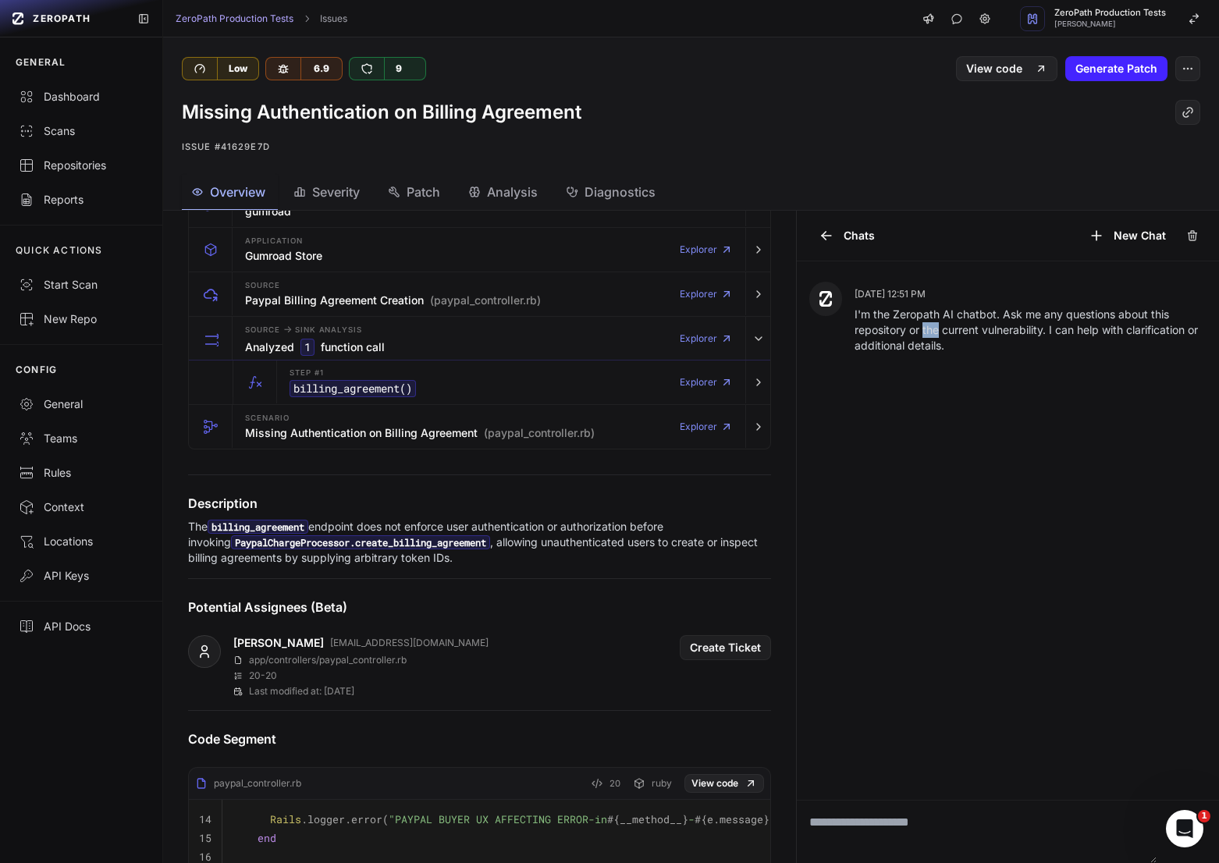
click at [923, 334] on p "I'm the Zeropath AI chatbot. Ask me any questions about this repository or the …" at bounding box center [1031, 330] width 352 height 47
click at [911, 334] on p "I'm the Zeropath AI chatbot. Ask me any questions about this repository or the …" at bounding box center [1031, 330] width 352 height 47
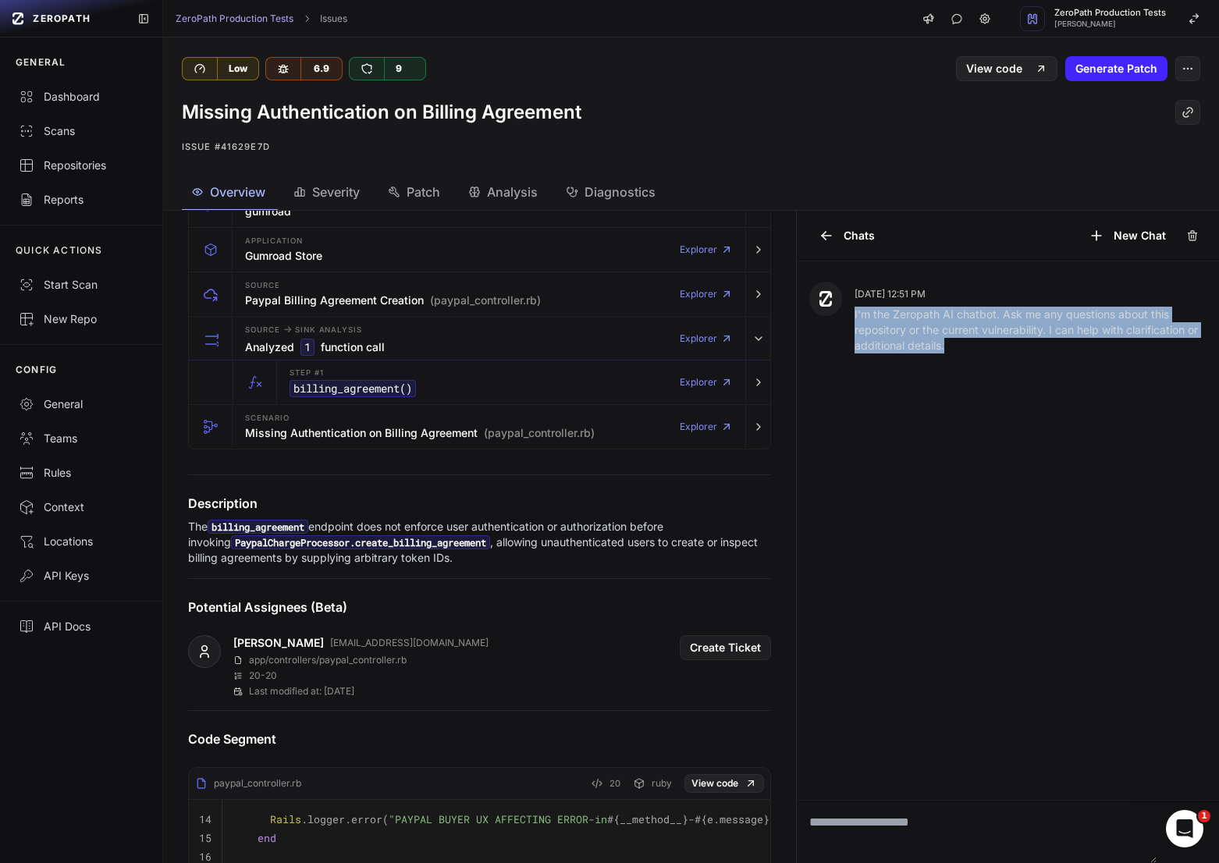
click at [911, 334] on p "I'm the Zeropath AI chatbot. Ask me any questions about this repository or the …" at bounding box center [1031, 330] width 352 height 47
click at [924, 334] on p "I'm the Zeropath AI chatbot. Ask me any questions about this repository or the …" at bounding box center [1031, 330] width 352 height 47
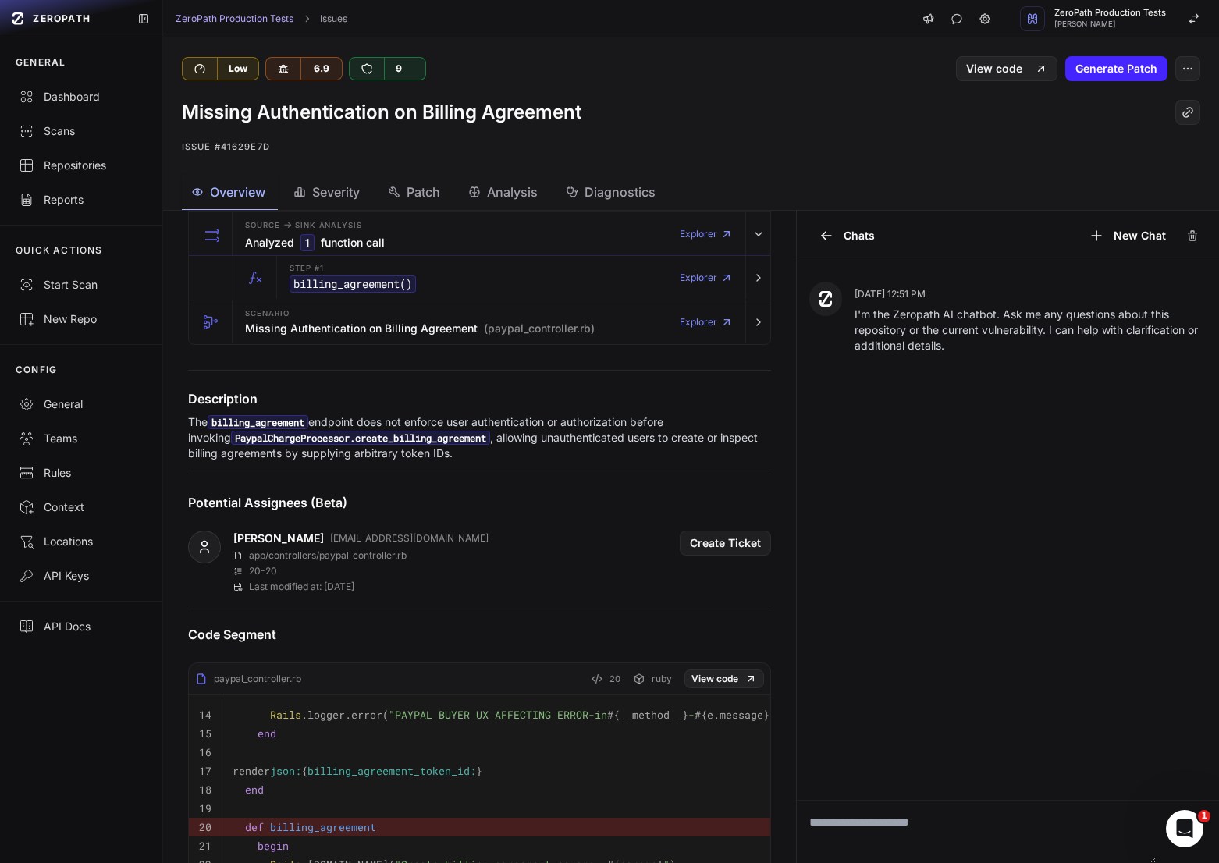
scroll to position [0, 0]
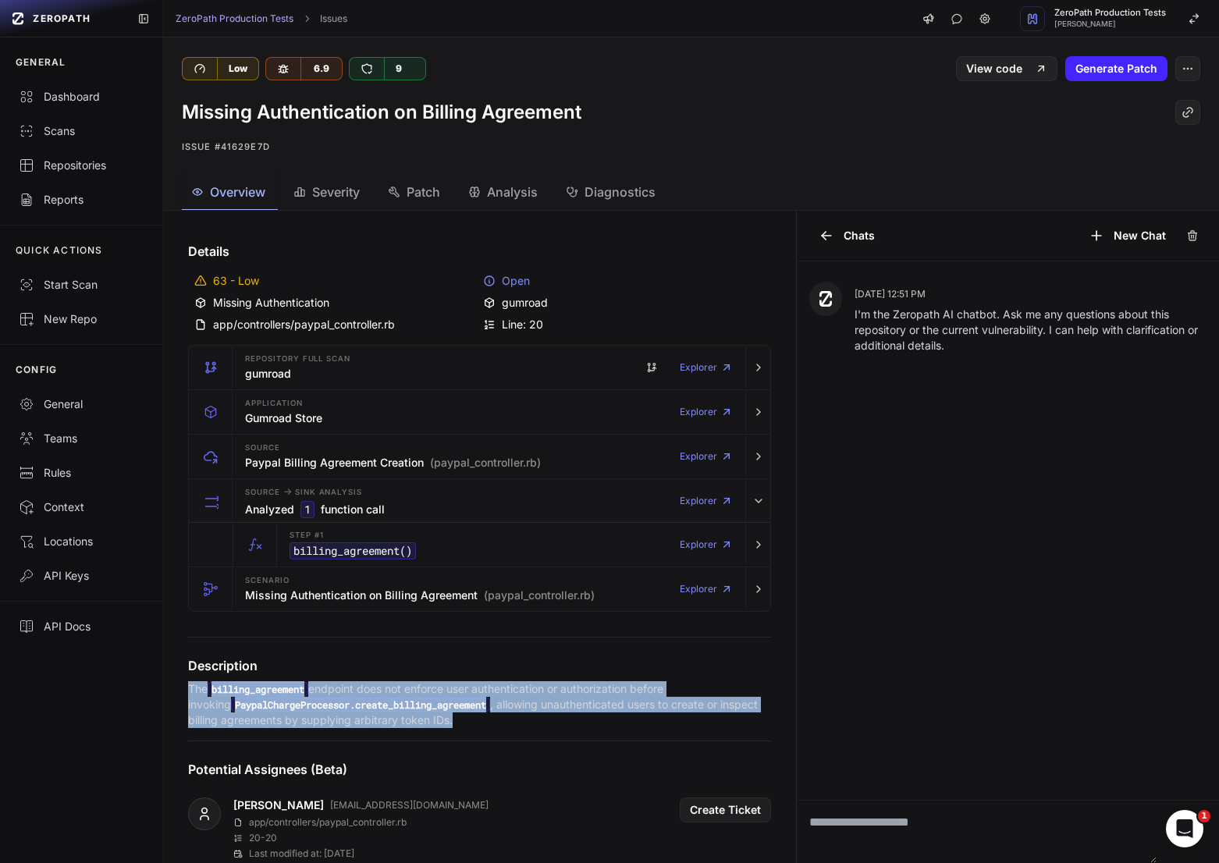
drag, startPoint x: 450, startPoint y: 727, endPoint x: 180, endPoint y: 695, distance: 272.7
click at [180, 695] on div "Description The billing_agreement endpoint does not enforce user authentication…" at bounding box center [479, 692] width 621 height 72
copy p "The billing_agreement endpoint does not enforce user authentication or authoriz…"
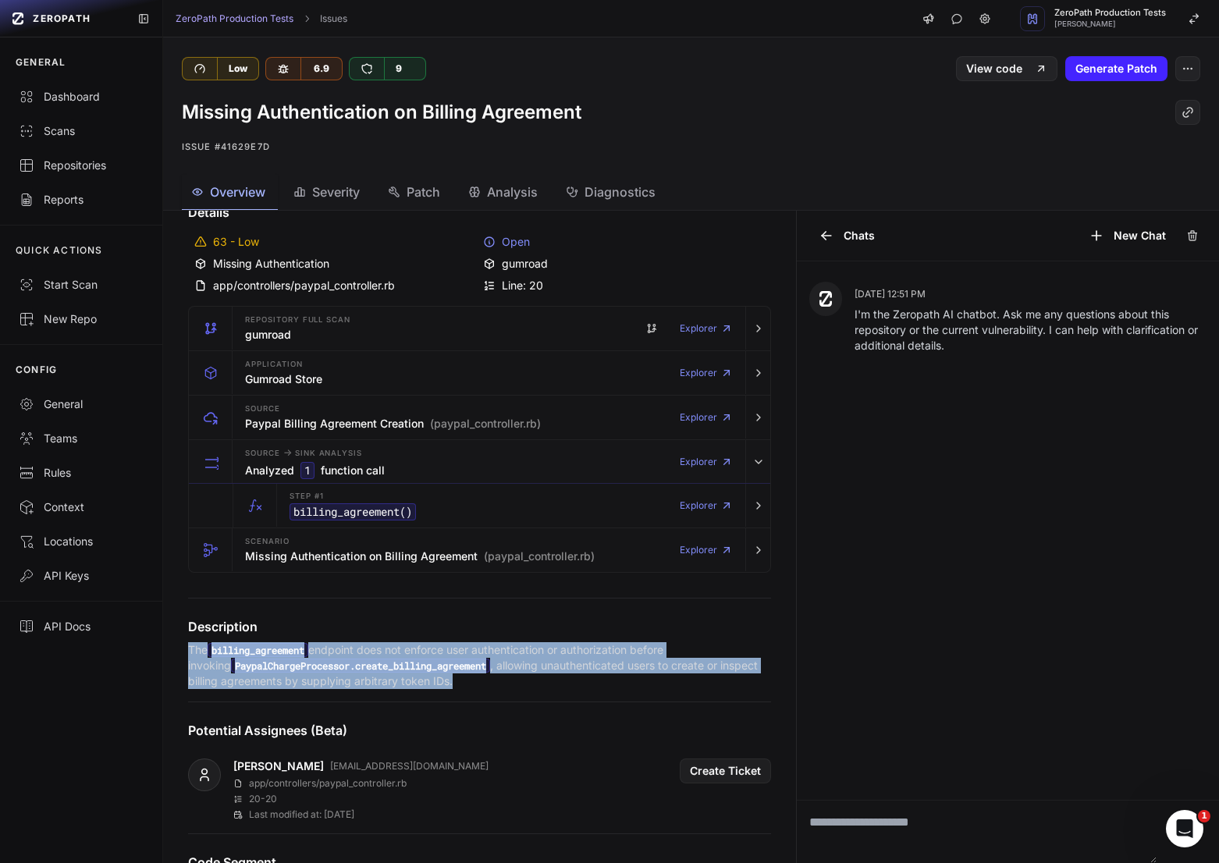
scroll to position [41, 0]
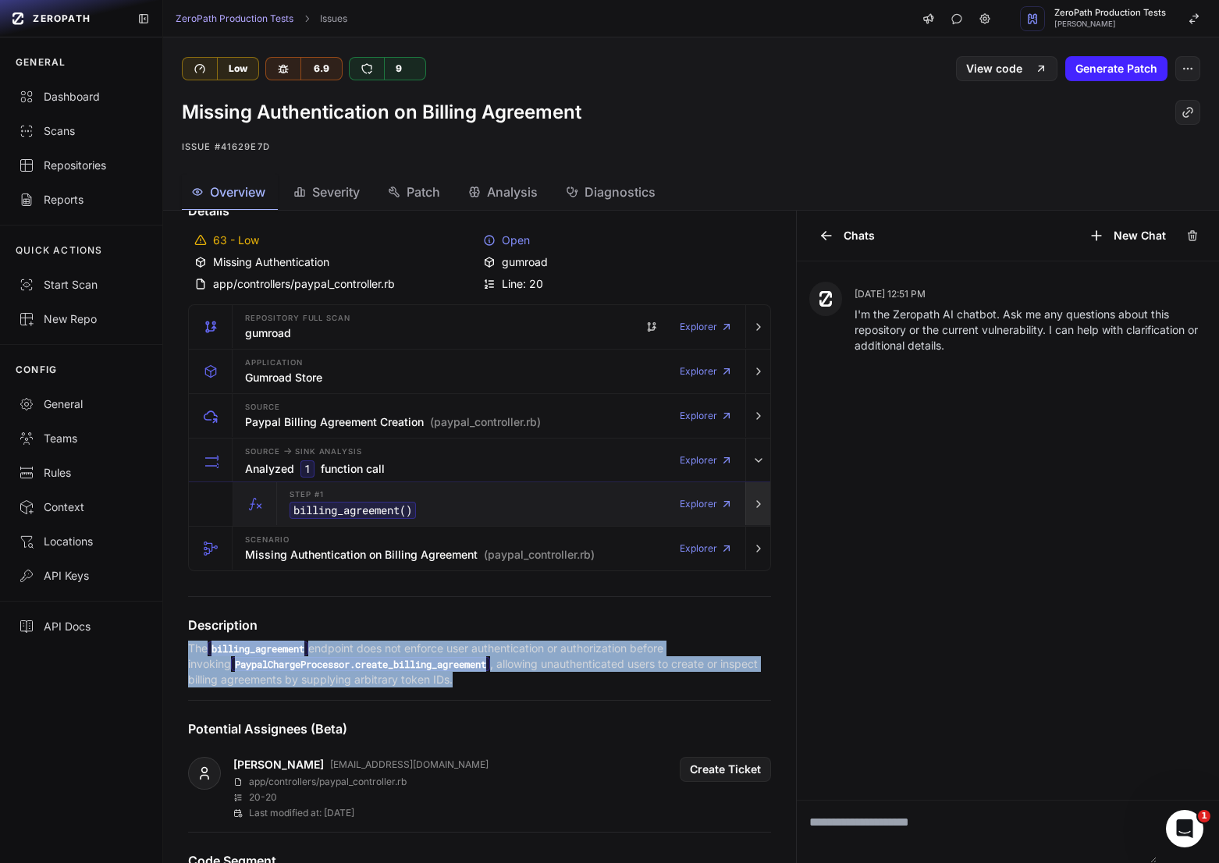
click at [756, 500] on icon "button" at bounding box center [758, 504] width 12 height 12
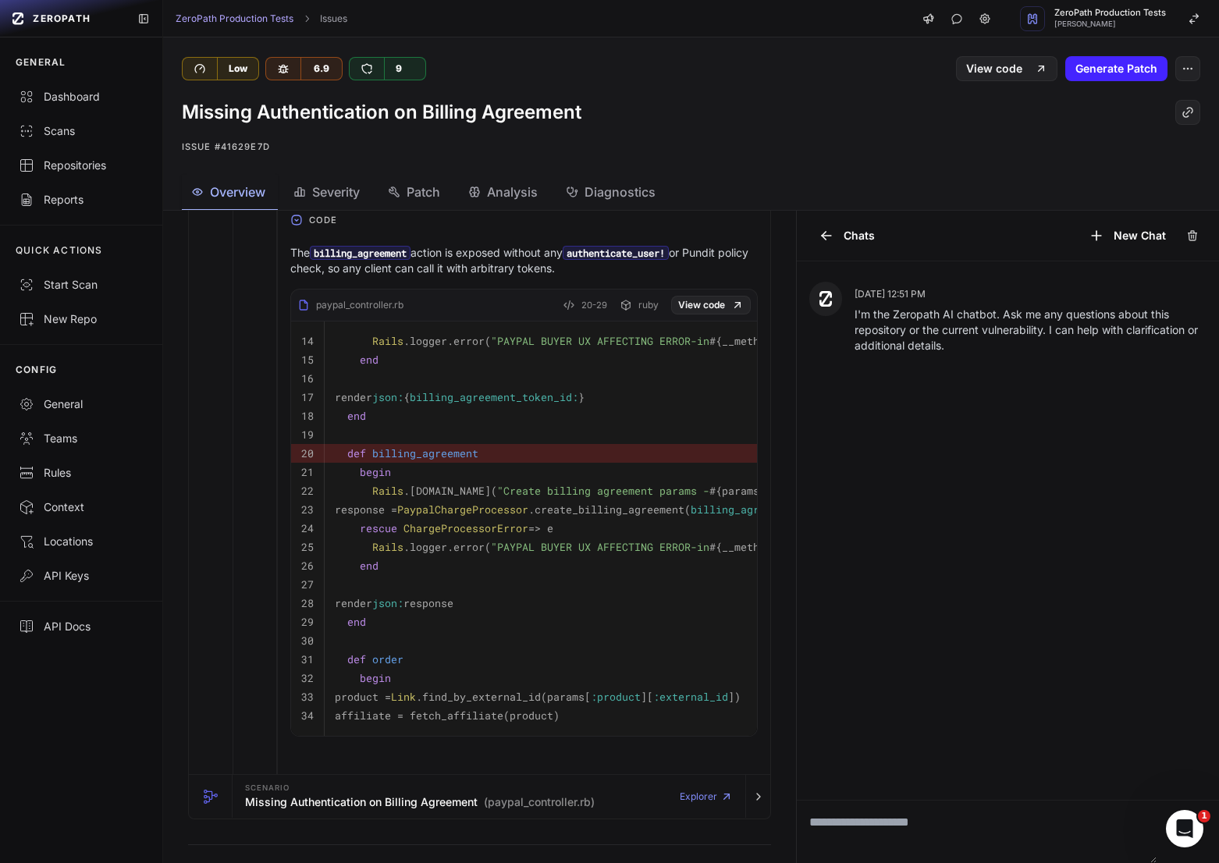
scroll to position [0, 0]
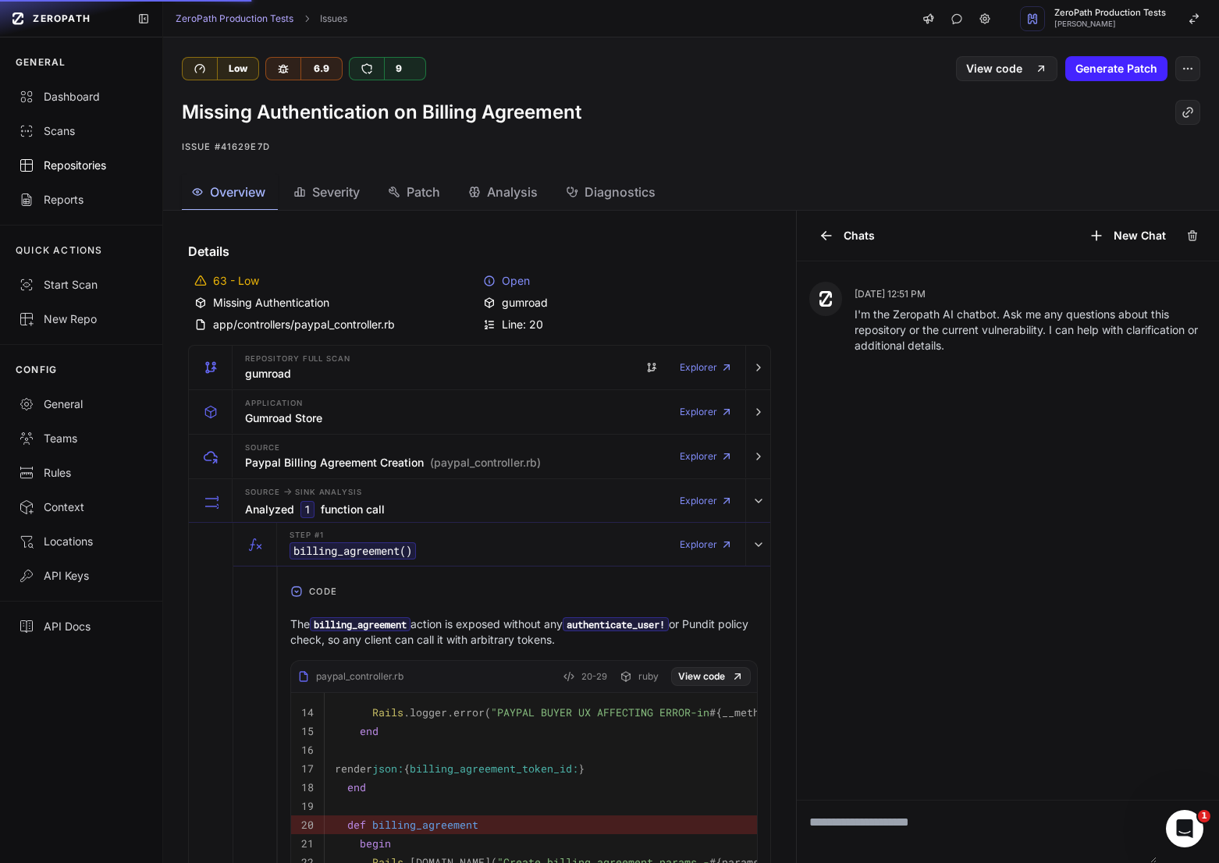
click at [88, 155] on link "Repositories" at bounding box center [81, 165] width 162 height 34
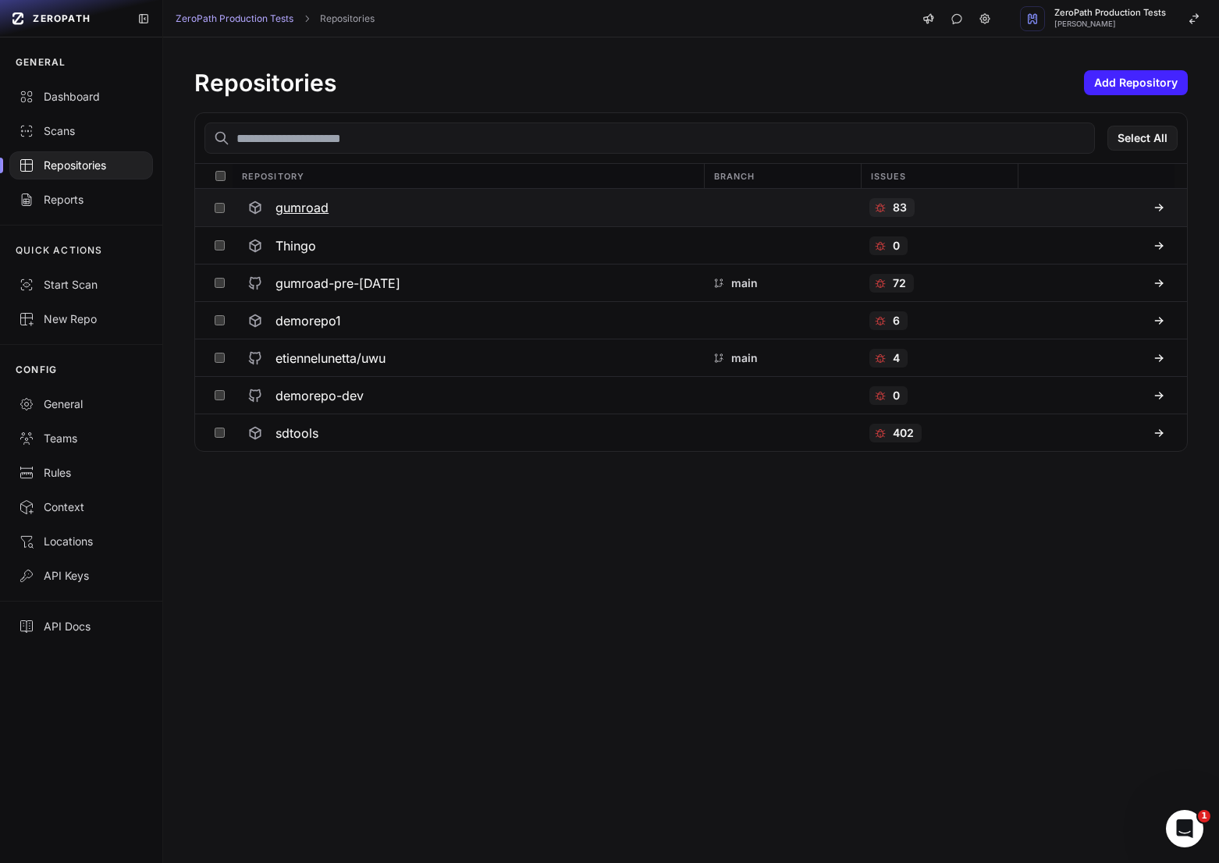
click at [334, 208] on div "gumroad" at bounding box center [467, 208] width 453 height 28
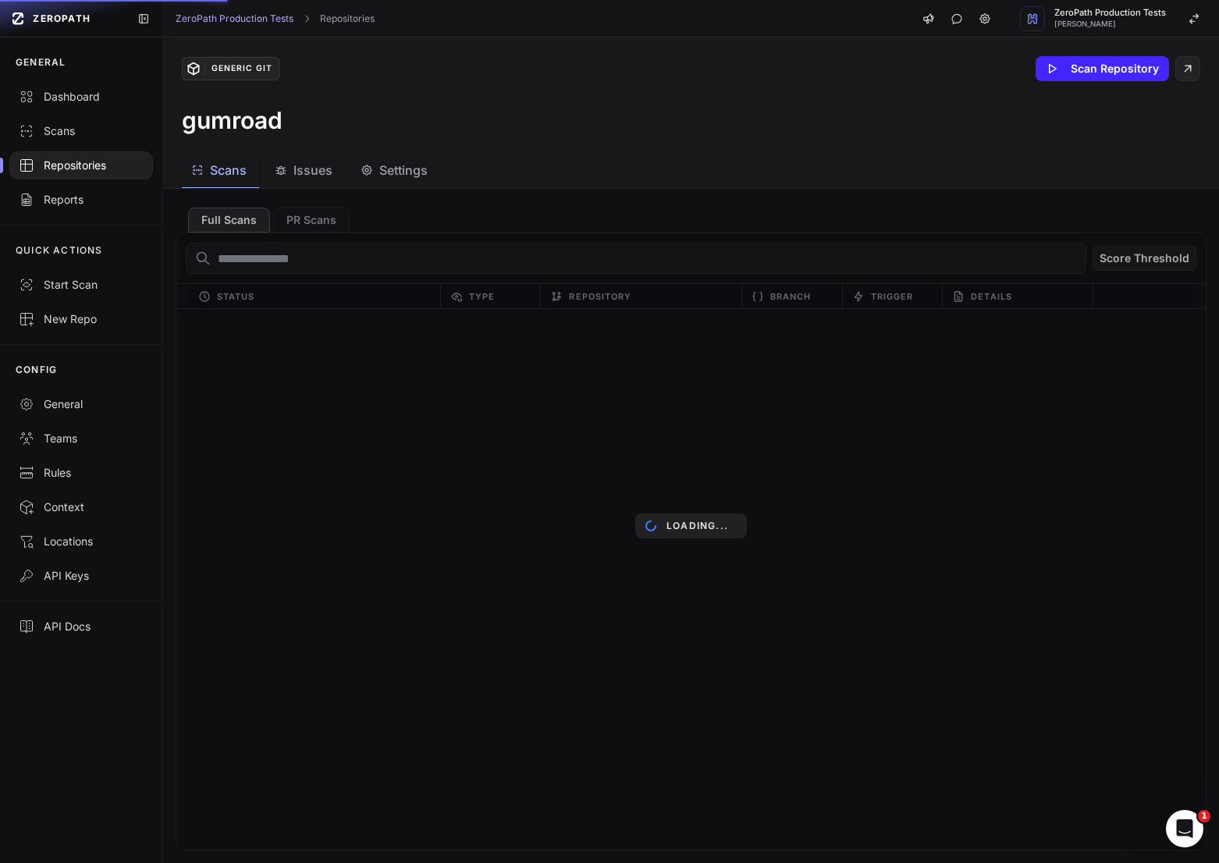
click at [362, 260] on div "Loading..." at bounding box center [691, 526] width 1056 height 674
click at [361, 260] on div "Loading..." at bounding box center [691, 526] width 1056 height 674
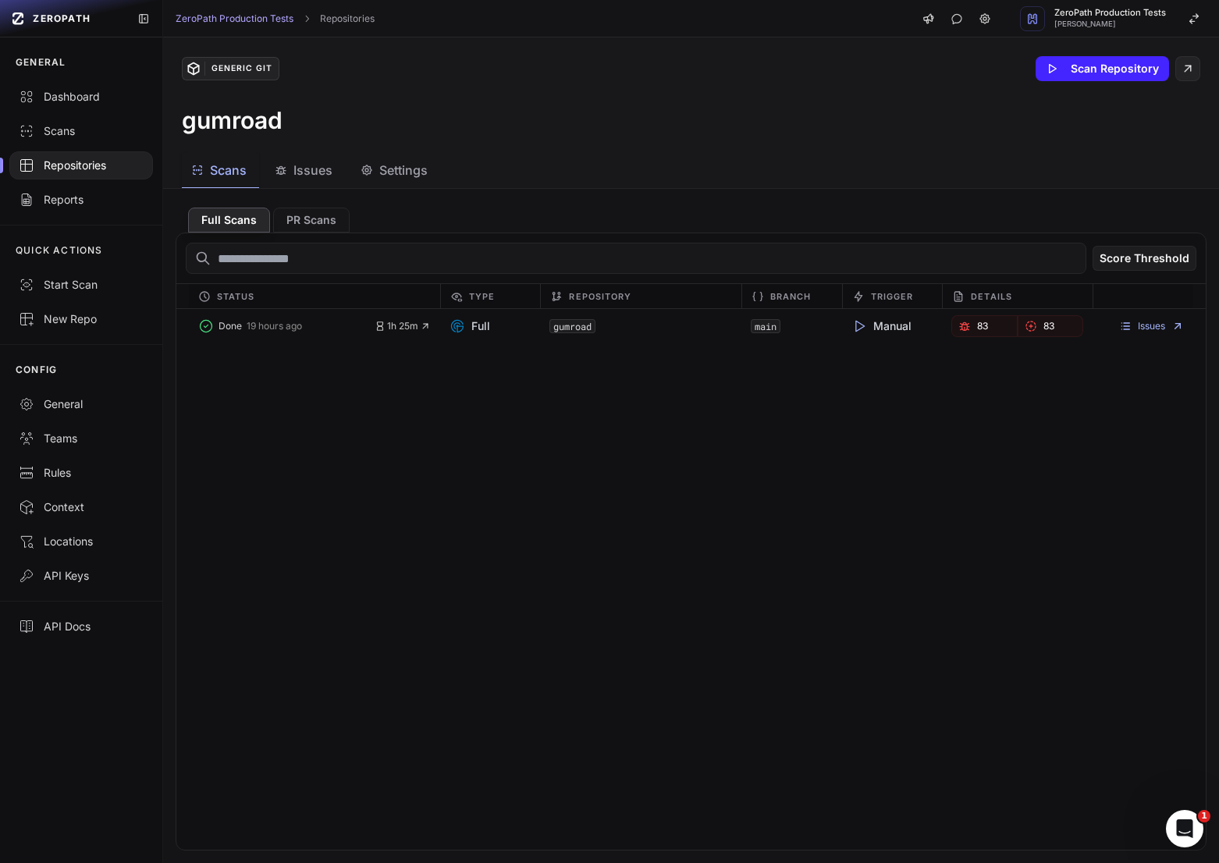
click at [349, 260] on input "text" at bounding box center [636, 258] width 901 height 31
click at [281, 148] on div "Generic Git Scan Repository gumroad" at bounding box center [691, 95] width 1056 height 116
click at [315, 179] on span "Issues" at bounding box center [312, 170] width 39 height 19
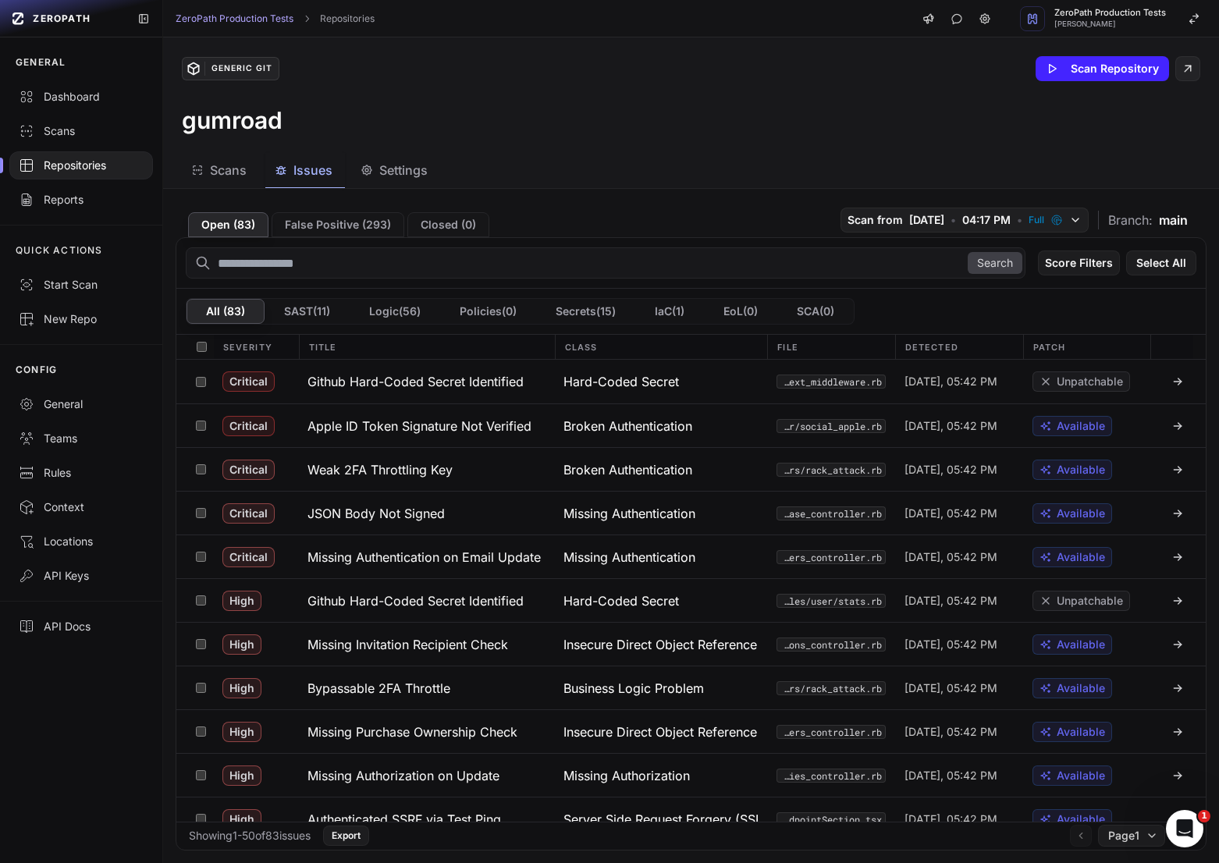
click at [325, 264] on input "text" at bounding box center [606, 262] width 840 height 31
type input "*****"
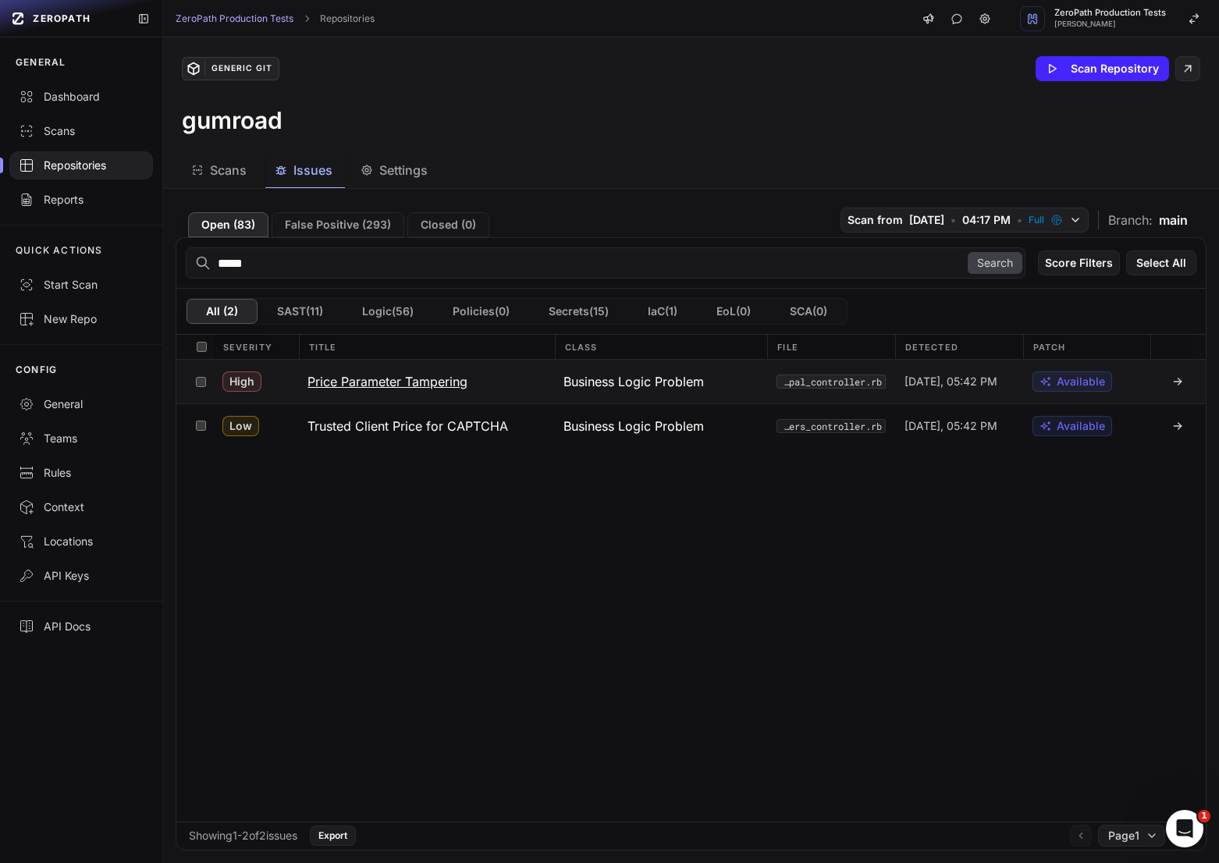
click at [508, 385] on button "Price Parameter Tampering" at bounding box center [426, 382] width 256 height 44
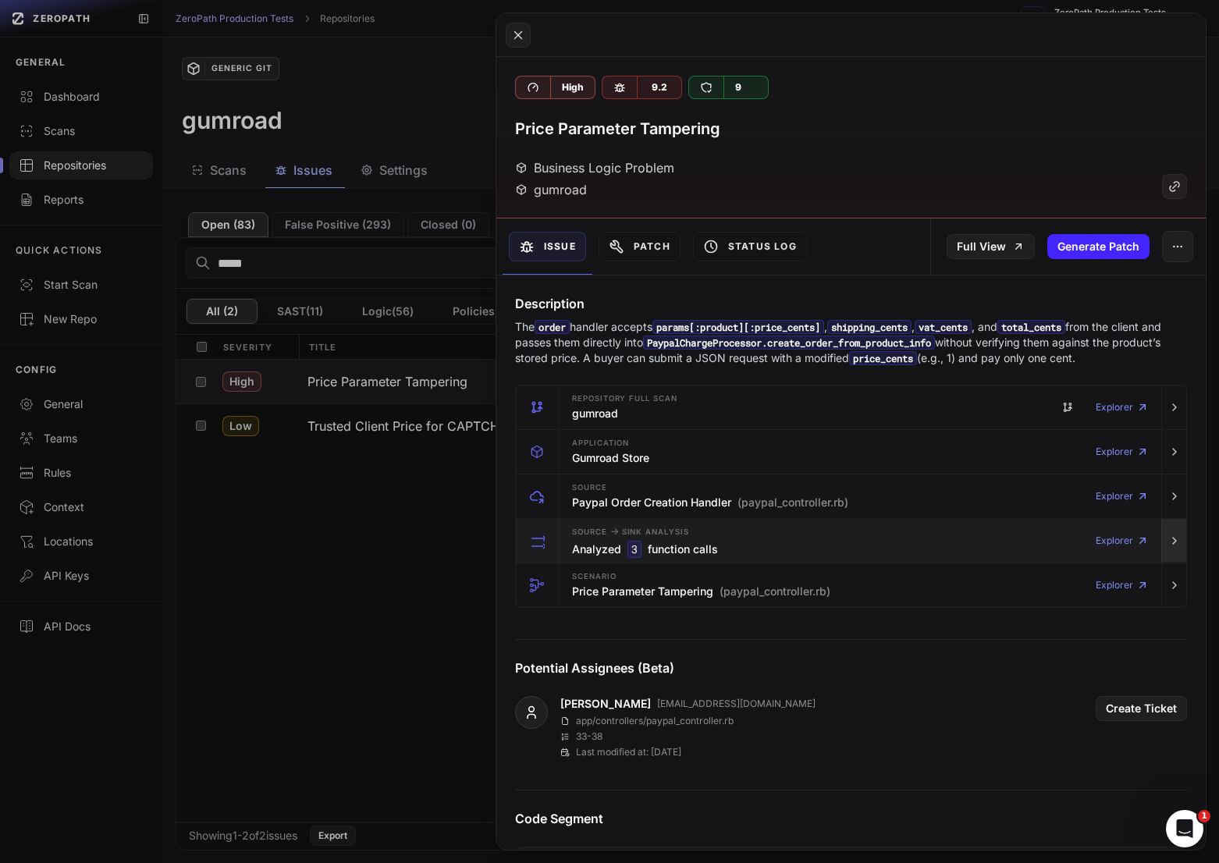
click at [1163, 556] on button "button" at bounding box center [1173, 541] width 25 height 44
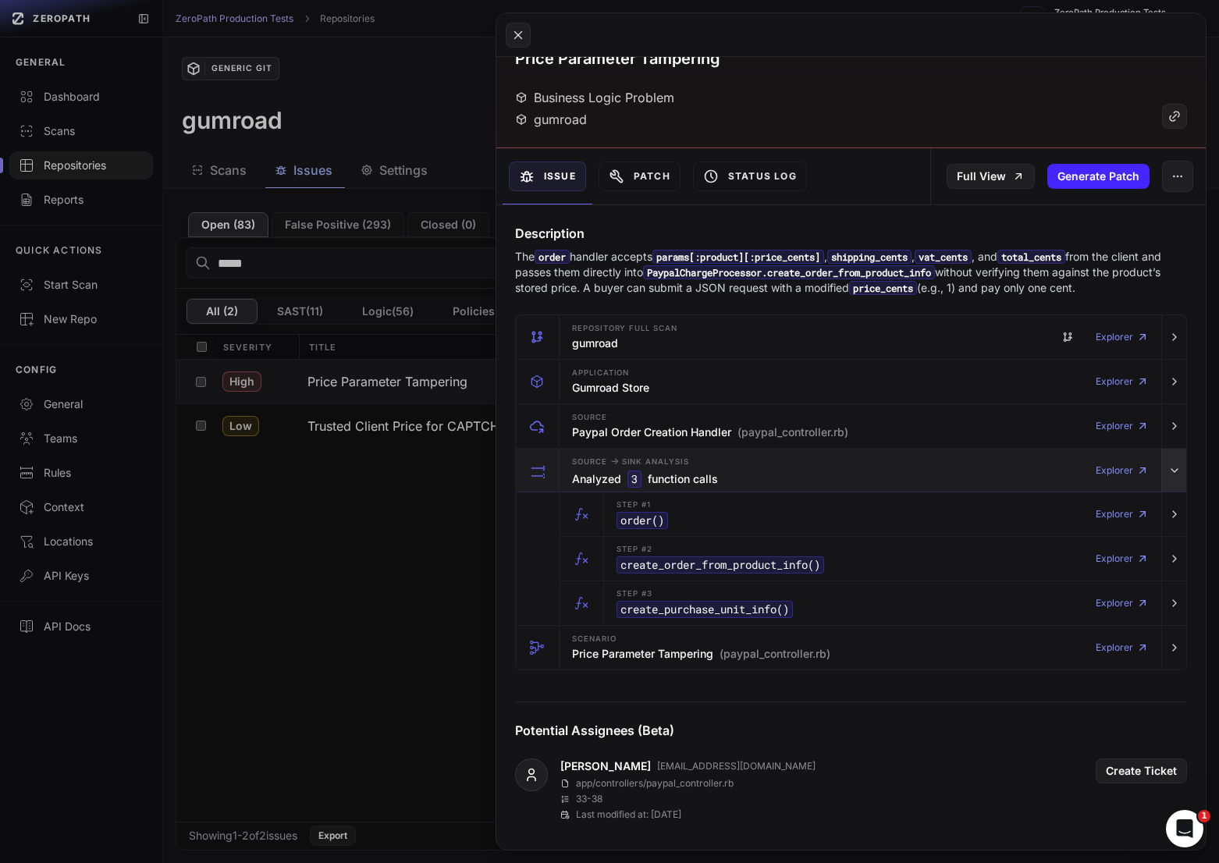
scroll to position [73, 0]
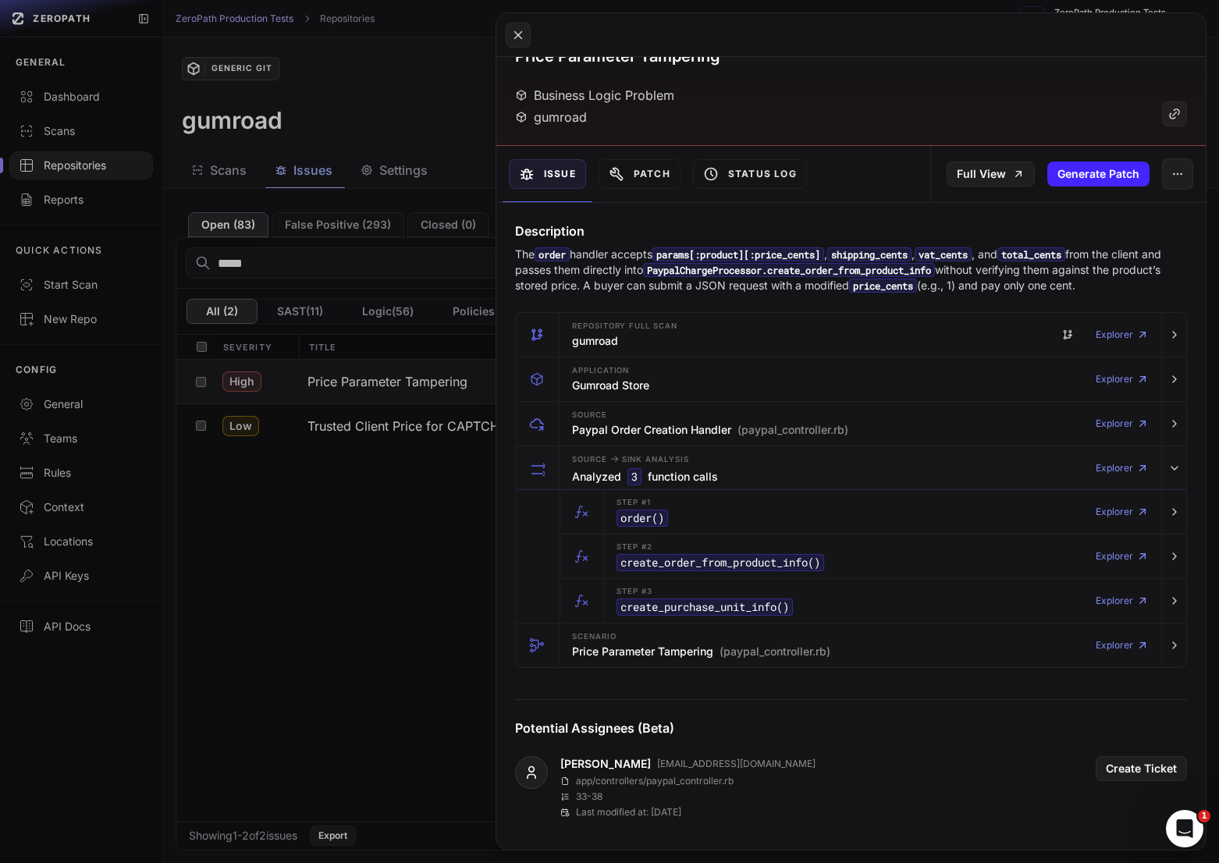
click at [333, 596] on button at bounding box center [609, 431] width 1219 height 863
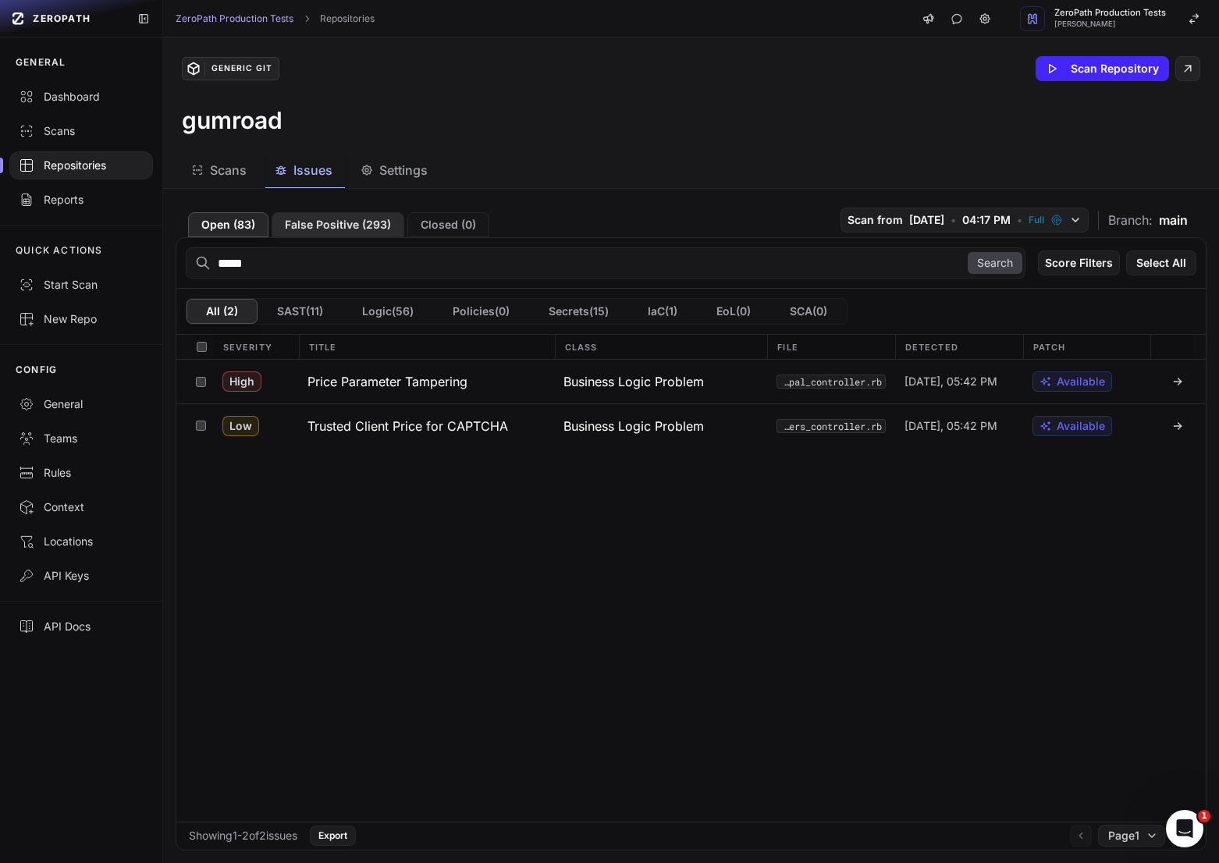
click at [344, 234] on button "False Positive ( 293 )" at bounding box center [338, 224] width 133 height 25
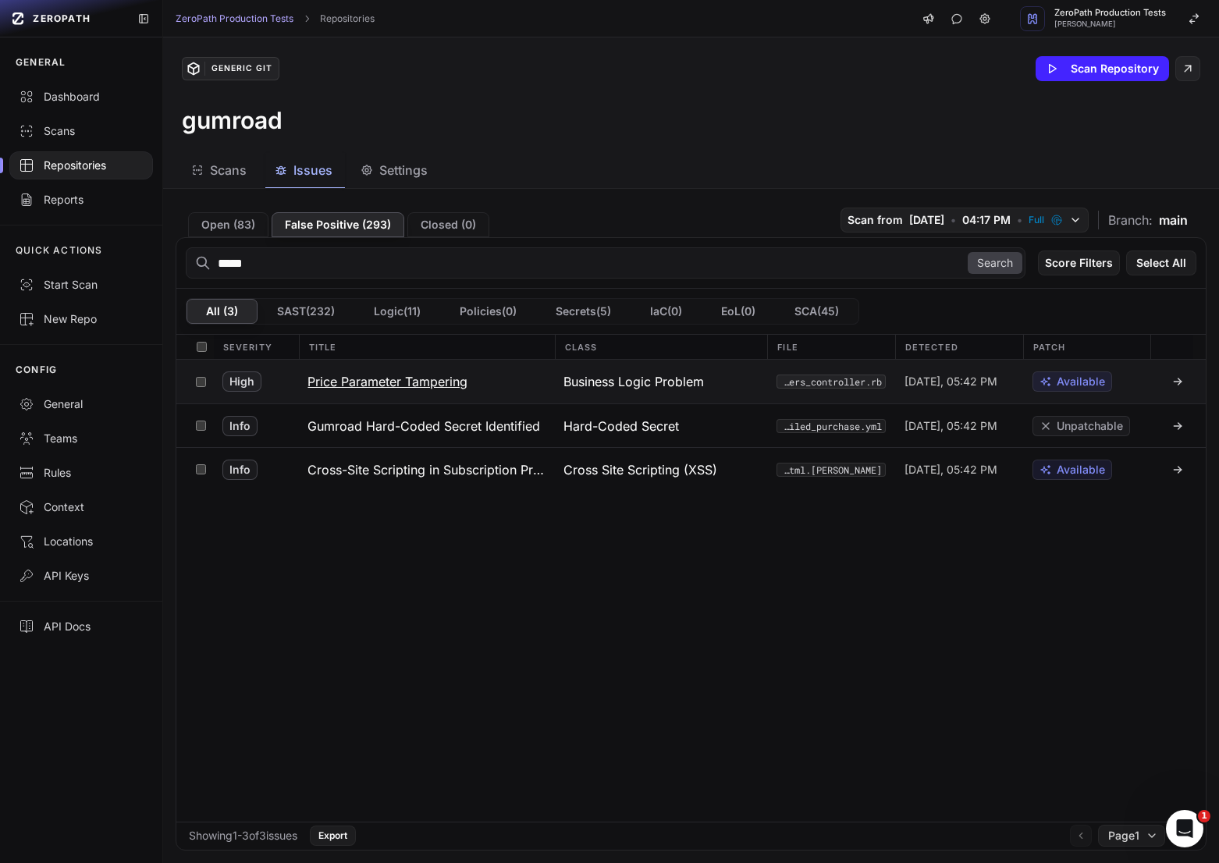
click at [459, 391] on button "Price Parameter Tampering" at bounding box center [426, 382] width 256 height 44
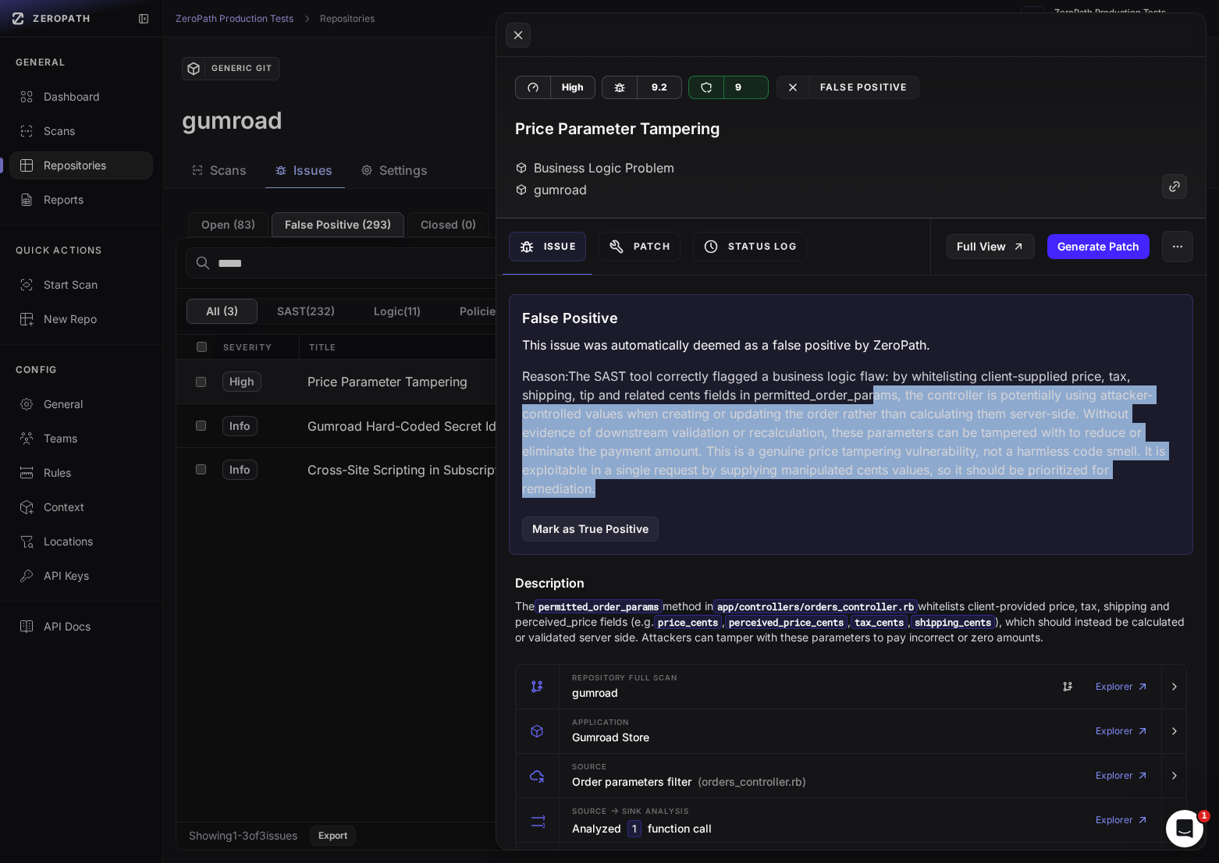
drag, startPoint x: 873, startPoint y: 386, endPoint x: 1033, endPoint y: 487, distance: 189.0
click at [1033, 486] on p "Reason: The SAST tool correctly flagged a business logic flaw: by whitelisting …" at bounding box center [851, 432] width 658 height 131
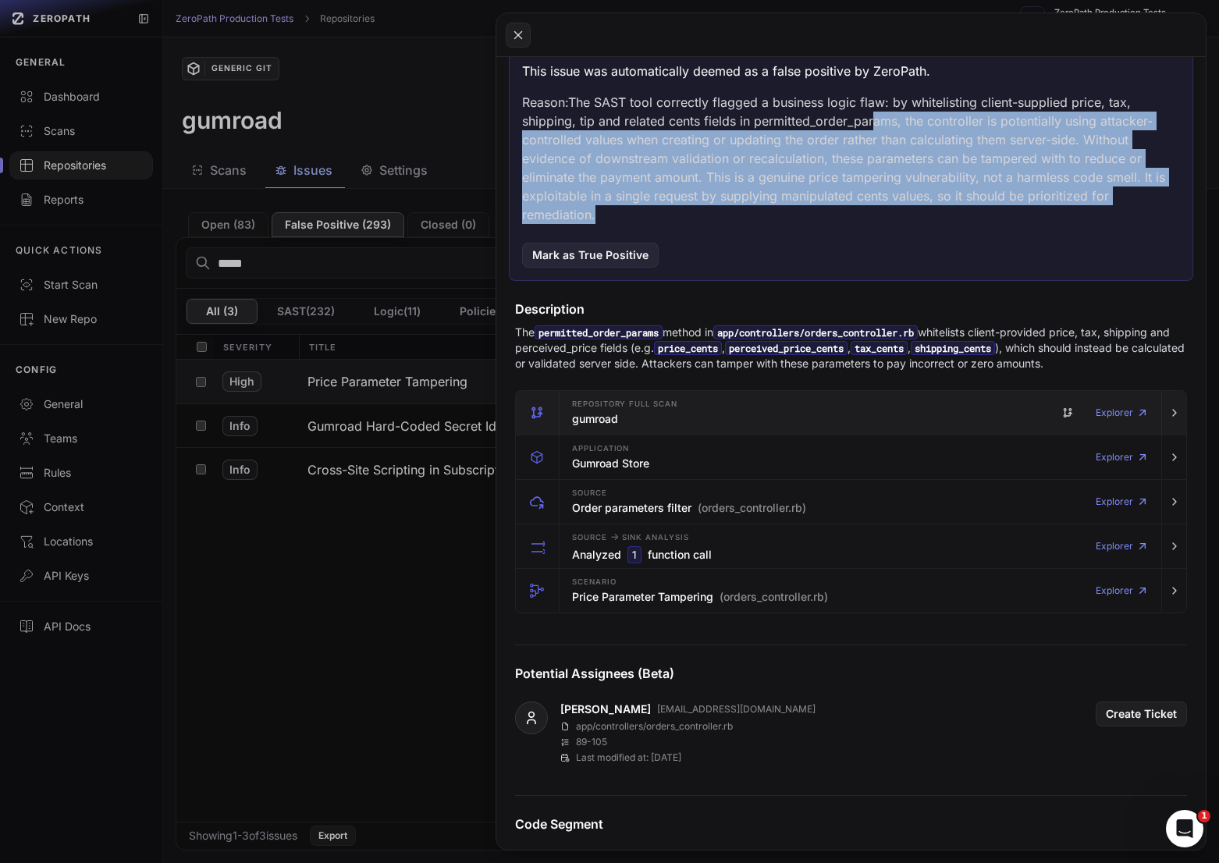
scroll to position [296, 0]
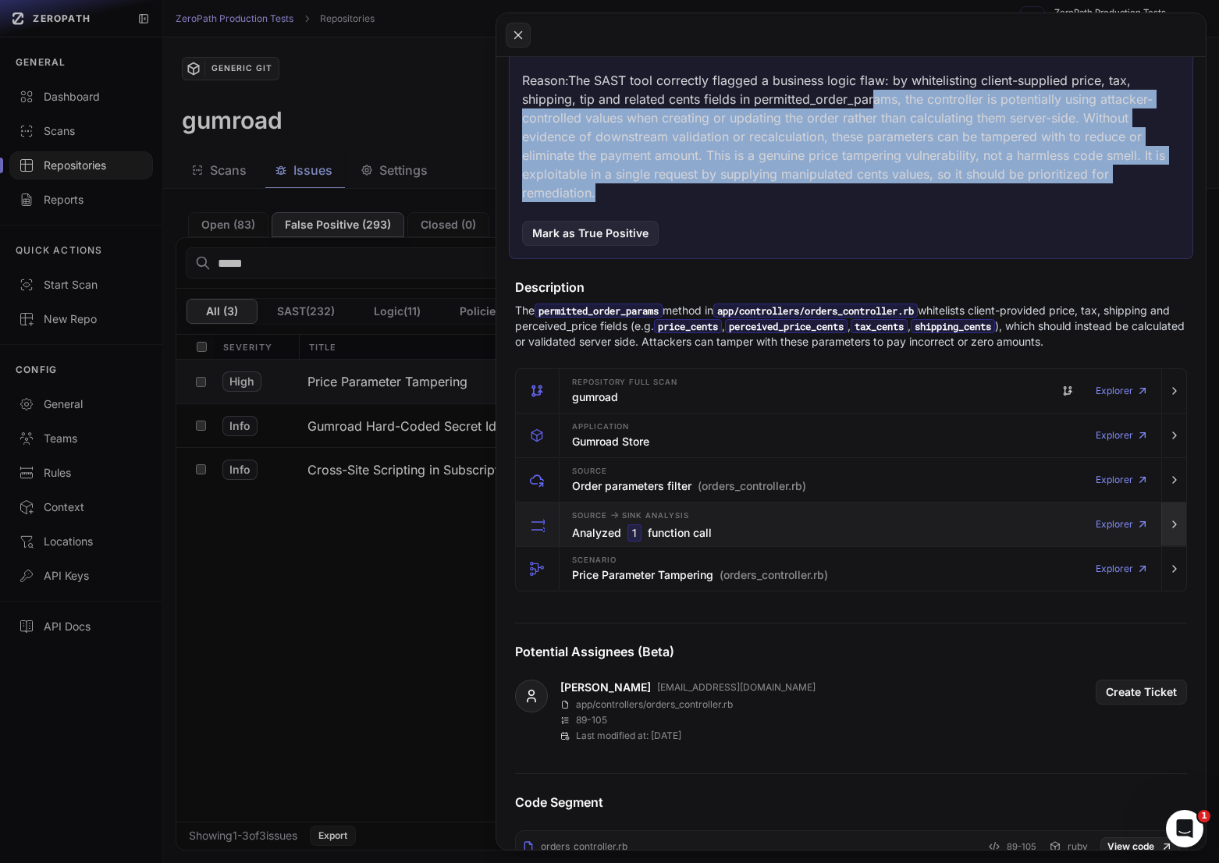
click at [1177, 524] on icon "button" at bounding box center [1174, 524] width 12 height 12
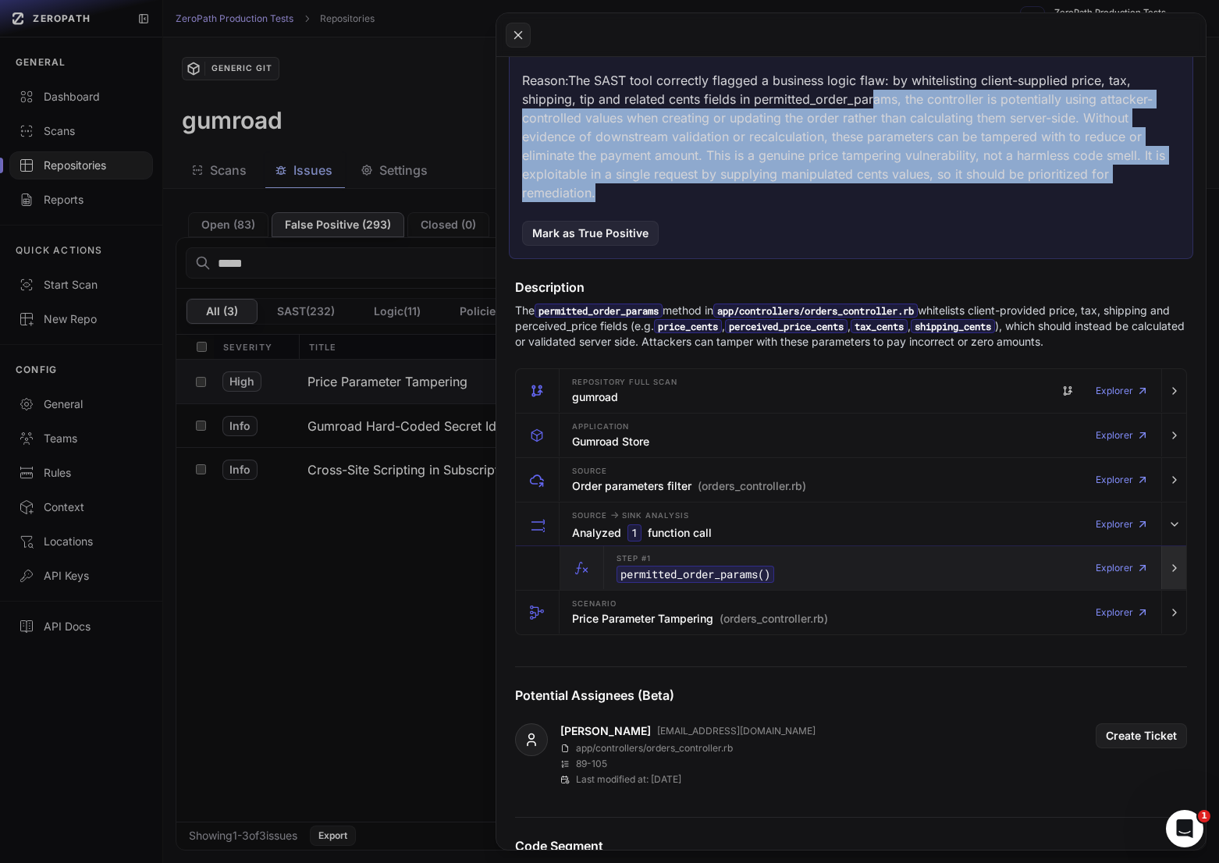
click at [1173, 551] on button "button" at bounding box center [1173, 568] width 25 height 44
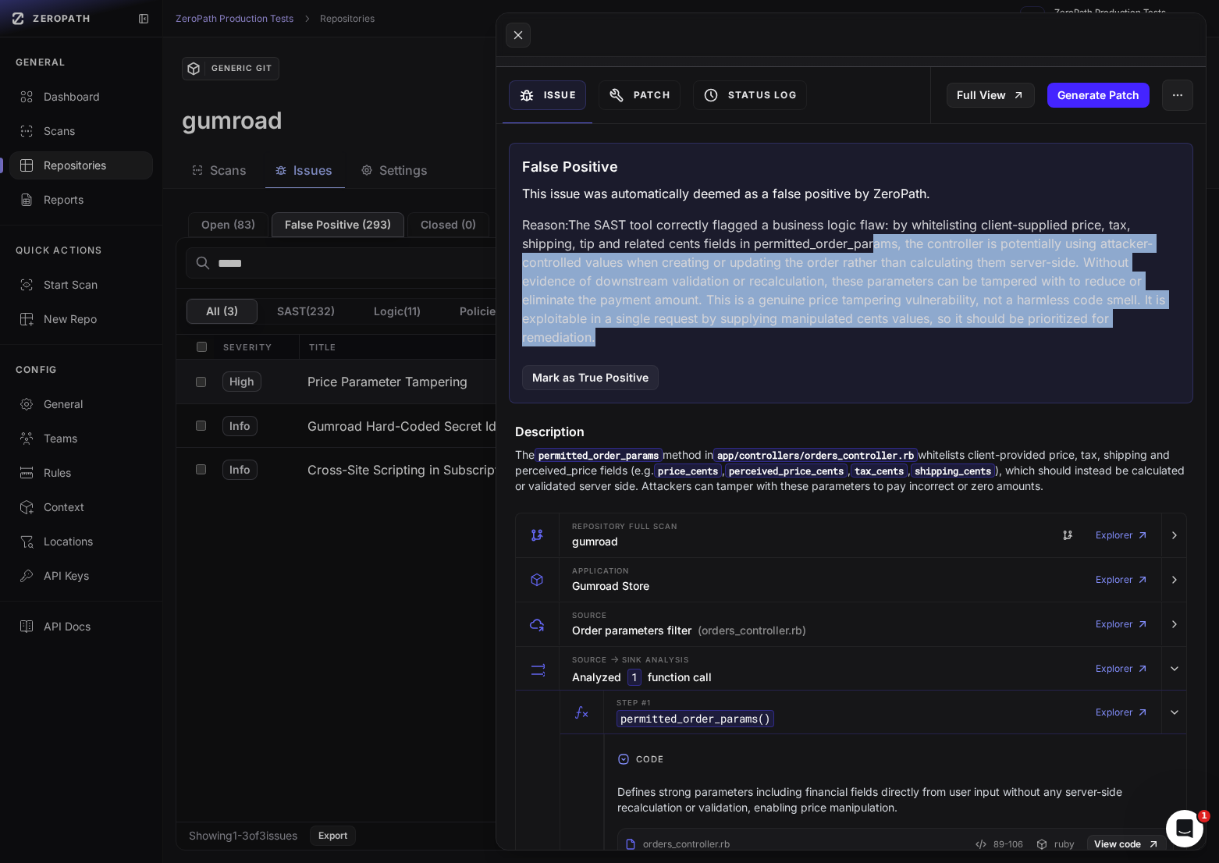
scroll to position [153, 0]
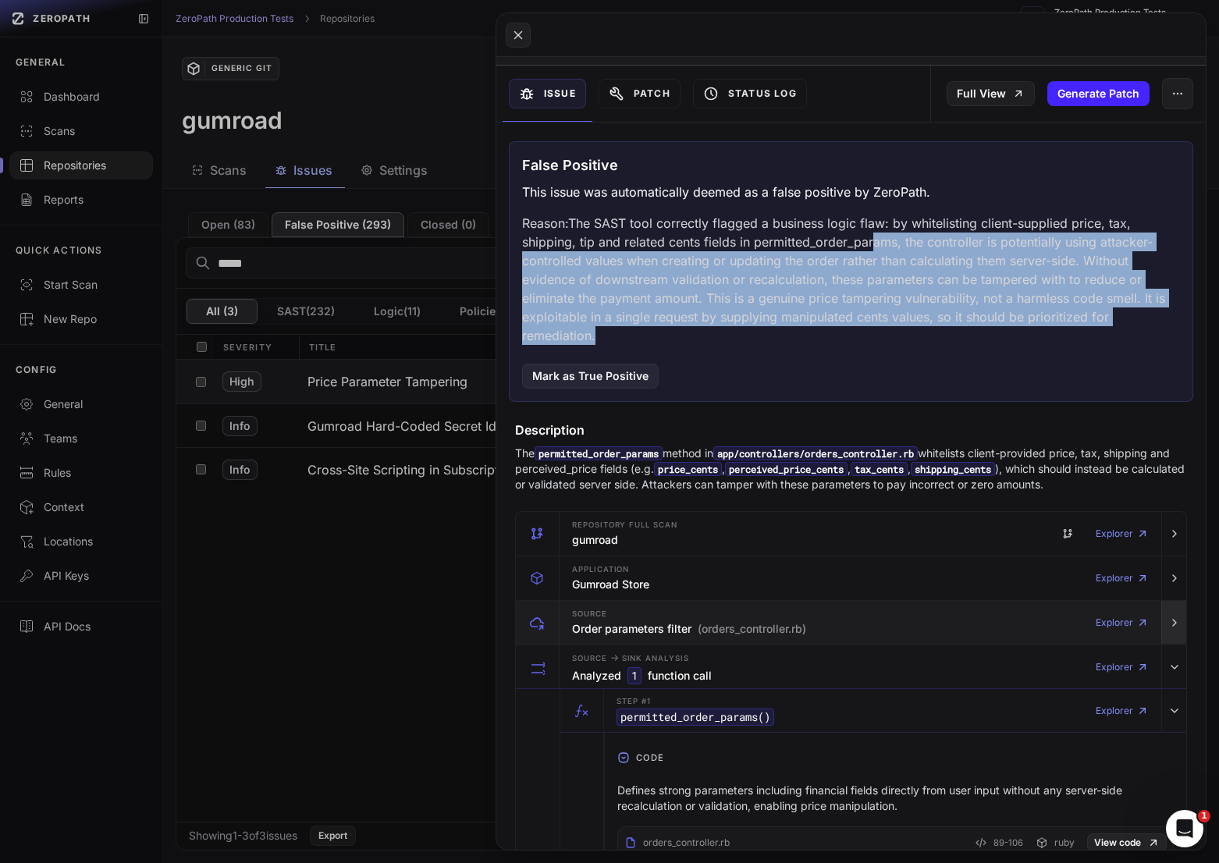
click at [1169, 628] on icon "button" at bounding box center [1174, 623] width 12 height 12
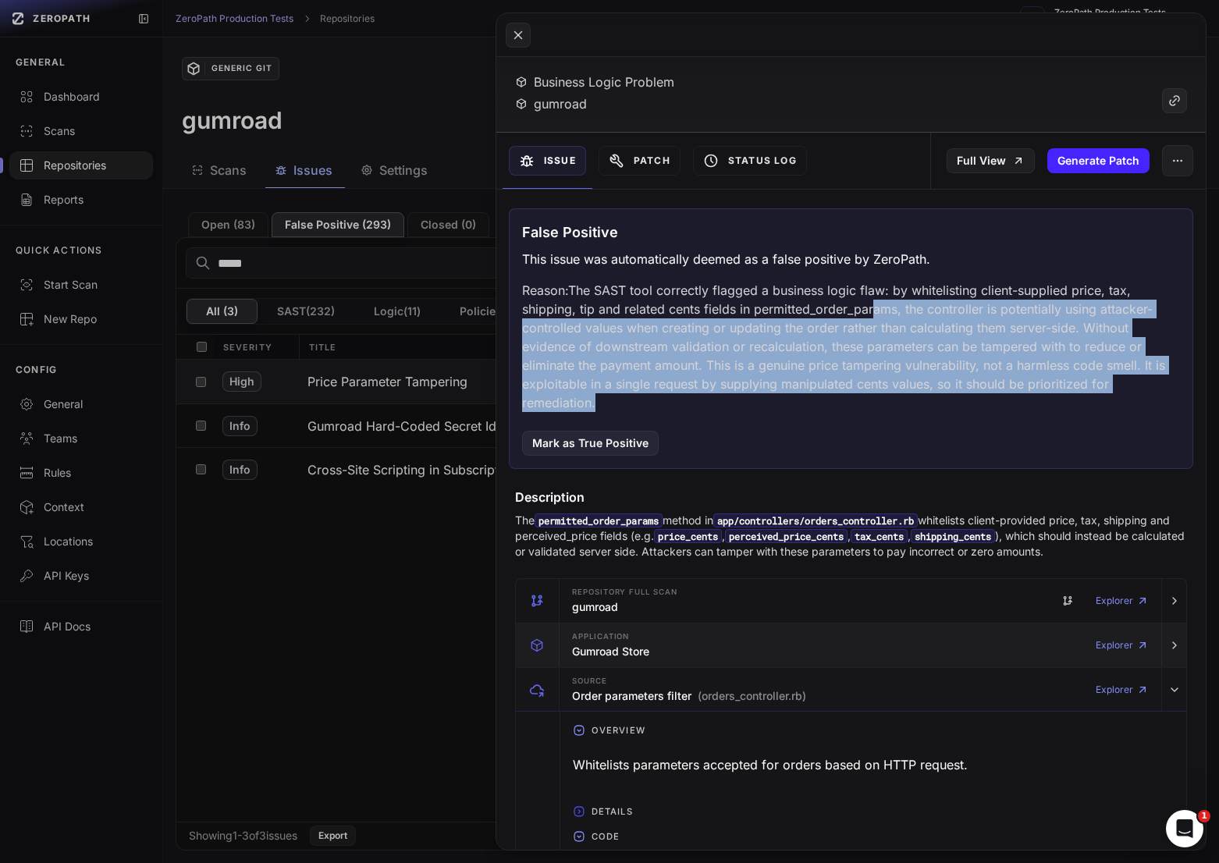
scroll to position [0, 0]
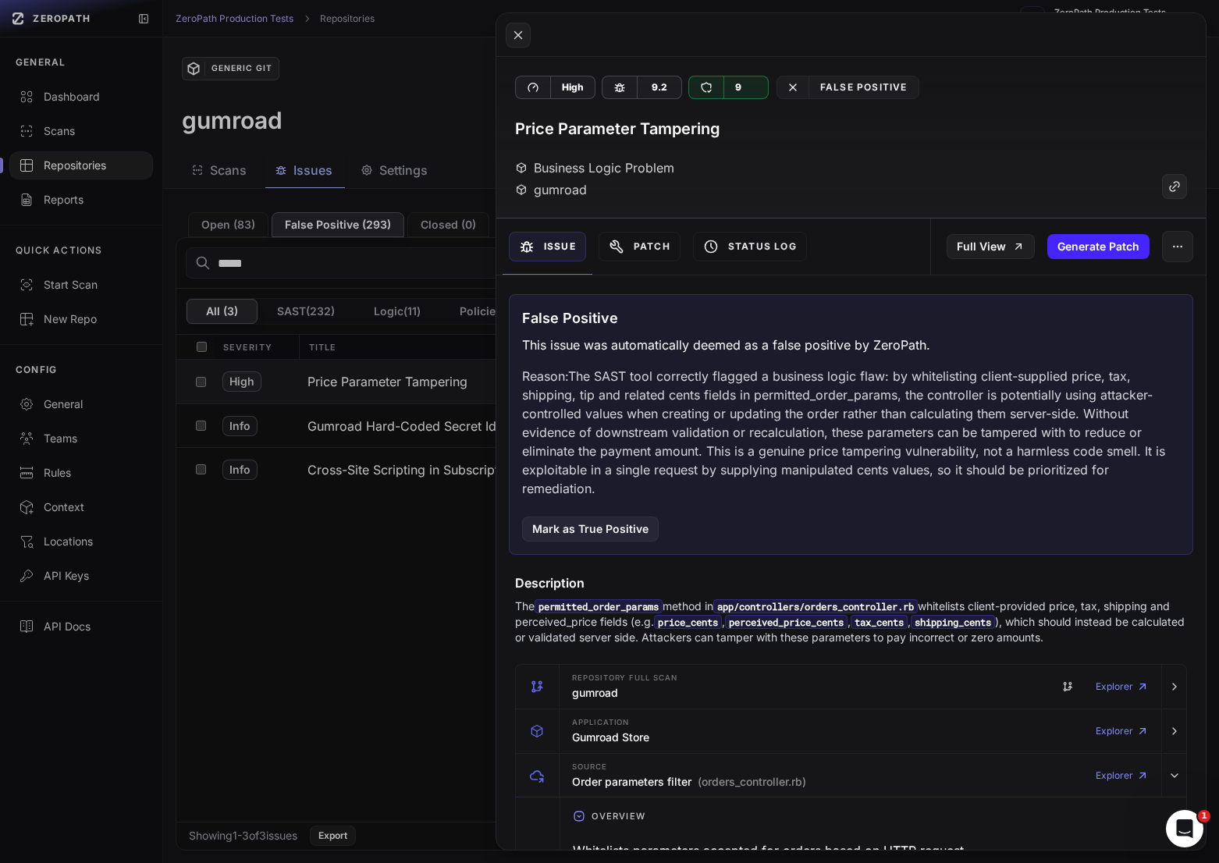
click at [982, 407] on p "Reason: The SAST tool correctly flagged a business logic flaw: by whitelisting …" at bounding box center [851, 432] width 658 height 131
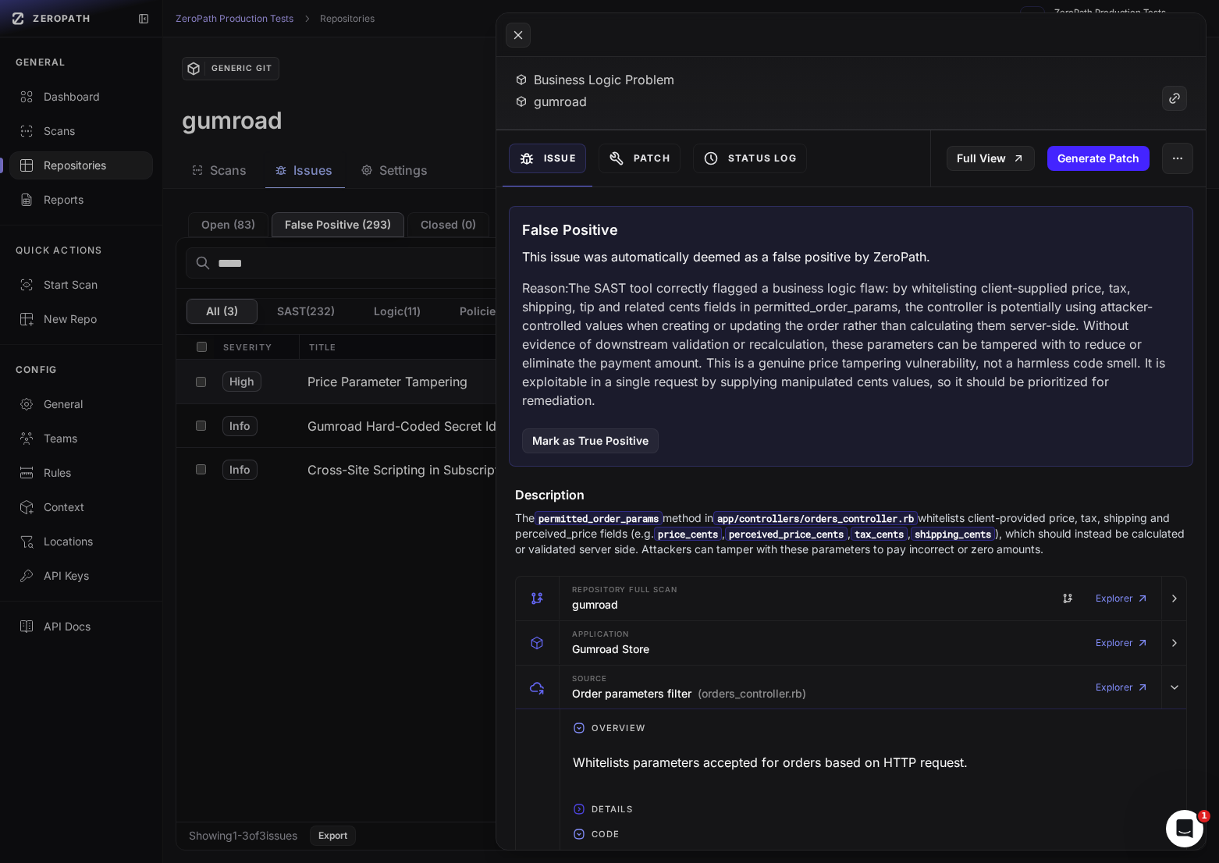
scroll to position [3, 0]
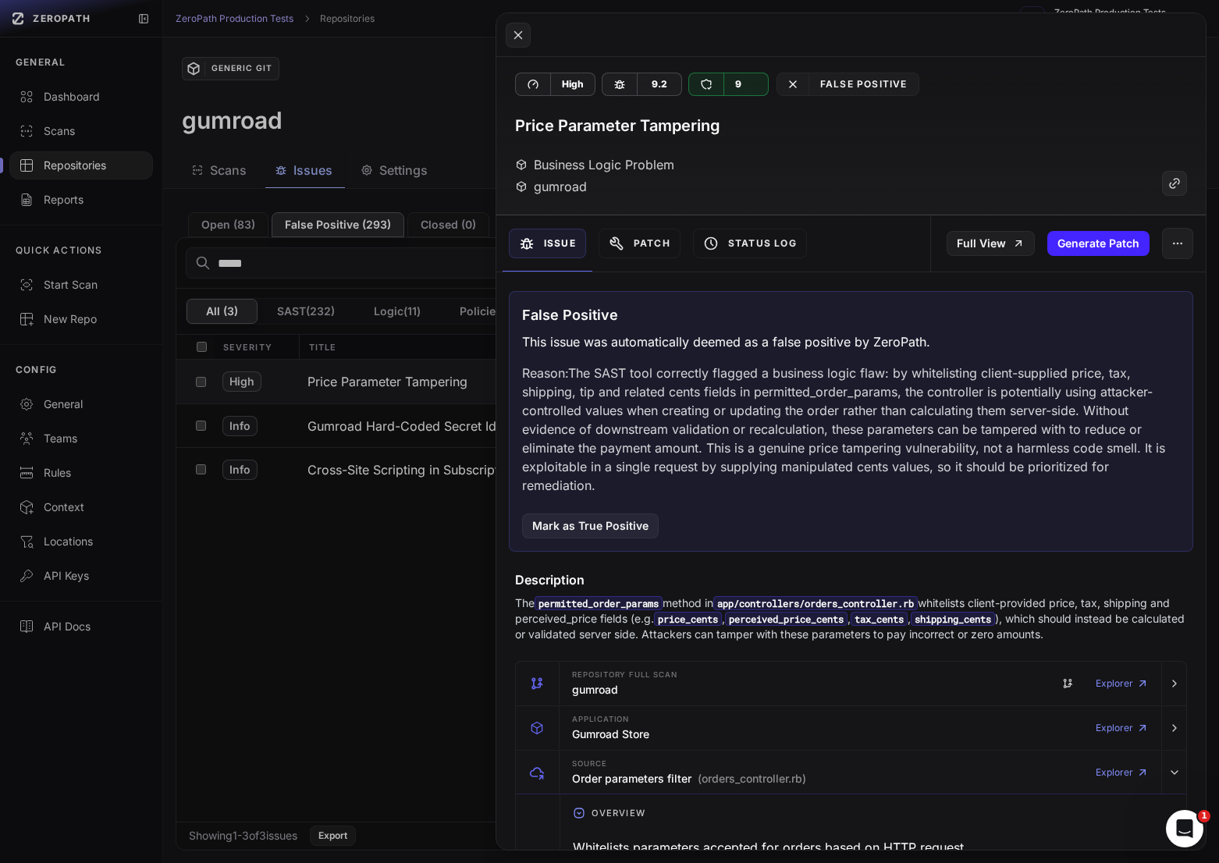
click at [648, 260] on div "Patch" at bounding box center [639, 243] width 94 height 56
click at [646, 253] on button "Patch" at bounding box center [640, 244] width 82 height 30
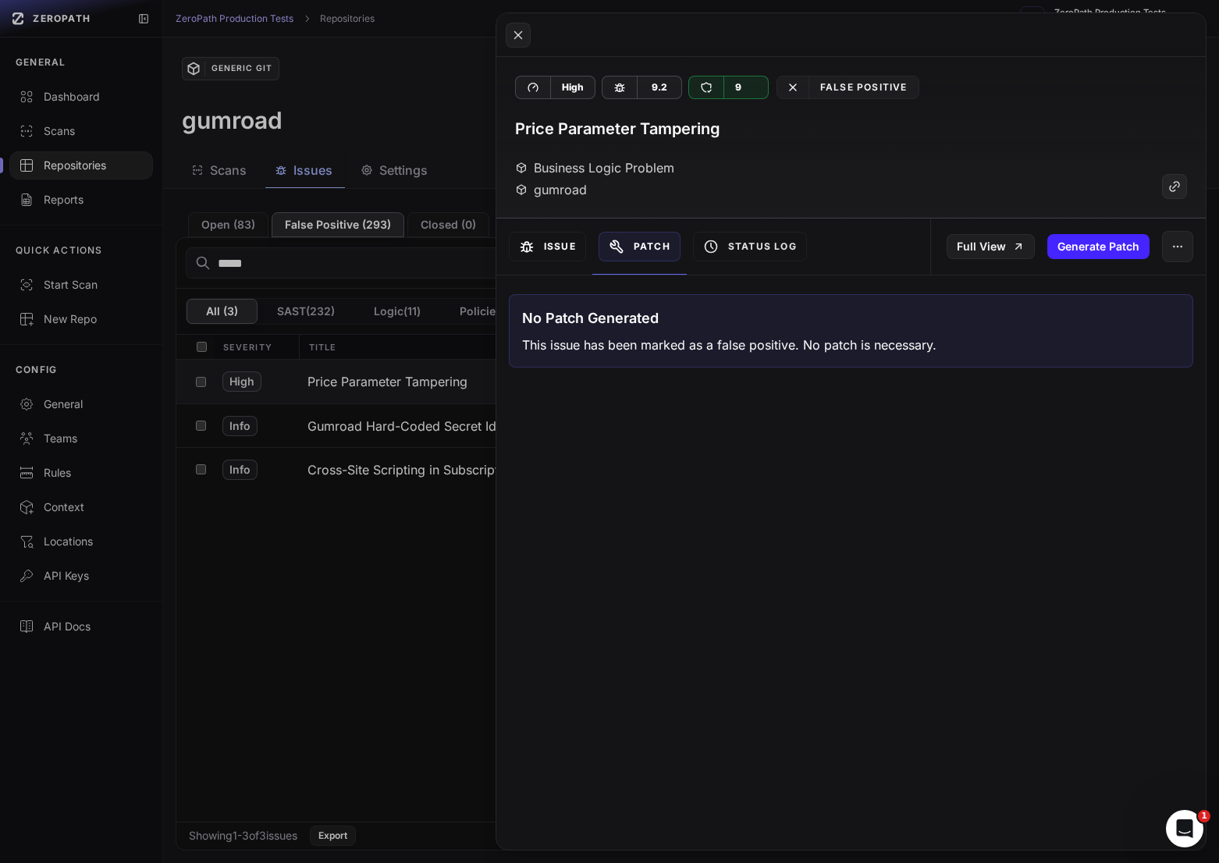
click at [543, 253] on button "Issue" at bounding box center [547, 247] width 77 height 30
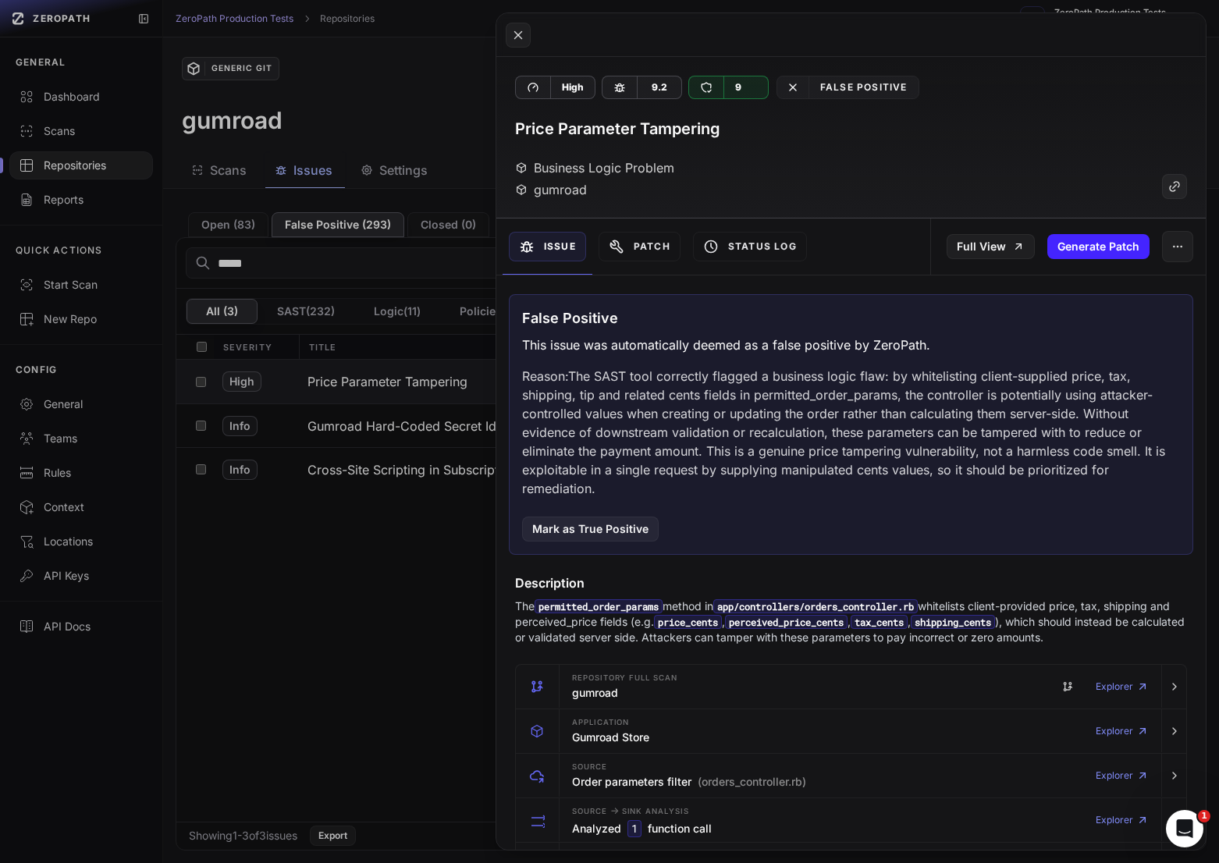
click at [453, 489] on button at bounding box center [609, 431] width 1219 height 863
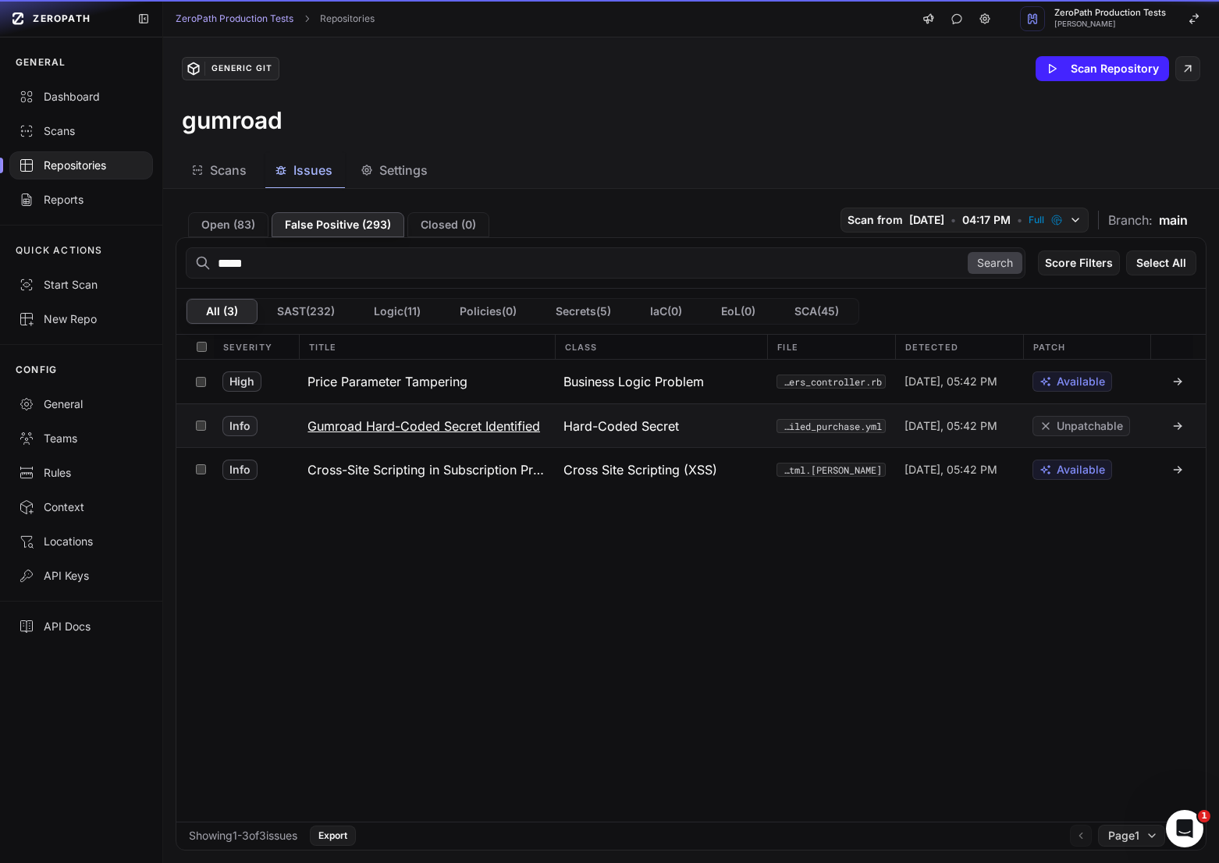
click at [459, 436] on button "Gumroad Hard-Coded Secret Identified" at bounding box center [426, 425] width 256 height 43
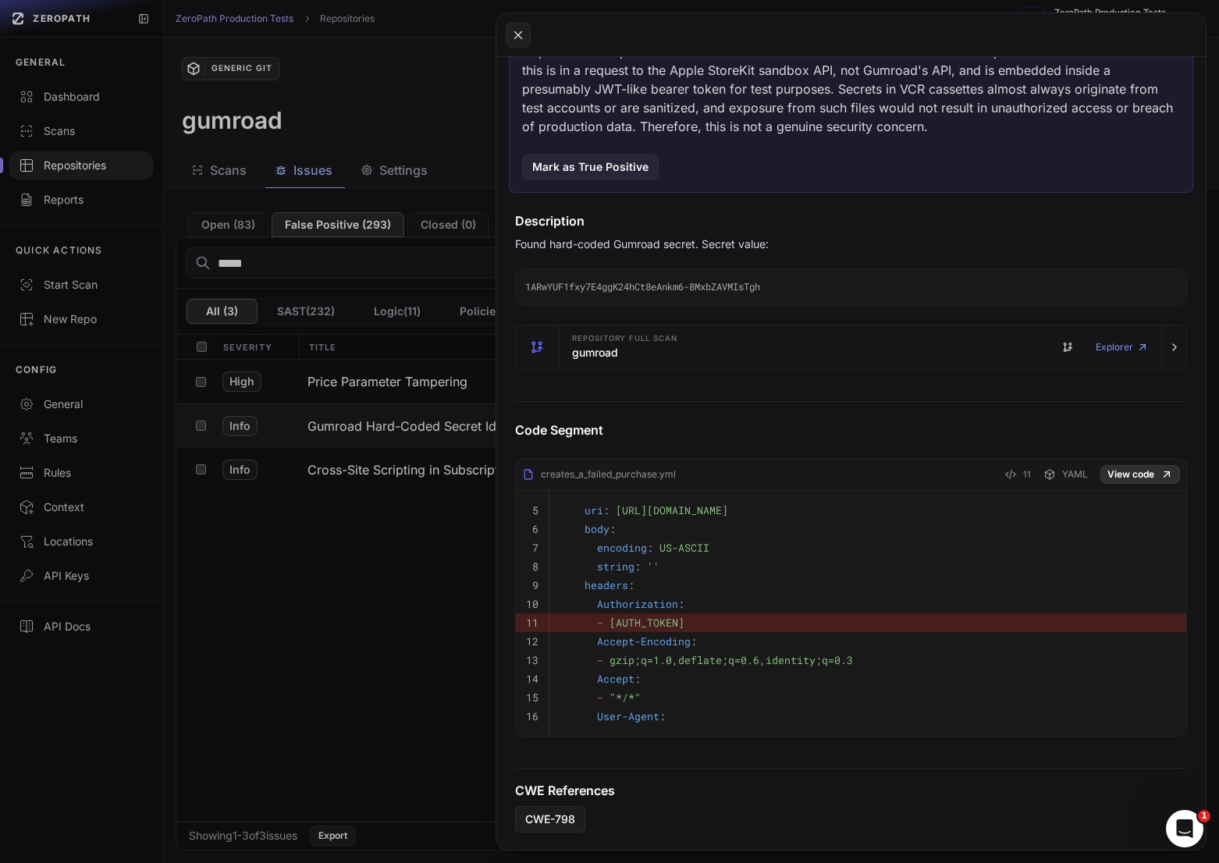
click at [1127, 470] on link "View code" at bounding box center [1141, 474] width 80 height 19
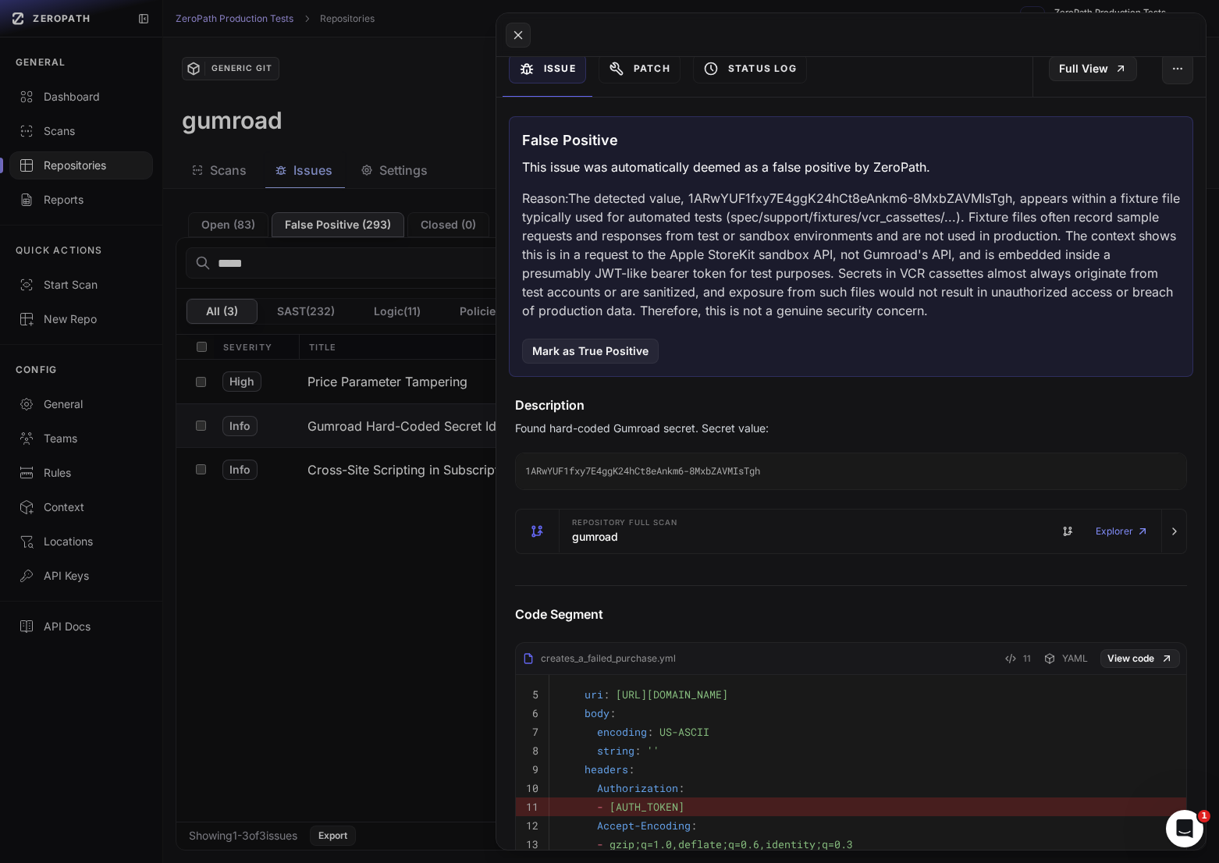
scroll to position [134, 0]
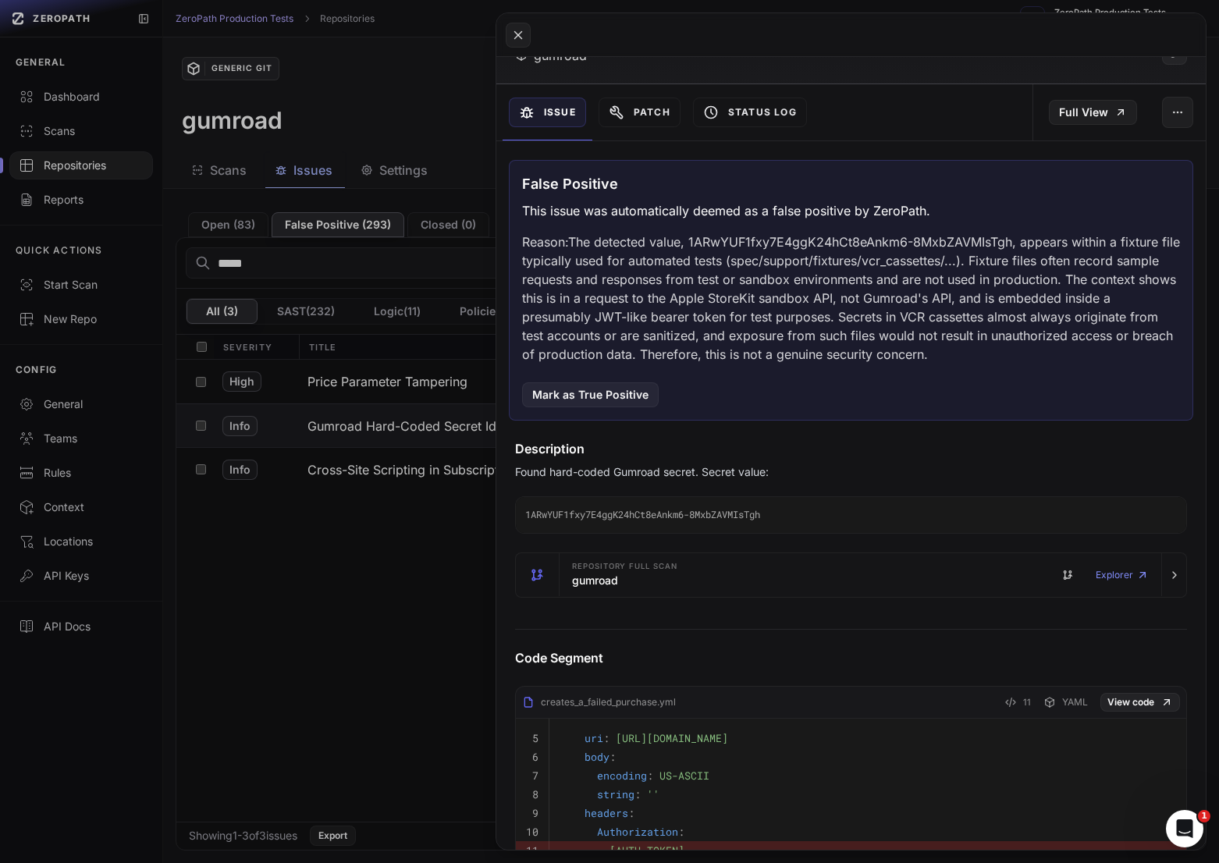
click at [358, 545] on button at bounding box center [609, 431] width 1219 height 863
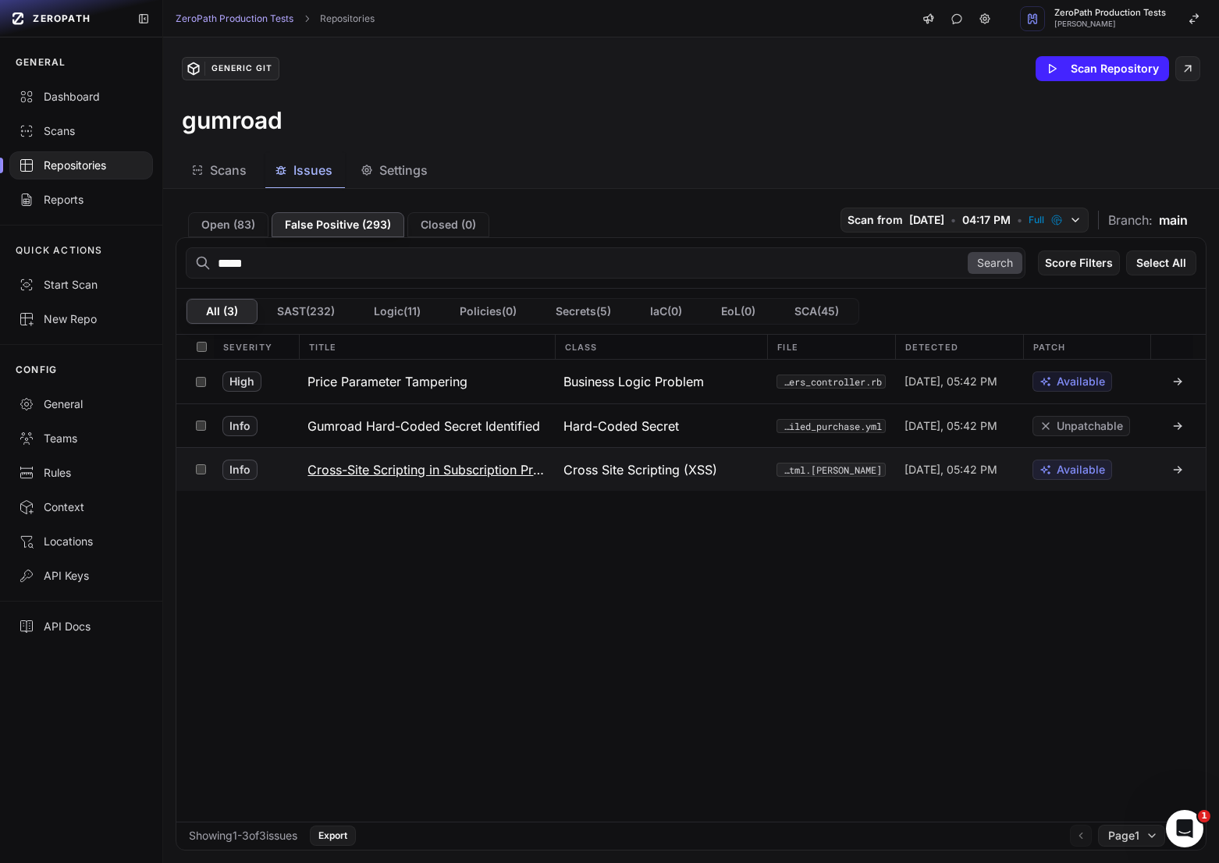
click at [393, 473] on h3 "Cross-Site Scripting in Subscription Price Change Notification Email Template" at bounding box center [426, 470] width 237 height 19
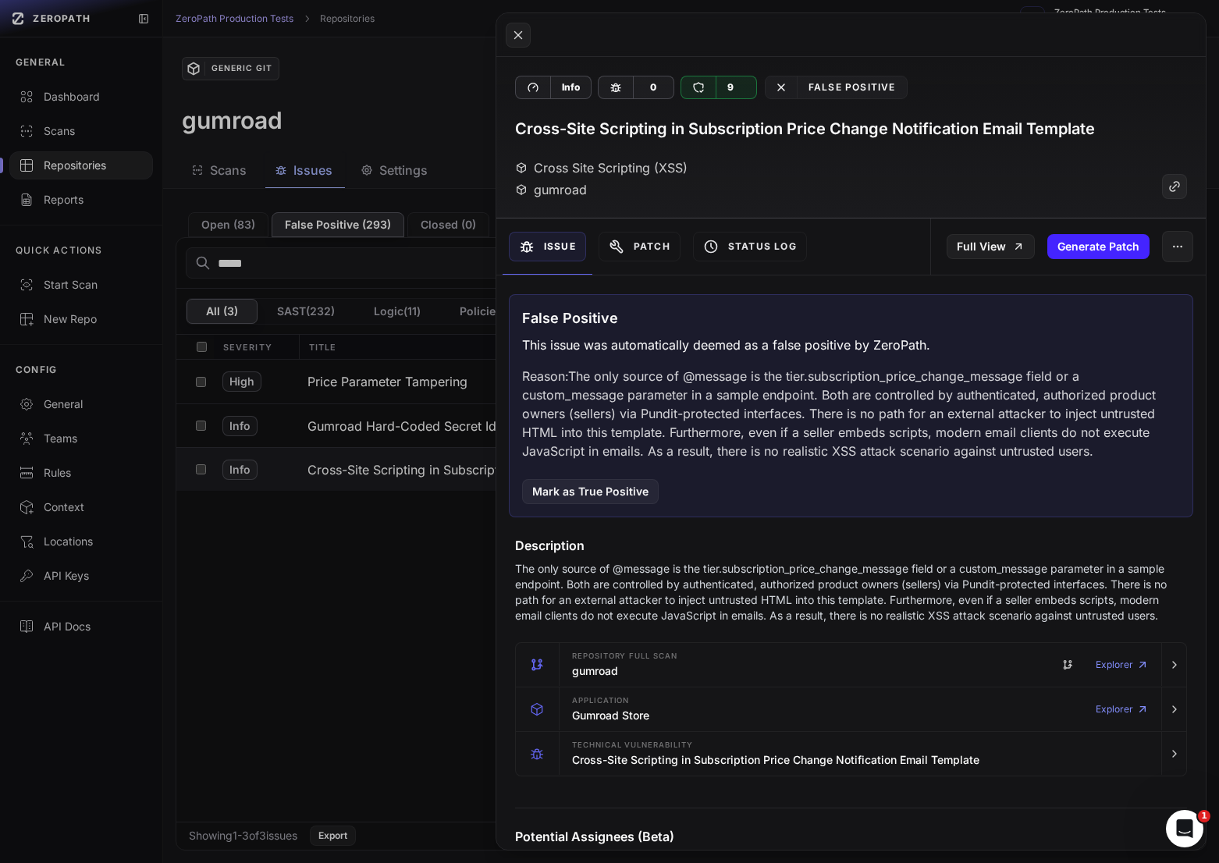
click at [816, 401] on p "Reason: The only source of @message is the tier.subscription_price_change_messa…" at bounding box center [851, 414] width 658 height 94
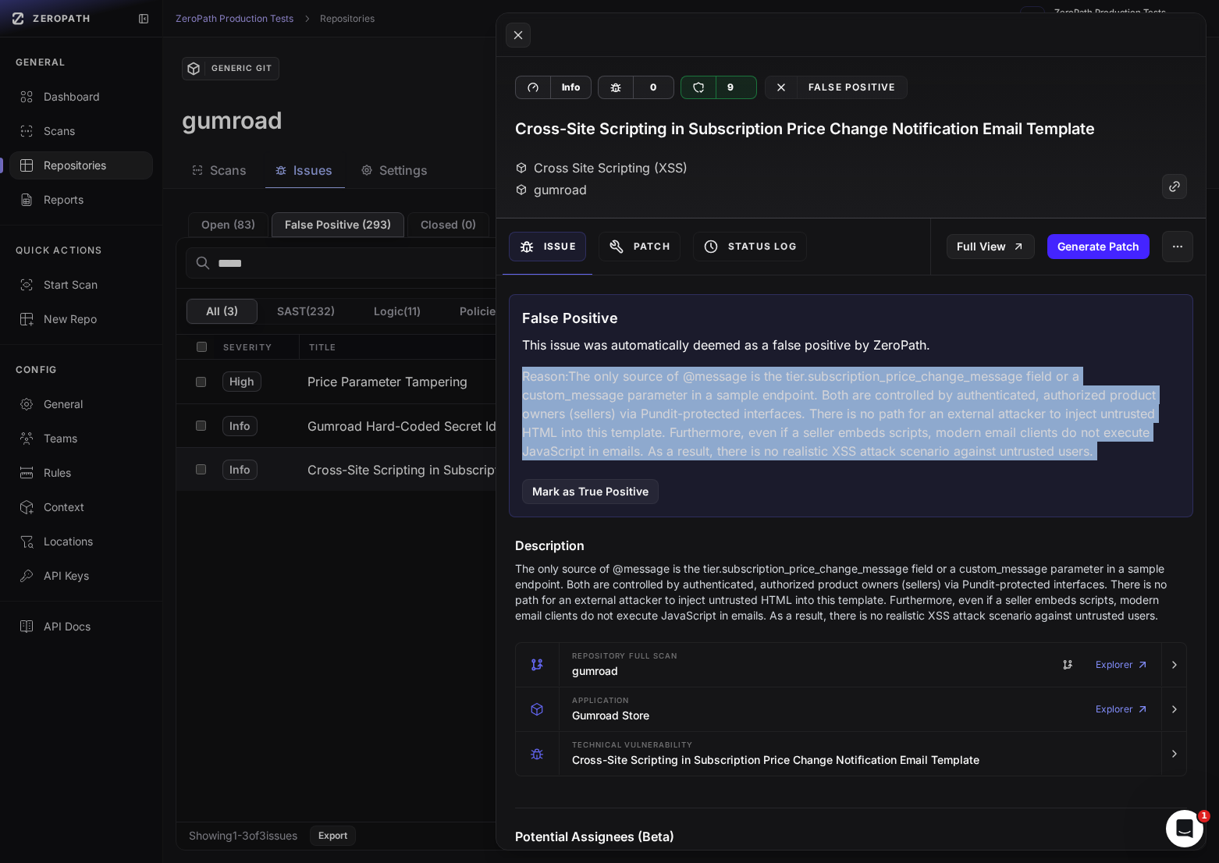
click at [816, 401] on p "Reason: The only source of @message is the tier.subscription_price_change_messa…" at bounding box center [851, 414] width 658 height 94
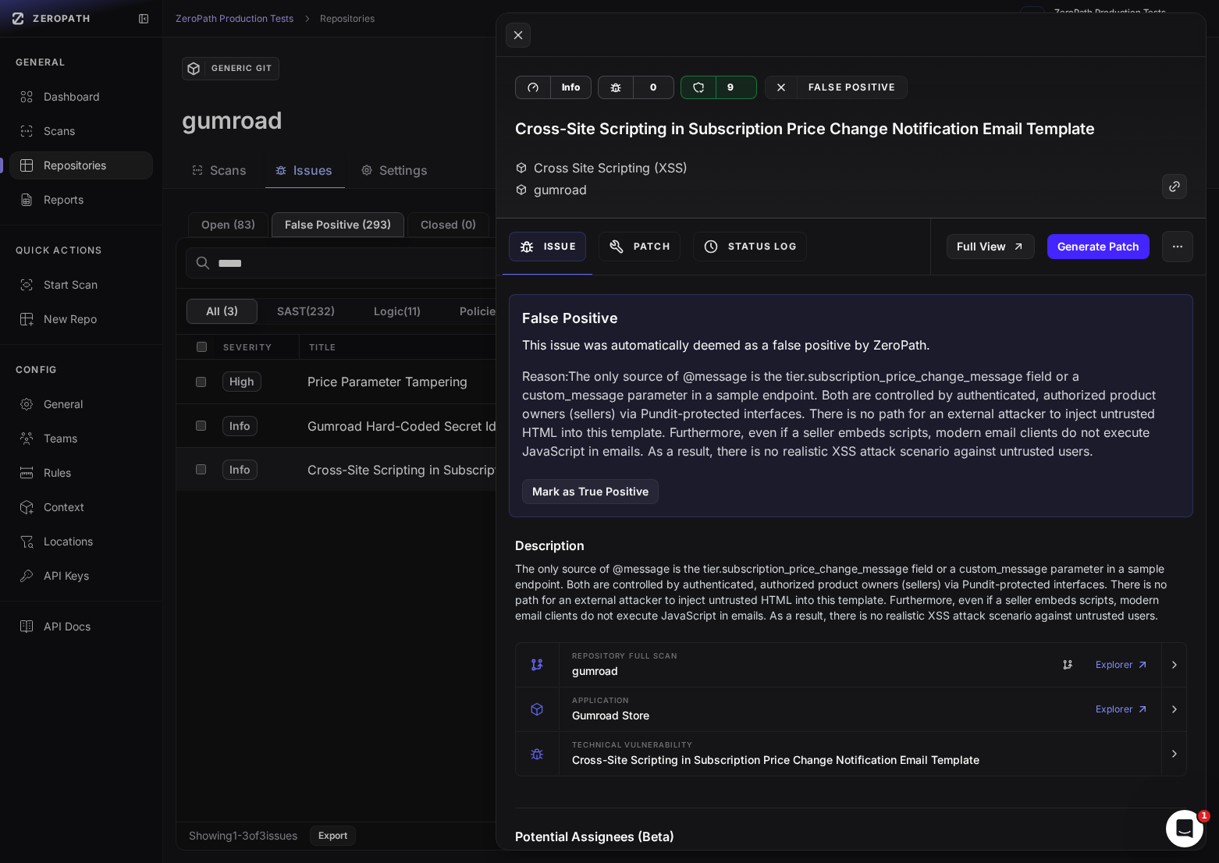
click at [774, 406] on p "Reason: The only source of @message is the tier.subscription_price_change_messa…" at bounding box center [851, 414] width 658 height 94
click at [403, 571] on button at bounding box center [609, 431] width 1219 height 863
